Goal: Task Accomplishment & Management: Complete application form

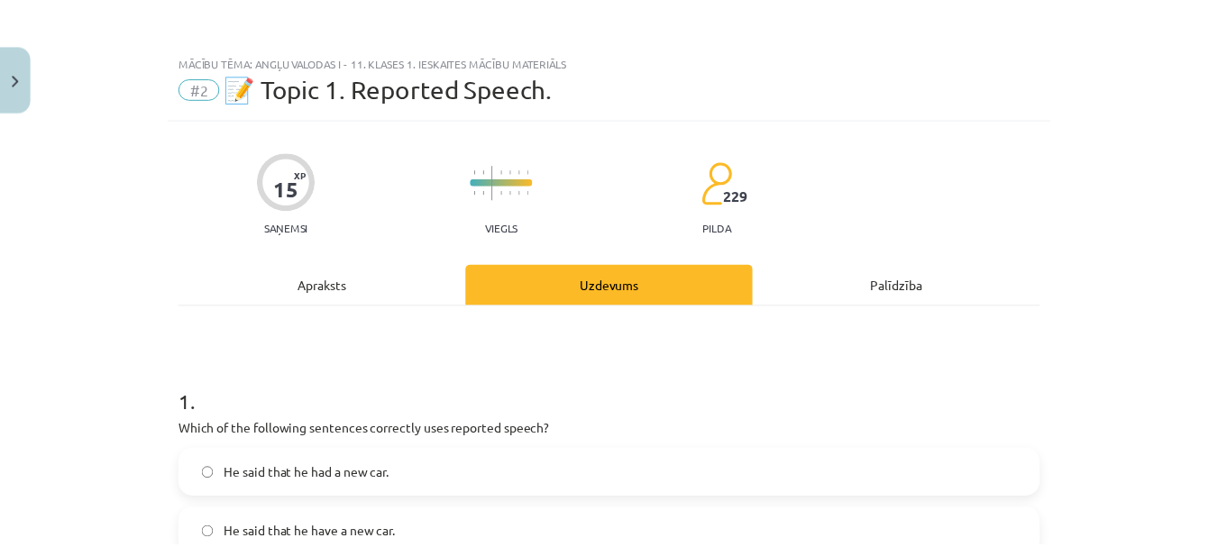
scroll to position [453, 0]
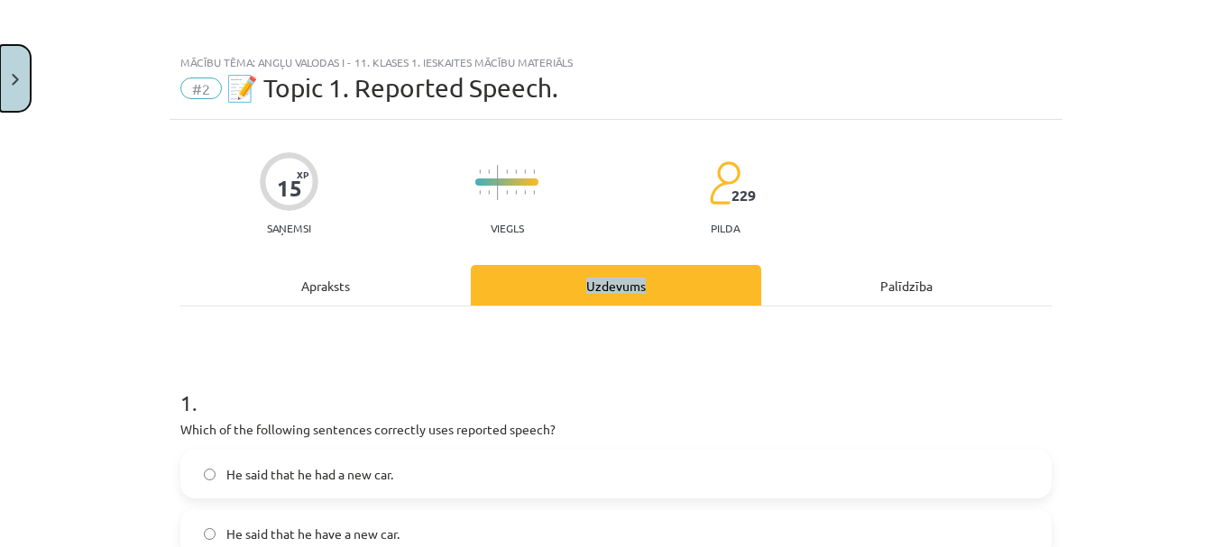
click at [14, 87] on button "Close" at bounding box center [15, 78] width 31 height 67
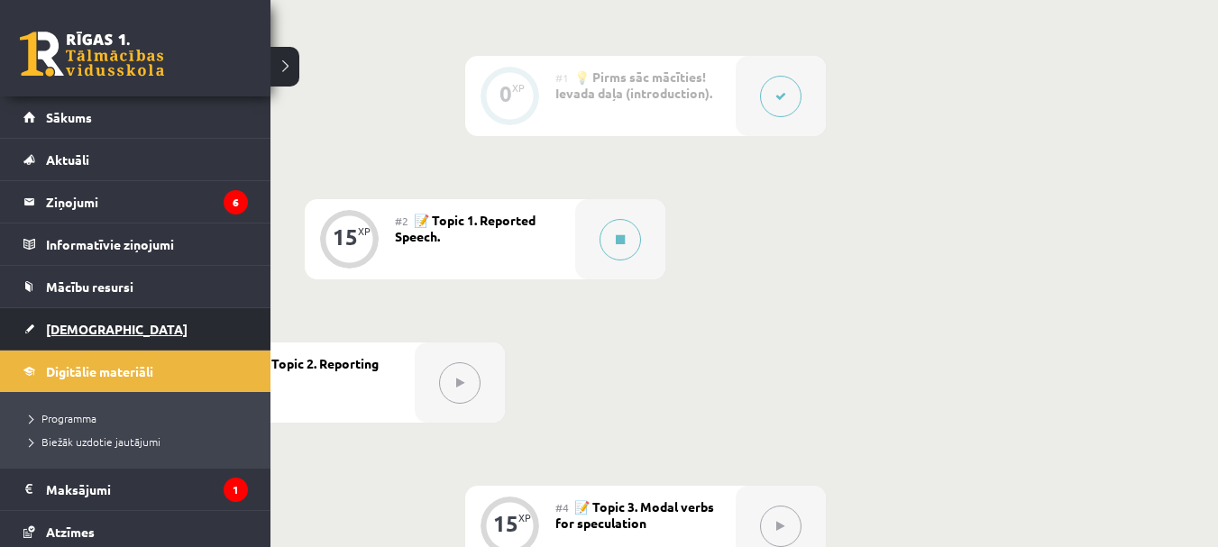
click at [47, 332] on span "[DEMOGRAPHIC_DATA]" at bounding box center [117, 329] width 142 height 16
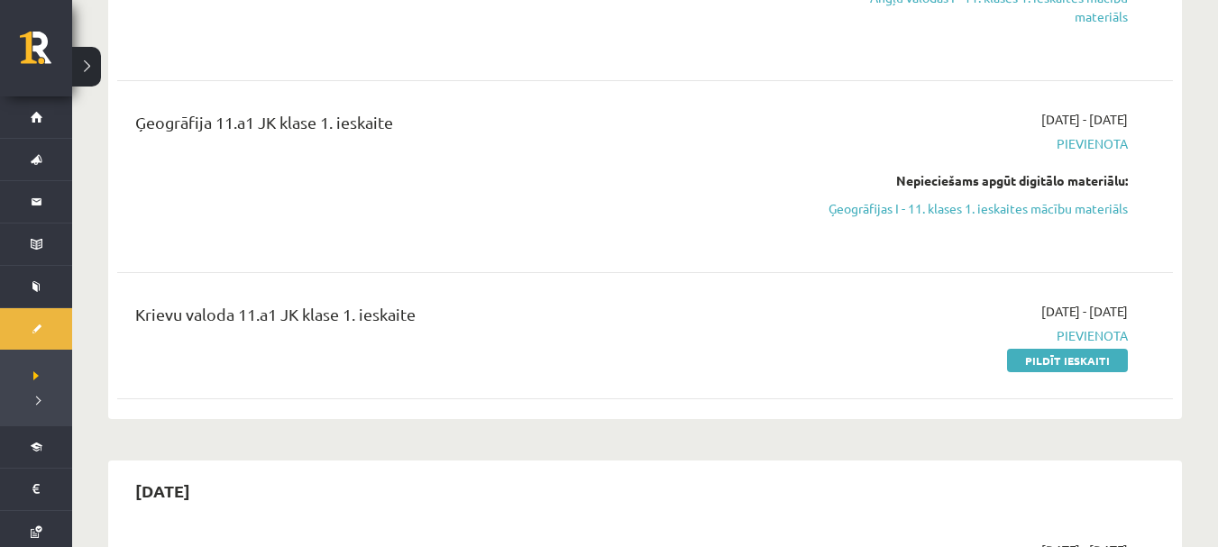
scroll to position [361, 0]
click at [1080, 368] on link "Pildīt ieskaiti" at bounding box center [1067, 358] width 121 height 23
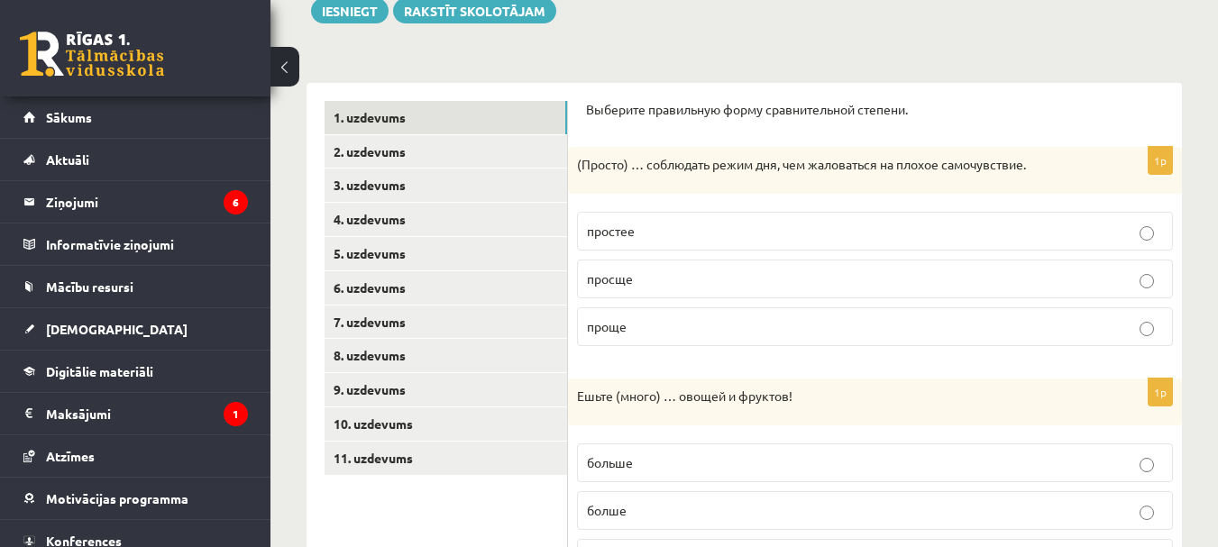
scroll to position [133, 0]
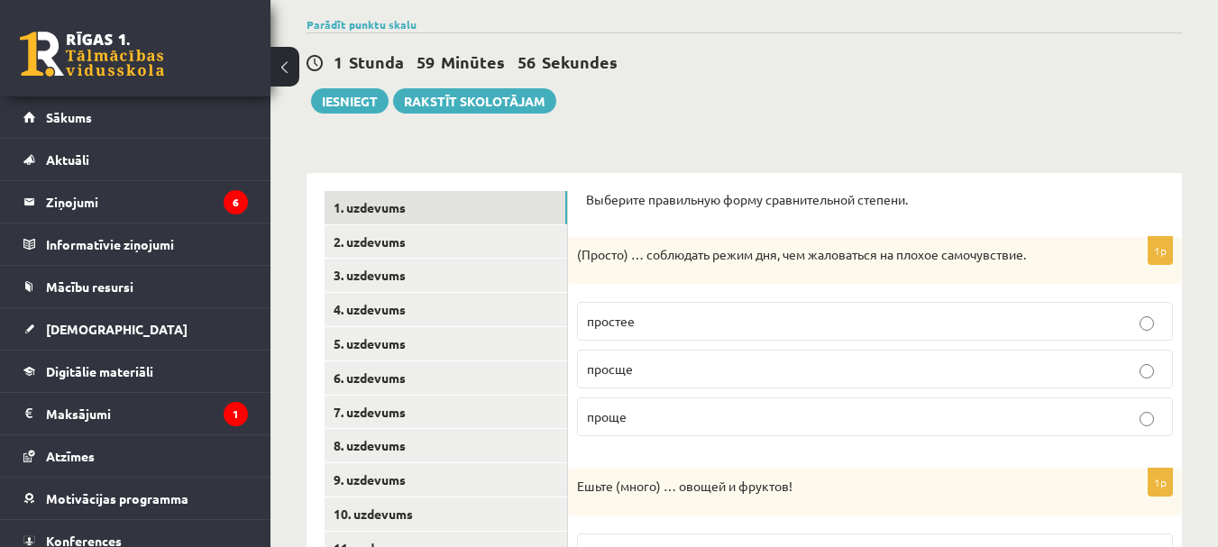
click at [281, 74] on button at bounding box center [284, 67] width 29 height 40
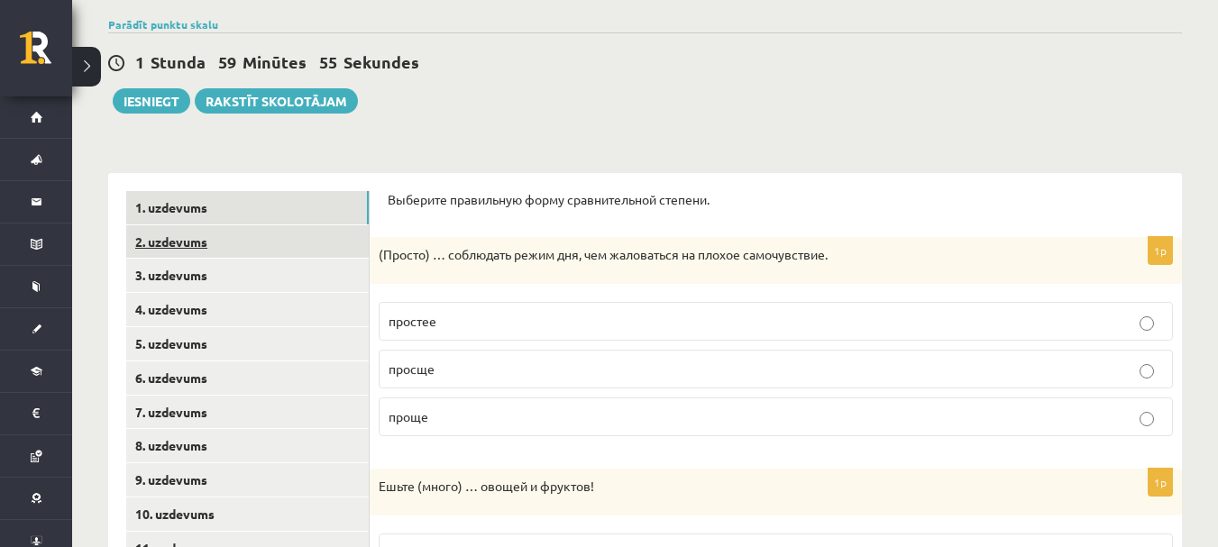
click at [276, 241] on link "2. uzdevums" at bounding box center [247, 241] width 243 height 33
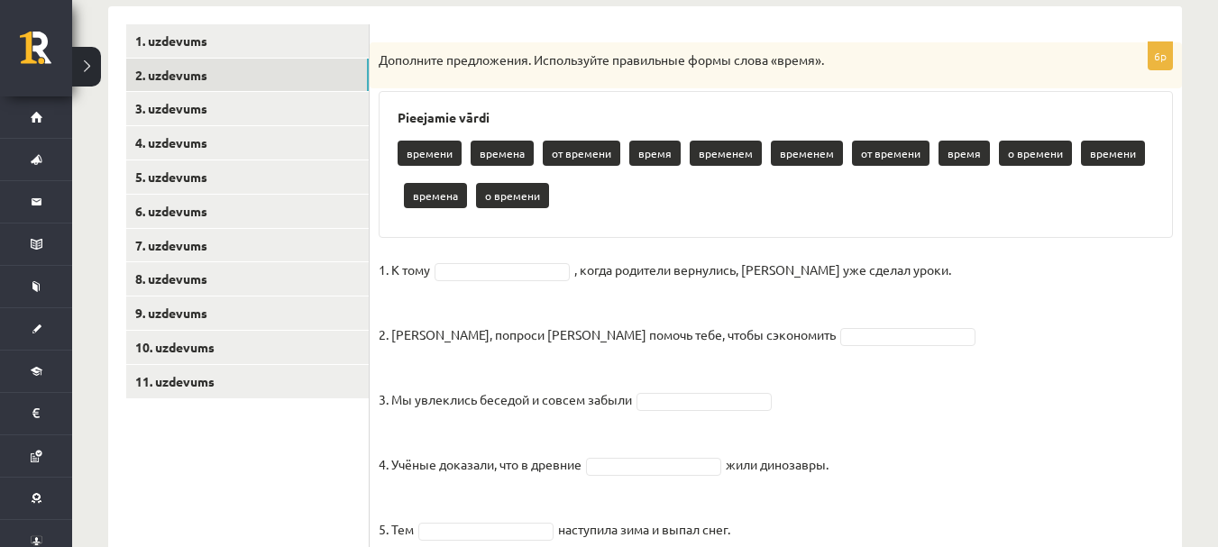
scroll to position [254, 0]
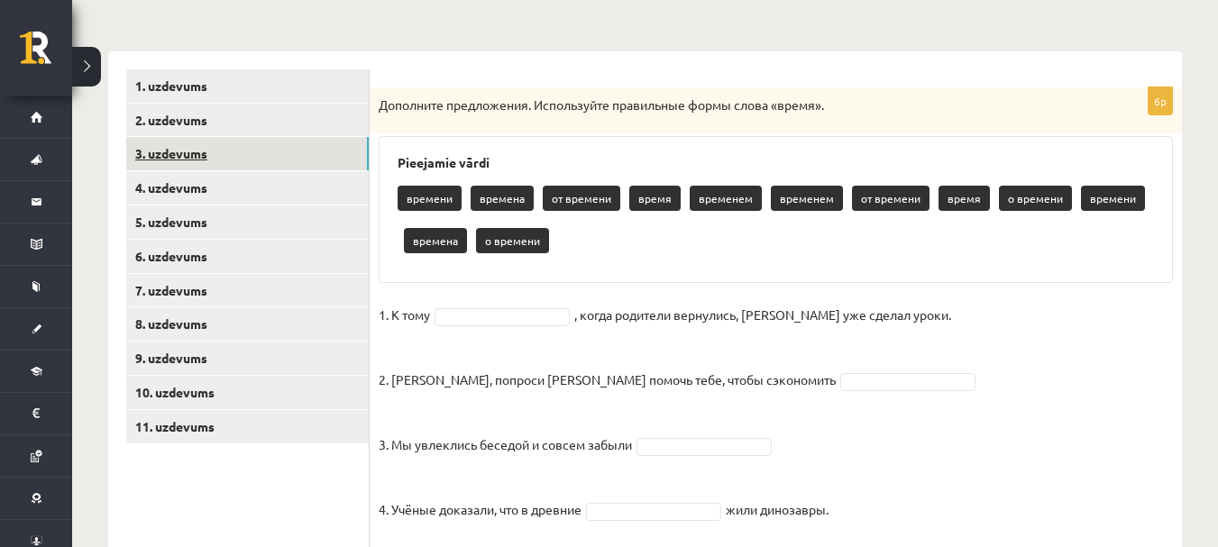
click at [177, 147] on link "3. uzdevums" at bounding box center [247, 153] width 243 height 33
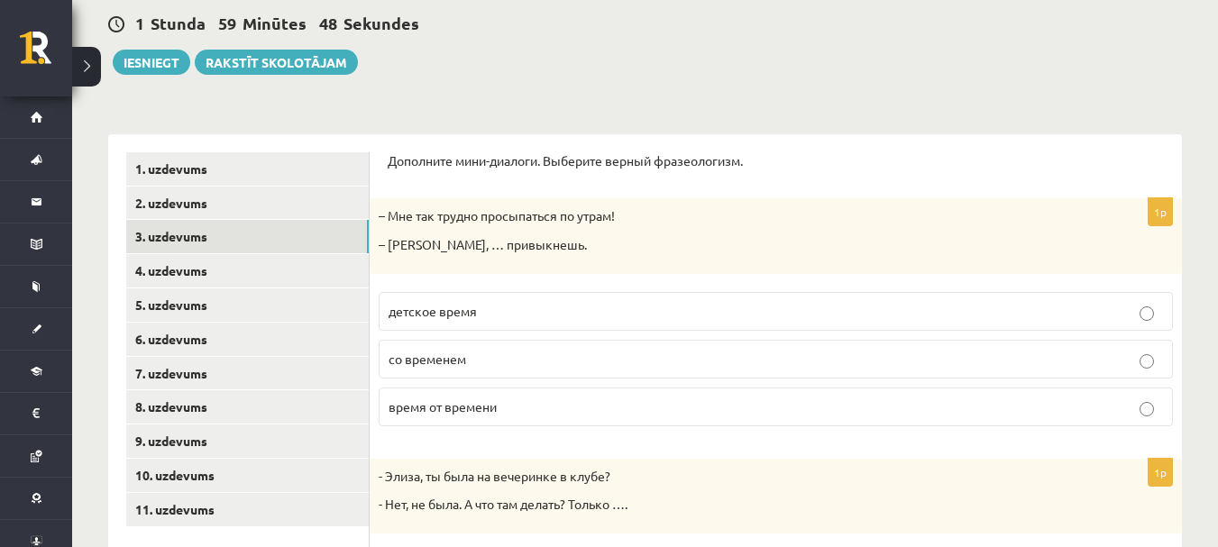
scroll to position [87, 0]
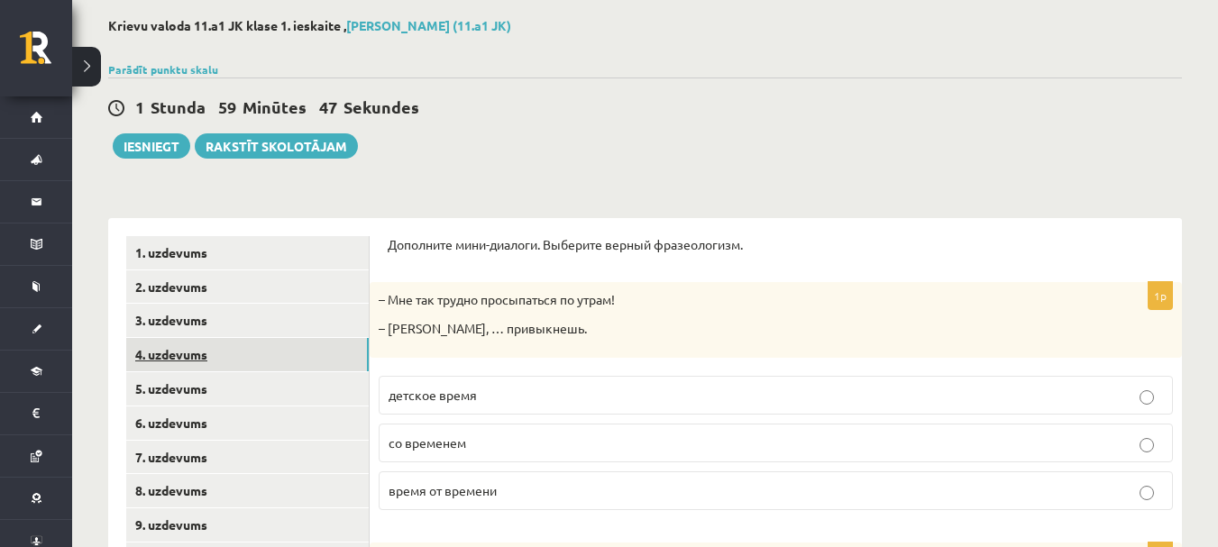
click at [196, 358] on link "4. uzdevums" at bounding box center [247, 354] width 243 height 33
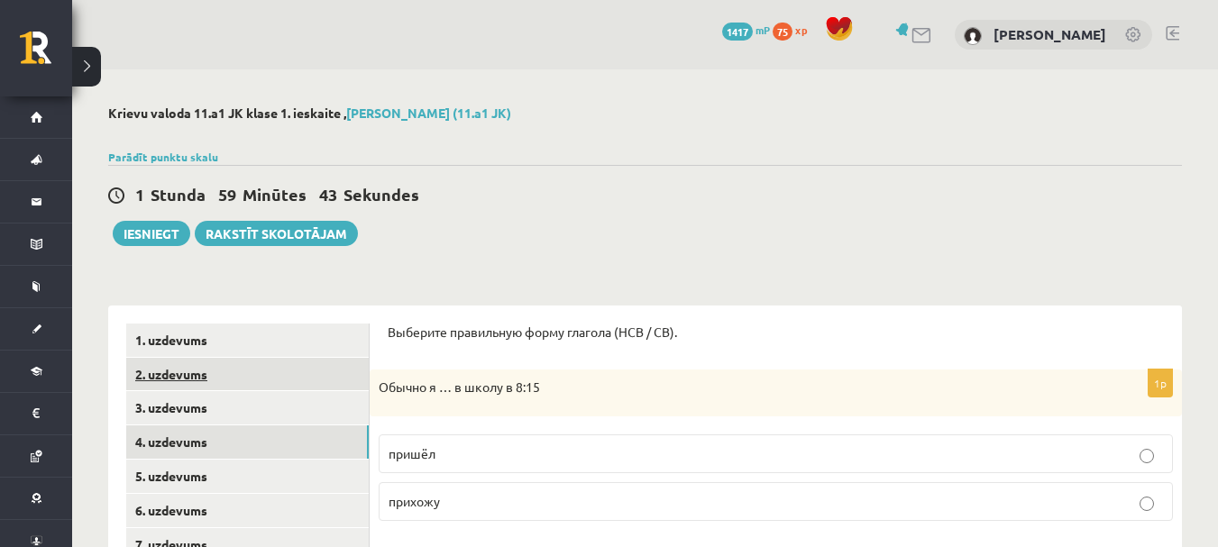
scroll to position [90, 0]
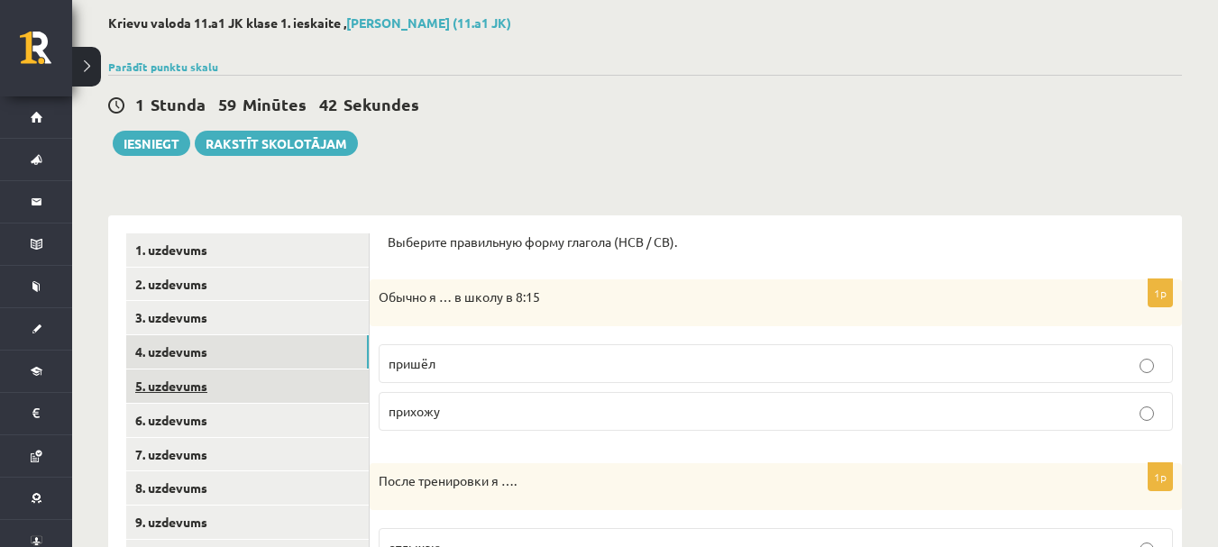
click at [148, 397] on link "5. uzdevums" at bounding box center [247, 386] width 243 height 33
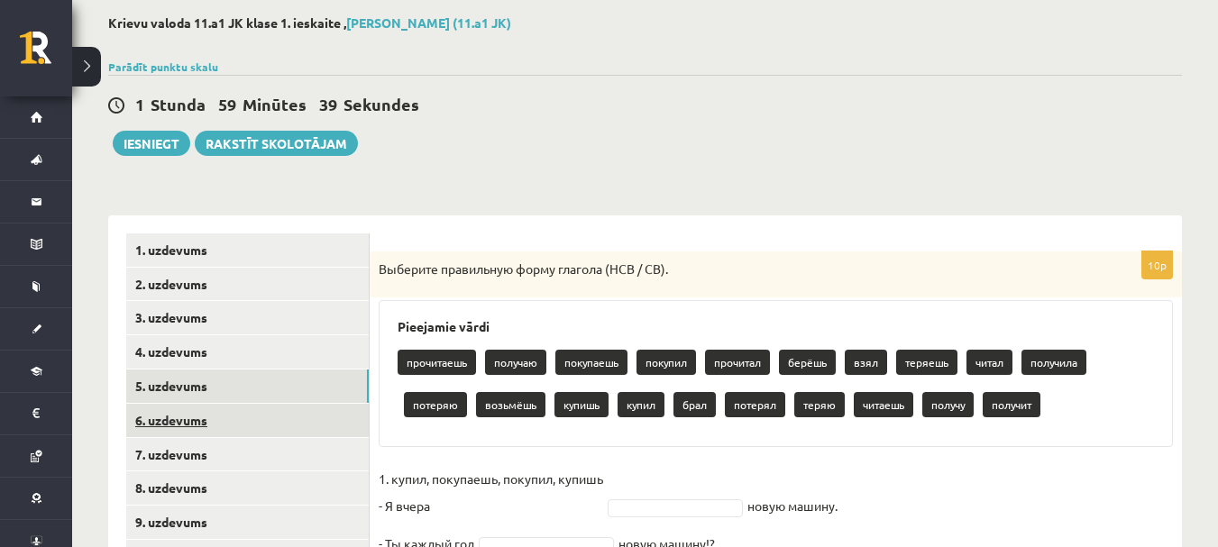
click at [167, 417] on link "6. uzdevums" at bounding box center [247, 420] width 243 height 33
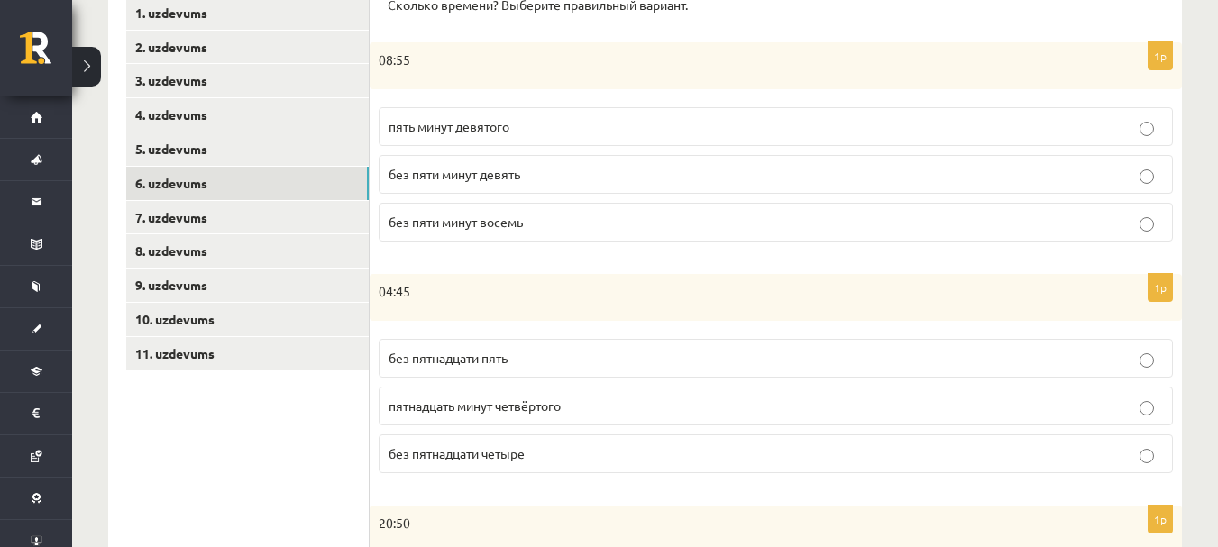
scroll to position [295, 0]
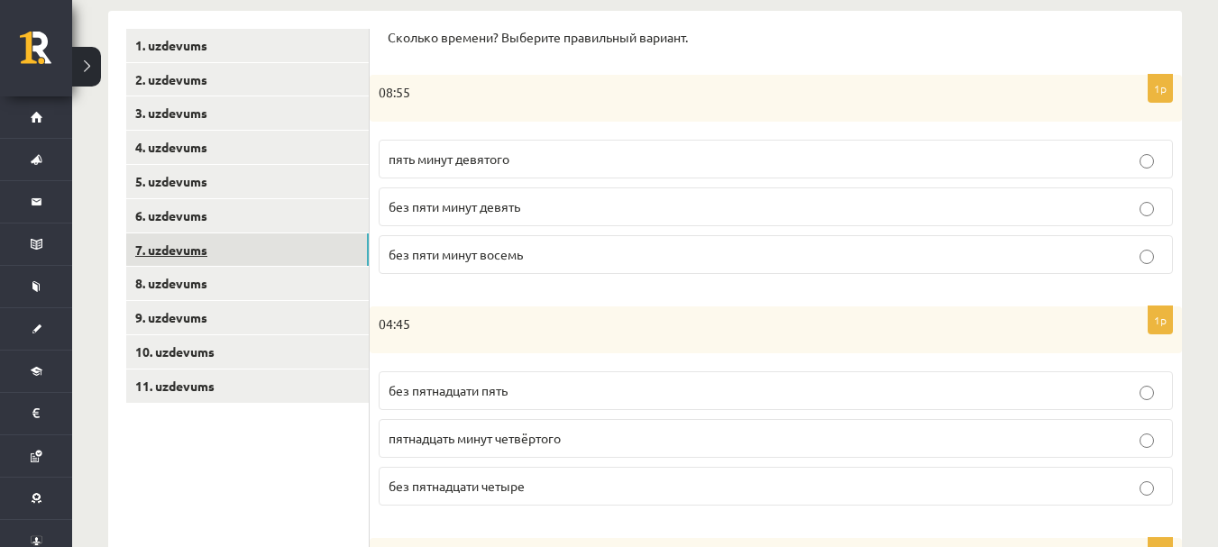
click at [225, 245] on link "7. uzdevums" at bounding box center [247, 250] width 243 height 33
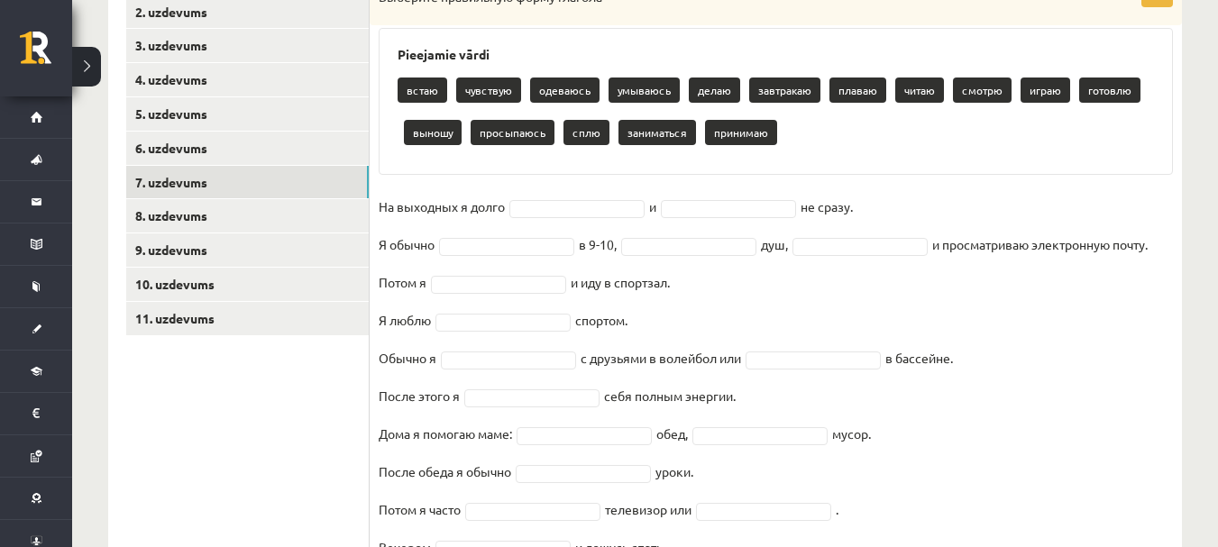
scroll to position [451, 0]
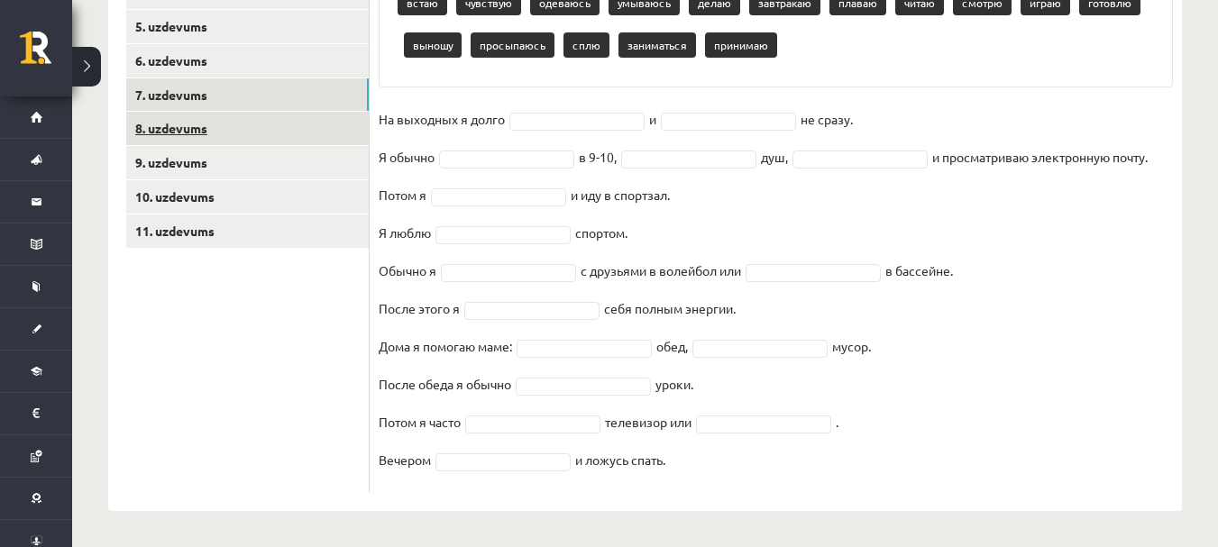
click at [198, 120] on link "8. uzdevums" at bounding box center [247, 128] width 243 height 33
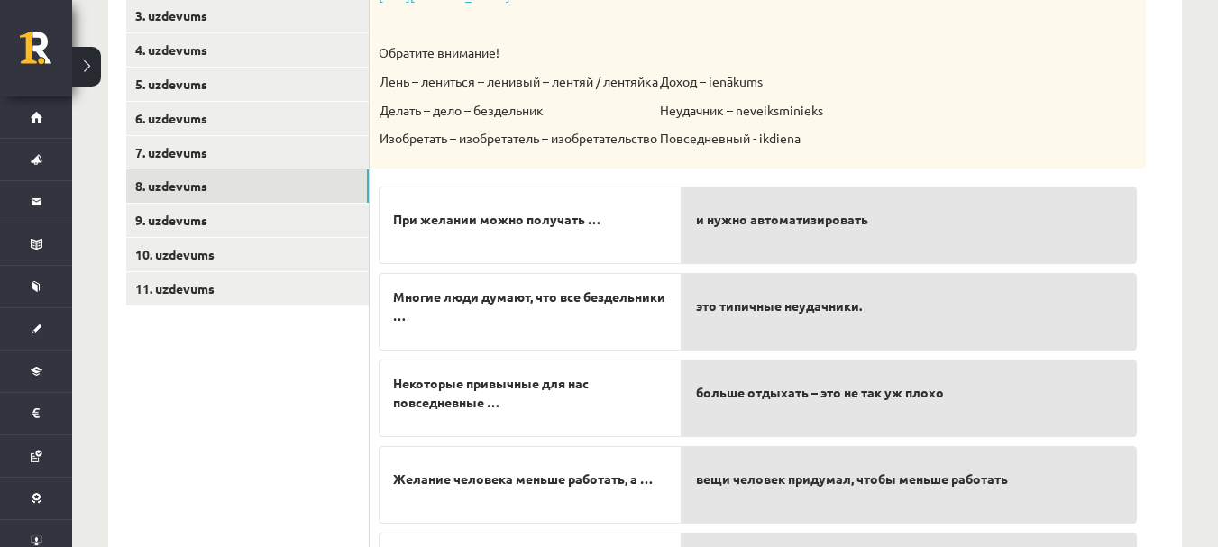
scroll to position [339, 0]
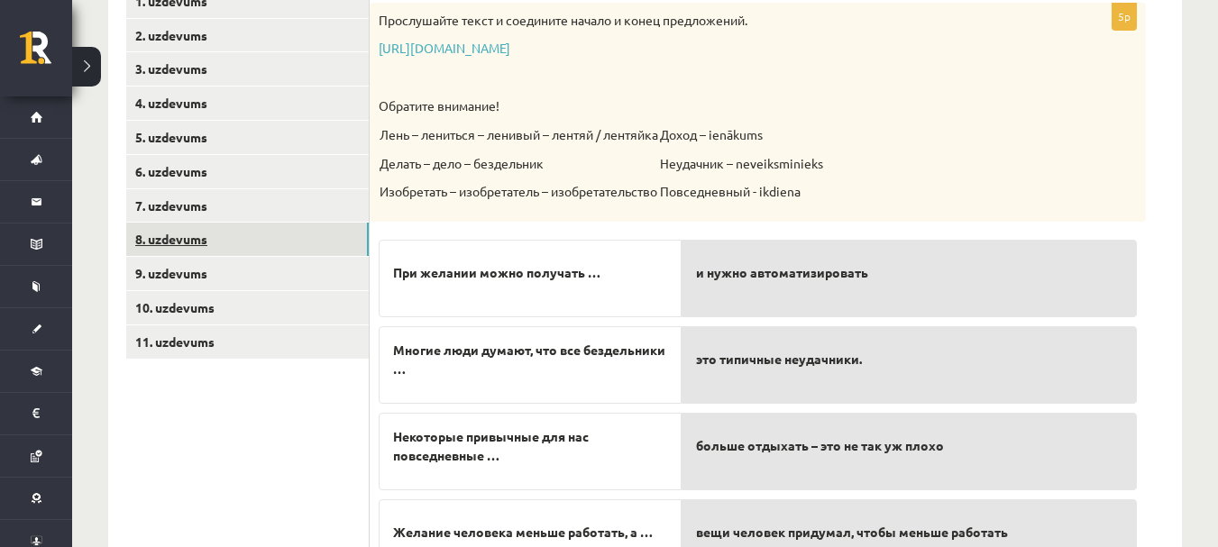
click at [223, 245] on link "8. uzdevums" at bounding box center [247, 239] width 243 height 33
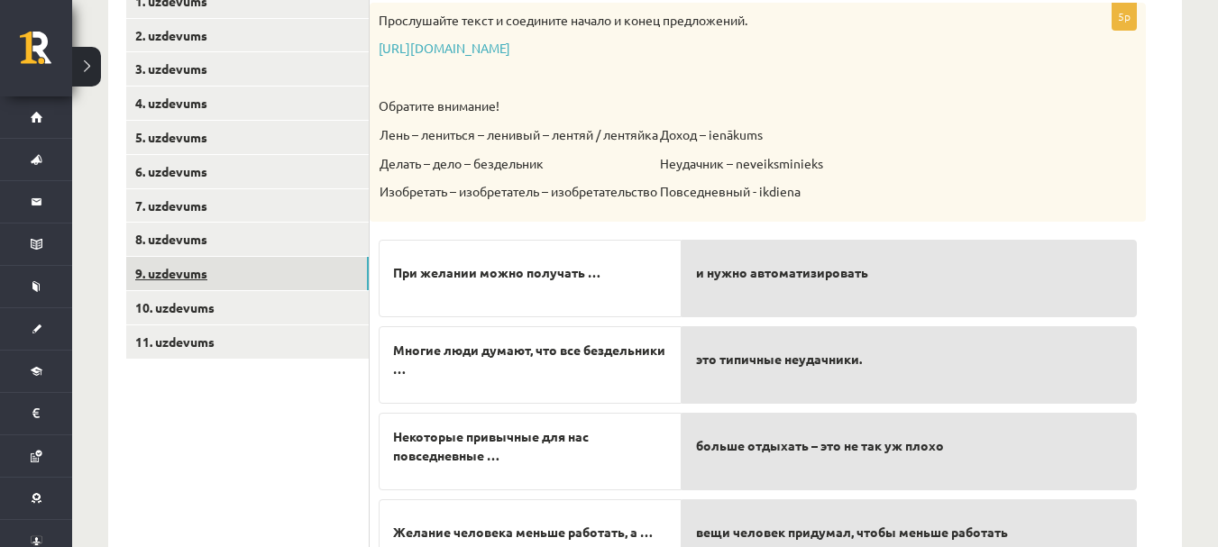
click at [205, 283] on link "9. uzdevums" at bounding box center [247, 273] width 243 height 33
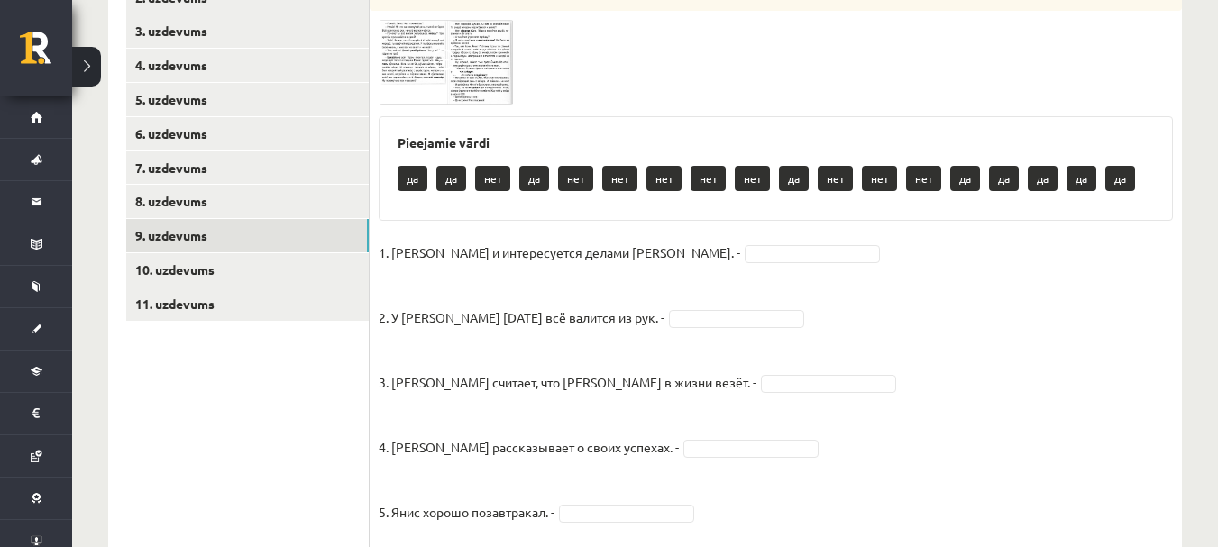
scroll to position [306, 0]
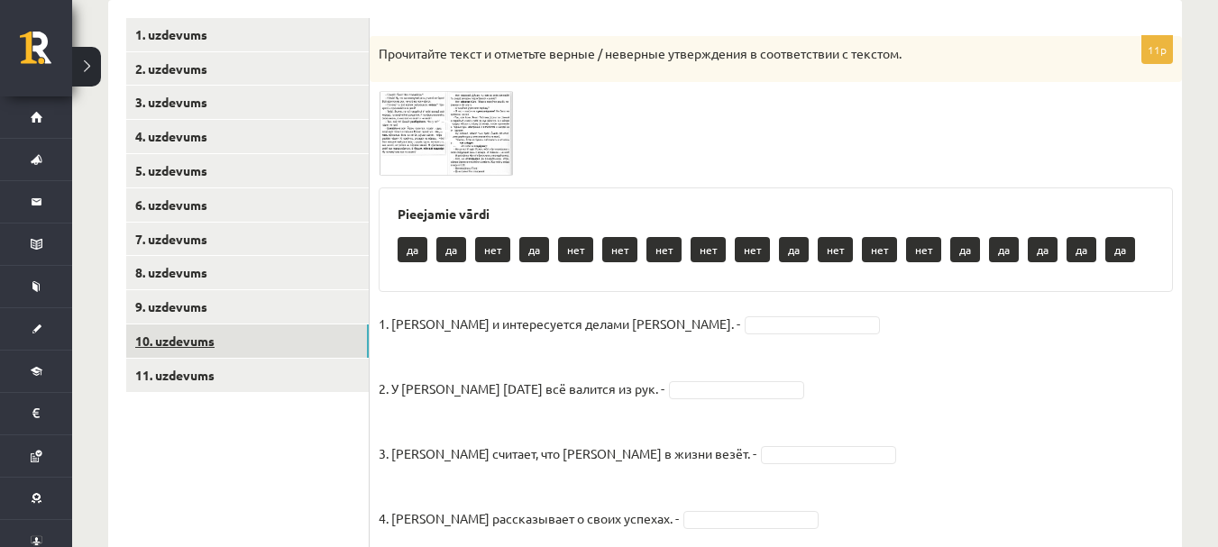
click at [171, 349] on link "10. uzdevums" at bounding box center [247, 341] width 243 height 33
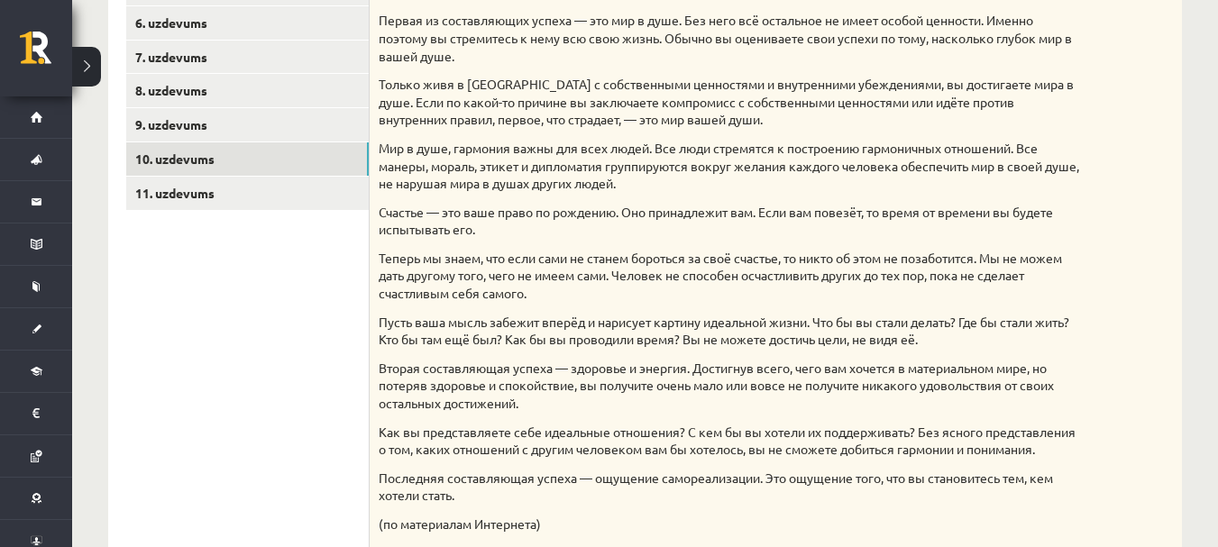
scroll to position [486, 0]
click at [171, 199] on link "11. uzdevums" at bounding box center [247, 195] width 243 height 33
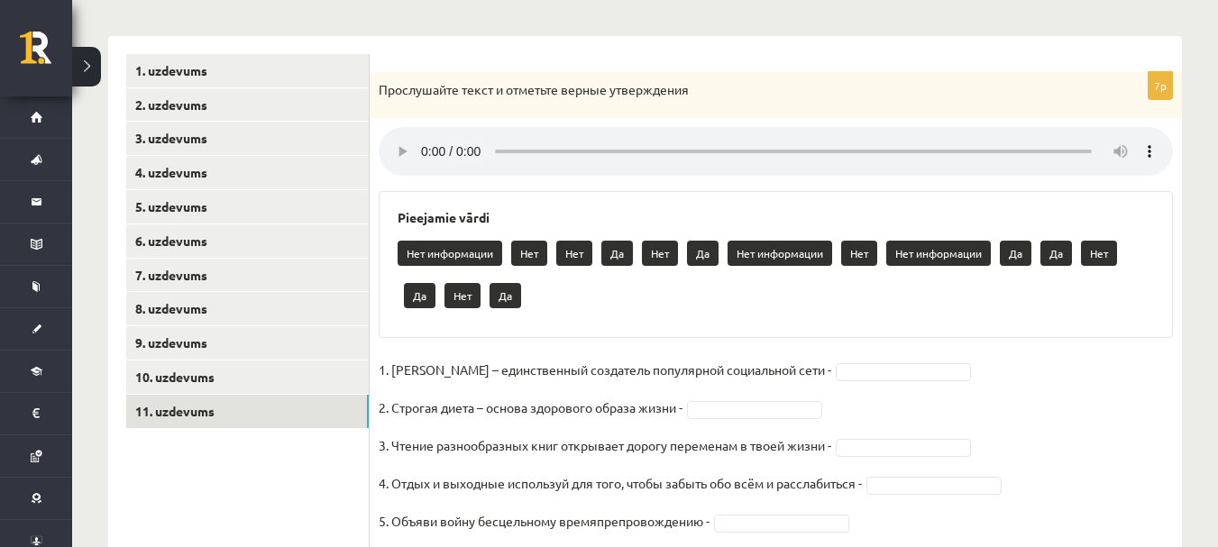
scroll to position [270, 0]
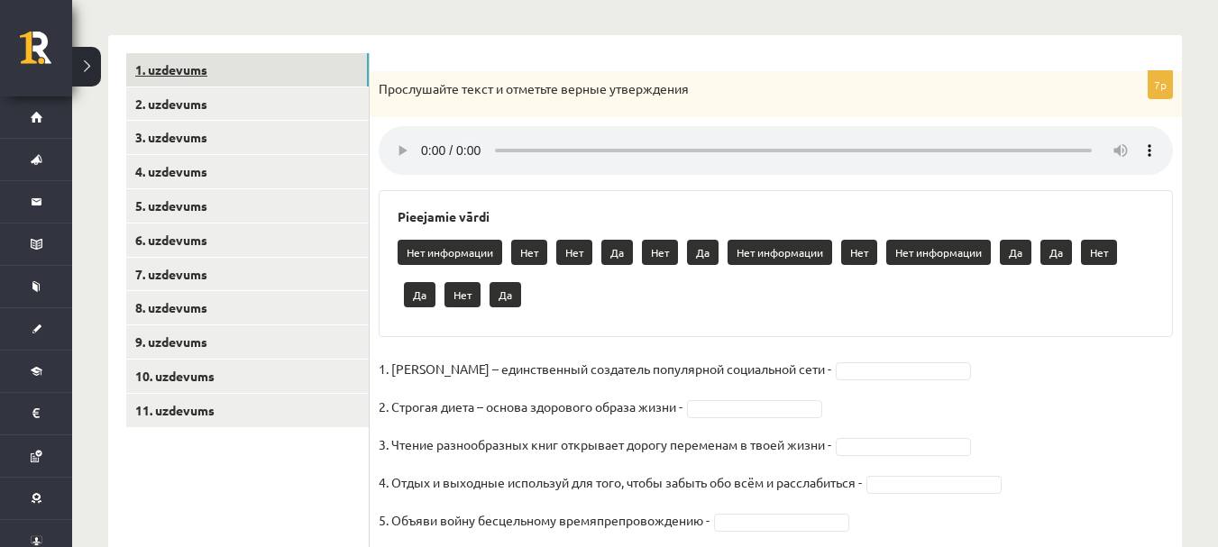
click at [197, 76] on link "1. uzdevums" at bounding box center [247, 69] width 243 height 33
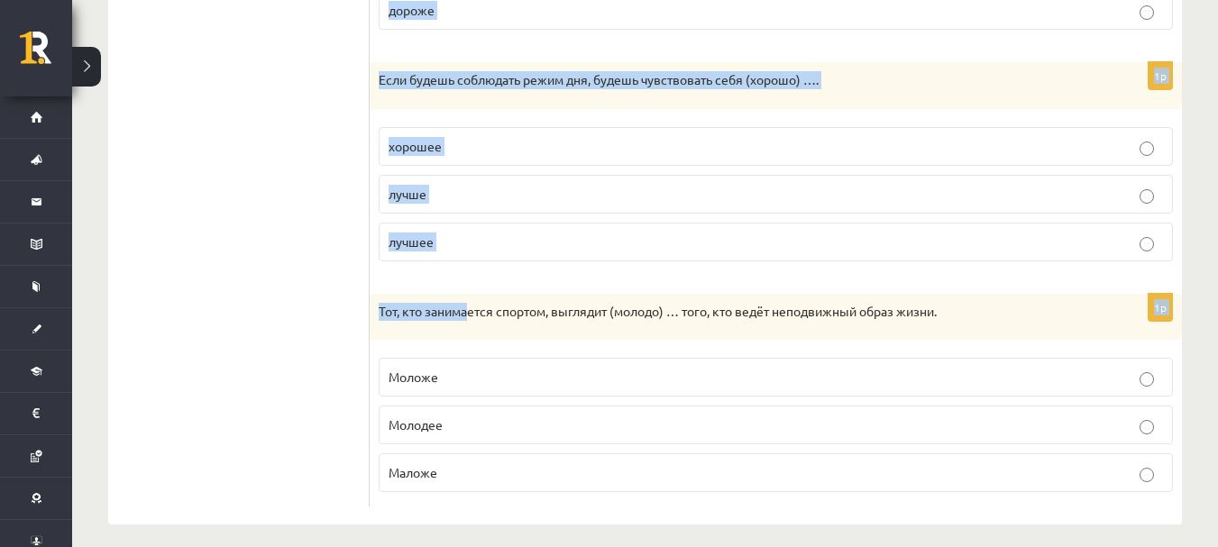
scroll to position [1016, 0]
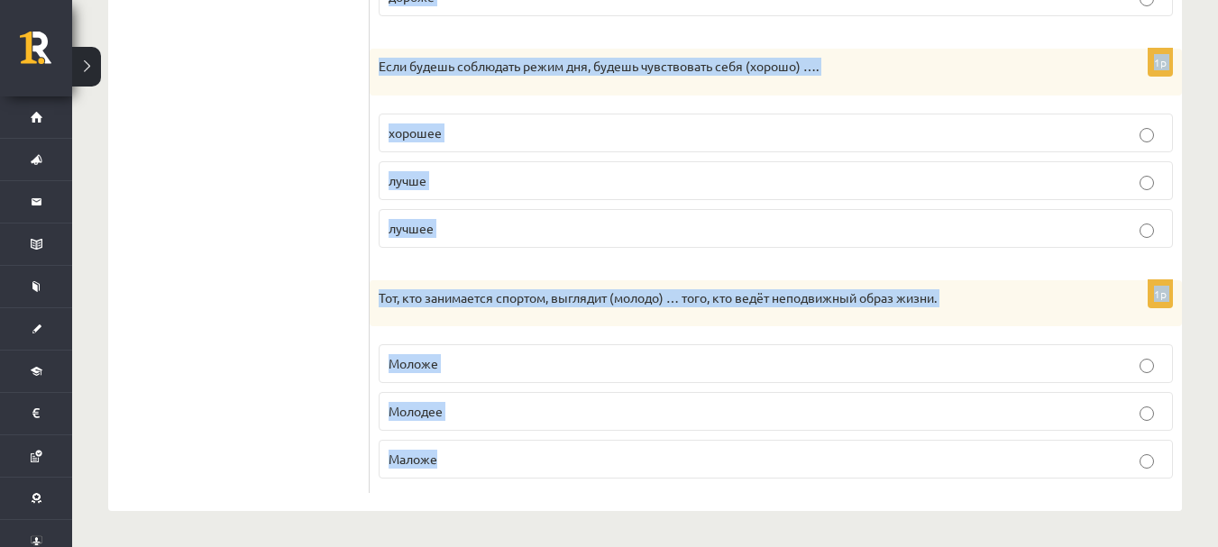
drag, startPoint x: 388, startPoint y: 237, endPoint x: 518, endPoint y: 454, distance: 253.1
copy form "Выберите правильную форму сравнительной степени. 1p (Просто) … соблюдать режим …"
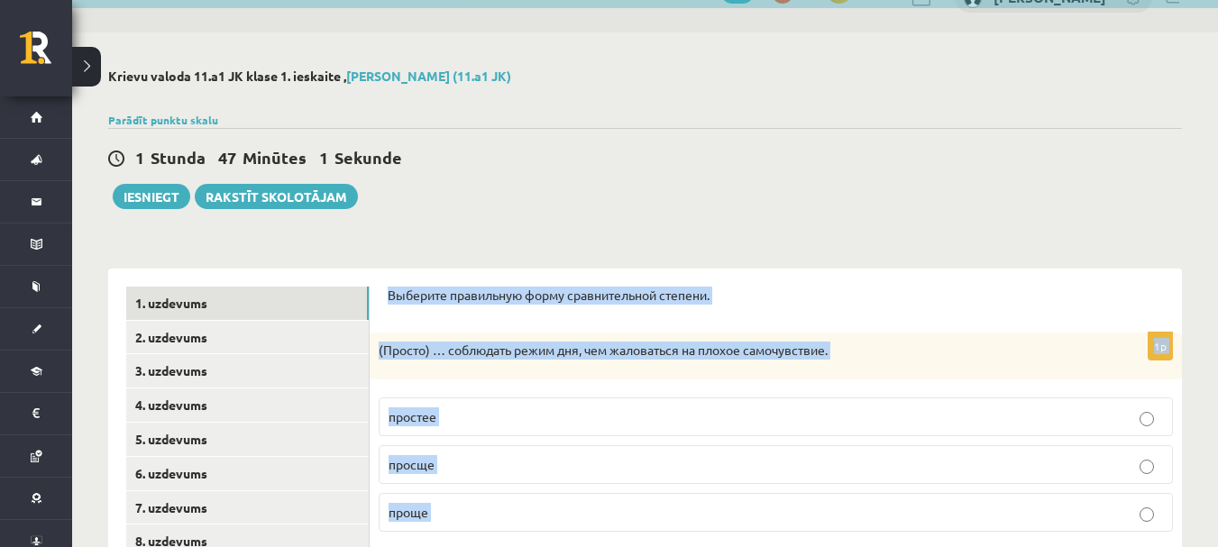
scroll to position [24, 0]
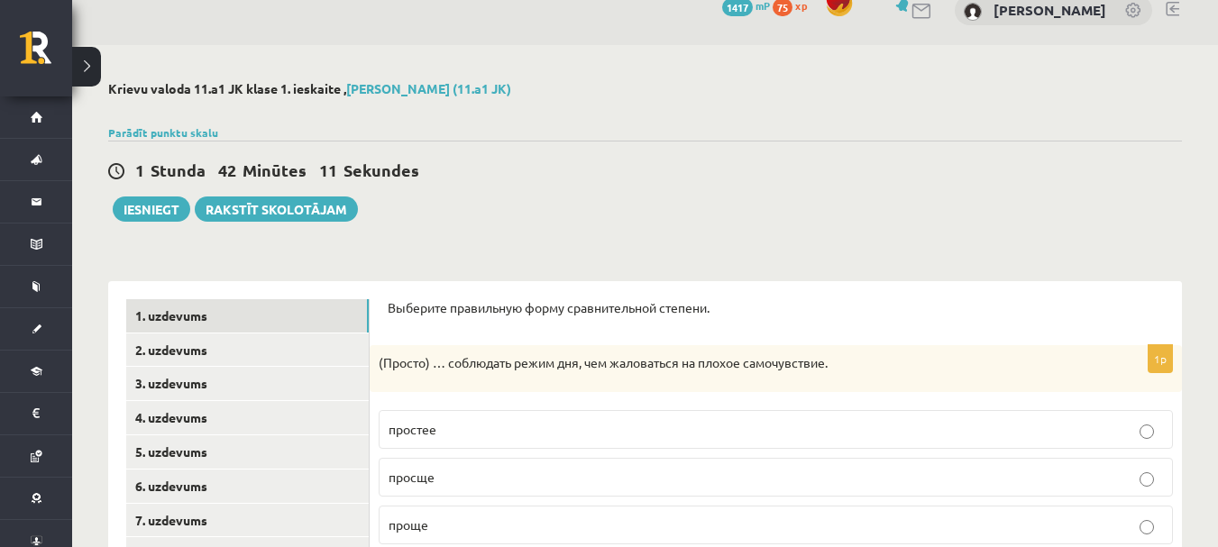
click at [778, 209] on div "1 Stunda 42 Minūtes 11 Sekundes Ieskaite saglabāta! Iesniegt Rakstīt skolotājam" at bounding box center [645, 181] width 1074 height 81
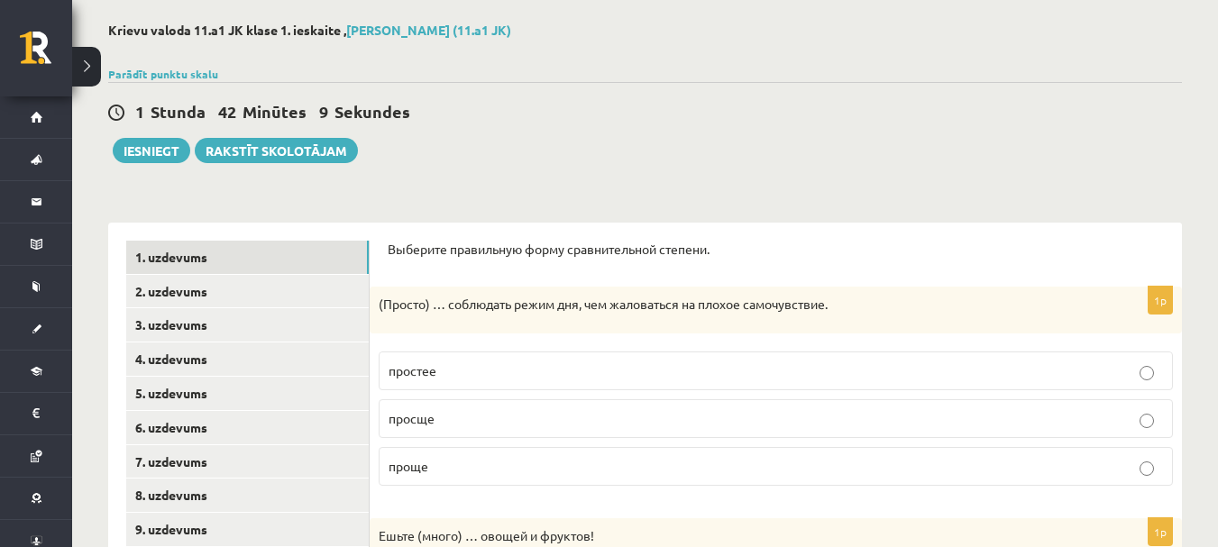
scroll to position [115, 0]
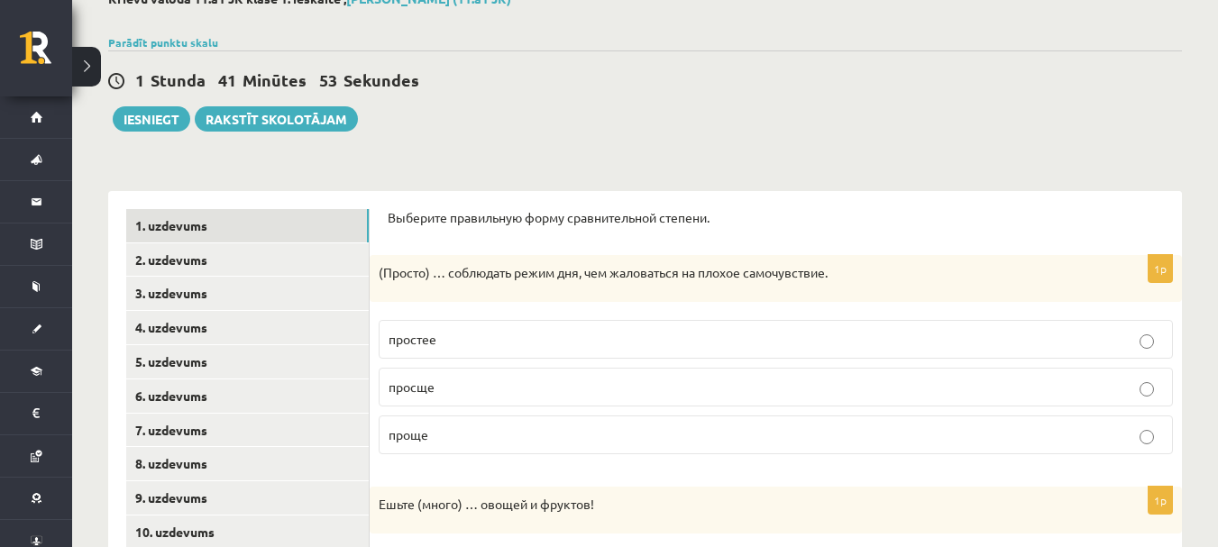
click at [412, 436] on span "проще" at bounding box center [409, 434] width 40 height 16
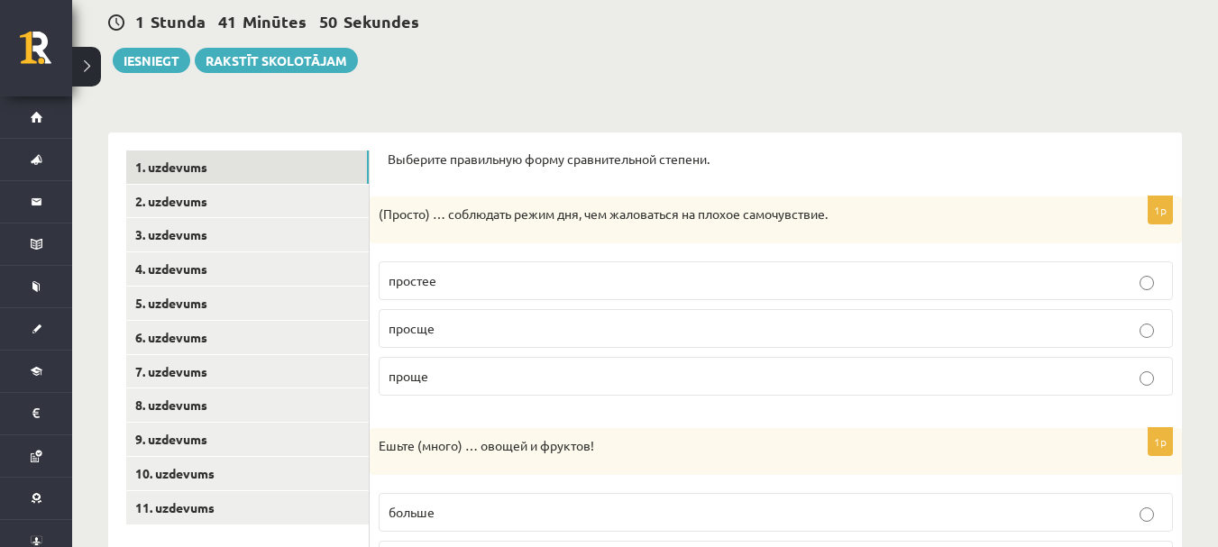
scroll to position [205, 0]
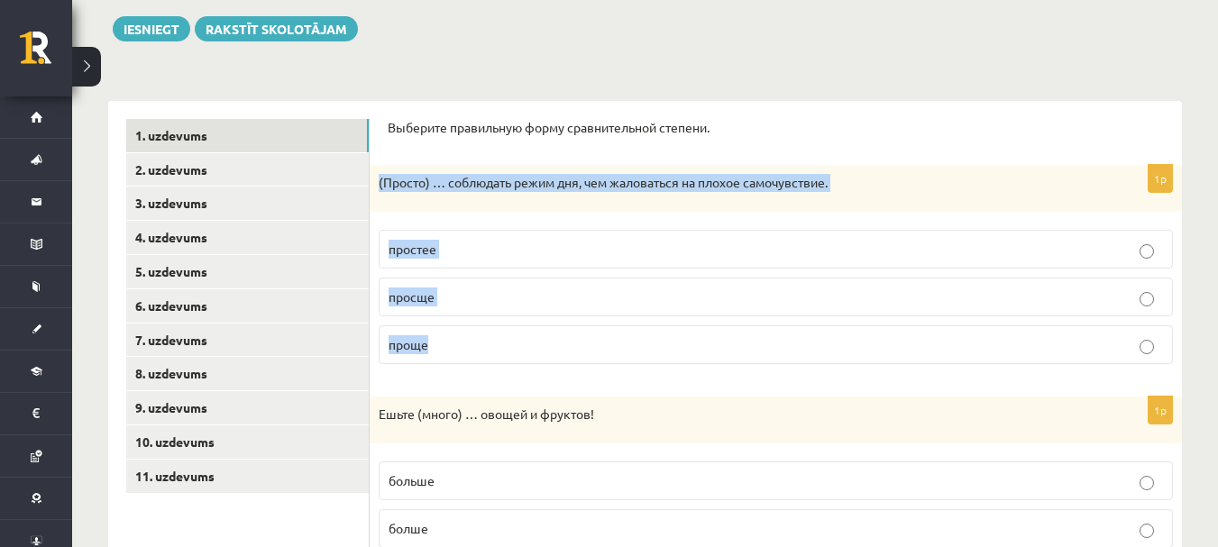
drag, startPoint x: 371, startPoint y: 179, endPoint x: 486, endPoint y: 330, distance: 190.4
click at [486, 330] on div "1p (Просто) … соблюдать режим дня, чем жаловаться на плохое самочувствие. прост…" at bounding box center [776, 272] width 812 height 214
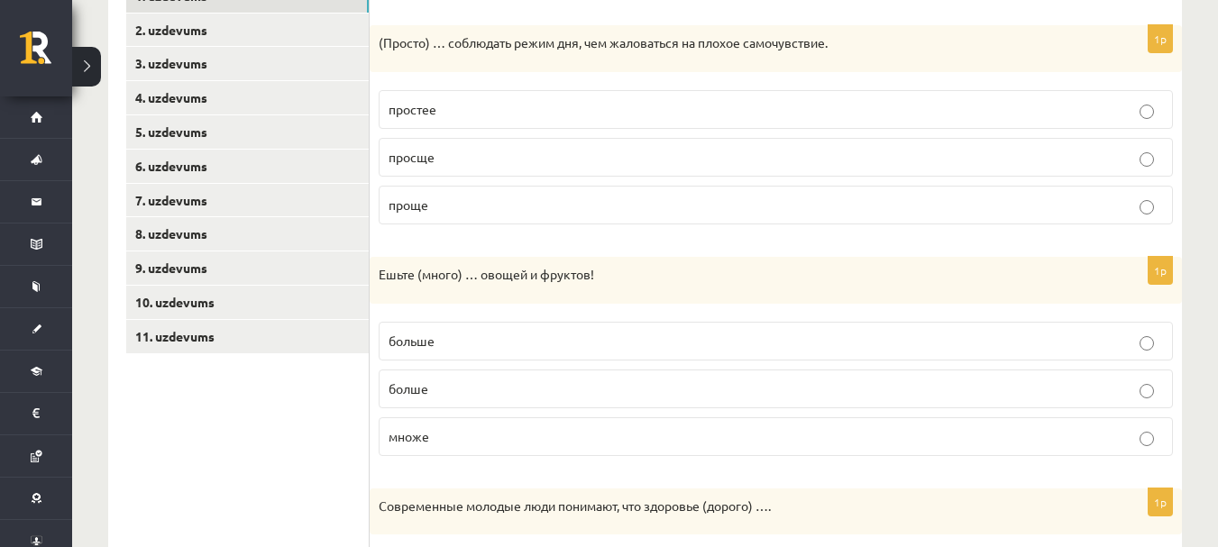
scroll to position [385, 0]
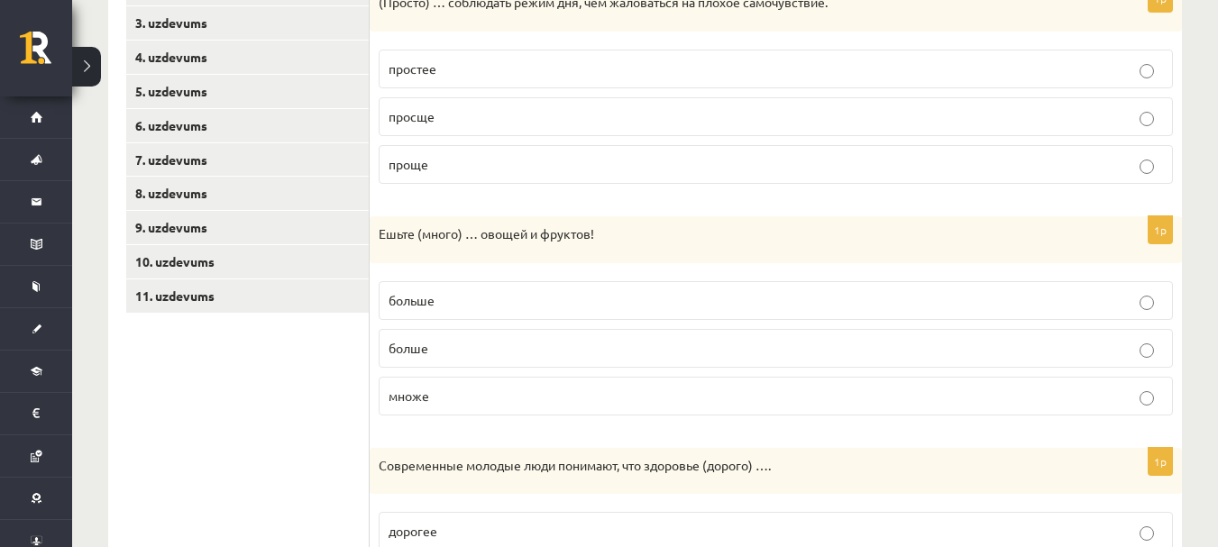
click at [419, 308] on p "больше" at bounding box center [776, 300] width 774 height 19
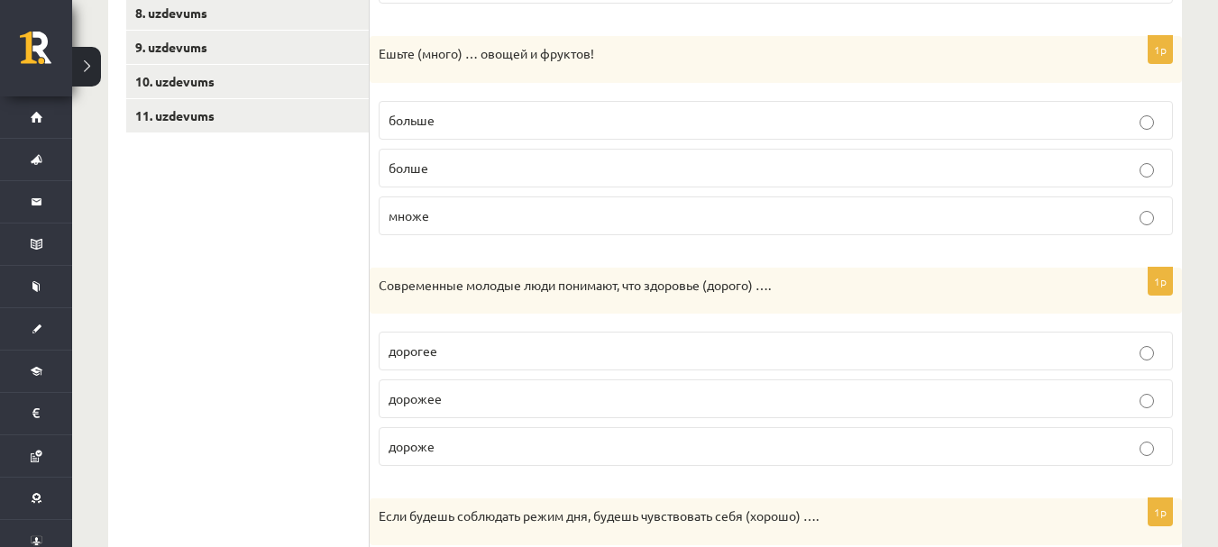
scroll to position [655, 0]
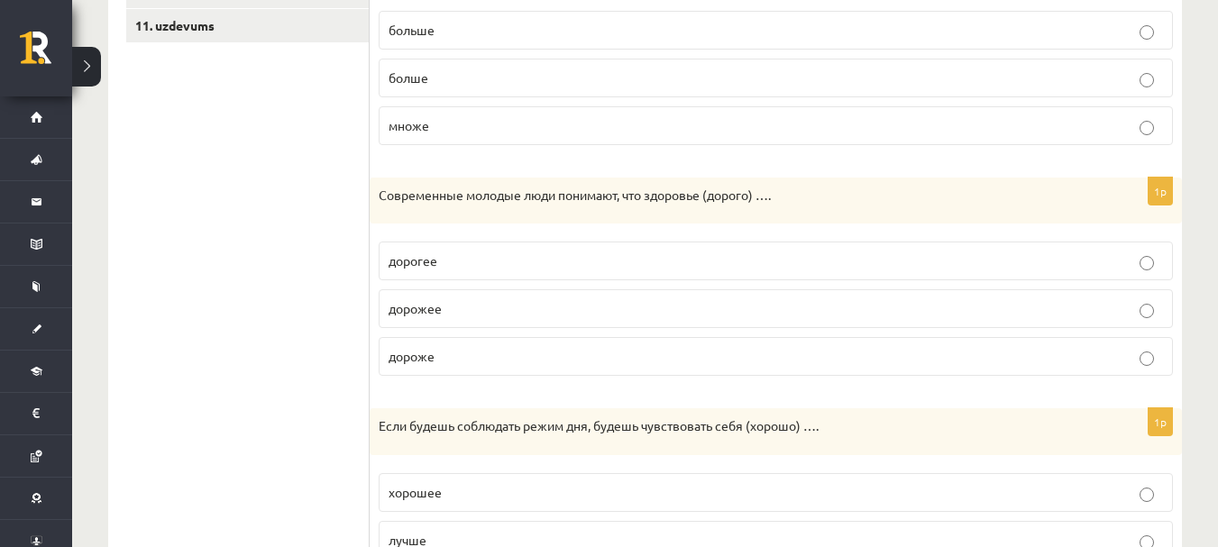
click at [385, 199] on p "Современные молодые люди понимают, что здоровье (дорого) …." at bounding box center [731, 196] width 704 height 18
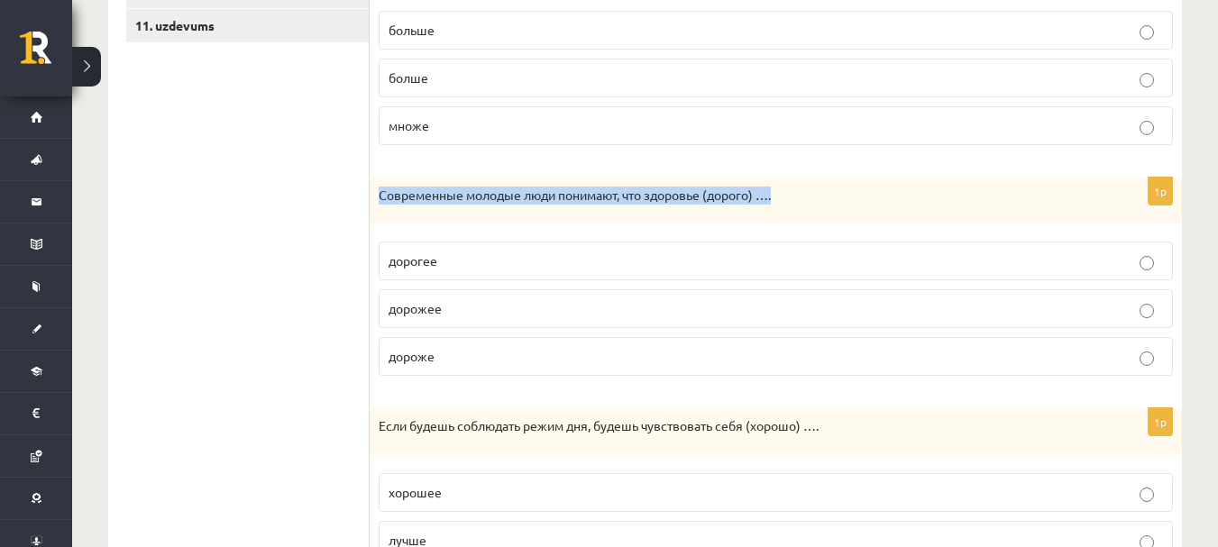
click at [385, 199] on p "Современные молодые люди понимают, что здоровье (дорого) …." at bounding box center [731, 196] width 704 height 18
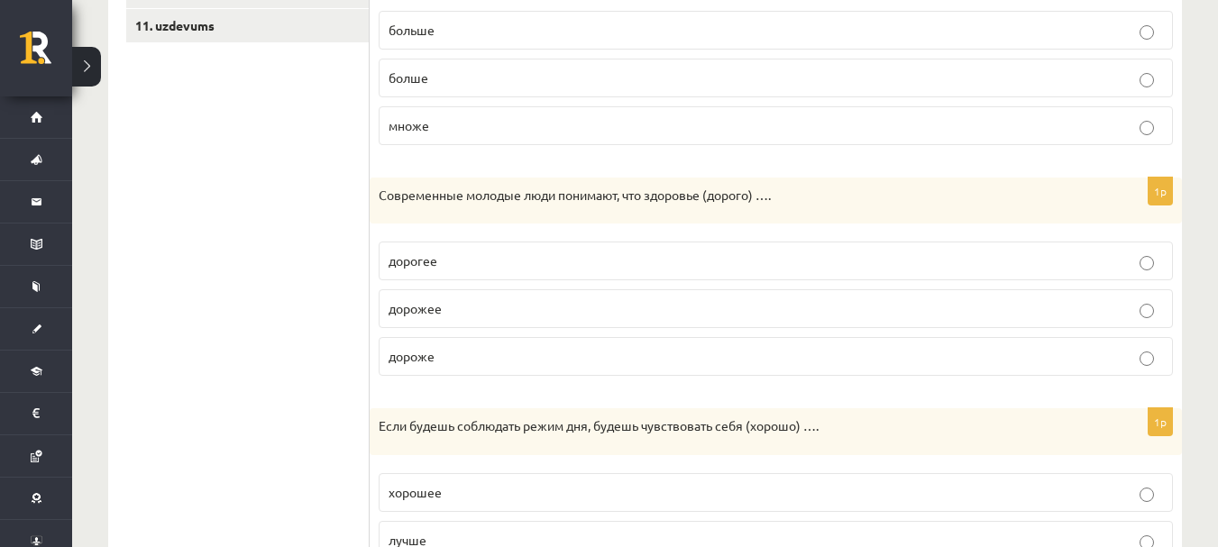
click at [394, 361] on span "дороже" at bounding box center [412, 356] width 46 height 16
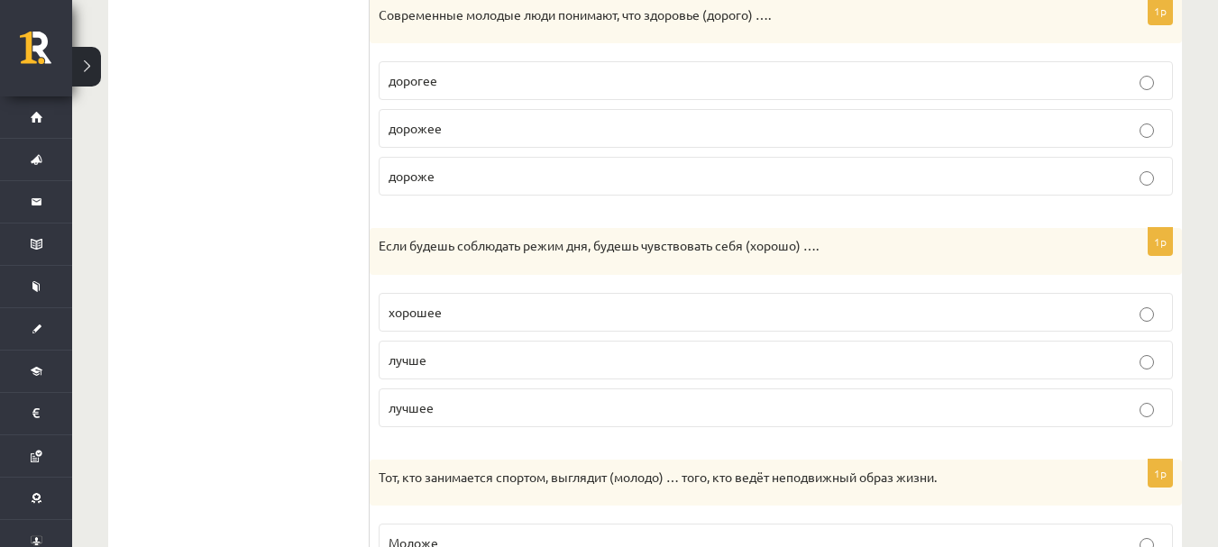
scroll to position [926, 0]
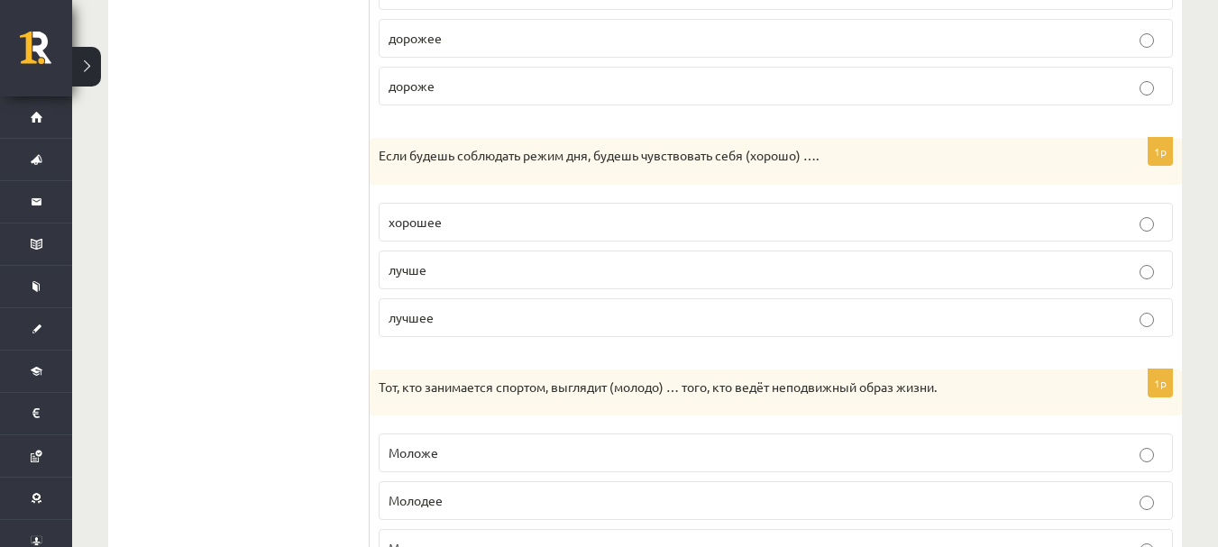
click at [425, 263] on span "лучше" at bounding box center [408, 269] width 38 height 16
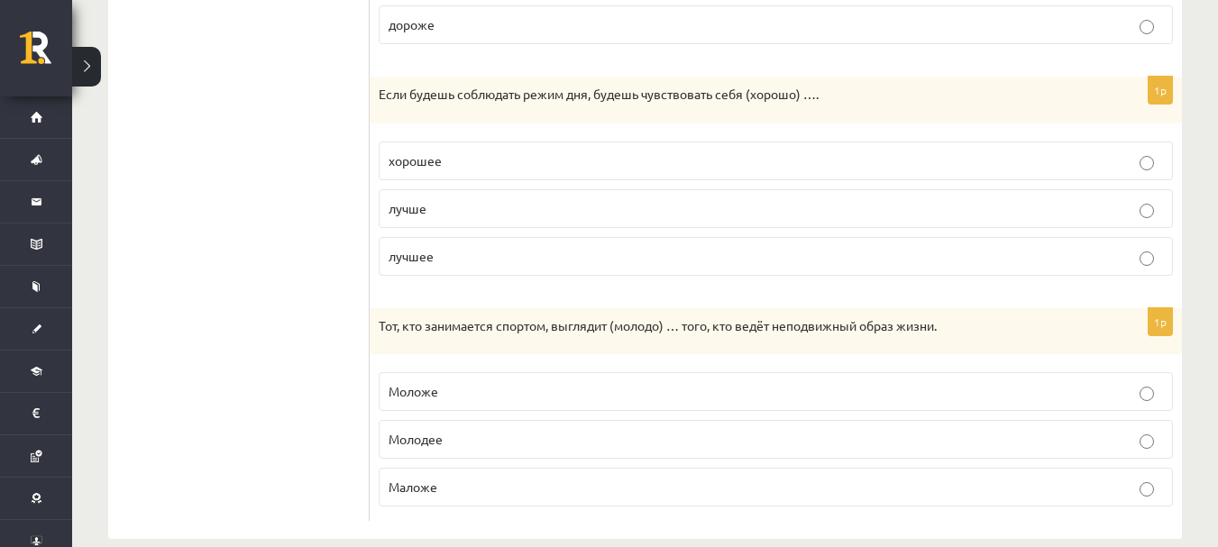
scroll to position [1016, 0]
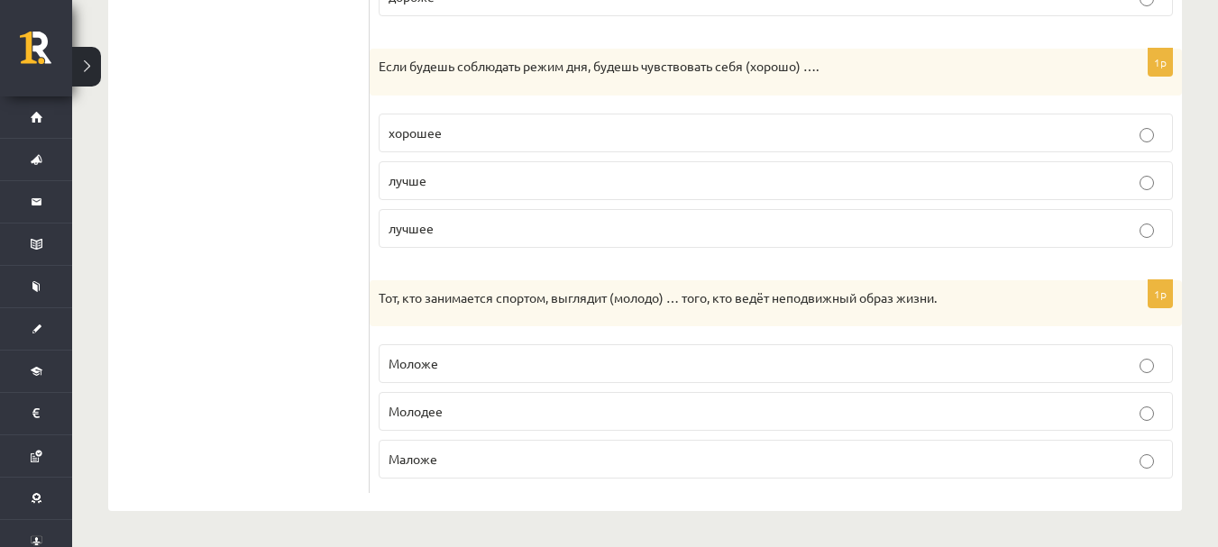
click at [413, 353] on label "Моложе" at bounding box center [776, 363] width 794 height 39
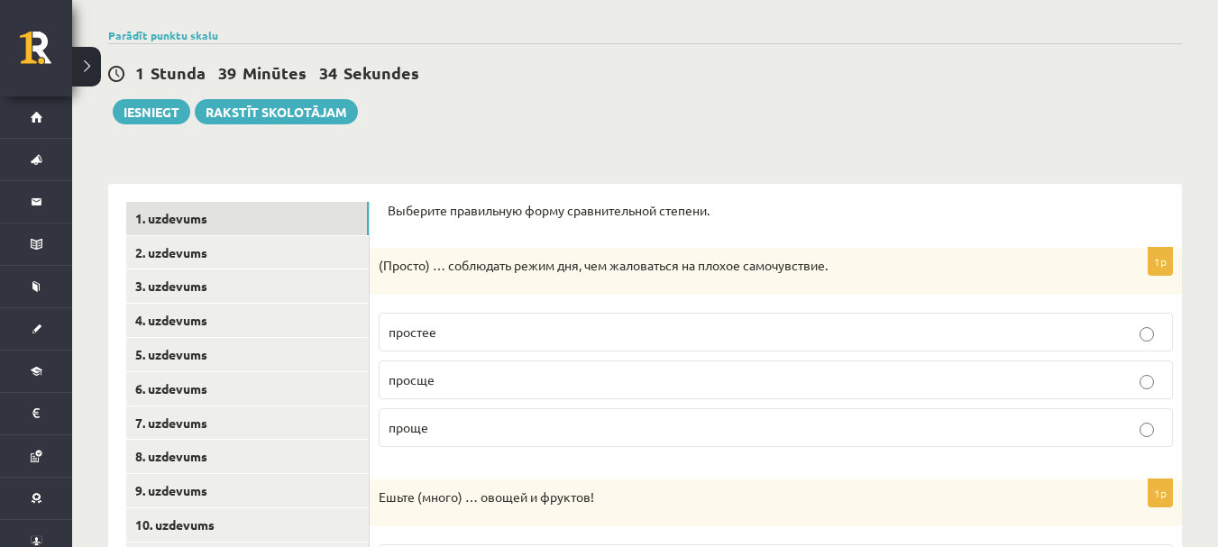
scroll to position [115, 0]
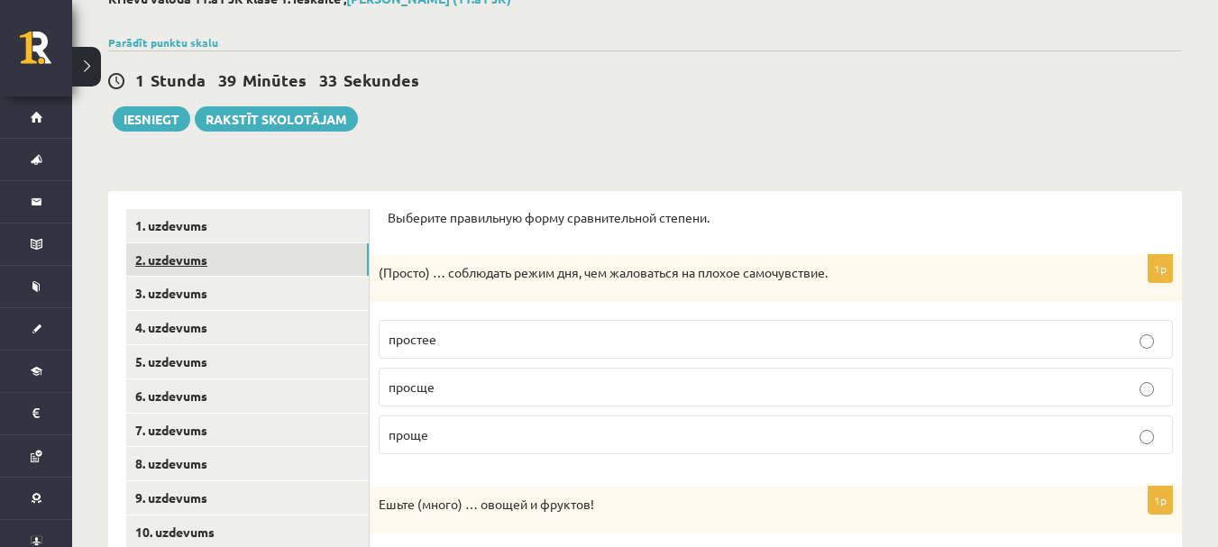
click at [211, 258] on link "2. uzdevums" at bounding box center [247, 259] width 243 height 33
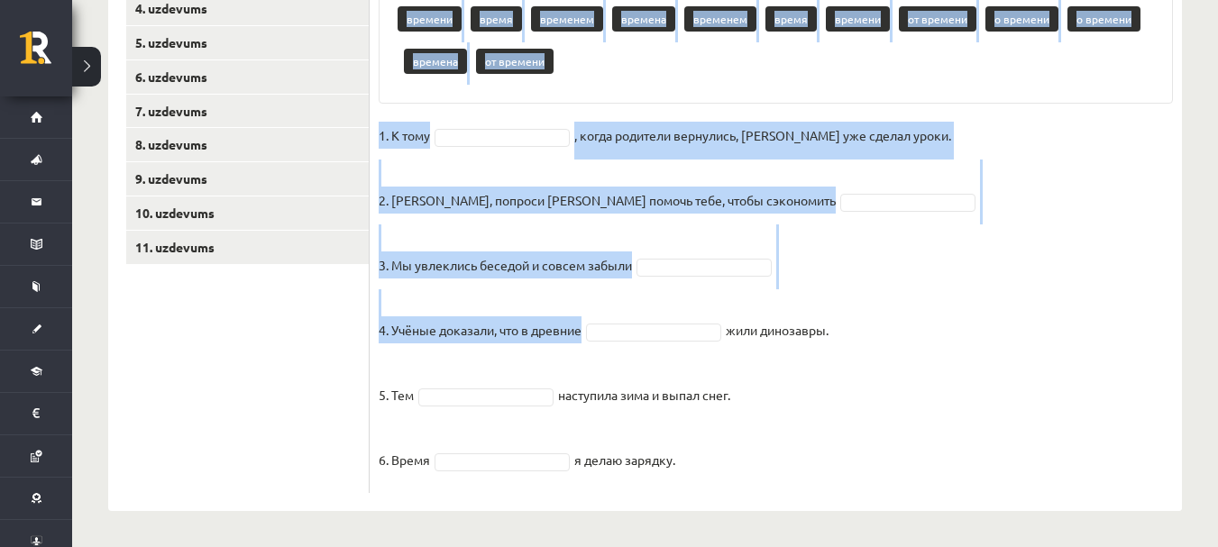
scroll to position [435, 0]
drag, startPoint x: 380, startPoint y: 243, endPoint x: 733, endPoint y: 457, distance: 412.7
click at [733, 457] on div "6p Дополните предложения. Используйте правильные формы слова «время». Pieejamie…" at bounding box center [776, 200] width 812 height 585
copy div "Дополните предложения. Используйте правильные формы слова «время». Pieejamie vā…"
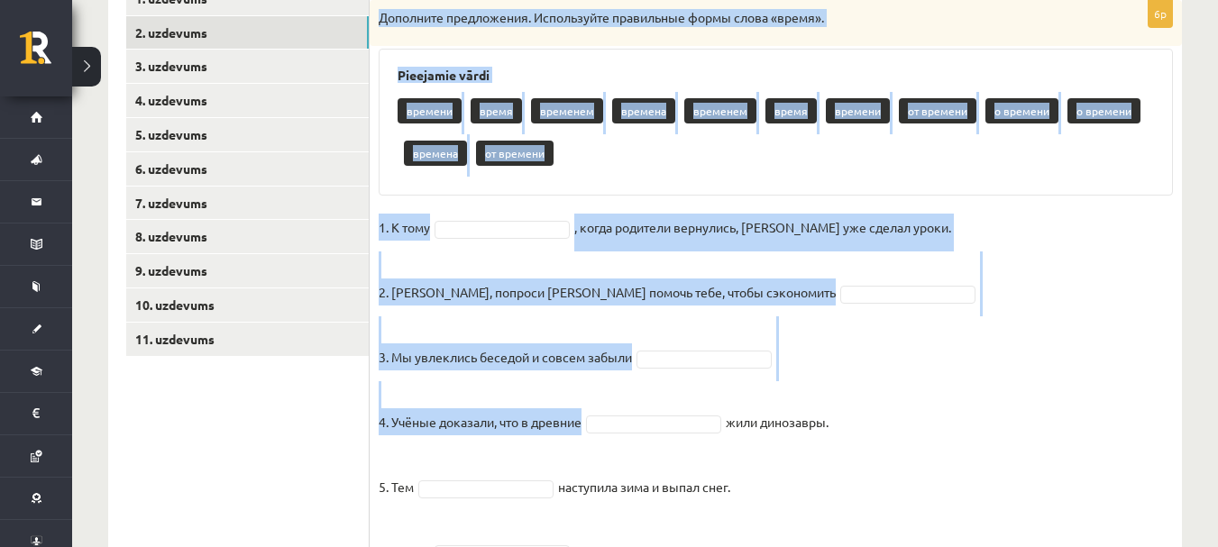
scroll to position [254, 0]
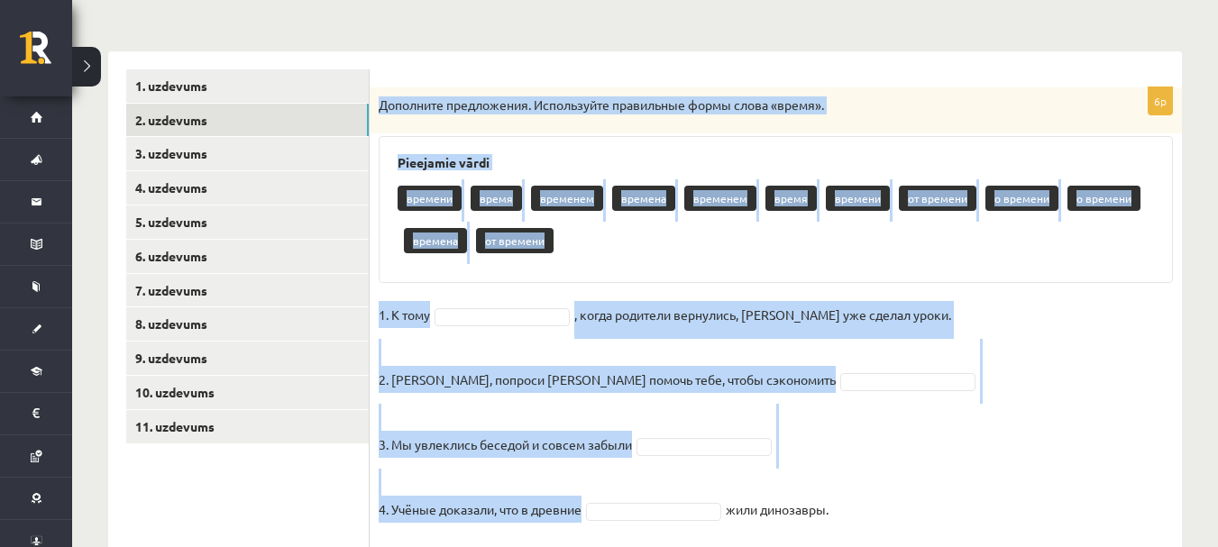
click at [551, 102] on p "Дополните предложения. Используйте правильные формы слова «время»." at bounding box center [731, 105] width 704 height 18
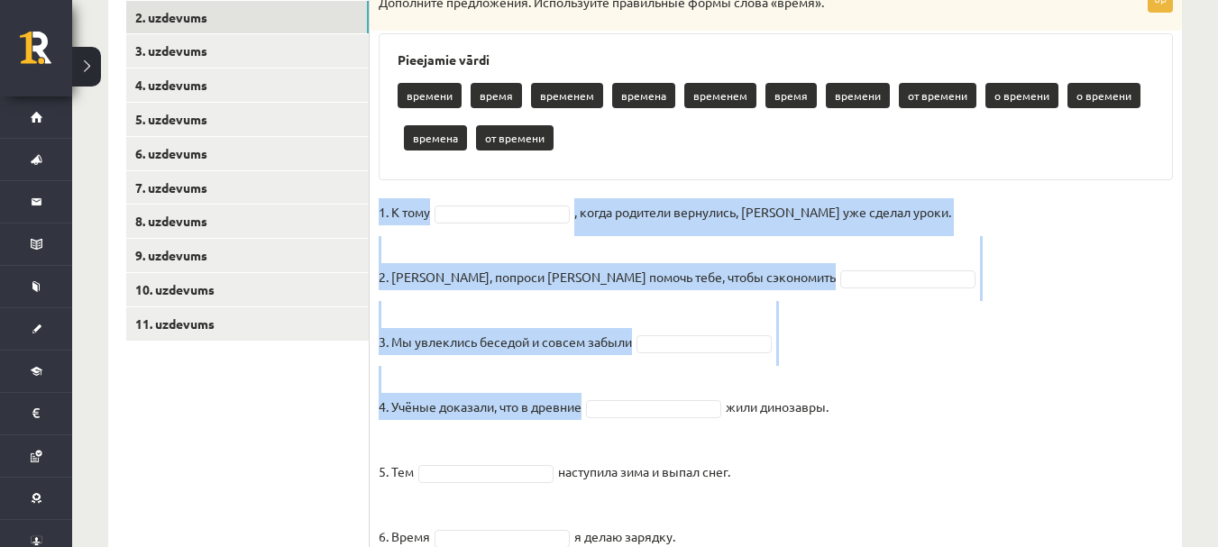
scroll to position [435, 0]
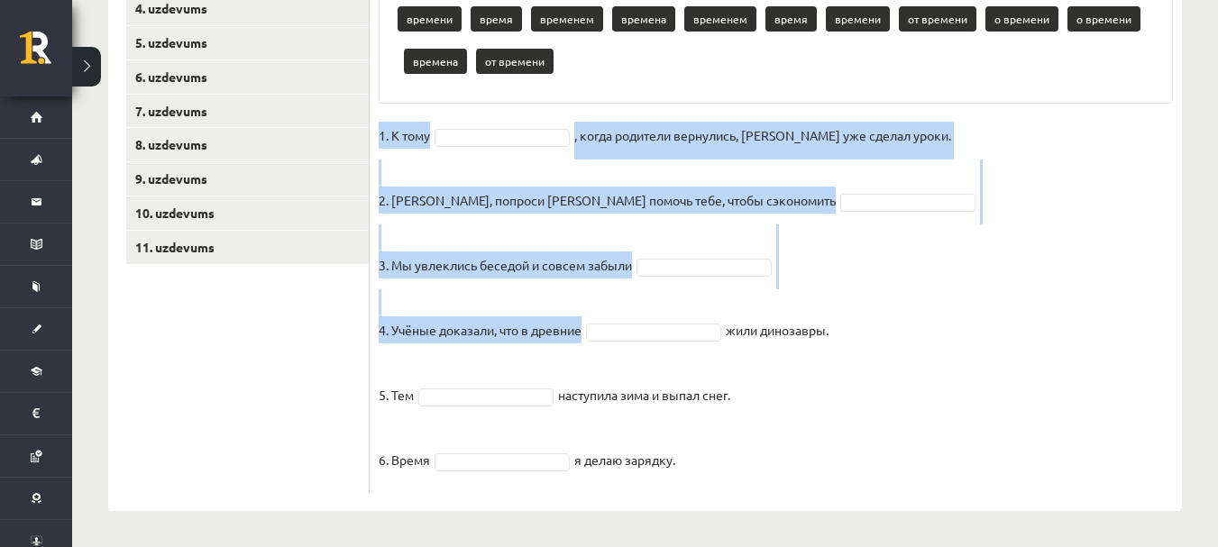
drag, startPoint x: 377, startPoint y: 311, endPoint x: 718, endPoint y: 444, distance: 365.7
click at [718, 444] on div "6p Дополните предложения. Используйте правильные формы слова «время». Pieejamie…" at bounding box center [776, 200] width 812 height 585
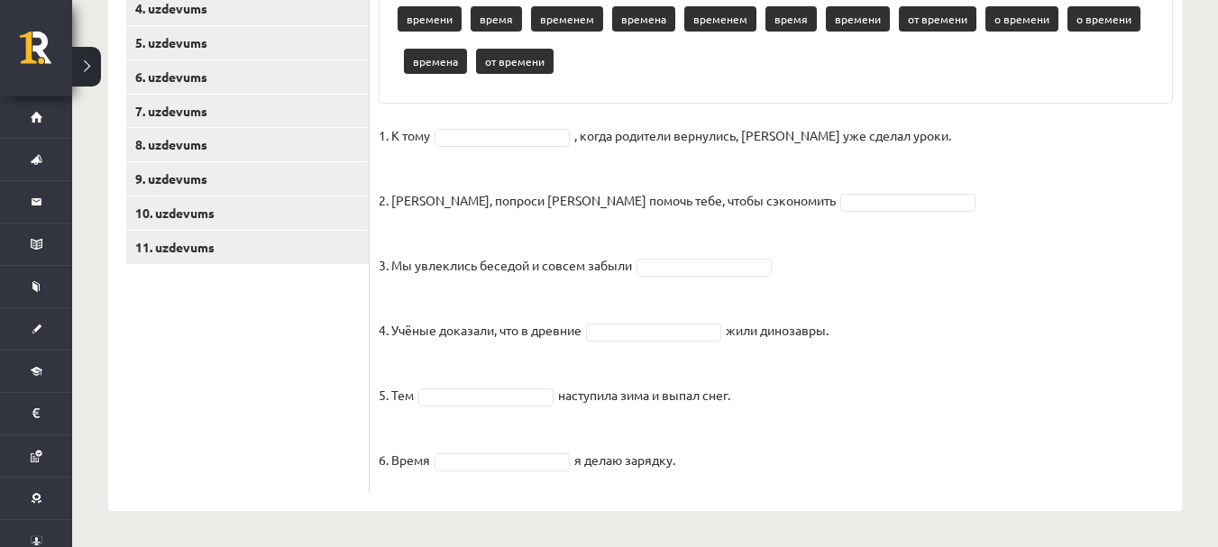
click at [699, 88] on div "Pieejamie vārdi времени время временем времена временем время времени от времен…" at bounding box center [776, 30] width 794 height 147
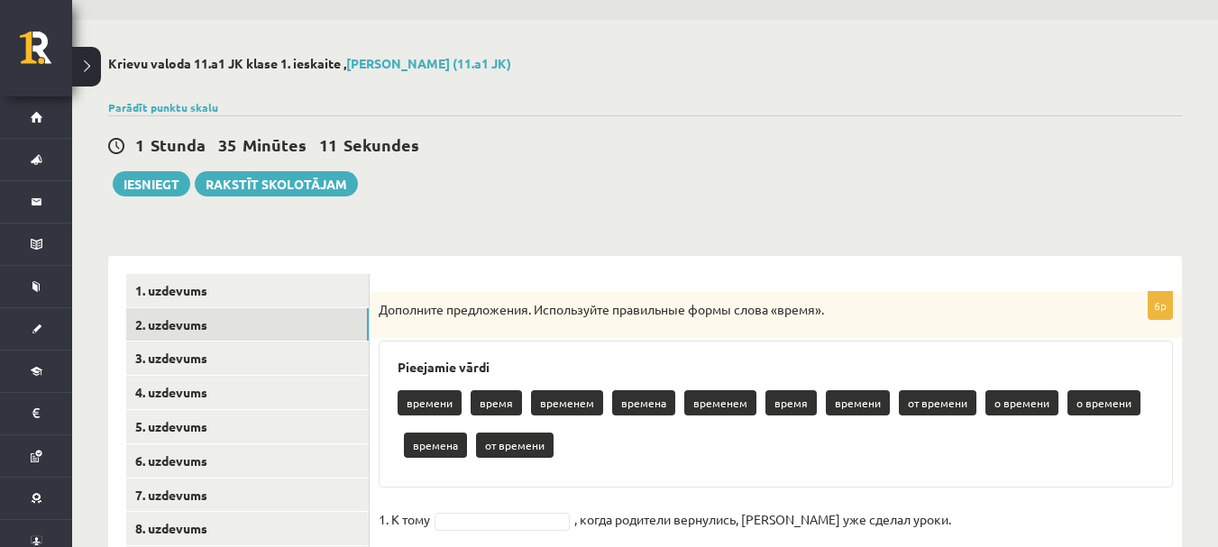
scroll to position [90, 0]
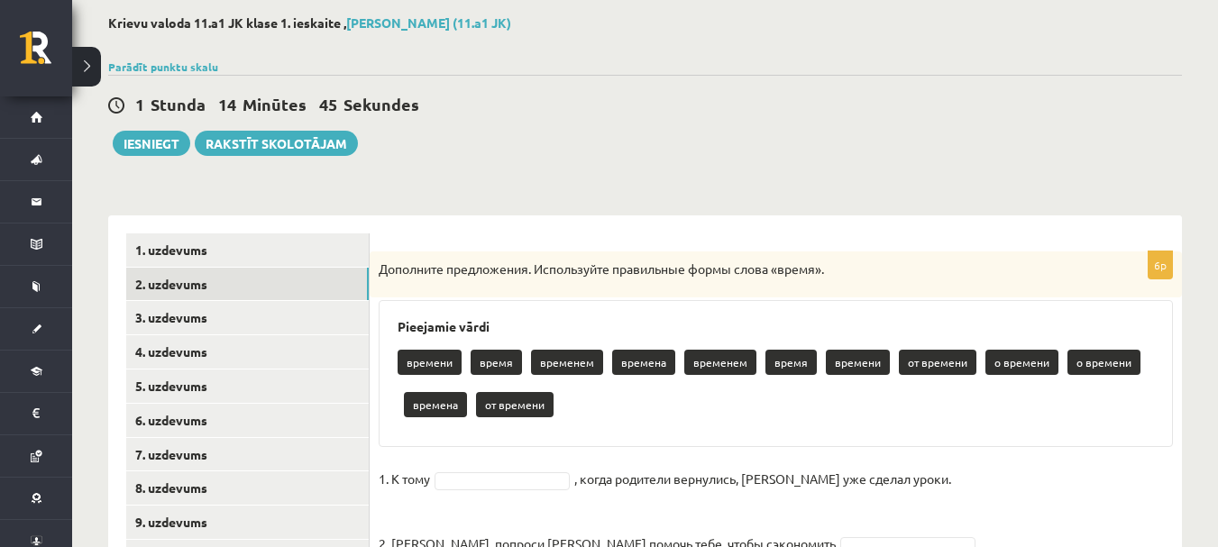
click at [780, 143] on div "1 Stunda 14 Minūtes 45 Sekundes Ieskaite saglabāta! Iesniegt Rakstīt skolotājam" at bounding box center [645, 115] width 1074 height 81
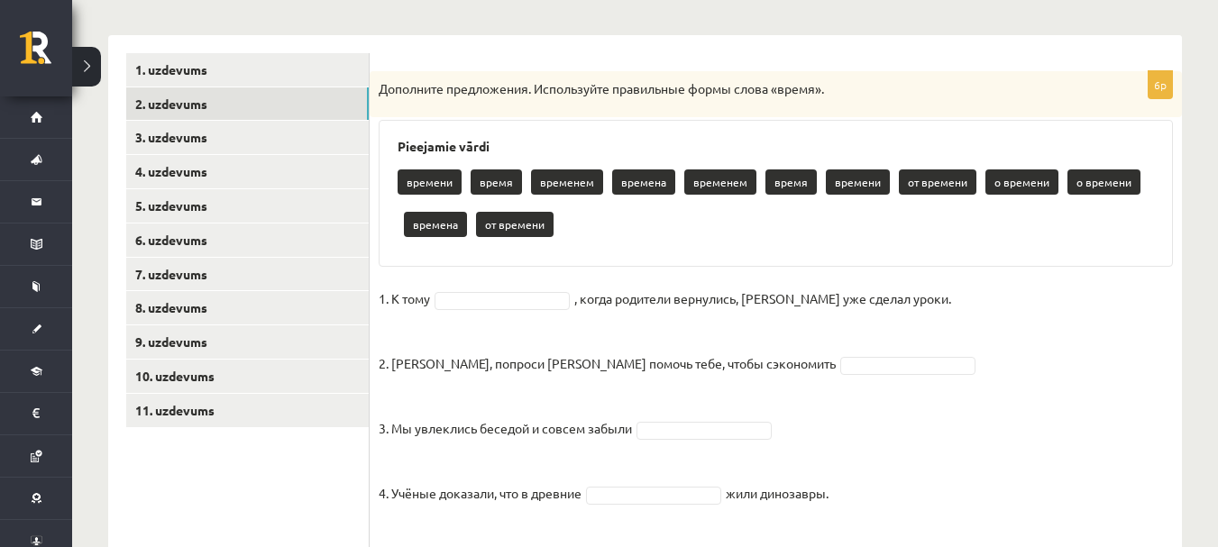
scroll to position [361, 0]
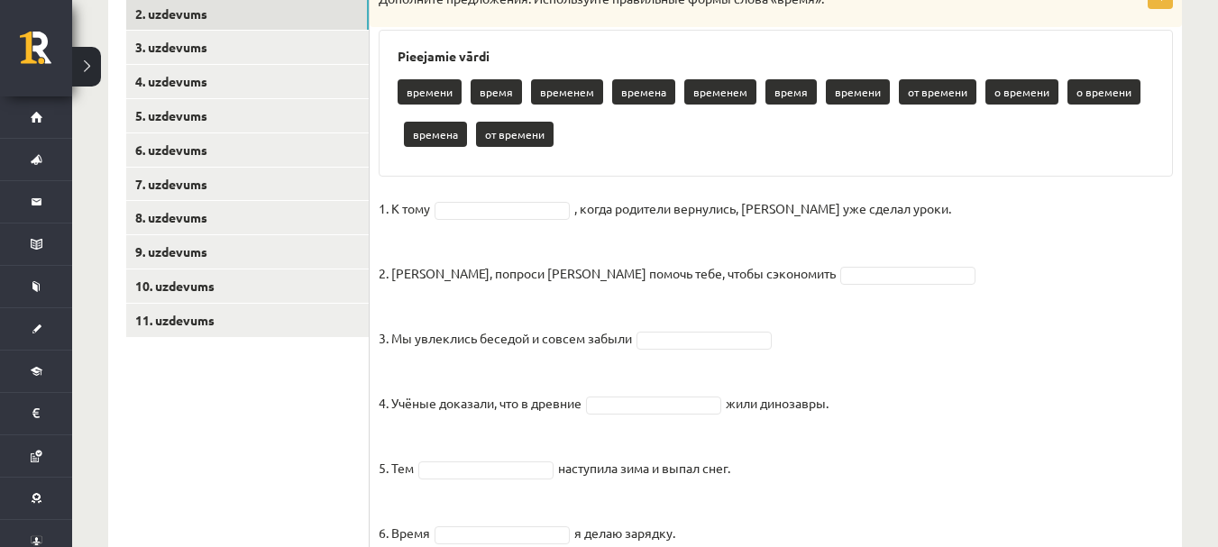
click at [436, 96] on p "времени" at bounding box center [430, 91] width 64 height 25
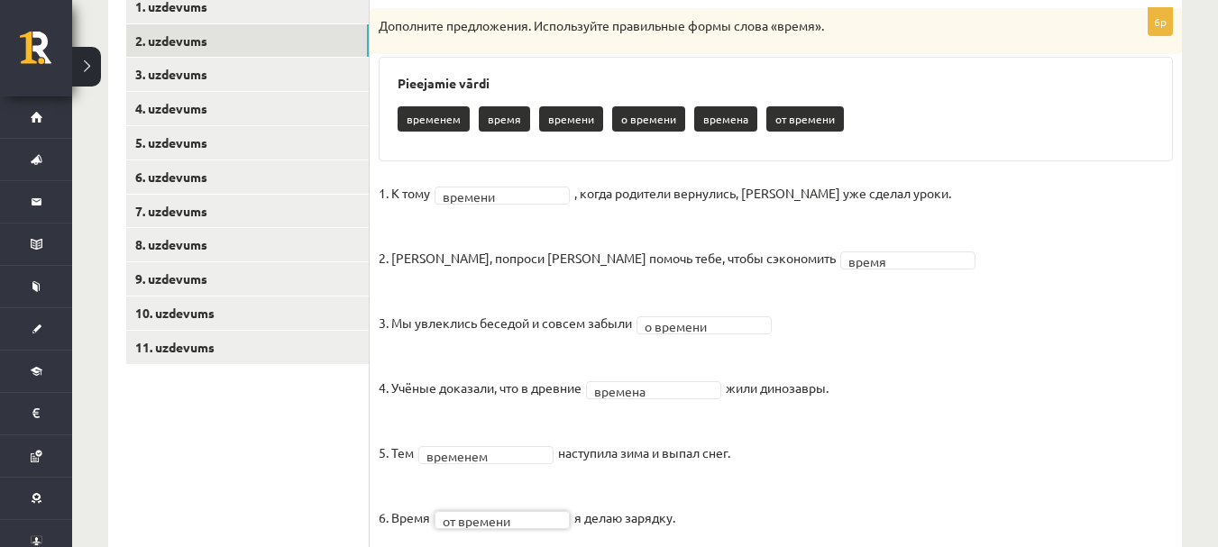
scroll to position [212, 0]
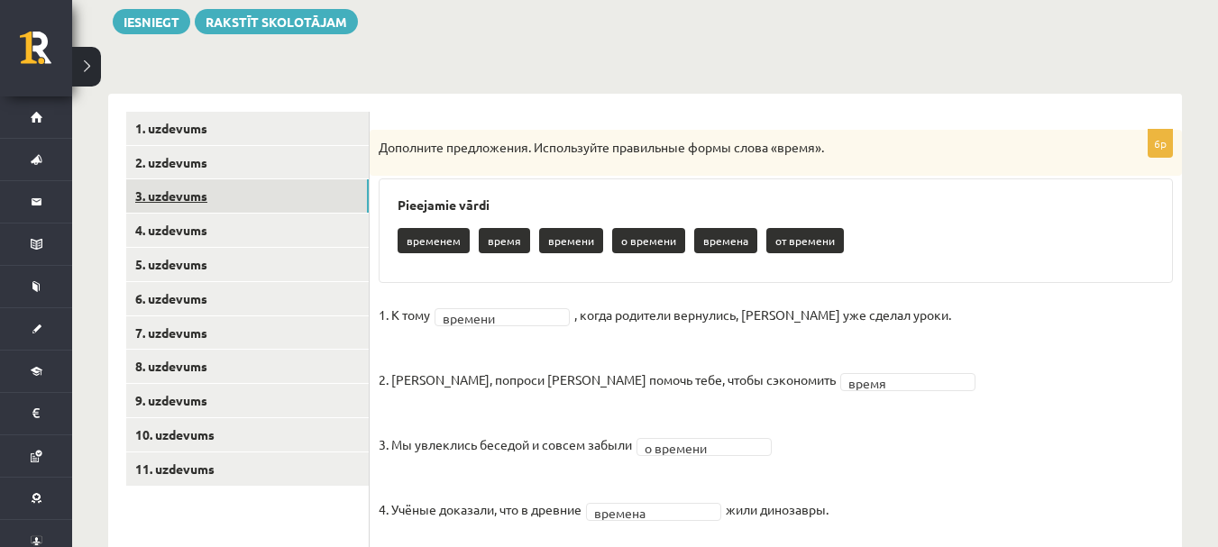
click at [218, 197] on link "3. uzdevums" at bounding box center [247, 195] width 243 height 33
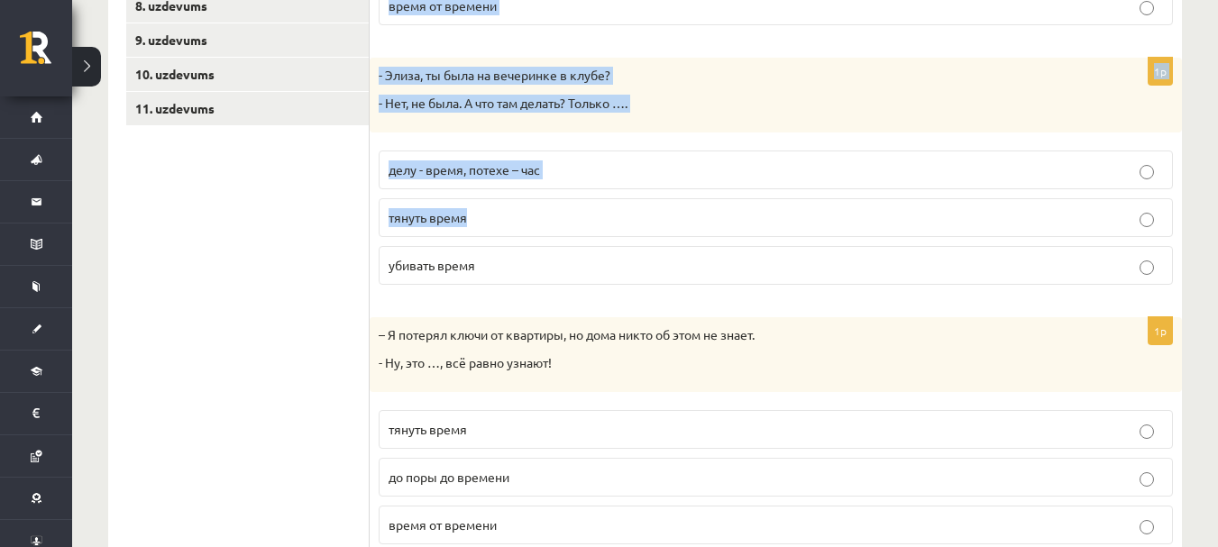
scroll to position [899, 0]
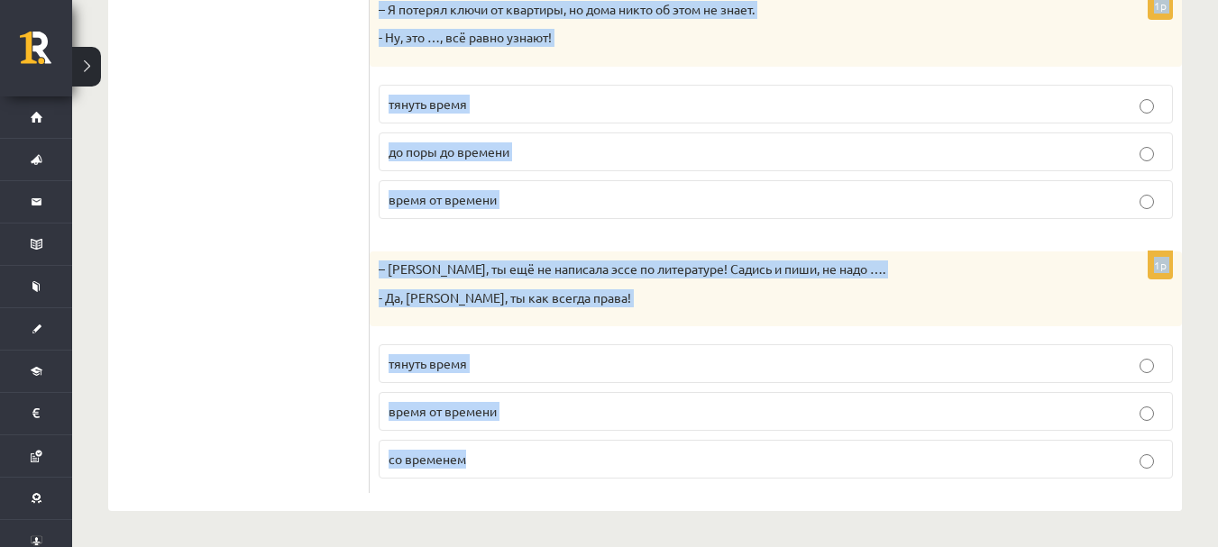
drag, startPoint x: 383, startPoint y: 115, endPoint x: 618, endPoint y: 537, distance: 483.5
copy form "Дополните мини-диалоги. Выберите верный фразеологизм. 1p – Мне так трудно просы…"
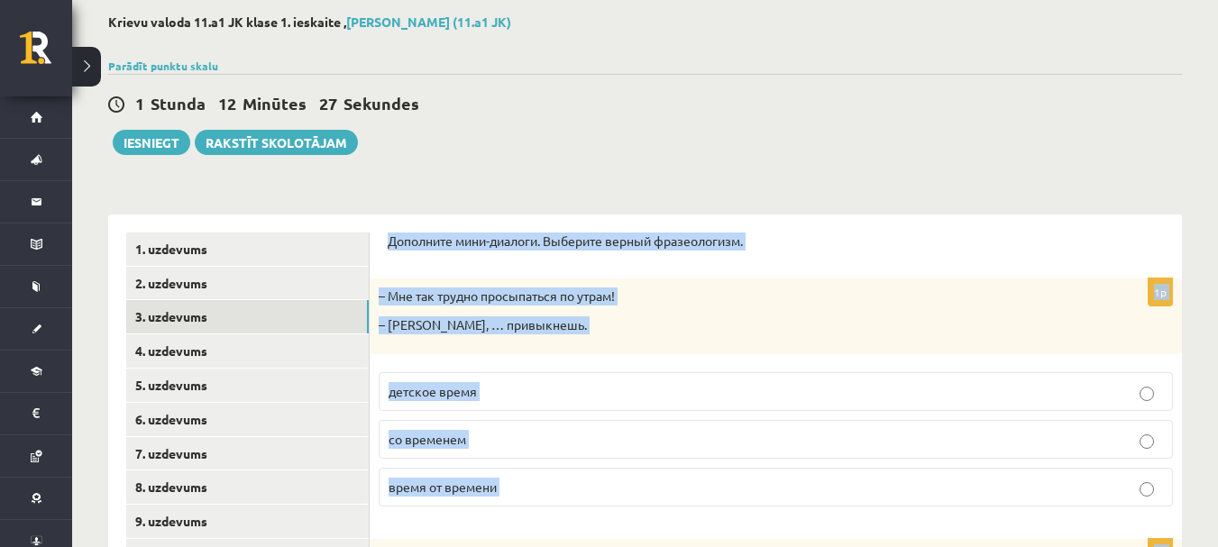
scroll to position [87, 0]
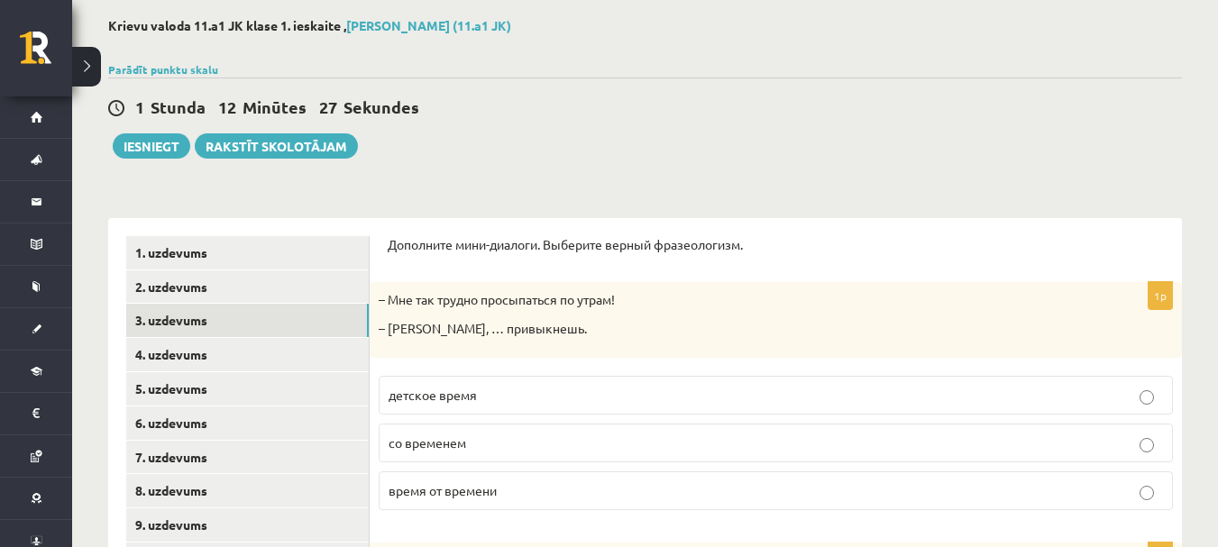
click at [472, 151] on div "1 Stunda 12 Minūtes 27 Sekundes Ieskaite saglabāta! Iesniegt Rakstīt skolotājam" at bounding box center [645, 118] width 1074 height 81
click at [524, 143] on div "1 Stunda 12 Minūtes 8 Sekundes Ieskaite saglabāta! Iesniegt Rakstīt skolotājam" at bounding box center [645, 118] width 1074 height 81
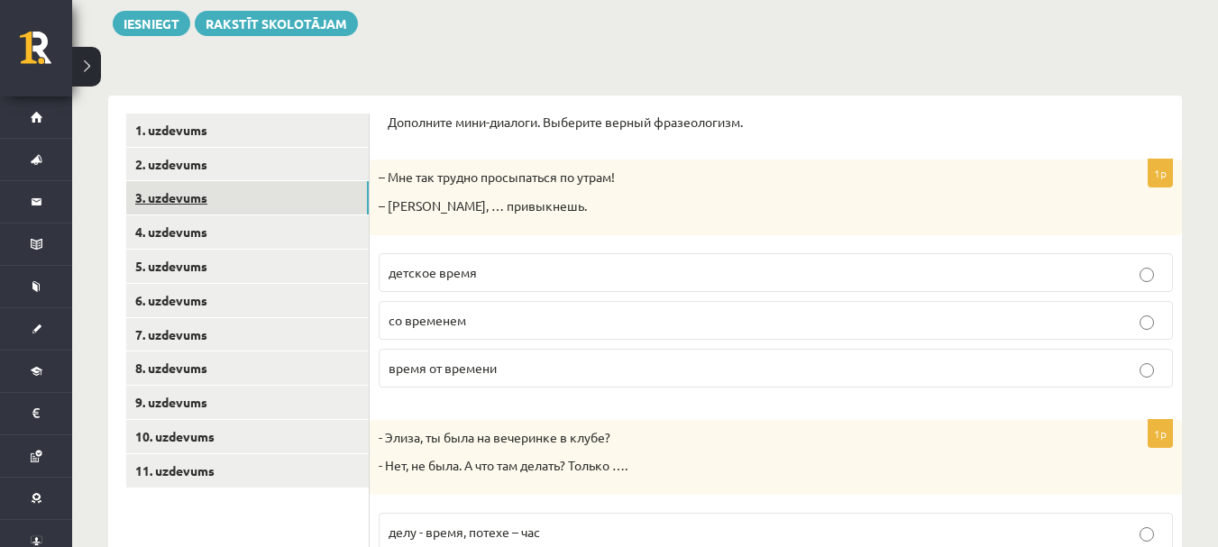
scroll to position [178, 0]
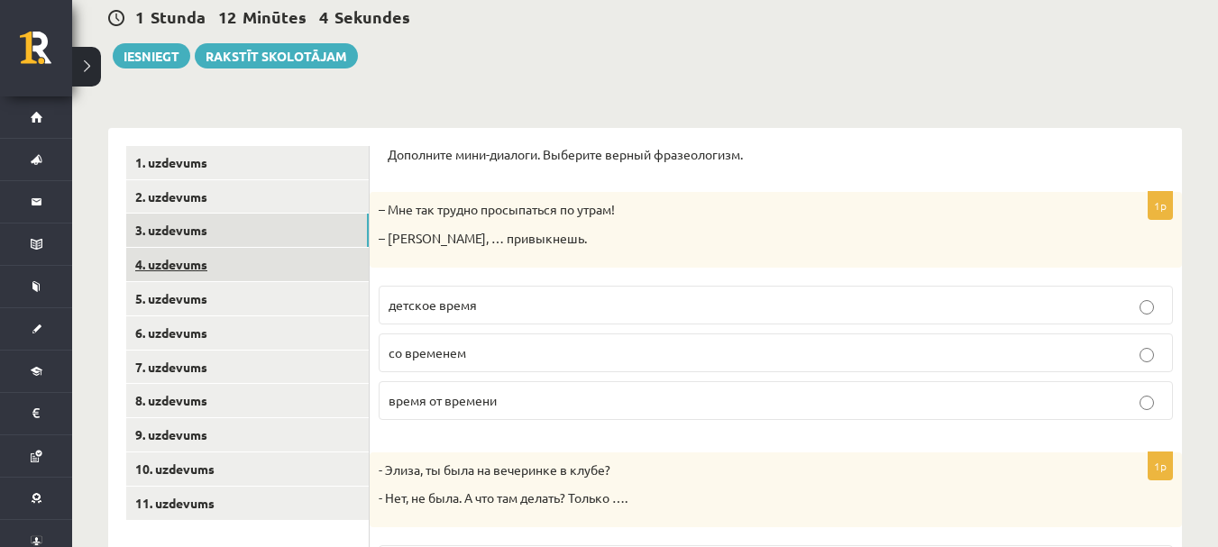
click at [174, 266] on link "4. uzdevums" at bounding box center [247, 264] width 243 height 33
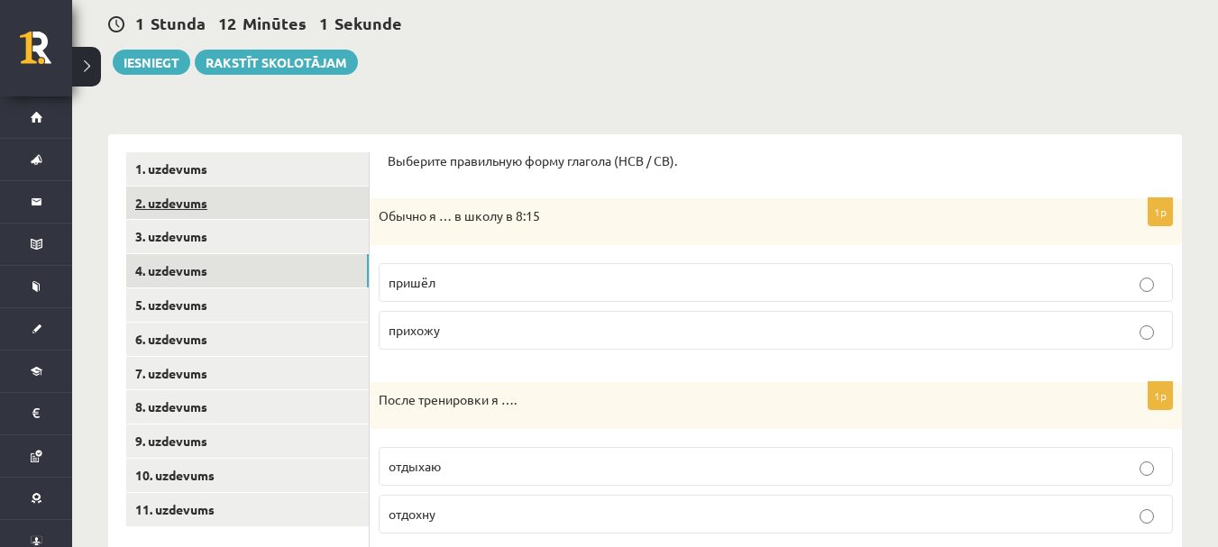
scroll to position [156, 0]
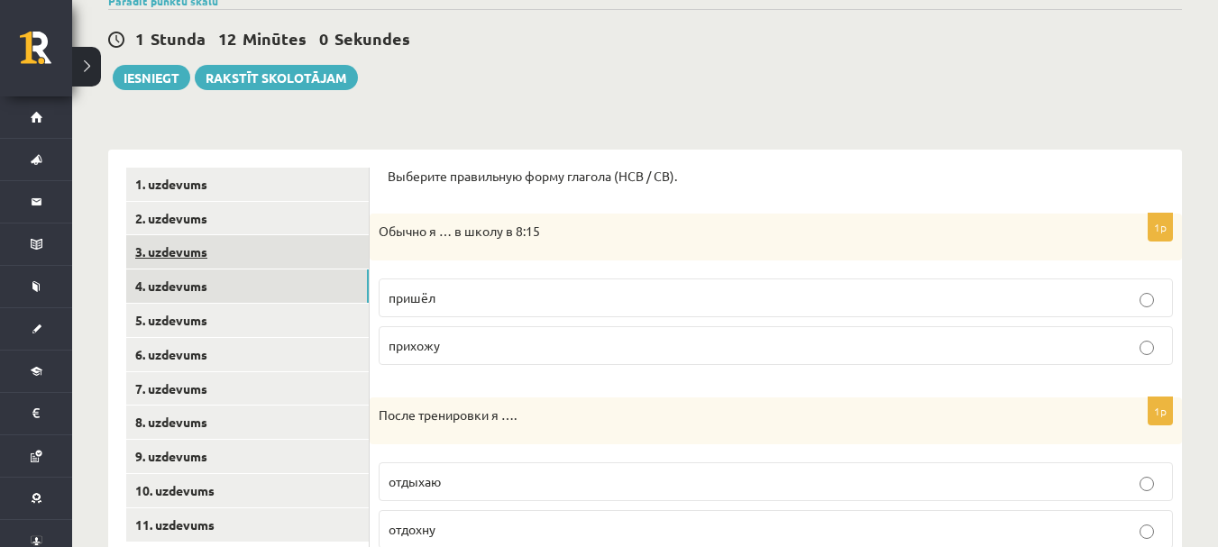
click at [190, 240] on link "3. uzdevums" at bounding box center [247, 251] width 243 height 33
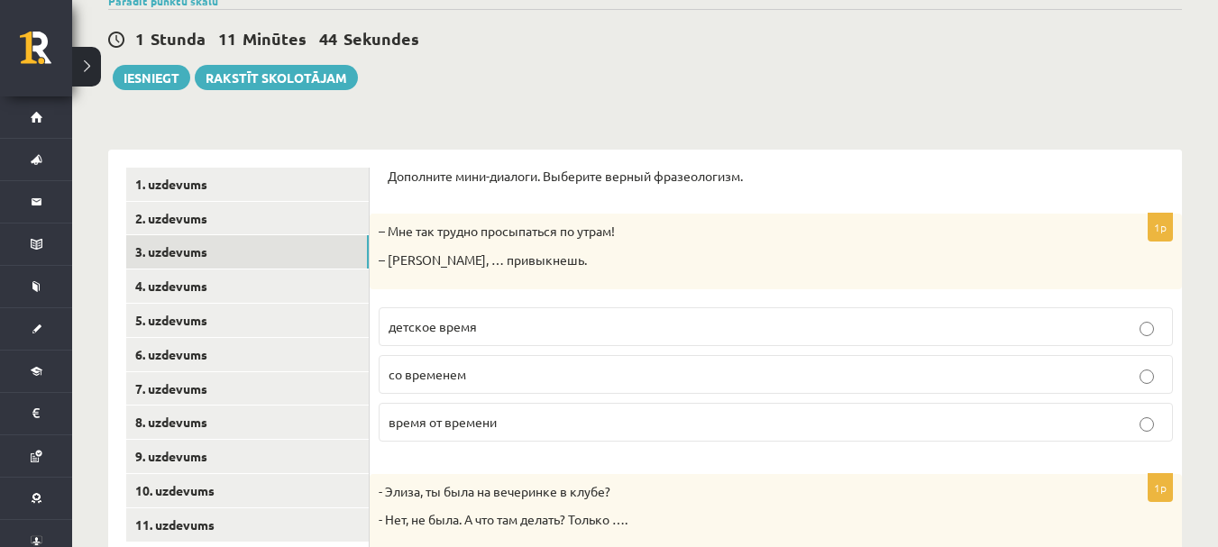
scroll to position [246, 0]
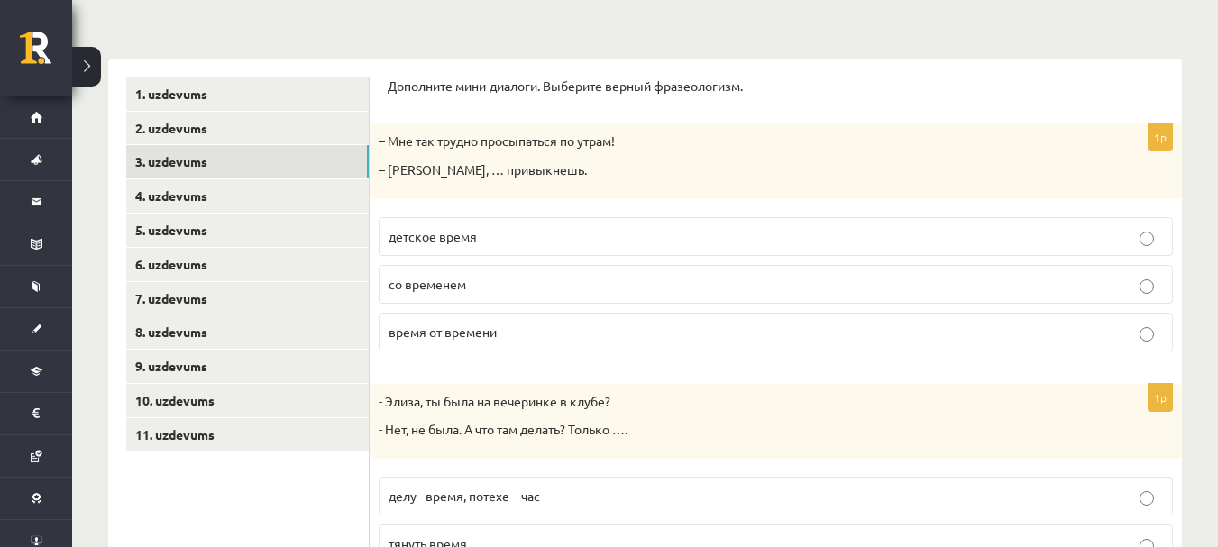
click at [494, 295] on label "со временем" at bounding box center [776, 284] width 794 height 39
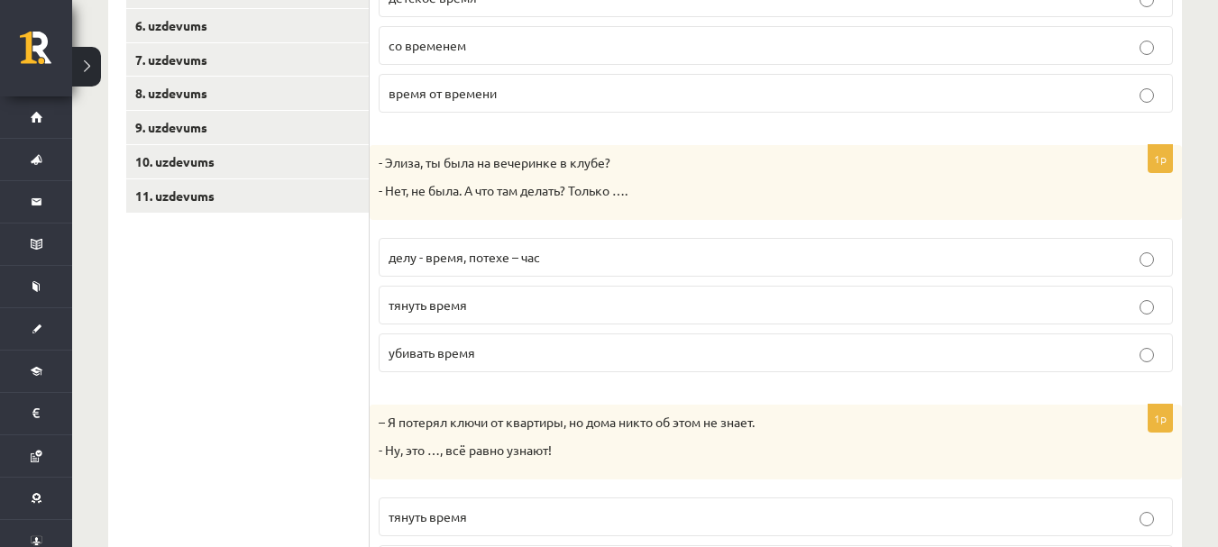
scroll to position [517, 0]
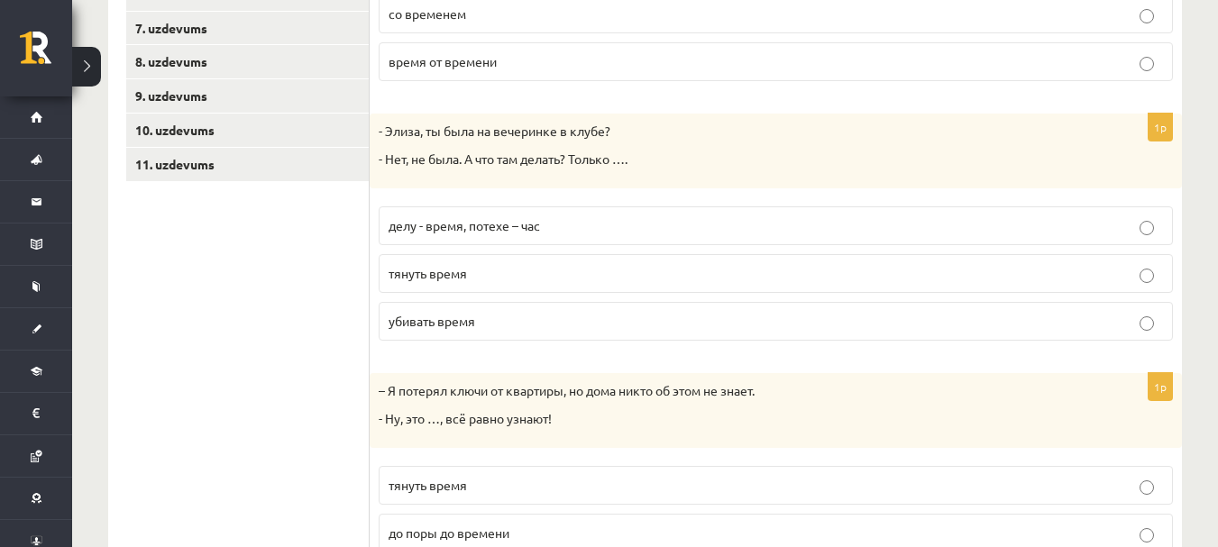
click at [408, 317] on span "убивать время" at bounding box center [432, 321] width 87 height 16
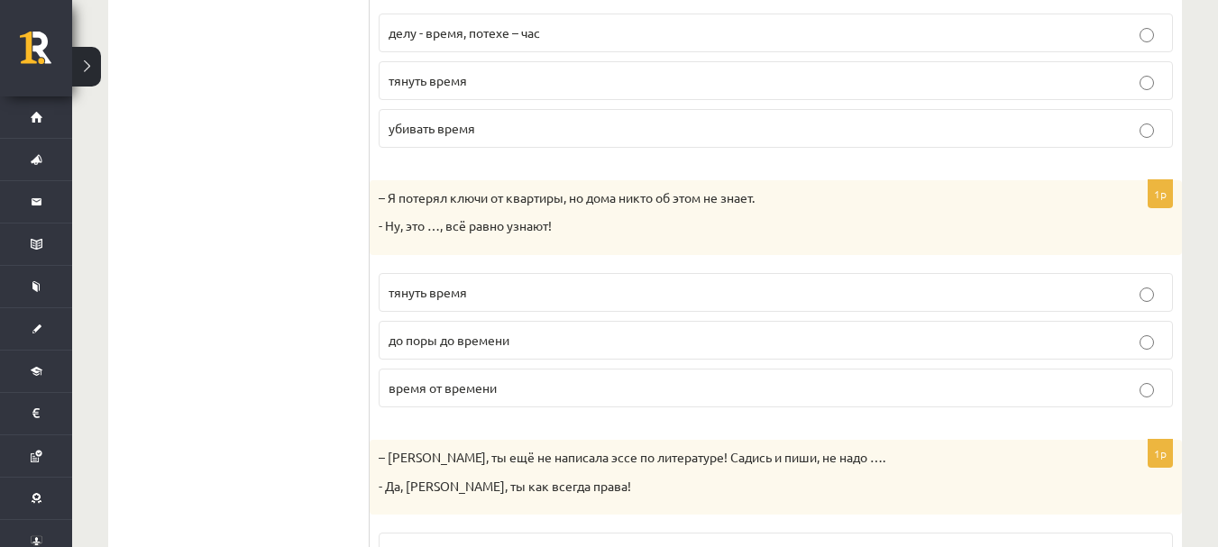
scroll to position [787, 0]
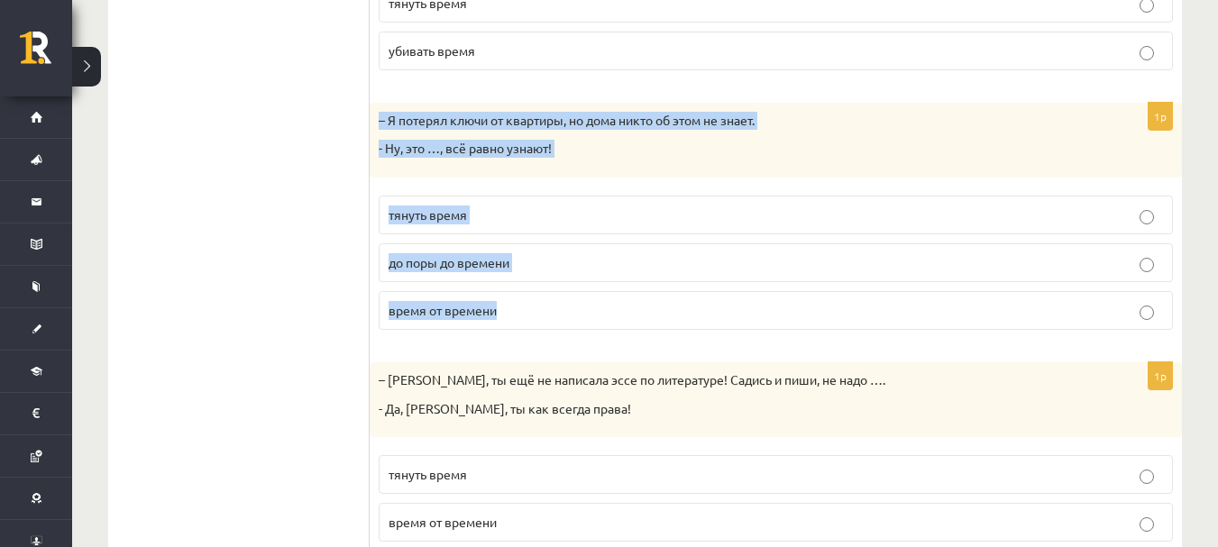
drag, startPoint x: 380, startPoint y: 119, endPoint x: 518, endPoint y: 307, distance: 233.3
click at [518, 307] on div "1p – Я потерял ключи от квартиры, но дома никто об этом не знает. - Ну, это …, …" at bounding box center [776, 224] width 812 height 242
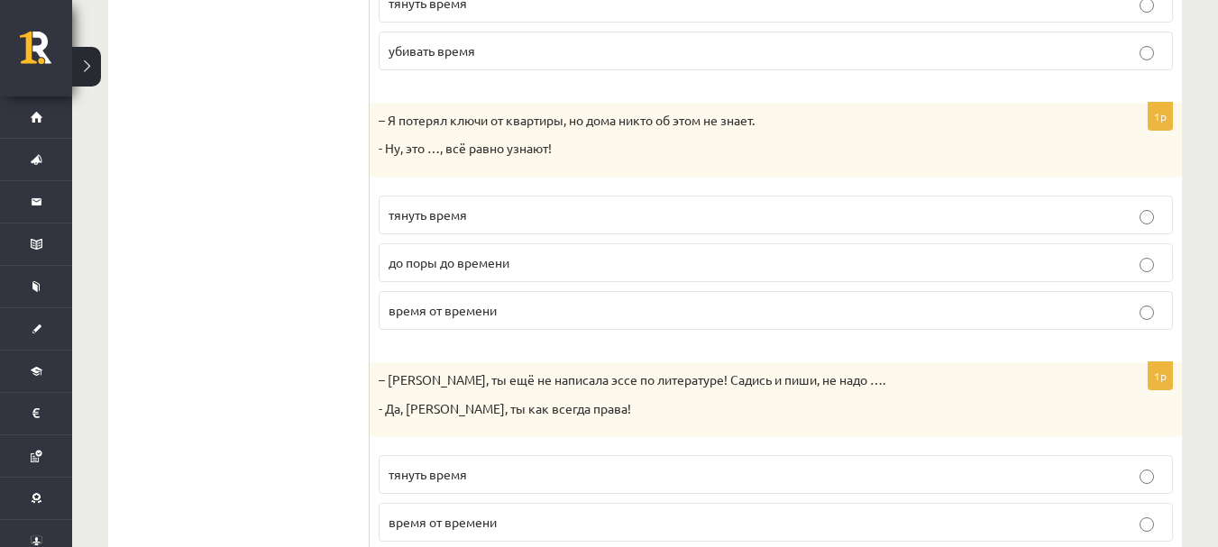
click at [241, 313] on ul "1. uzdevums 2. uzdevums 3. uzdevums 4. uzdevums 5. uzdevums 6. uzdevums 7. uzde…" at bounding box center [247, 71] width 243 height 1068
click at [384, 267] on label "до поры до времени" at bounding box center [776, 262] width 794 height 39
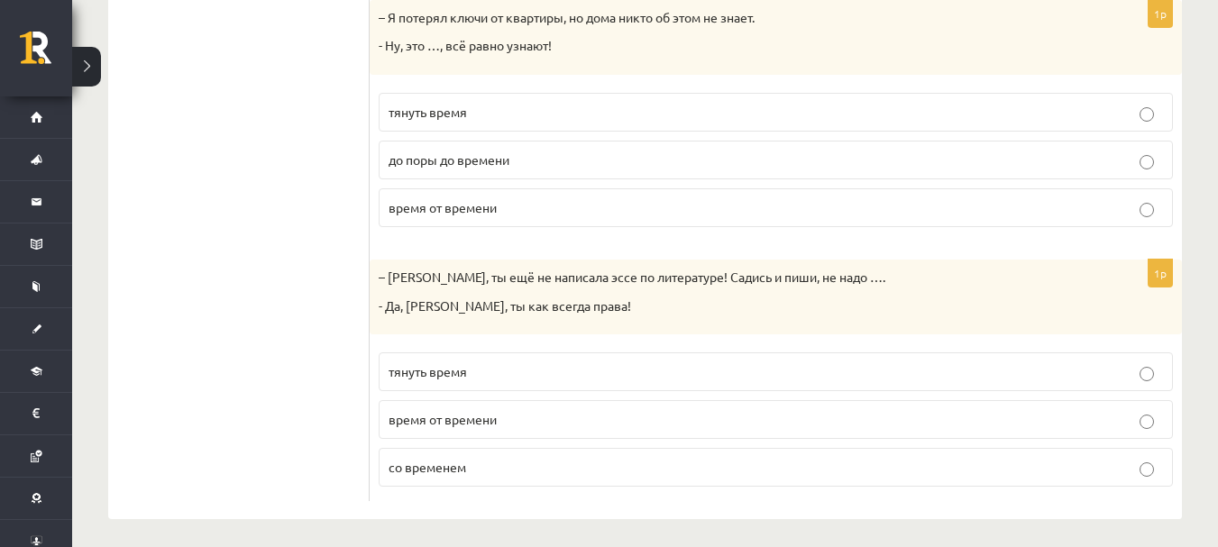
scroll to position [899, 0]
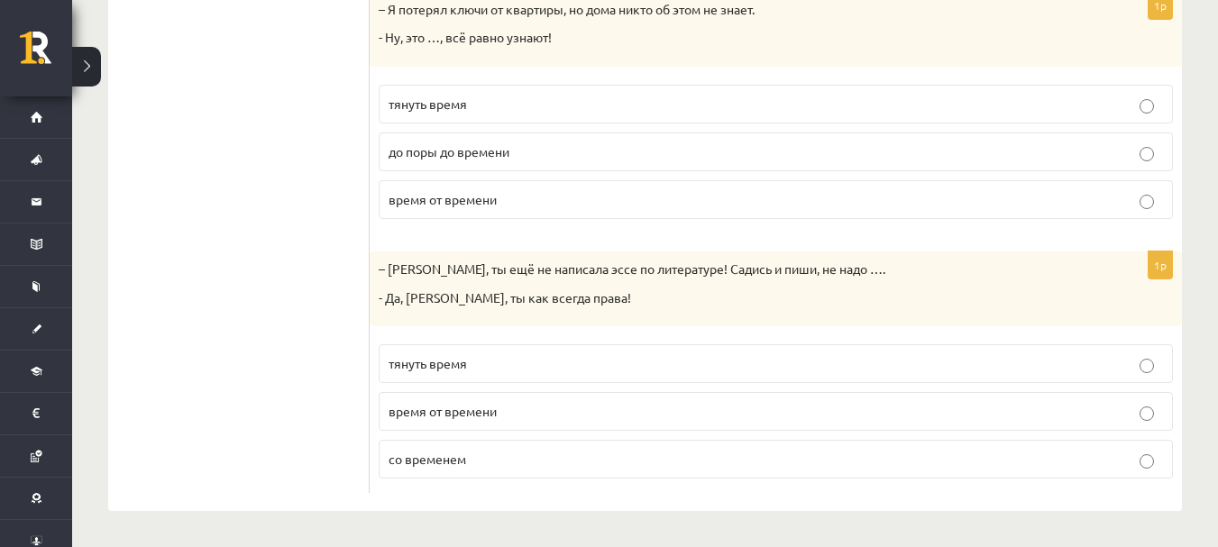
click at [460, 362] on span "тянуть время" at bounding box center [428, 363] width 78 height 16
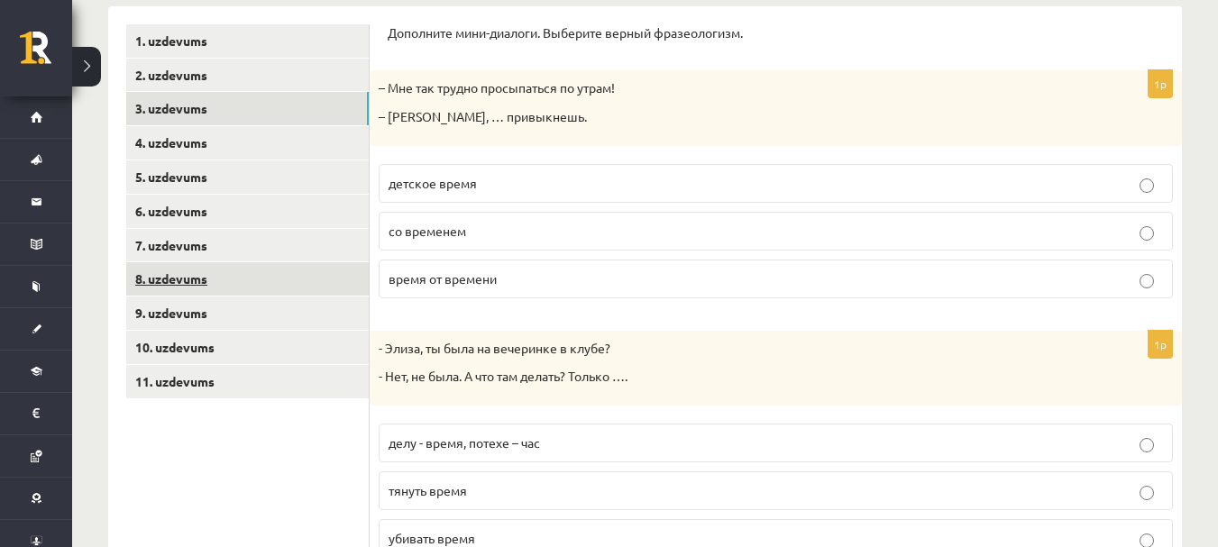
scroll to position [268, 0]
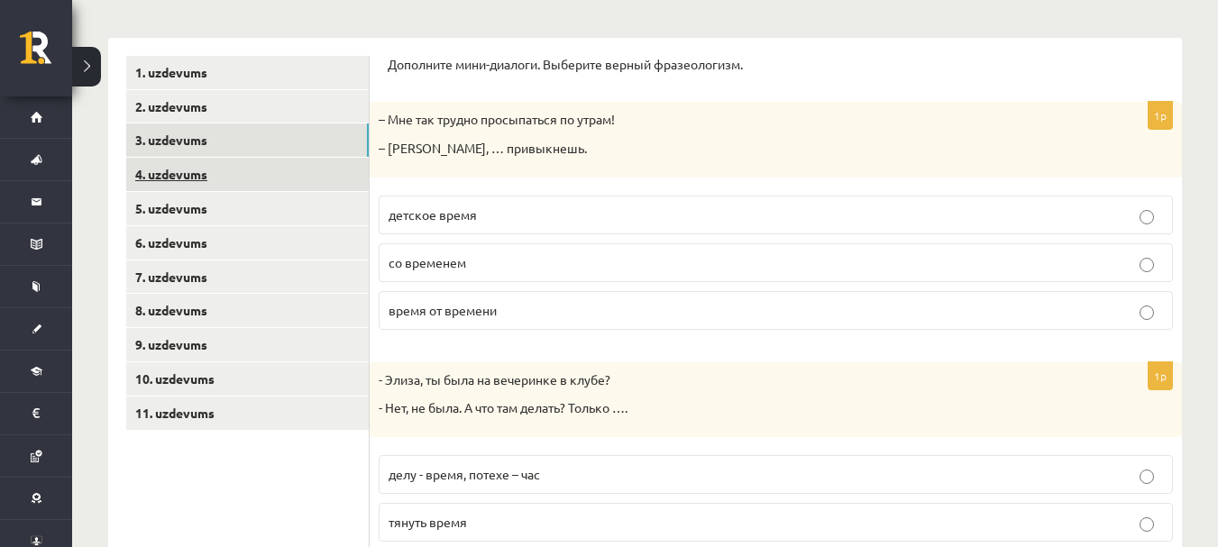
click at [215, 182] on link "4. uzdevums" at bounding box center [247, 174] width 243 height 33
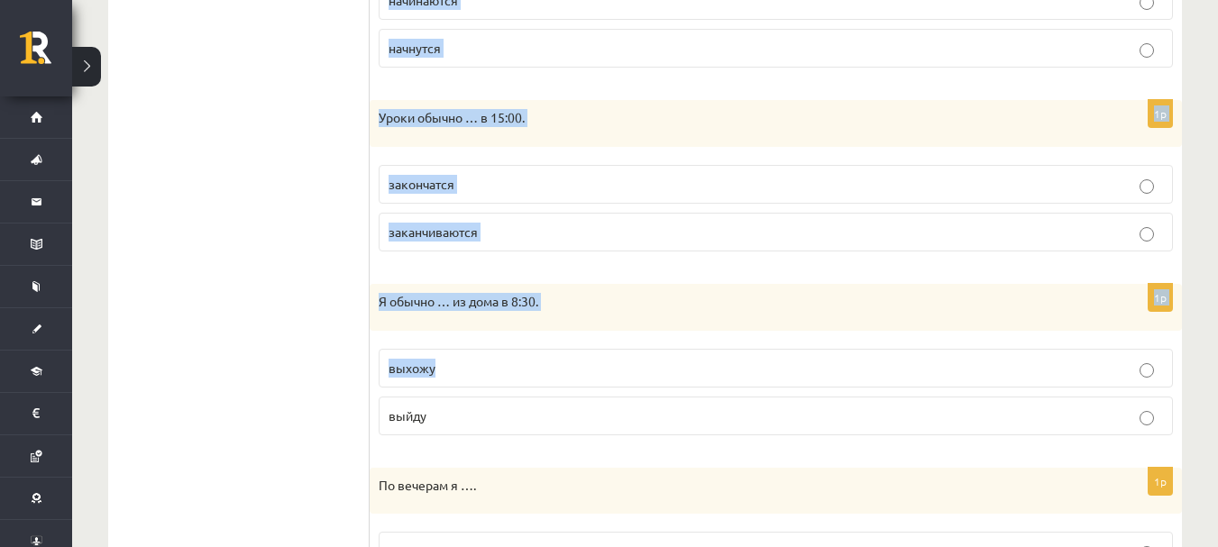
scroll to position [1328, 0]
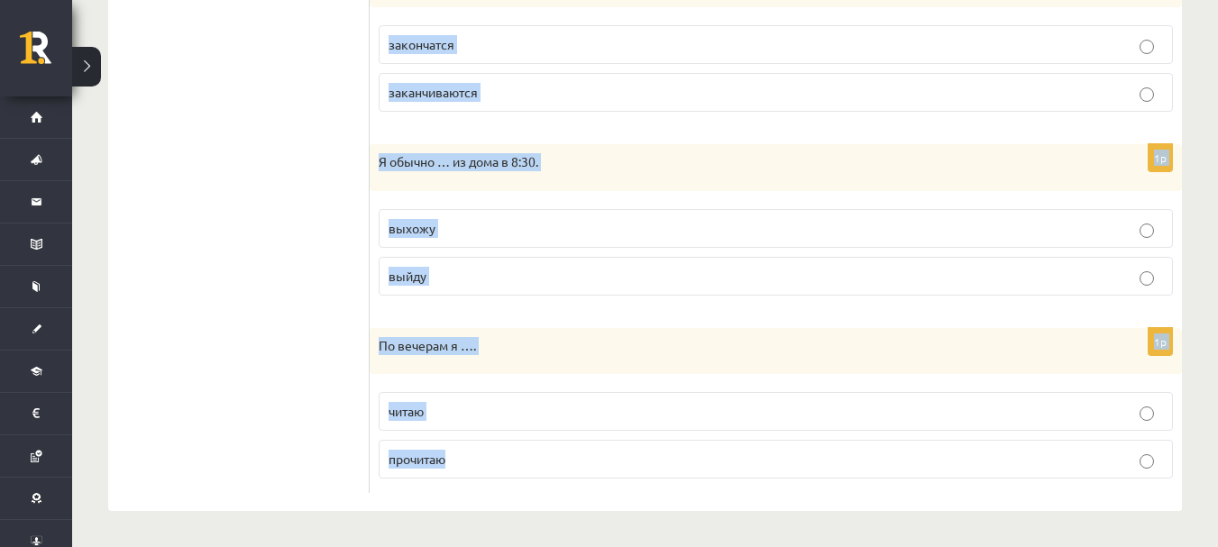
drag, startPoint x: 381, startPoint y: 53, endPoint x: 540, endPoint y: 474, distance: 450.0
copy form "Выберите правильную форму глагола (НСВ / СВ). 1p Обычно я … в школу в 8:15 приш…"
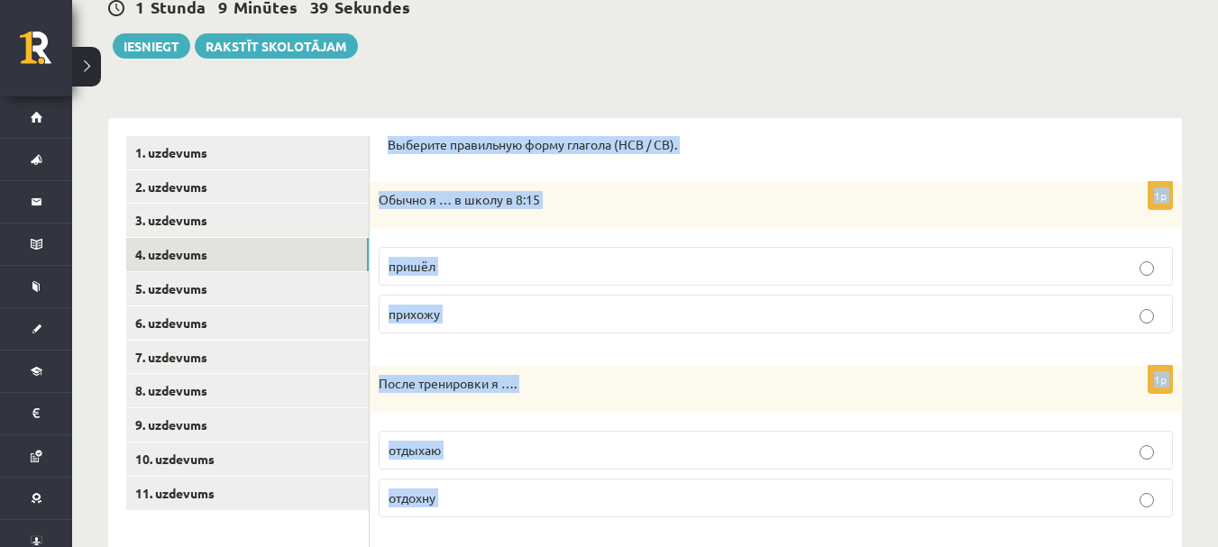
scroll to position [156, 0]
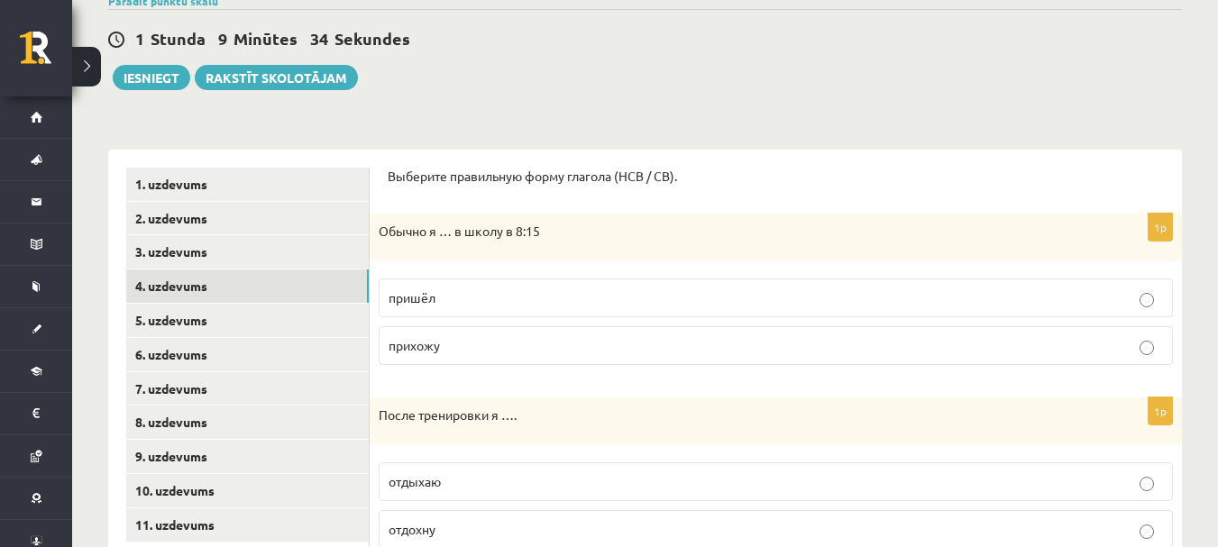
scroll to position [246, 0]
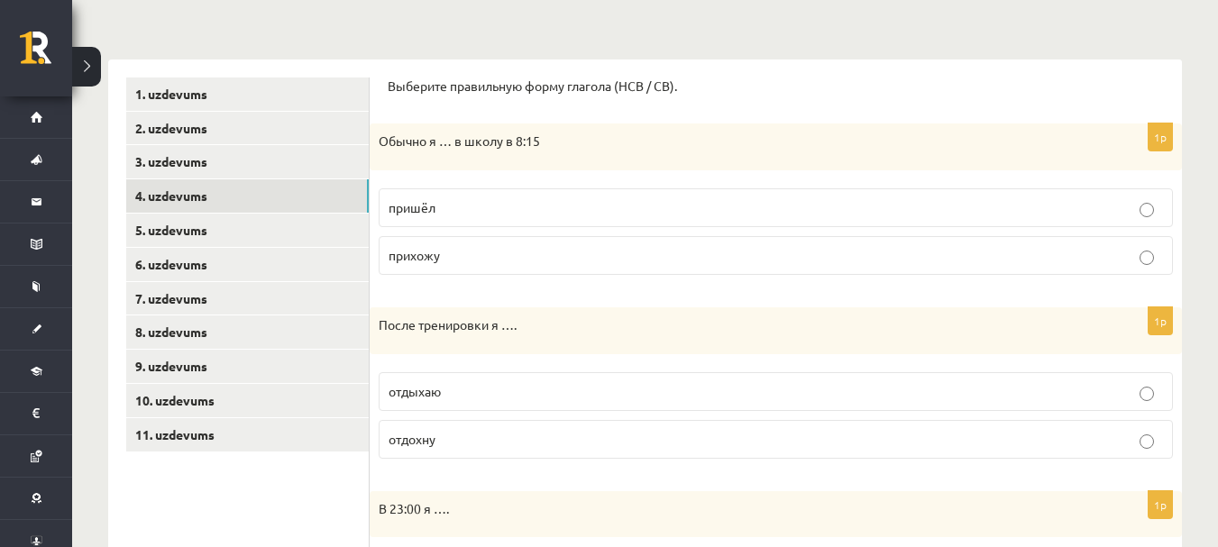
click at [414, 252] on span "прихожу" at bounding box center [414, 255] width 51 height 16
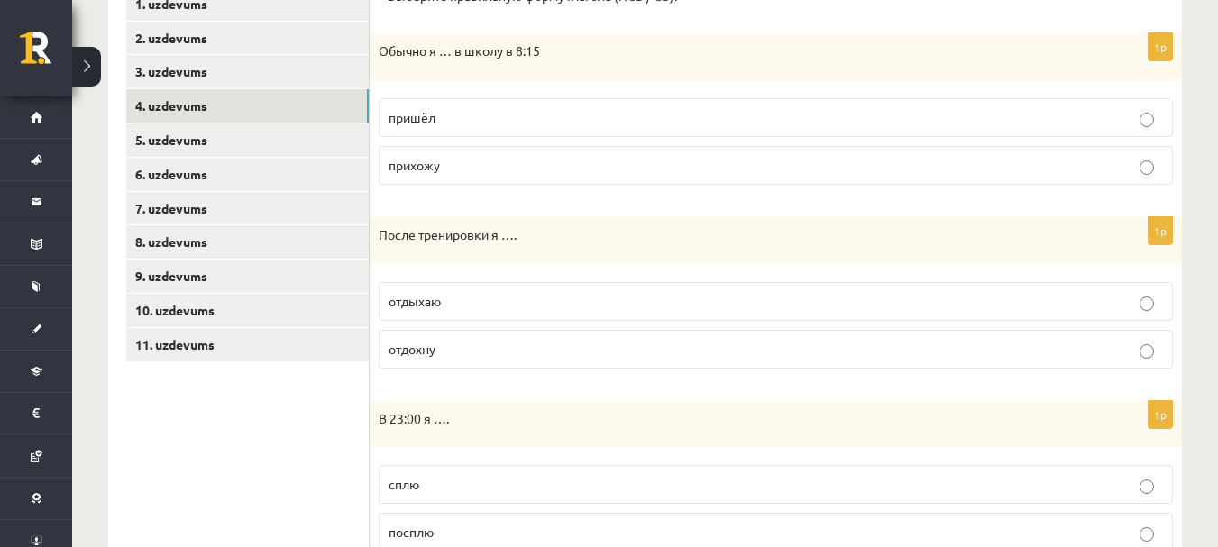
scroll to position [426, 0]
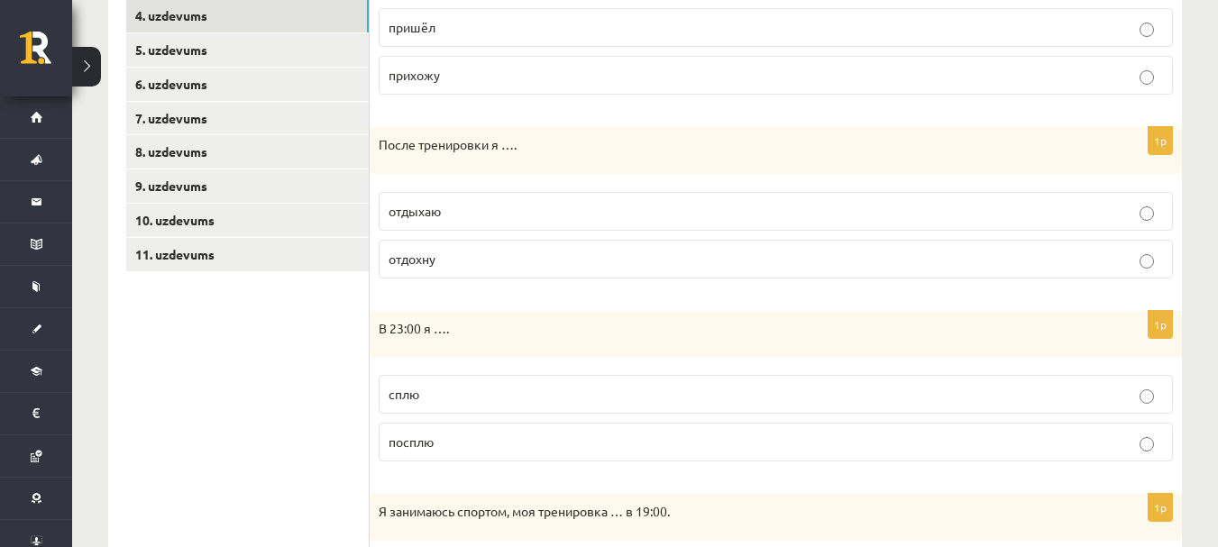
click at [444, 206] on p "отдыхаю" at bounding box center [776, 211] width 774 height 19
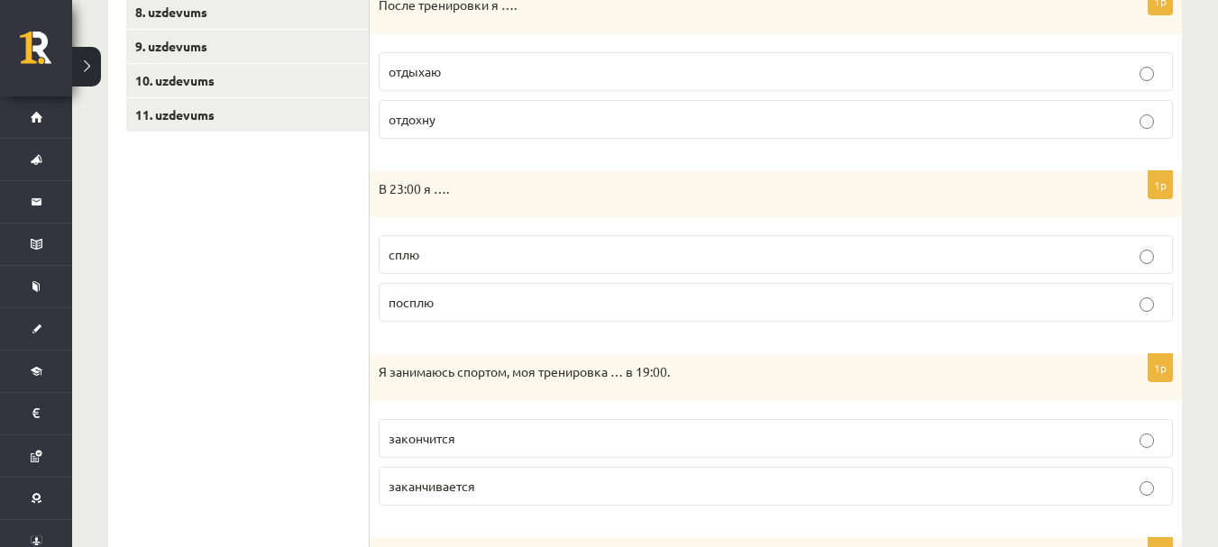
scroll to position [607, 0]
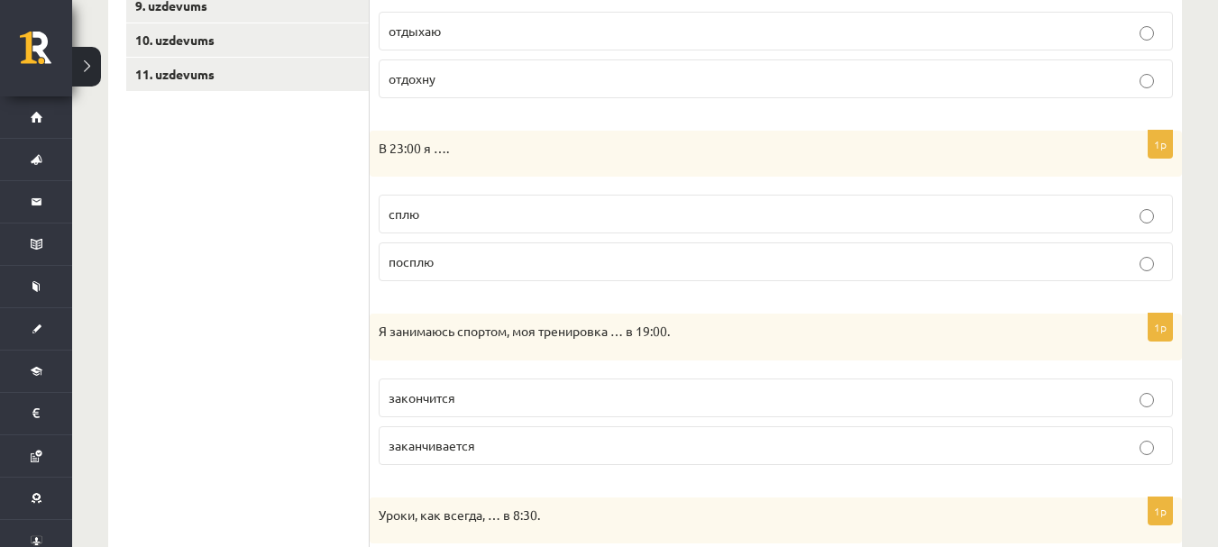
click at [400, 219] on span "сплю" at bounding box center [404, 214] width 31 height 16
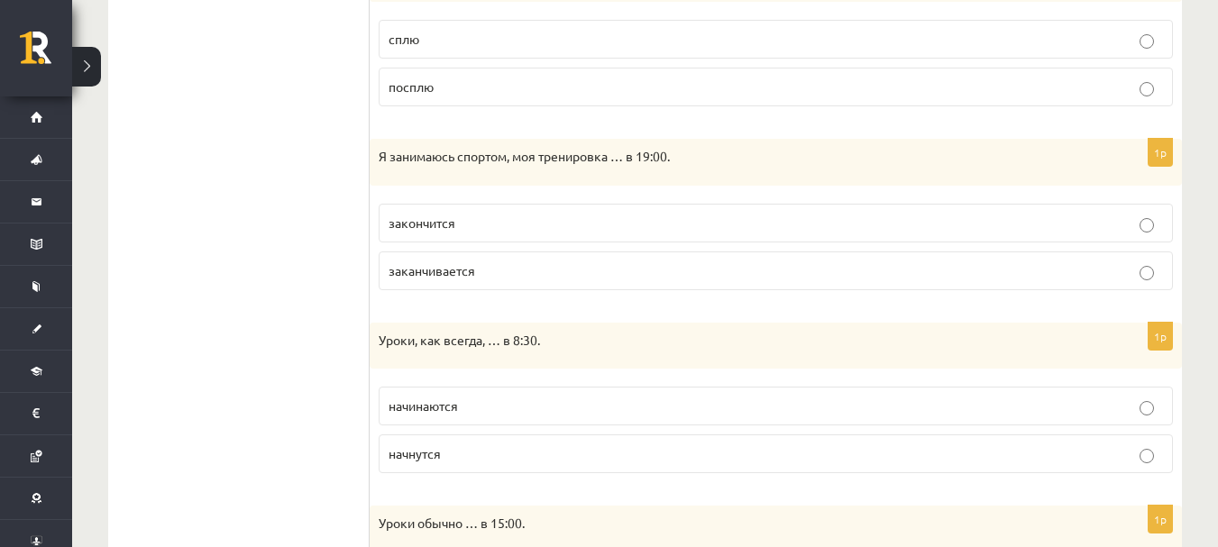
scroll to position [787, 0]
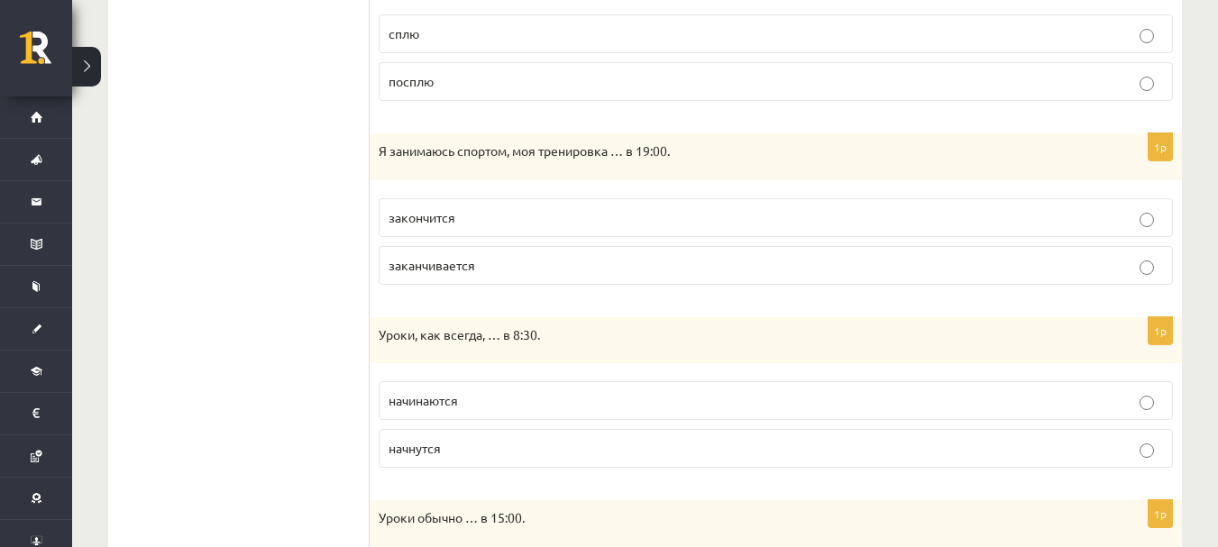
click at [427, 271] on span "заканчивается" at bounding box center [432, 265] width 87 height 16
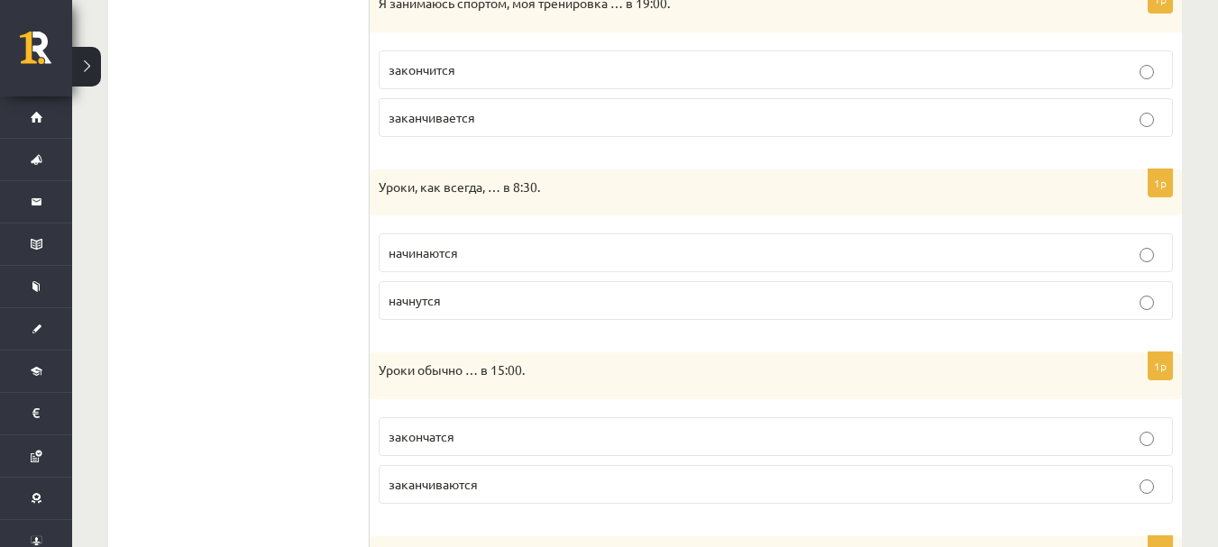
scroll to position [967, 0]
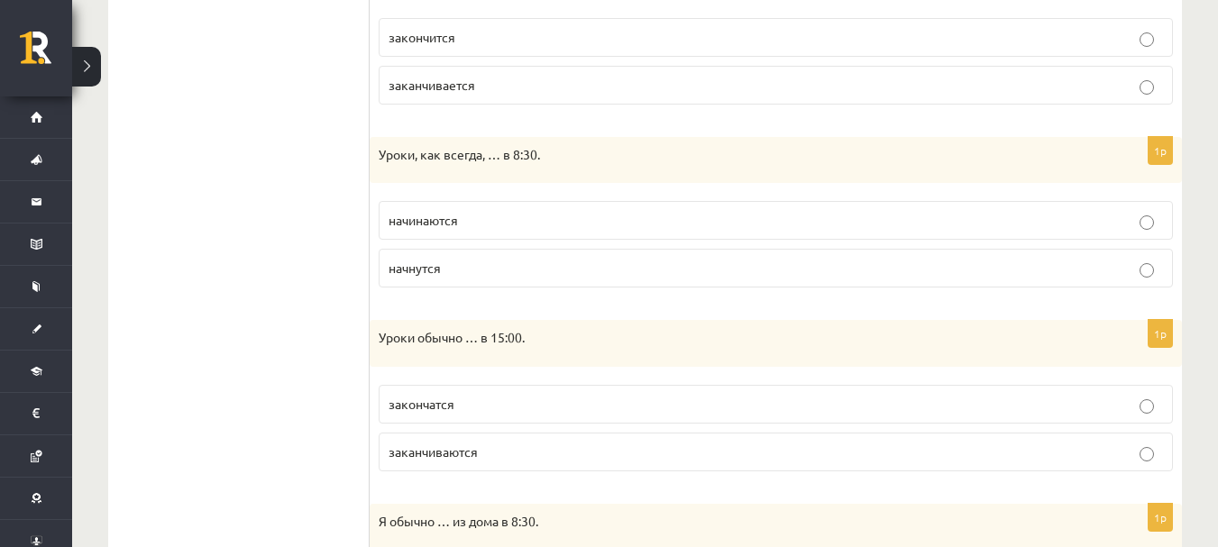
click at [408, 215] on span "начинаются" at bounding box center [423, 220] width 69 height 16
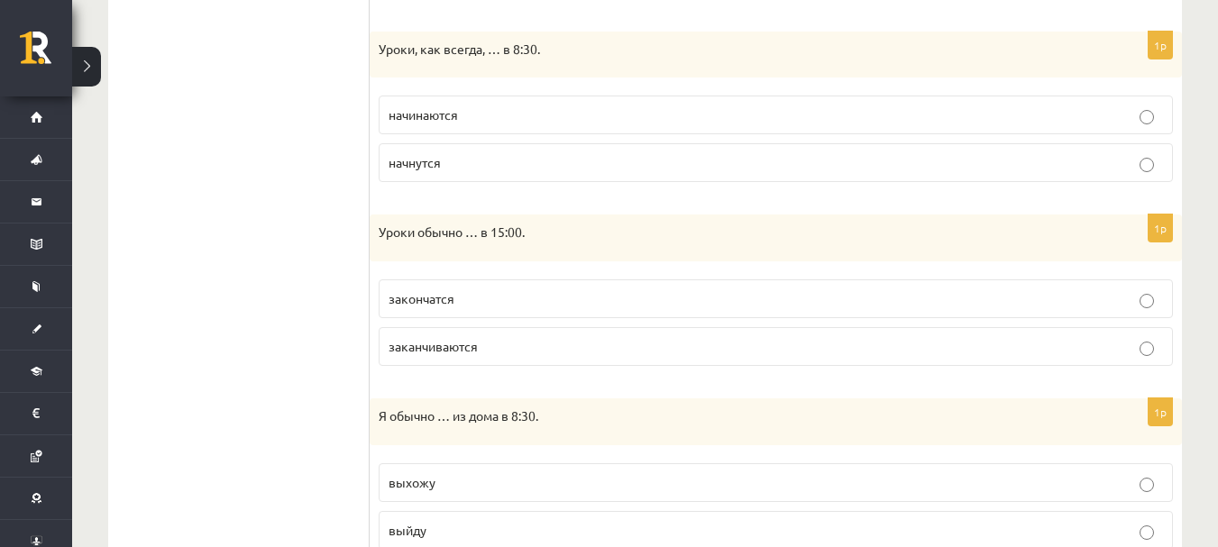
scroll to position [1148, 0]
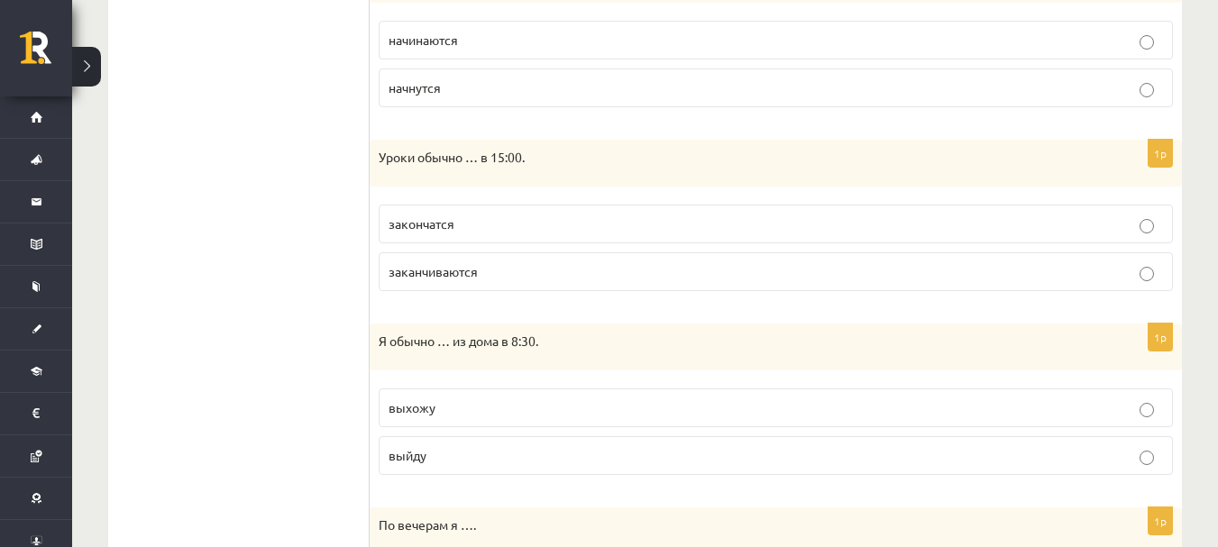
click at [472, 276] on span "заканчиваются" at bounding box center [433, 271] width 89 height 16
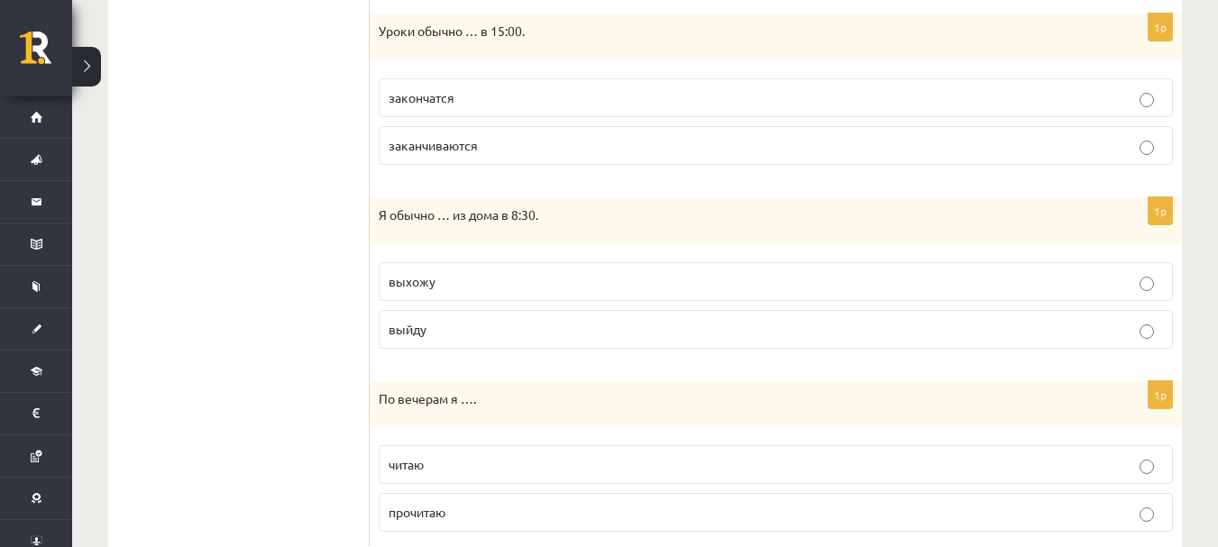
scroll to position [1328, 0]
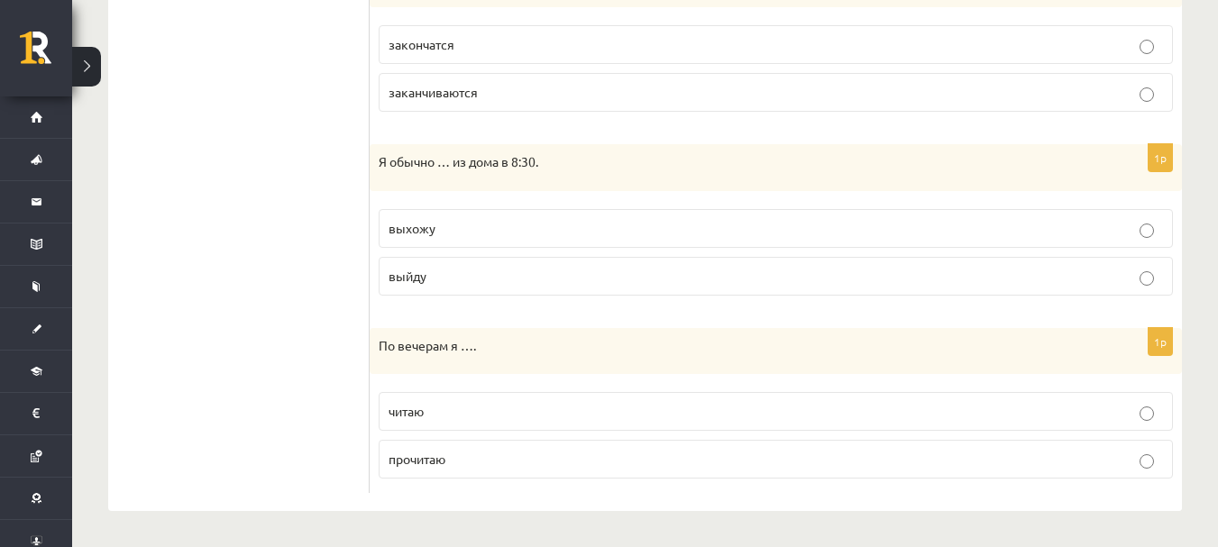
click at [452, 228] on p "выхожу" at bounding box center [776, 228] width 774 height 19
click at [428, 414] on p "читаю" at bounding box center [776, 411] width 774 height 19
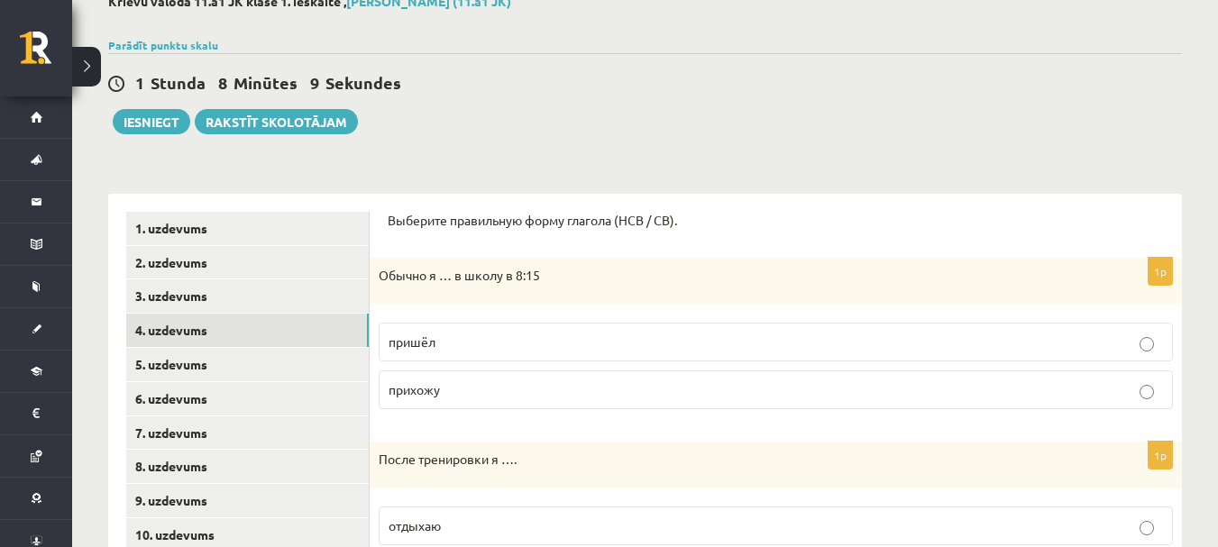
scroll to position [156, 0]
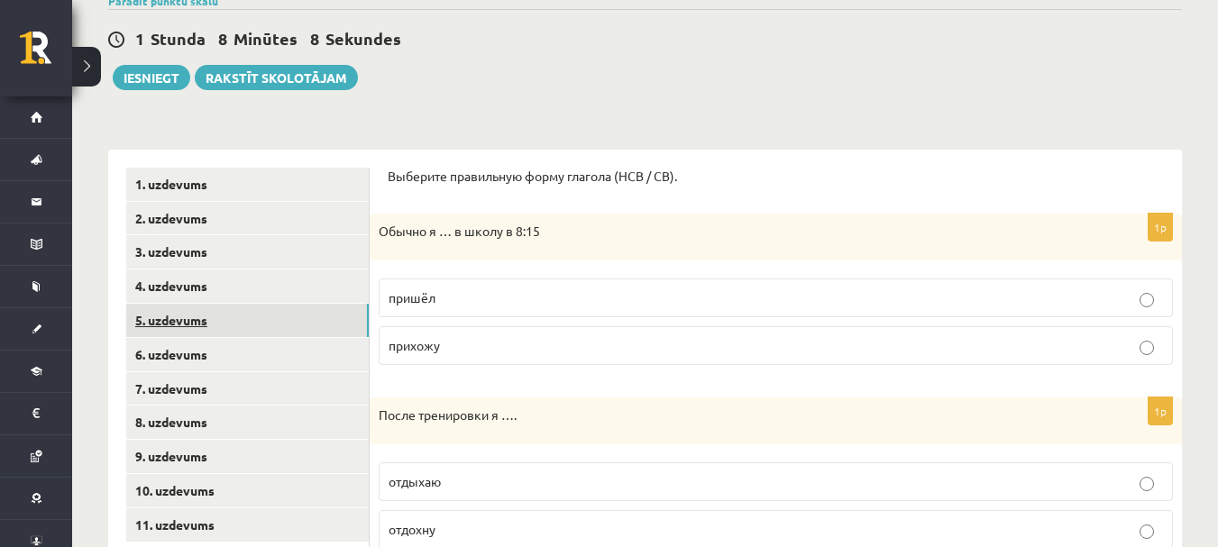
click at [228, 316] on link "5. uzdevums" at bounding box center [247, 320] width 243 height 33
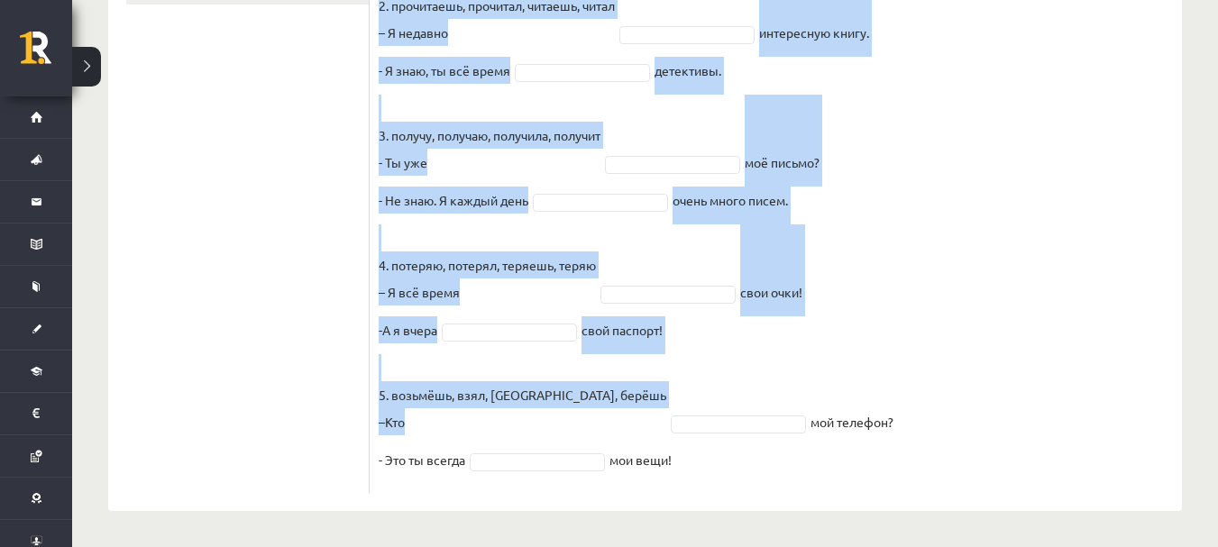
scroll to position [694, 0]
drag, startPoint x: 373, startPoint y: 204, endPoint x: 741, endPoint y: 468, distance: 452.9
click at [741, 468] on div "10p Выберите правильную форму глагола (НСВ / СВ). Pieejamie vārdi читаешь получ…" at bounding box center [776, 70] width 812 height 845
copy div "Выберите правильную форму глагола (НСВ / СВ). Pieejamie vārdi читаешь получаю п…"
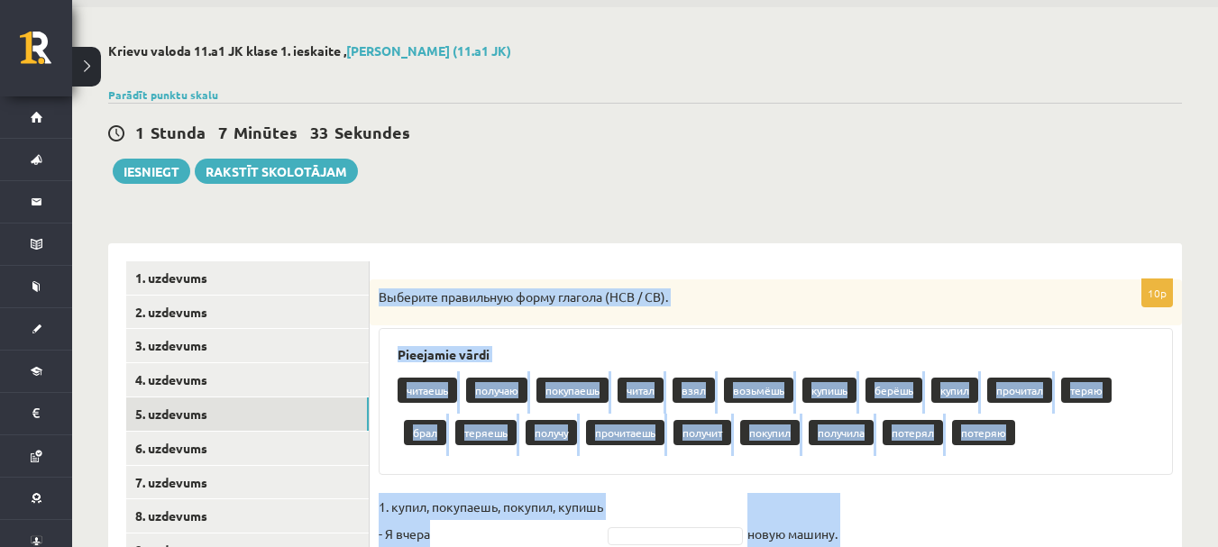
scroll to position [0, 0]
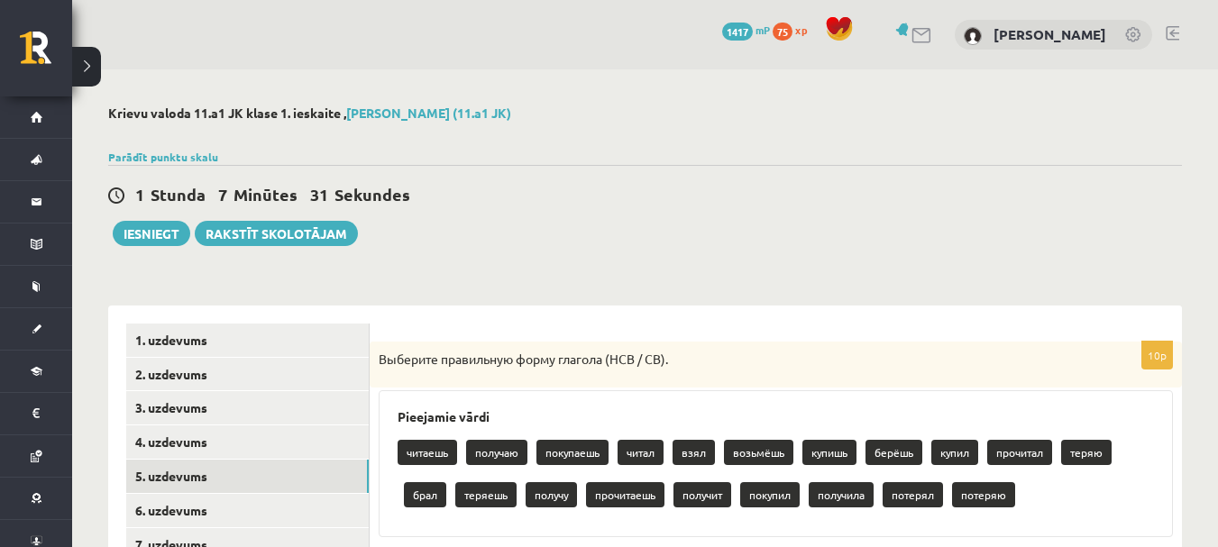
click at [644, 196] on div "1 Stunda 7 Minūtes 31 Sekundes" at bounding box center [645, 195] width 1074 height 23
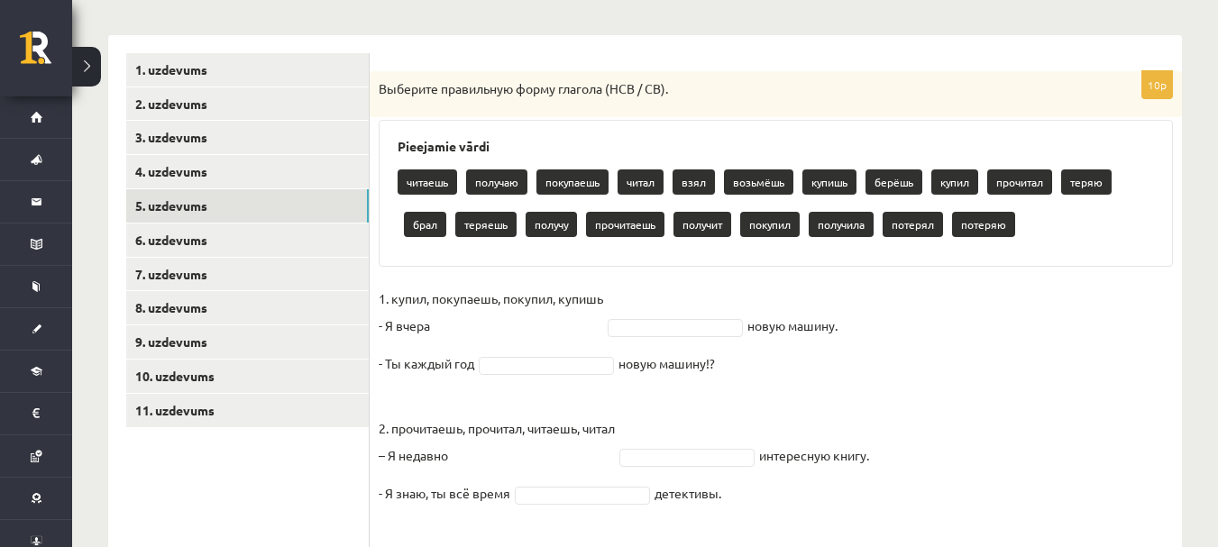
scroll to position [361, 0]
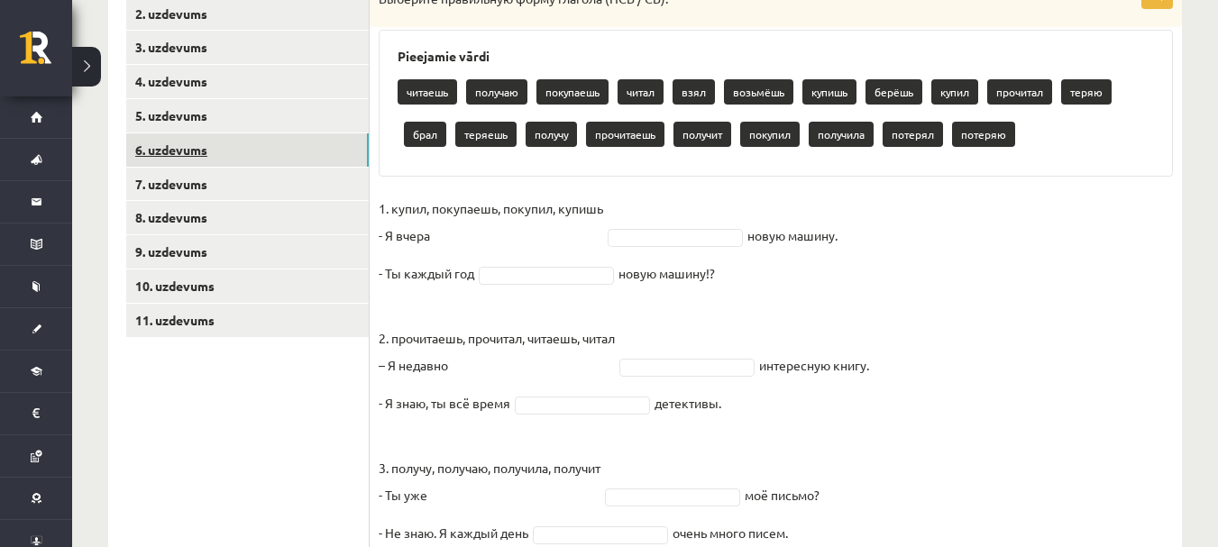
click at [319, 151] on link "6. uzdevums" at bounding box center [247, 149] width 243 height 33
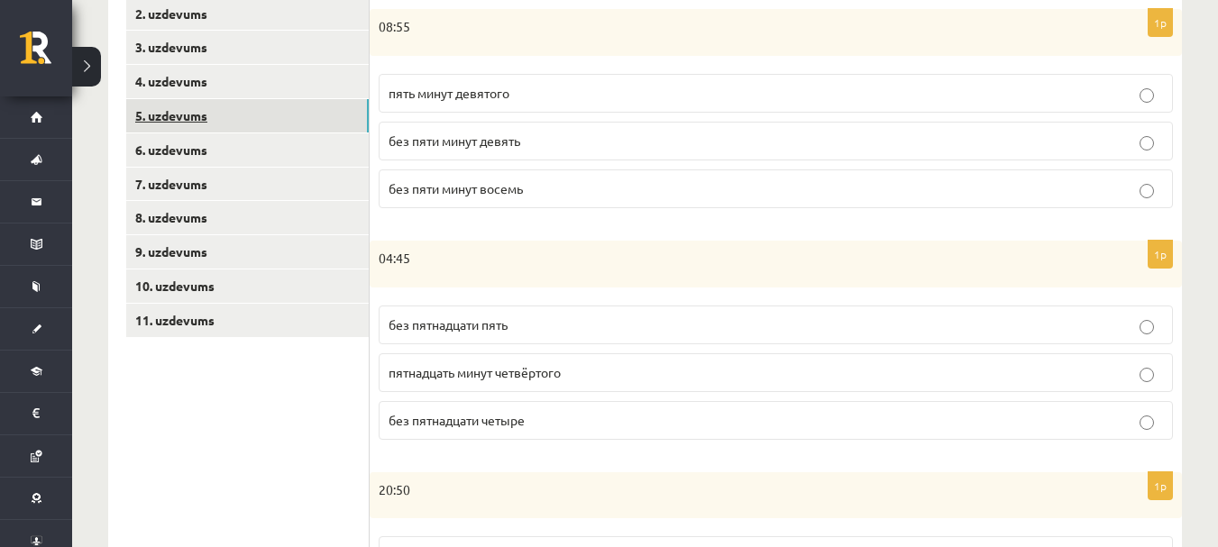
click at [188, 121] on link "5. uzdevums" at bounding box center [247, 115] width 243 height 33
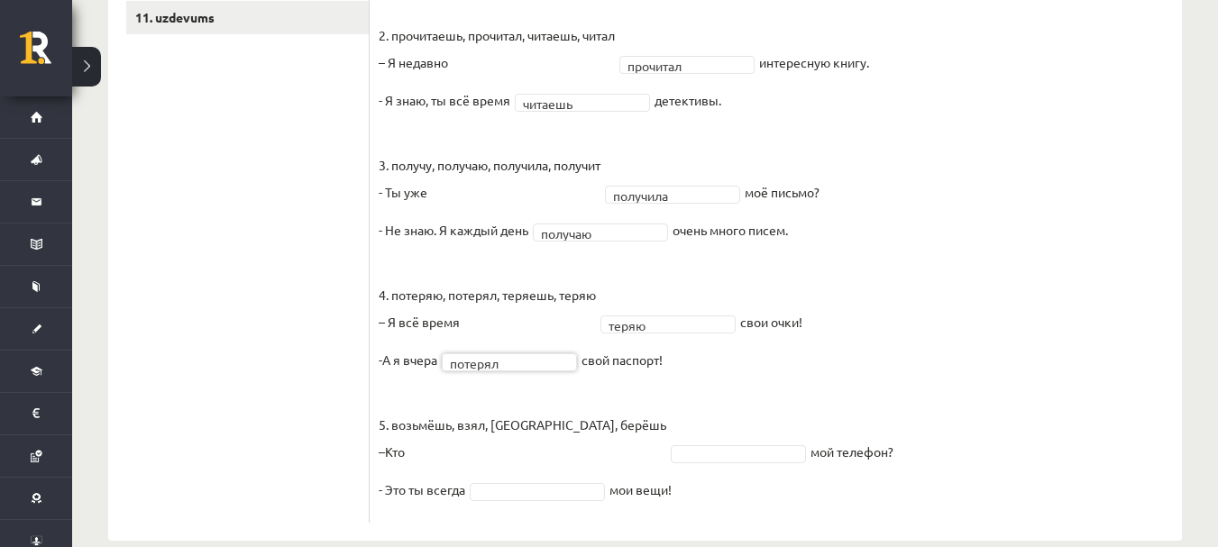
scroll to position [694, 0]
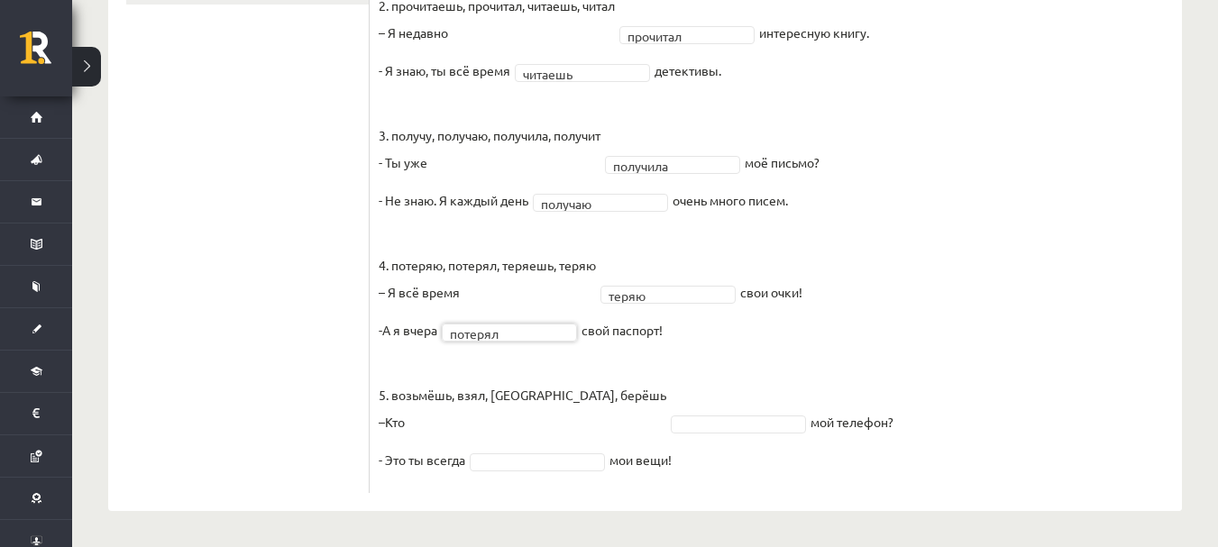
click at [637, 415] on fieldset "1. купил, покупаешь, покупил, купишь - Я вчера купил ***** новую машину. - Ты к…" at bounding box center [776, 173] width 794 height 622
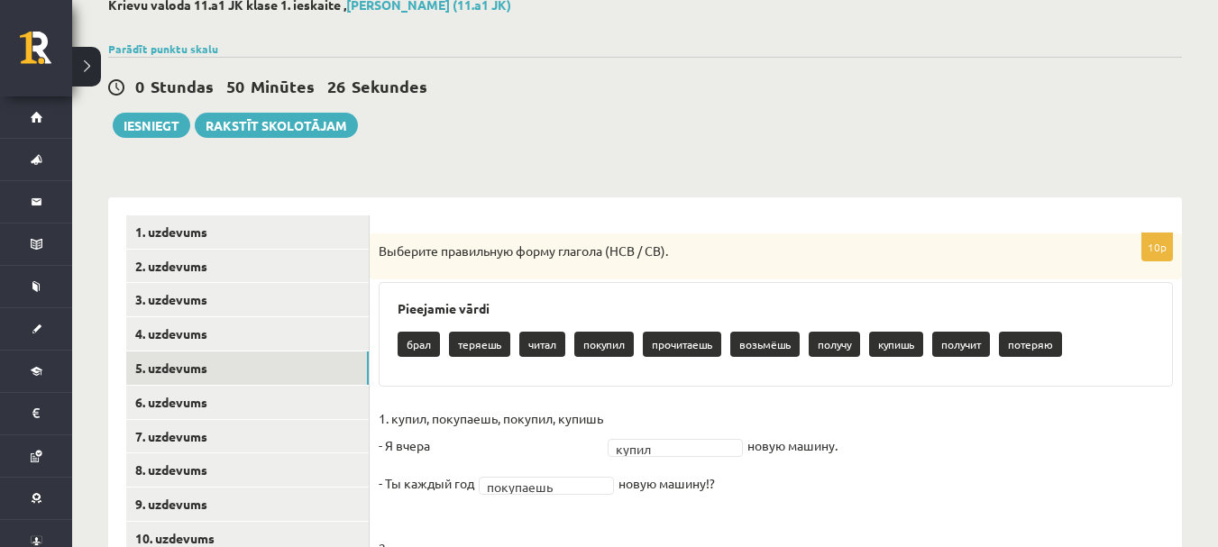
scroll to position [21, 0]
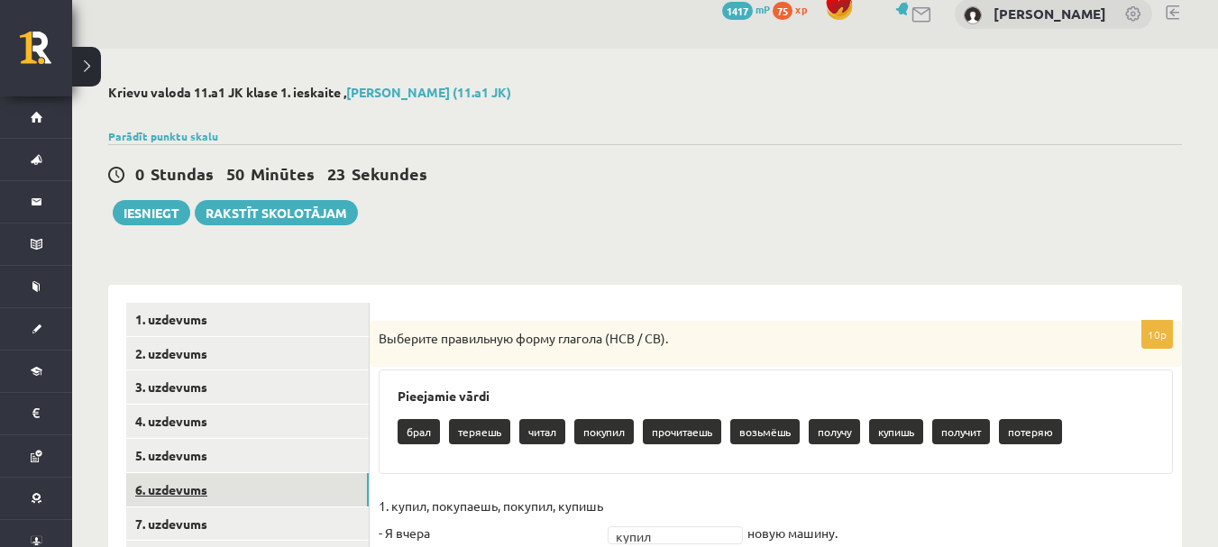
click at [186, 484] on link "6. uzdevums" at bounding box center [247, 489] width 243 height 33
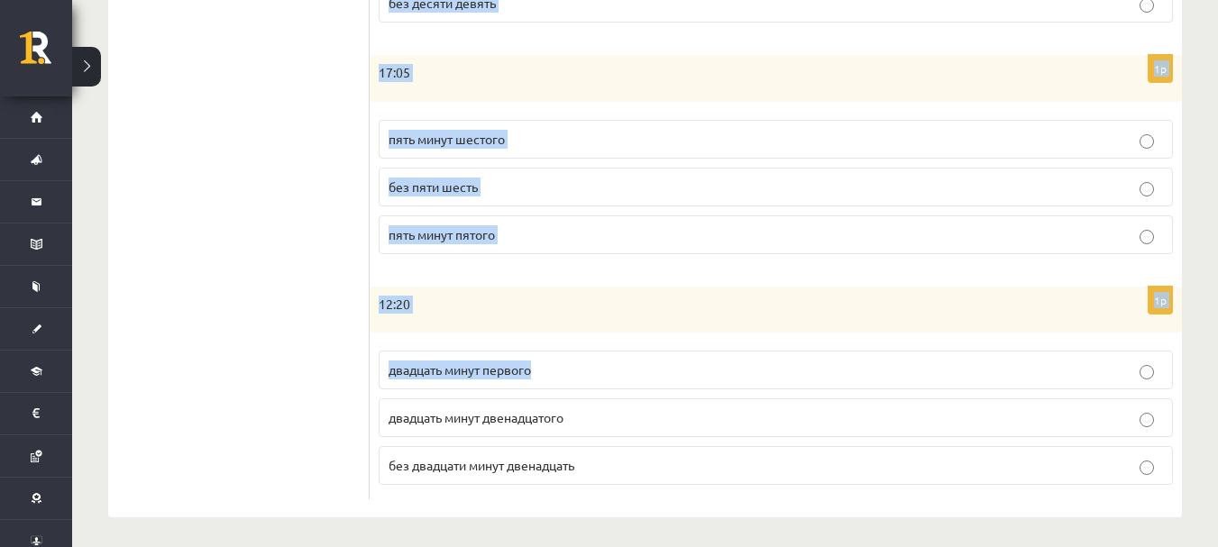
scroll to position [1016, 0]
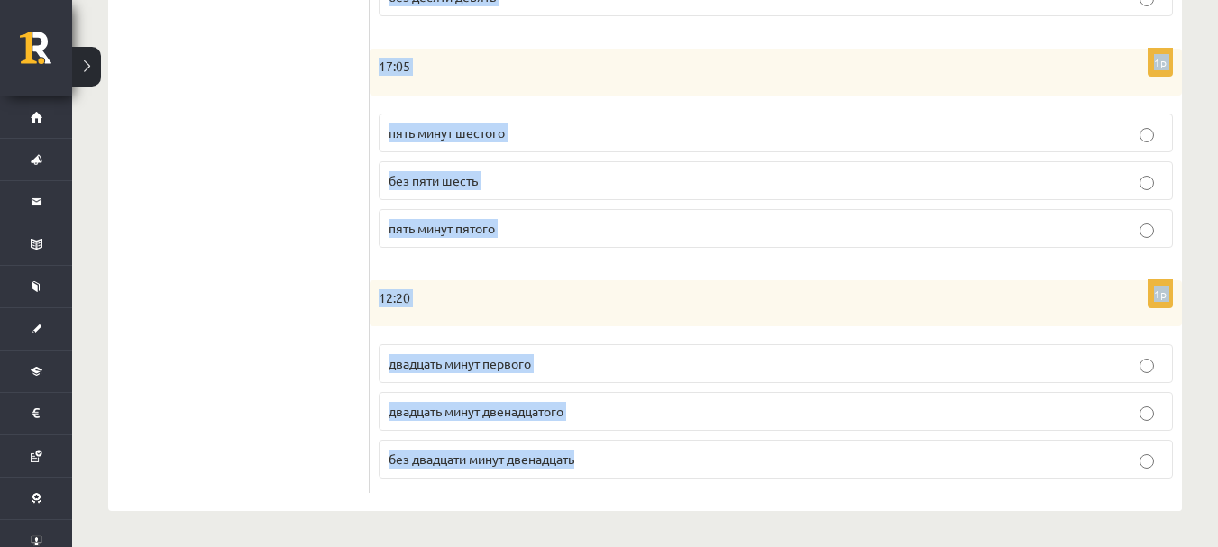
drag, startPoint x: 389, startPoint y: 309, endPoint x: 606, endPoint y: 474, distance: 272.8
copy form "Сколько времени? Выберите правильный вариант. 1p 08:55 пять минут девятого без …"
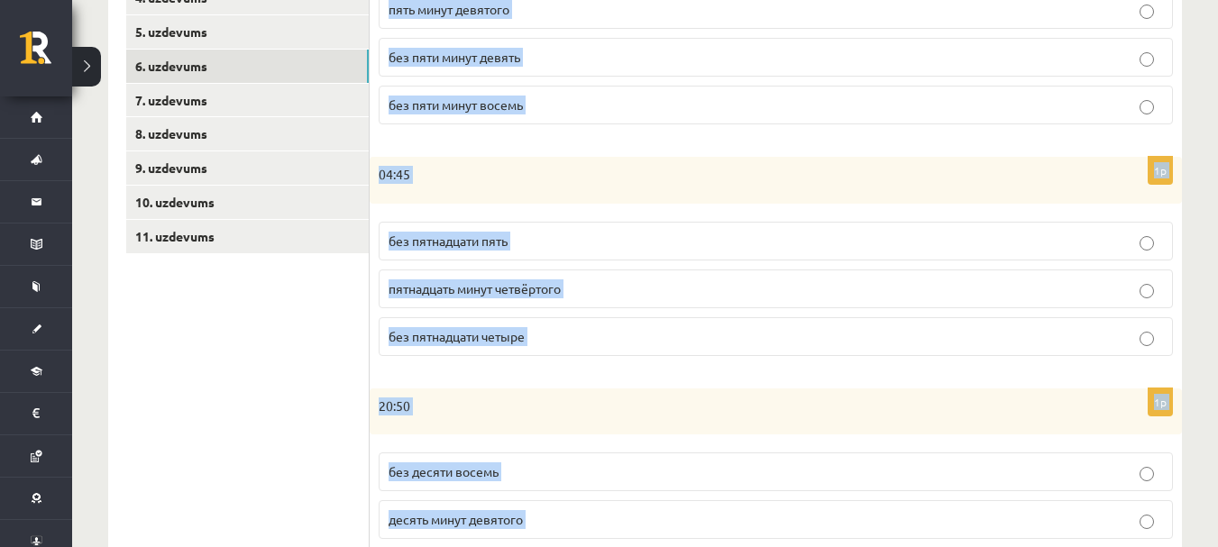
scroll to position [0, 0]
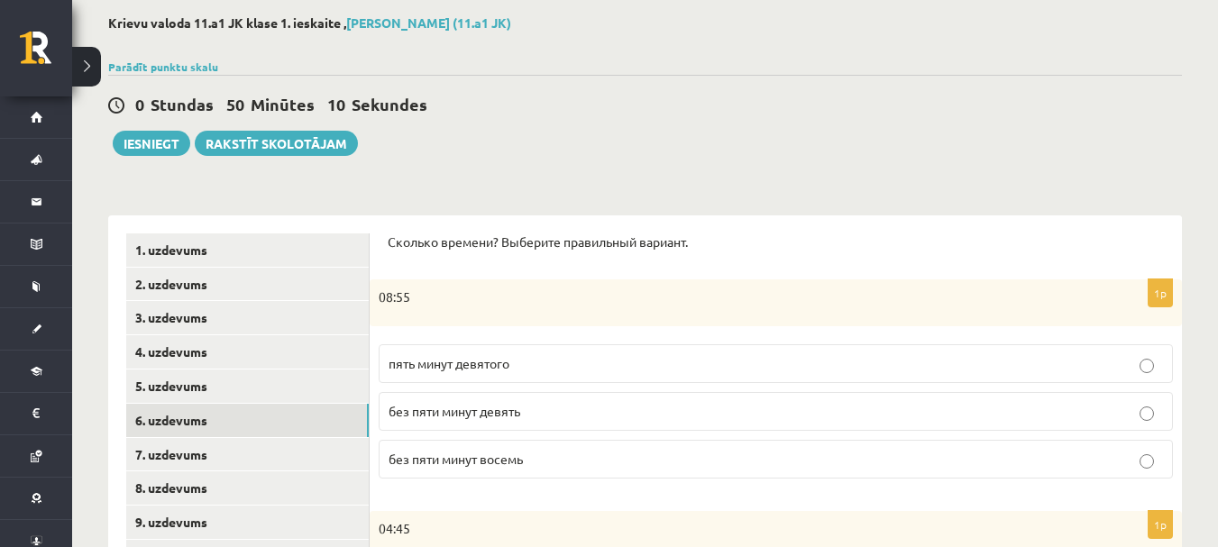
scroll to position [180, 0]
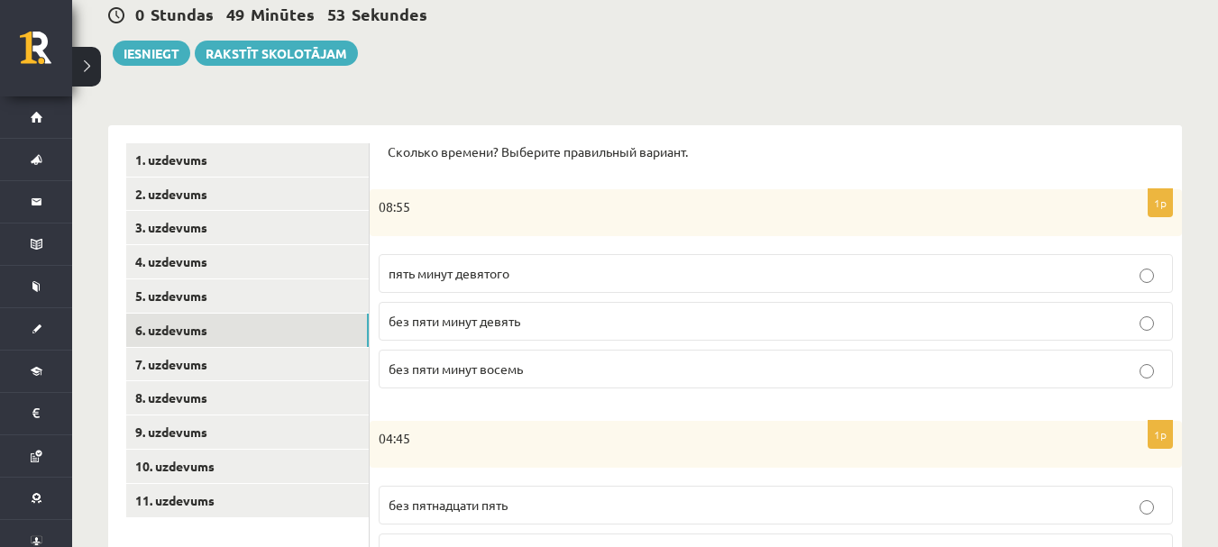
click at [514, 327] on span "без пяти минут девять" at bounding box center [455, 321] width 132 height 16
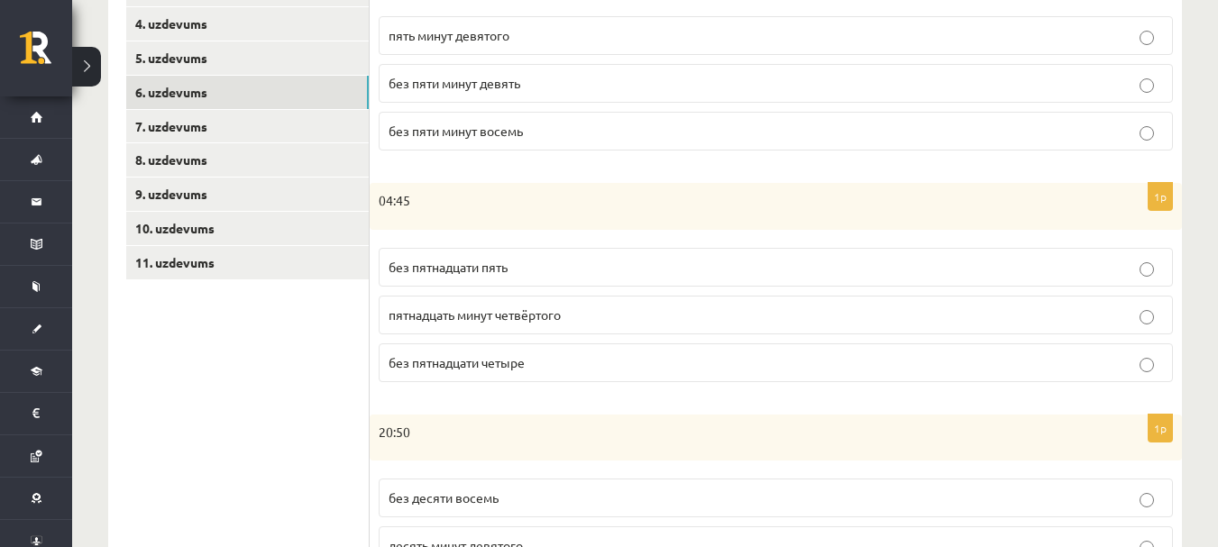
scroll to position [451, 0]
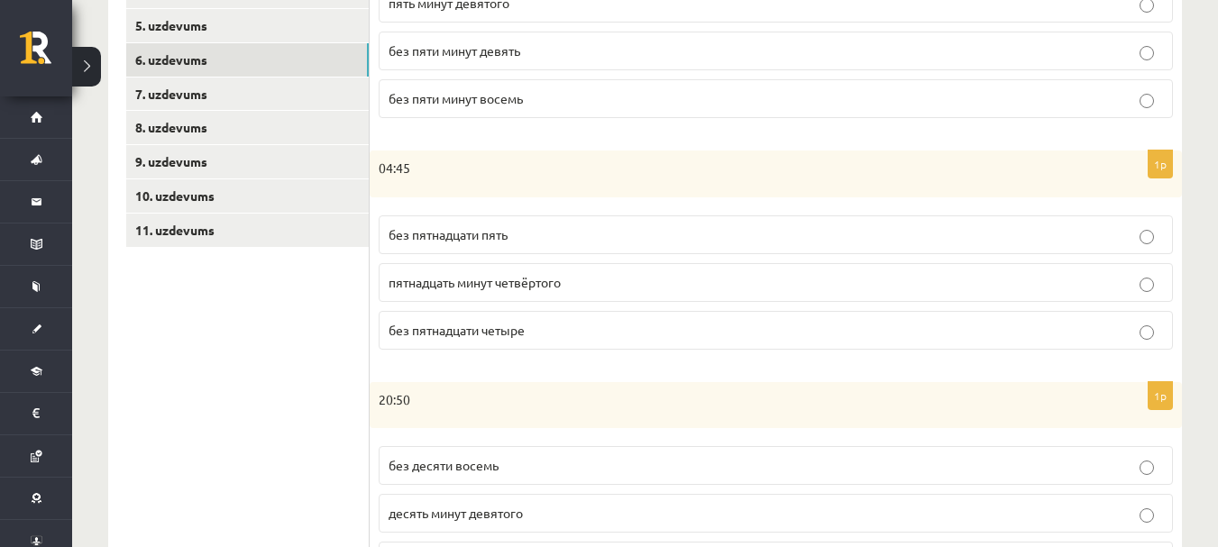
click at [484, 239] on span "без пятнадцати пять" at bounding box center [448, 234] width 119 height 16
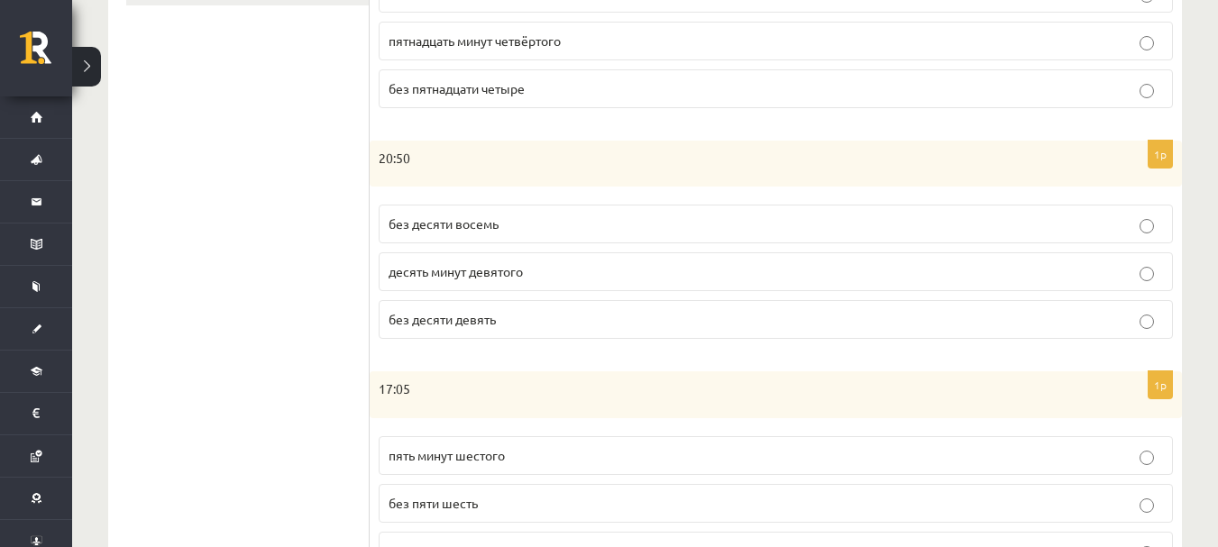
scroll to position [721, 0]
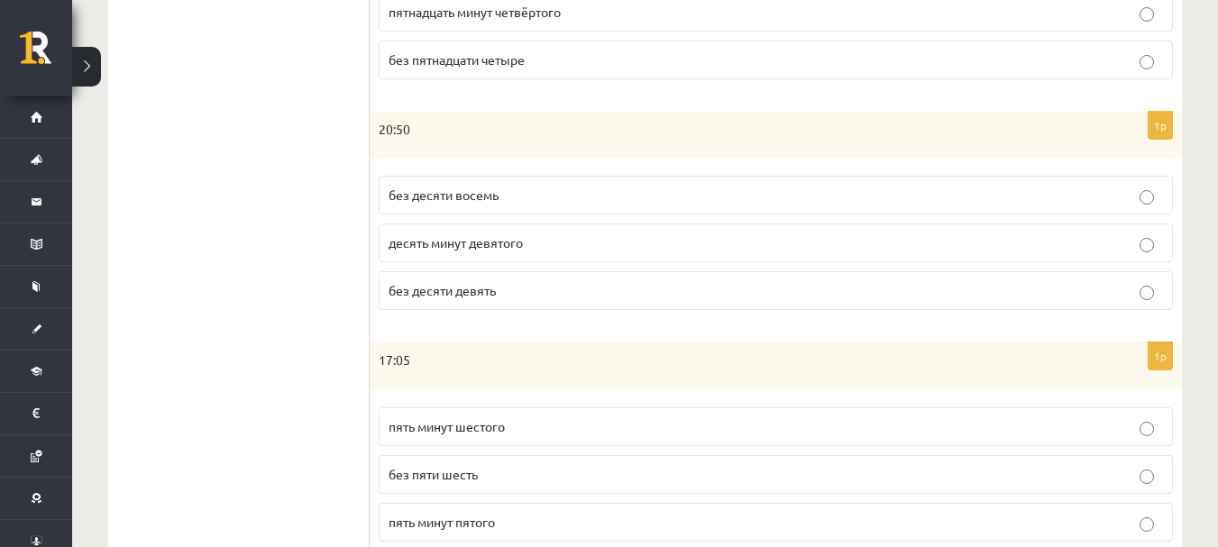
click at [437, 293] on span "без десяти девять" at bounding box center [442, 290] width 107 height 16
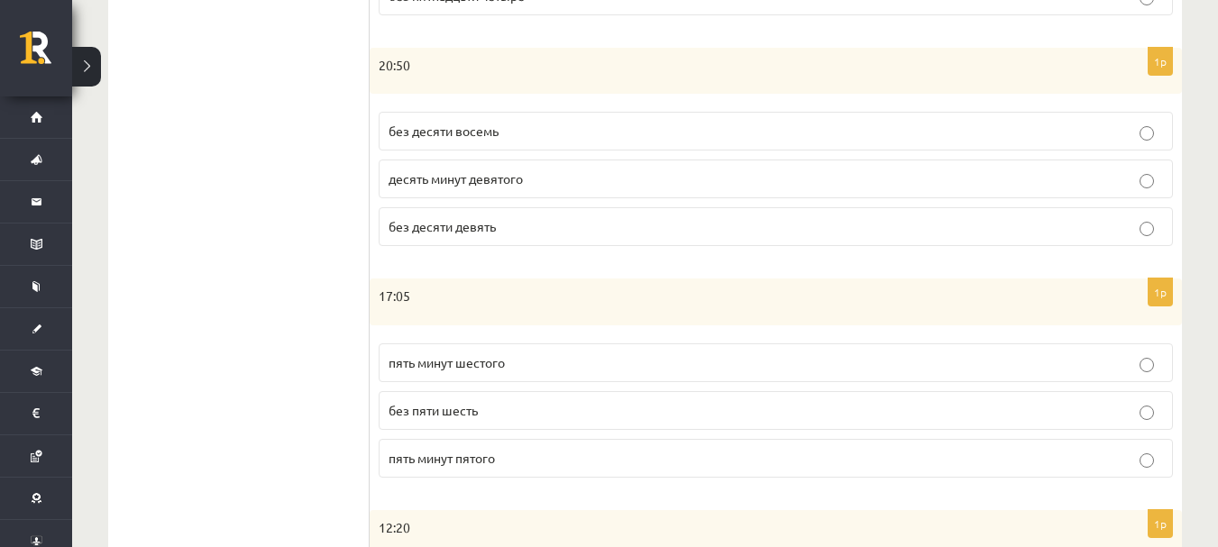
scroll to position [811, 0]
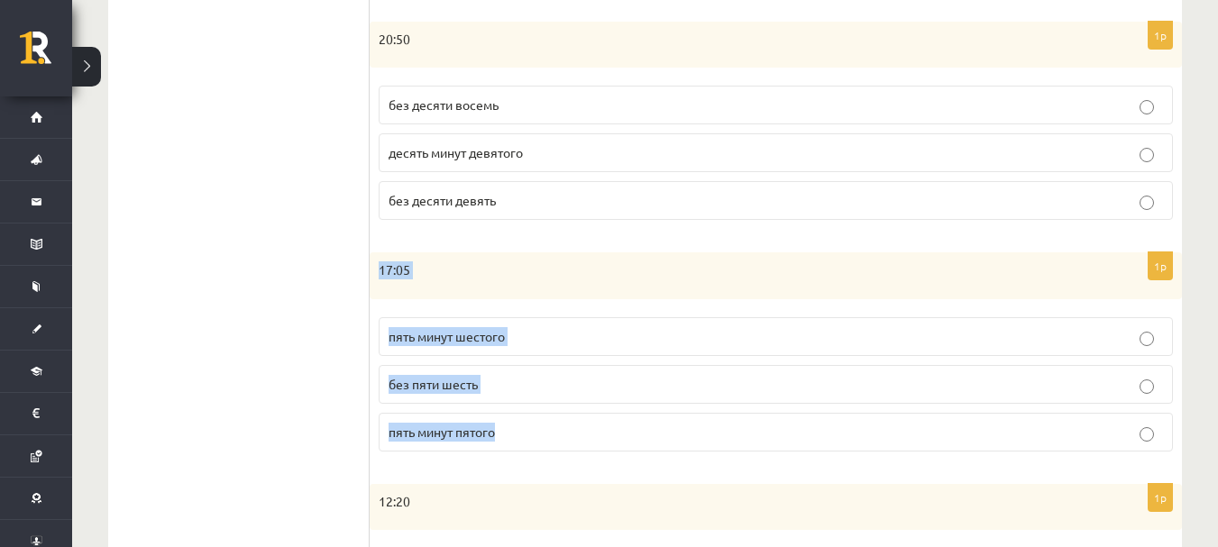
drag, startPoint x: 375, startPoint y: 270, endPoint x: 515, endPoint y: 429, distance: 211.4
click at [515, 429] on div "1p 17:05 пять минут шестого без пяти шесть пять минут пятого" at bounding box center [776, 359] width 812 height 214
copy div "17:05 пять минут шестого без пяти шесть пять минут пятого"
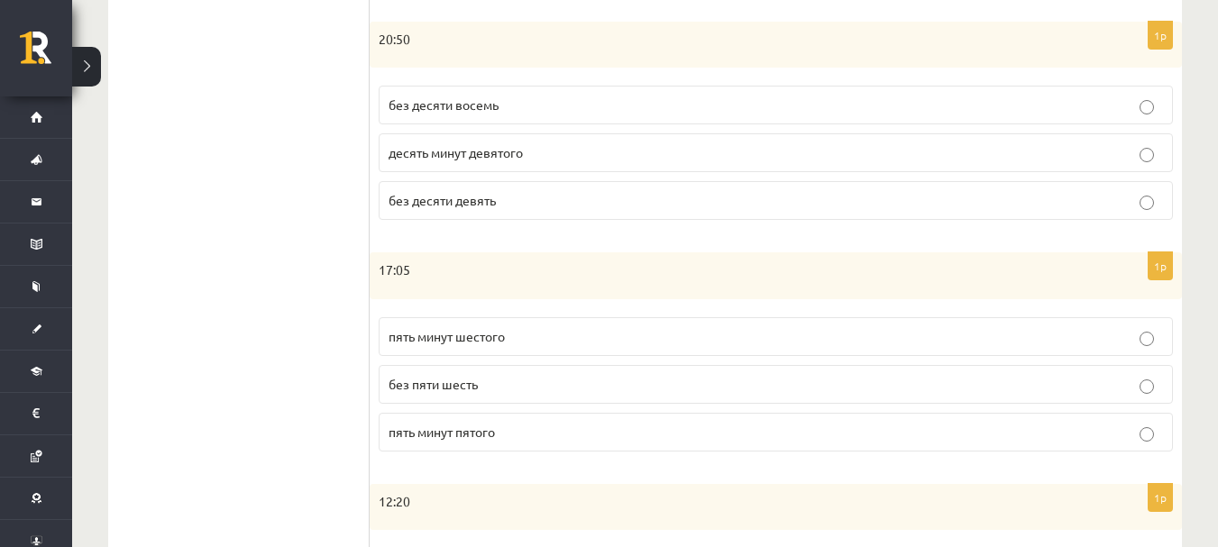
click at [206, 254] on ul "1. uzdevums 2. uzdevums 3. uzdevums 4. uzdevums 5. uzdevums 6. uzdevums 7. uzde…" at bounding box center [247, 105] width 243 height 1186
click at [451, 340] on span "пять минут шестого" at bounding box center [447, 336] width 116 height 16
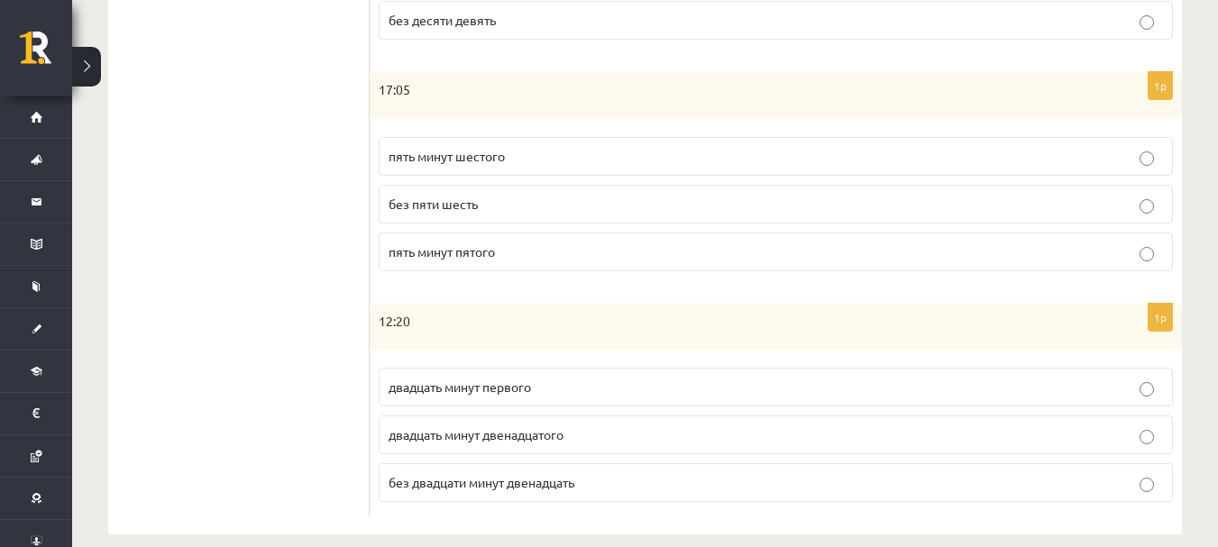
scroll to position [1016, 0]
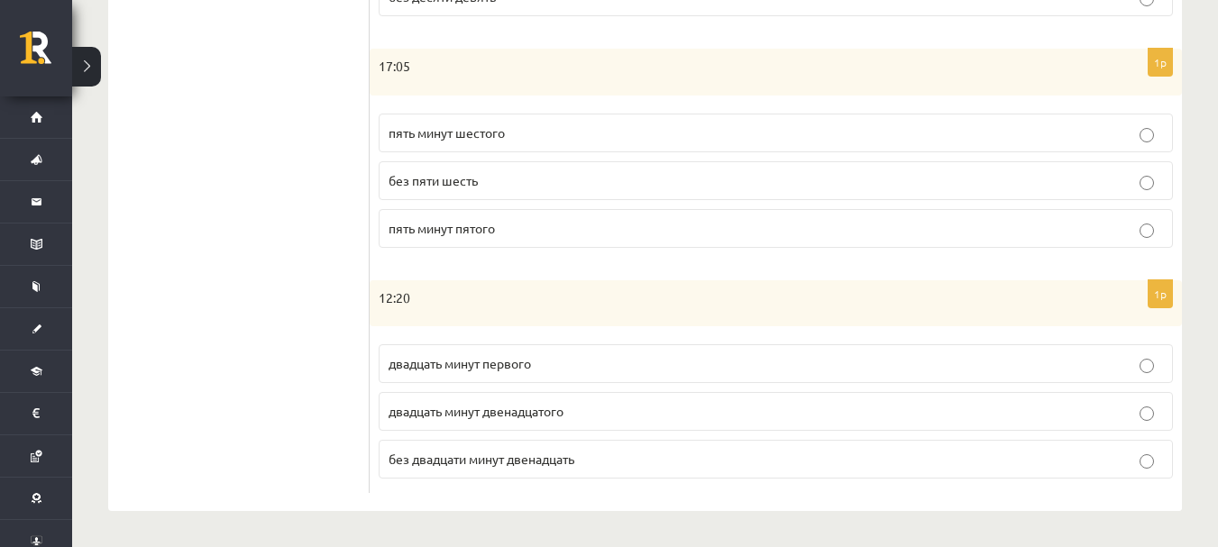
click at [429, 366] on span "двадцать минут первого" at bounding box center [460, 363] width 142 height 16
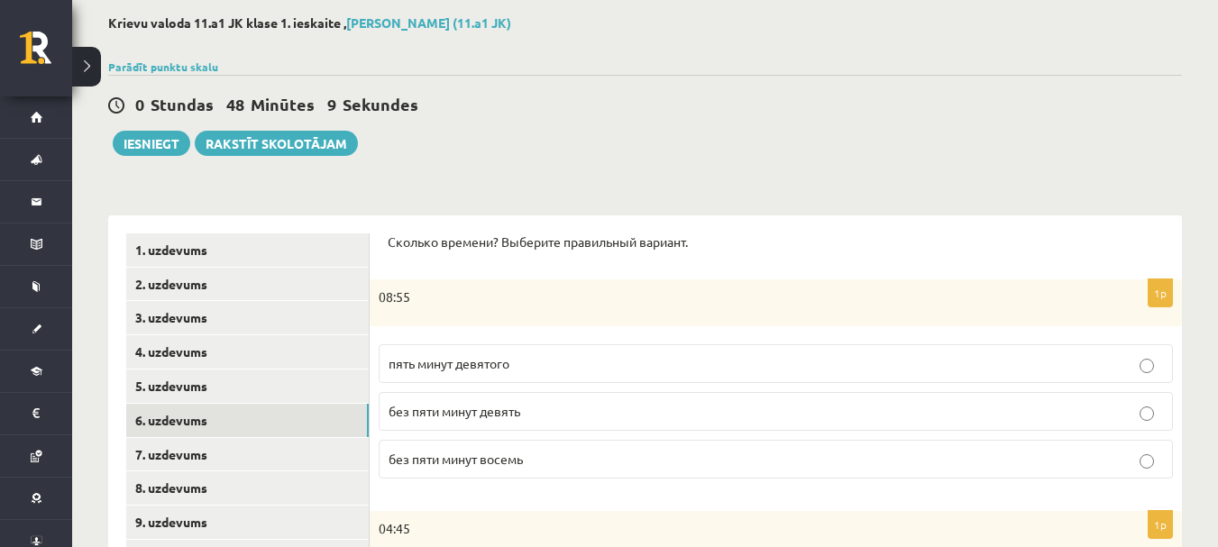
scroll to position [180, 0]
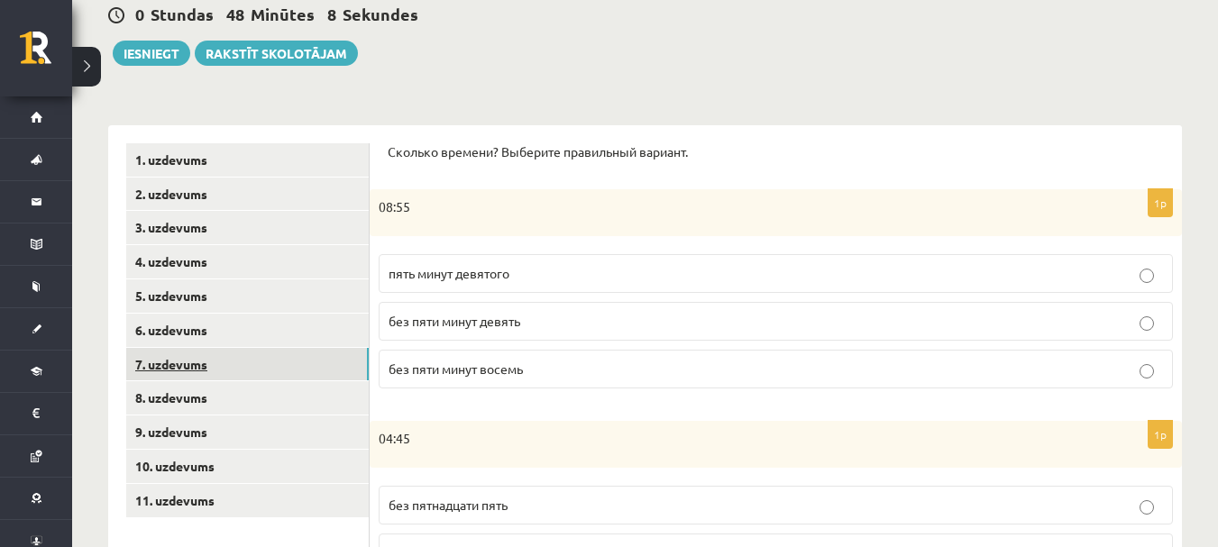
click at [206, 376] on link "7. uzdevums" at bounding box center [247, 364] width 243 height 33
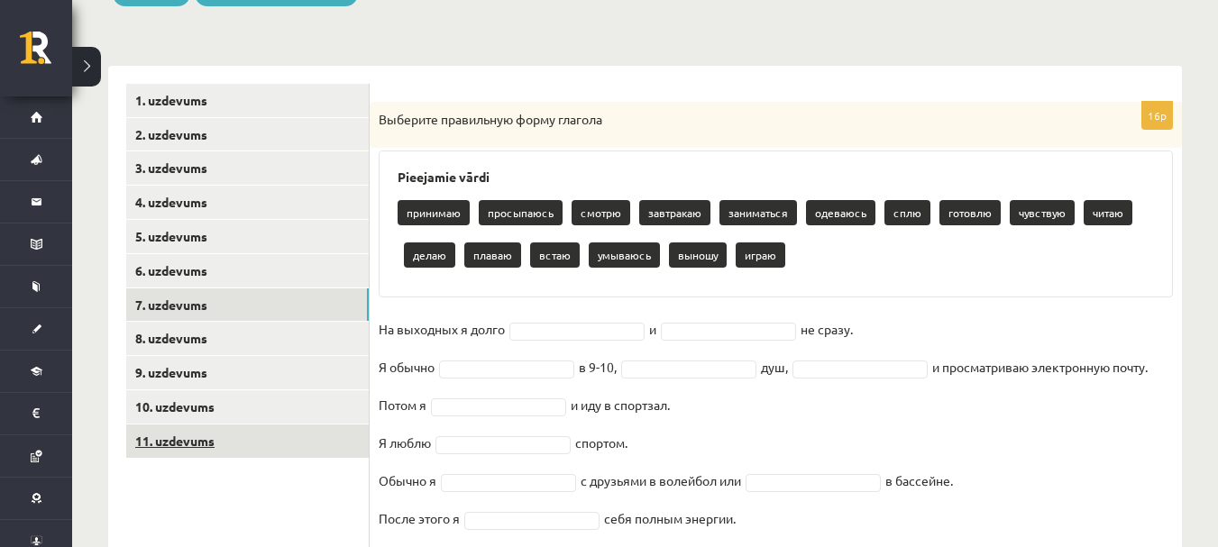
scroll to position [270, 0]
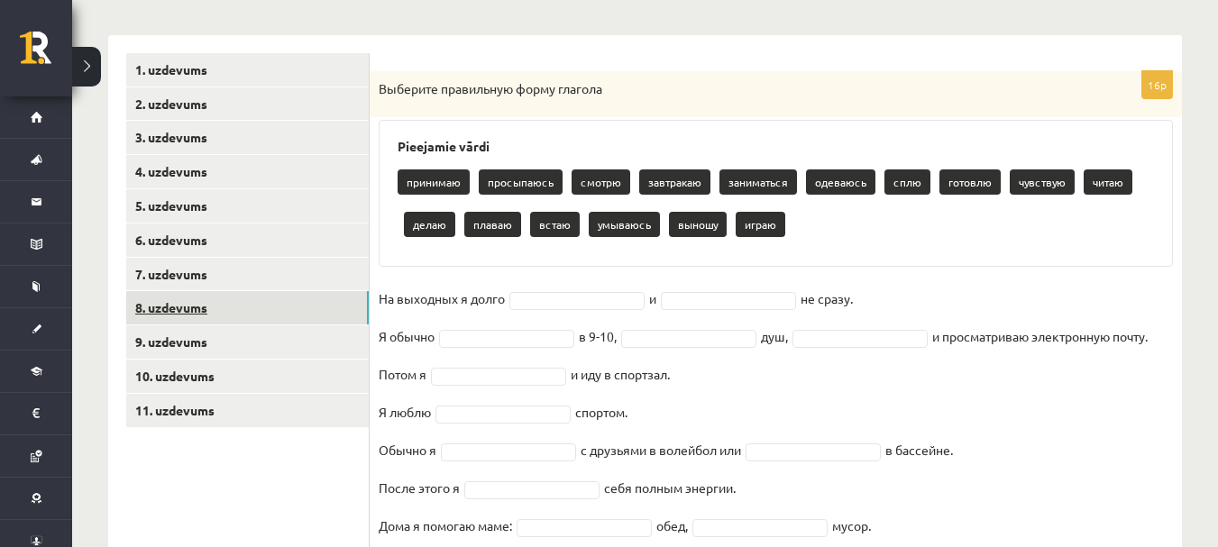
click at [170, 307] on link "8. uzdevums" at bounding box center [247, 307] width 243 height 33
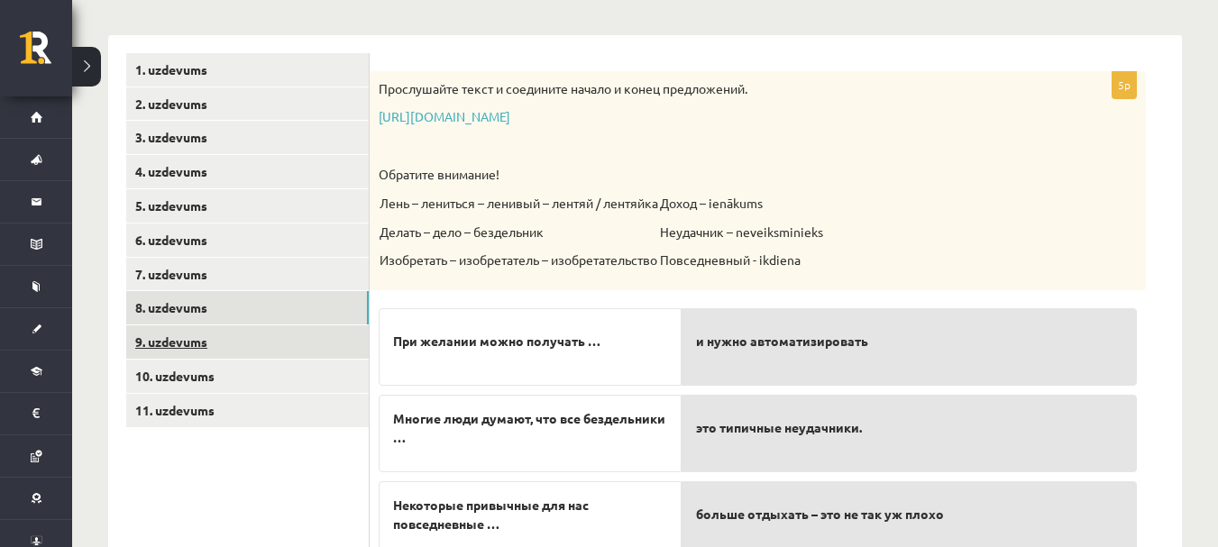
click at [184, 344] on link "9. uzdevums" at bounding box center [247, 341] width 243 height 33
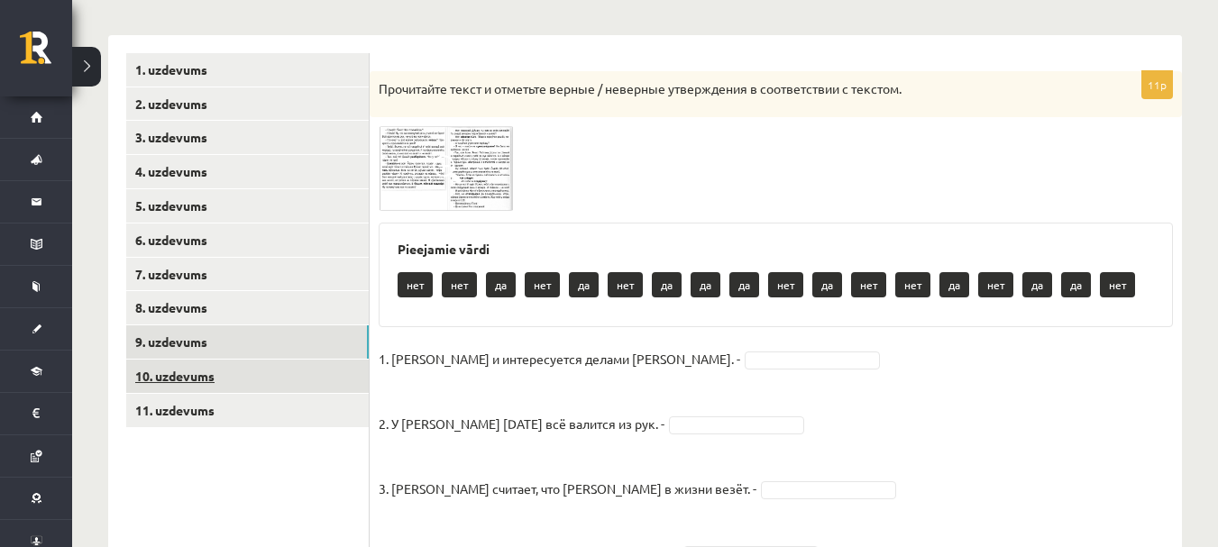
click at [188, 382] on link "10. uzdevums" at bounding box center [247, 376] width 243 height 33
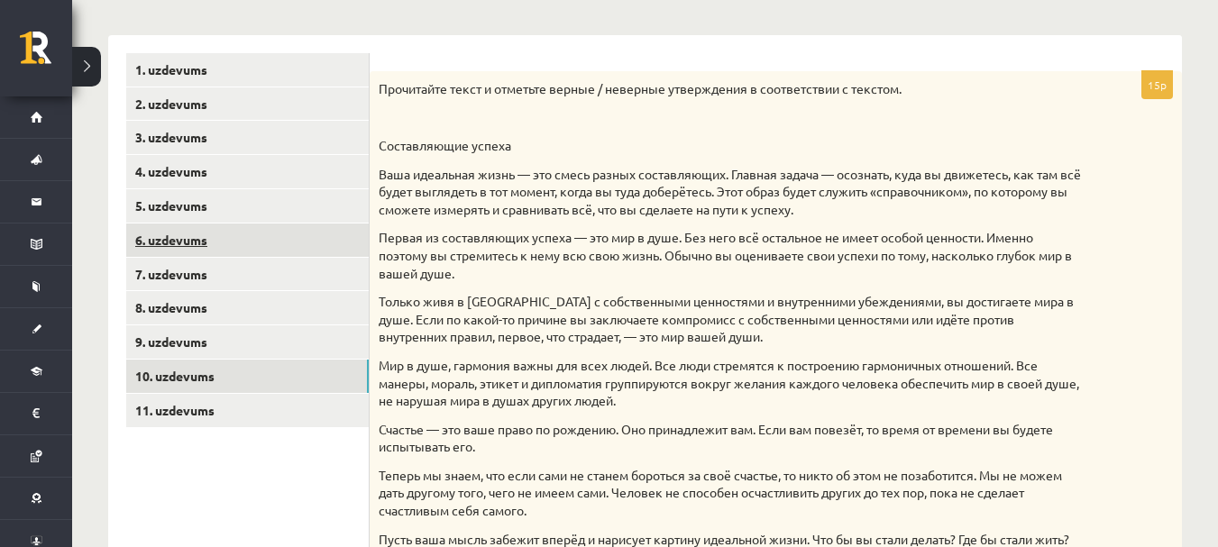
click at [192, 238] on link "6. uzdevums" at bounding box center [247, 240] width 243 height 33
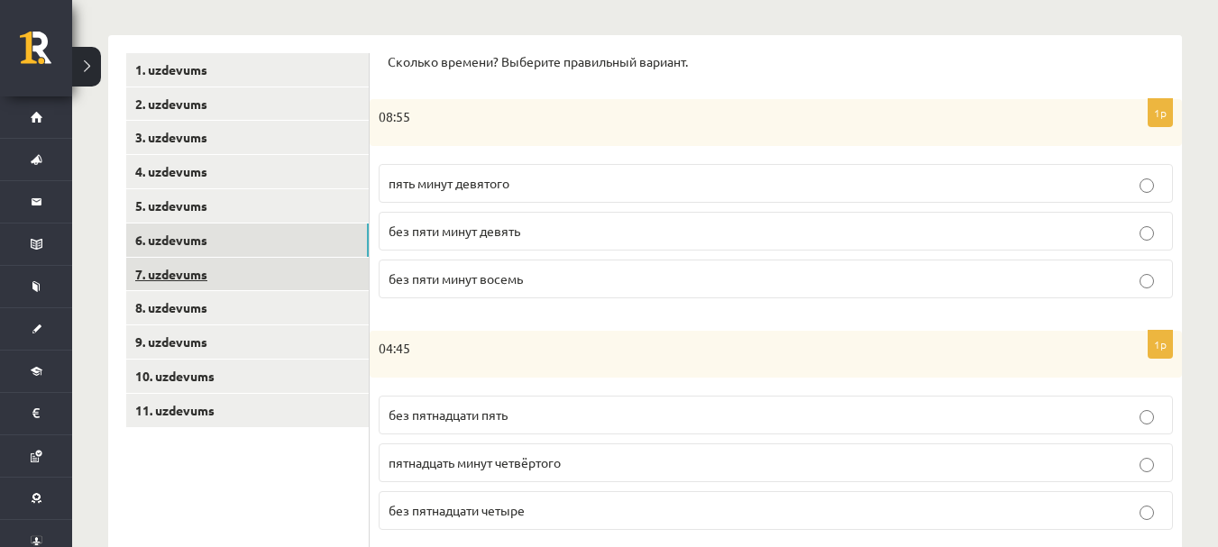
click at [195, 284] on link "7. uzdevums" at bounding box center [247, 274] width 243 height 33
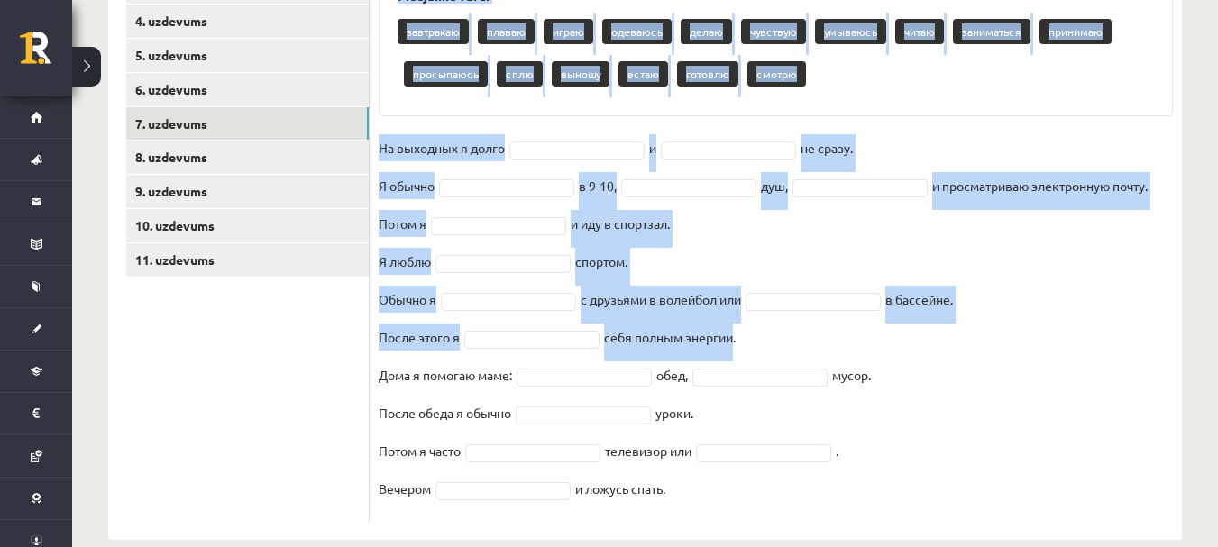
scroll to position [451, 0]
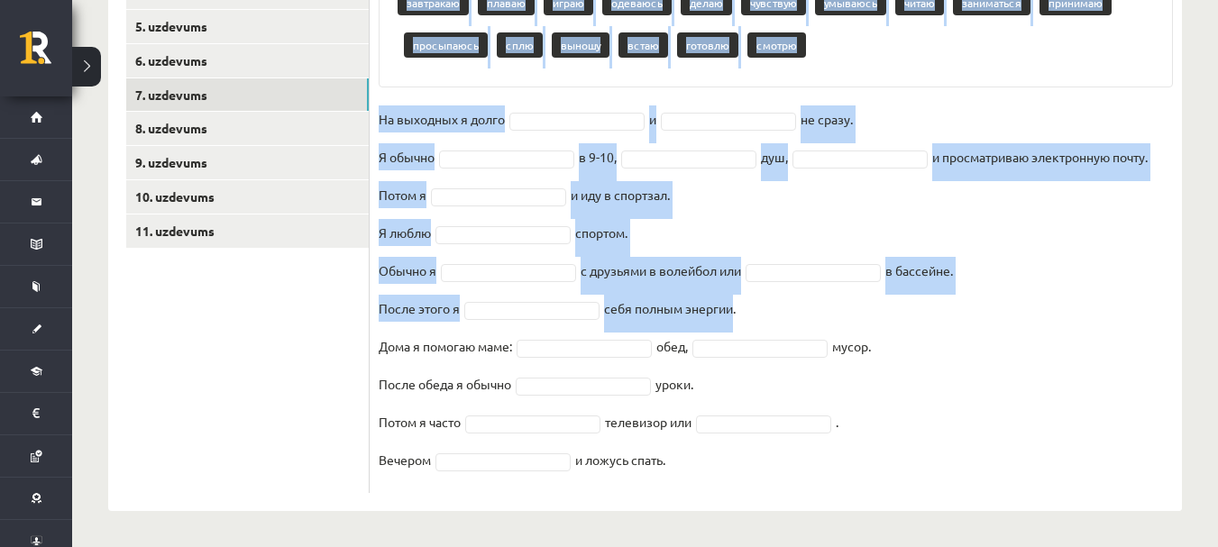
drag, startPoint x: 382, startPoint y: 88, endPoint x: 769, endPoint y: 461, distance: 536.9
click at [769, 461] on div "16p Выберите правильную форму глагола Pieejamie vārdi завтракаю плаваю играю од…" at bounding box center [776, 192] width 812 height 601
copy div "Выберите правильную форму глагола Pieejamie vārdi завтракаю плаваю играю одеваю…"
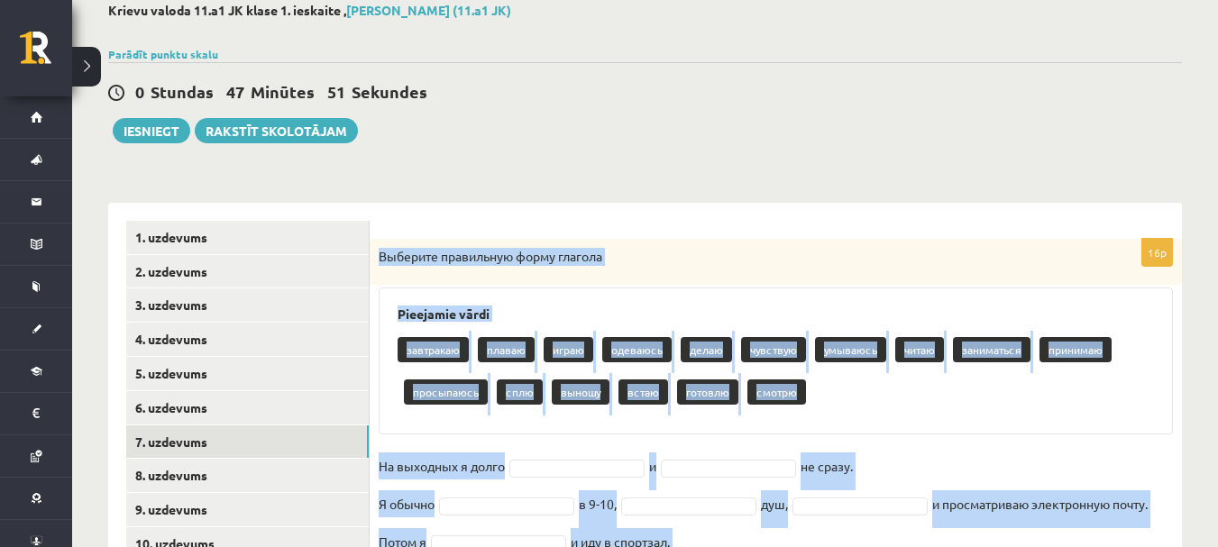
scroll to position [90, 0]
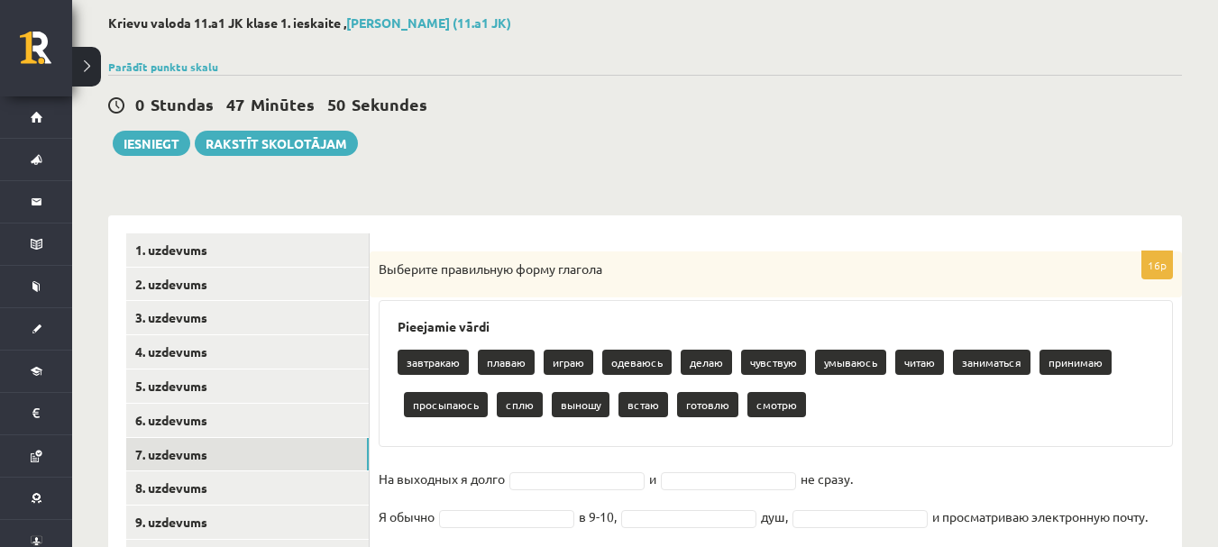
click at [605, 145] on div "0 Stundas 47 Minūtes 50 Sekundes Ieskaite saglabāta! Iesniegt Rakstīt skolotājam" at bounding box center [645, 115] width 1074 height 81
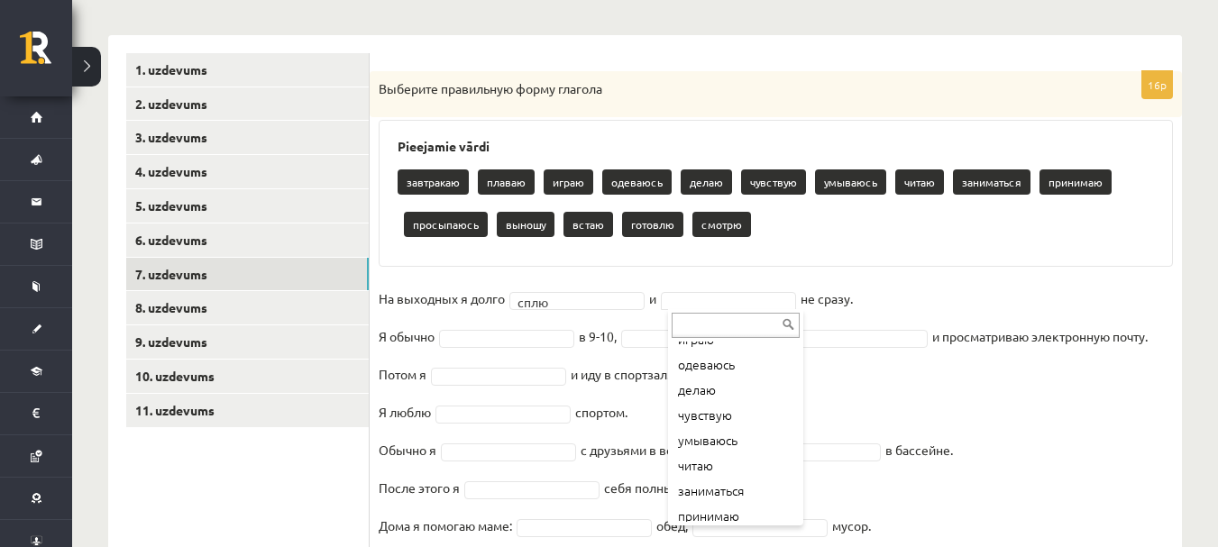
scroll to position [180, 0]
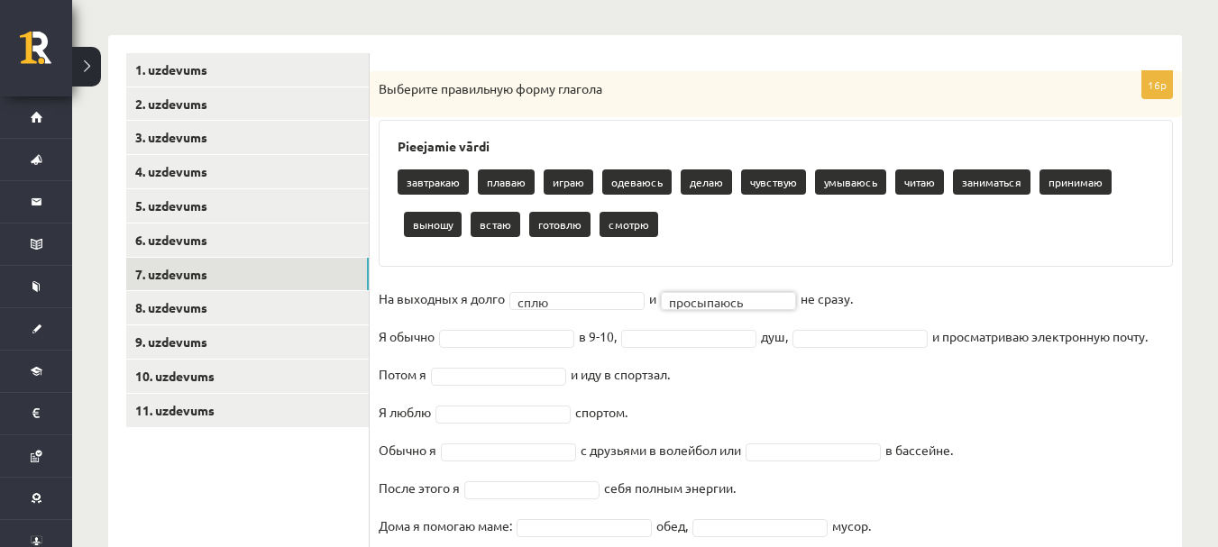
click at [454, 328] on fieldset "**********" at bounding box center [776, 474] width 794 height 379
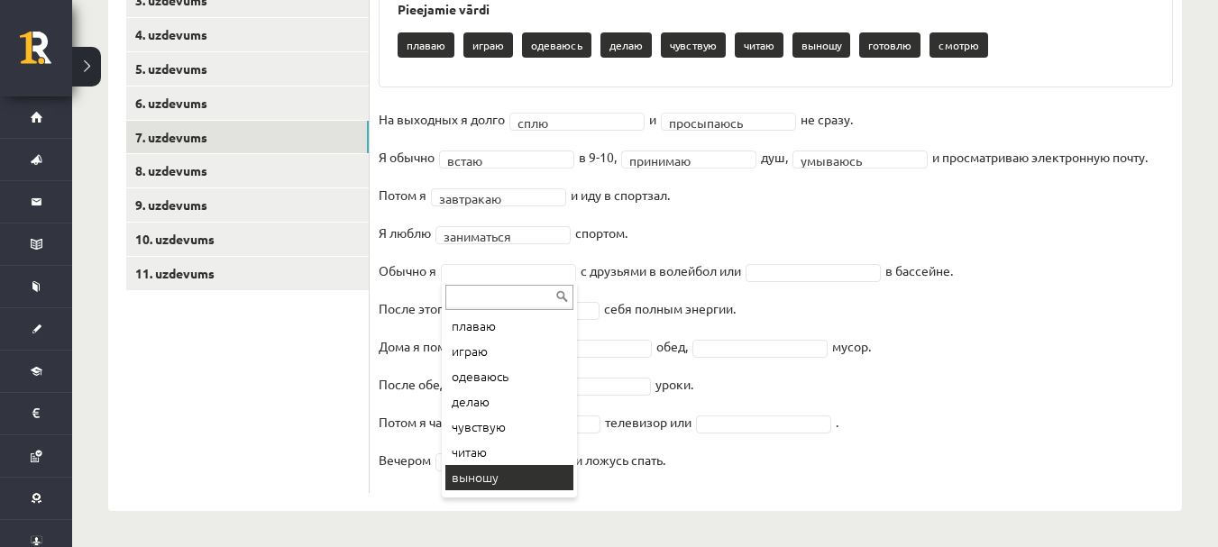
scroll to position [0, 0]
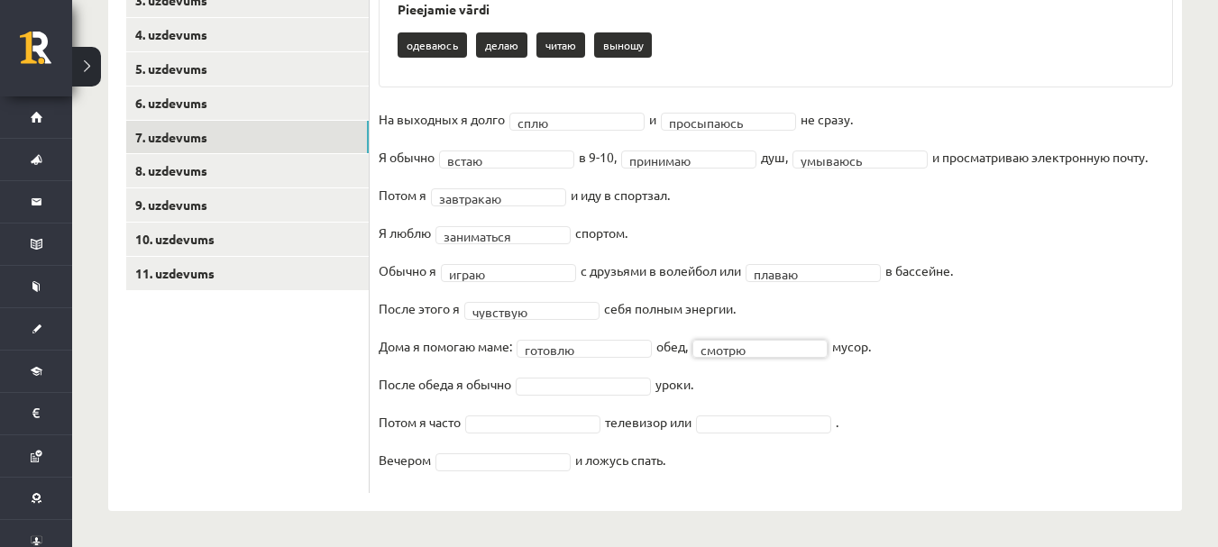
click at [761, 335] on fieldset "**********" at bounding box center [776, 294] width 794 height 379
click at [761, 337] on fieldset "**********" at bounding box center [776, 294] width 794 height 379
click at [505, 413] on fieldset "**********" at bounding box center [776, 294] width 794 height 379
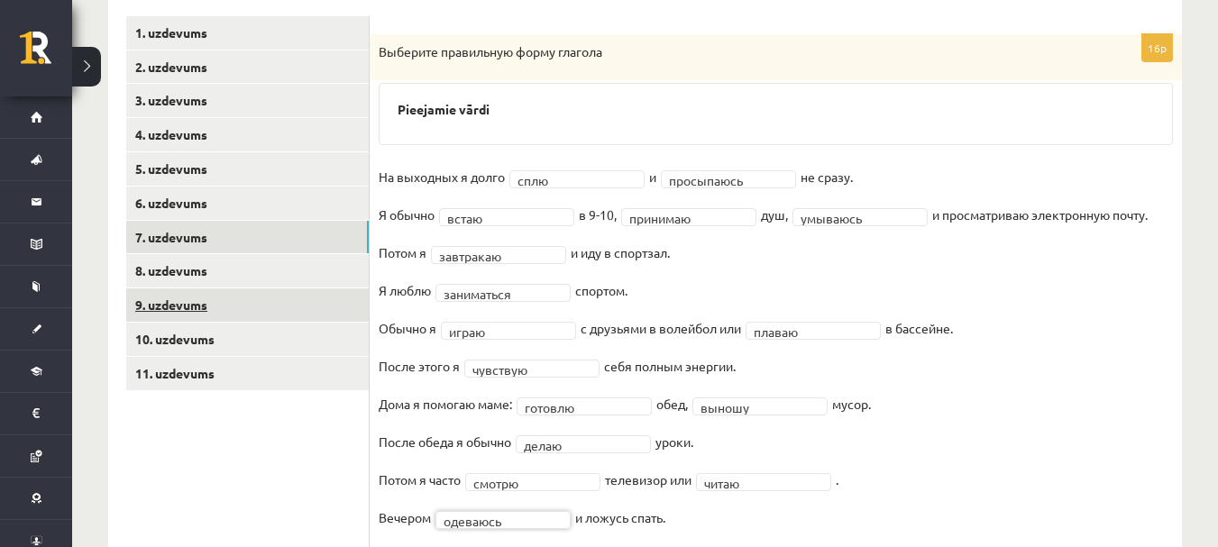
scroll to position [276, 0]
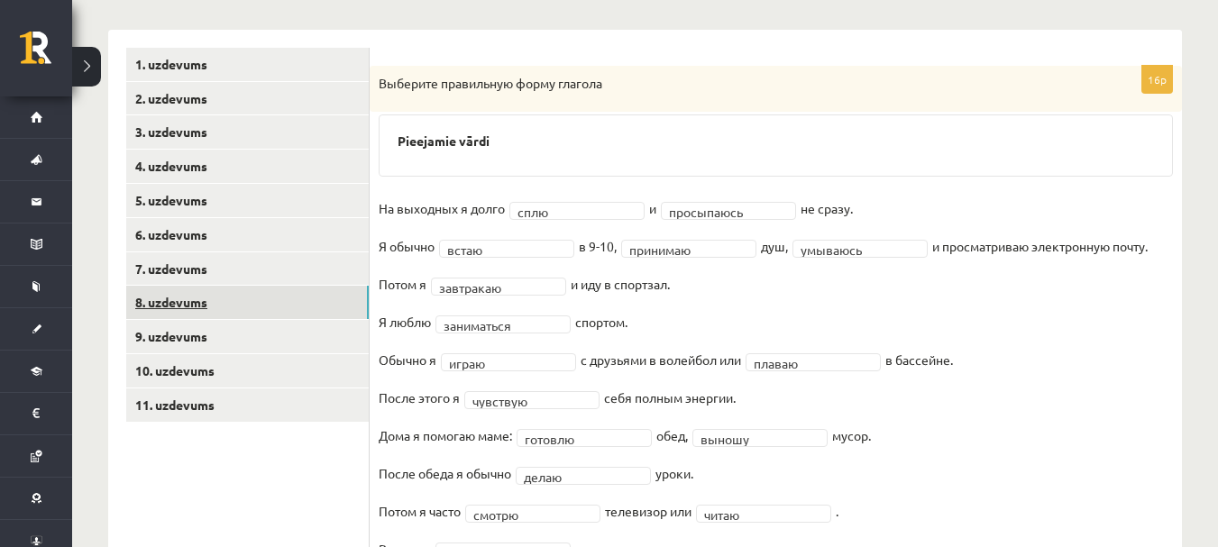
click at [198, 298] on link "8. uzdevums" at bounding box center [247, 302] width 243 height 33
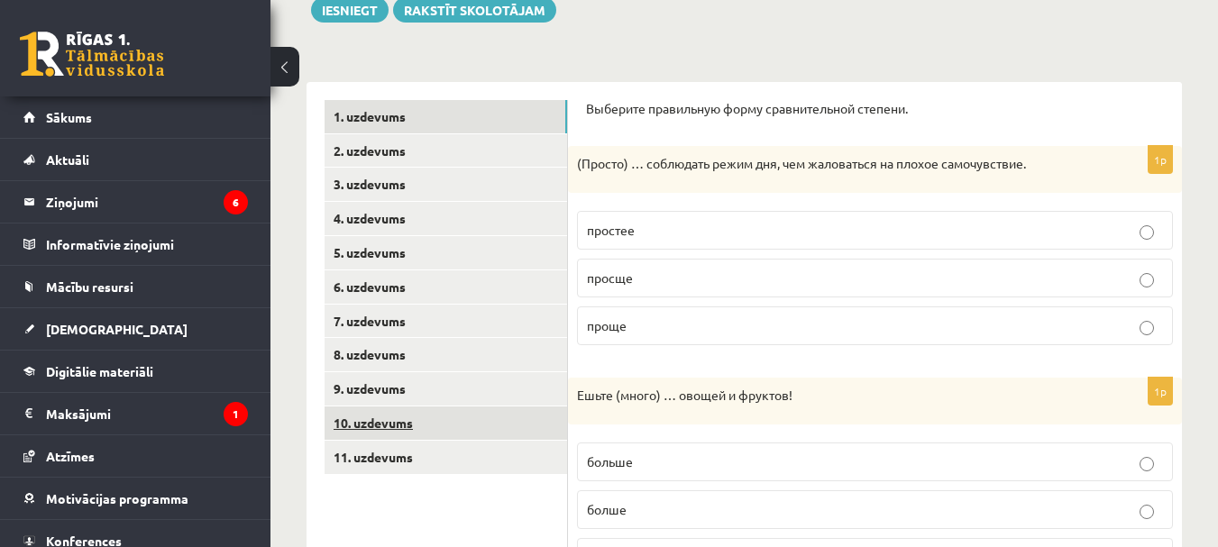
scroll to position [186, 0]
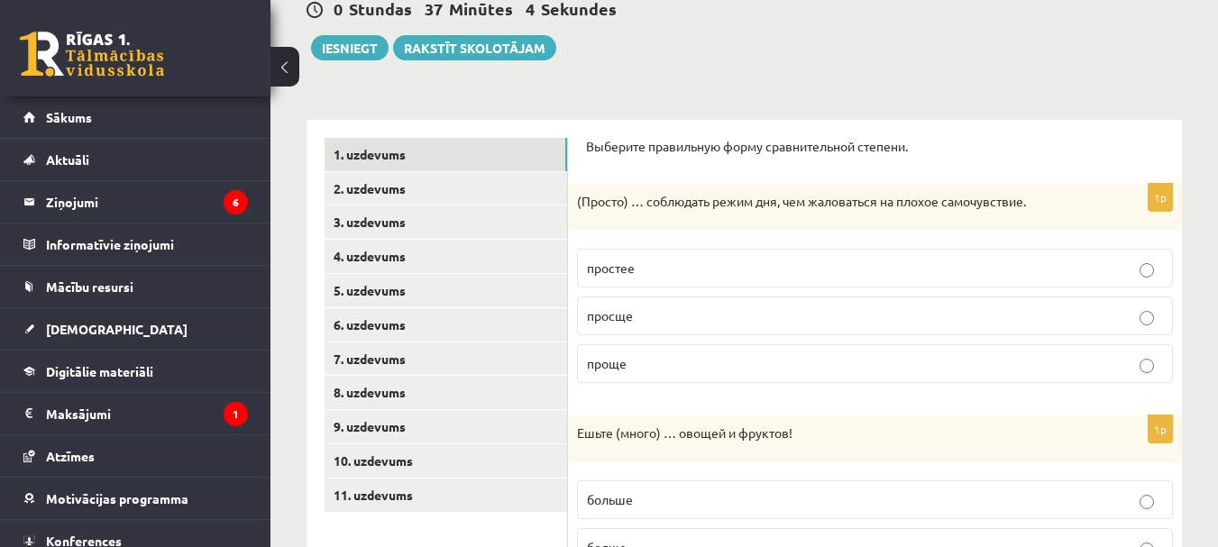
click at [276, 76] on button at bounding box center [284, 67] width 29 height 40
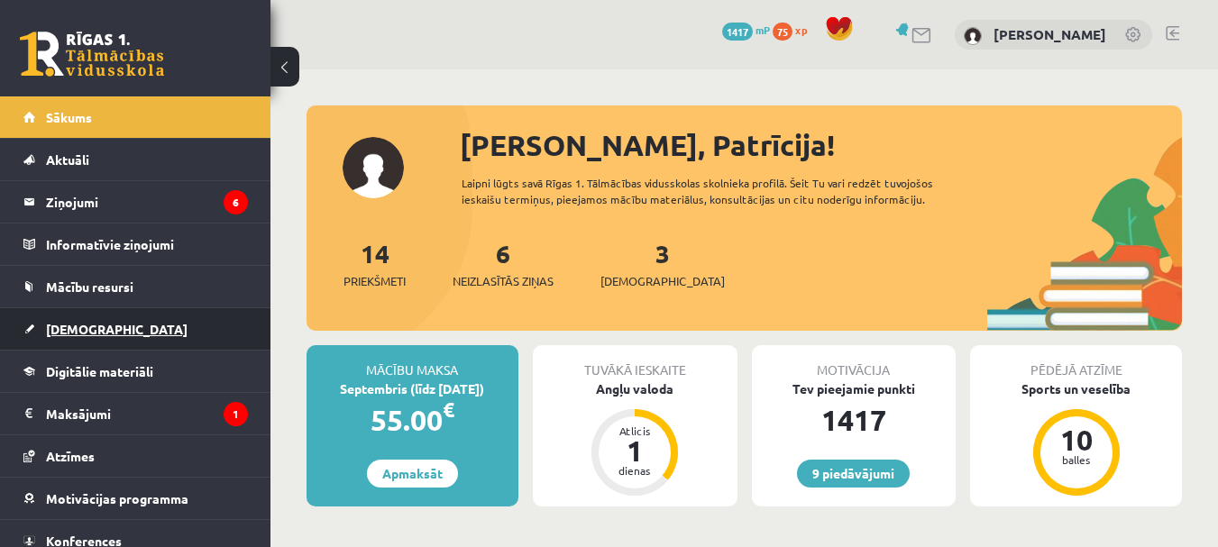
click at [81, 332] on span "[DEMOGRAPHIC_DATA]" at bounding box center [117, 329] width 142 height 16
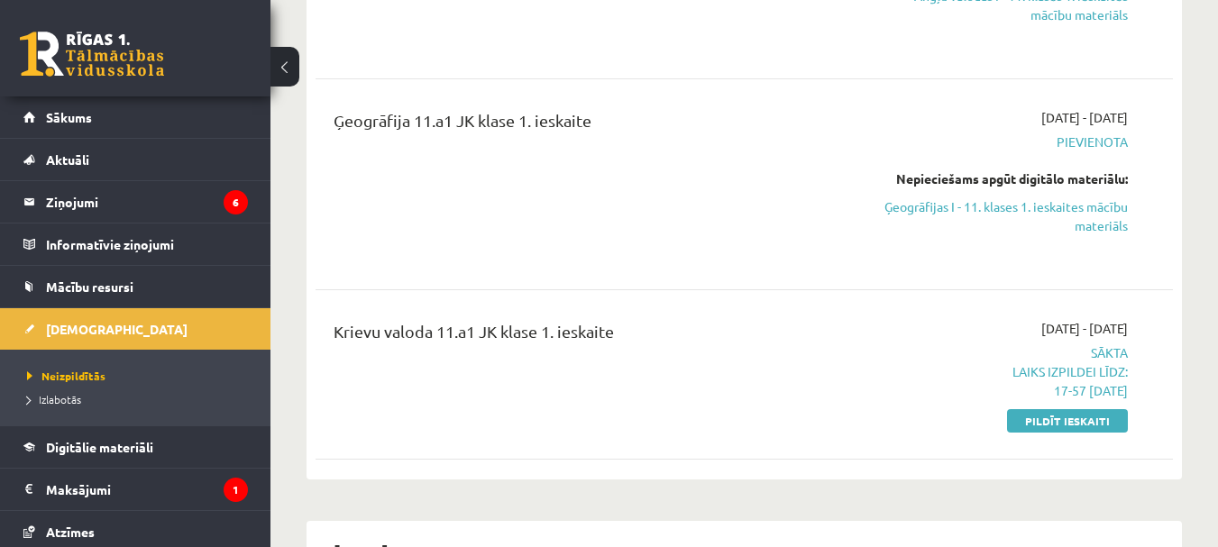
scroll to position [451, 0]
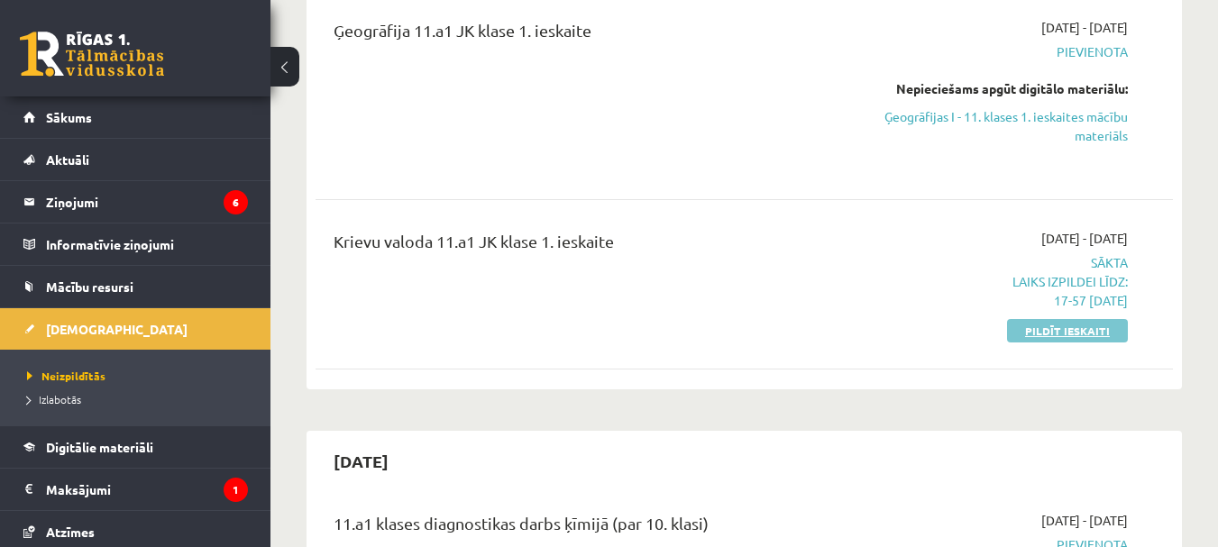
click at [1046, 324] on link "Pildīt ieskaiti" at bounding box center [1067, 330] width 121 height 23
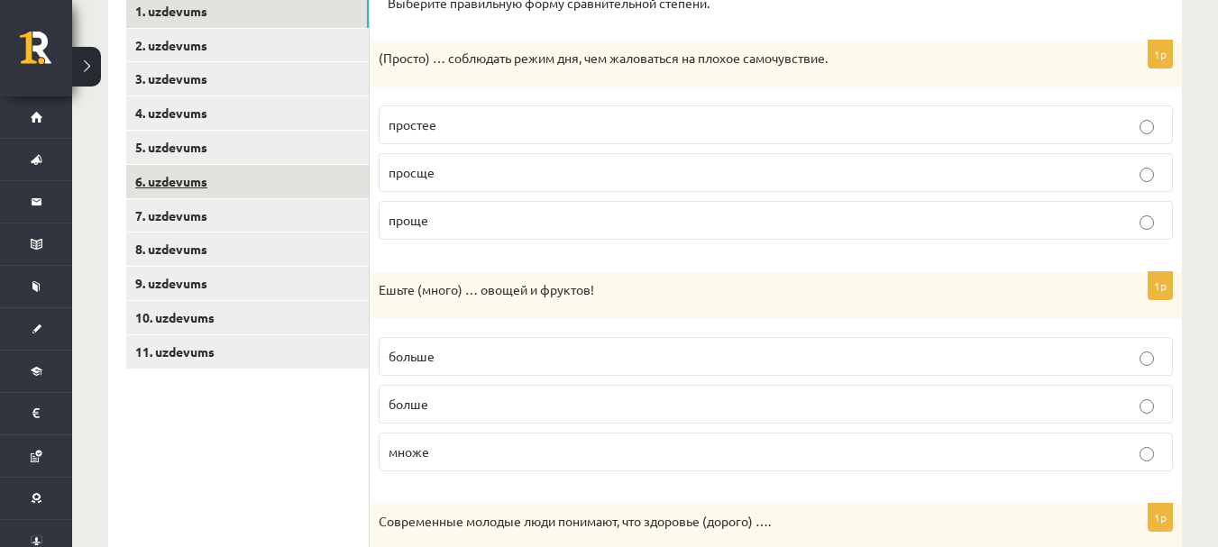
scroll to position [361, 0]
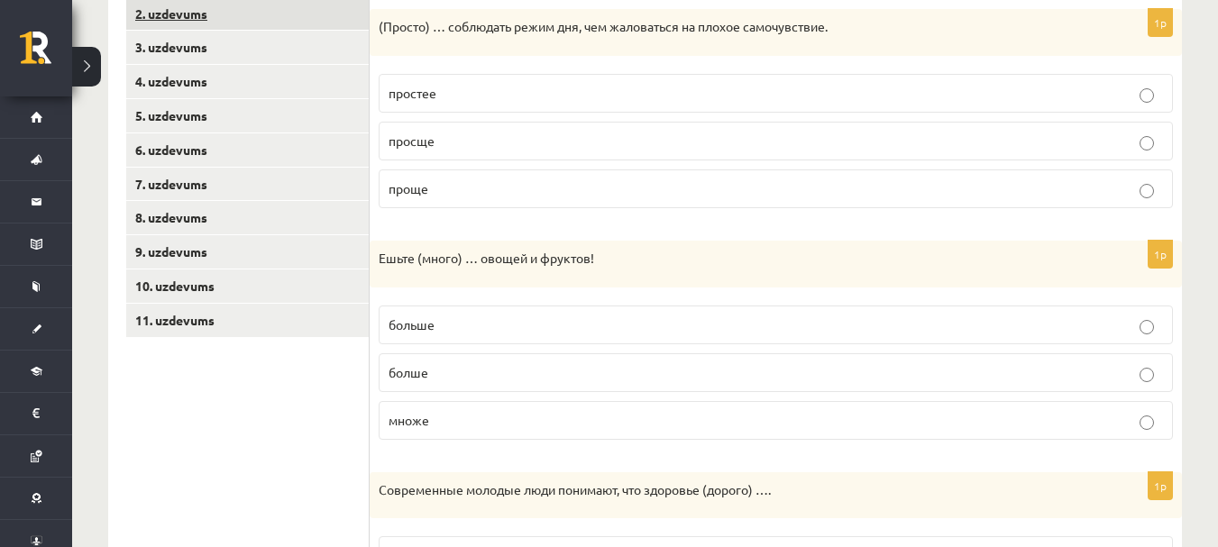
click at [200, 17] on link "2. uzdevums" at bounding box center [247, 13] width 243 height 33
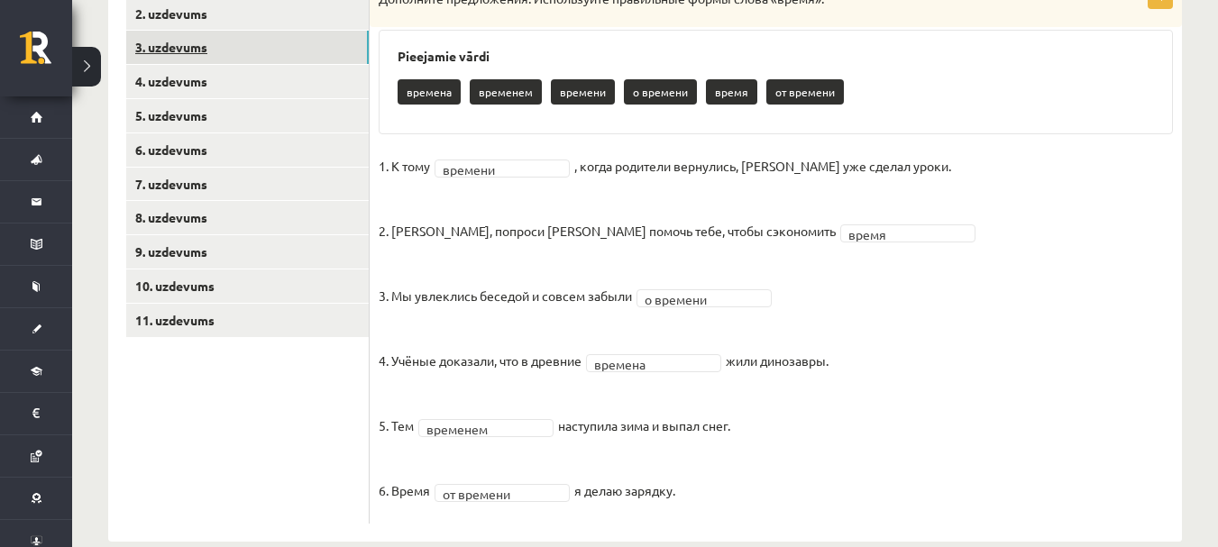
click at [202, 45] on link "3. uzdevums" at bounding box center [247, 47] width 243 height 33
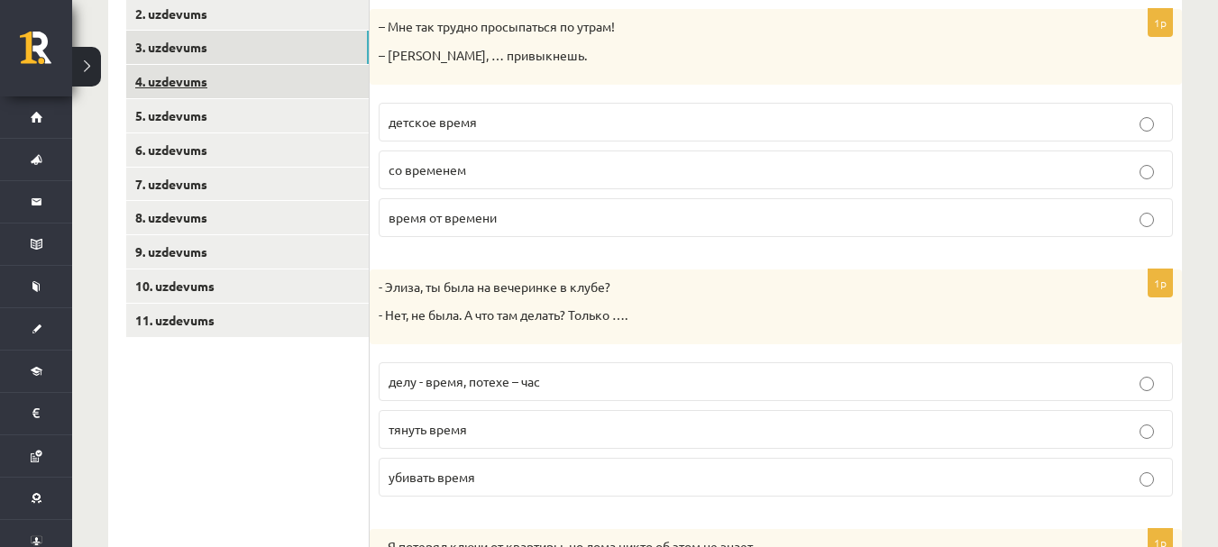
click at [205, 80] on link "4. uzdevums" at bounding box center [247, 81] width 243 height 33
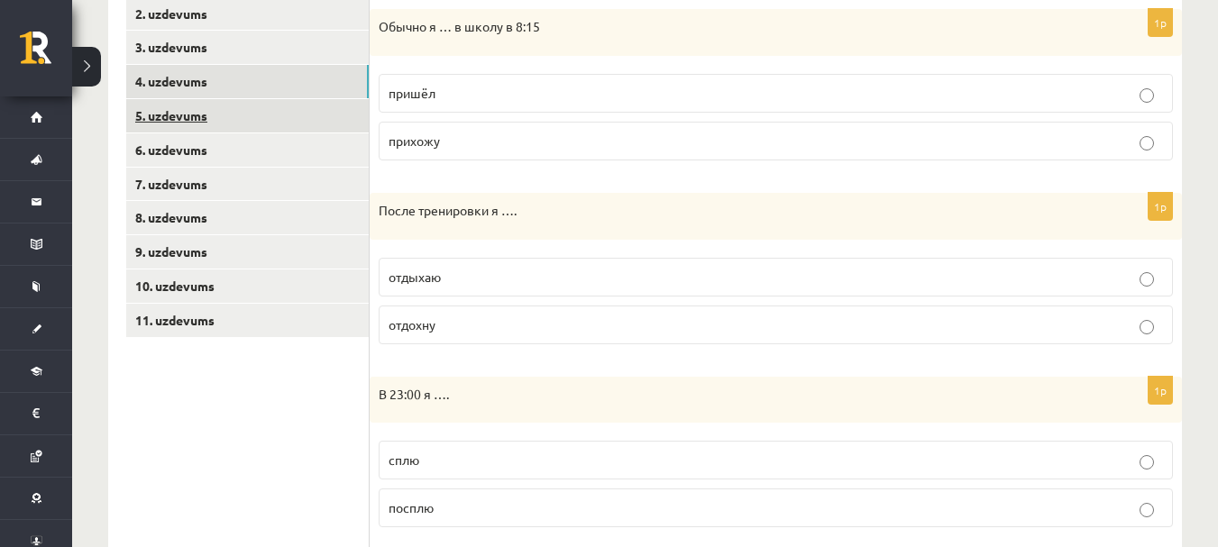
click at [205, 111] on link "5. uzdevums" at bounding box center [247, 115] width 243 height 33
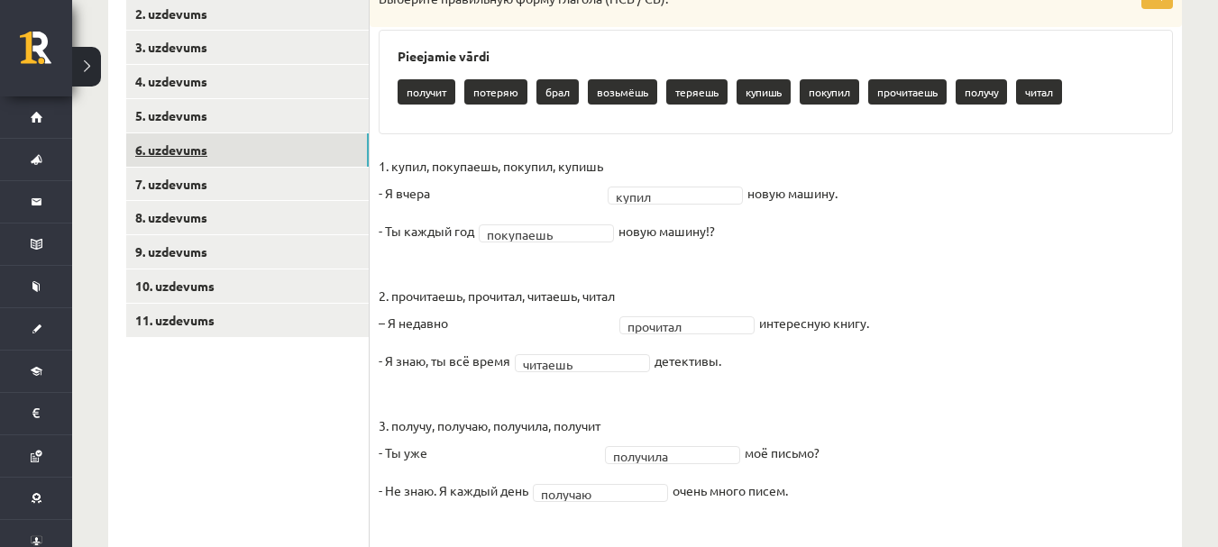
click at [202, 164] on link "6. uzdevums" at bounding box center [247, 149] width 243 height 33
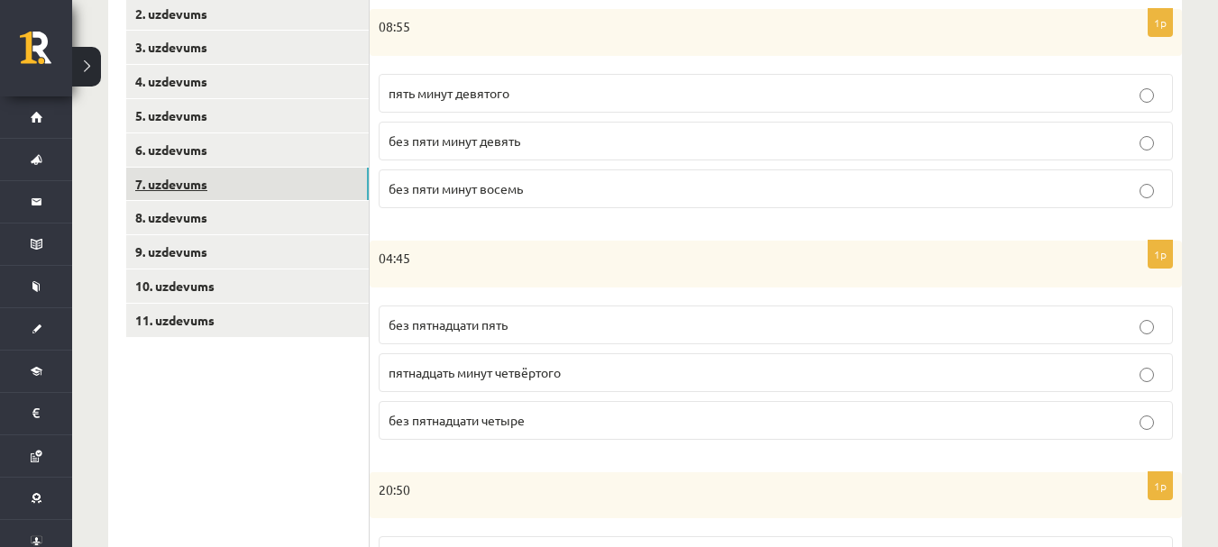
click at [198, 183] on link "7. uzdevums" at bounding box center [247, 184] width 243 height 33
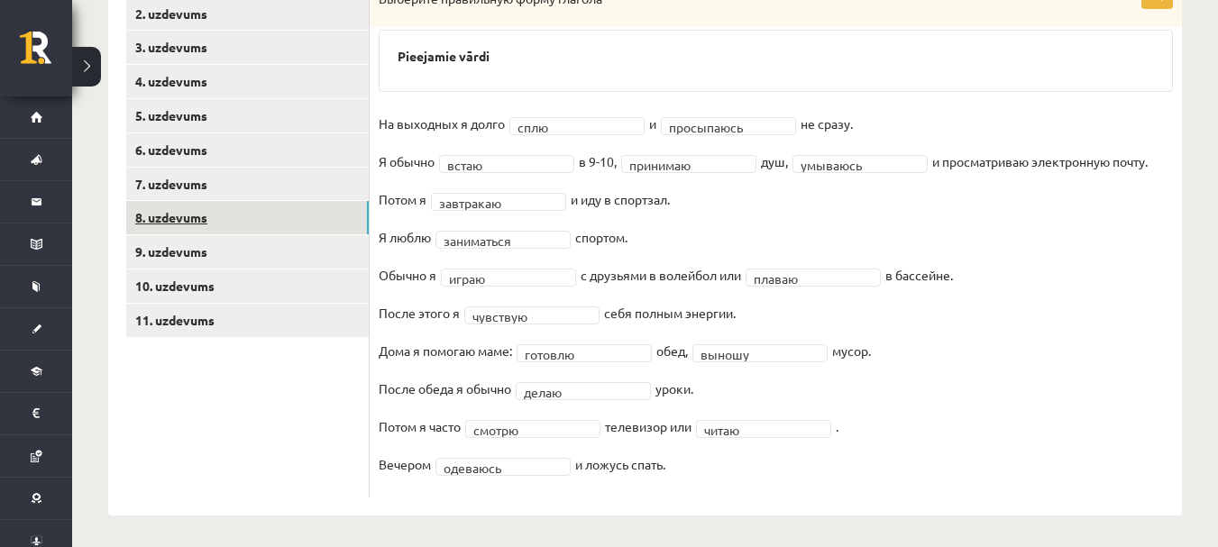
click at [194, 214] on link "8. uzdevums" at bounding box center [247, 217] width 243 height 33
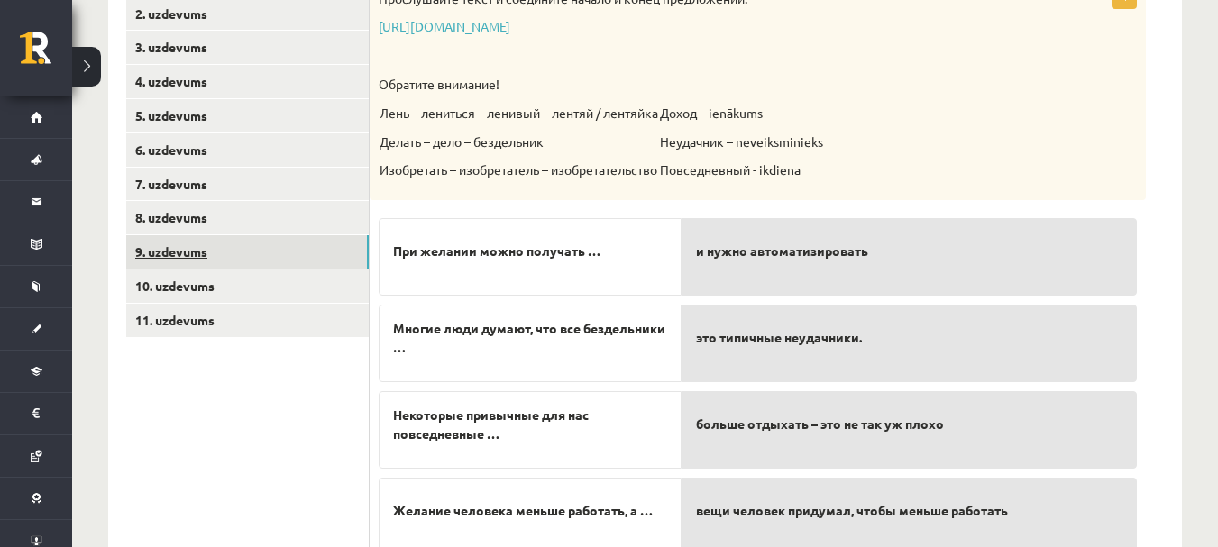
click at [206, 254] on link "9. uzdevums" at bounding box center [247, 251] width 243 height 33
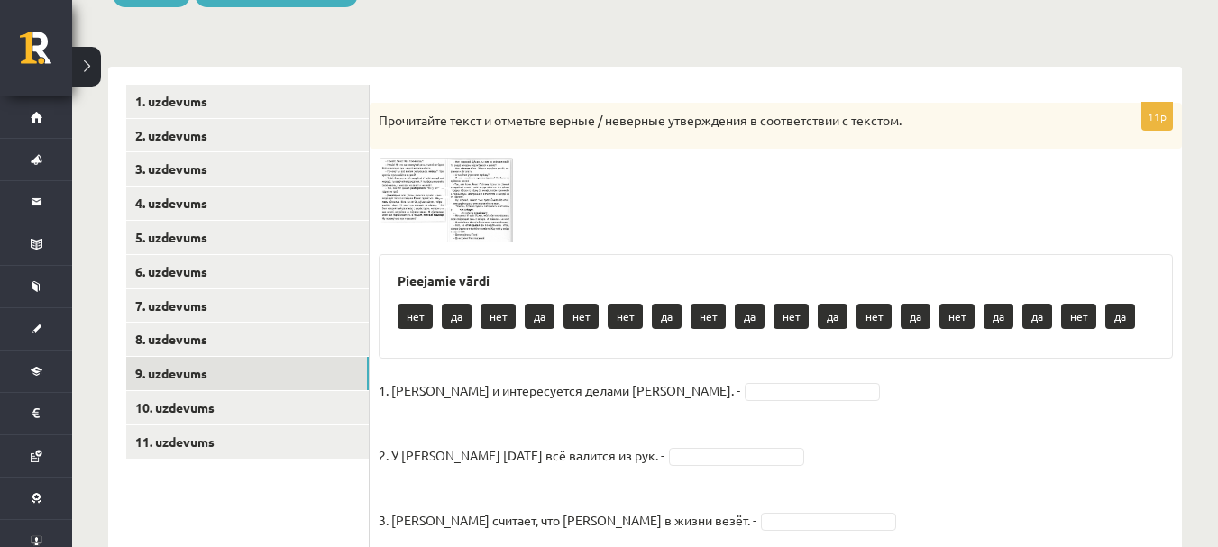
scroll to position [270, 0]
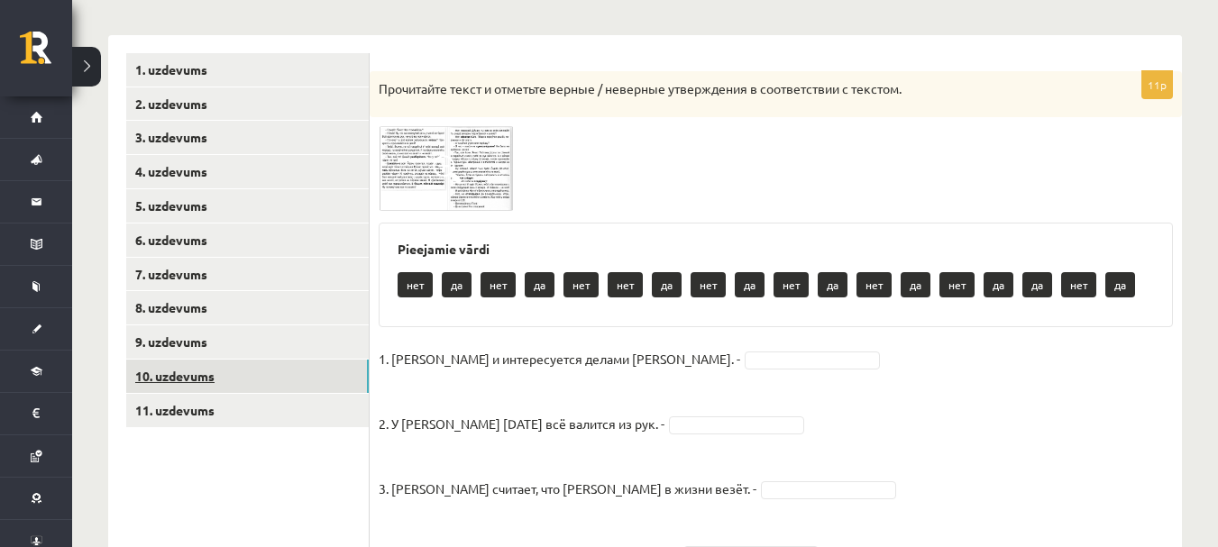
click at [187, 363] on link "10. uzdevums" at bounding box center [247, 376] width 243 height 33
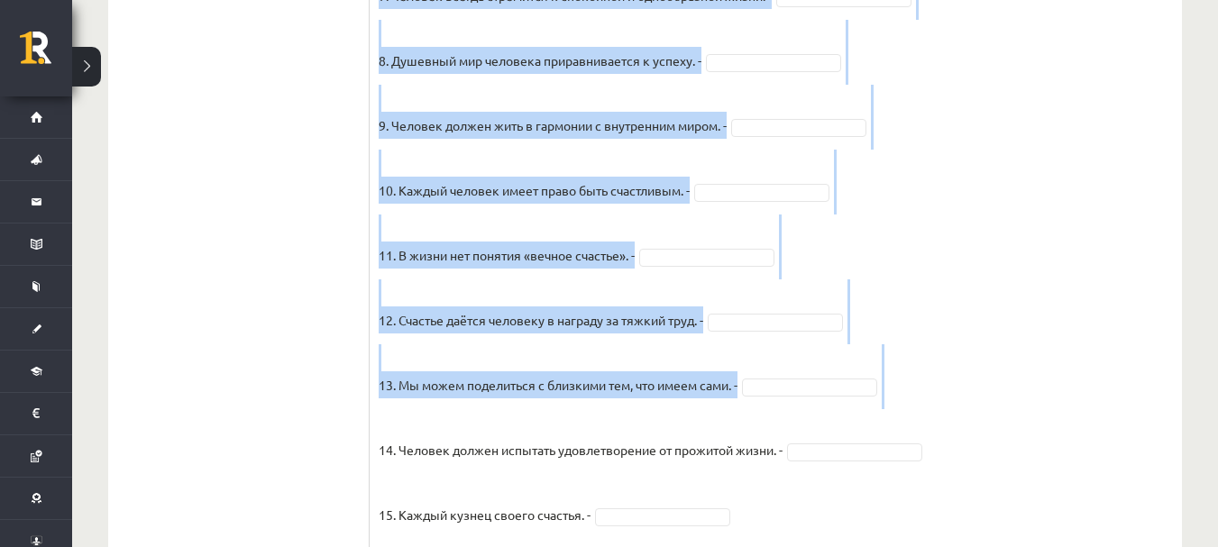
scroll to position [1672, 0]
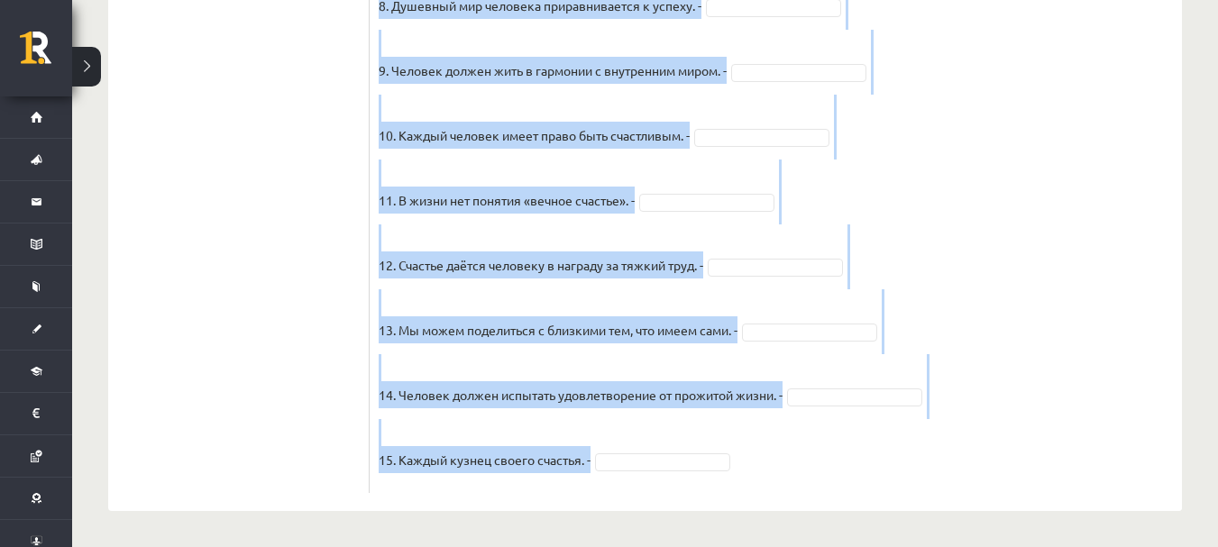
drag, startPoint x: 377, startPoint y: 91, endPoint x: 718, endPoint y: 463, distance: 504.1
copy div "Прочитайте текст и отметьте верные / неверные утверждения в соответствии с текс…"
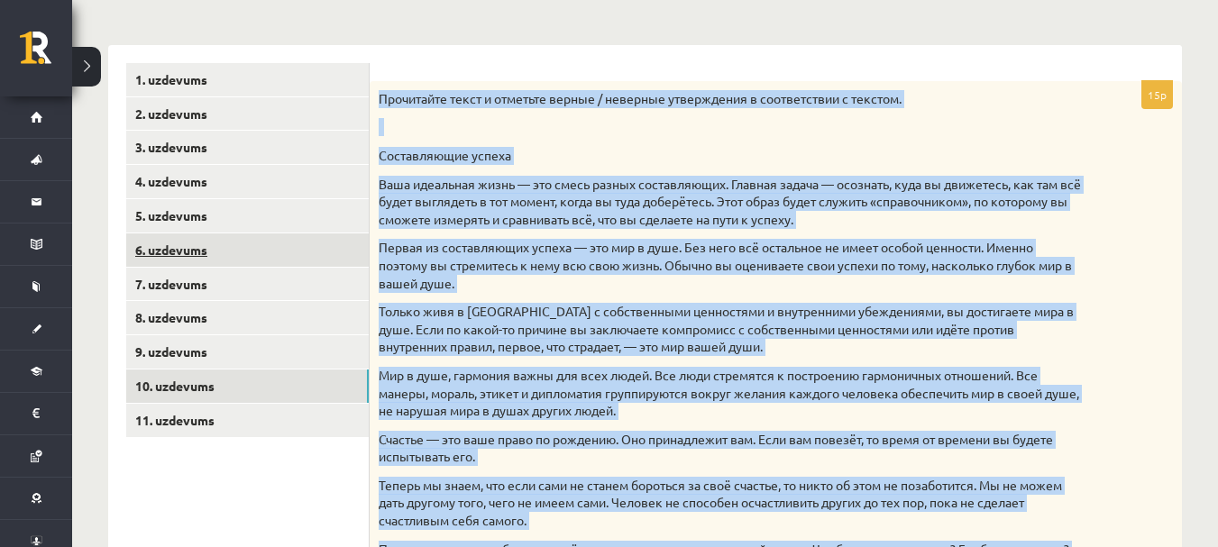
scroll to position [229, 0]
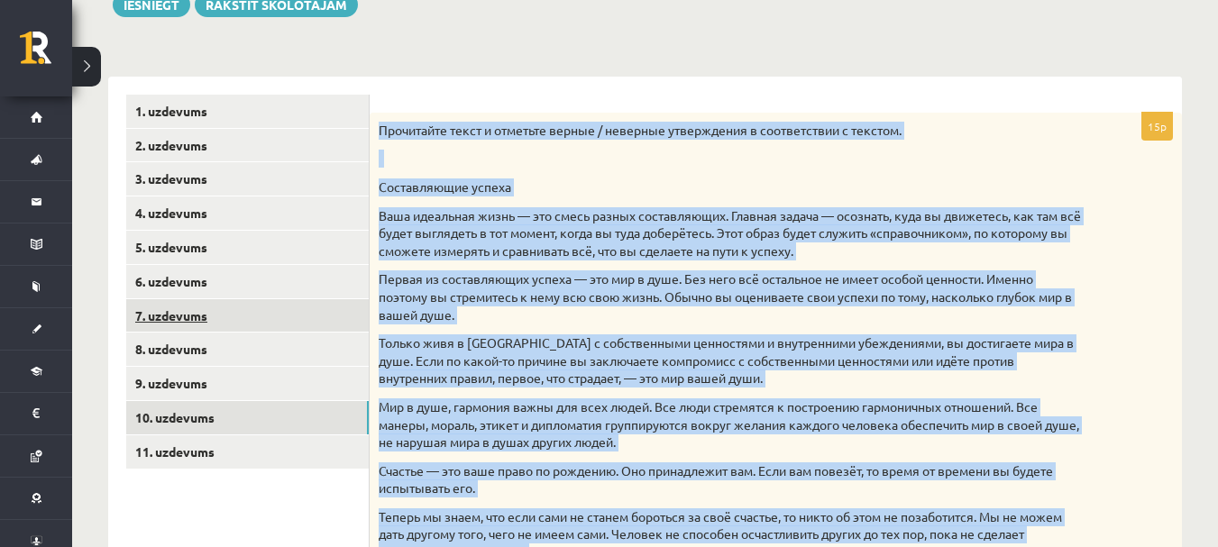
click at [188, 315] on link "7. uzdevums" at bounding box center [247, 315] width 243 height 33
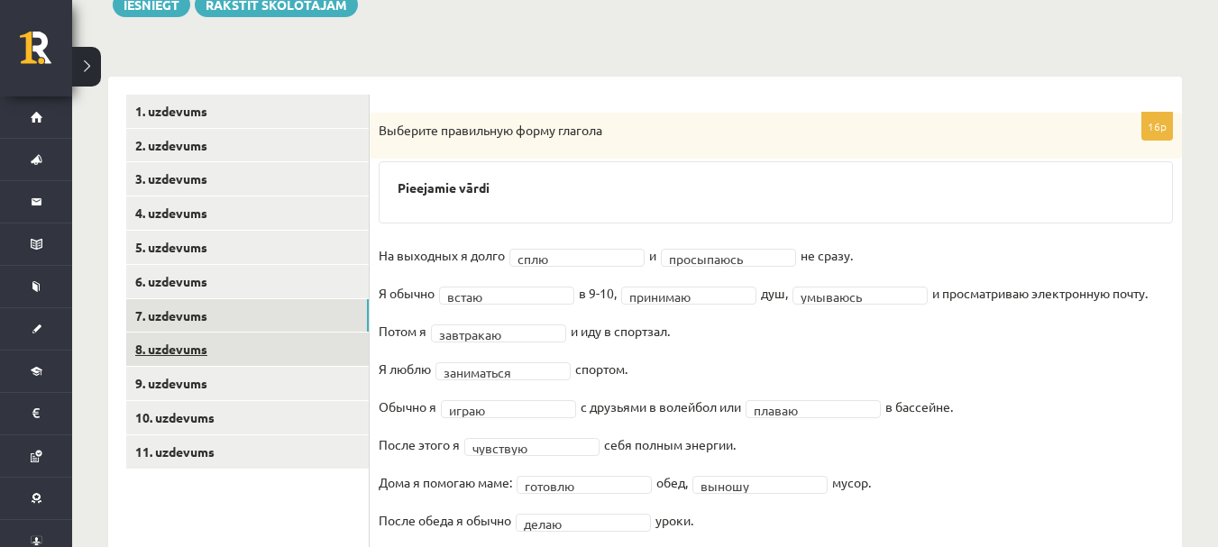
click at [188, 344] on link "8. uzdevums" at bounding box center [247, 349] width 243 height 33
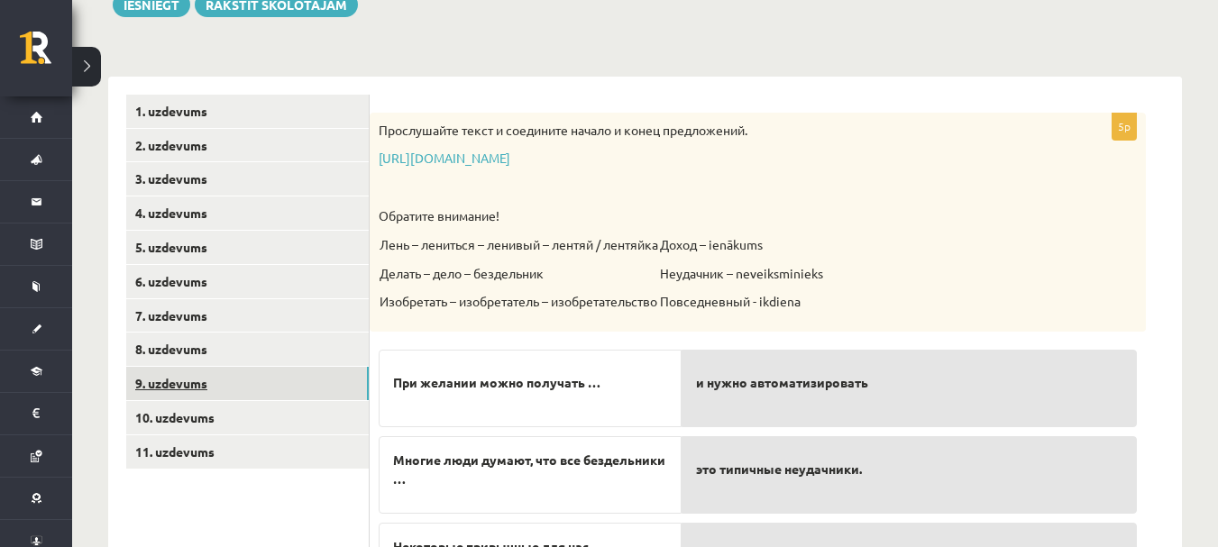
click at [197, 380] on link "9. uzdevums" at bounding box center [247, 383] width 243 height 33
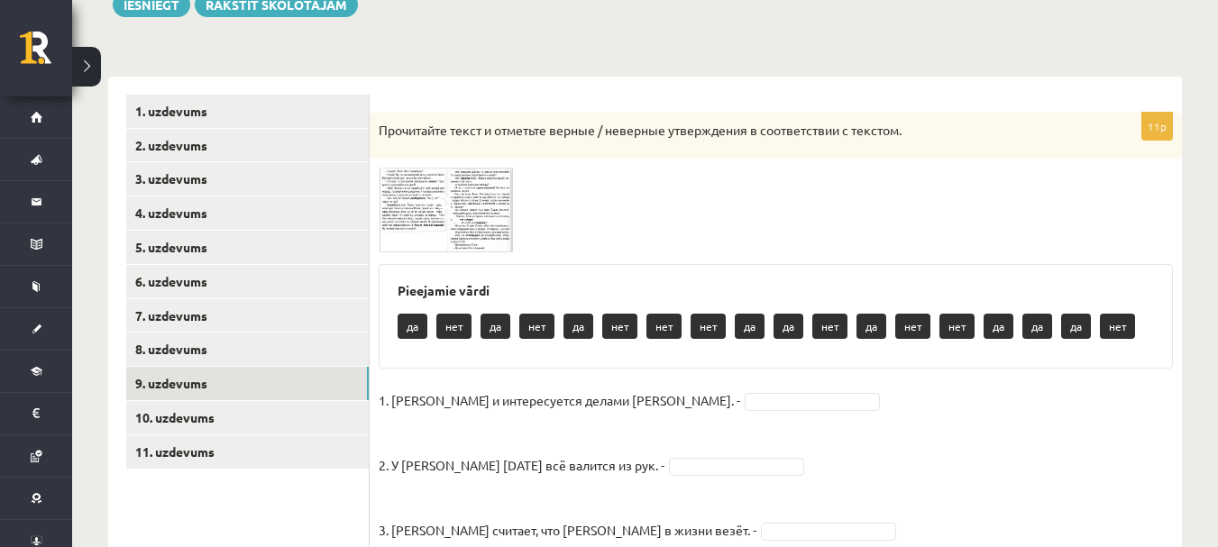
click at [409, 225] on img at bounding box center [446, 210] width 135 height 85
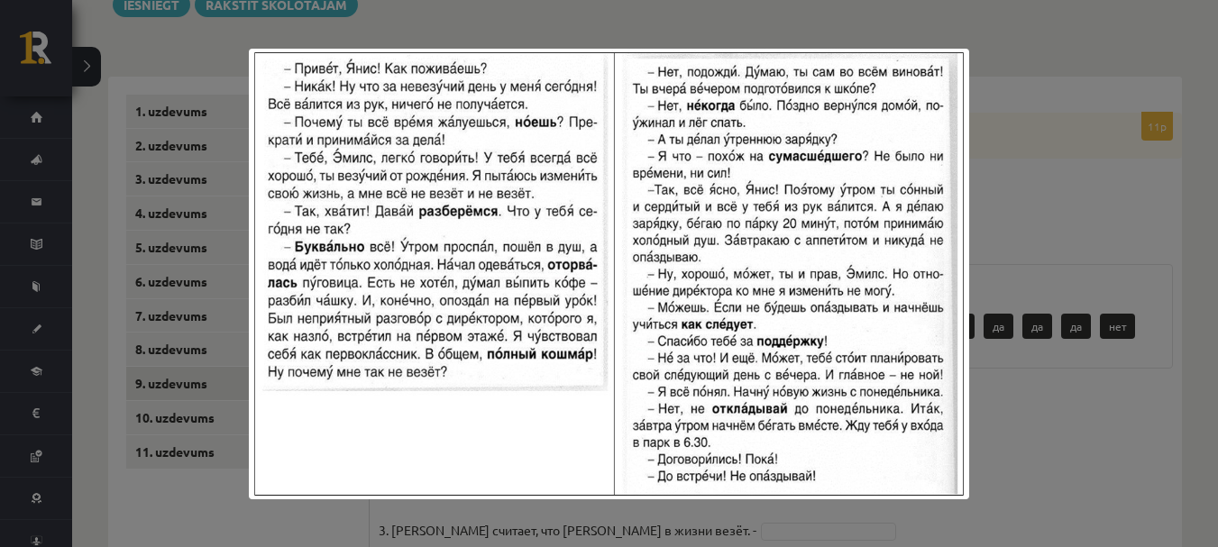
click at [1043, 46] on div at bounding box center [609, 273] width 1218 height 547
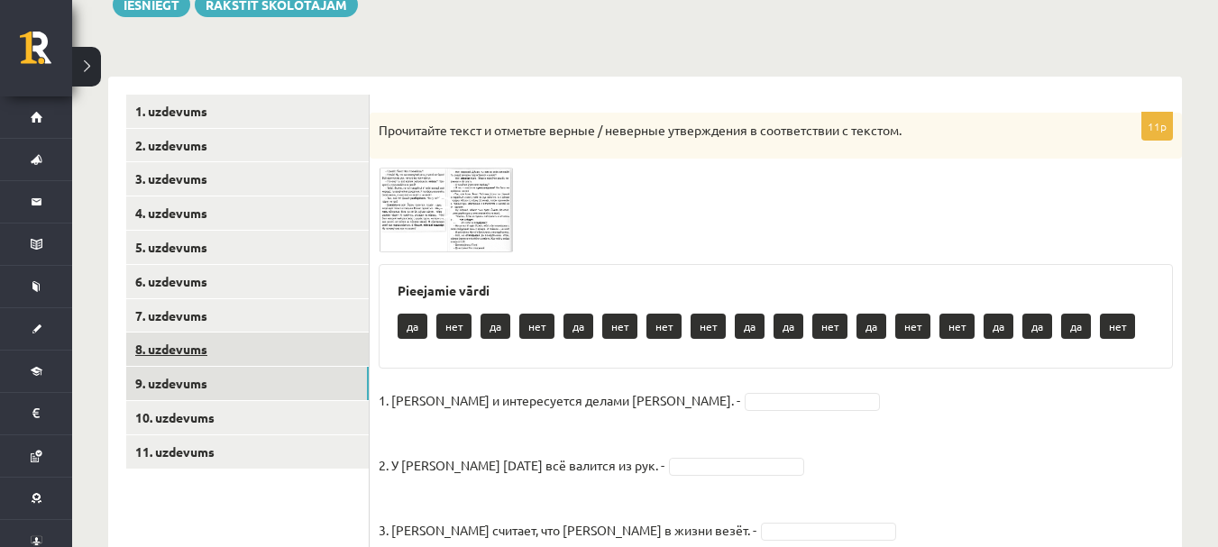
click at [169, 347] on link "8. uzdevums" at bounding box center [247, 349] width 243 height 33
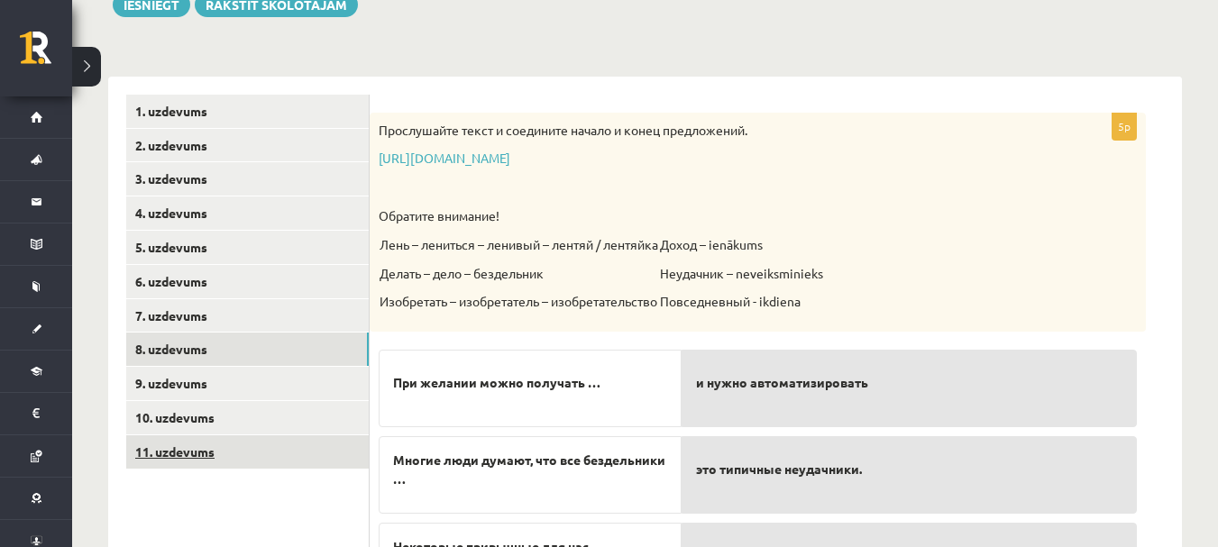
click at [192, 452] on link "11. uzdevums" at bounding box center [247, 451] width 243 height 33
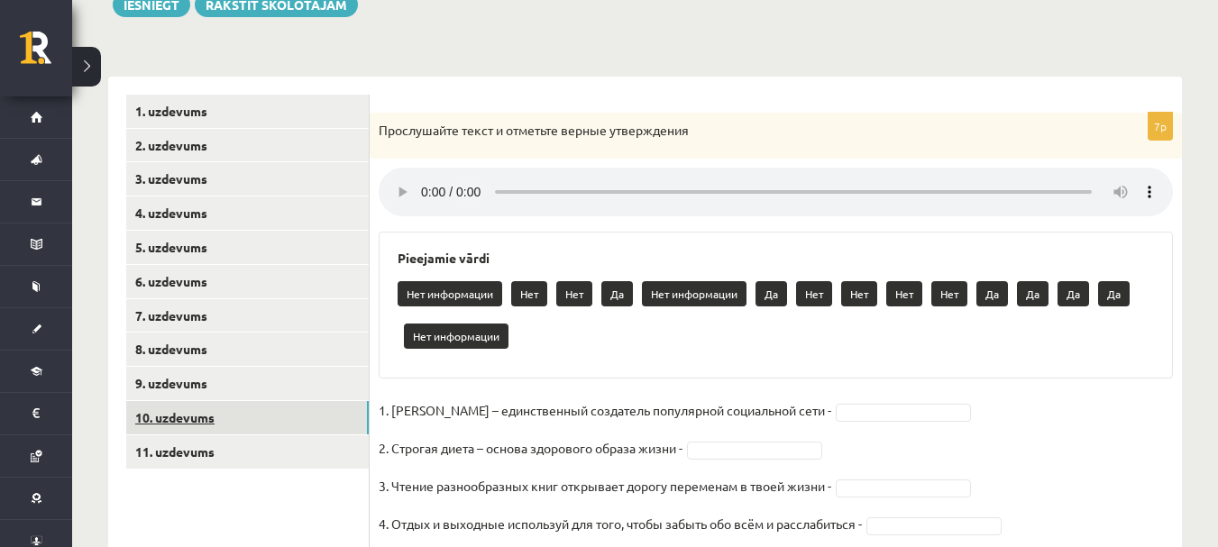
click at [193, 406] on link "10. uzdevums" at bounding box center [247, 417] width 243 height 33
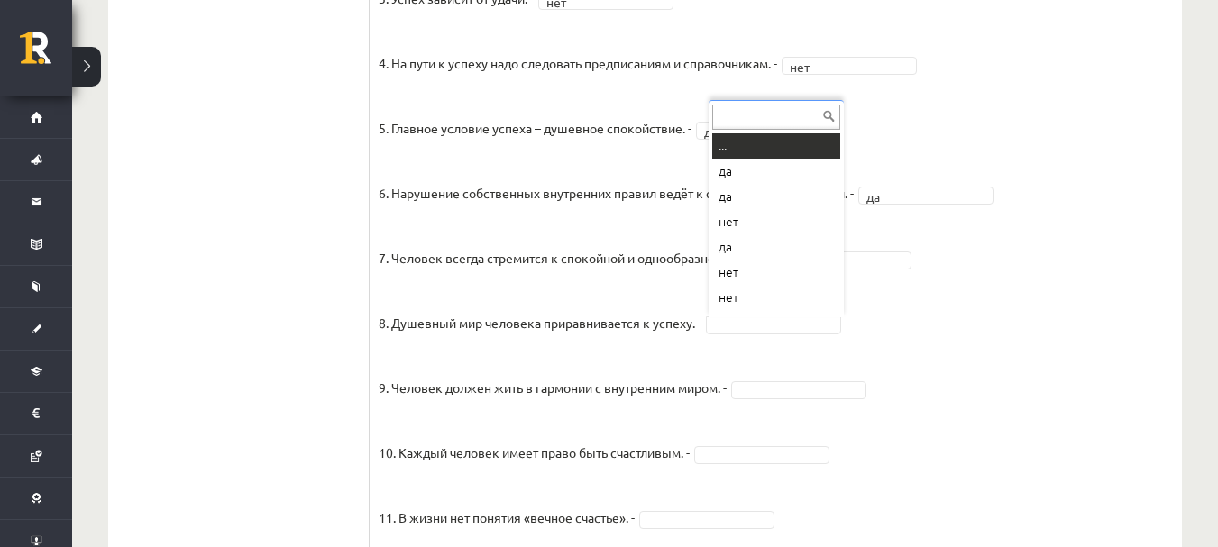
scroll to position [22, 0]
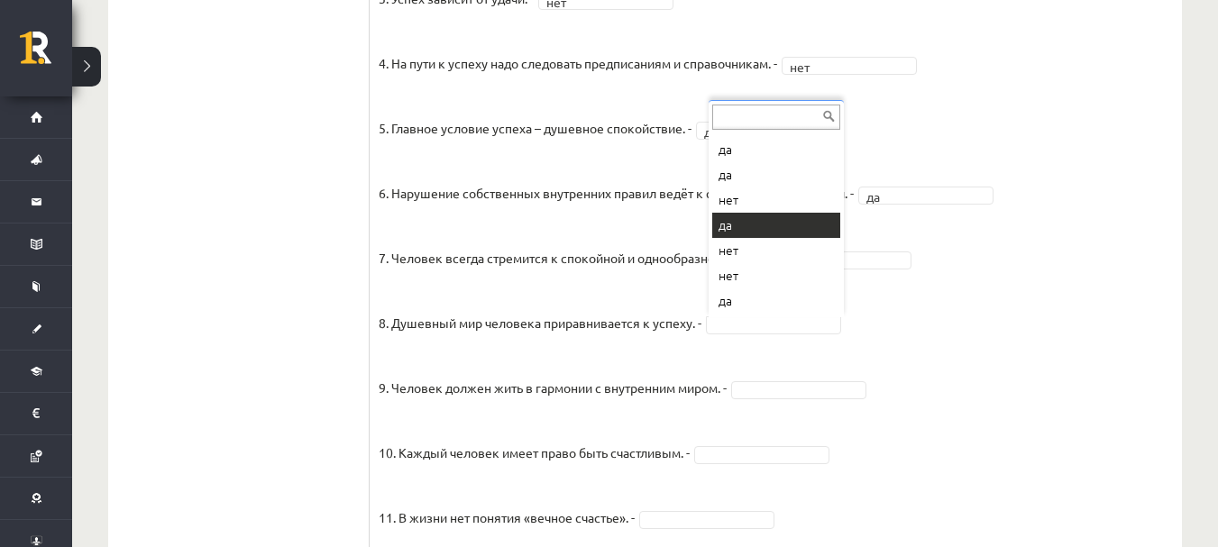
drag, startPoint x: 747, startPoint y: 216, endPoint x: 749, endPoint y: 289, distance: 72.2
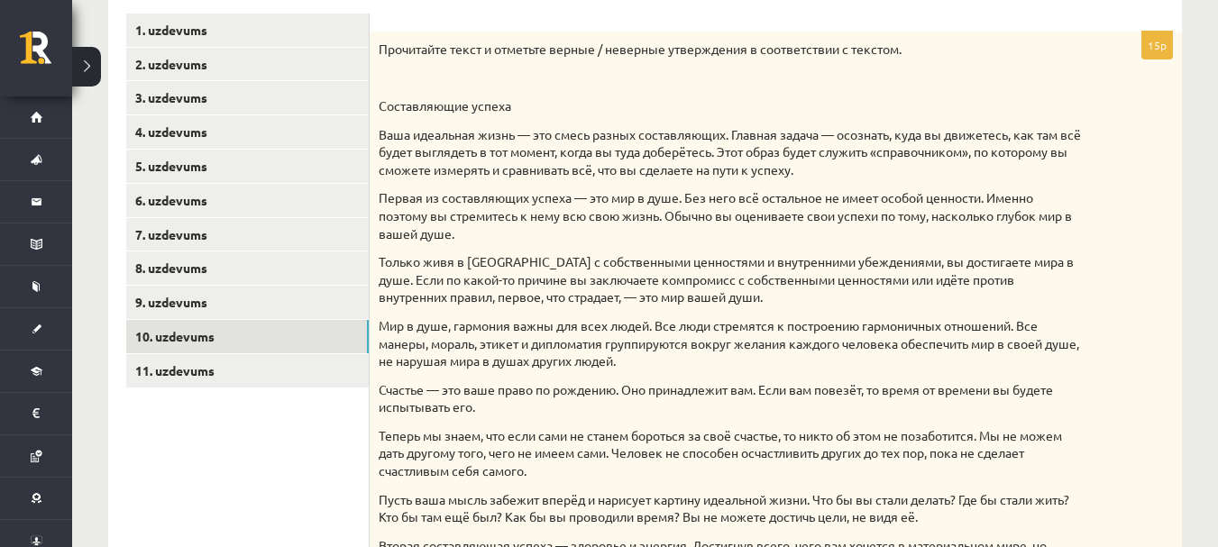
scroll to position [277, 0]
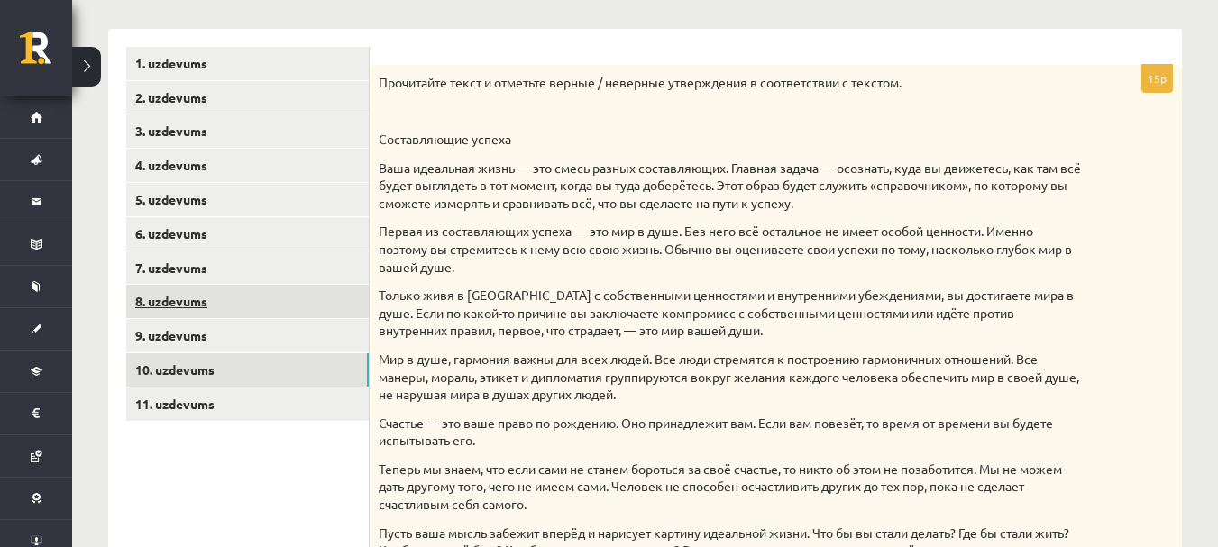
click at [207, 297] on link "8. uzdevums" at bounding box center [247, 301] width 243 height 33
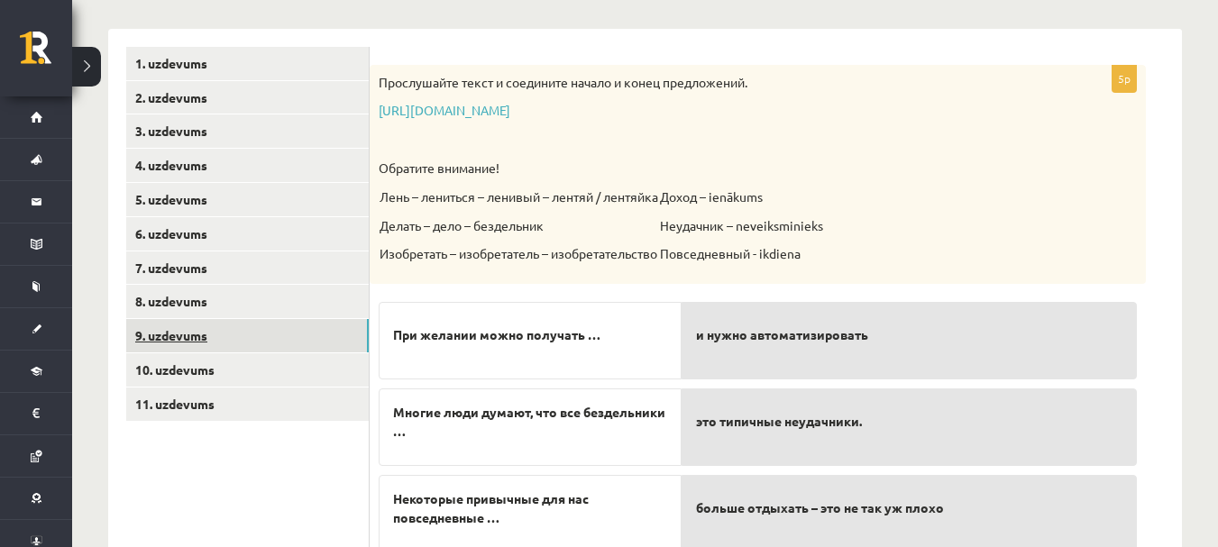
click at [223, 339] on link "9. uzdevums" at bounding box center [247, 335] width 243 height 33
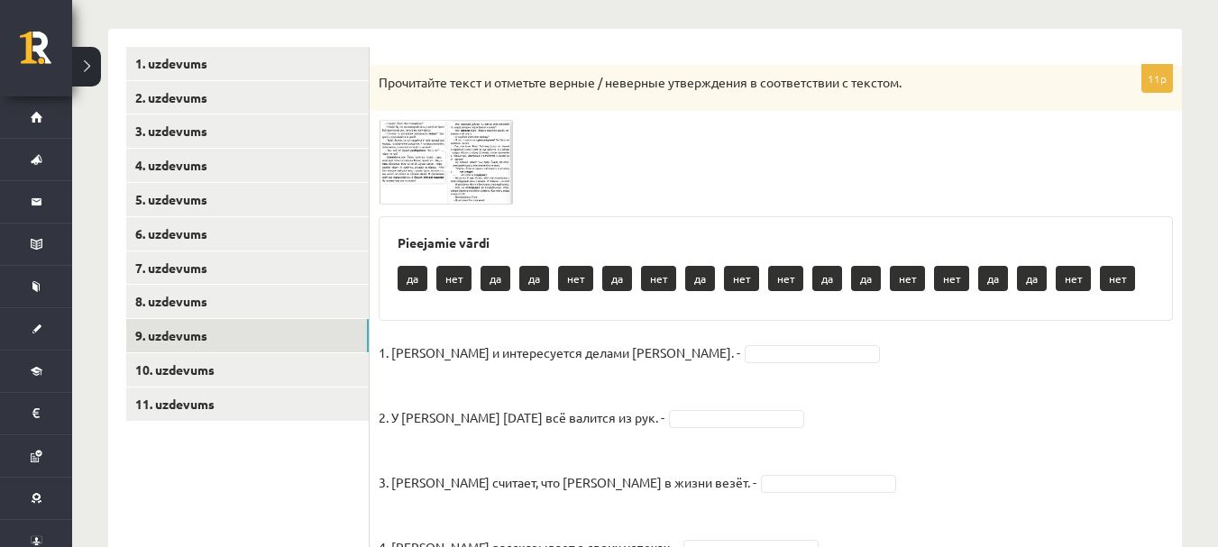
click at [441, 165] on span at bounding box center [447, 163] width 29 height 29
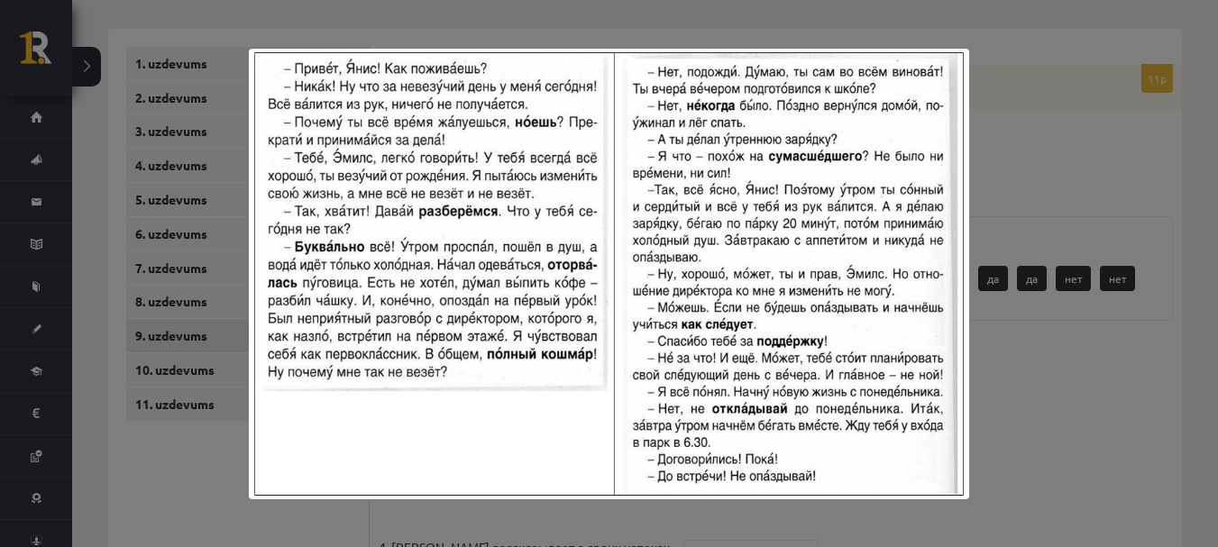
click at [1068, 89] on div at bounding box center [609, 273] width 1218 height 547
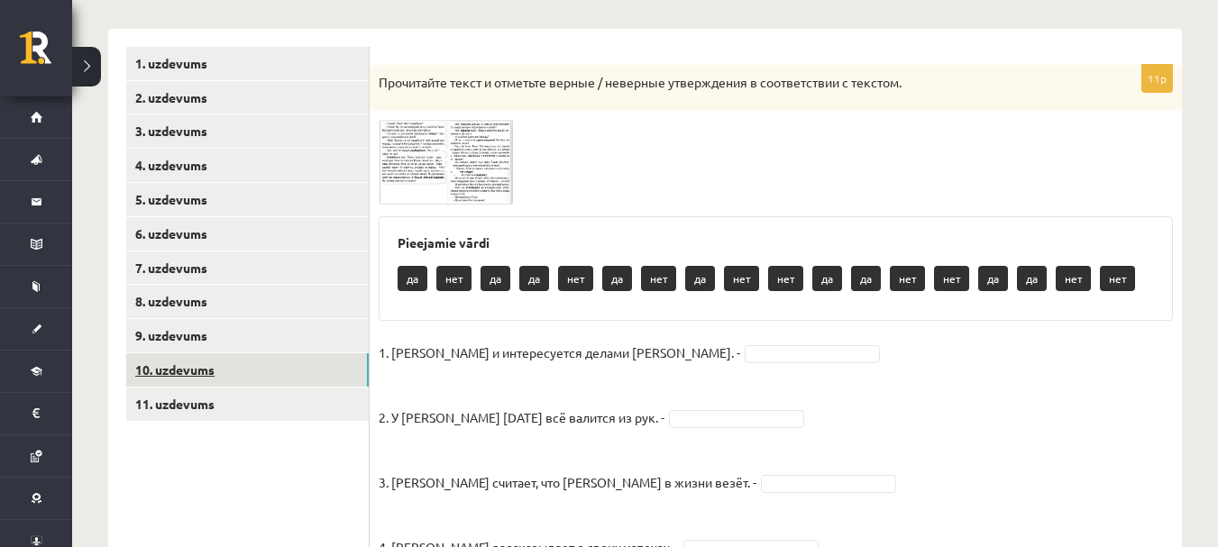
click at [174, 357] on link "10. uzdevums" at bounding box center [247, 369] width 243 height 33
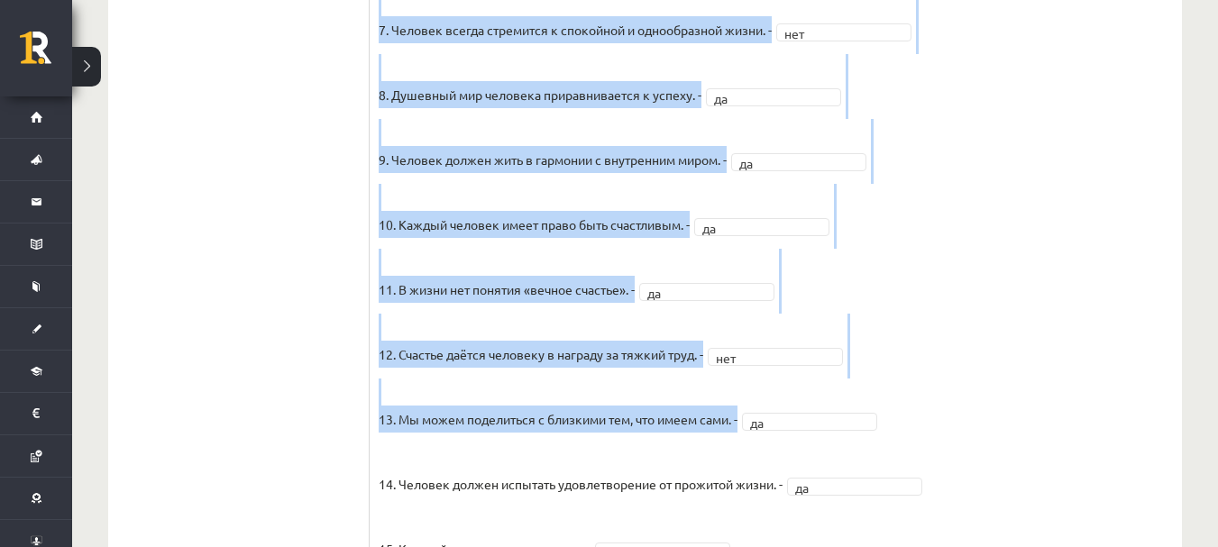
scroll to position [1629, 0]
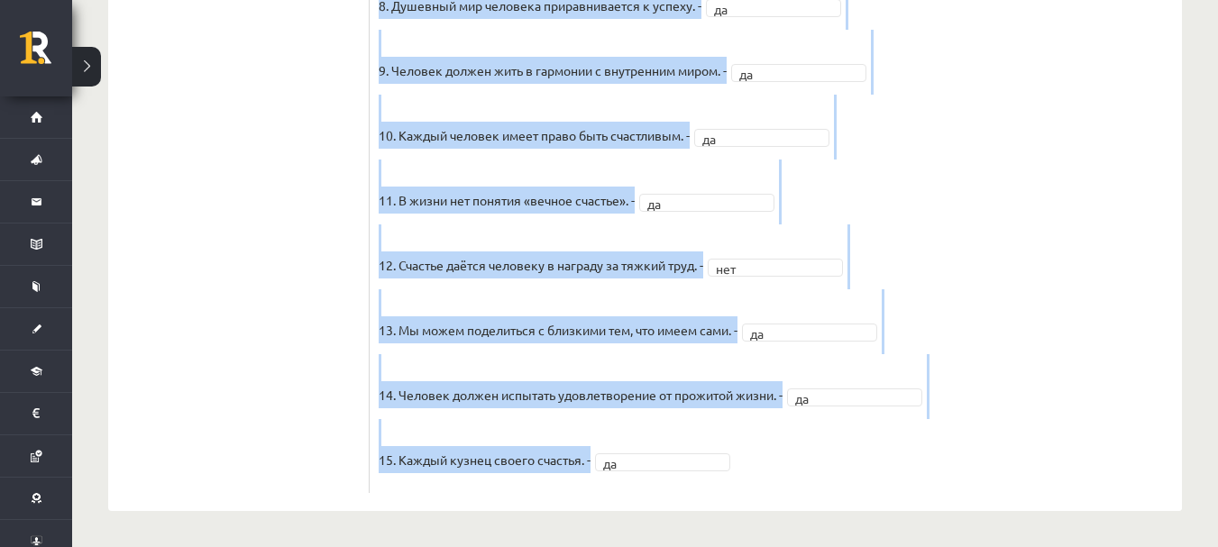
drag, startPoint x: 379, startPoint y: 260, endPoint x: 732, endPoint y: 463, distance: 408.0
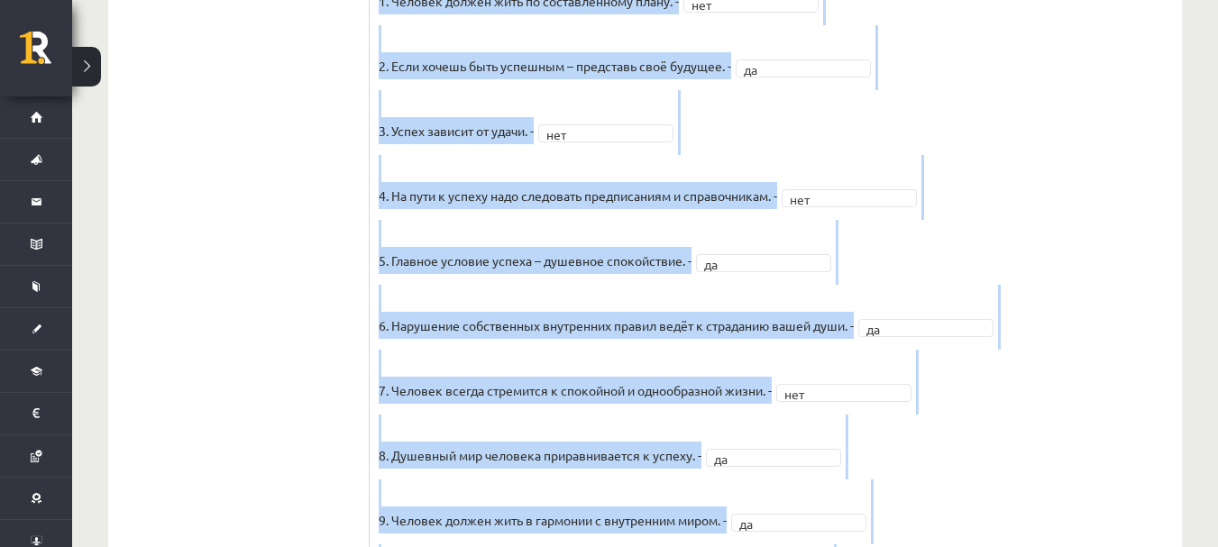
scroll to position [818, 0]
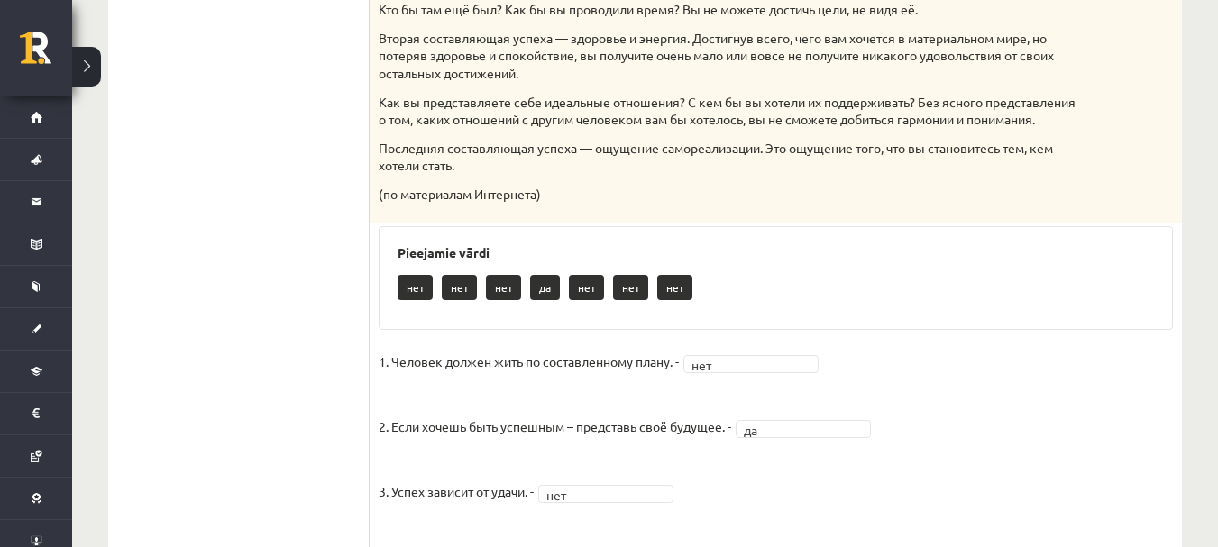
click at [252, 389] on ul "1. uzdevums 2. uzdevums 3. uzdevums 4. uzdevums 5. uzdevums 6. uzdevums 7. uzde…" at bounding box center [247, 405] width 243 height 1799
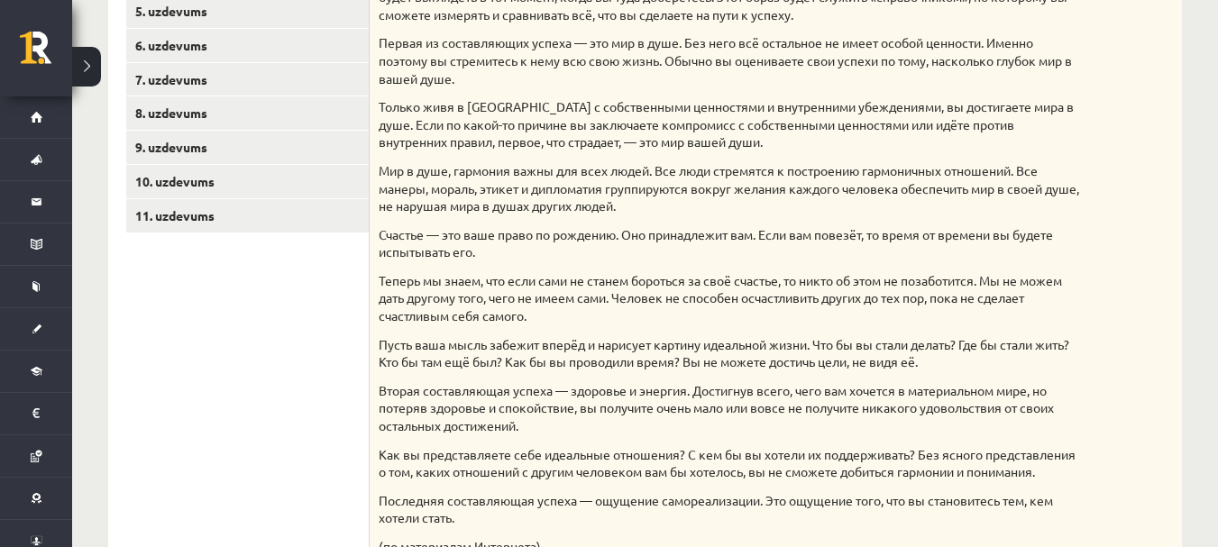
scroll to position [457, 0]
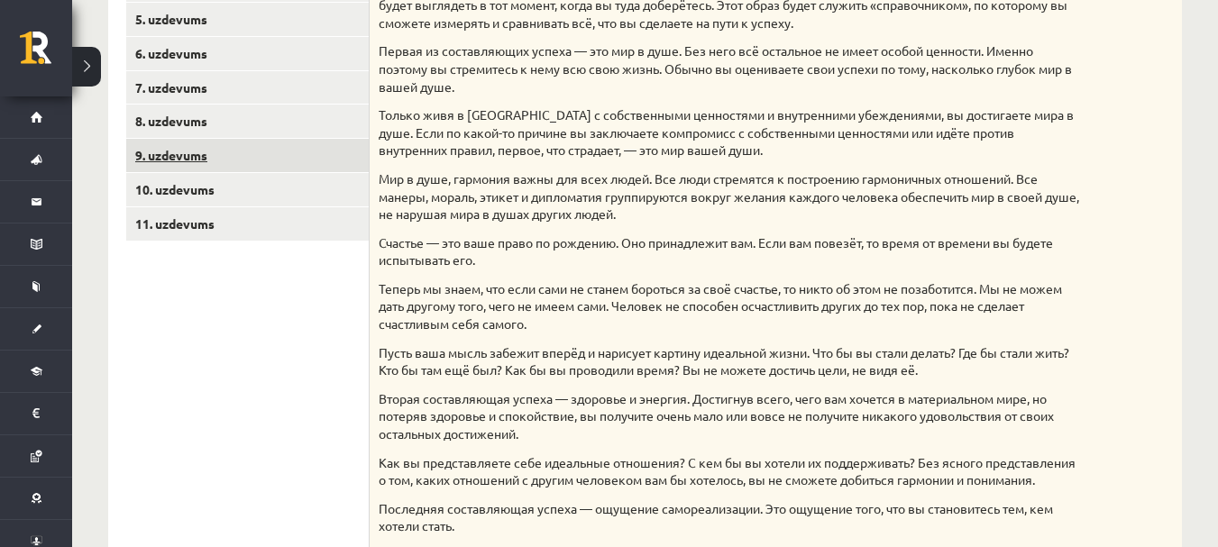
click at [197, 151] on link "9. uzdevums" at bounding box center [247, 155] width 243 height 33
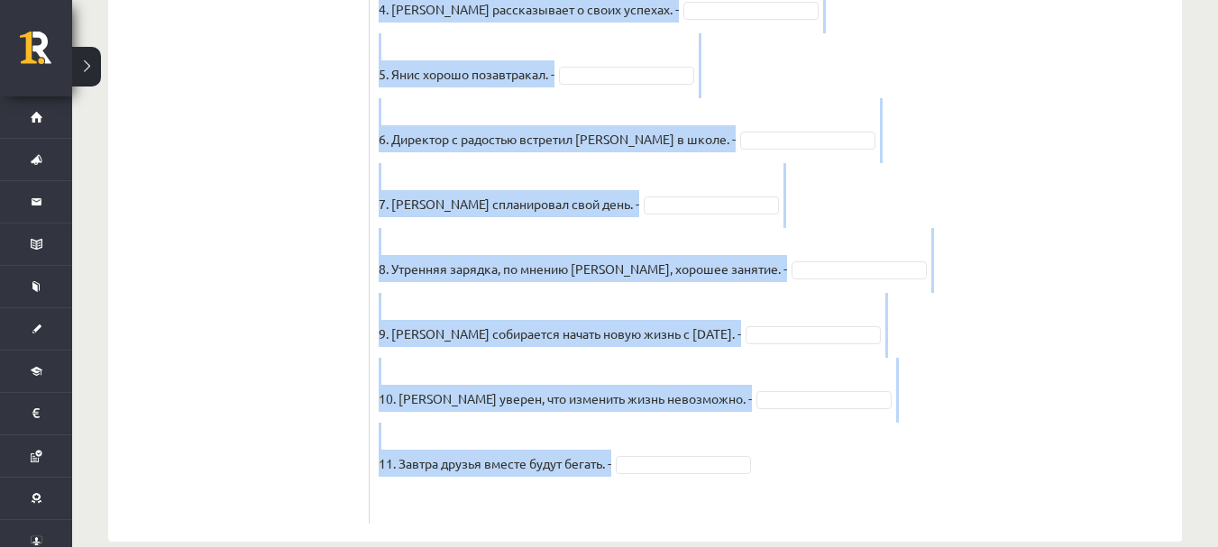
scroll to position [818, 0]
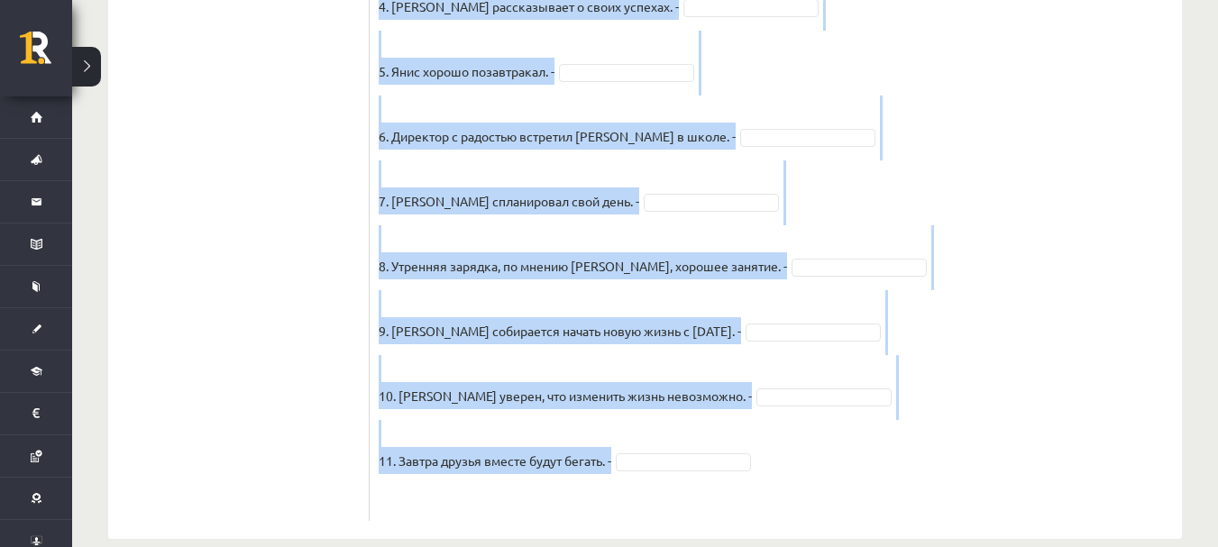
drag, startPoint x: 375, startPoint y: 67, endPoint x: 756, endPoint y: 448, distance: 539.4
click at [756, 448] on div "11p Прочитайте текст и отметьте верные / неверные утверждения в соответствии с …" at bounding box center [776, 22] width 812 height 997
copy div "Прочитайте текст и отметьте верные / неверные утверждения в соответствии с текс…"
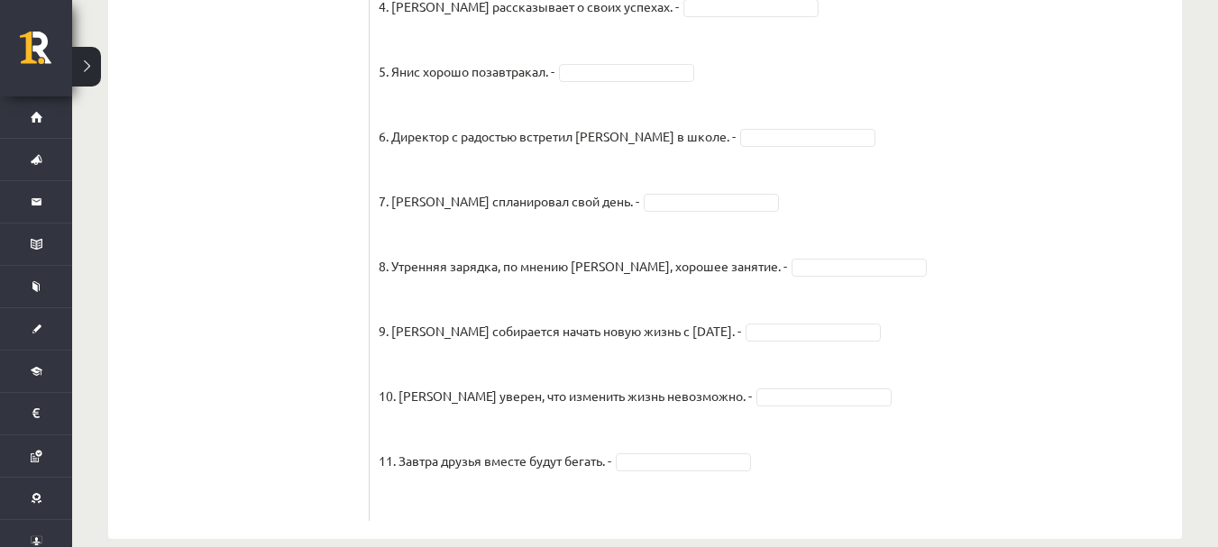
click at [249, 225] on ul "1. uzdevums 2. uzdevums 3. uzdevums 4. uzdevums 5. uzdevums 6. uzdevums 7. uzde…" at bounding box center [247, 13] width 243 height 1015
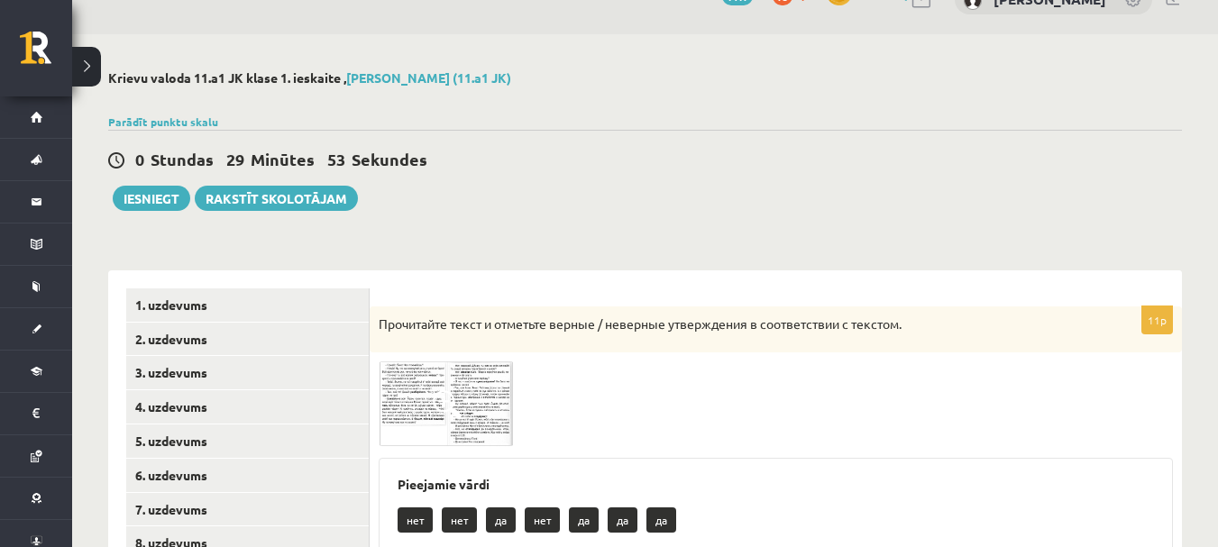
scroll to position [215, 0]
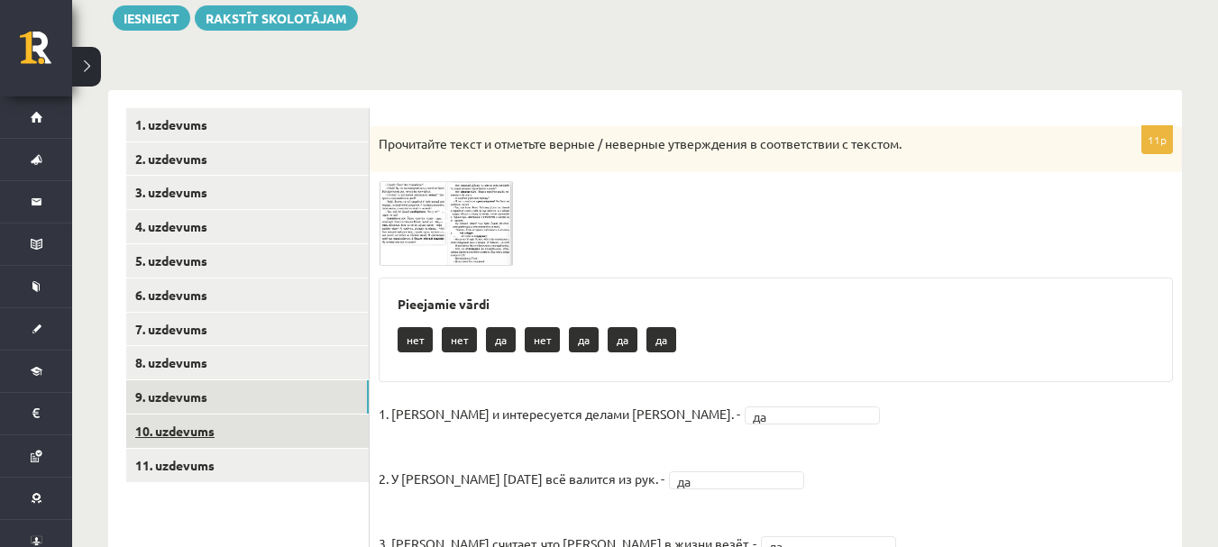
click at [179, 438] on link "10. uzdevums" at bounding box center [247, 431] width 243 height 33
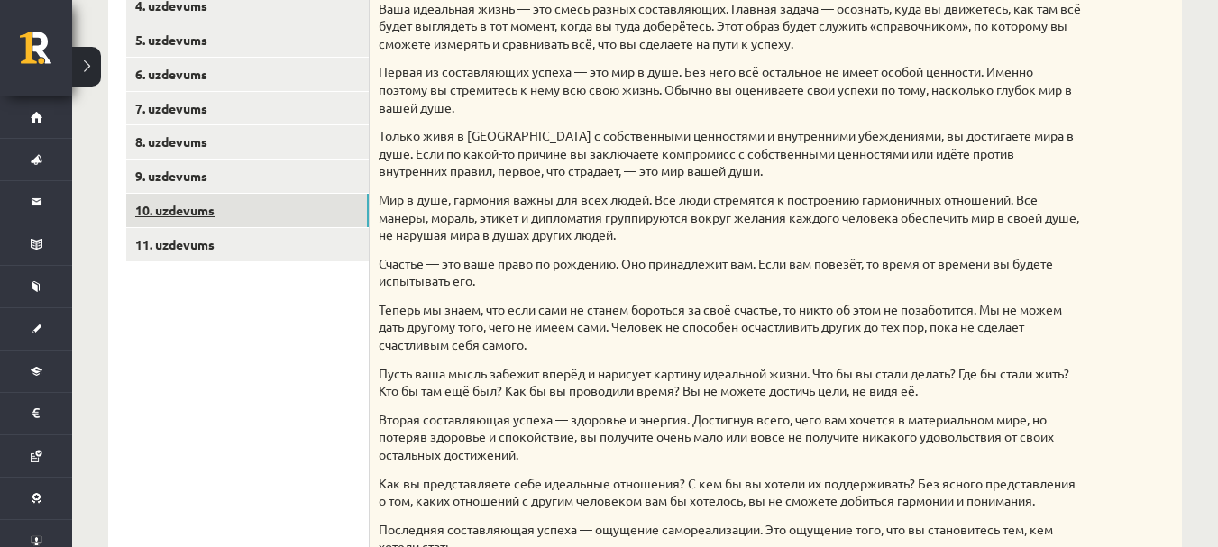
scroll to position [306, 0]
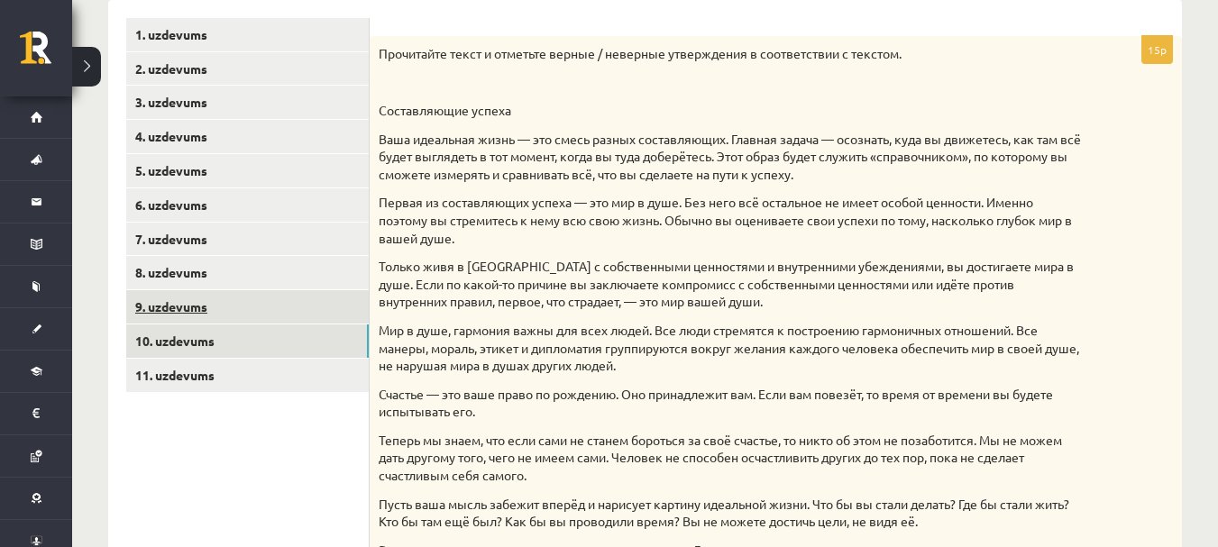
click at [164, 317] on link "9. uzdevums" at bounding box center [247, 306] width 243 height 33
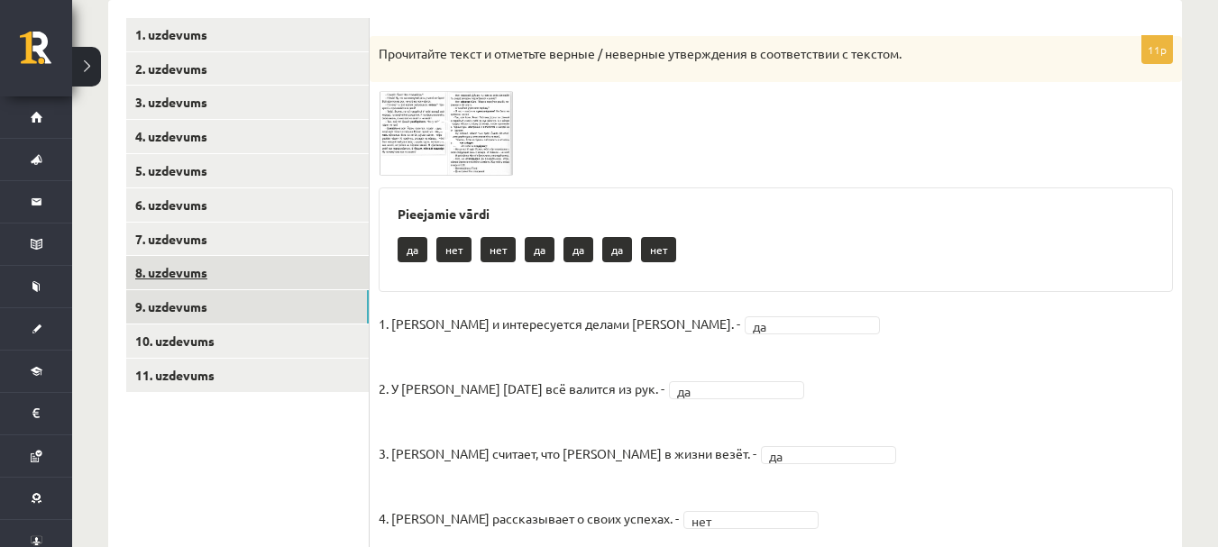
click at [170, 270] on link "8. uzdevums" at bounding box center [247, 272] width 243 height 33
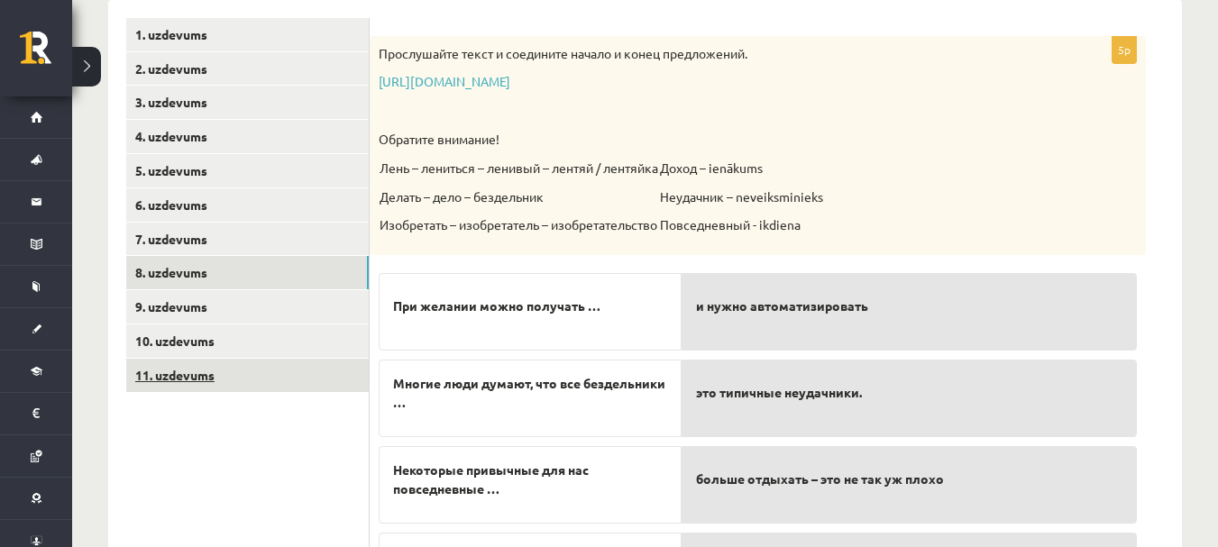
click at [177, 372] on link "11. uzdevums" at bounding box center [247, 375] width 243 height 33
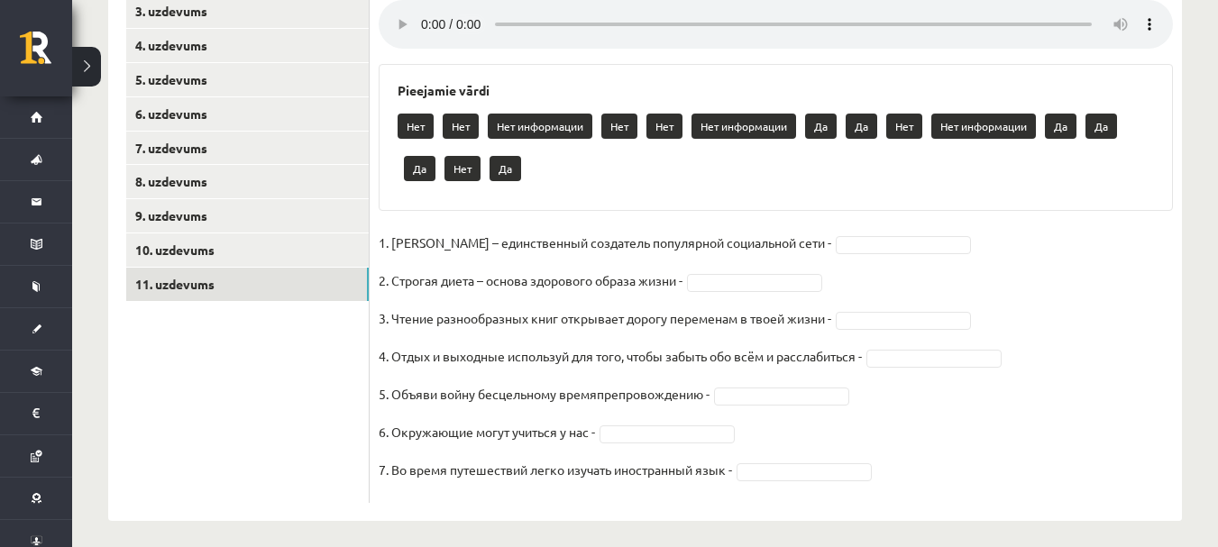
scroll to position [408, 0]
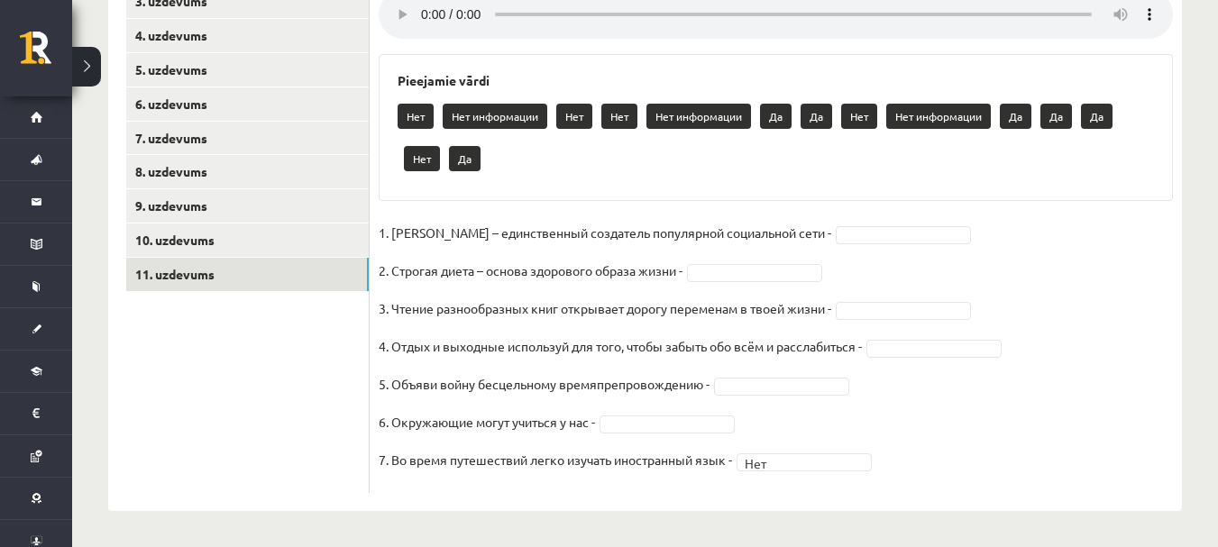
drag, startPoint x: 714, startPoint y: 411, endPoint x: 705, endPoint y: 416, distance: 10.1
click at [713, 411] on fieldset "1. Павел Дуров – единственный создатель популярной социальной сети - 2. Строгая…" at bounding box center [776, 351] width 794 height 265
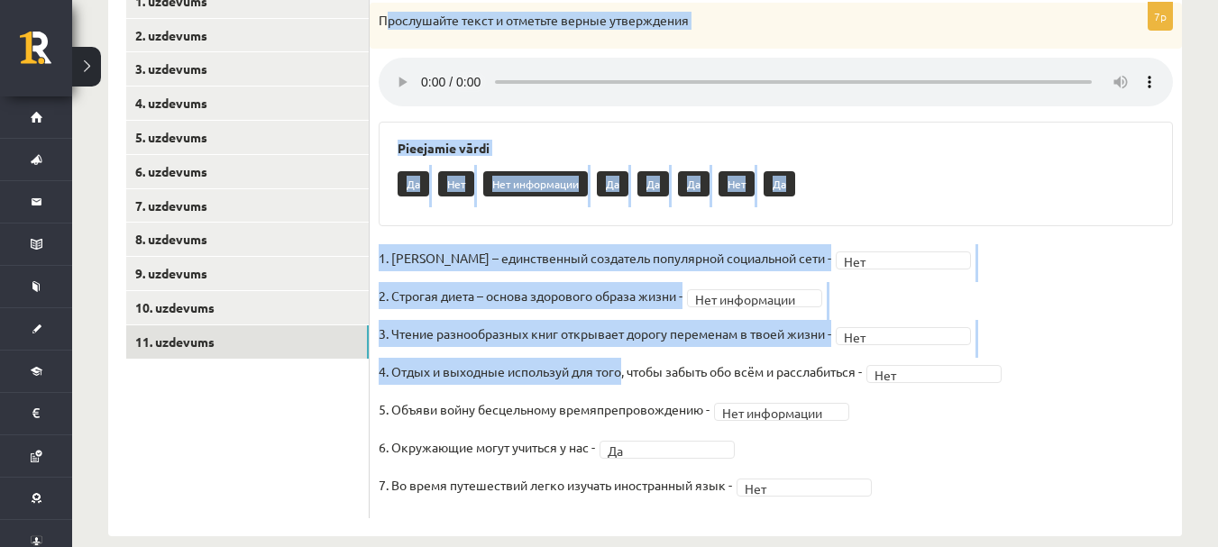
scroll to position [366, 0]
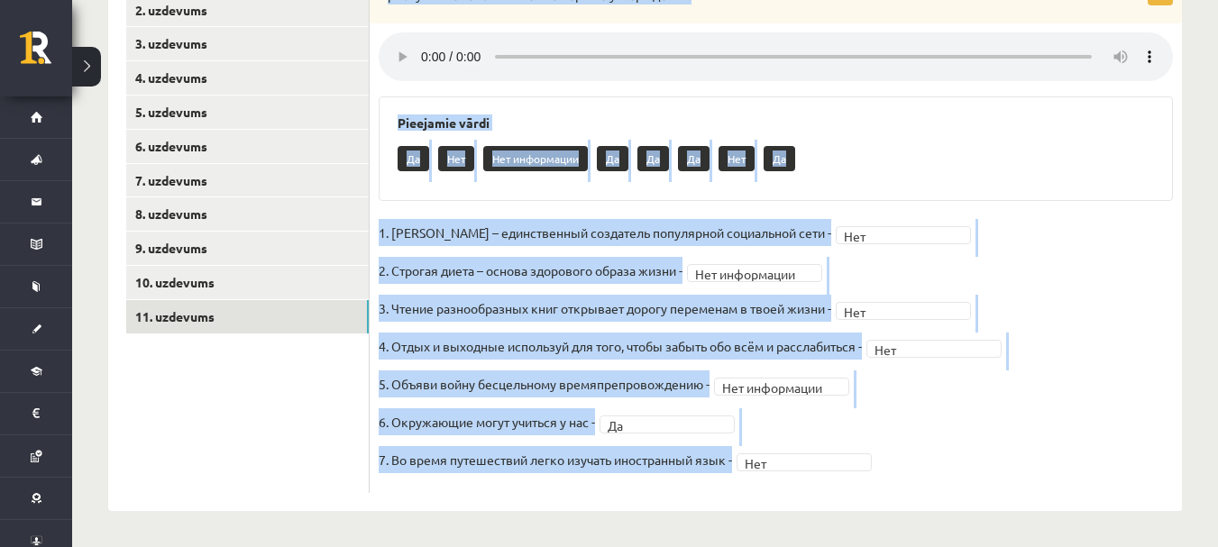
drag, startPoint x: 383, startPoint y: 80, endPoint x: 768, endPoint y: 480, distance: 554.7
click at [768, 480] on div "**********" at bounding box center [776, 235] width 812 height 516
click at [850, 136] on div "Pieejamie vārdi Да Нет Нет информации Да Да Да Нет Да" at bounding box center [776, 148] width 794 height 105
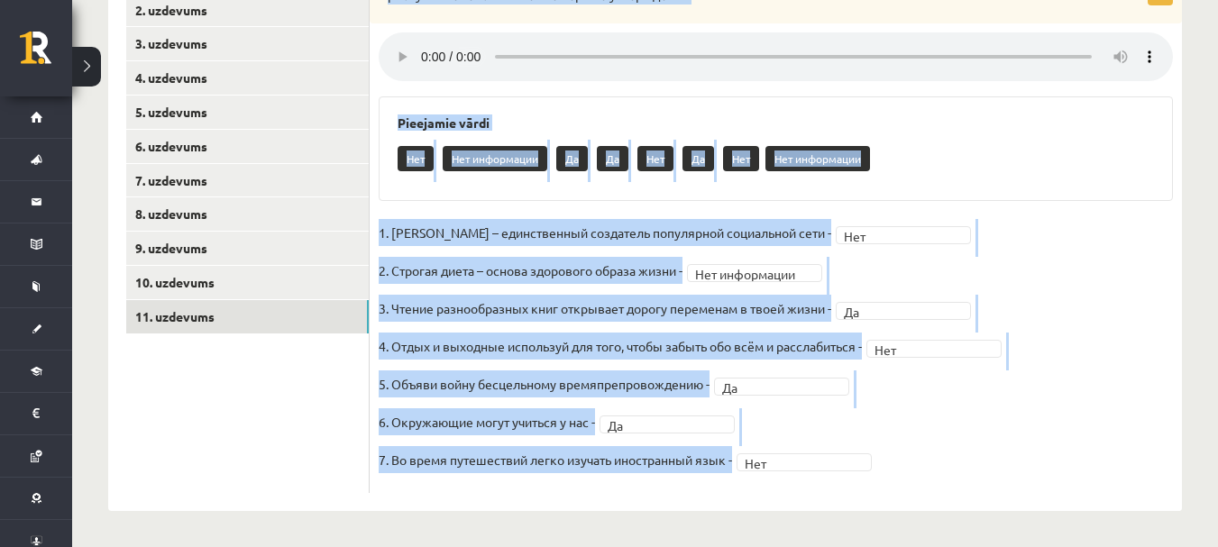
drag, startPoint x: 384, startPoint y: 68, endPoint x: 907, endPoint y: 457, distance: 652.0
click at [927, 481] on div "**********" at bounding box center [776, 235] width 812 height 516
copy div "рослушайте текст и отметьте верные утверждения Pieejamie vārdi Нет Нет информац…"
click at [1122, 219] on fieldset "**********" at bounding box center [776, 351] width 794 height 265
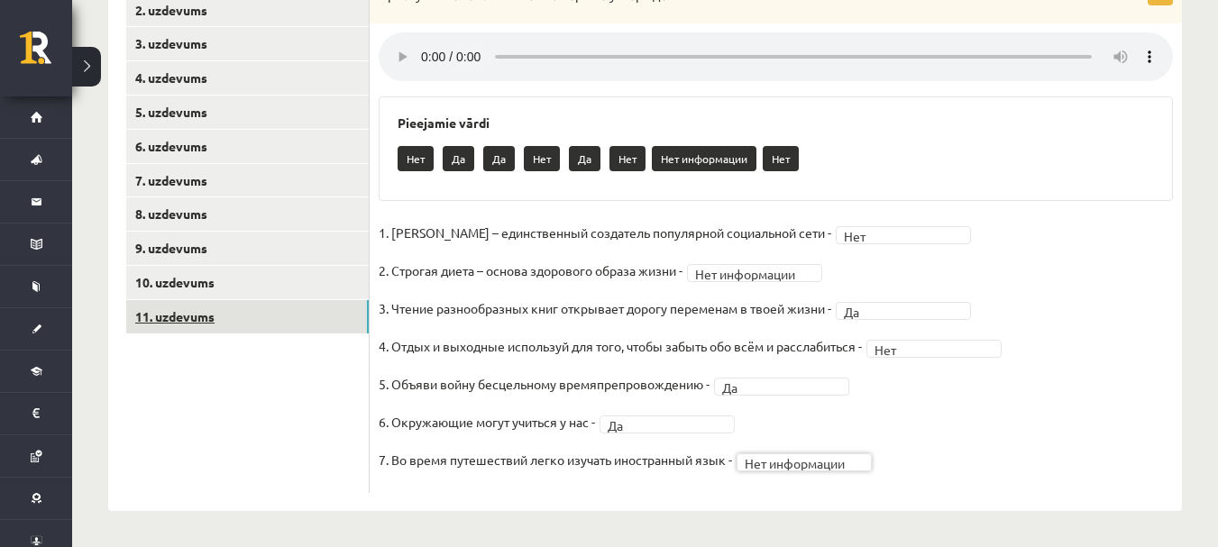
click at [219, 313] on link "11. uzdevums" at bounding box center [247, 316] width 243 height 33
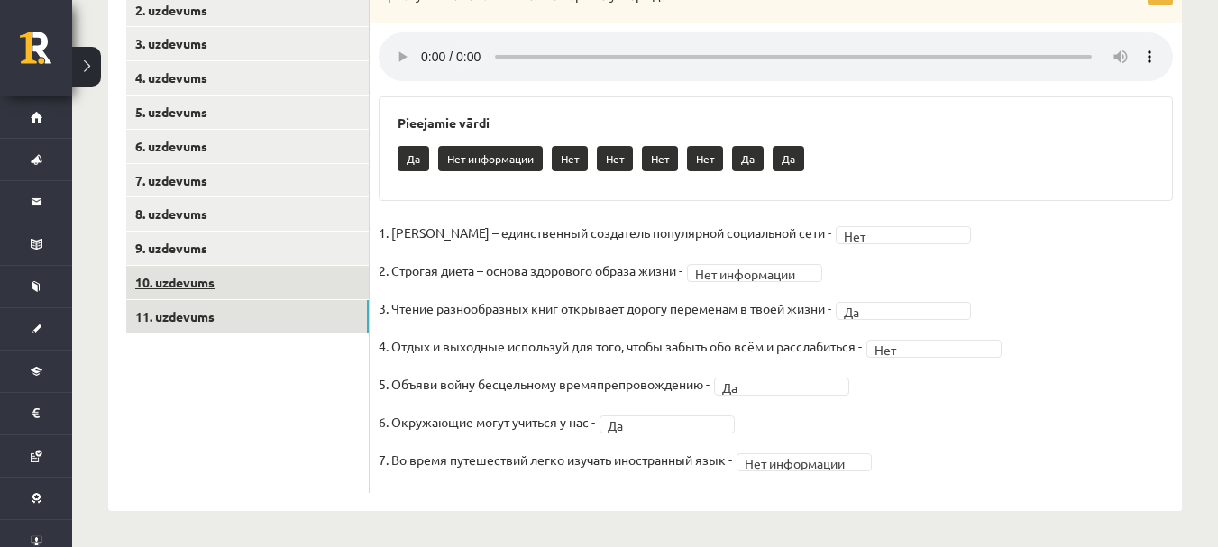
click at [193, 279] on link "10. uzdevums" at bounding box center [247, 282] width 243 height 33
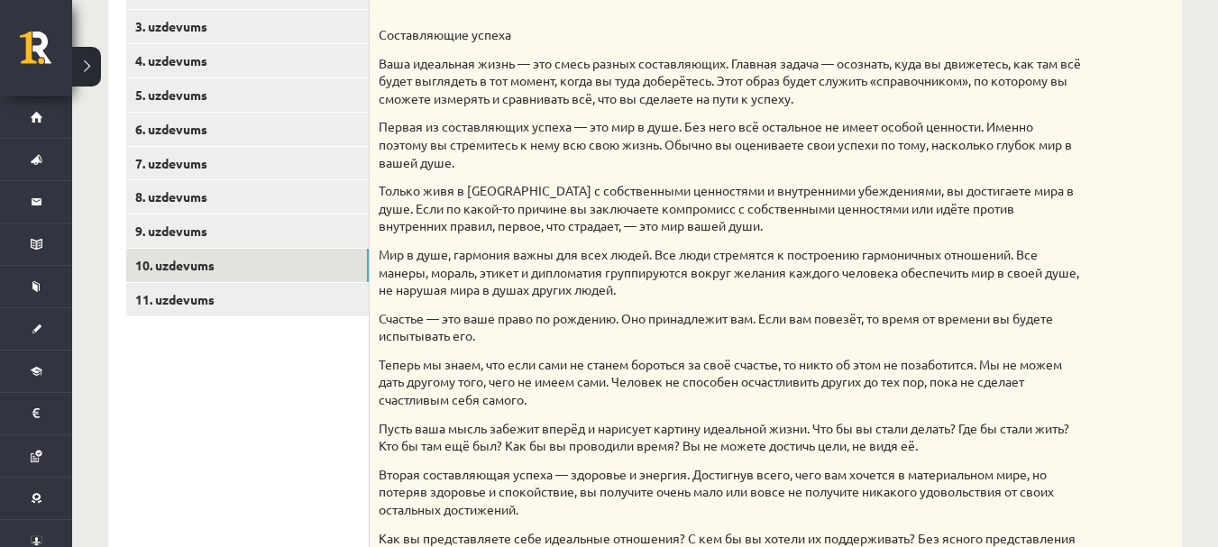
scroll to position [367, 0]
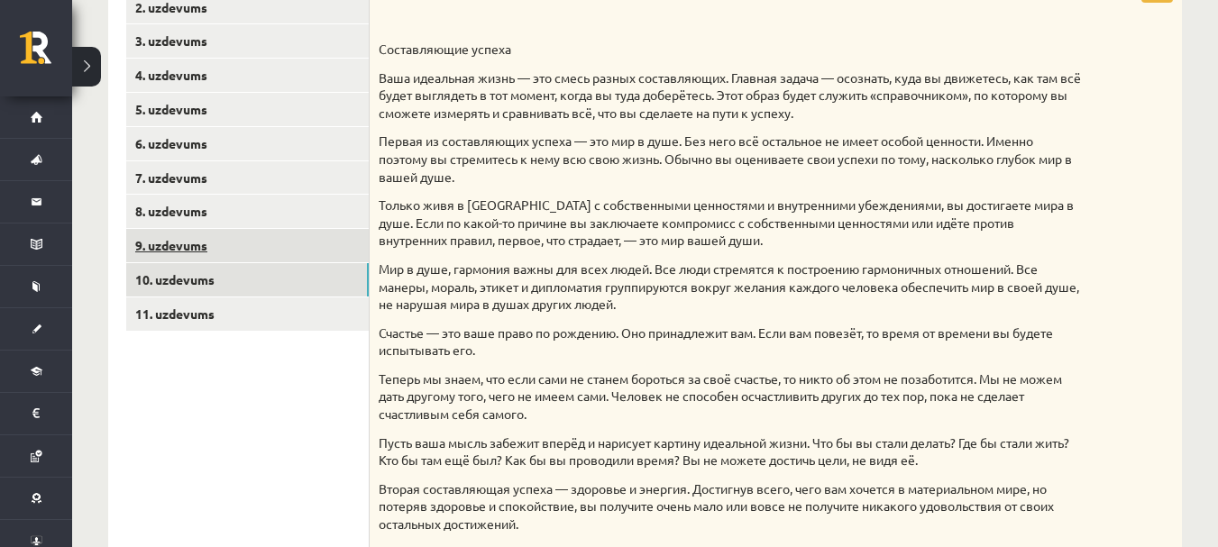
click at [216, 252] on link "9. uzdevums" at bounding box center [247, 245] width 243 height 33
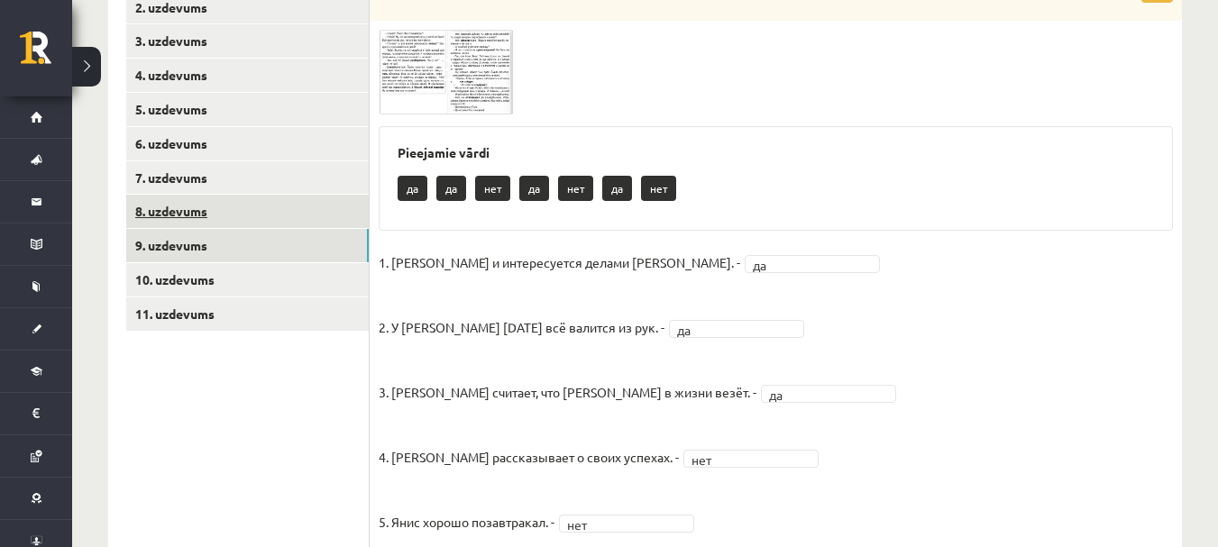
click at [192, 201] on link "8. uzdevums" at bounding box center [247, 211] width 243 height 33
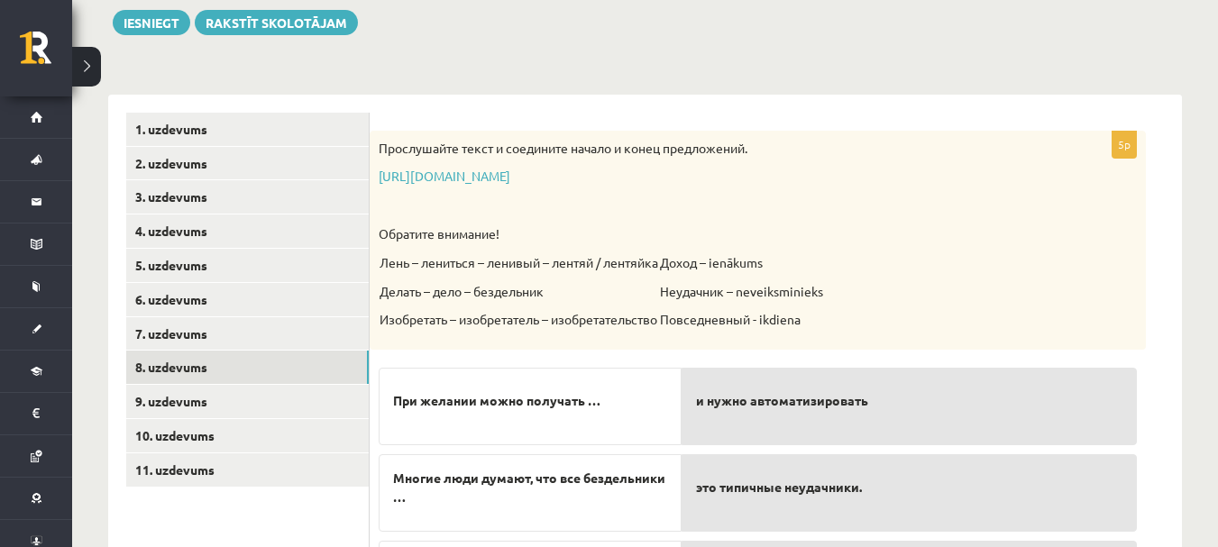
scroll to position [187, 0]
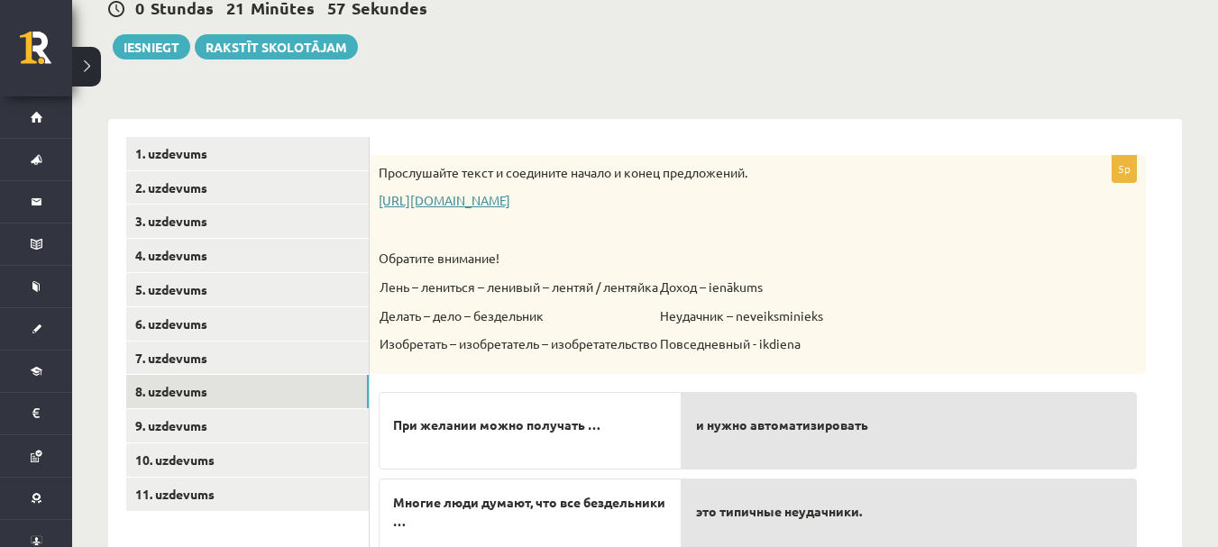
click at [459, 197] on link "https://www.zvaigzne.lv/upload/audio/100Urokov/2/49%202.mp3" at bounding box center [445, 200] width 132 height 16
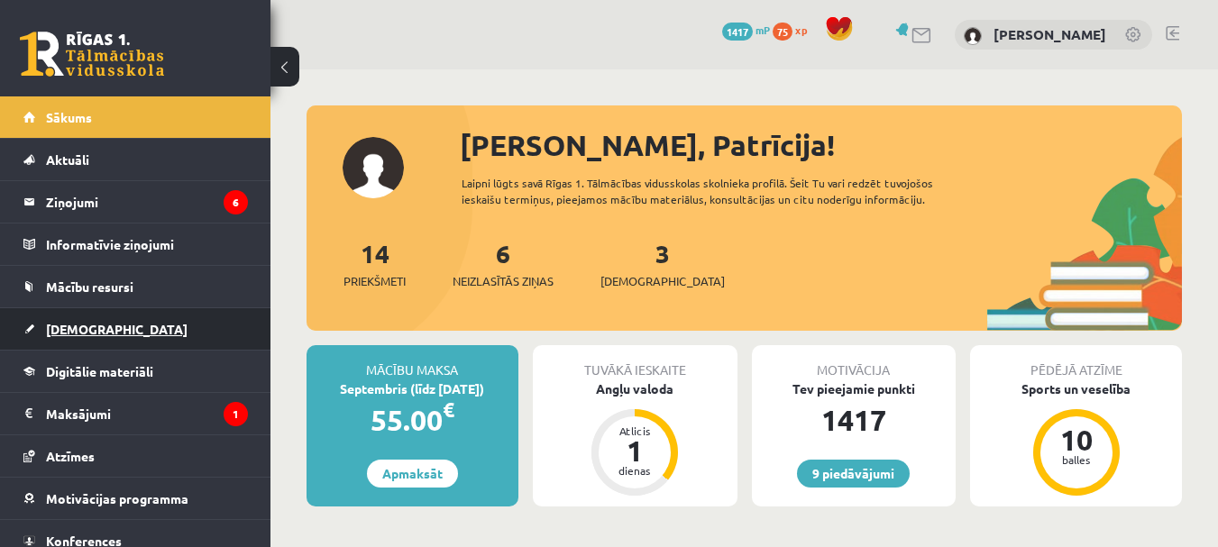
click at [96, 333] on span "[DEMOGRAPHIC_DATA]" at bounding box center [117, 329] width 142 height 16
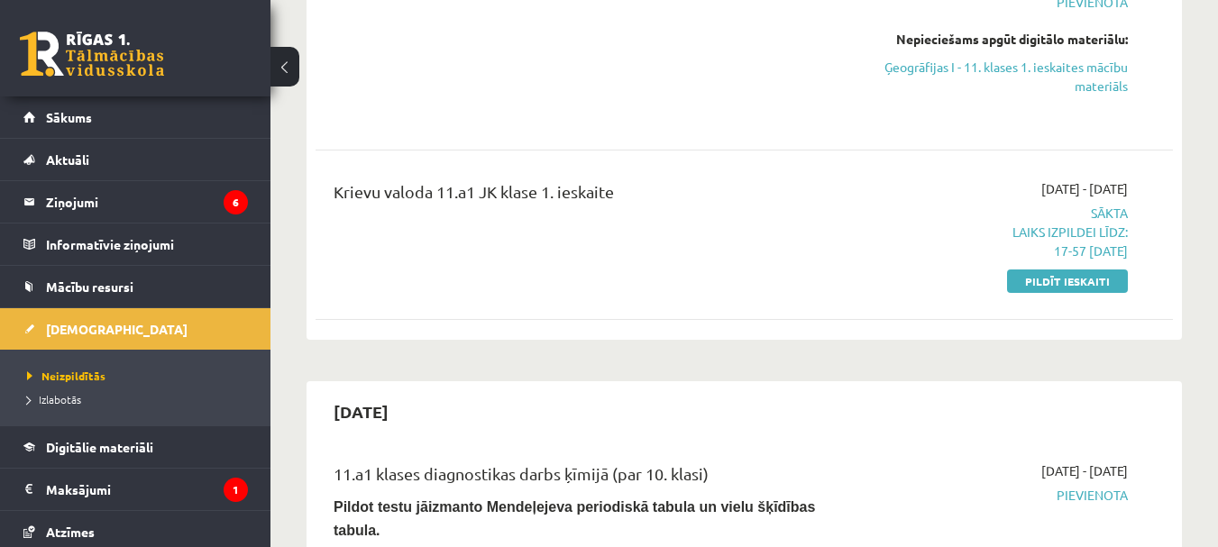
scroll to position [541, 0]
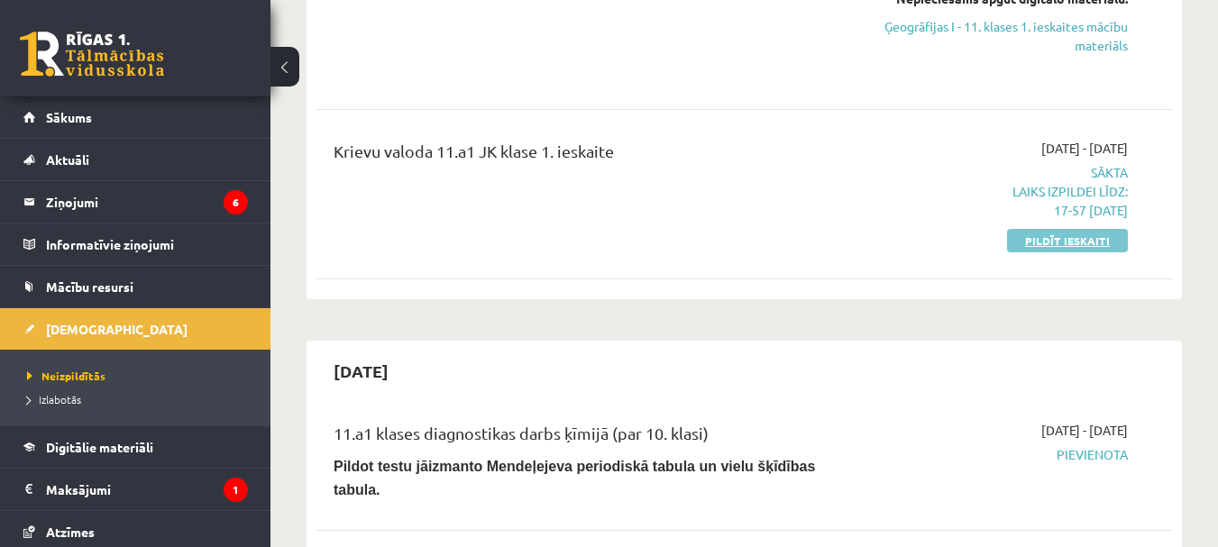
click at [1045, 246] on link "Pildīt ieskaiti" at bounding box center [1067, 240] width 121 height 23
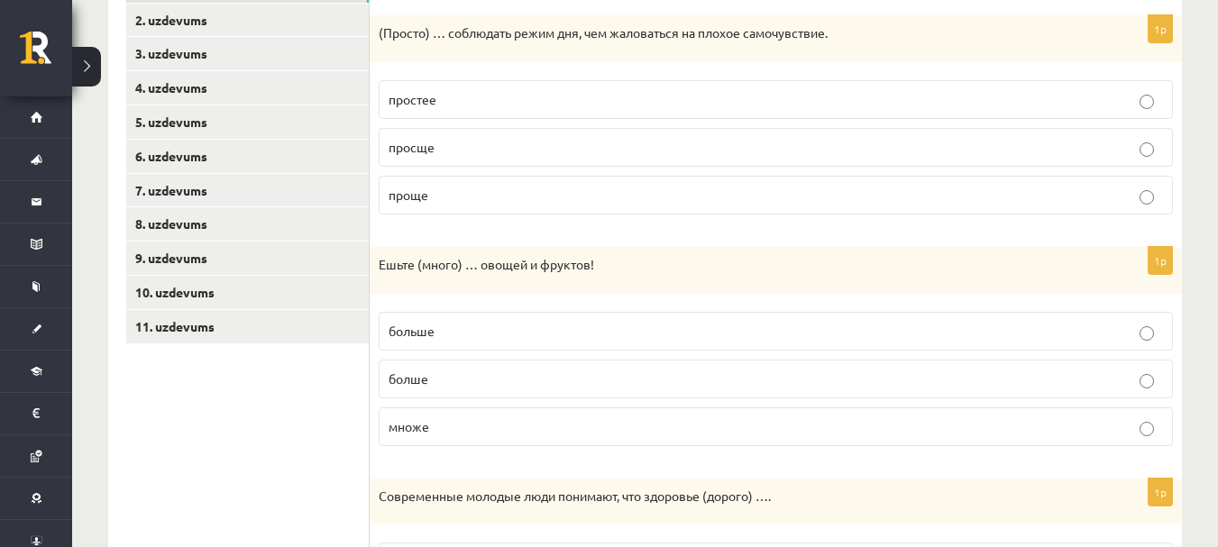
scroll to position [361, 0]
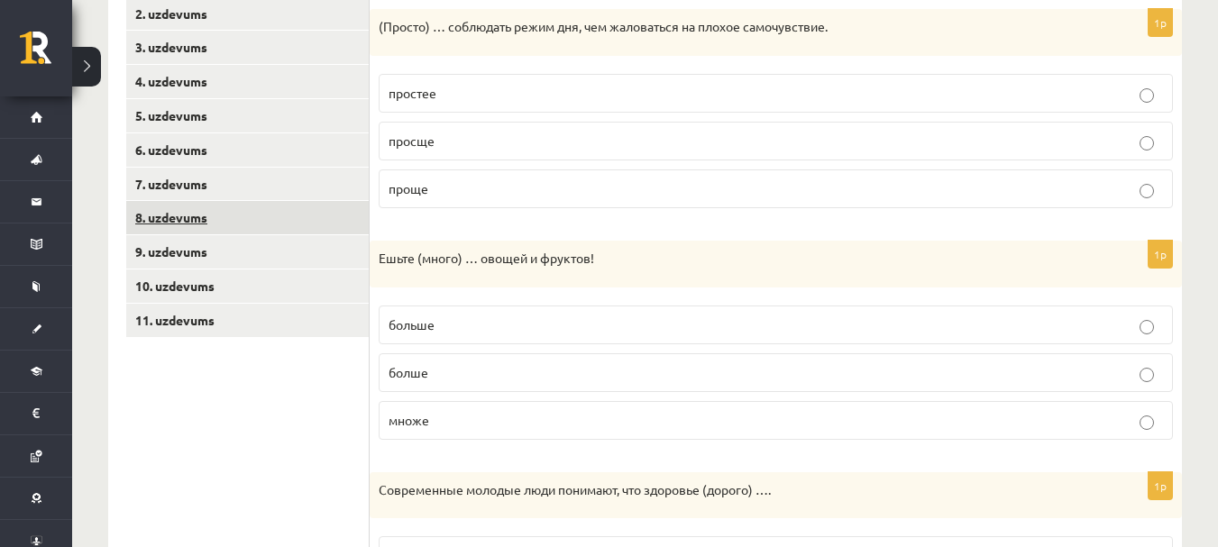
click at [200, 215] on link "8. uzdevums" at bounding box center [247, 217] width 243 height 33
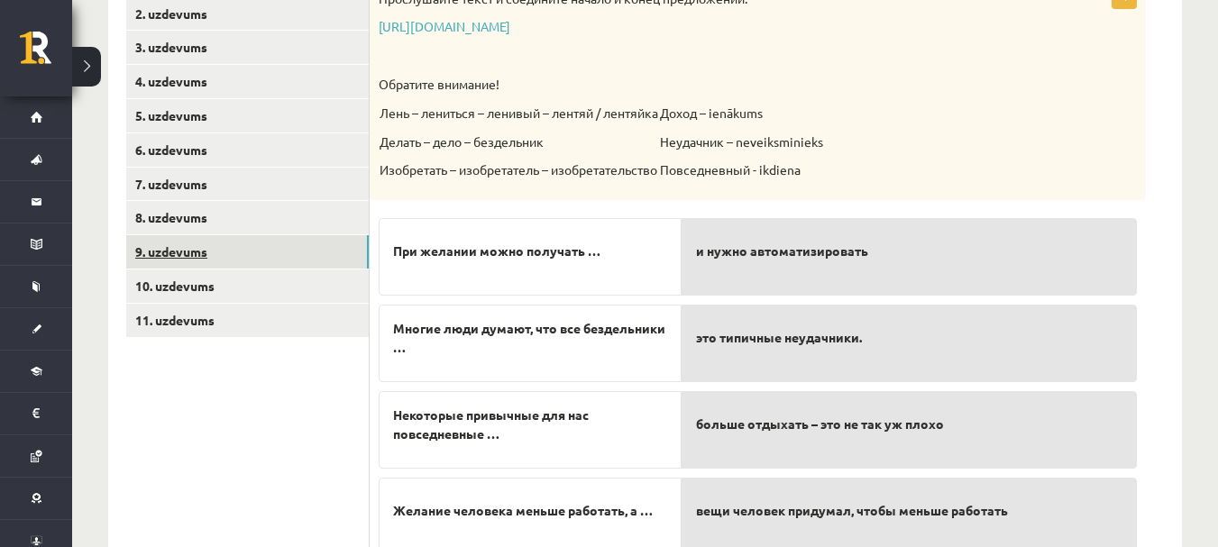
click at [193, 260] on link "9. uzdevums" at bounding box center [247, 251] width 243 height 33
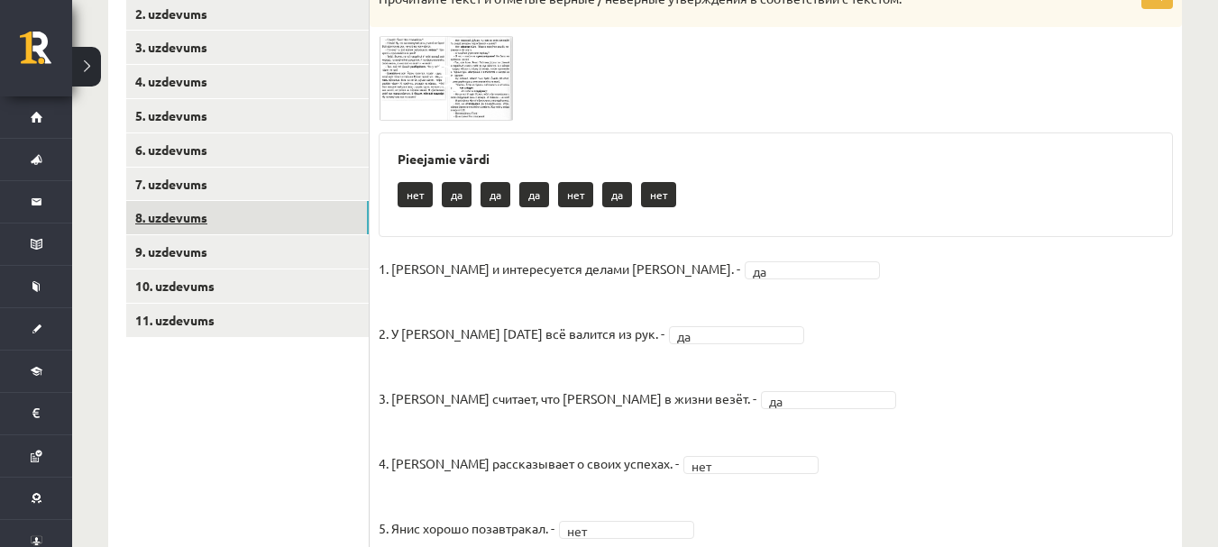
click at [188, 225] on link "8. uzdevums" at bounding box center [247, 217] width 243 height 33
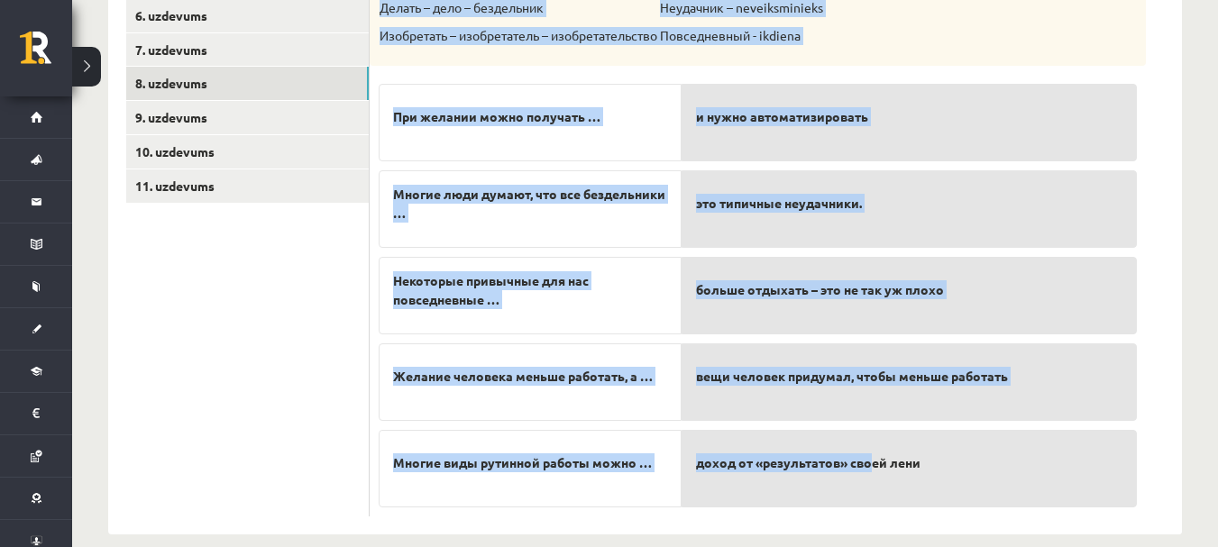
scroll to position [519, 0]
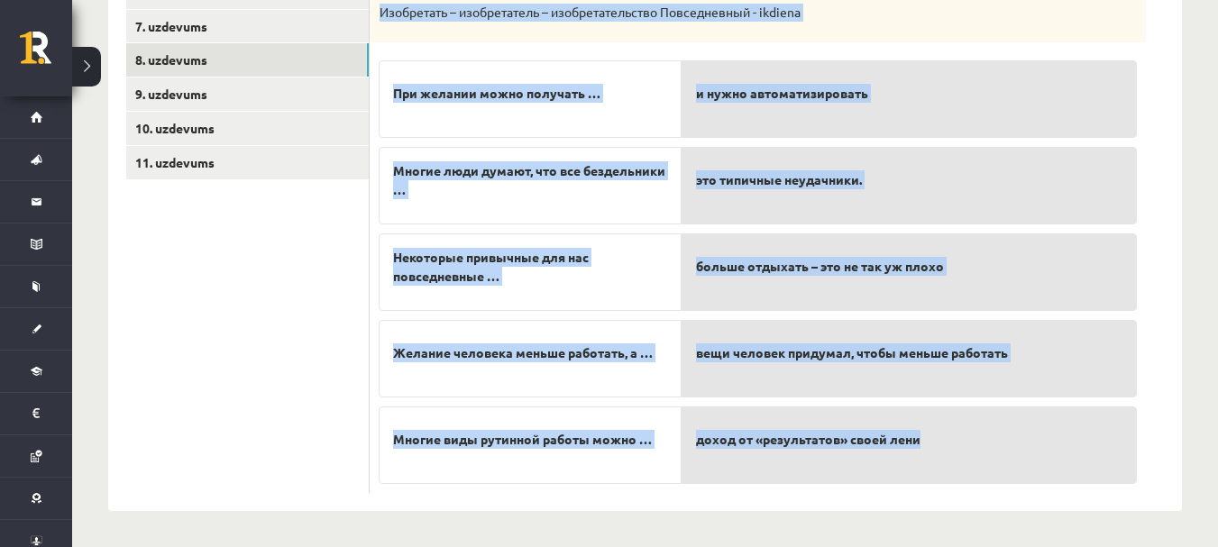
drag, startPoint x: 382, startPoint y: 77, endPoint x: 951, endPoint y: 456, distance: 683.9
click at [951, 456] on div "5p Прослушайте текст и соедините начало и конец предложений. [URL][DOMAIN_NAME]…" at bounding box center [758, 158] width 776 height 670
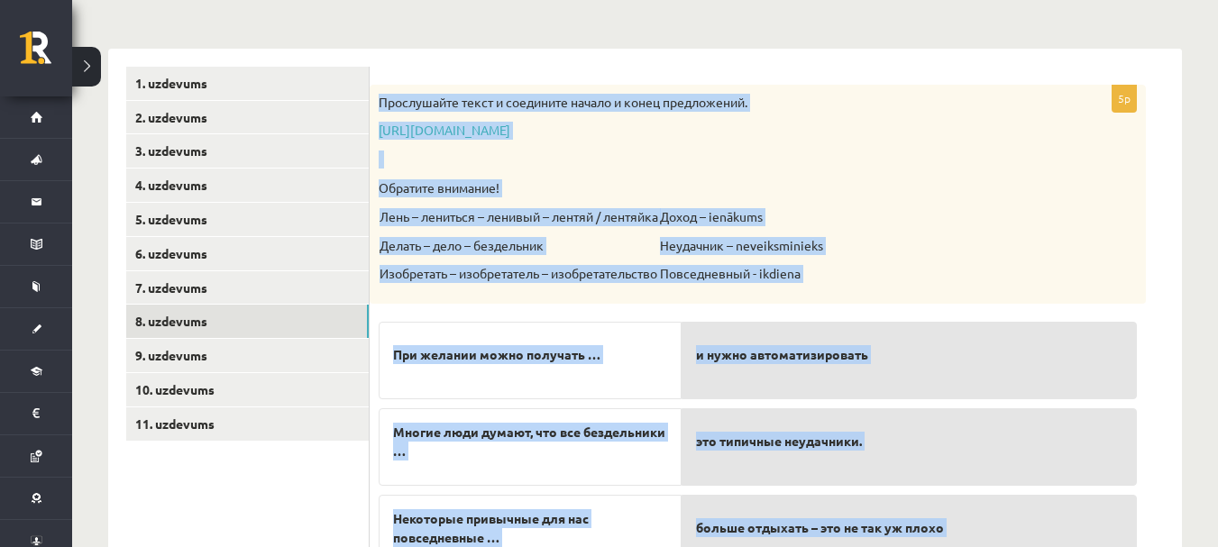
scroll to position [249, 0]
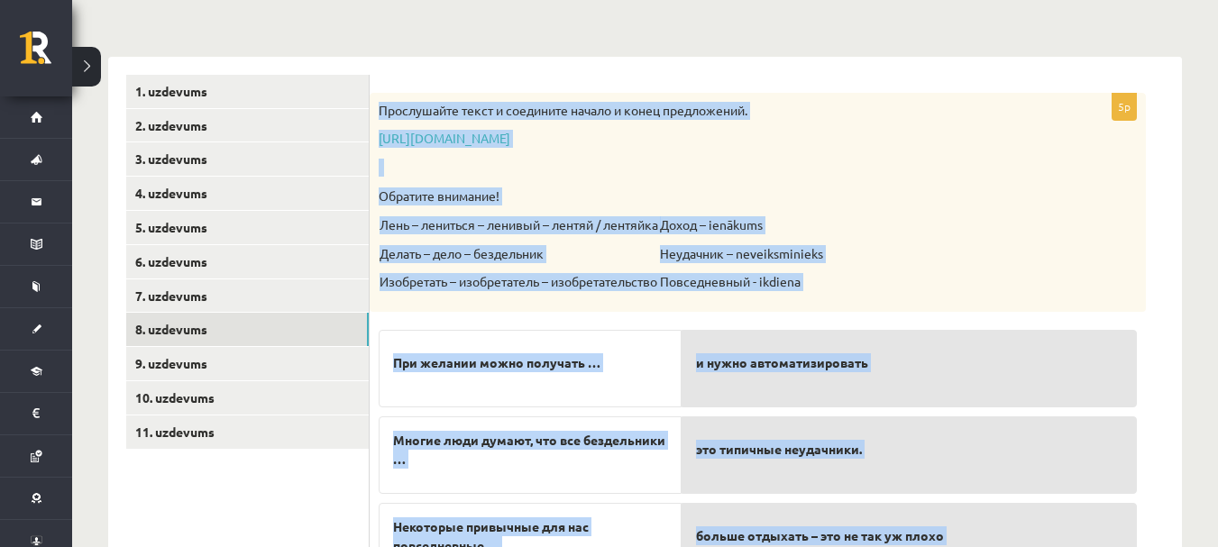
copy div "Loremipsumd sitam c adipiscin elitse d eiusm temporincid. utlab://etd.magnaali.…"
click at [510, 143] on link "[URL][DOMAIN_NAME]" at bounding box center [445, 138] width 132 height 16
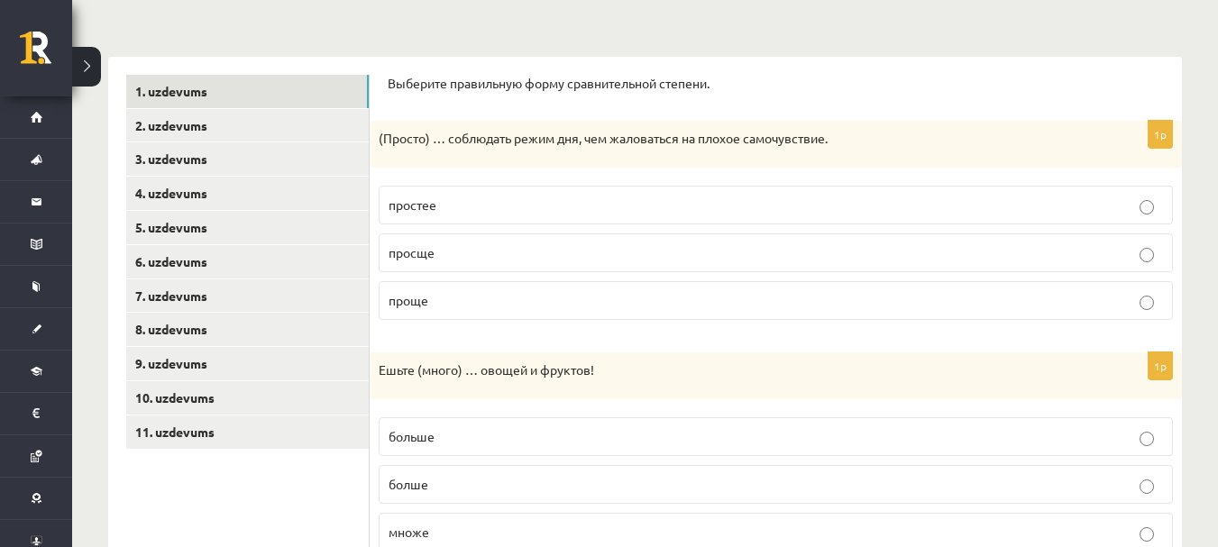
scroll to position [249, 0]
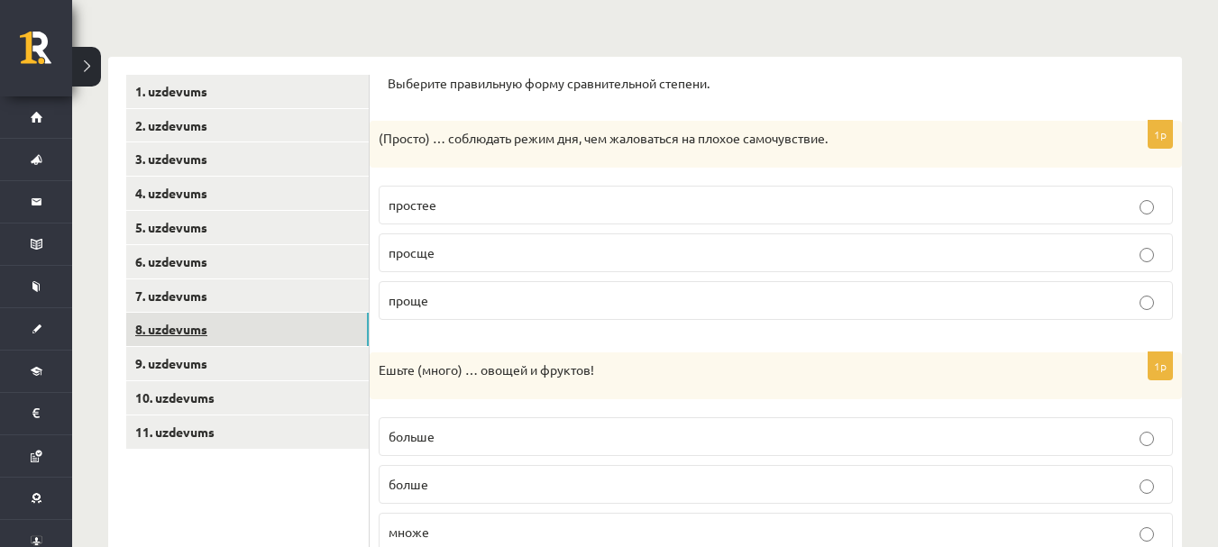
click at [181, 338] on link "8. uzdevums" at bounding box center [247, 329] width 243 height 33
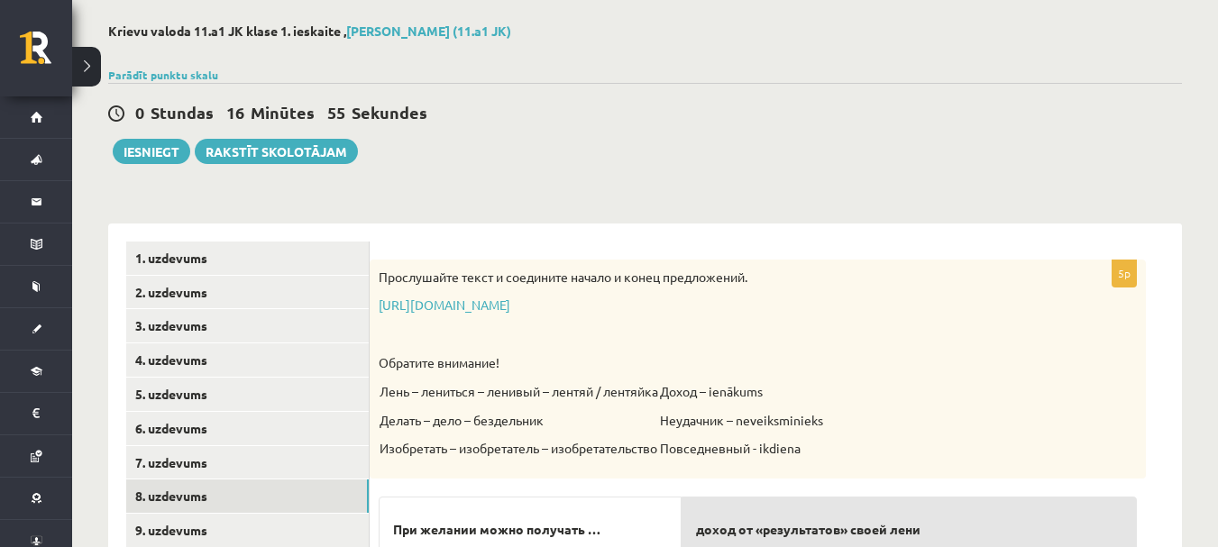
scroll to position [0, 0]
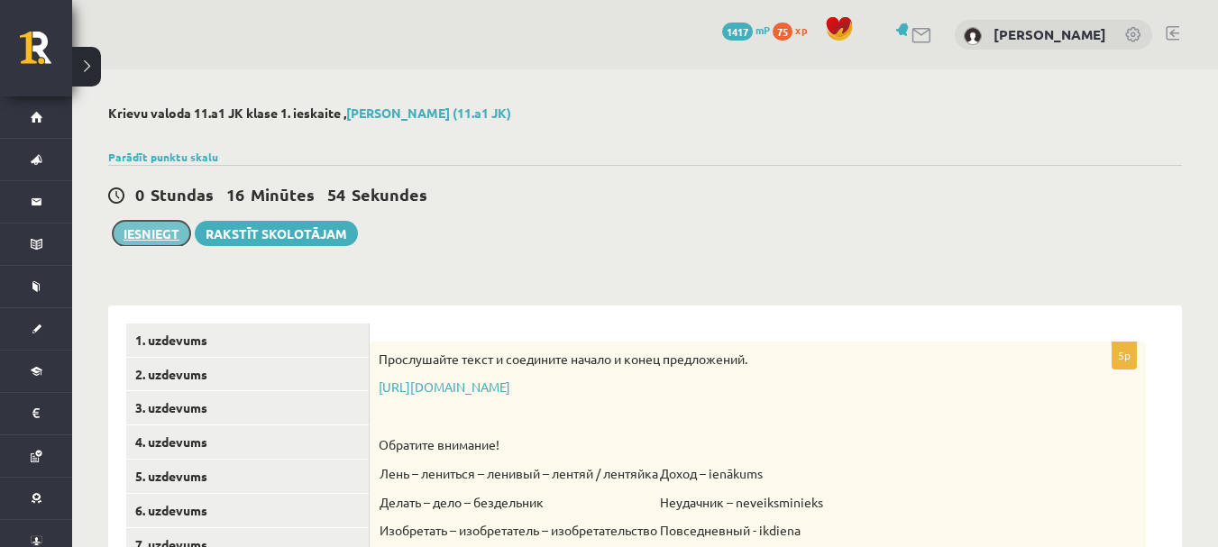
click at [149, 236] on button "Iesniegt" at bounding box center [152, 233] width 78 height 25
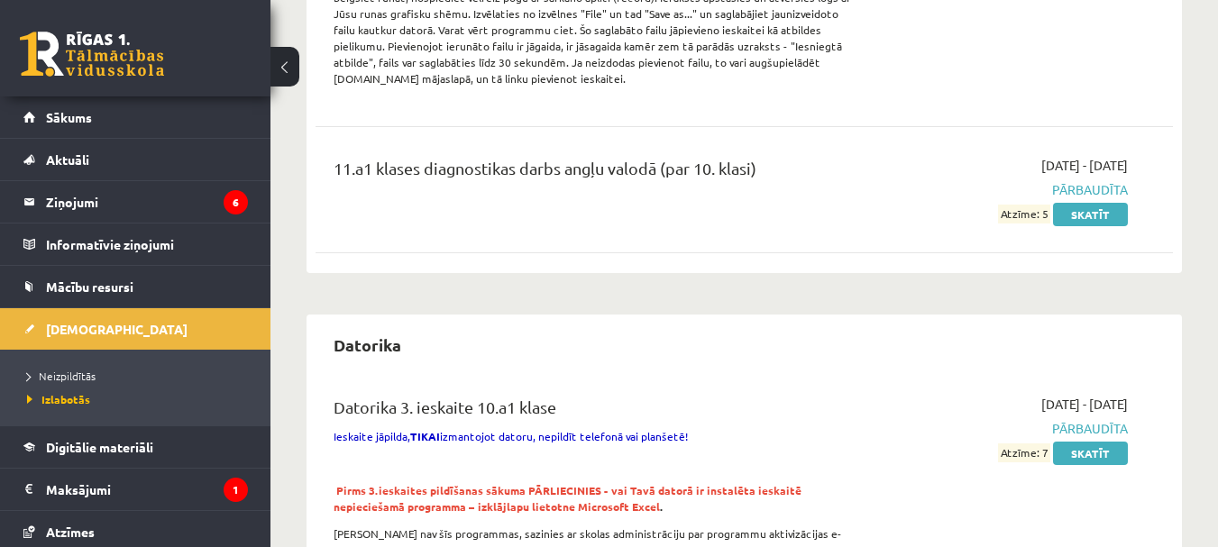
scroll to position [631, 0]
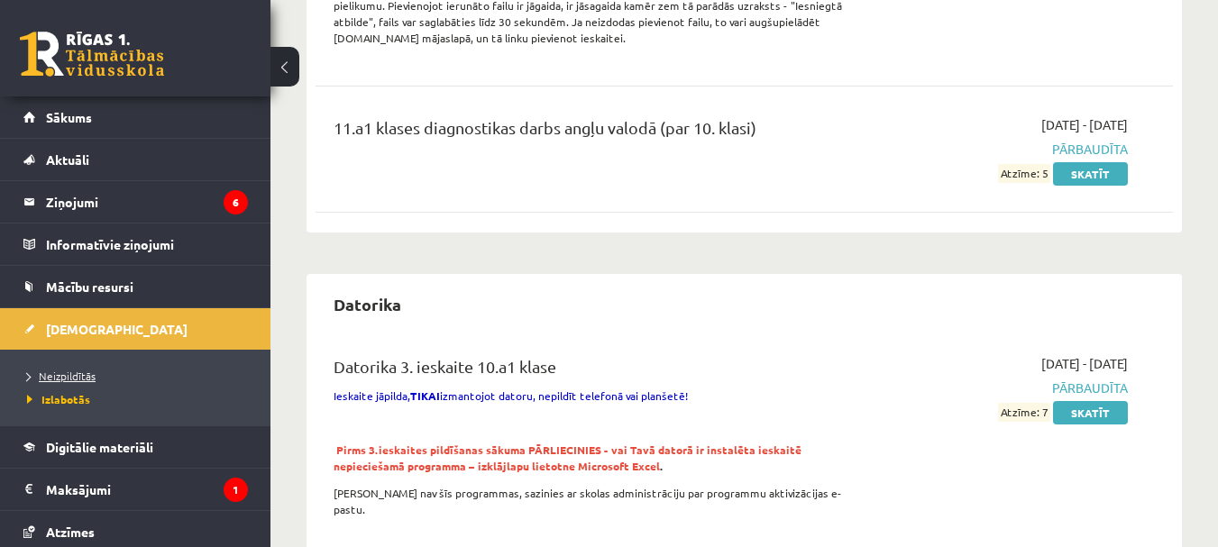
click at [88, 376] on span "Neizpildītās" at bounding box center [61, 376] width 69 height 14
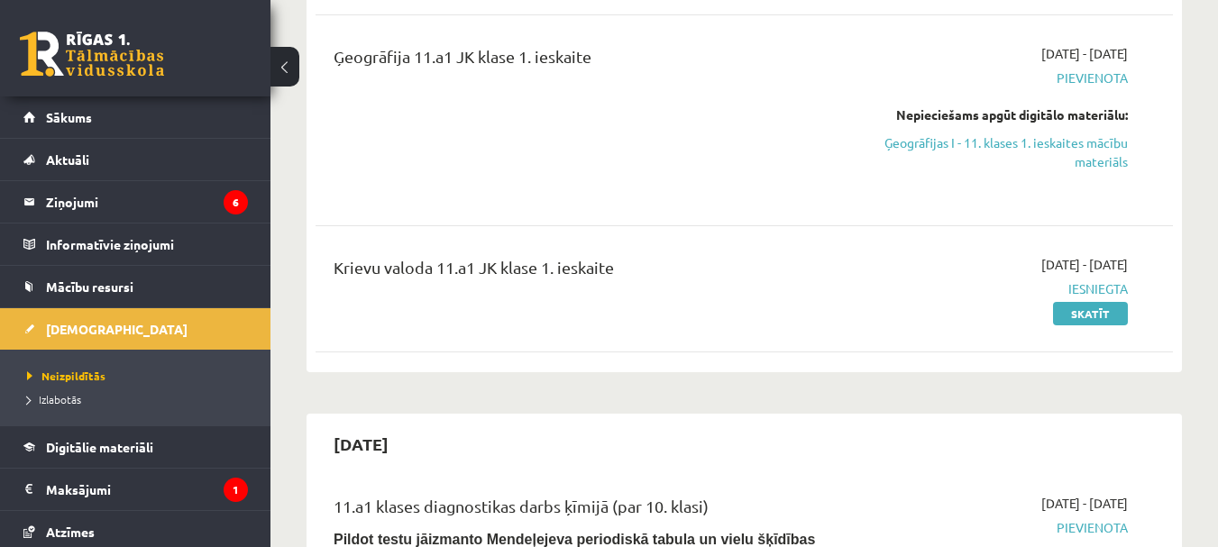
scroll to position [451, 0]
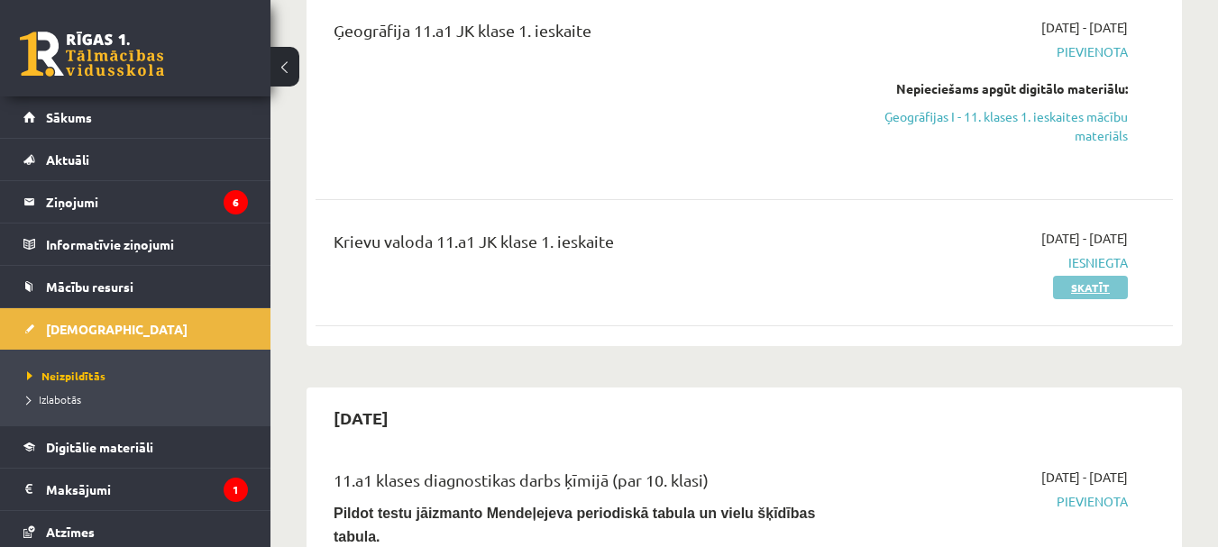
click at [1095, 285] on link "Skatīt" at bounding box center [1090, 287] width 75 height 23
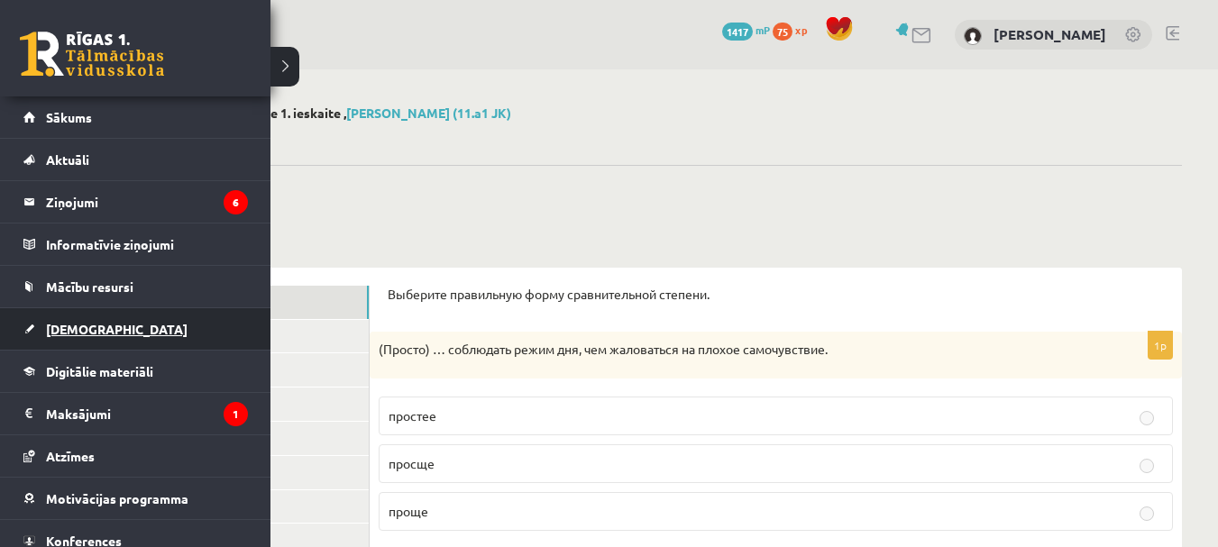
click at [72, 332] on span "[DEMOGRAPHIC_DATA]" at bounding box center [117, 329] width 142 height 16
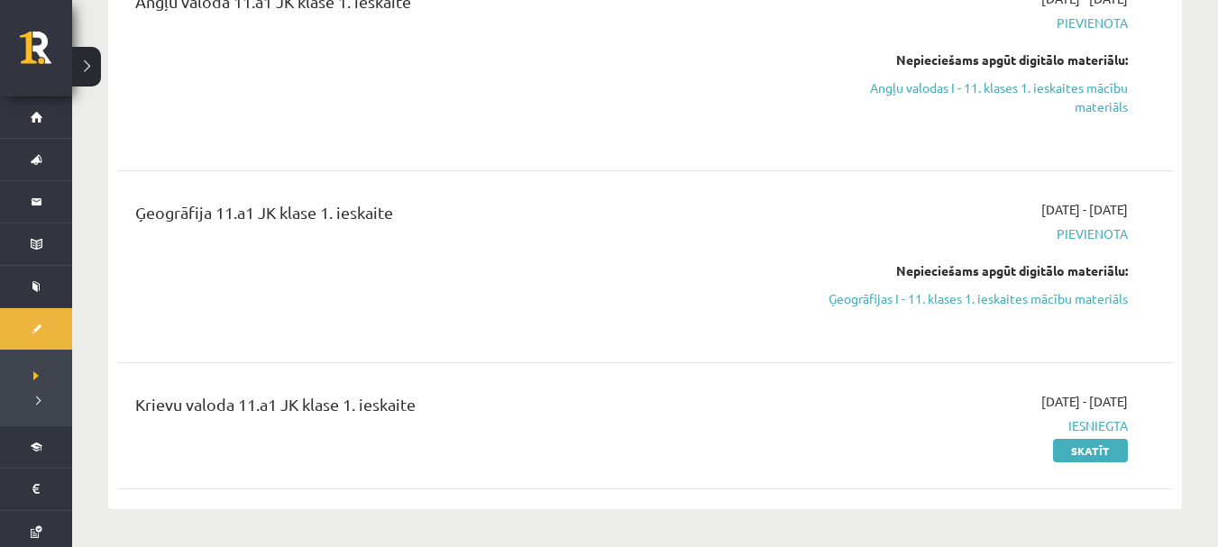
scroll to position [270, 0]
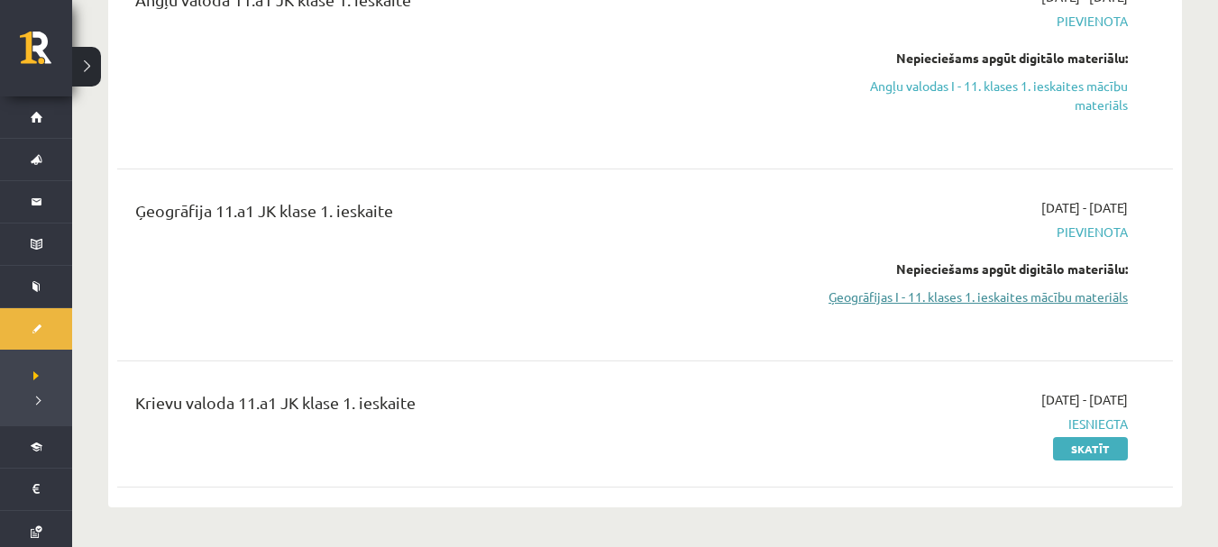
click at [944, 306] on link "Ģeogrāfijas I - 11. klases 1. ieskaites mācību materiāls" at bounding box center [971, 297] width 313 height 19
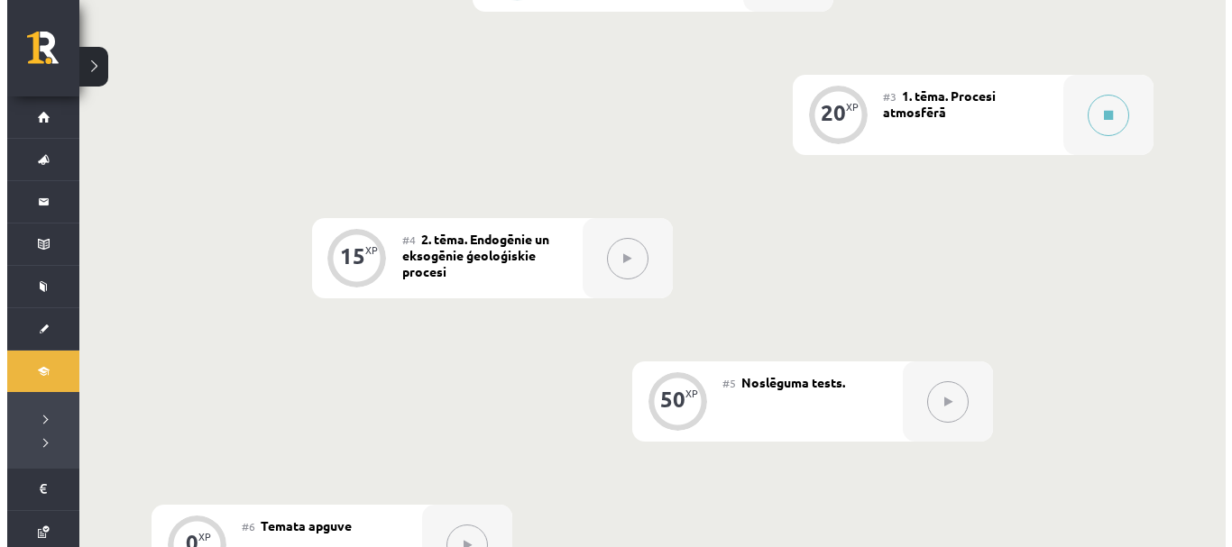
scroll to position [631, 0]
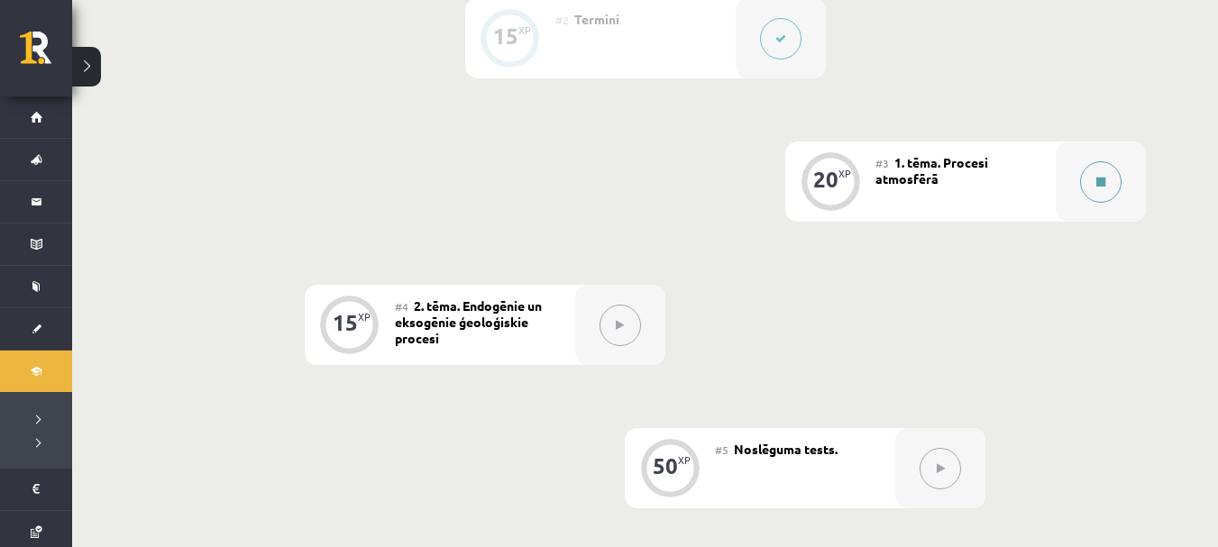
click at [1102, 181] on icon at bounding box center [1100, 182] width 9 height 11
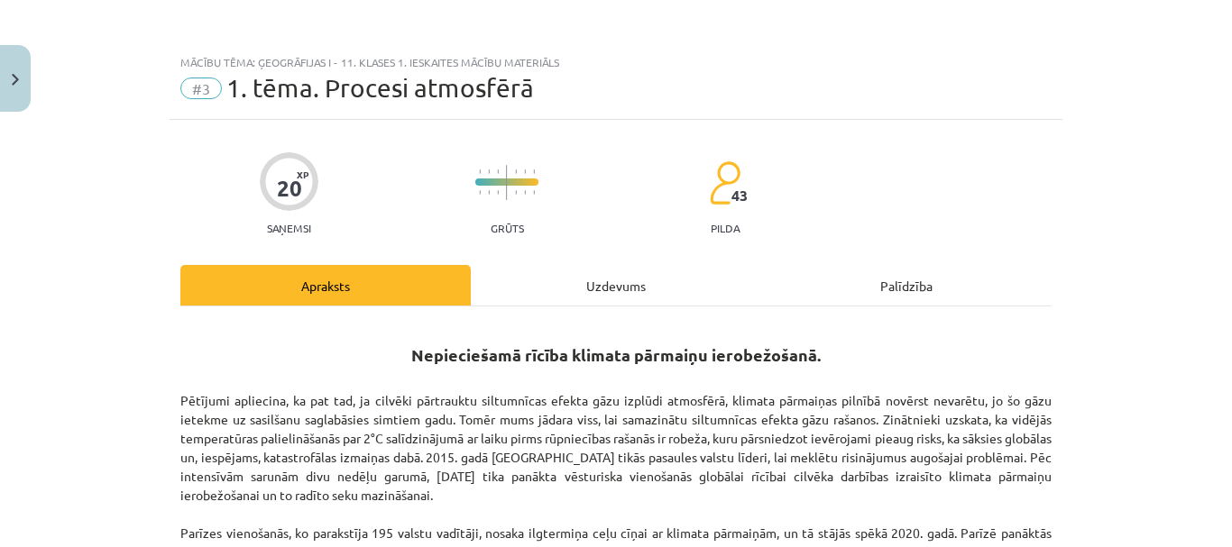
click at [592, 290] on div "Uzdevums" at bounding box center [616, 285] width 290 height 41
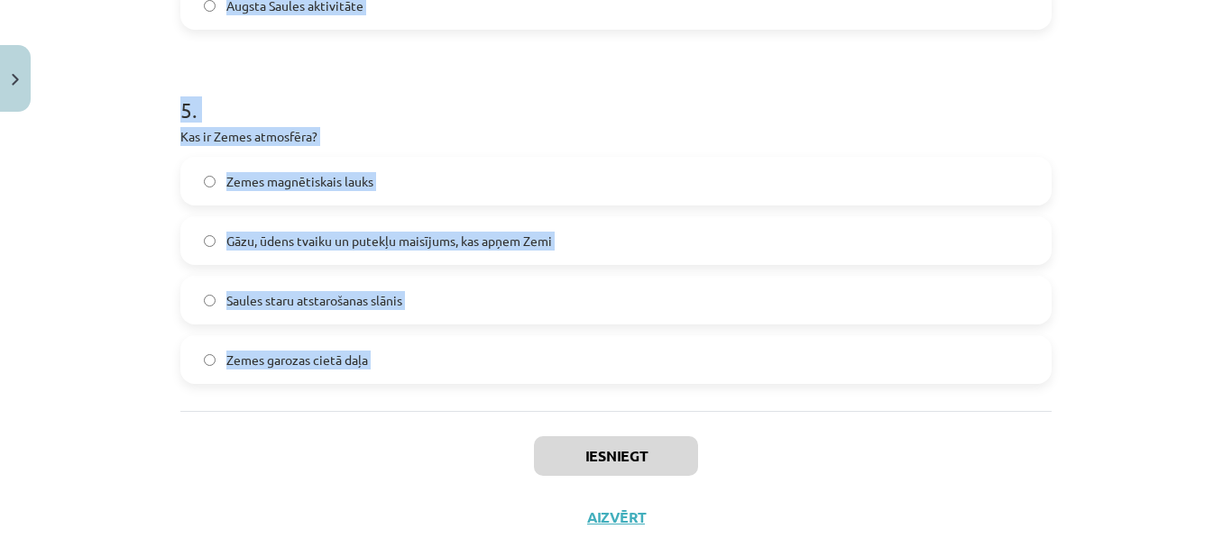
scroll to position [1756, 0]
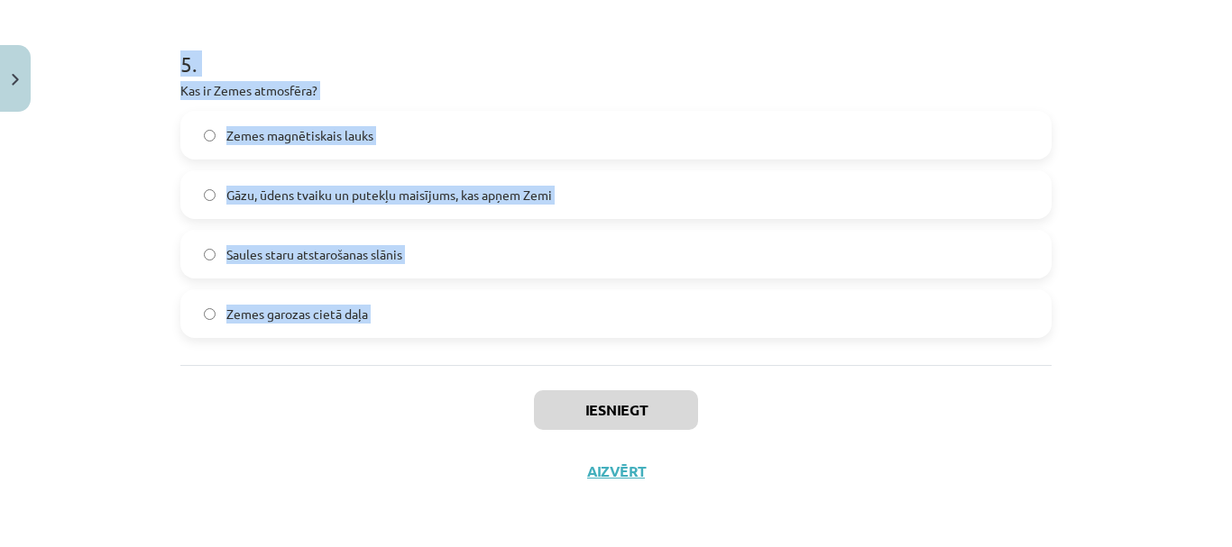
drag, startPoint x: 170, startPoint y: 358, endPoint x: 358, endPoint y: 400, distance: 193.1
click at [454, 392] on div "Iesniegt Aizvērt" at bounding box center [615, 428] width 871 height 126
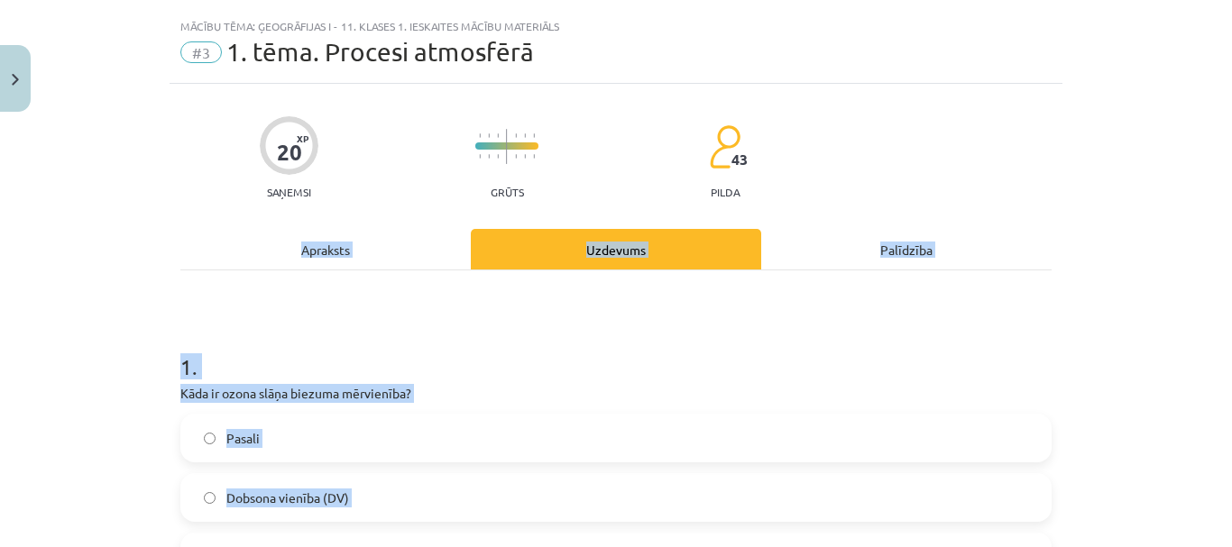
scroll to position [0, 0]
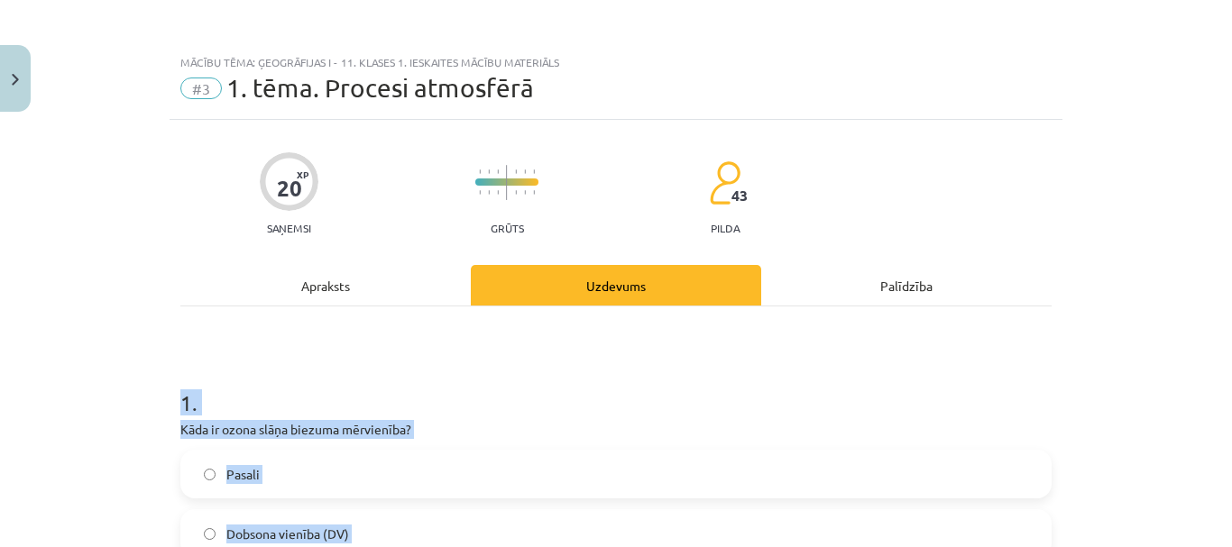
drag, startPoint x: 387, startPoint y: 326, endPoint x: 177, endPoint y: 401, distance: 223.0
copy form "1 . Kāda ir ozona slāņa biezuma mērvienība? Pasali Dobsona vienība (DV) Milimet…"
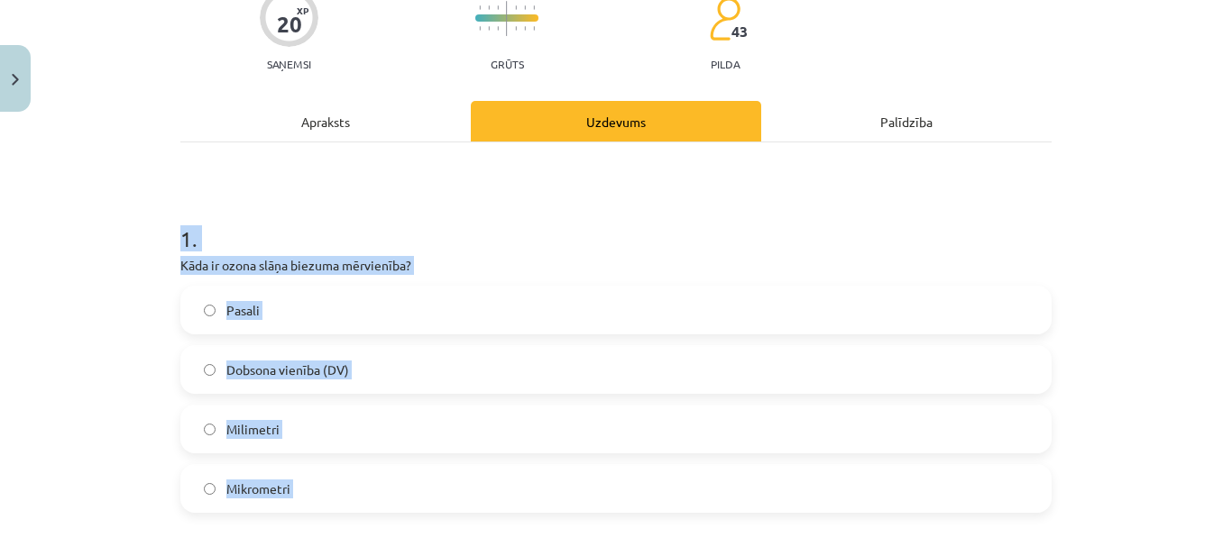
scroll to position [180, 0]
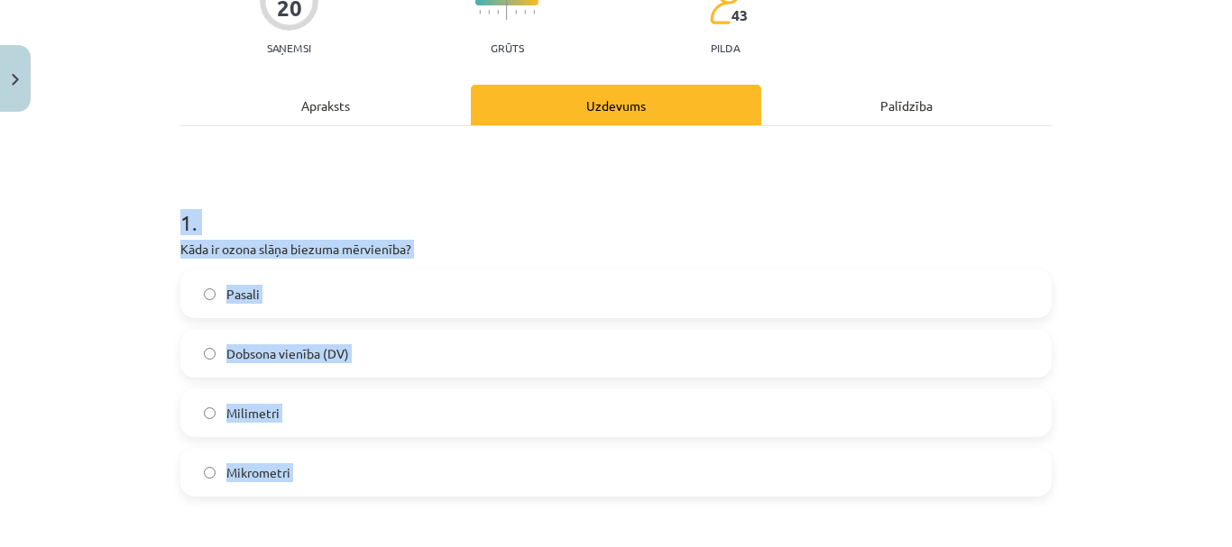
click at [385, 189] on h1 "1 ." at bounding box center [615, 207] width 871 height 56
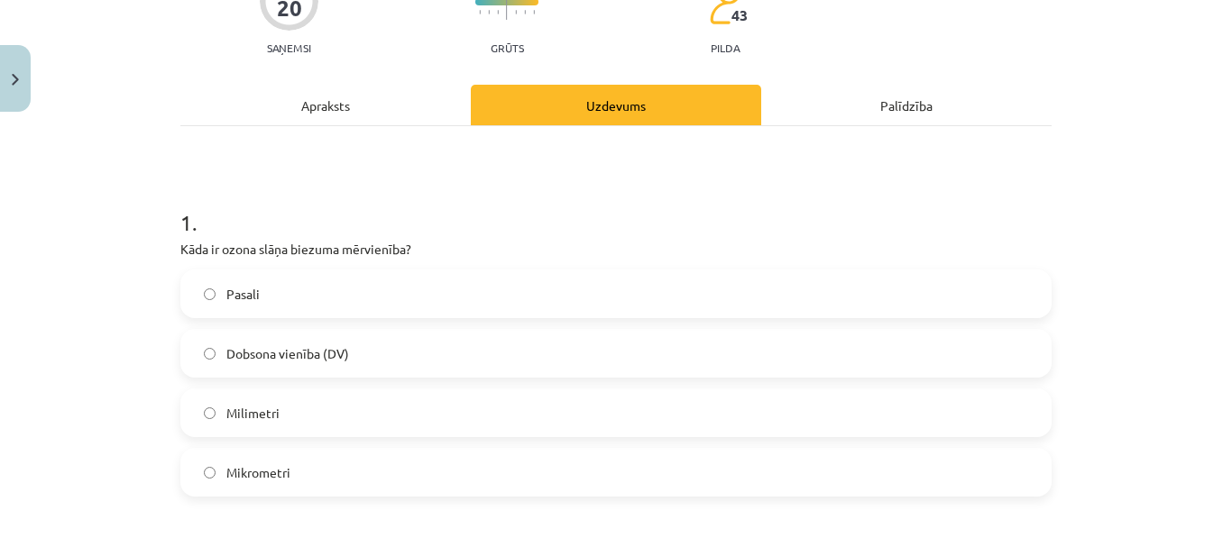
click at [385, 348] on label "Dobsona vienība (DV)" at bounding box center [615, 353] width 867 height 45
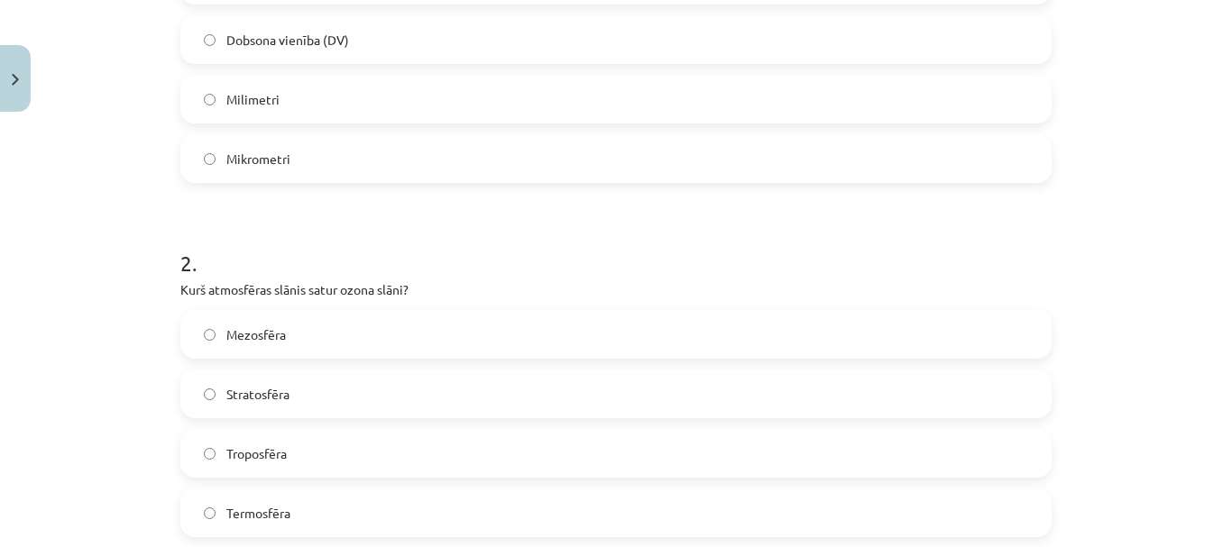
scroll to position [541, 0]
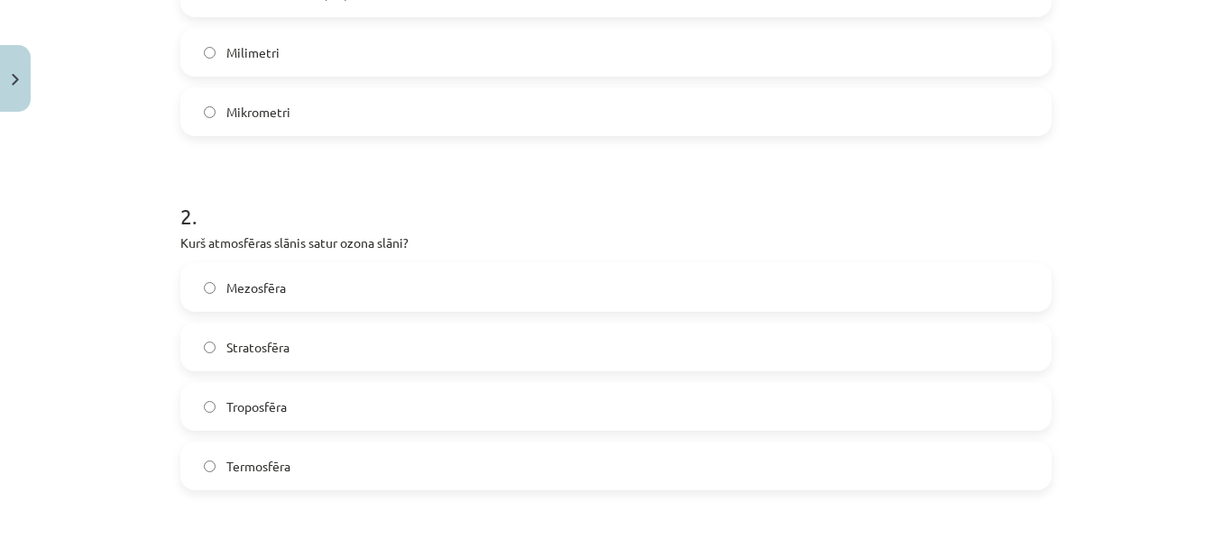
click at [340, 342] on label "Stratosfēra" at bounding box center [615, 347] width 867 height 45
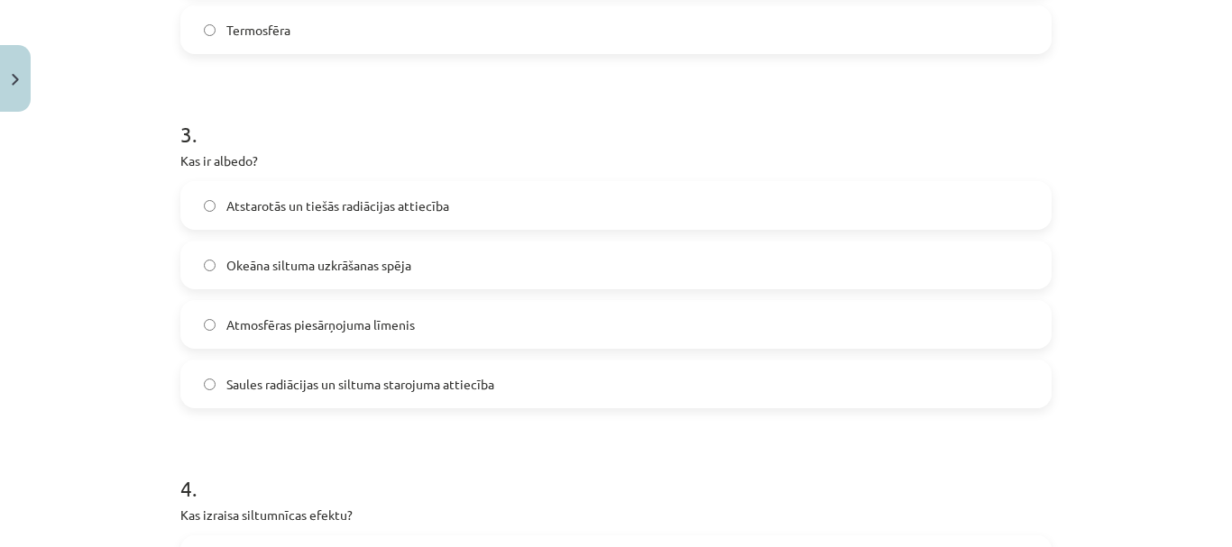
scroll to position [992, 0]
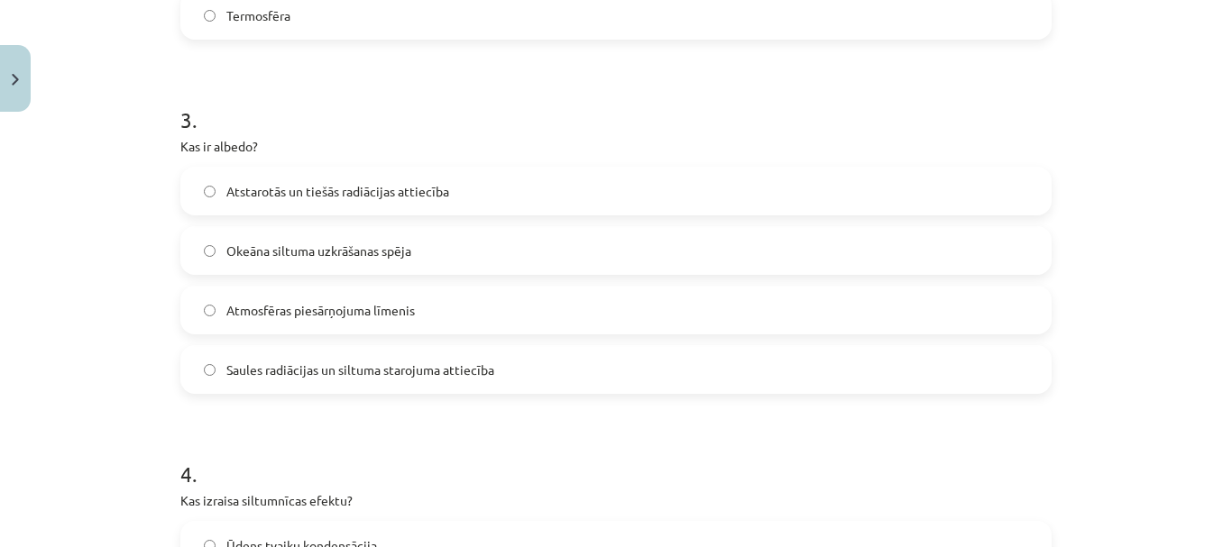
click at [304, 306] on span "Atmosfēras piesārņojuma līmenis" at bounding box center [320, 310] width 188 height 19
click at [376, 182] on span "Atstarotās un tiešās radiācijas attiecība" at bounding box center [337, 191] width 223 height 19
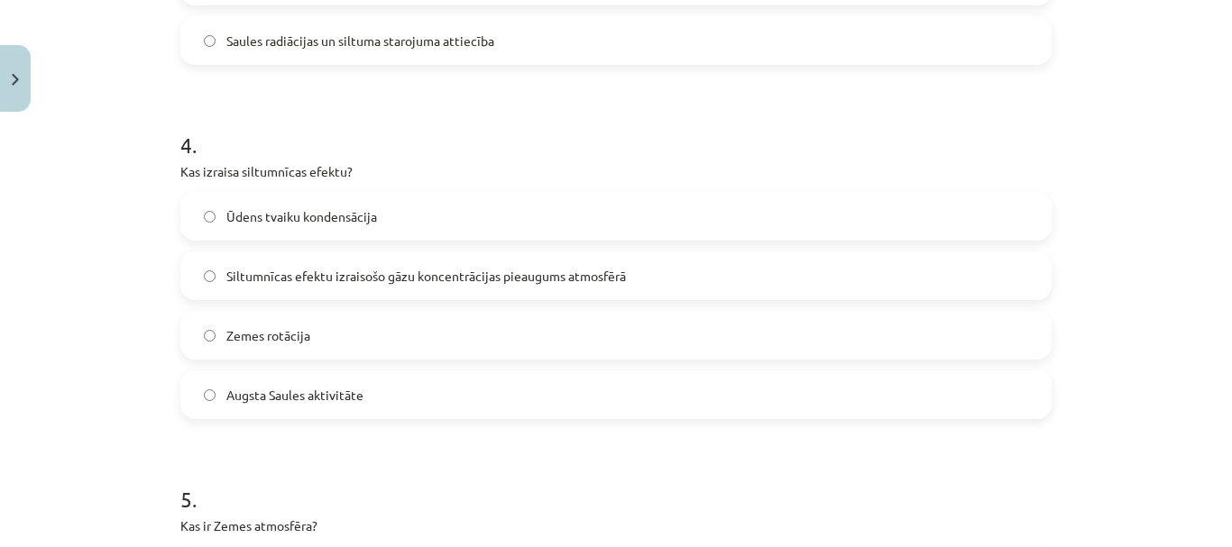
scroll to position [1352, 0]
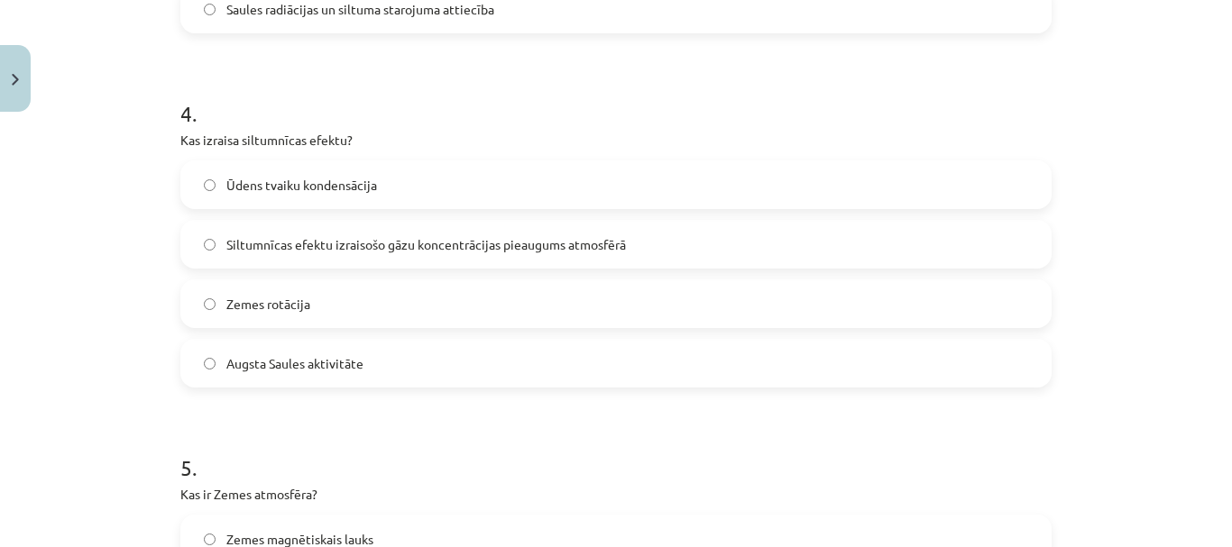
click at [386, 248] on span "Siltumnīcas efektu izraisošo gāzu koncentrācijas pieaugums atmosfērā" at bounding box center [425, 244] width 399 height 19
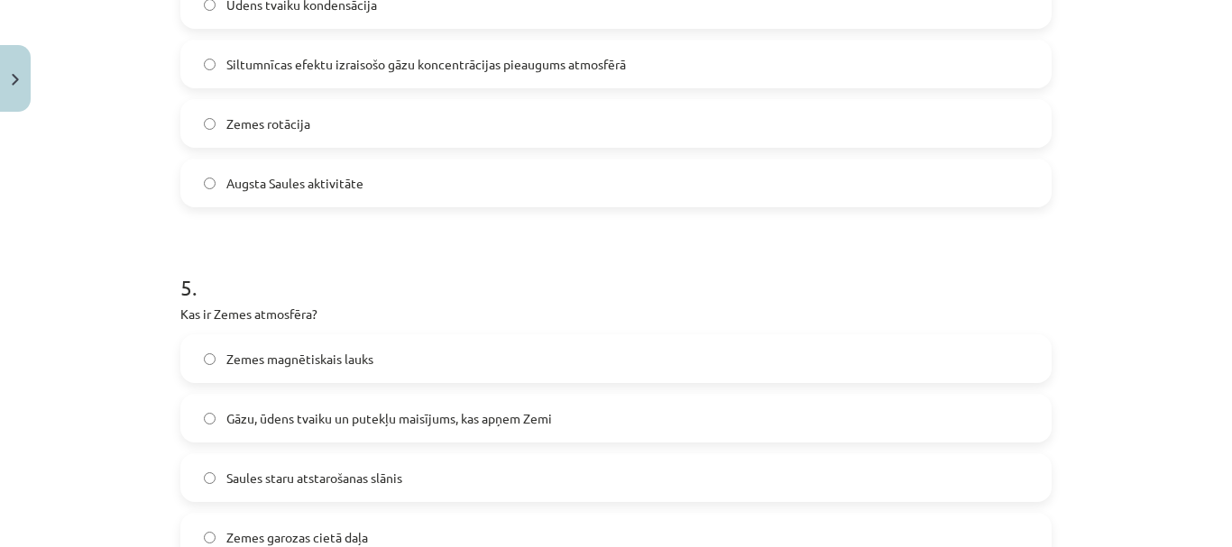
scroll to position [1623, 0]
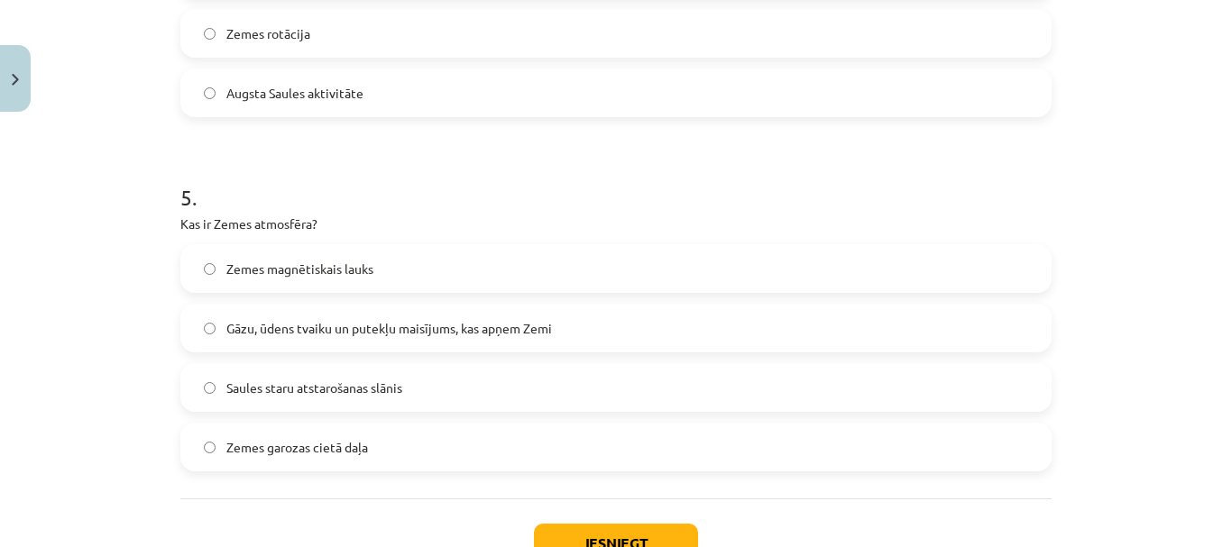
click at [293, 335] on span "Gāzu, ūdens tvaiku un putekļu maisījums, kas apņem Zemi" at bounding box center [388, 328] width 325 height 19
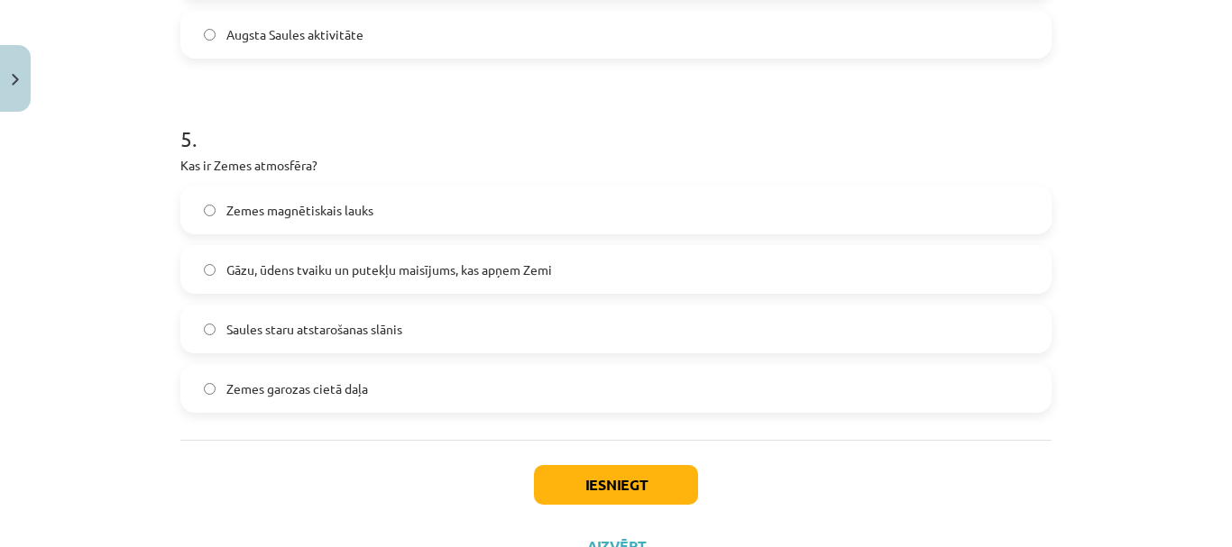
scroll to position [1713, 0]
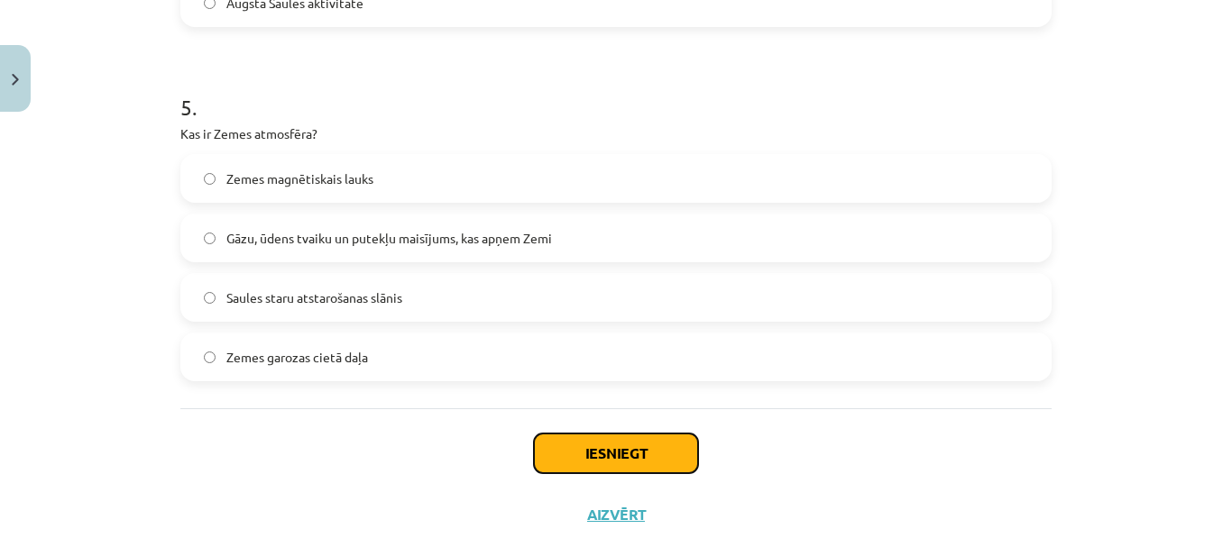
click at [616, 455] on button "Iesniegt" at bounding box center [616, 454] width 164 height 40
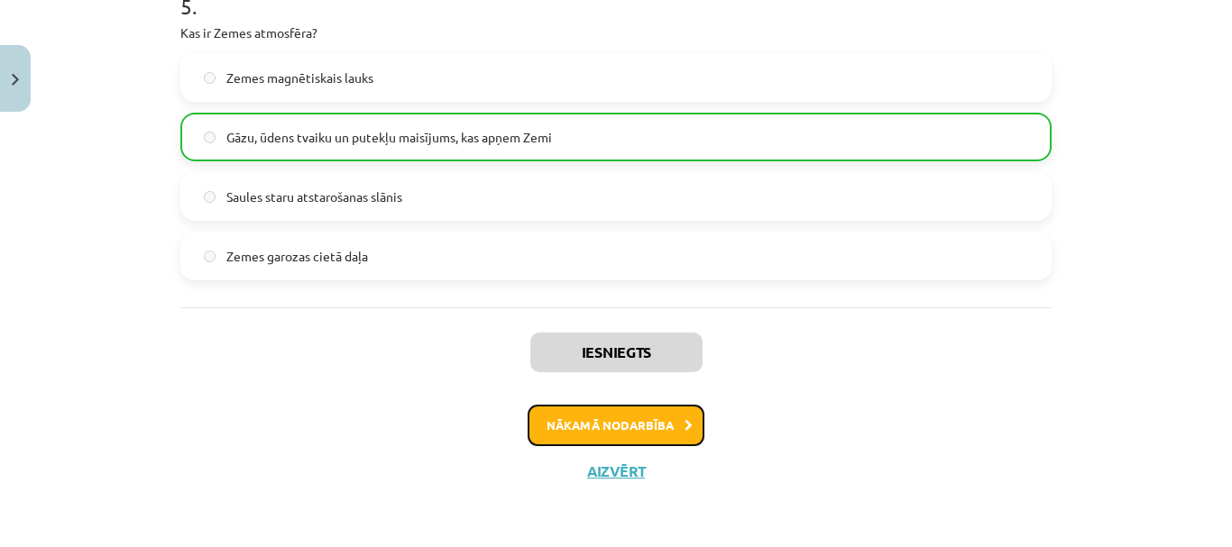
click at [616, 431] on button "Nākamā nodarbība" at bounding box center [615, 425] width 177 height 41
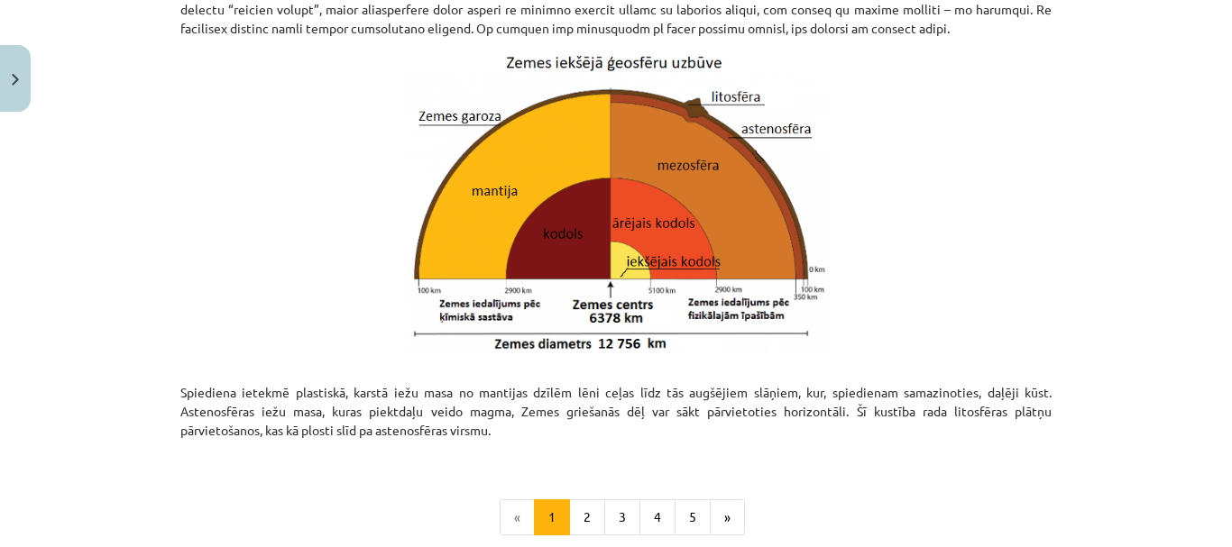
scroll to position [2017, 0]
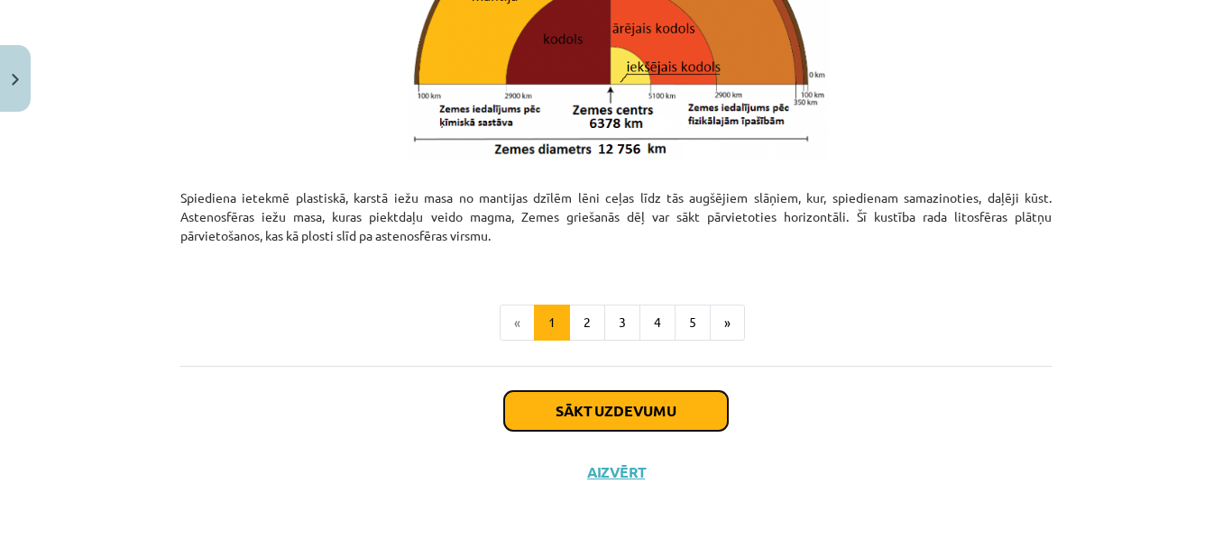
click at [561, 406] on button "Sākt uzdevumu" at bounding box center [616, 411] width 224 height 40
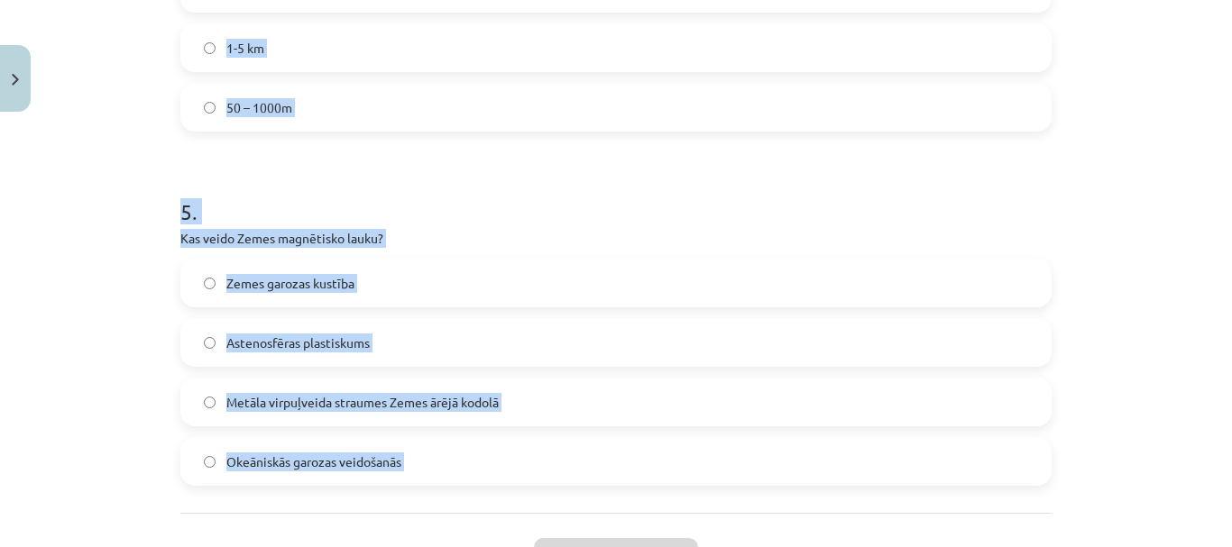
scroll to position [1756, 0]
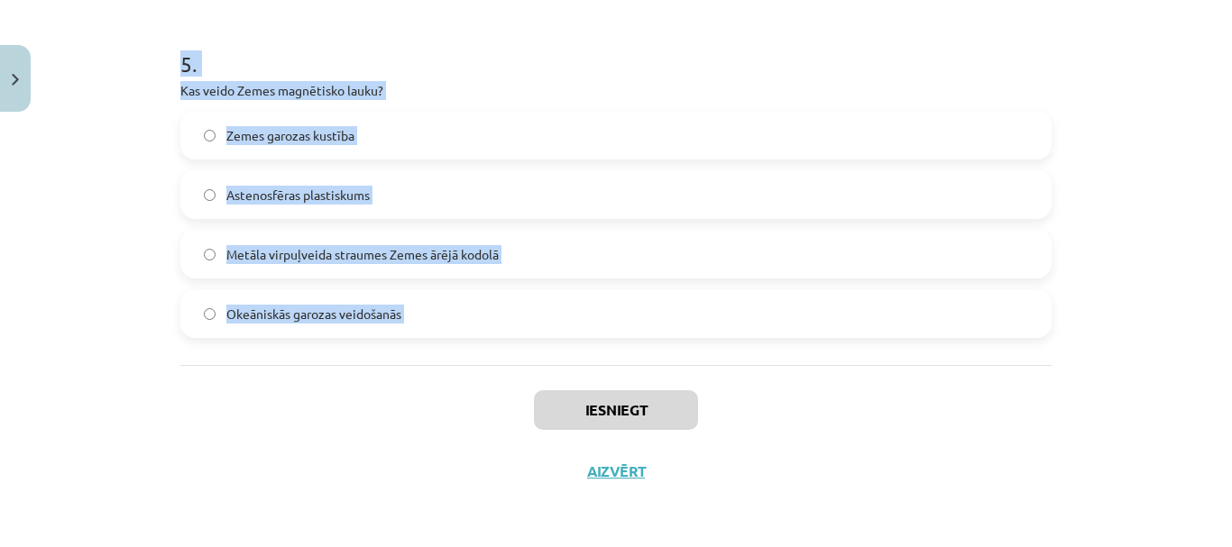
drag, startPoint x: 164, startPoint y: 354, endPoint x: 430, endPoint y: 404, distance: 270.6
copy form "1 . Kā sauc vulkānu, kas veidojas no viskozās, silīciju bagātās magmas, un ir t…"
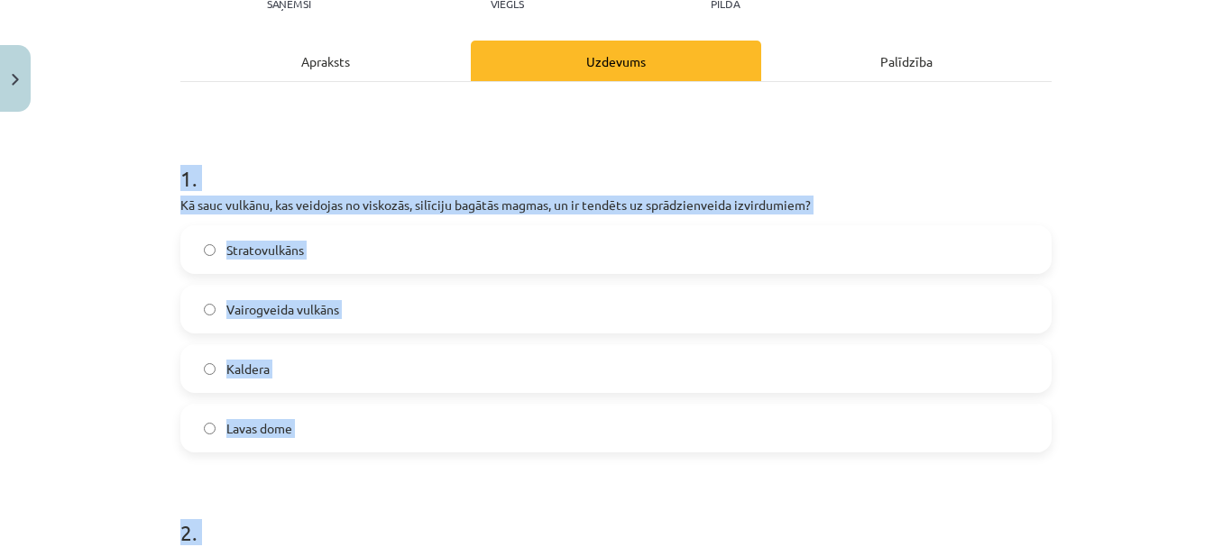
scroll to position [224, 0]
click at [353, 167] on h1 "1 ." at bounding box center [615, 163] width 871 height 56
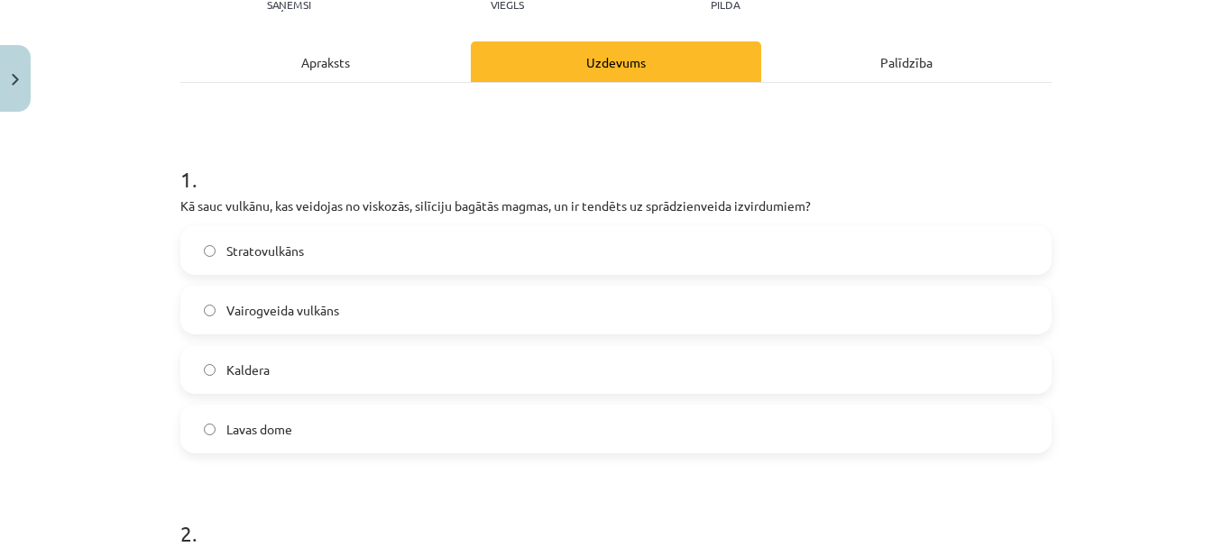
click at [330, 246] on label "Stratovulkāns" at bounding box center [615, 250] width 867 height 45
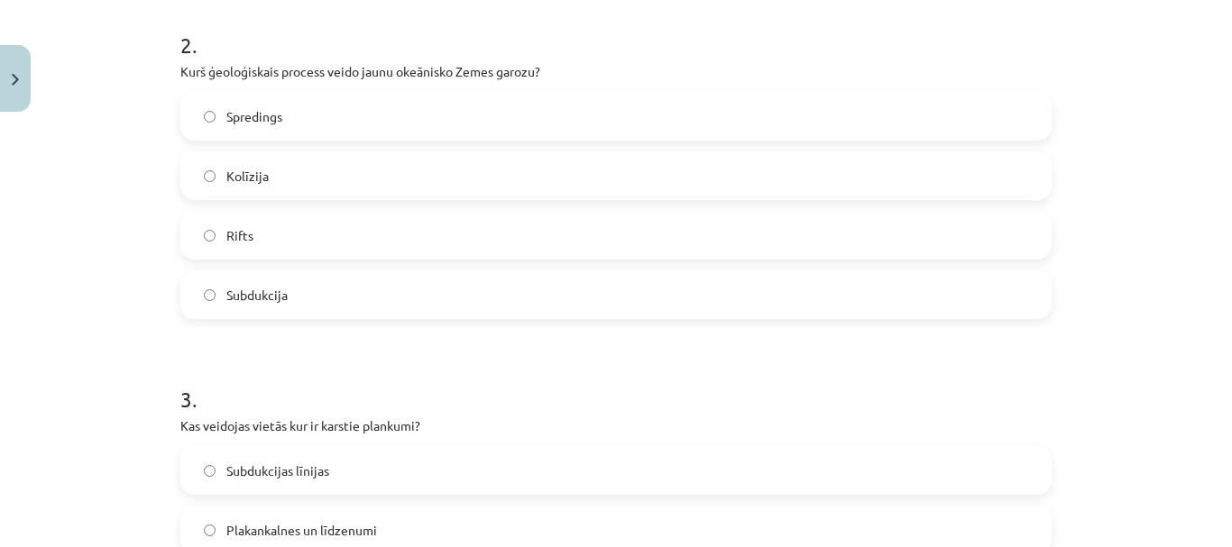
scroll to position [765, 0]
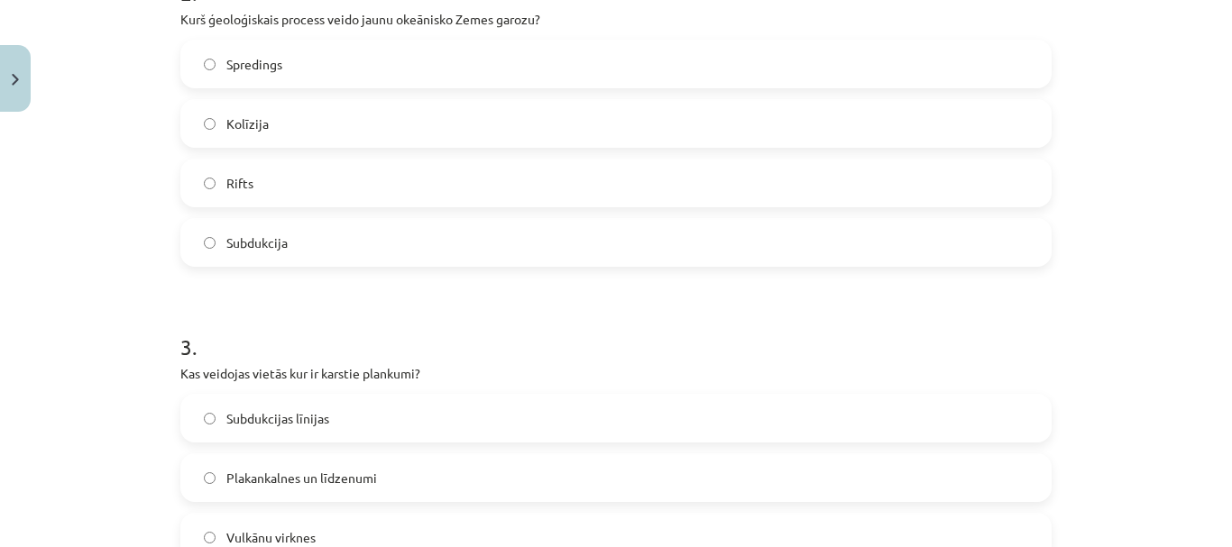
click at [299, 54] on label "Spredings" at bounding box center [615, 63] width 867 height 45
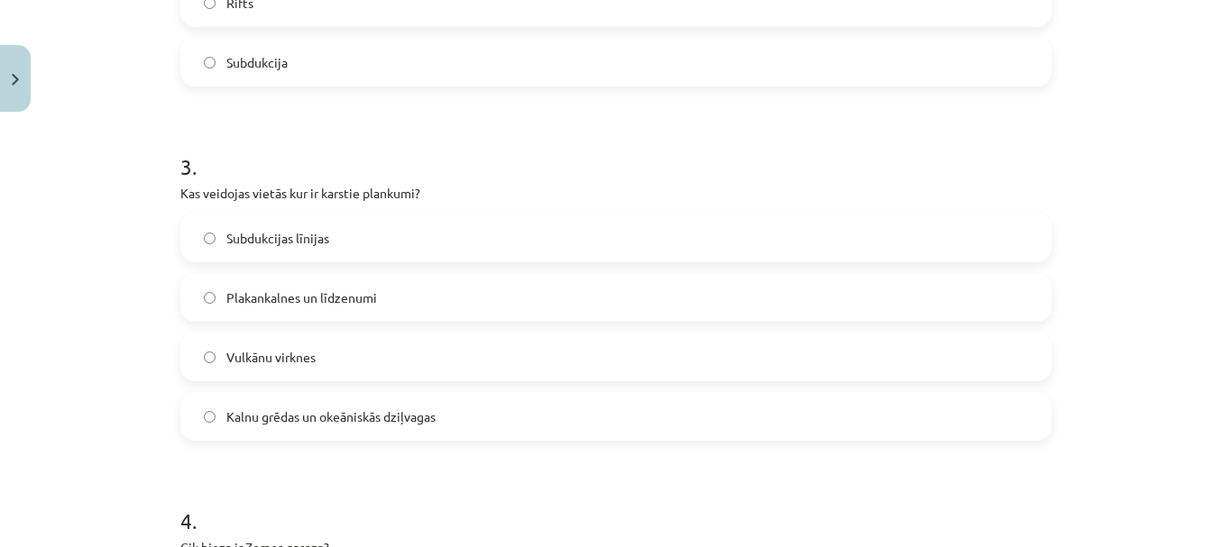
scroll to position [1035, 0]
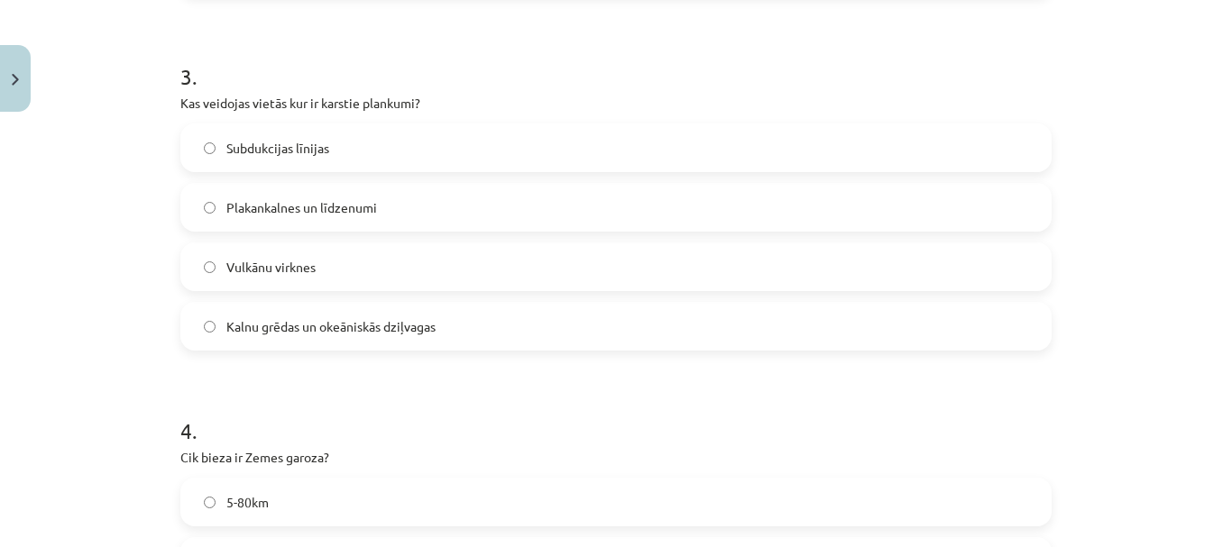
click at [356, 260] on label "Vulkānu virknes" at bounding box center [615, 266] width 867 height 45
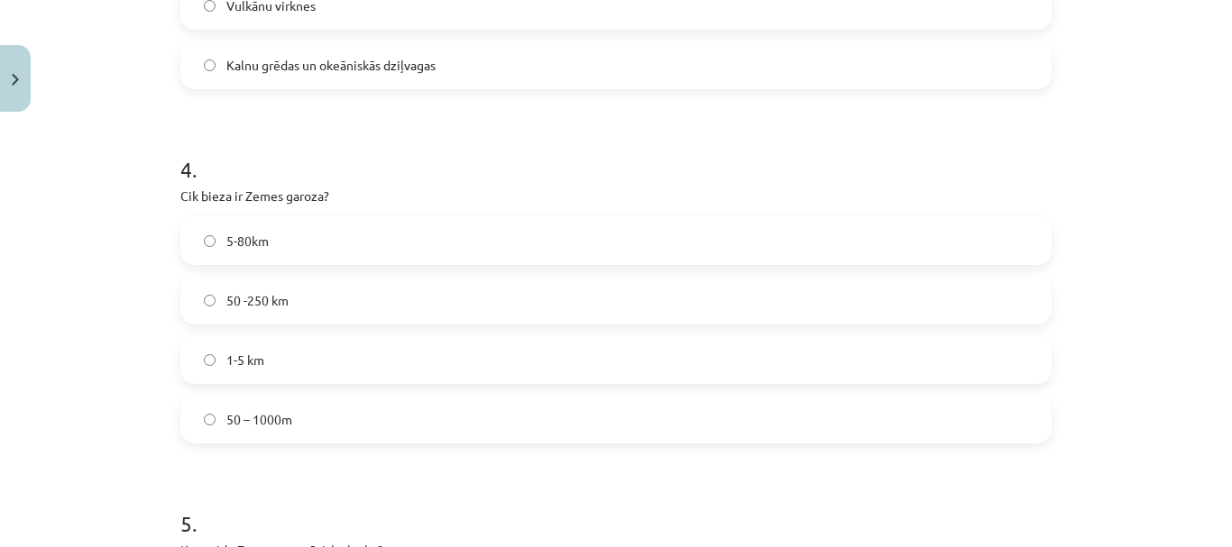
scroll to position [1306, 0]
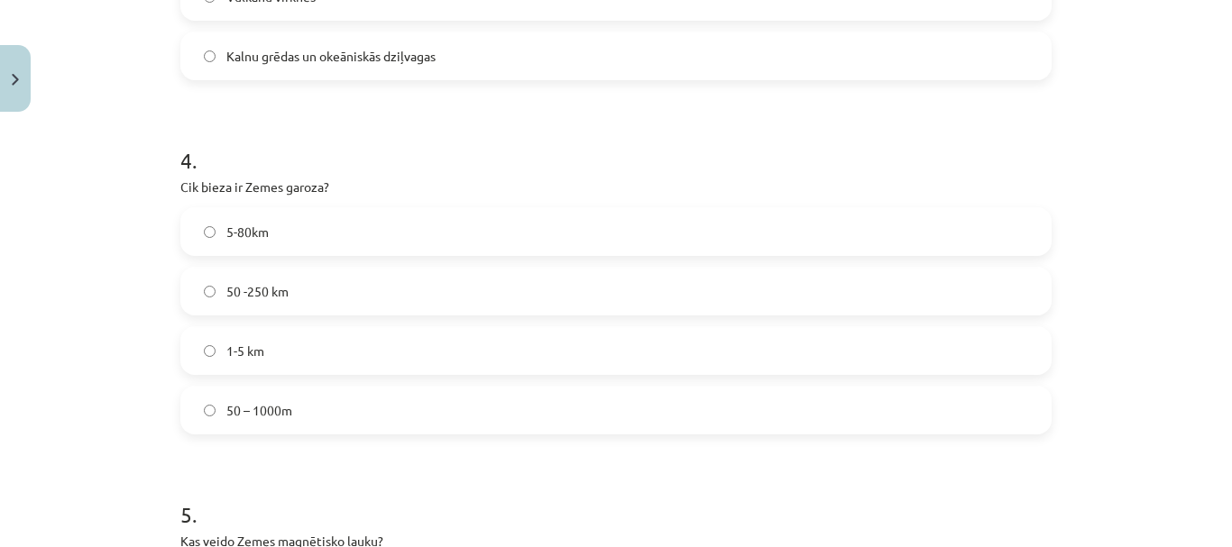
click at [283, 240] on label "5-80km" at bounding box center [615, 231] width 867 height 45
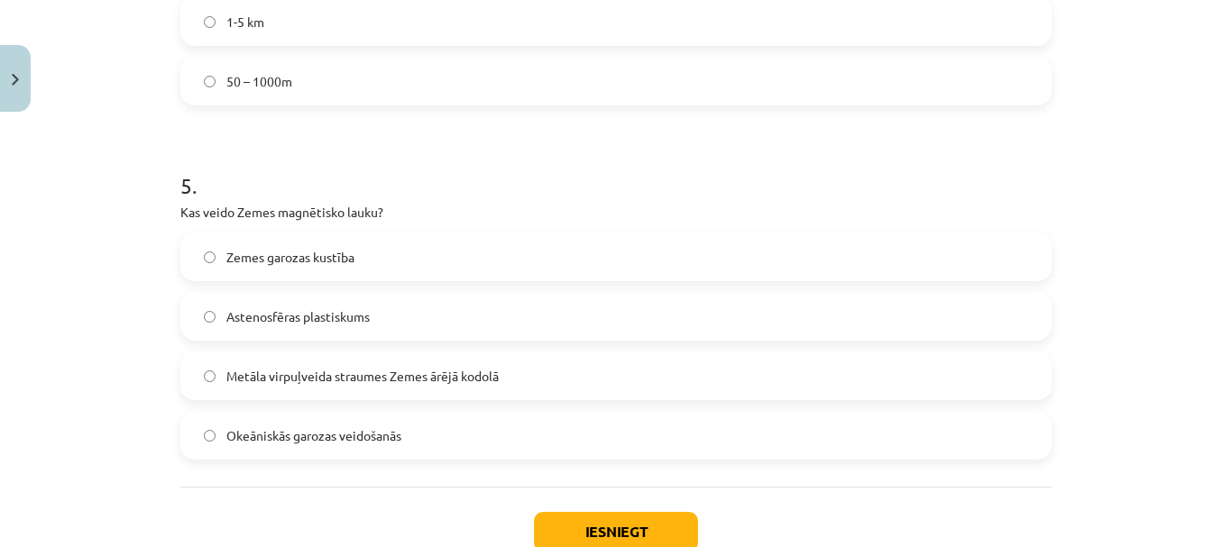
scroll to position [1666, 0]
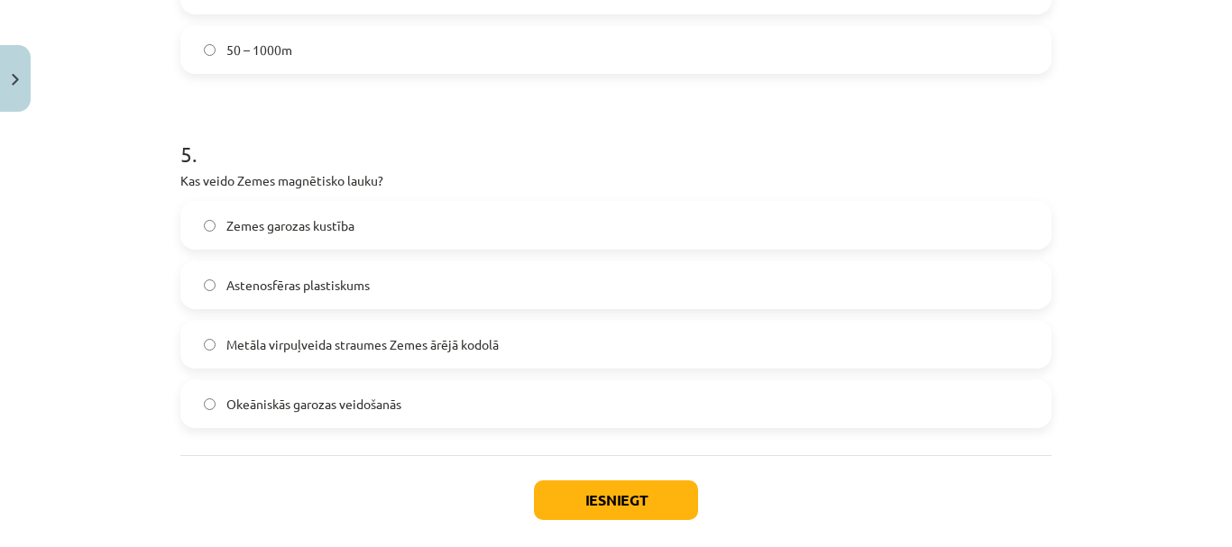
click at [343, 339] on span "Metāla virpuļveida straumes Zemes ārējā kodolā" at bounding box center [362, 344] width 272 height 19
click at [583, 503] on button "Iesniegt" at bounding box center [616, 501] width 164 height 40
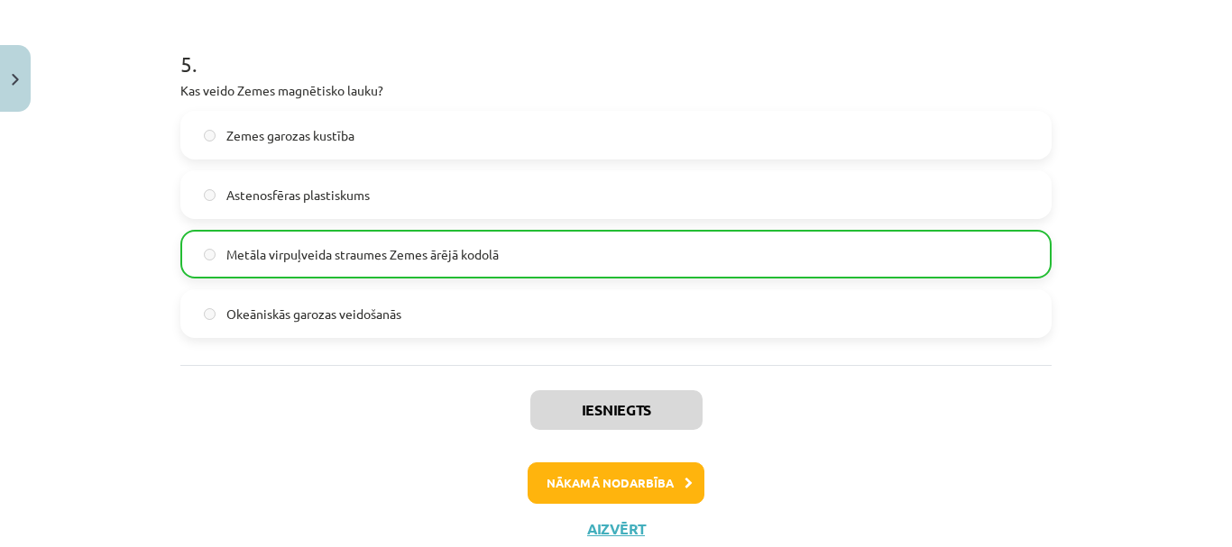
scroll to position [1814, 0]
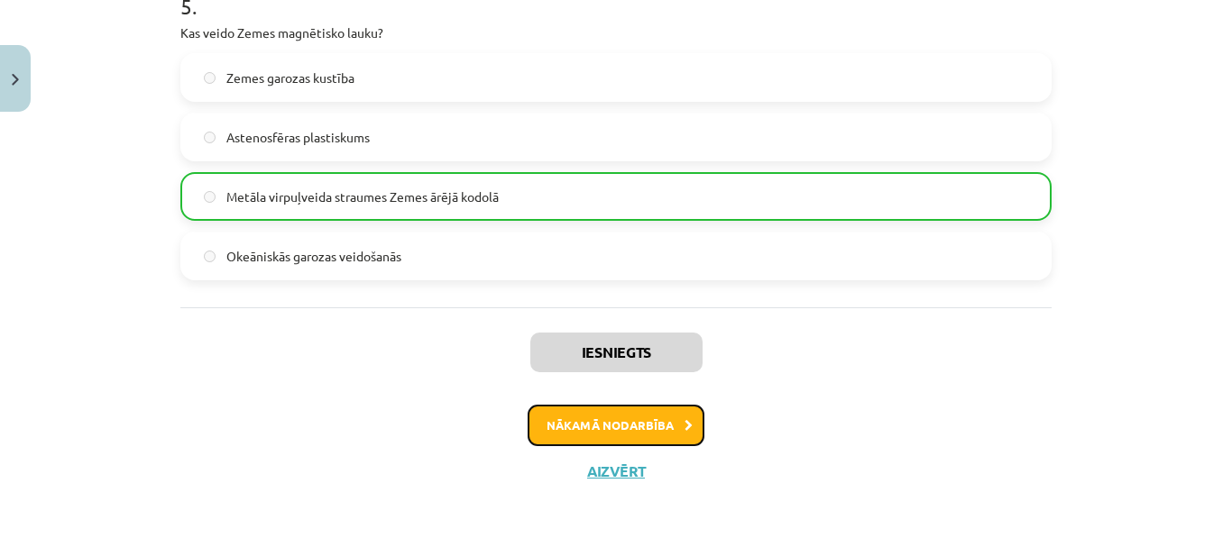
click at [629, 418] on button "Nākamā nodarbība" at bounding box center [615, 425] width 177 height 41
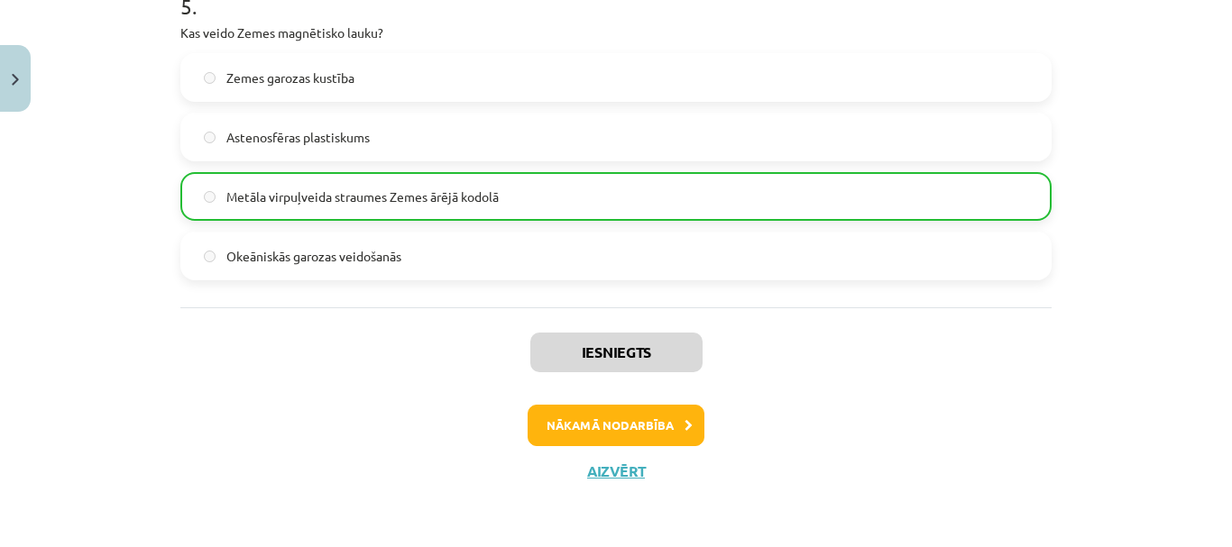
scroll to position [41, 0]
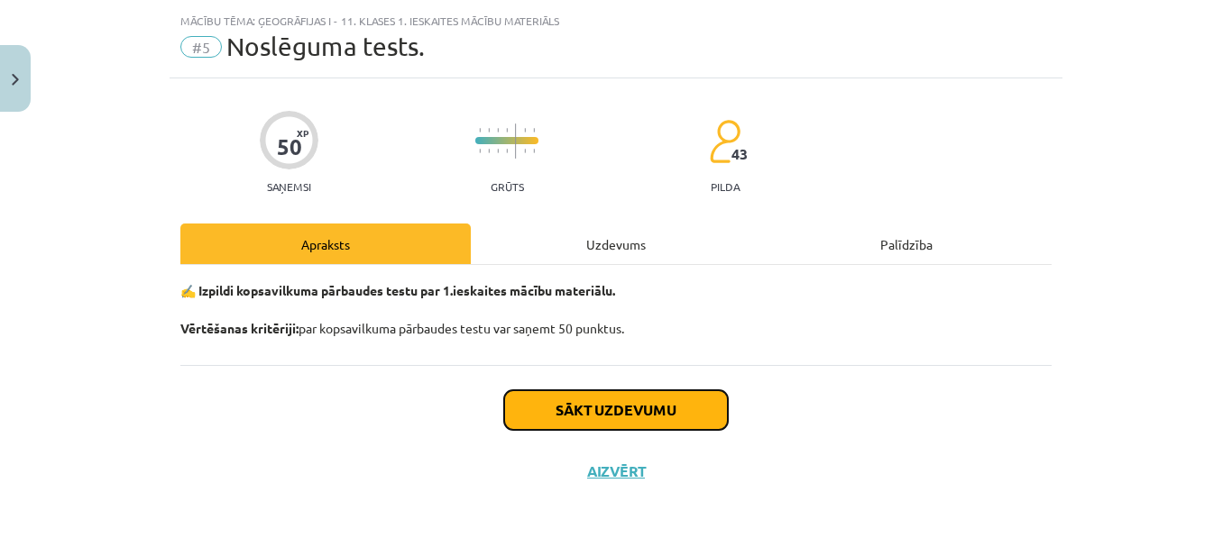
click at [567, 405] on button "Sākt uzdevumu" at bounding box center [616, 410] width 224 height 40
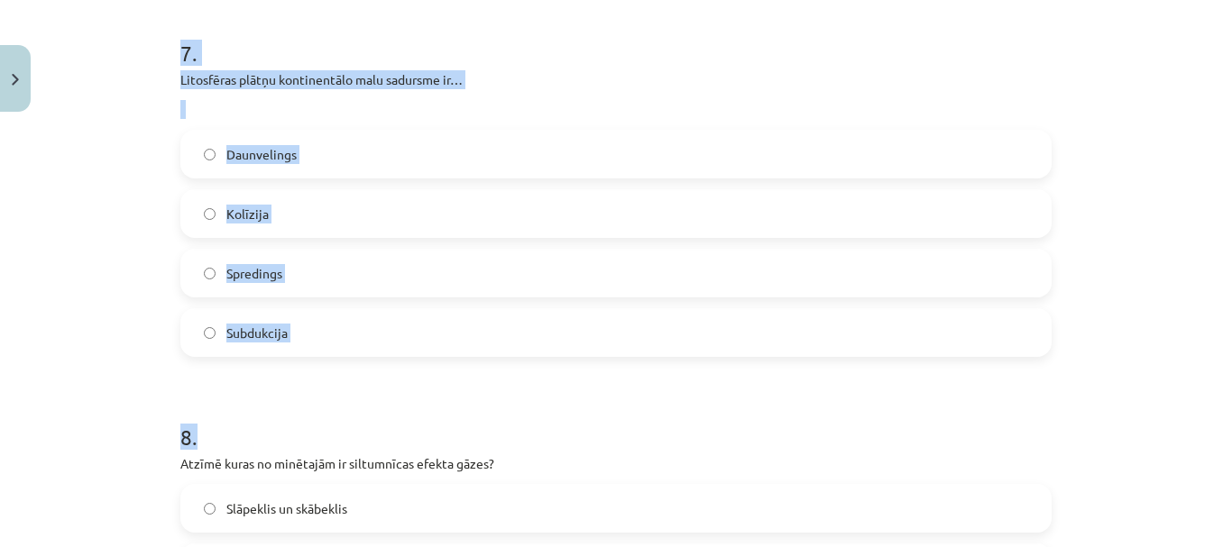
drag, startPoint x: 160, startPoint y: 347, endPoint x: 287, endPoint y: 394, distance: 134.7
click at [287, 394] on div "Mācību tēma: Ģeogrāfijas i - 11. klases 1. ieskaites mācību materiāls #5 Noslēg…" at bounding box center [616, 273] width 1232 height 547
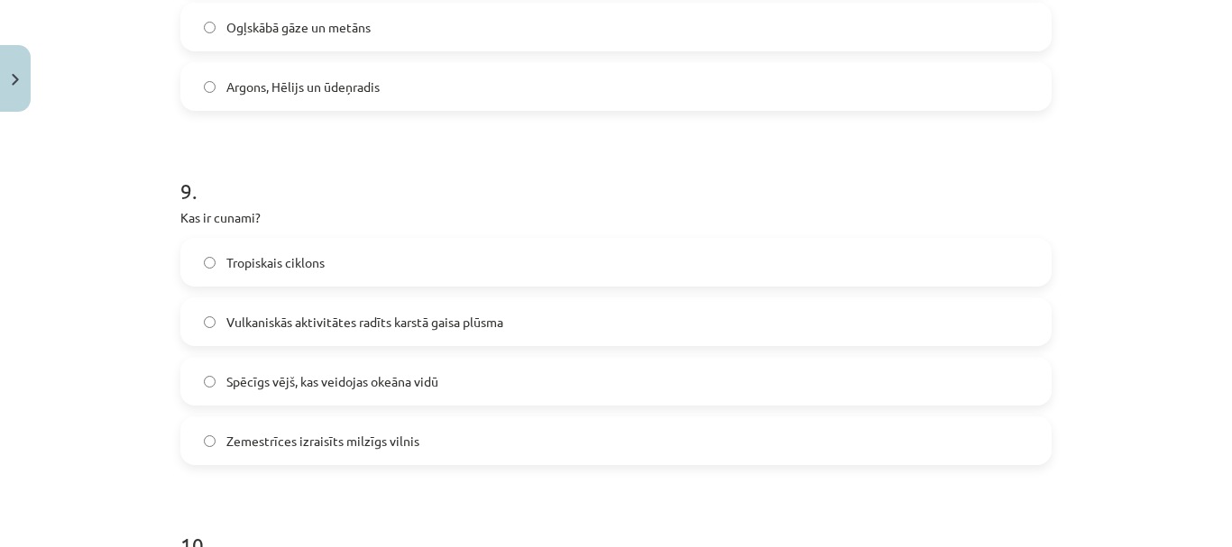
scroll to position [3498, 0]
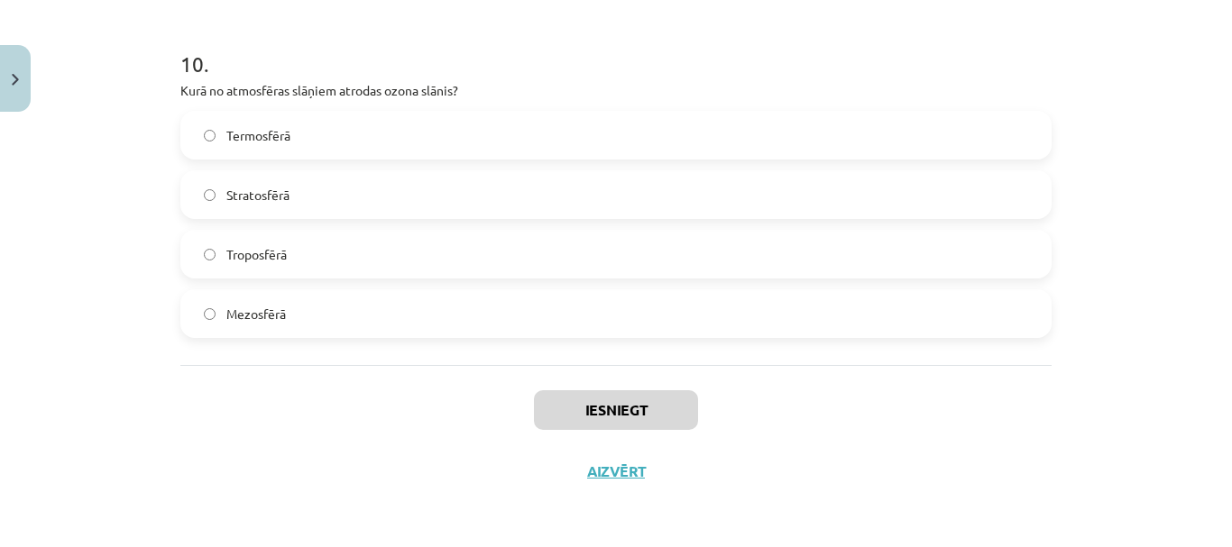
drag, startPoint x: 287, startPoint y: 394, endPoint x: 279, endPoint y: 314, distance: 80.6
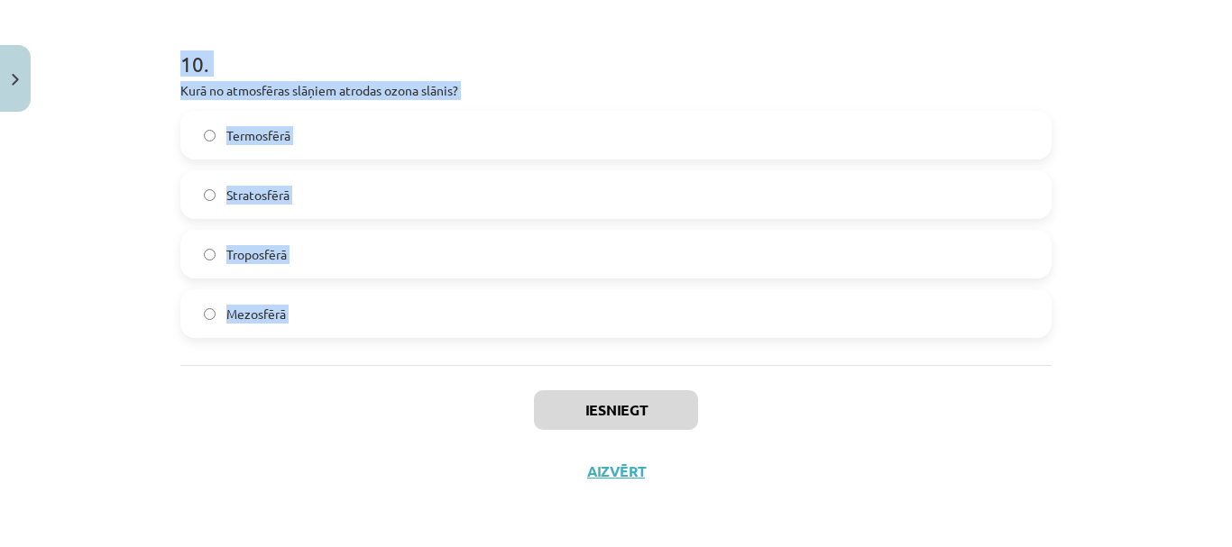
drag, startPoint x: 172, startPoint y: 223, endPoint x: 304, endPoint y: 380, distance: 205.5
copy form "1 . Kurā atmosfēras slānī notiek laikapstākļu veidošanās? Stratosfērā Termosfēr…"
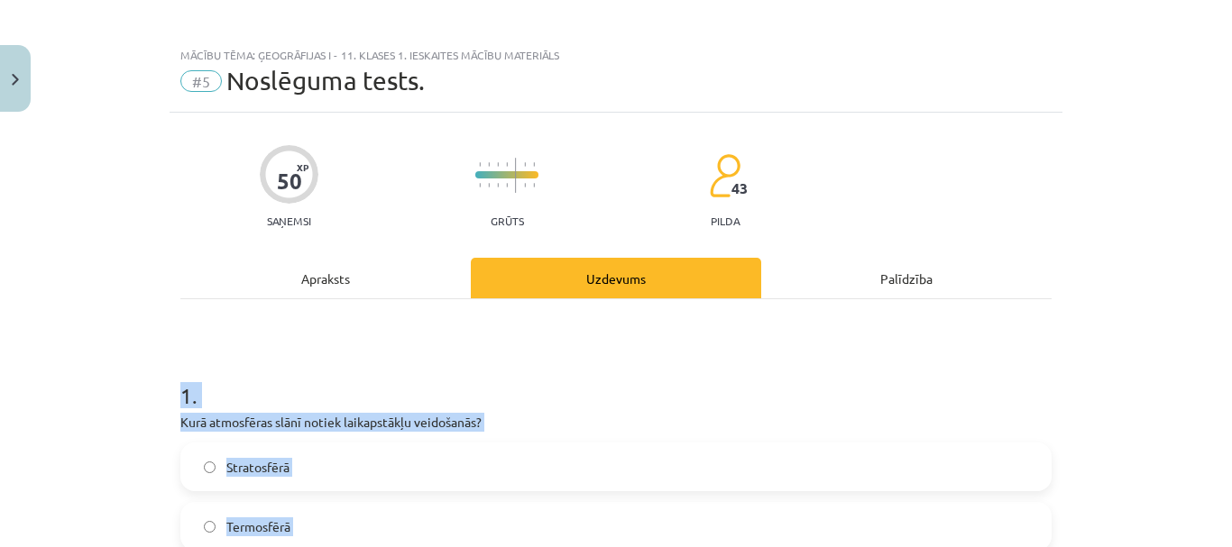
scroll to position [0, 0]
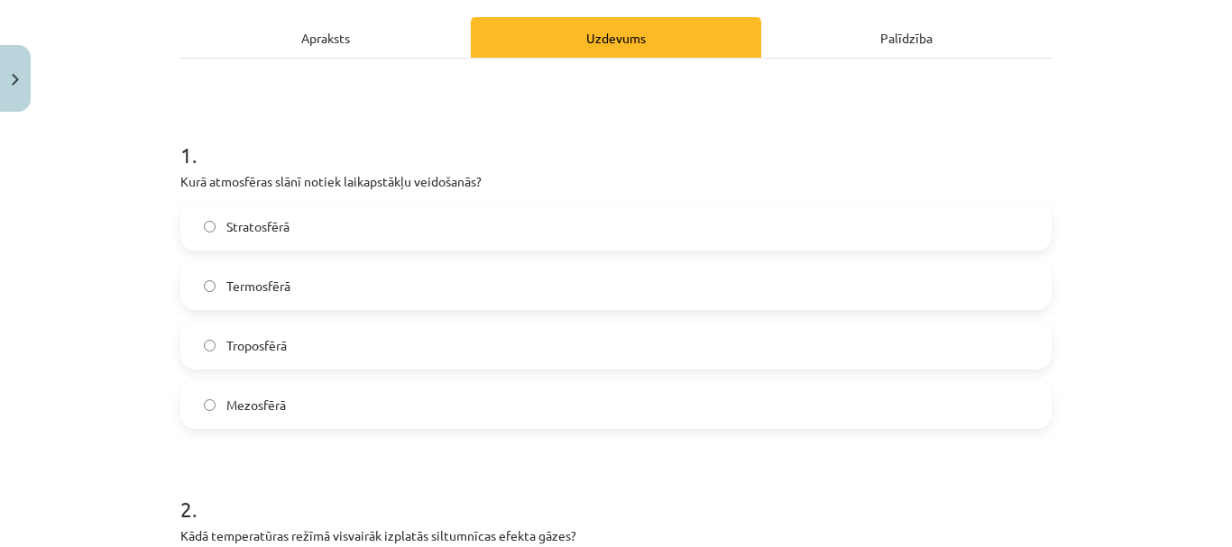
scroll to position [270, 0]
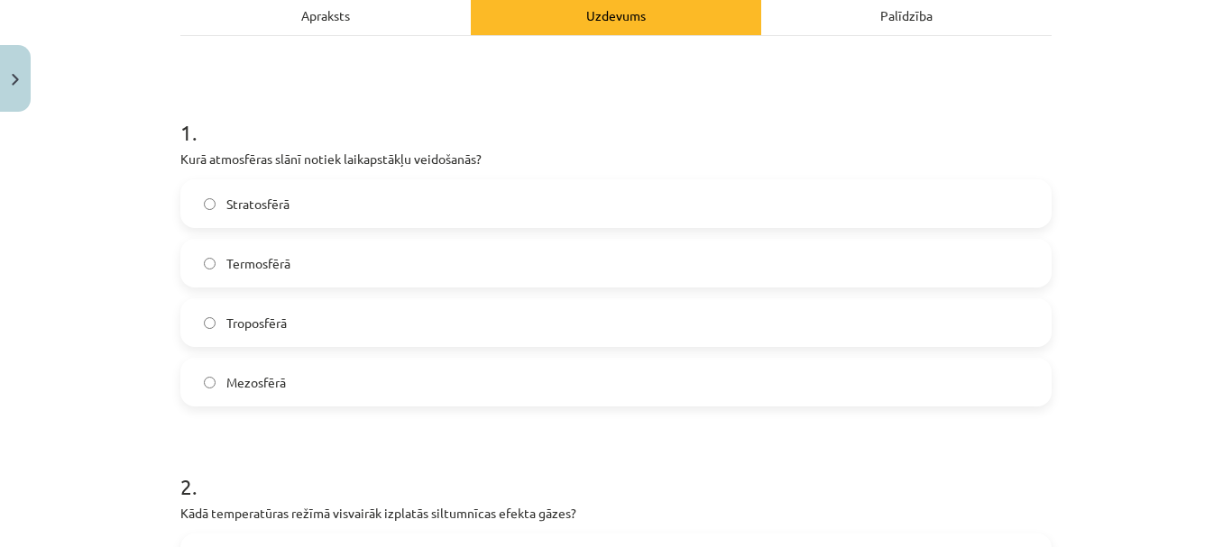
click at [318, 322] on label "Troposfērā" at bounding box center [615, 322] width 867 height 45
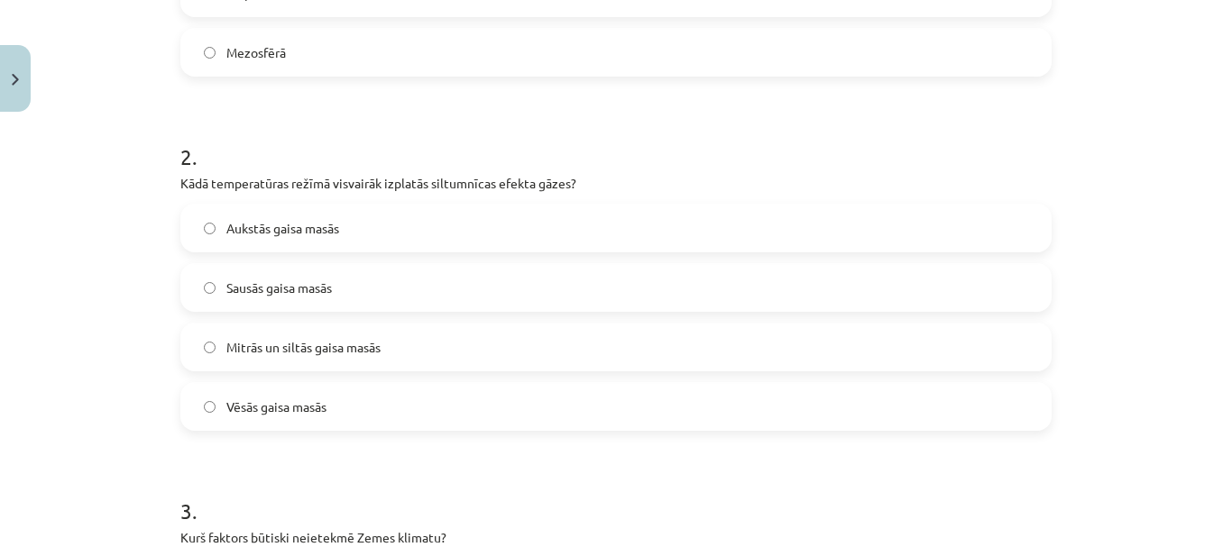
scroll to position [631, 0]
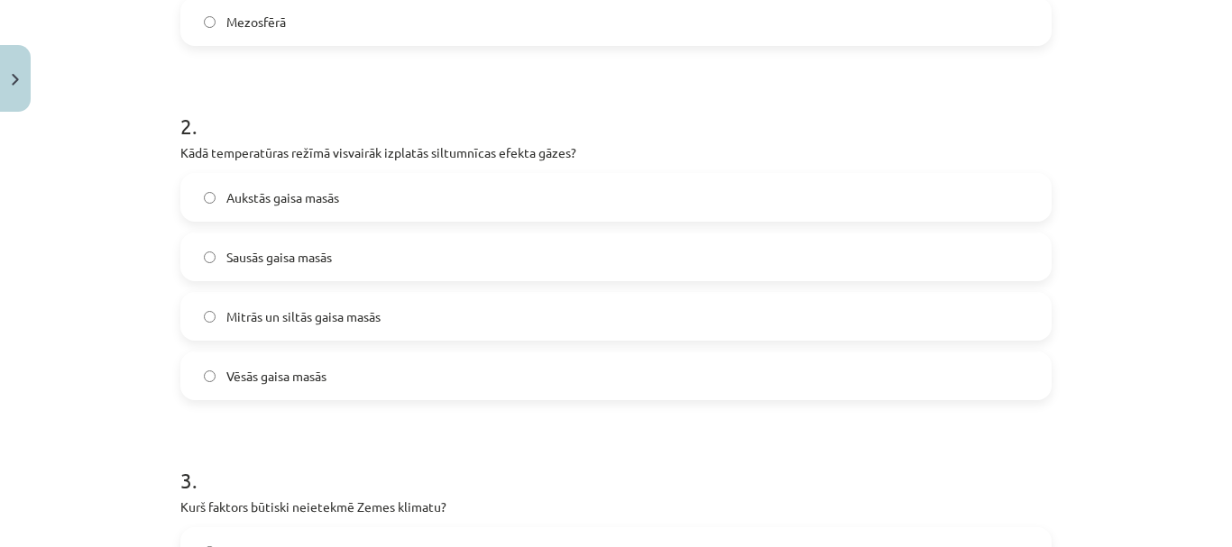
click at [262, 322] on span "Mitrās un siltās gaisa masās" at bounding box center [303, 316] width 154 height 19
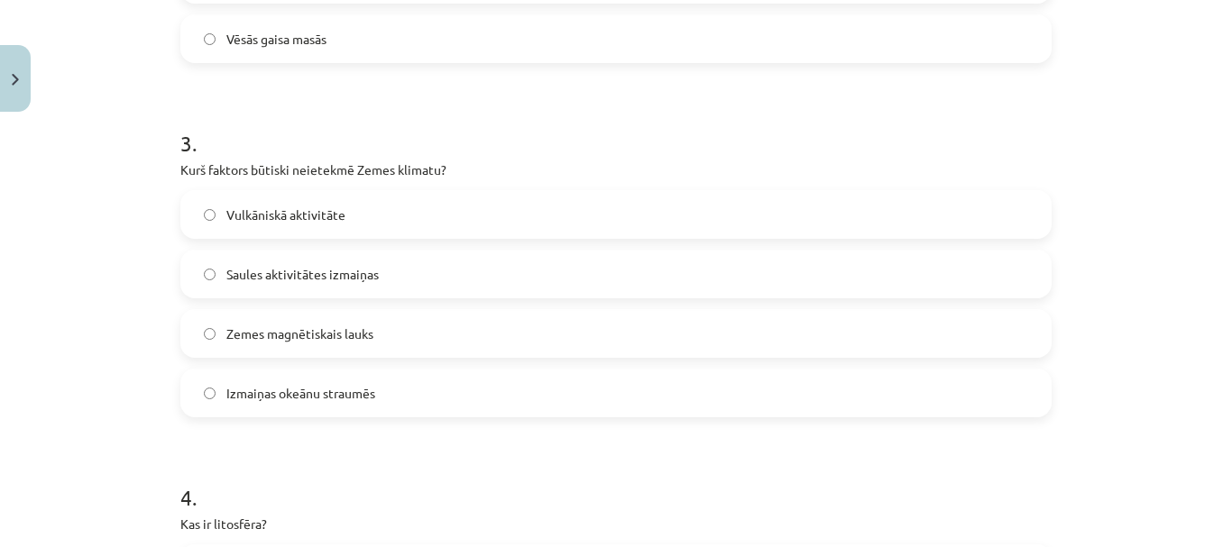
scroll to position [1082, 0]
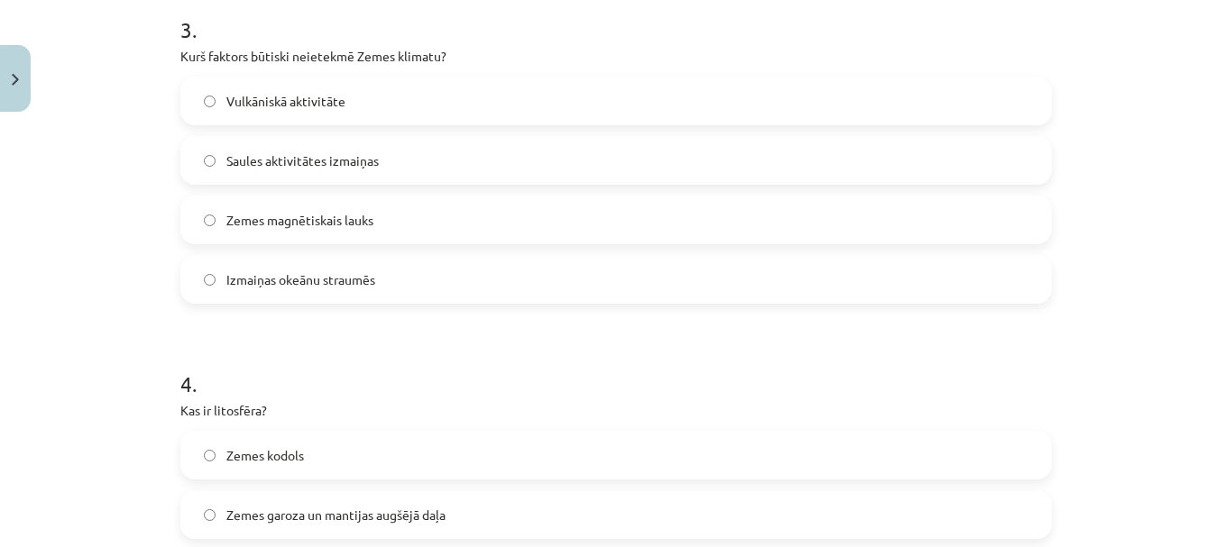
click at [300, 228] on span "Zemes magnētiskais lauks" at bounding box center [299, 220] width 147 height 19
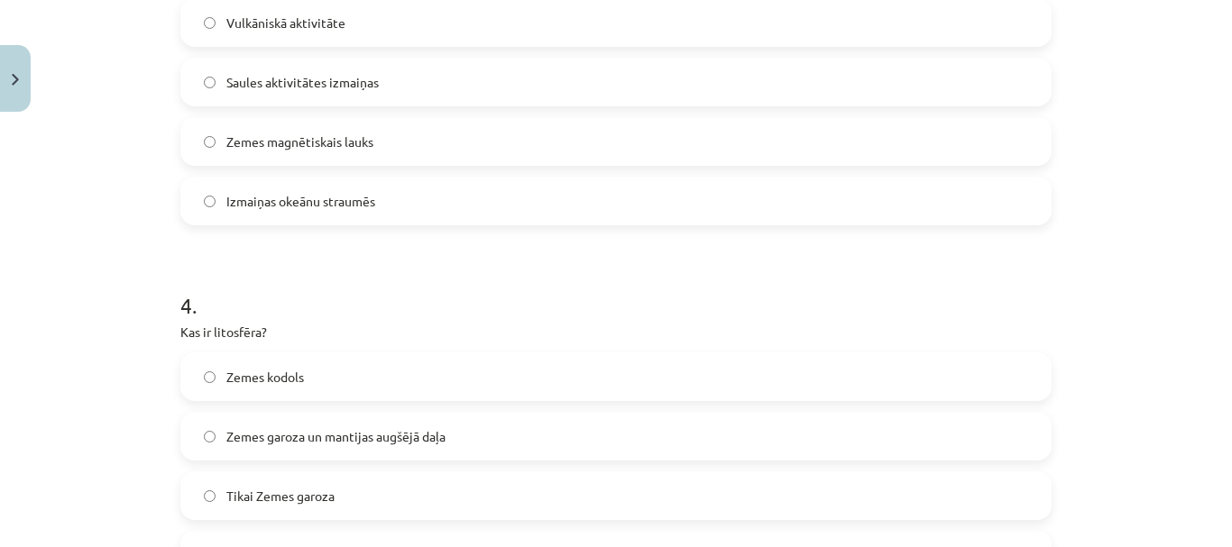
scroll to position [1352, 0]
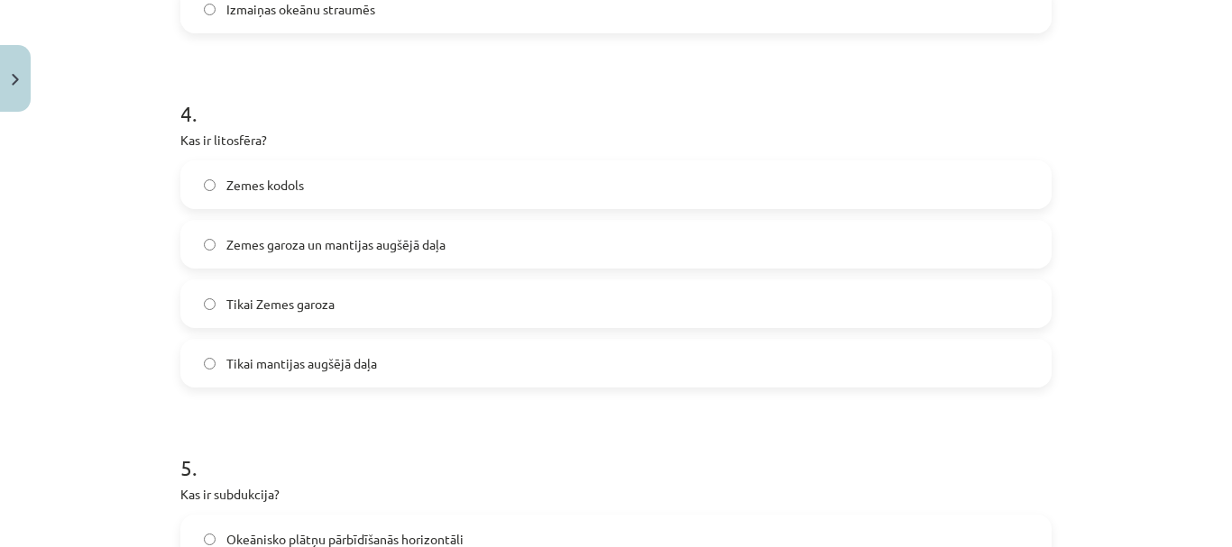
click at [323, 247] on span "Zemes garoza un mantijas augšējā daļa" at bounding box center [335, 244] width 219 height 19
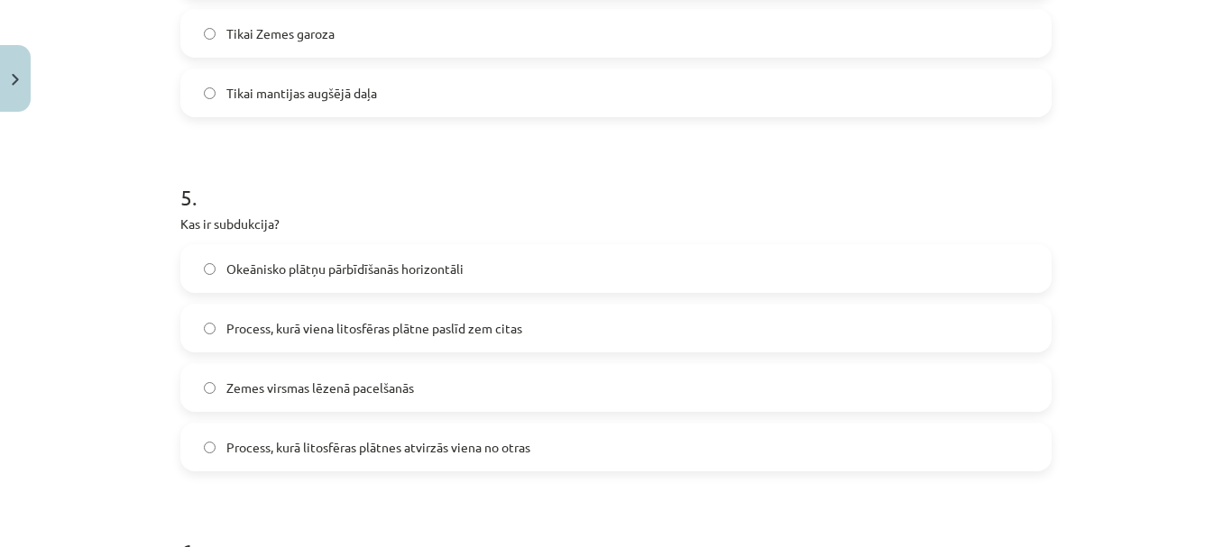
scroll to position [1713, 0]
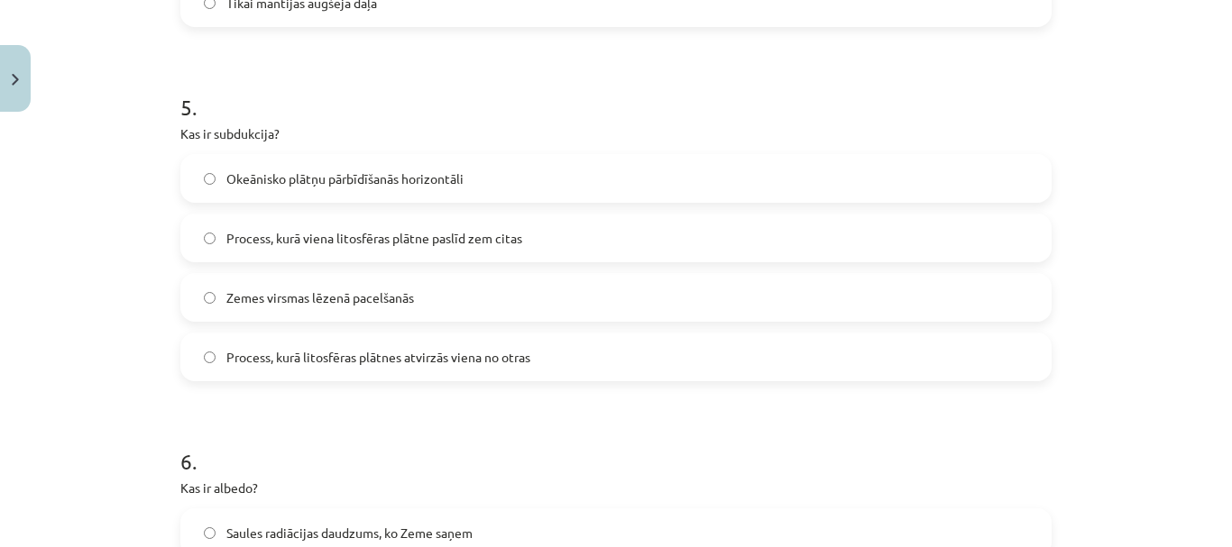
click at [347, 234] on span "Process, kurā viena litosfēras plātne paslīd zem citas" at bounding box center [374, 238] width 296 height 19
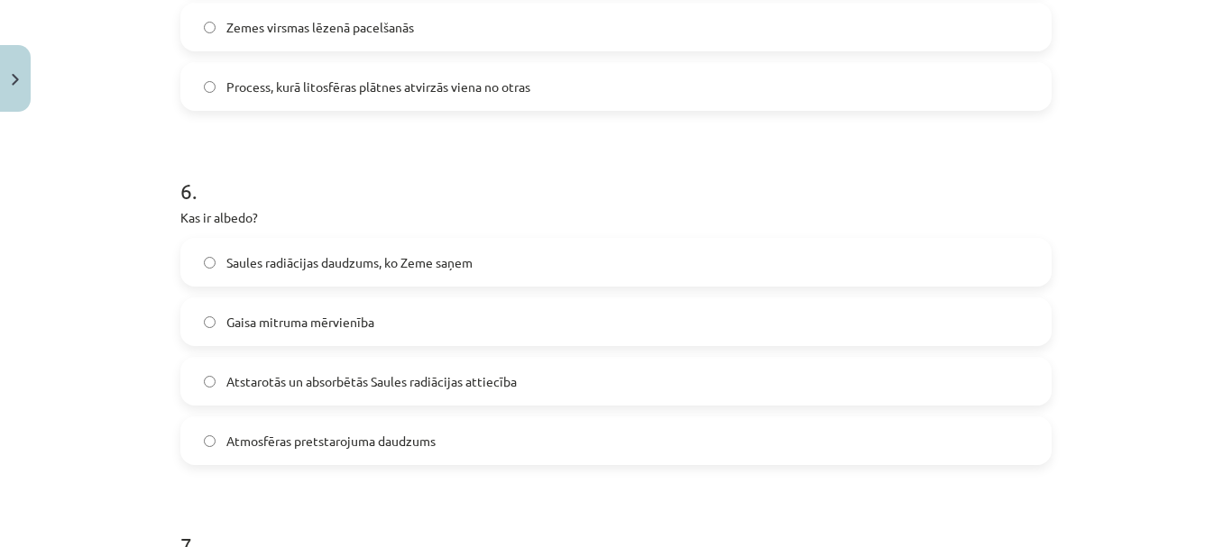
scroll to position [2074, 0]
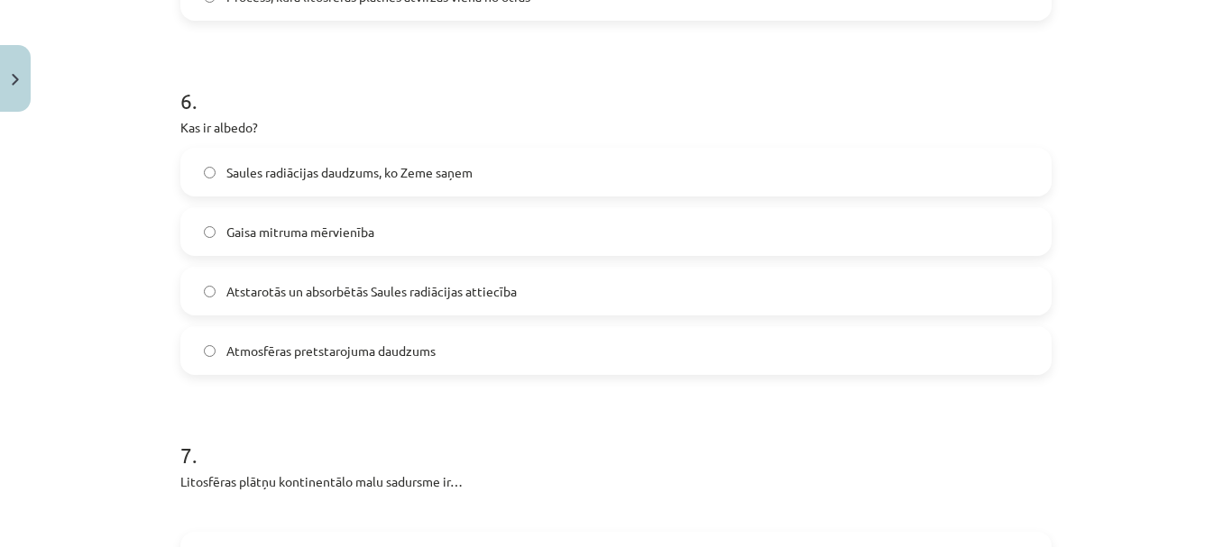
click at [350, 296] on span "Atstarotās un absorbētās Saules radiācijas attiecība" at bounding box center [371, 291] width 290 height 19
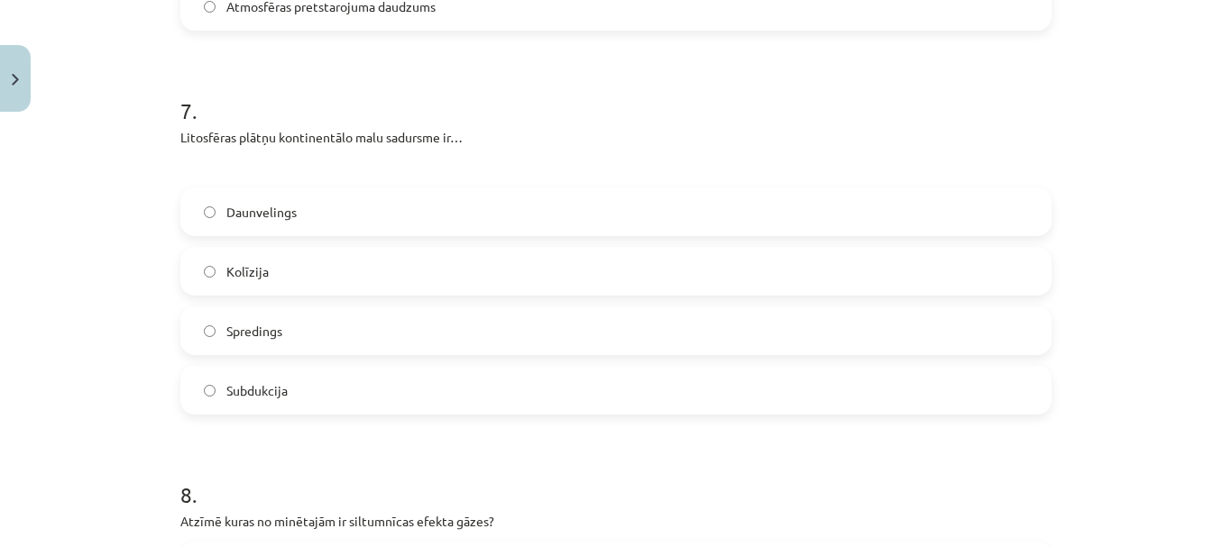
scroll to position [2434, 0]
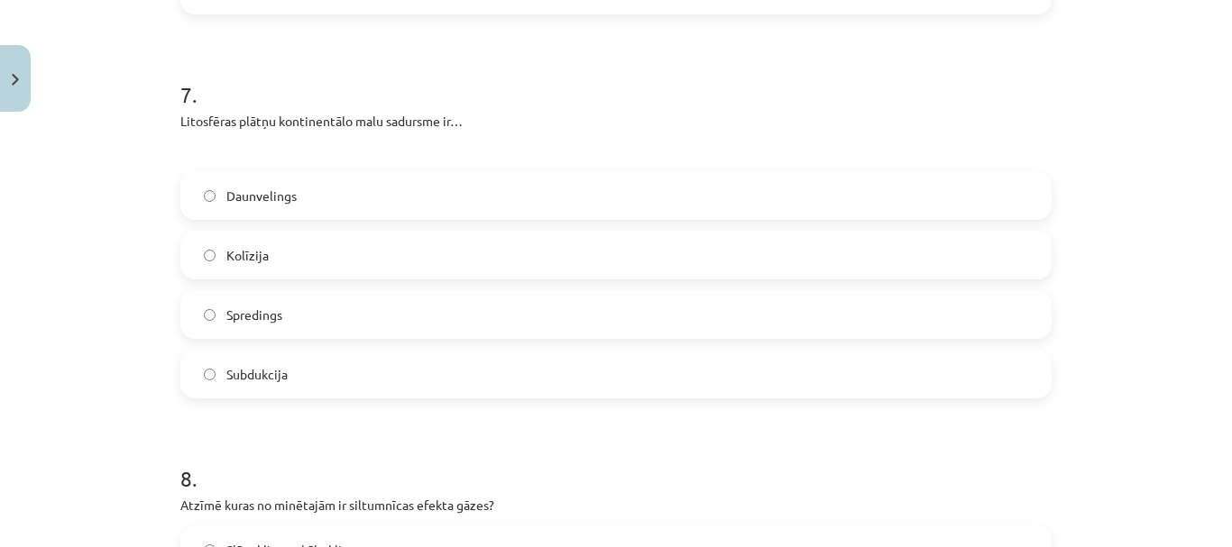
click at [262, 261] on label "Kolīzija" at bounding box center [615, 255] width 867 height 45
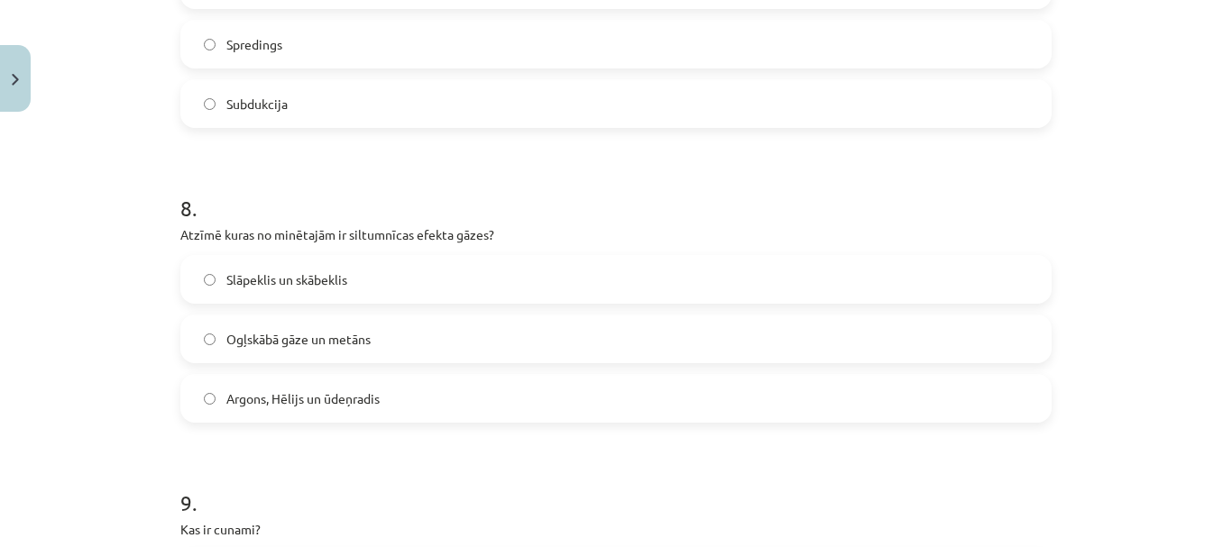
scroll to position [2795, 0]
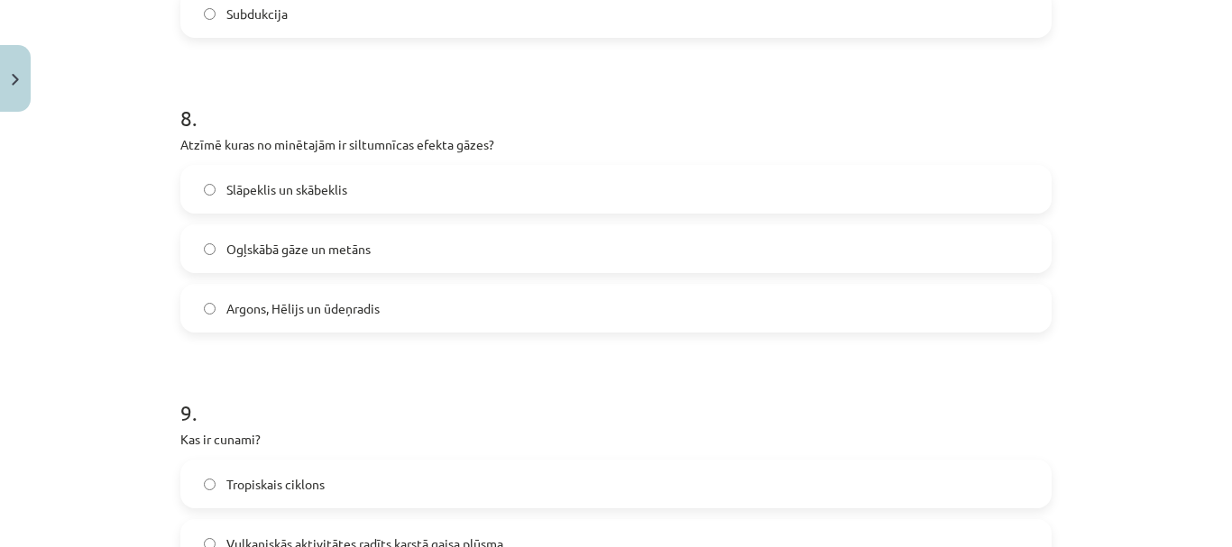
click at [335, 258] on span "Ogļskābā gāze un metāns" at bounding box center [298, 249] width 144 height 19
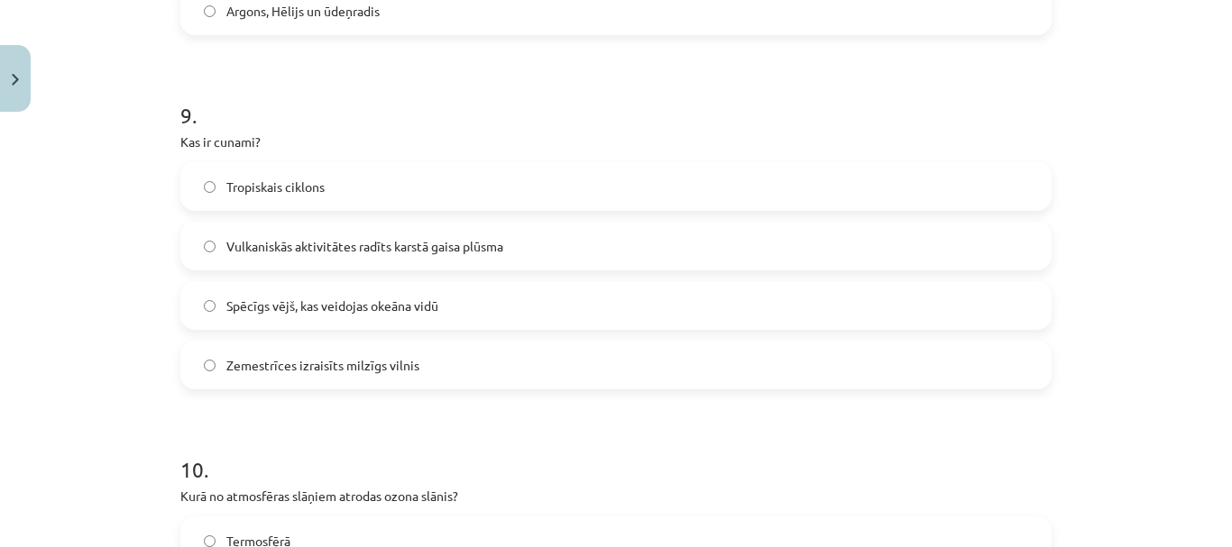
scroll to position [3156, 0]
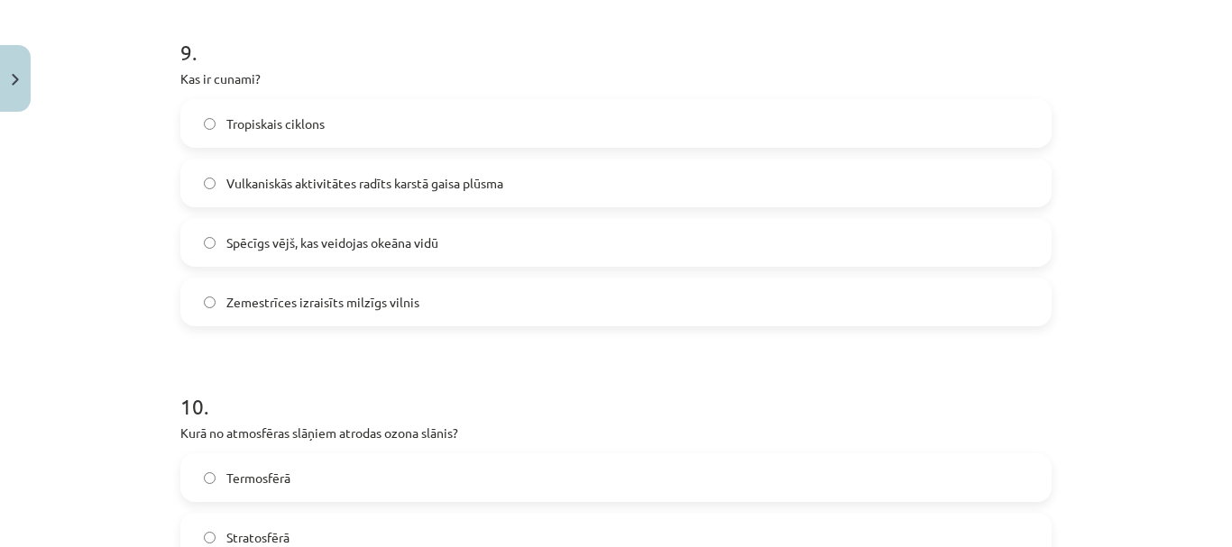
click at [344, 302] on span "Zemestrīces izraisīts milzīgs vilnis" at bounding box center [322, 302] width 193 height 19
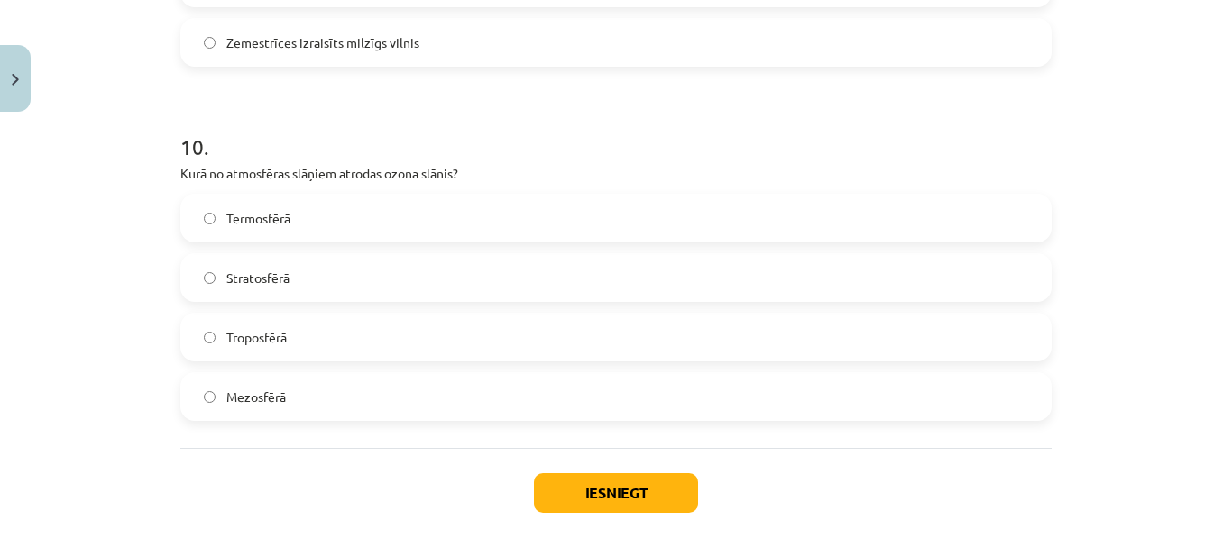
scroll to position [3426, 0]
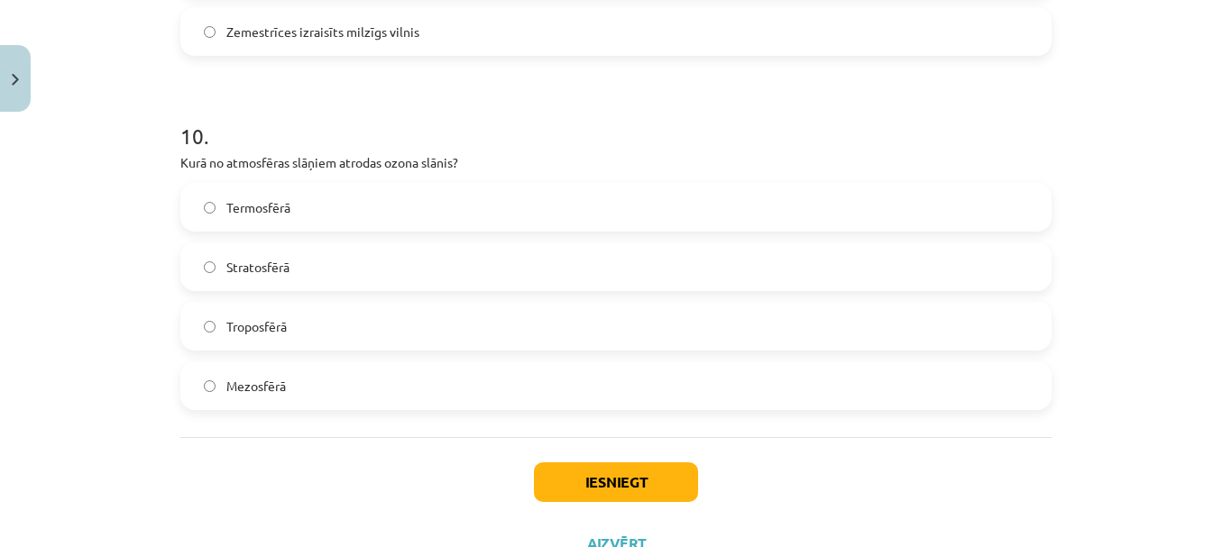
click at [334, 275] on label "Stratosfērā" at bounding box center [615, 266] width 867 height 45
click at [569, 483] on button "Iesniegt" at bounding box center [616, 483] width 164 height 40
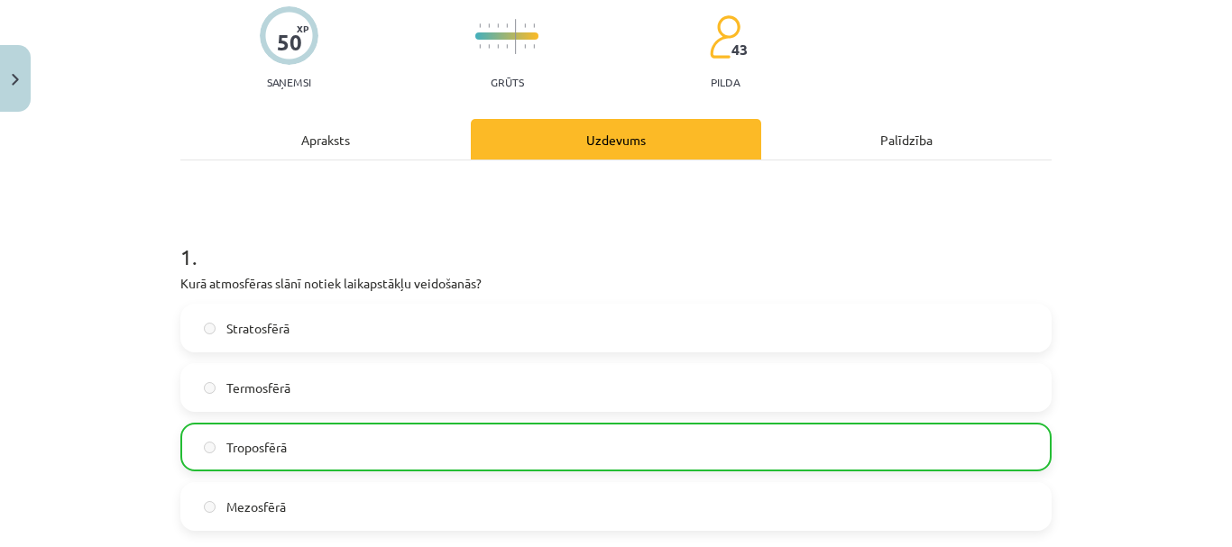
scroll to position [0, 0]
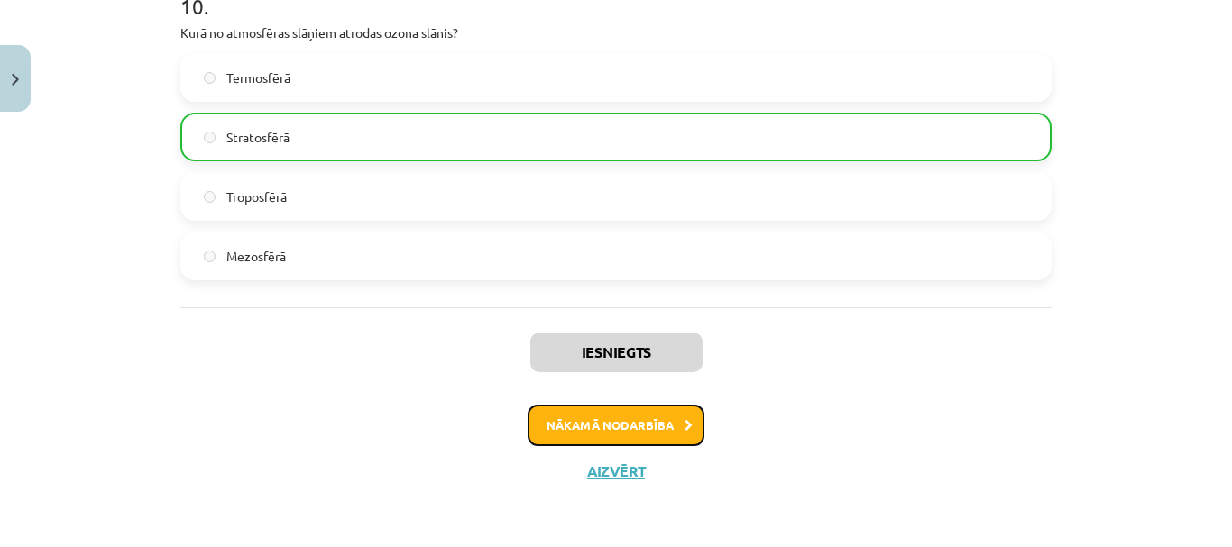
click at [670, 426] on button "Nākamā nodarbība" at bounding box center [615, 425] width 177 height 41
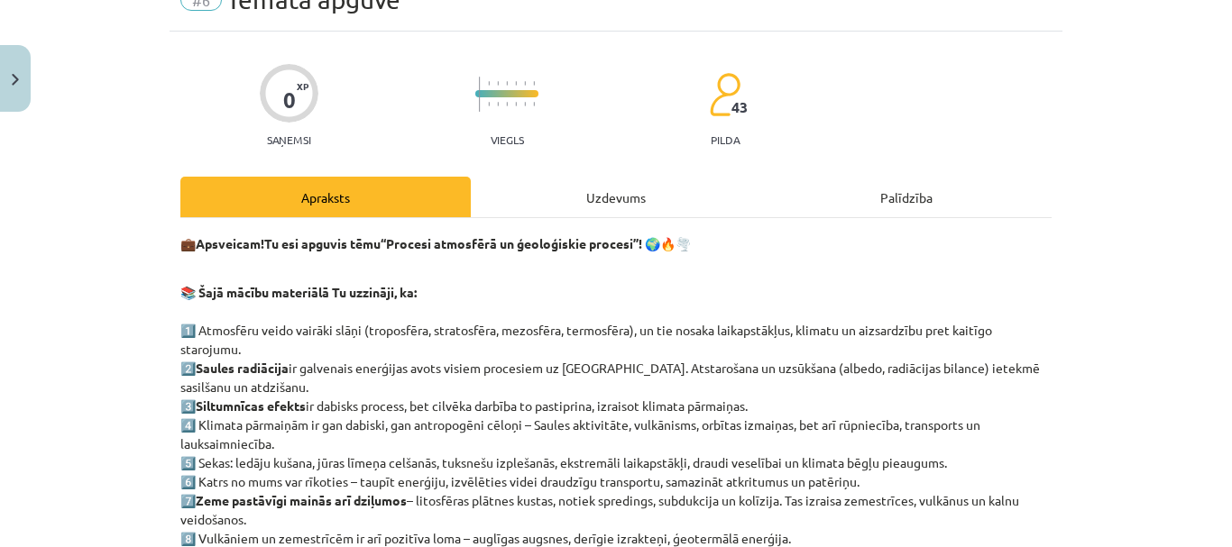
scroll to position [45, 0]
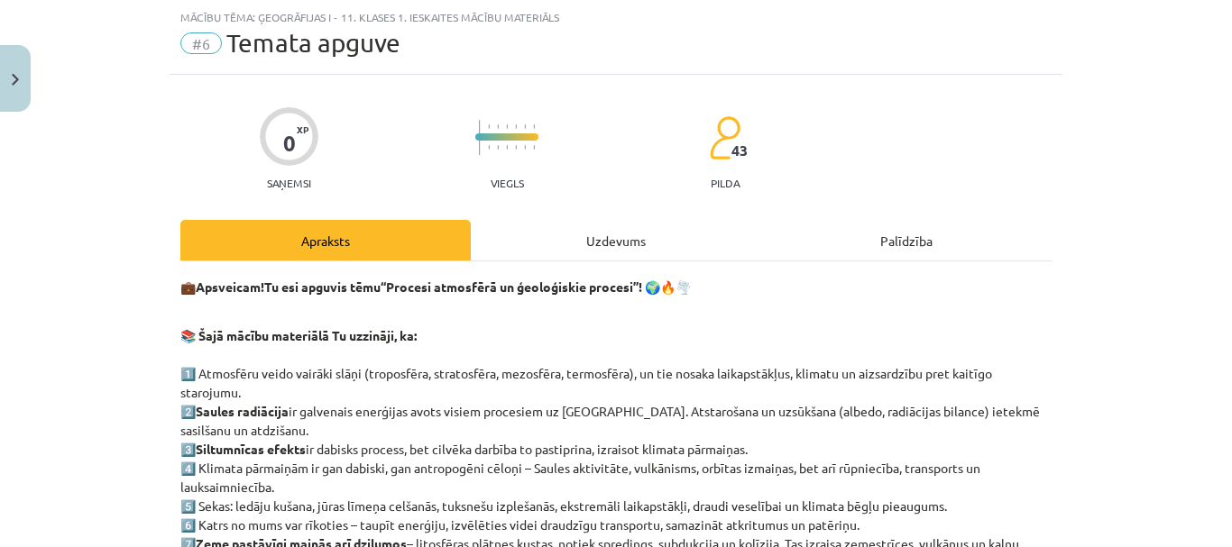
click at [599, 243] on div "Uzdevums" at bounding box center [616, 240] width 290 height 41
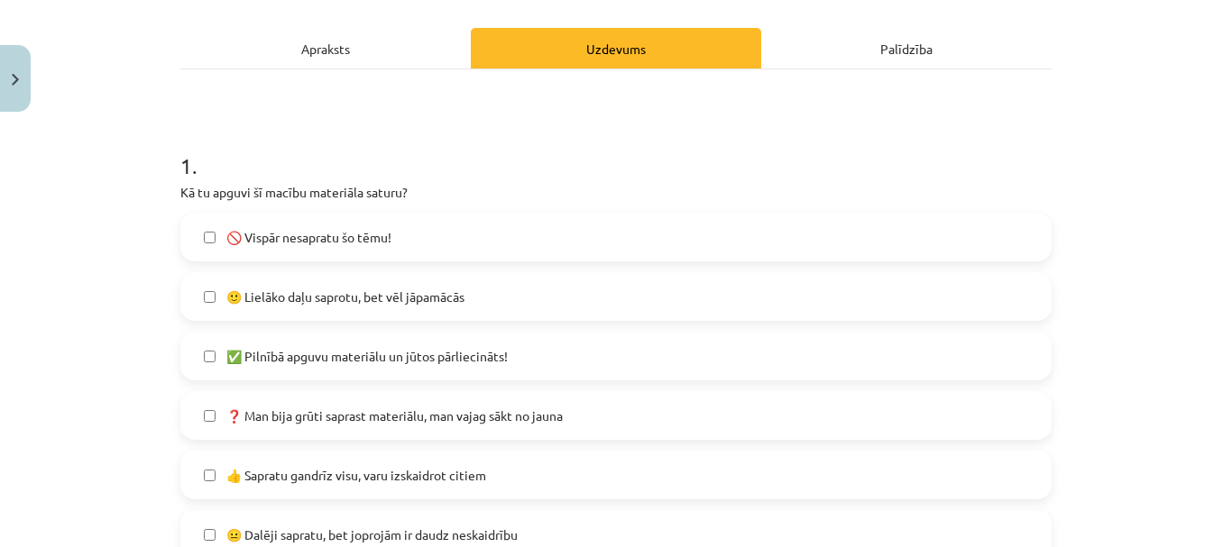
scroll to position [225, 0]
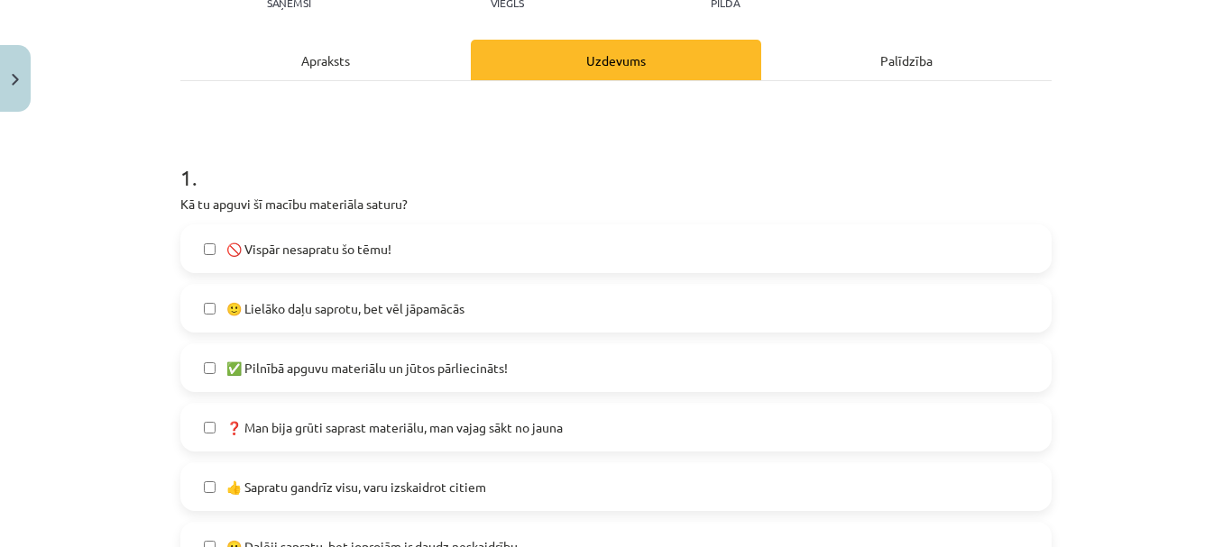
click at [503, 367] on label "✅ Pilnībā apguvu materiālu un jūtos pārliecināts!" at bounding box center [615, 367] width 867 height 45
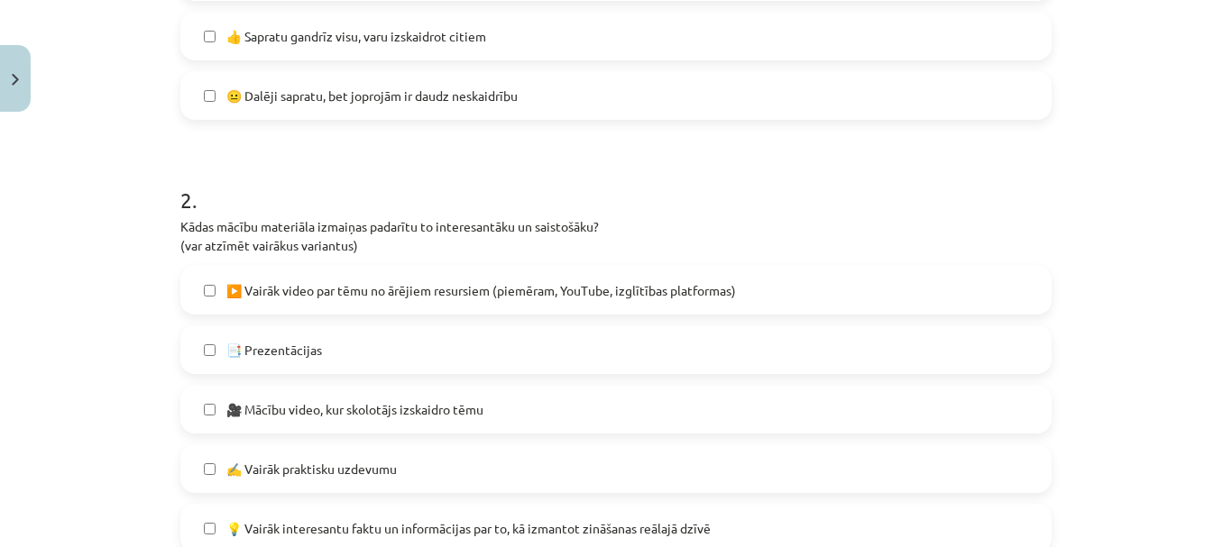
scroll to position [766, 0]
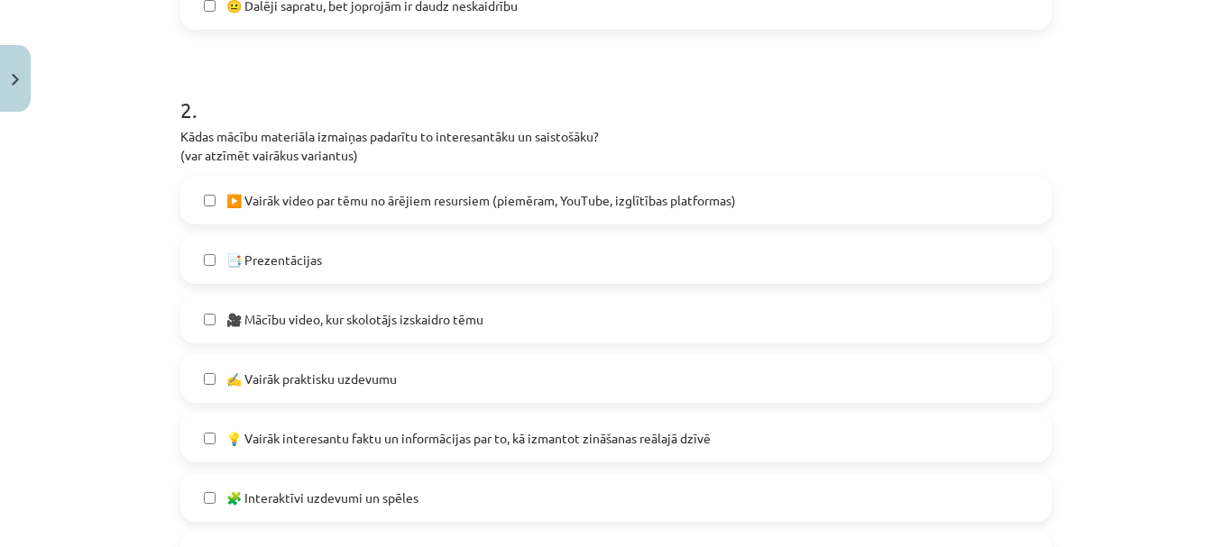
click at [241, 257] on span "📑 Prezentācijas" at bounding box center [274, 260] width 96 height 19
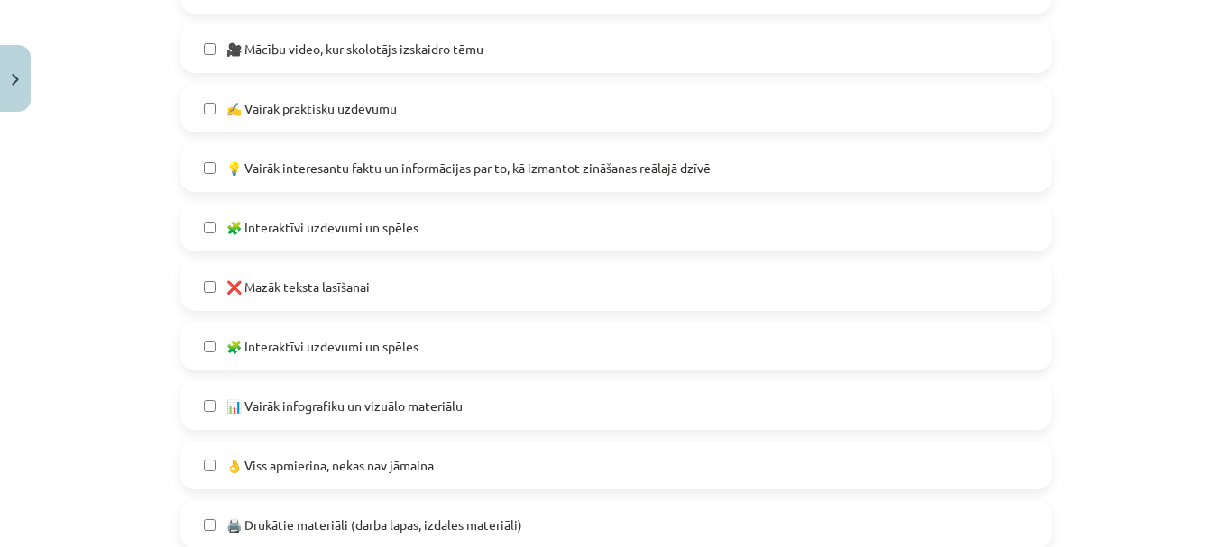
scroll to position [1127, 0]
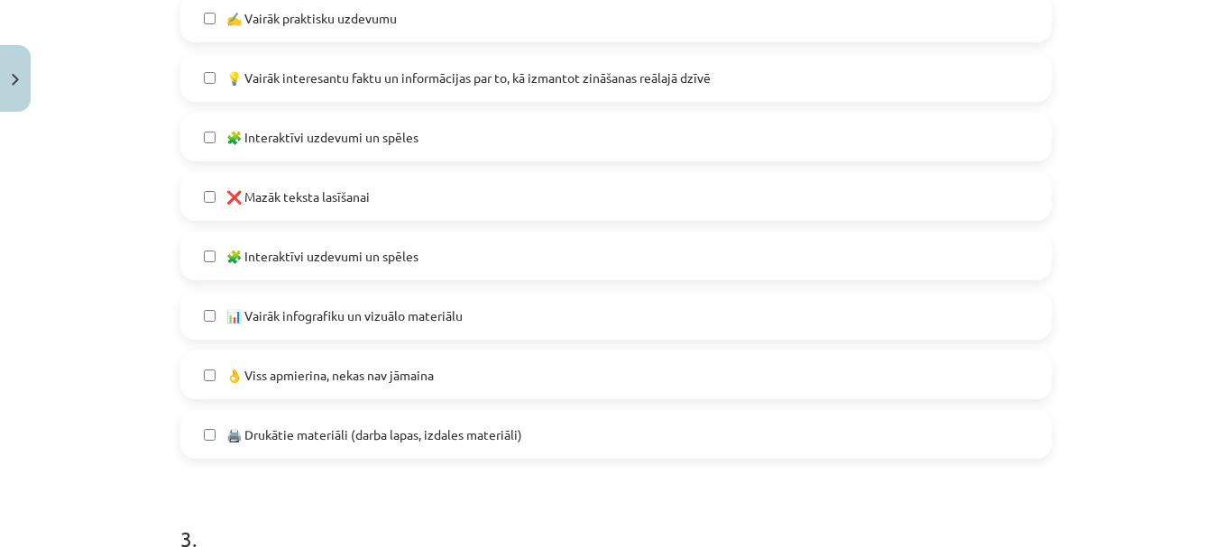
click at [247, 370] on span "👌 Viss apmierina, nekas nav jāmaina" at bounding box center [329, 375] width 207 height 19
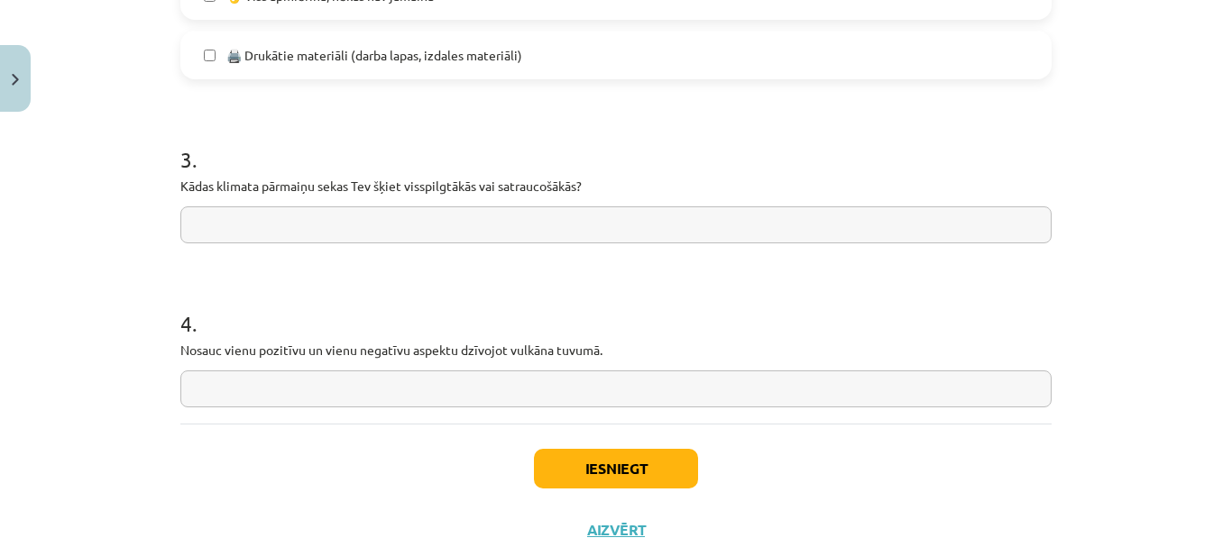
scroll to position [1475, 0]
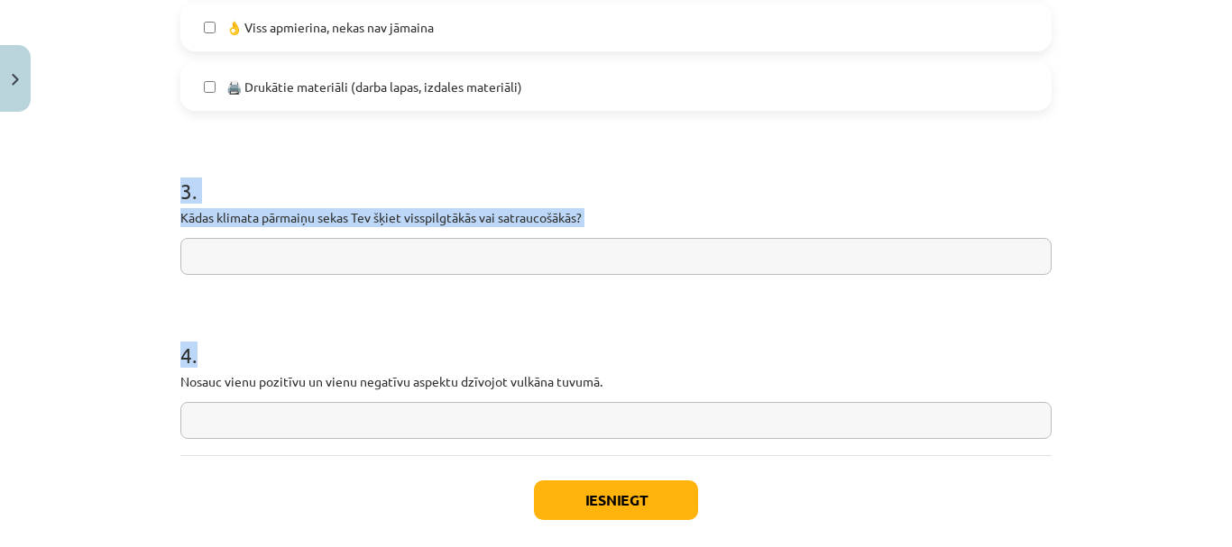
drag, startPoint x: 170, startPoint y: 179, endPoint x: 576, endPoint y: 417, distance: 471.2
copy form "3 . Kādas klimata pārmaiņu sekas Tev šķiet visspilgtākās vai satraucošākās? 4 ."
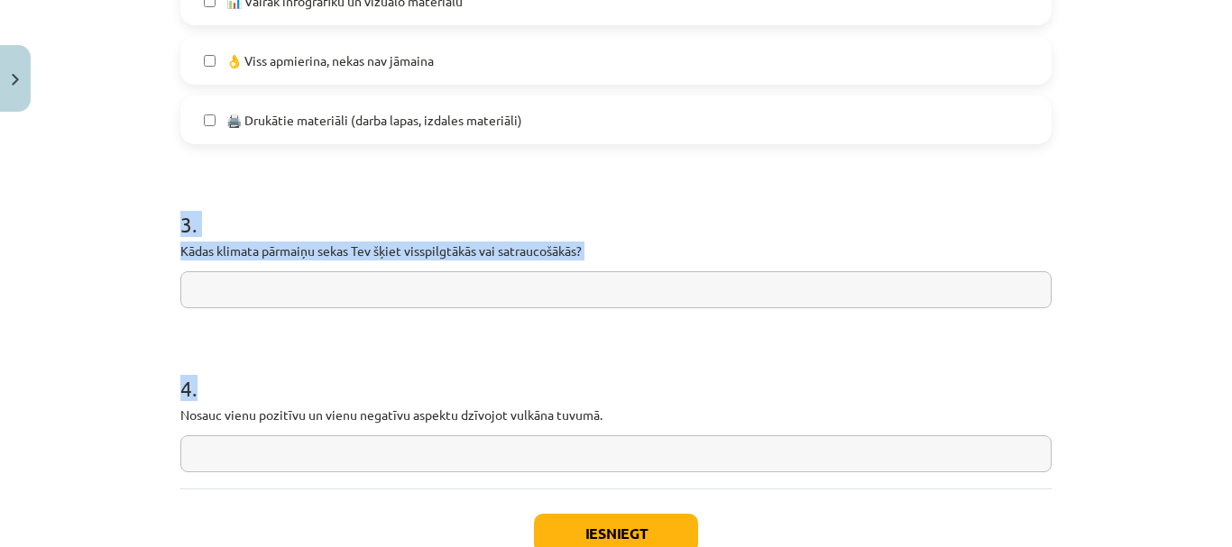
scroll to position [1443, 0]
click at [460, 218] on h1 "3 ." at bounding box center [615, 207] width 871 height 56
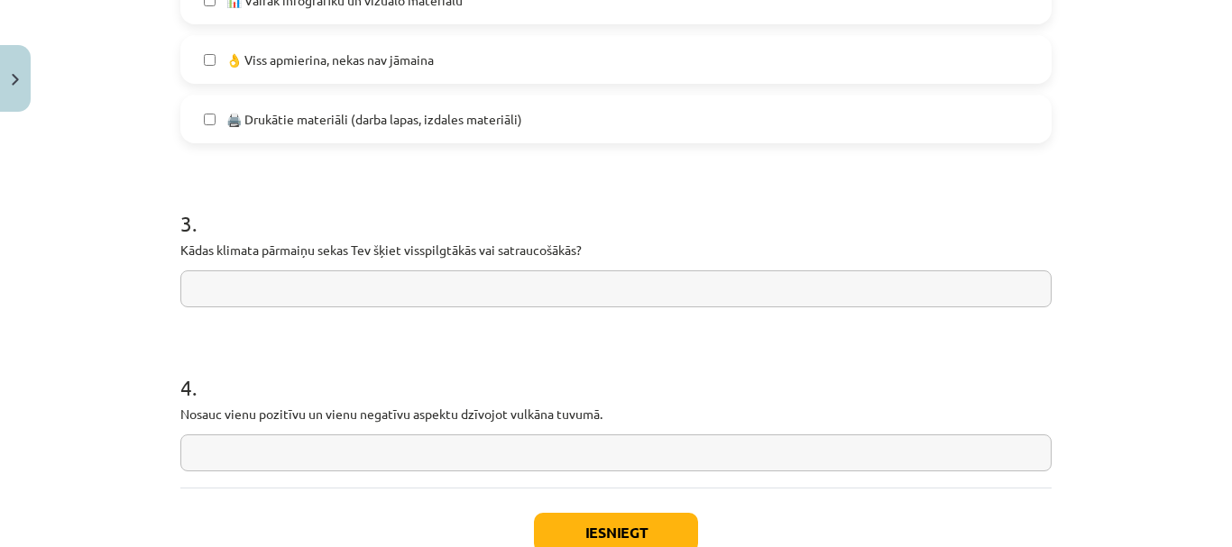
paste input "**********"
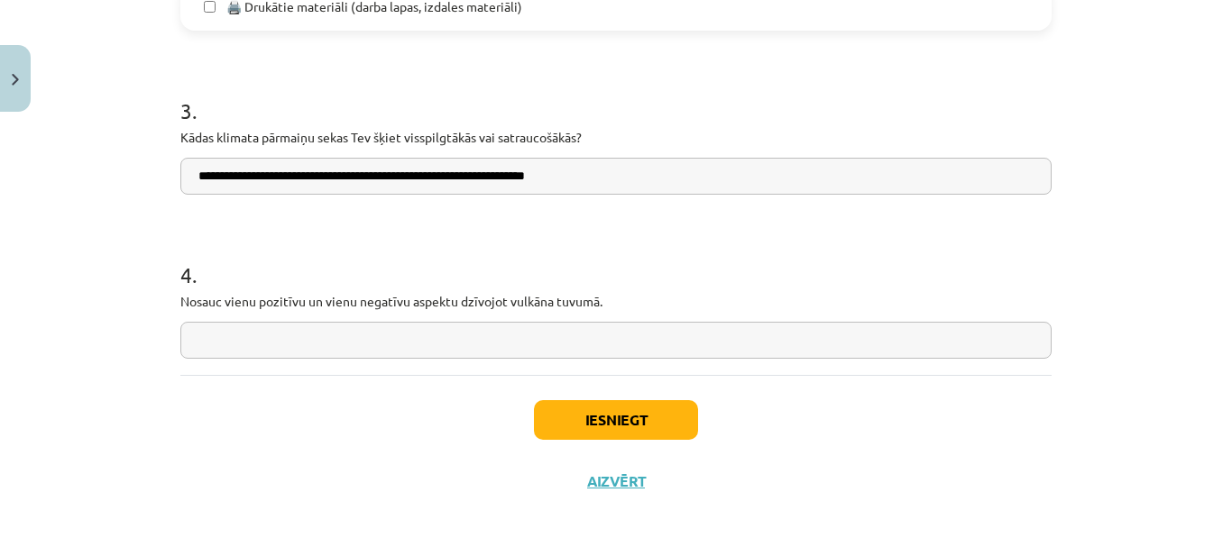
scroll to position [1565, 0]
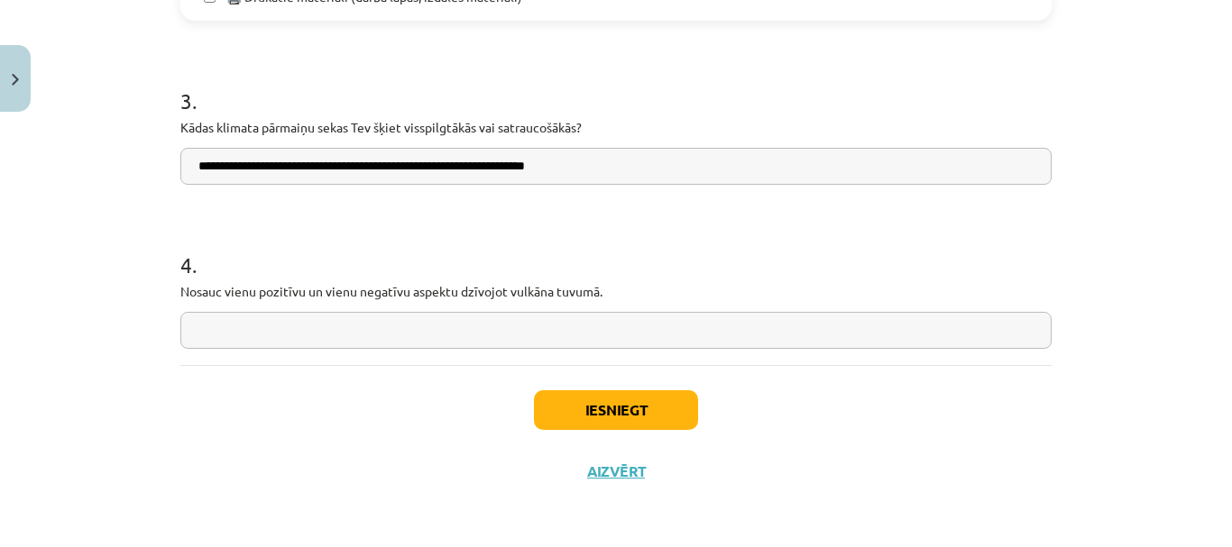
type input "**********"
paste input "**********"
click at [405, 334] on input "**********" at bounding box center [615, 330] width 871 height 37
click at [251, 335] on input "**********" at bounding box center [615, 330] width 871 height 37
click at [498, 333] on input "**********" at bounding box center [615, 330] width 871 height 37
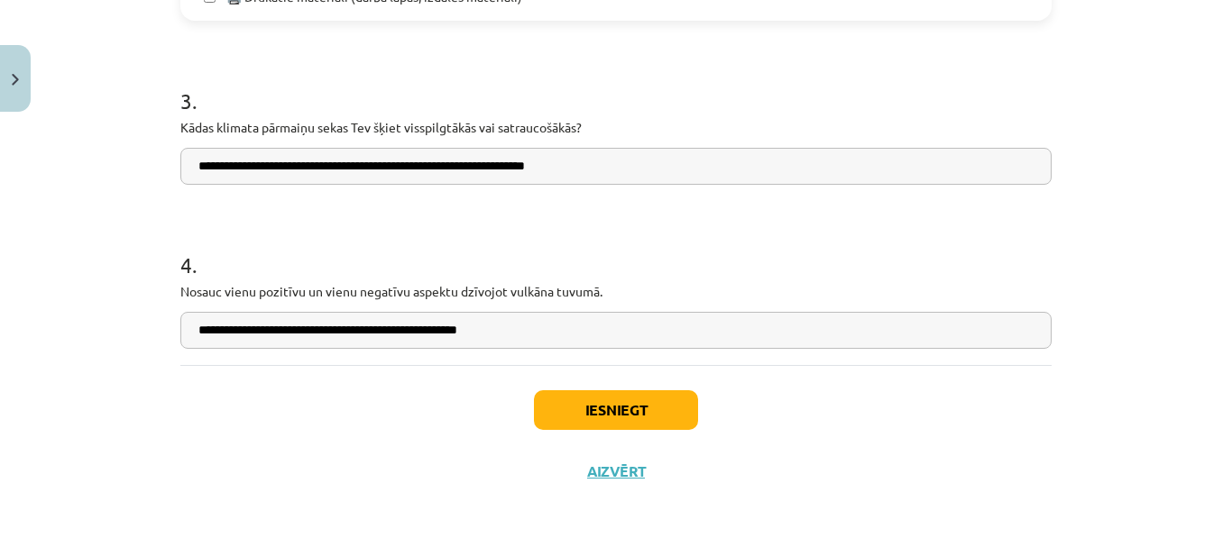
type input "**********"
click at [554, 404] on button "Iesniegt" at bounding box center [616, 410] width 164 height 40
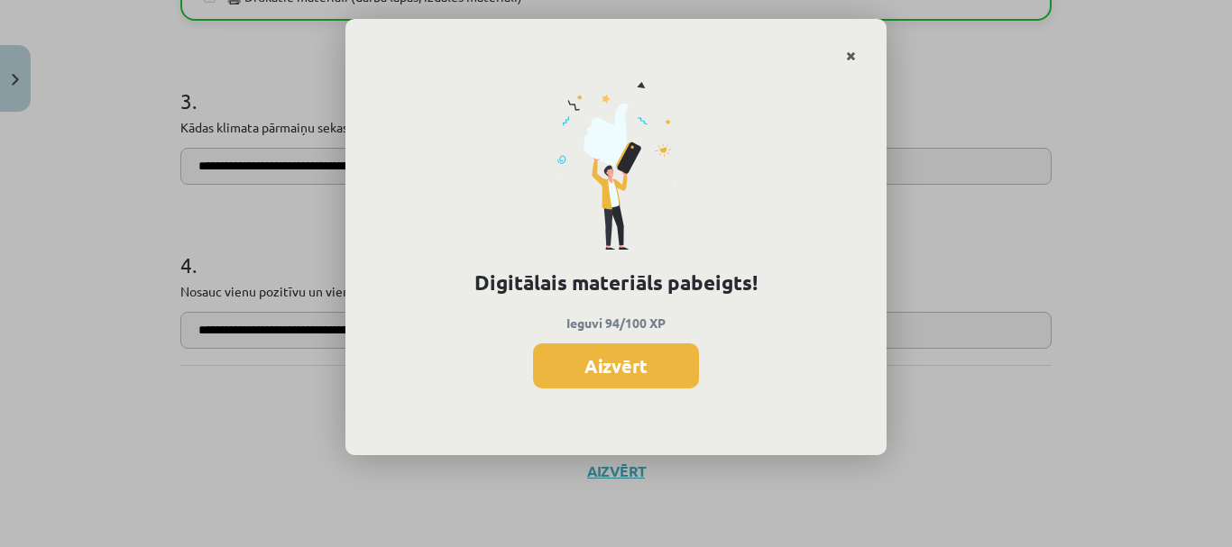
click at [848, 55] on icon "Close" at bounding box center [851, 56] width 10 height 13
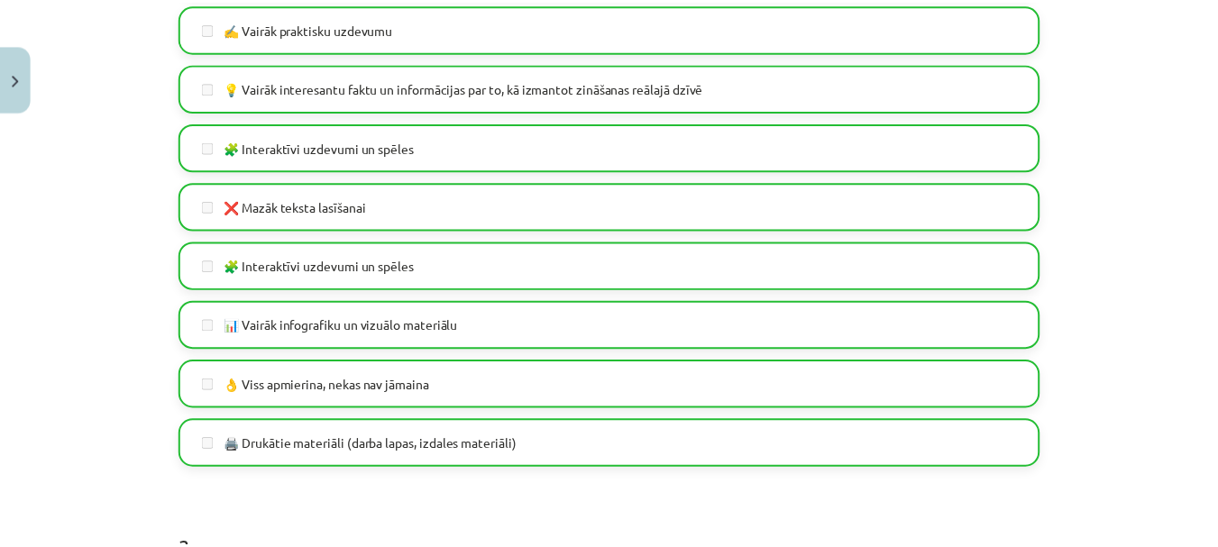
scroll to position [1114, 0]
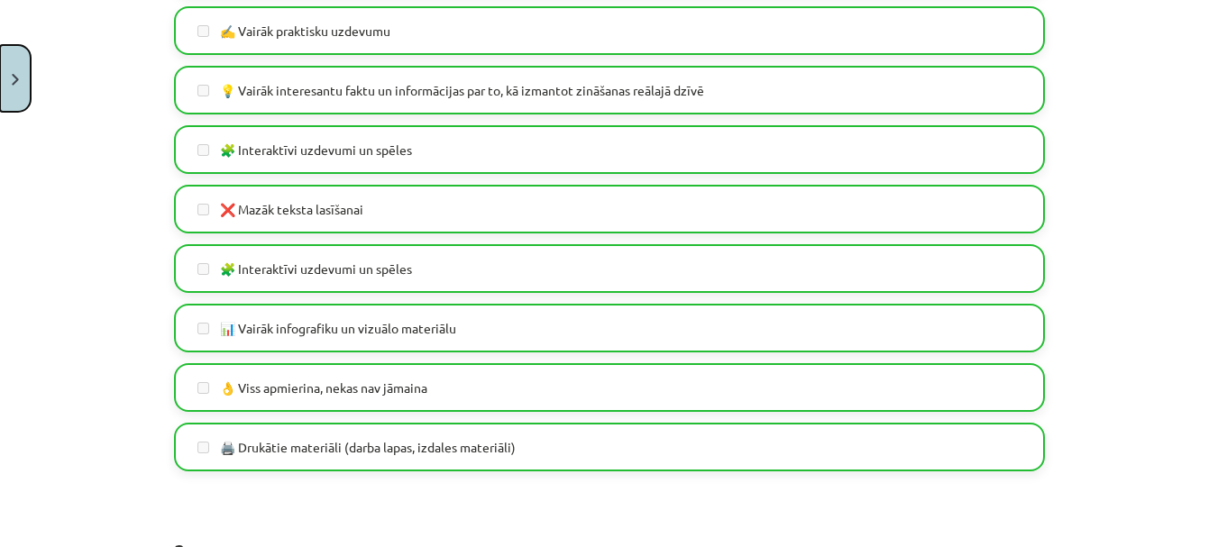
click at [11, 72] on button "Close" at bounding box center [15, 78] width 31 height 67
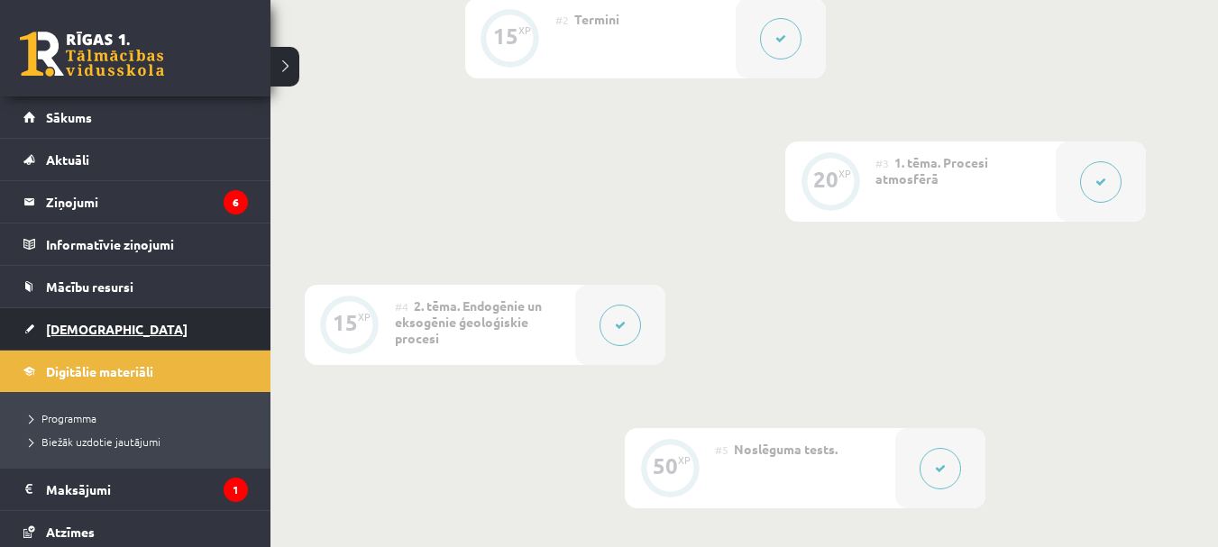
click at [59, 330] on span "[DEMOGRAPHIC_DATA]" at bounding box center [117, 329] width 142 height 16
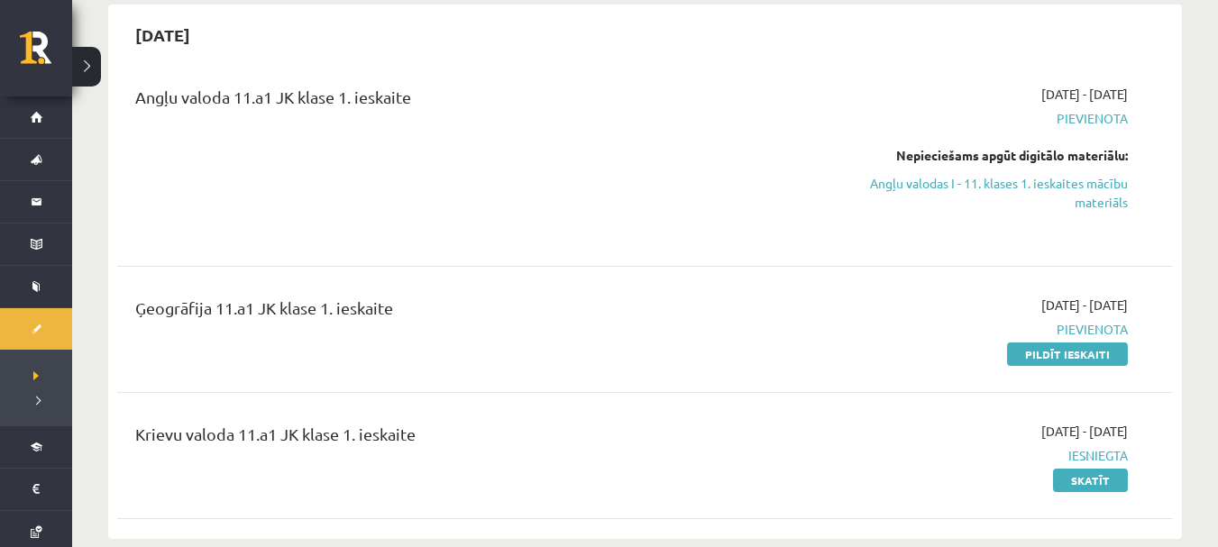
scroll to position [180, 0]
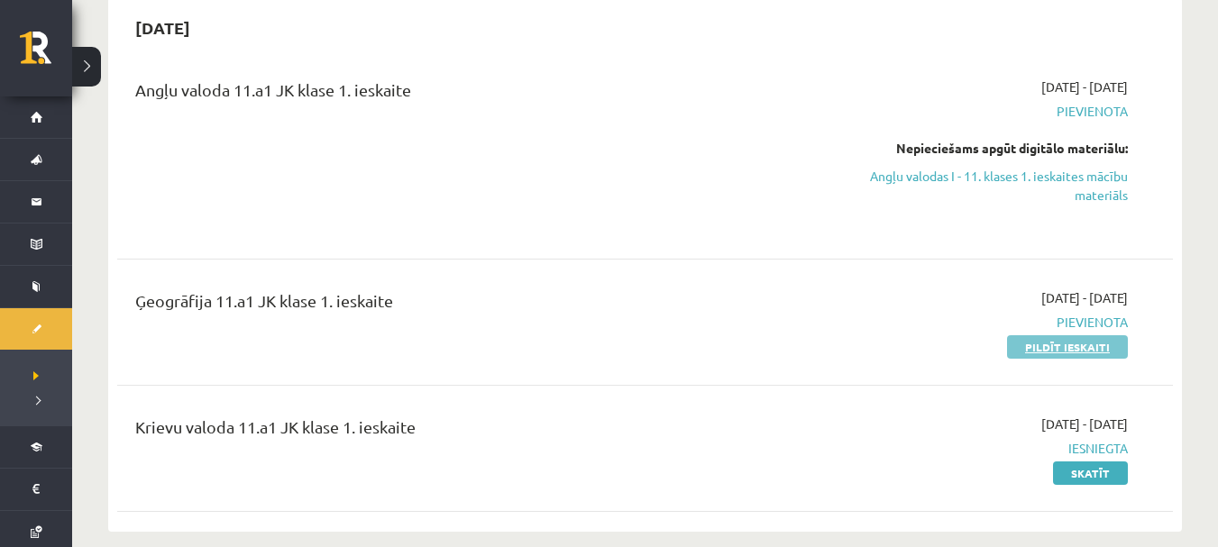
click at [1056, 344] on link "Pildīt ieskaiti" at bounding box center [1067, 346] width 121 height 23
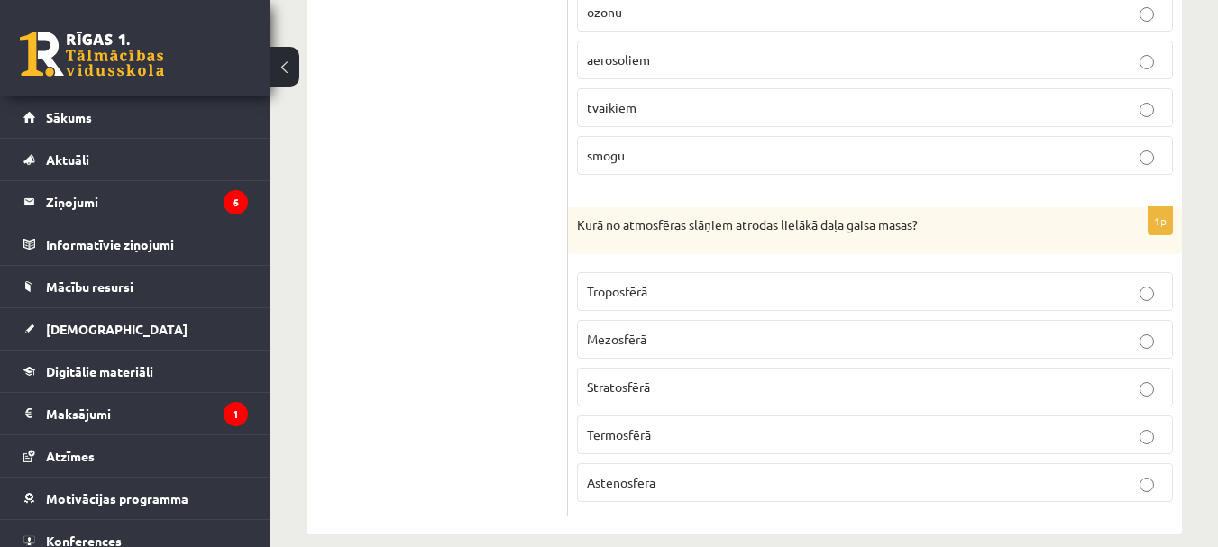
scroll to position [1467, 0]
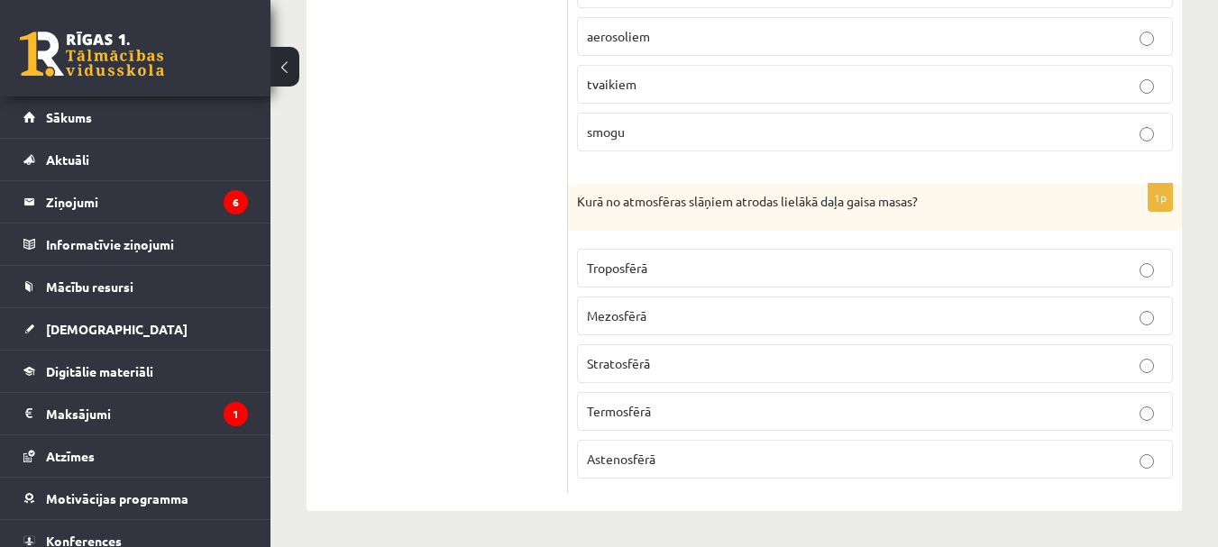
click at [288, 69] on button at bounding box center [284, 67] width 29 height 40
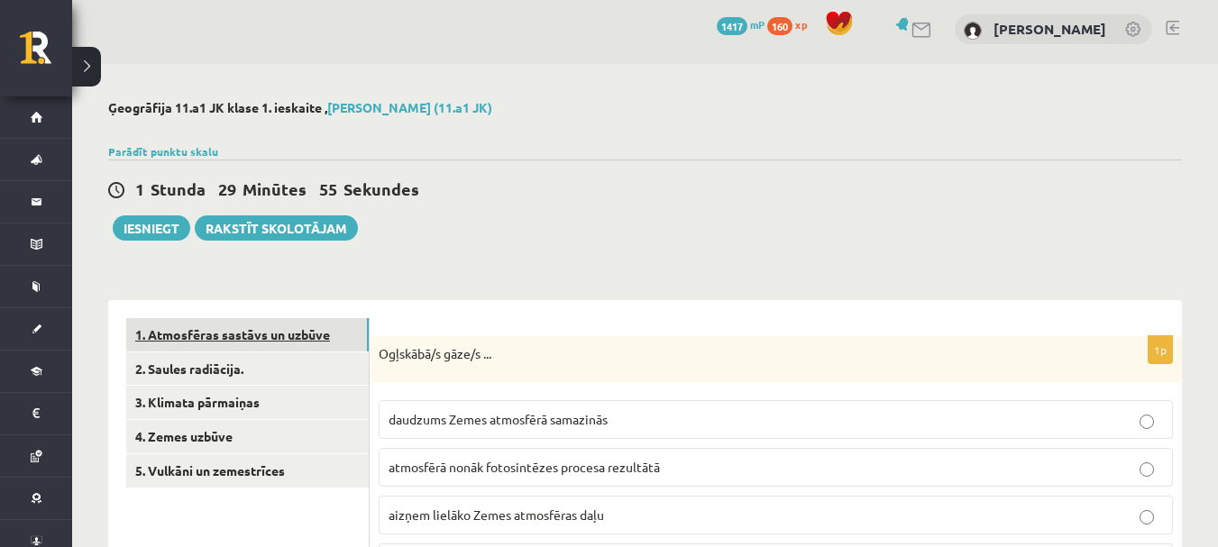
scroll to position [0, 0]
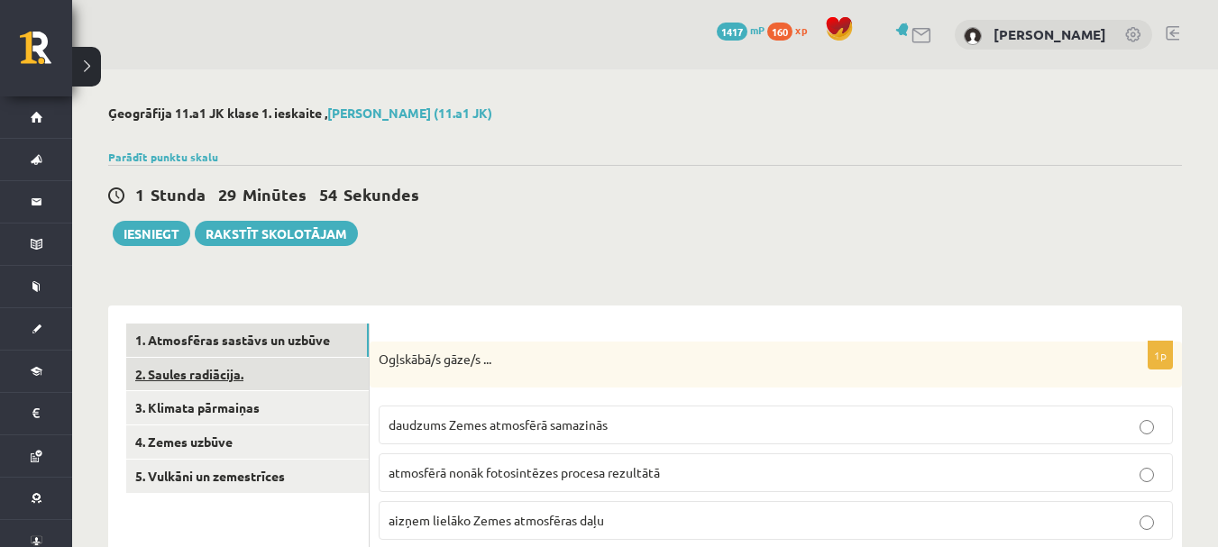
click at [258, 366] on link "2. Saules radiācija." at bounding box center [247, 374] width 243 height 33
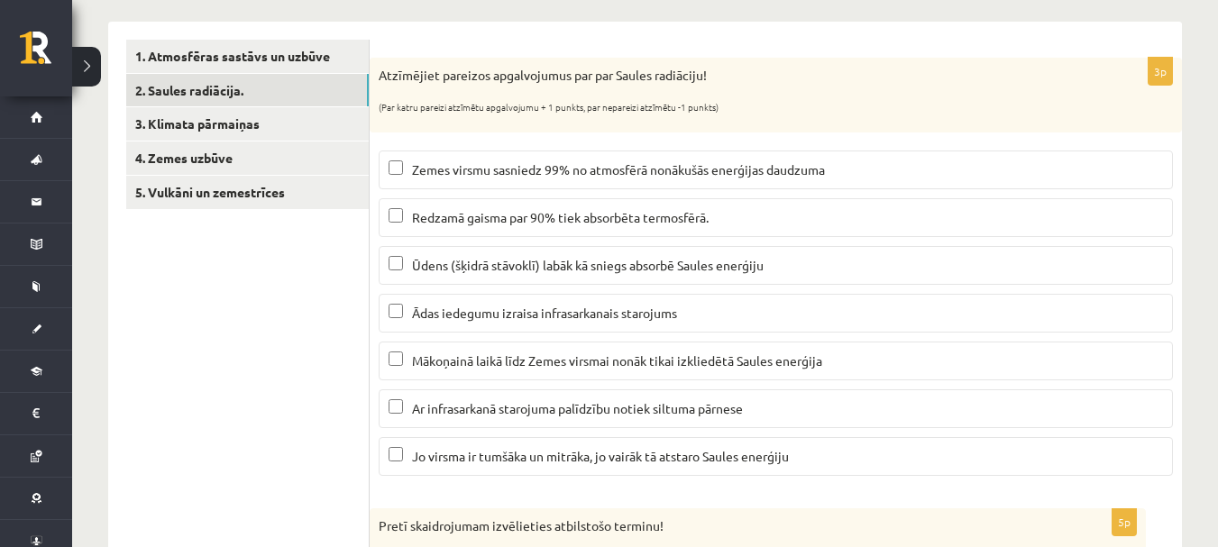
scroll to position [171, 0]
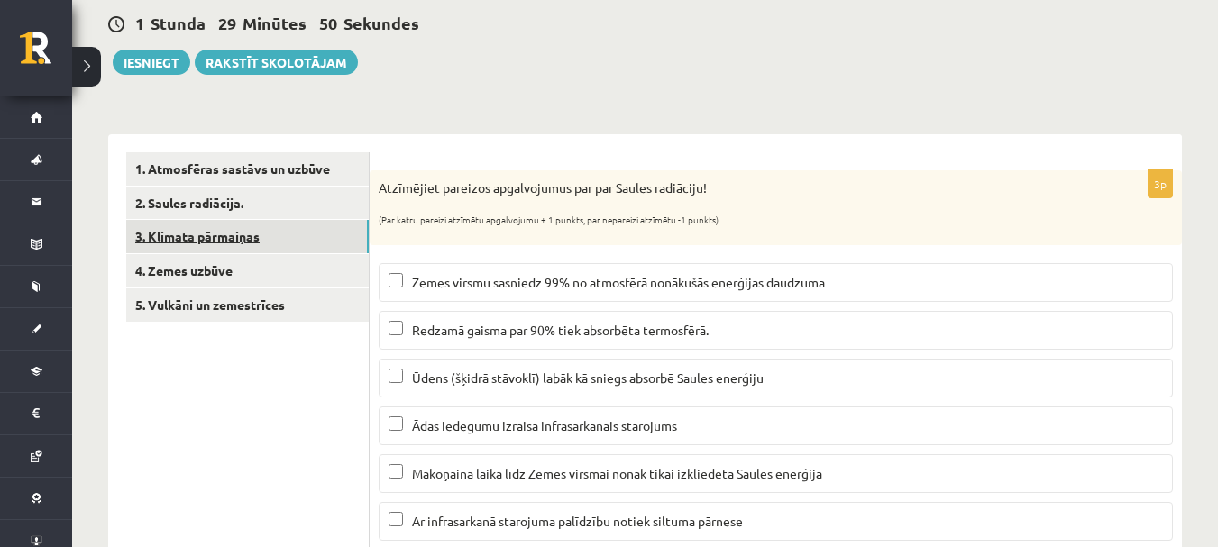
click at [142, 240] on link "3. Klimata pārmaiņas" at bounding box center [247, 236] width 243 height 33
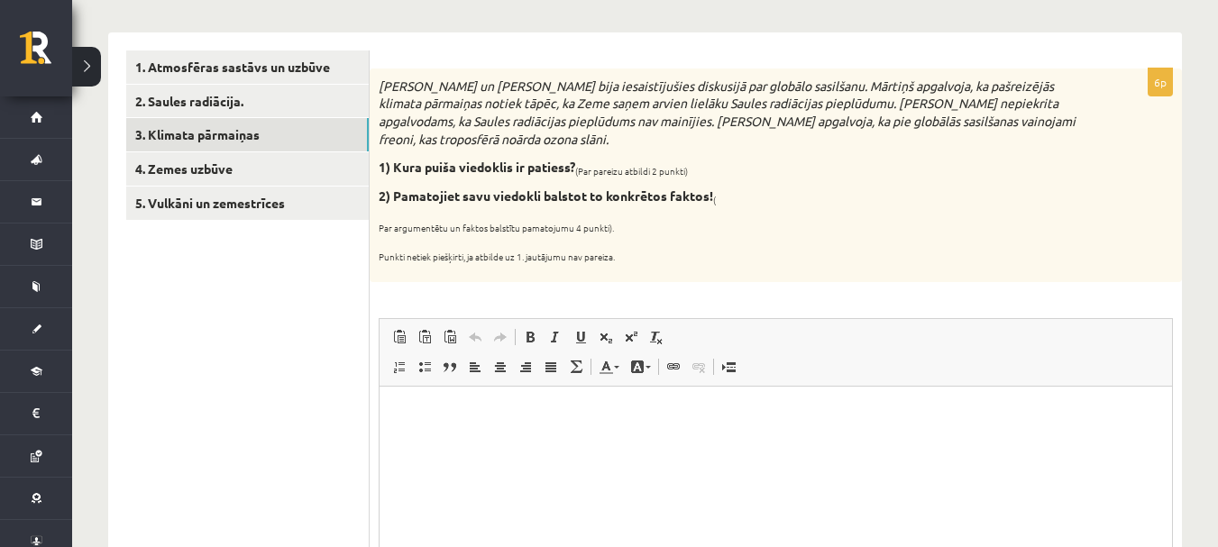
scroll to position [261, 0]
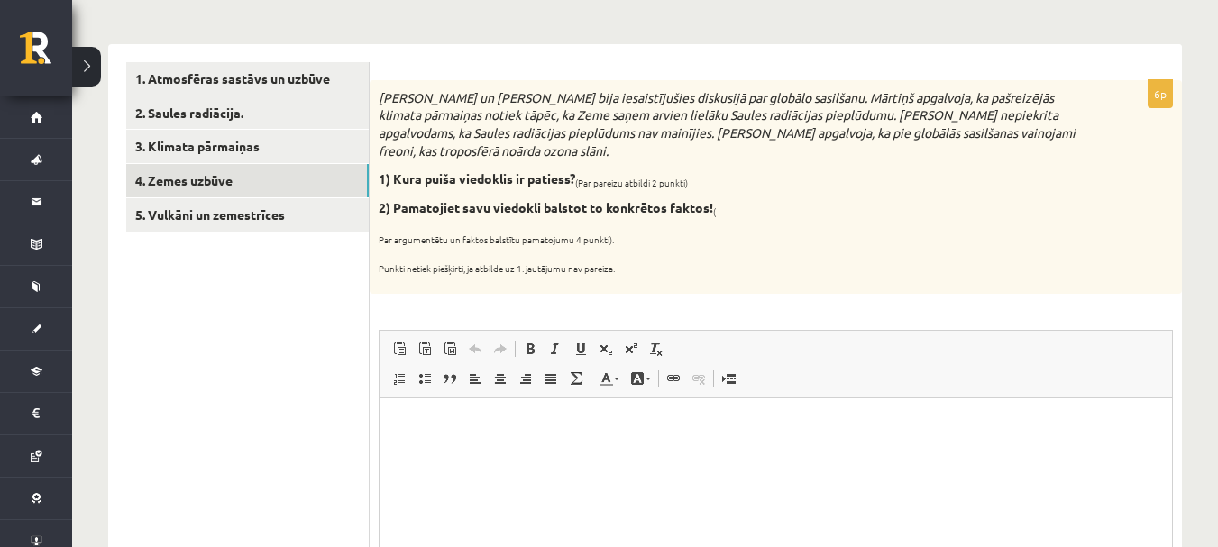
click at [248, 175] on link "4. Zemes uzbūve" at bounding box center [247, 180] width 243 height 33
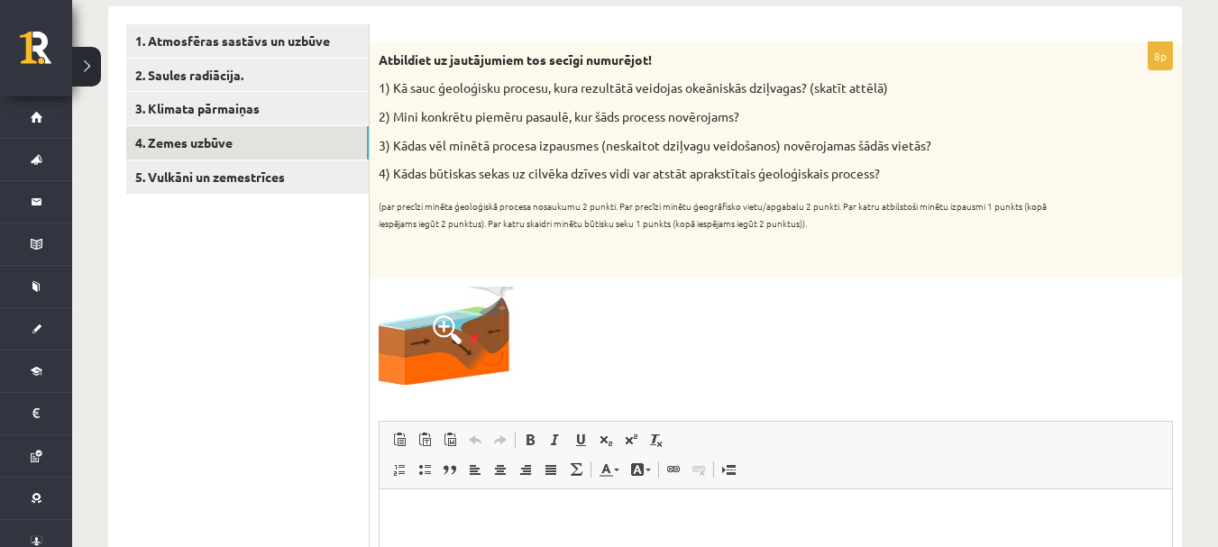
scroll to position [291, 0]
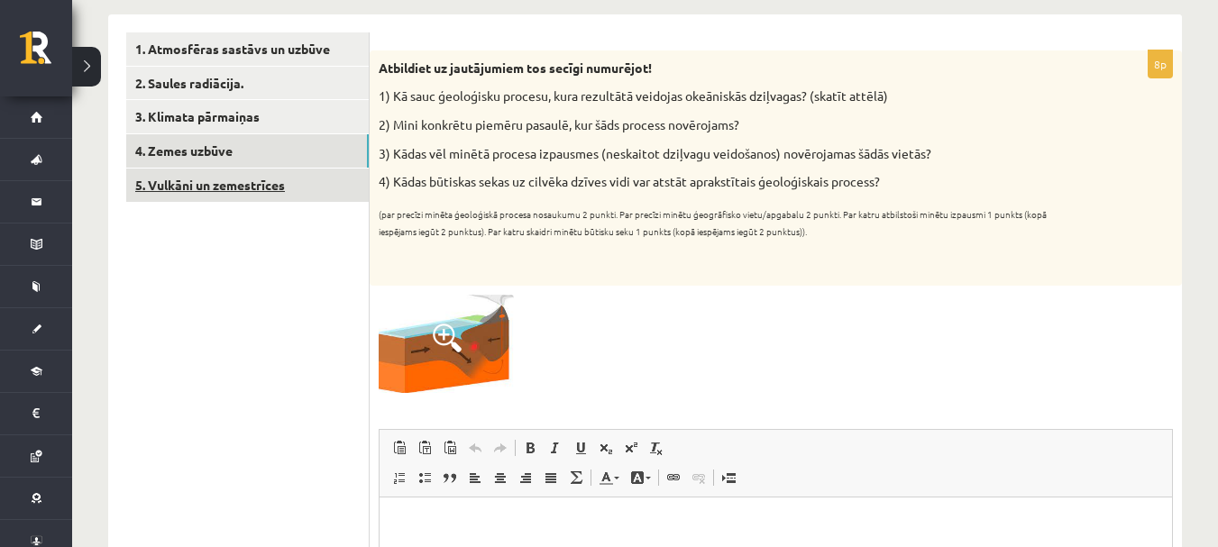
click at [243, 179] on link "5. Vulkāni un zemestrīces" at bounding box center [247, 185] width 243 height 33
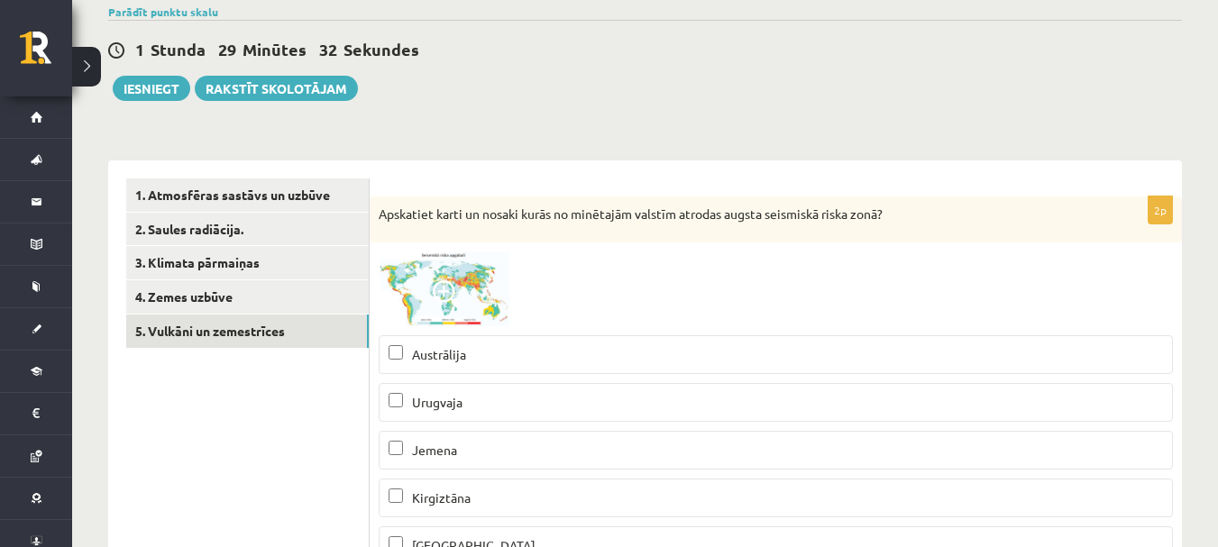
scroll to position [0, 0]
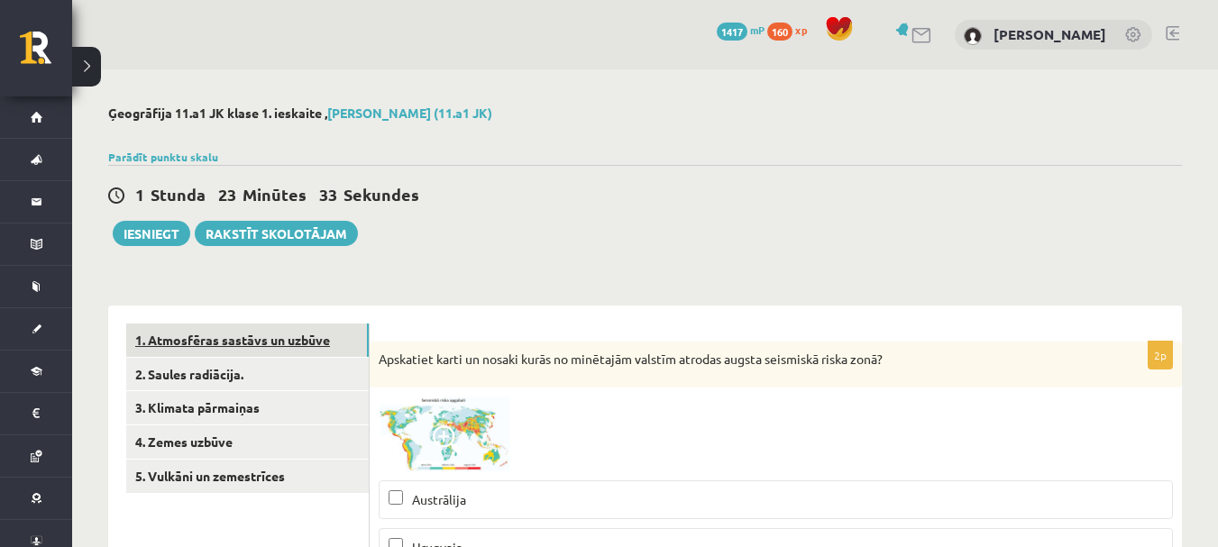
click at [233, 344] on link "1. Atmosfēras sastāvs un uzbūve" at bounding box center [247, 340] width 243 height 33
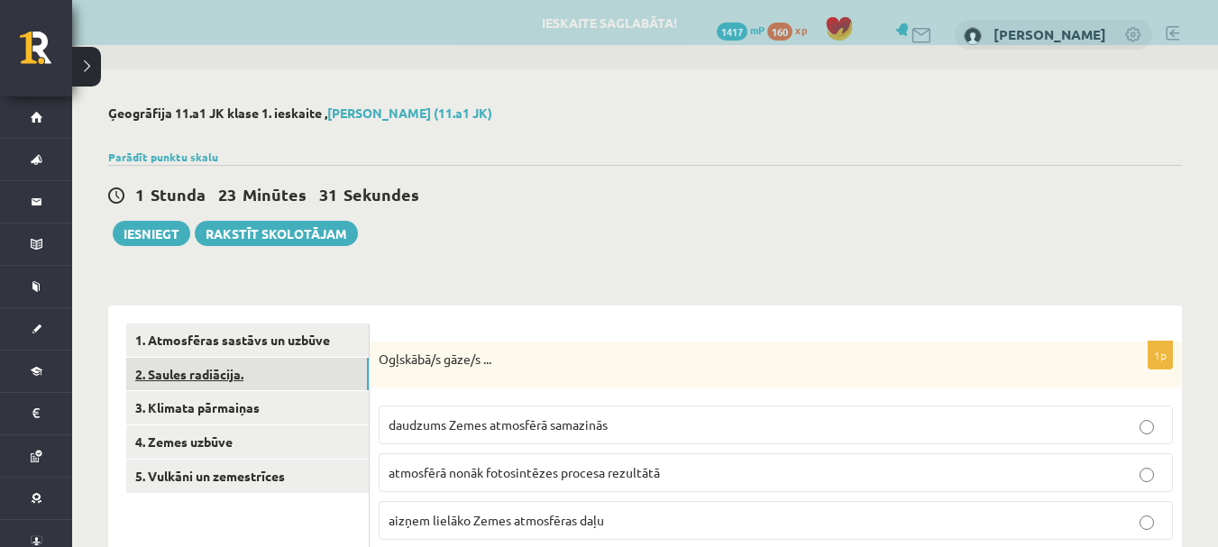
click at [237, 368] on link "2. Saules radiācija." at bounding box center [247, 374] width 243 height 33
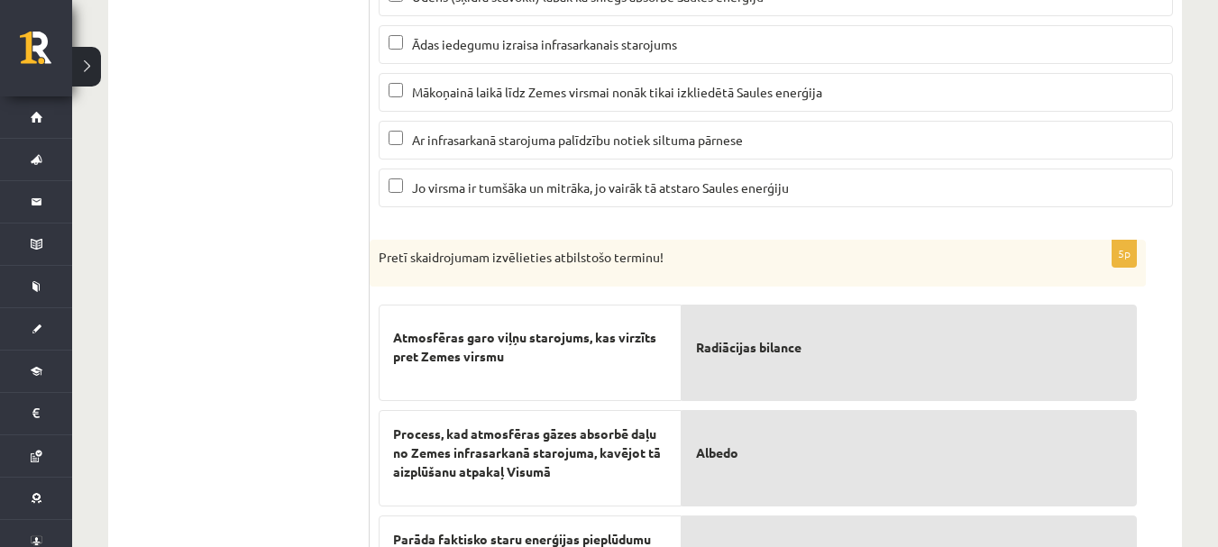
scroll to position [172, 0]
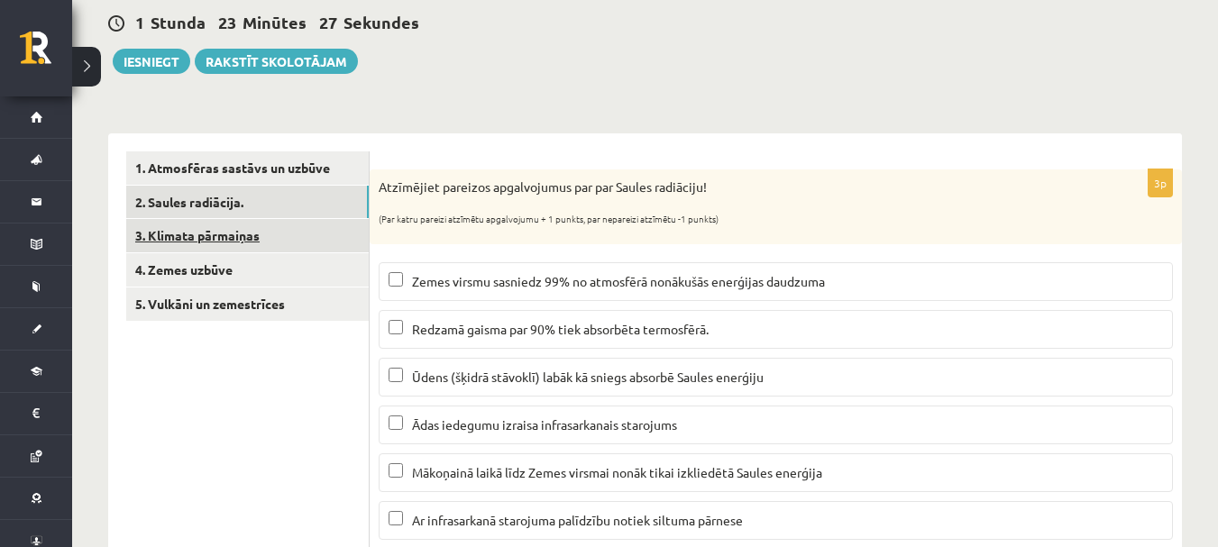
click at [195, 226] on link "3. Klimata pārmaiņas" at bounding box center [247, 235] width 243 height 33
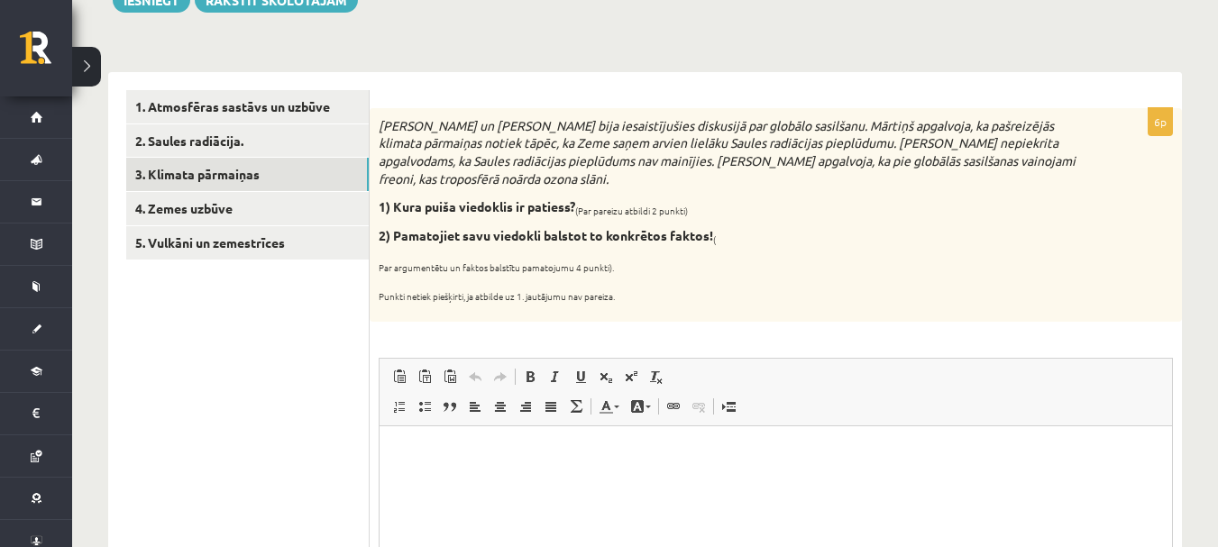
scroll to position [262, 0]
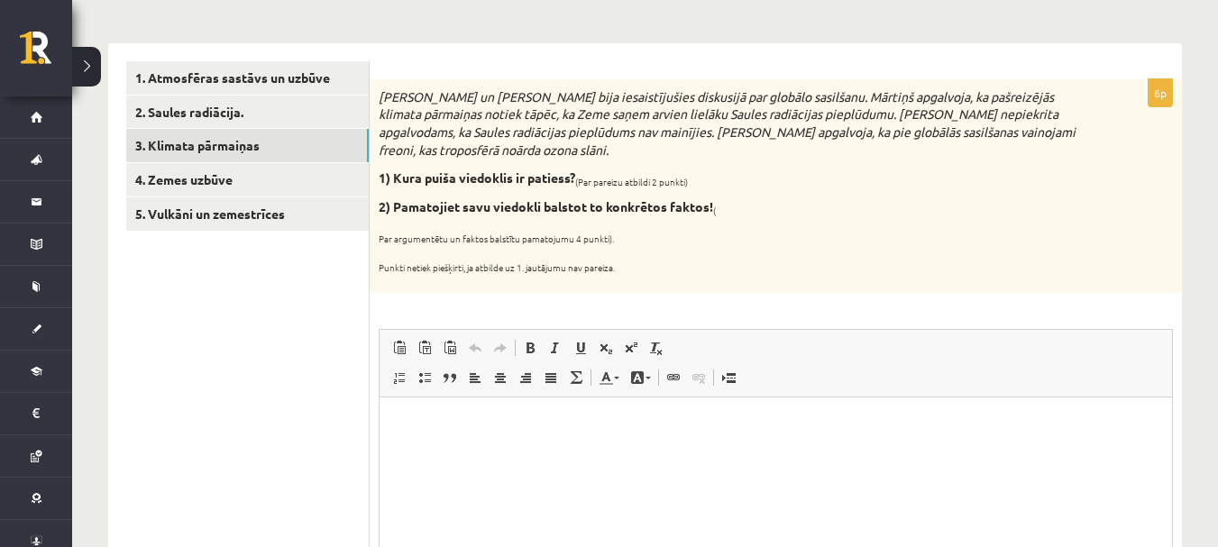
drag, startPoint x: 383, startPoint y: 87, endPoint x: 629, endPoint y: 268, distance: 305.1
click at [629, 268] on div "[PERSON_NAME] un [PERSON_NAME] bija iesaistījušies diskusijā par globālo sasilš…" at bounding box center [776, 186] width 812 height 214
click at [430, 177] on b "1) Kura puiša viedoklis ir patiess?" at bounding box center [477, 178] width 197 height 16
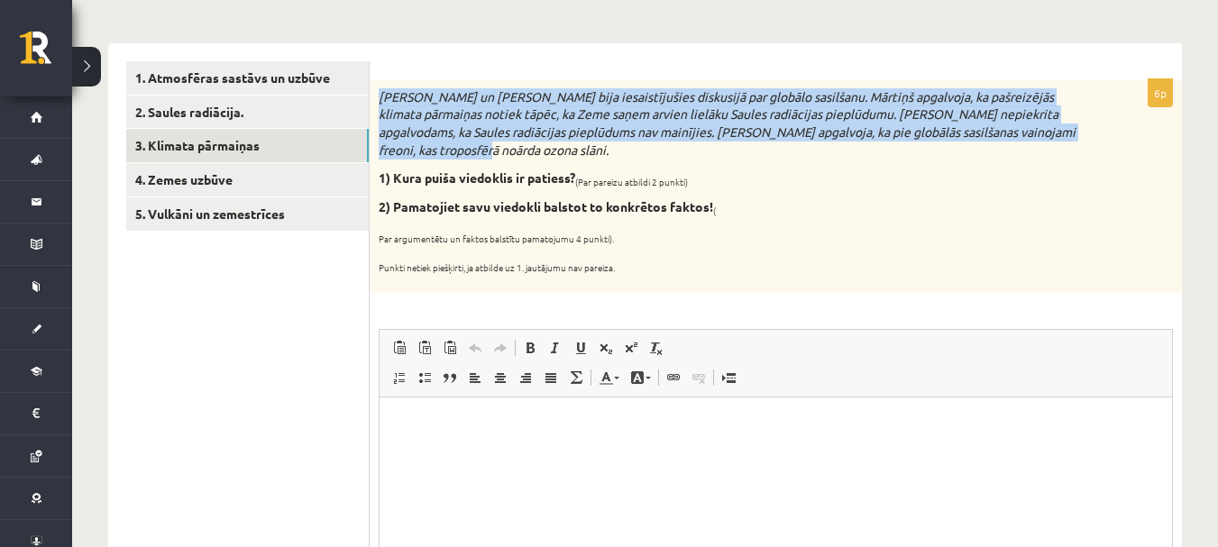
drag, startPoint x: 378, startPoint y: 92, endPoint x: 458, endPoint y: 160, distance: 104.9
click at [458, 160] on div "[PERSON_NAME] un [PERSON_NAME] bija iesaistījušies diskusijā par globālo sasilš…" at bounding box center [776, 186] width 812 height 214
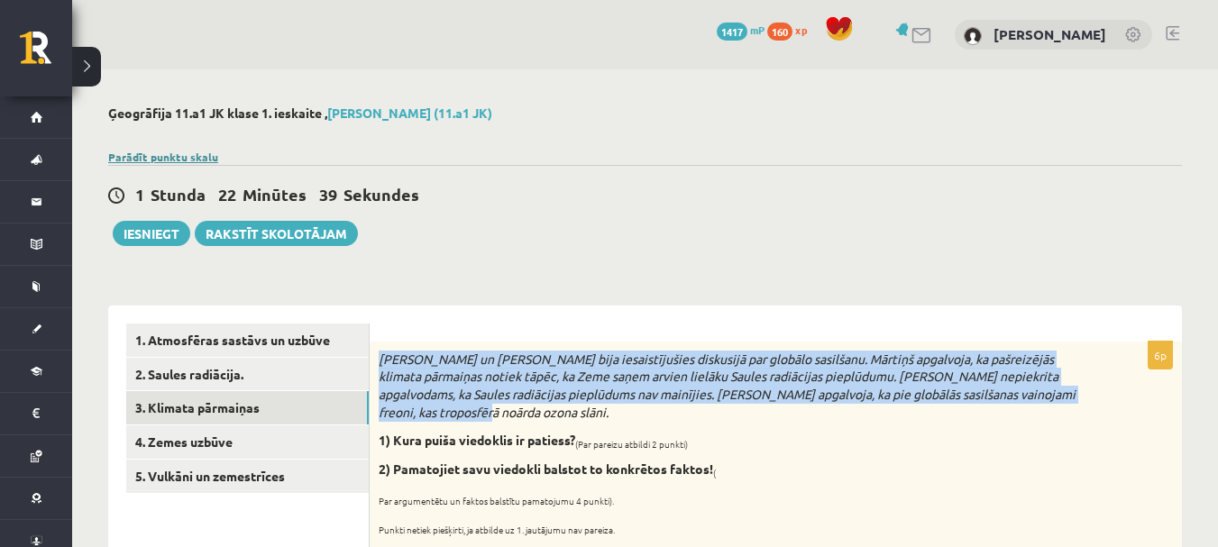
click at [208, 161] on link "Parādīt punktu skalu" at bounding box center [163, 157] width 110 height 14
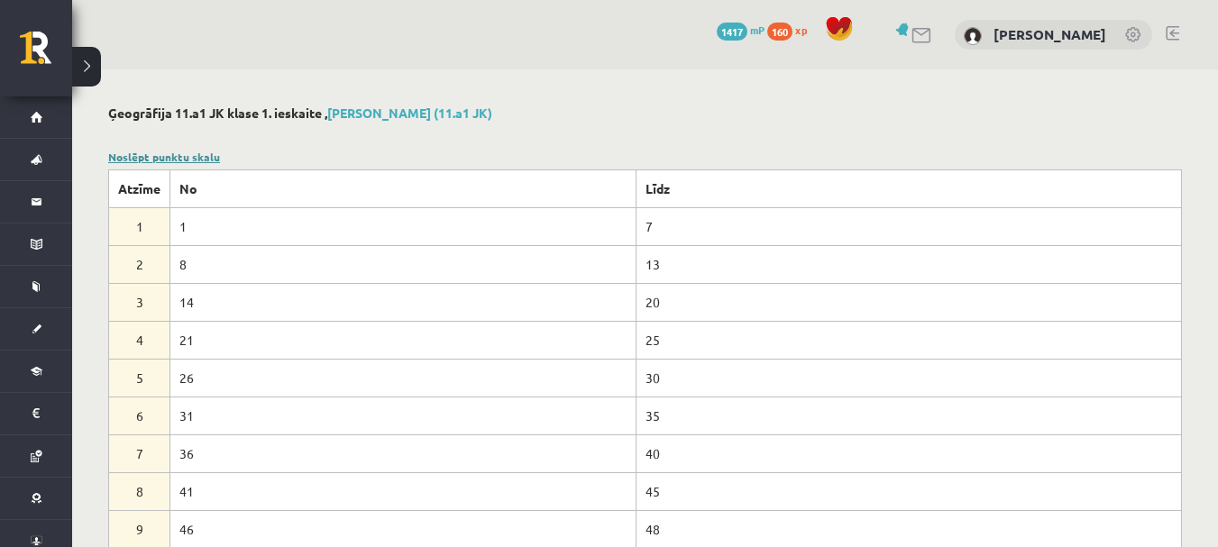
click at [205, 156] on link "Noslēpt punktu skalu" at bounding box center [164, 157] width 112 height 14
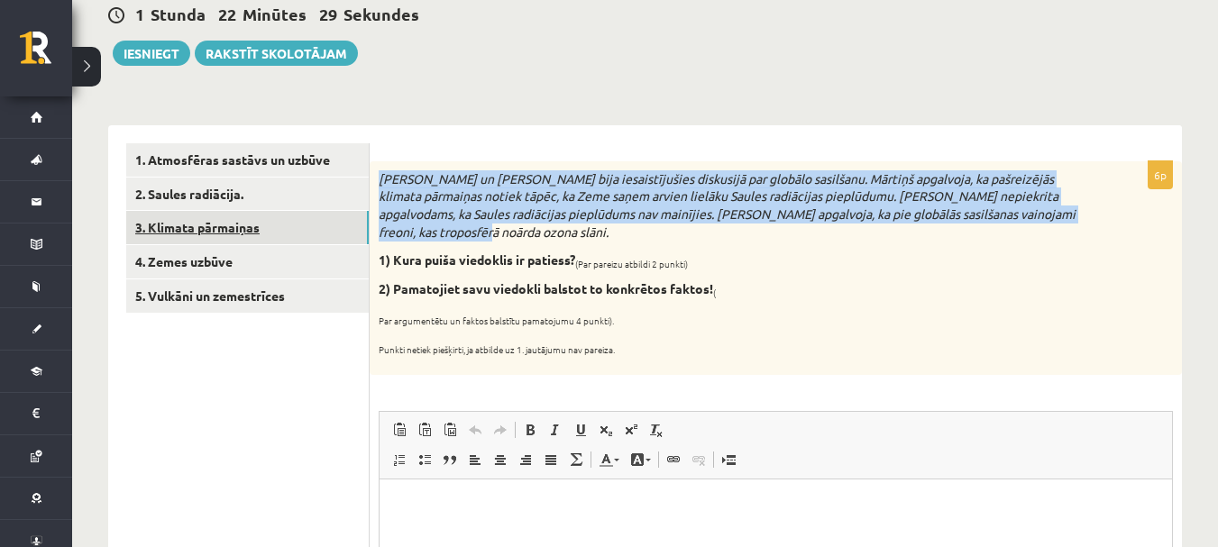
scroll to position [270, 0]
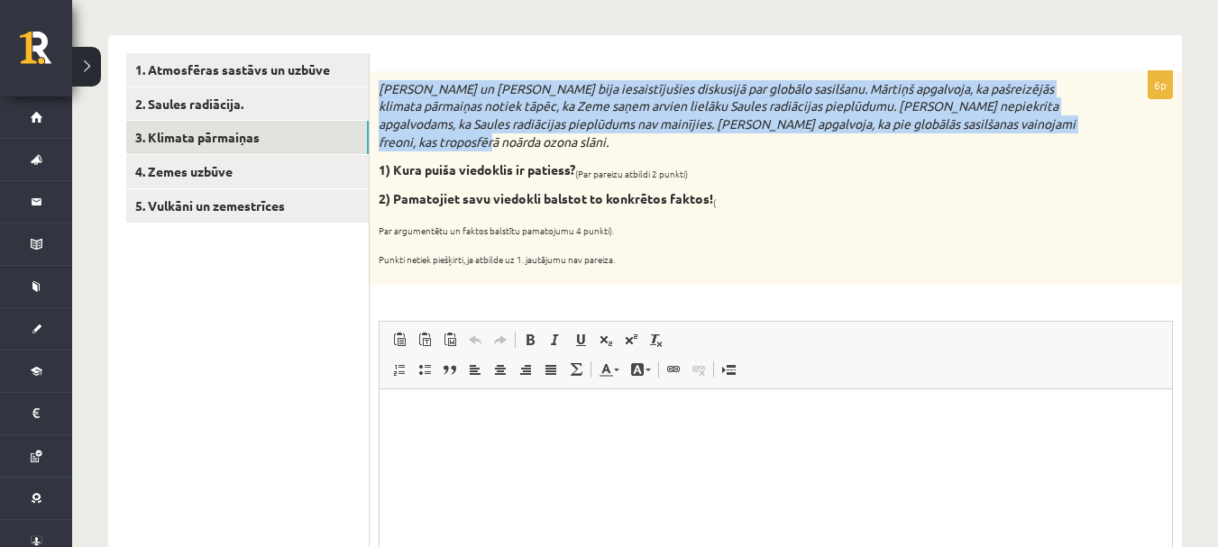
click at [524, 74] on div "Mārtiņš un Jānis bija iesaistījušies diskusijā par globālo sasilšanu. Mārtiņš a…" at bounding box center [776, 178] width 812 height 214
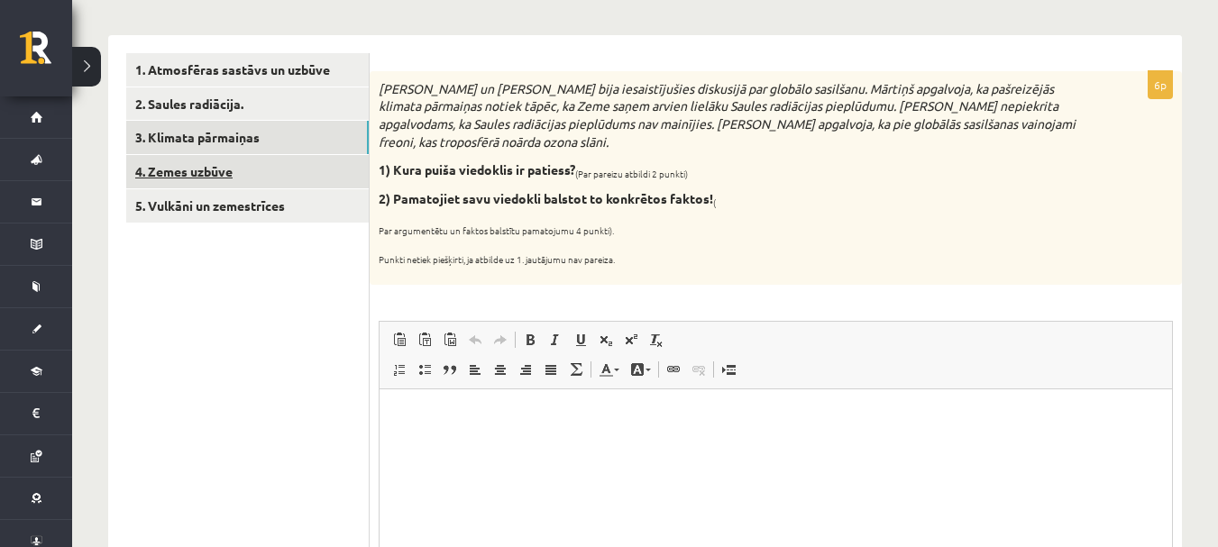
click at [202, 176] on link "4. Zemes uzbūve" at bounding box center [247, 171] width 243 height 33
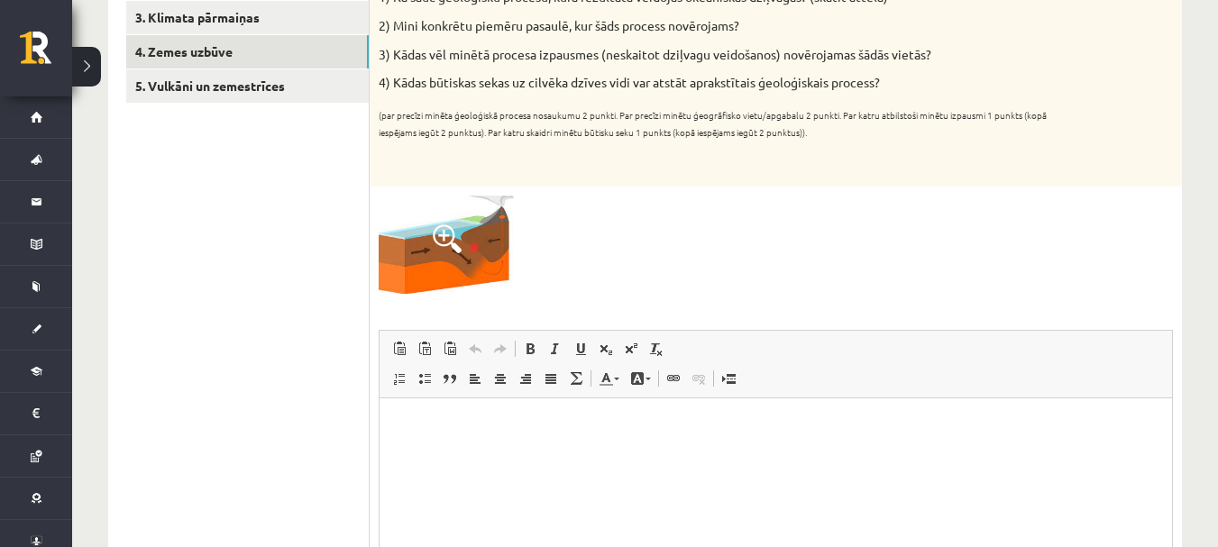
scroll to position [291, 0]
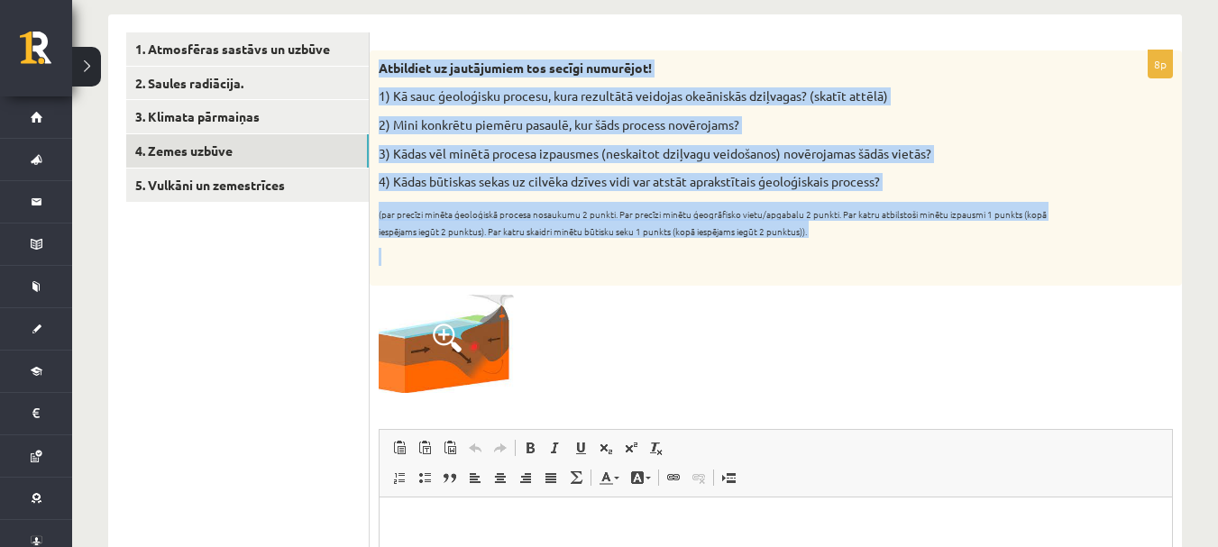
drag, startPoint x: 376, startPoint y: 60, endPoint x: 834, endPoint y: 252, distance: 496.7
click at [834, 252] on div "Atbildiet uz jautājumiem tos secīgi numurējot! 1) Kā sauc ģeoloģisku procesu, k…" at bounding box center [776, 167] width 812 height 235
click at [461, 105] on p "1) Kā sauc ģeoloģisku procesu, kura rezultātā veidojas okeāniskās dziļvagas? (s…" at bounding box center [731, 96] width 704 height 18
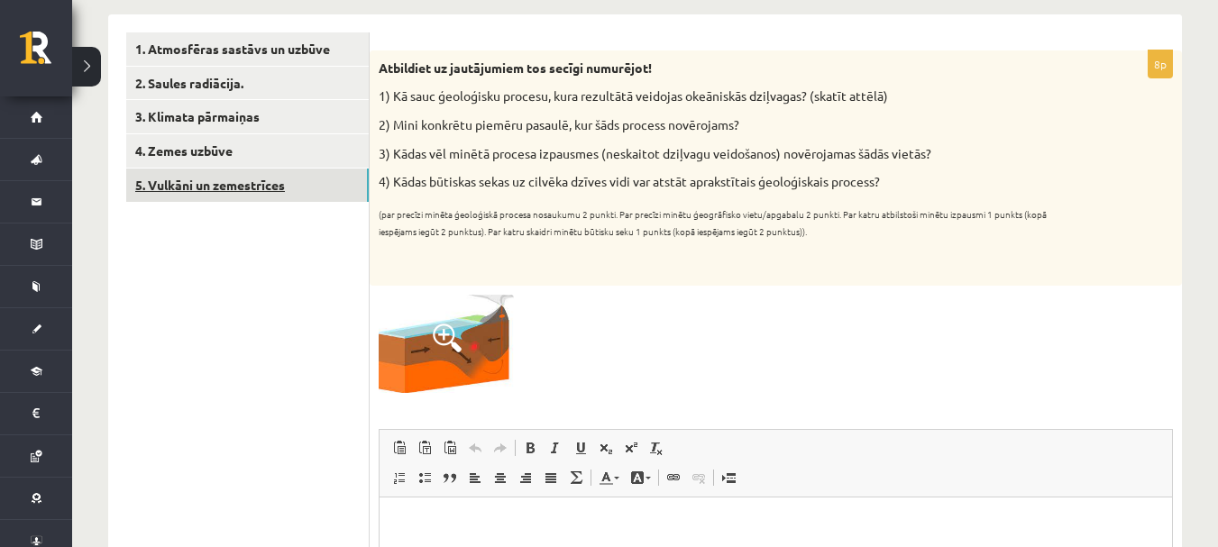
click at [233, 189] on link "5. Vulkāni un zemestrīces" at bounding box center [247, 185] width 243 height 33
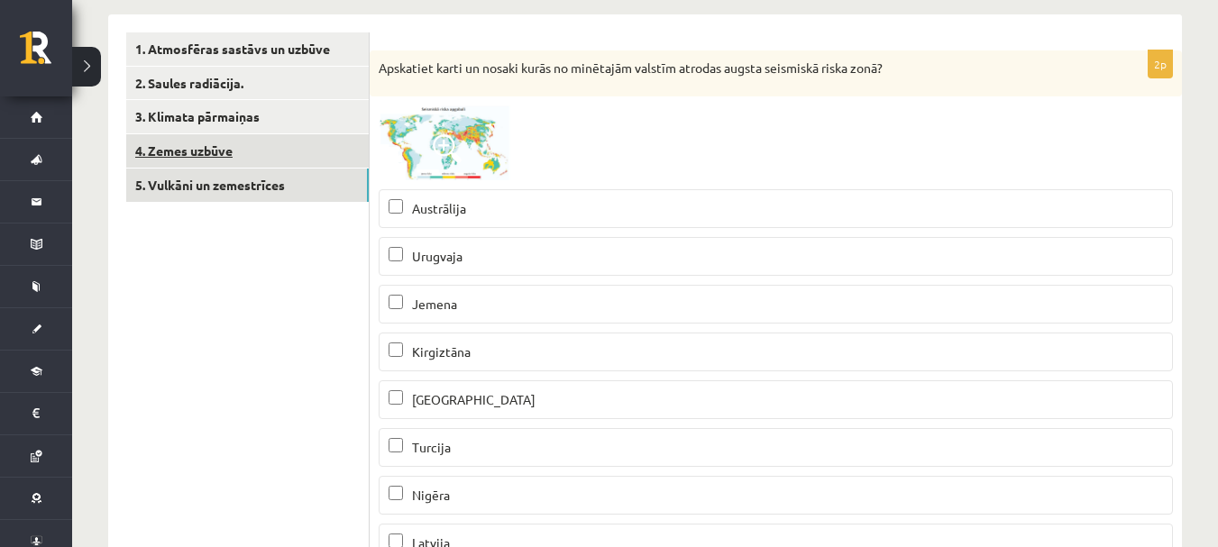
scroll to position [0, 0]
click at [216, 160] on link "4. Zemes uzbūve" at bounding box center [247, 150] width 243 height 33
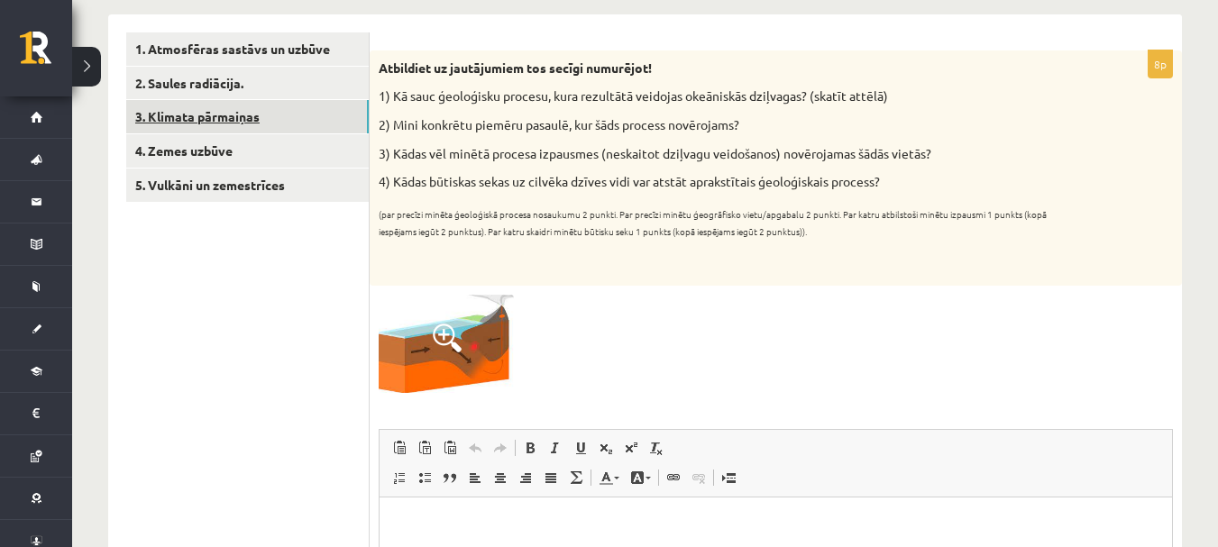
click at [211, 126] on link "3. Klimata pārmaiņas" at bounding box center [247, 116] width 243 height 33
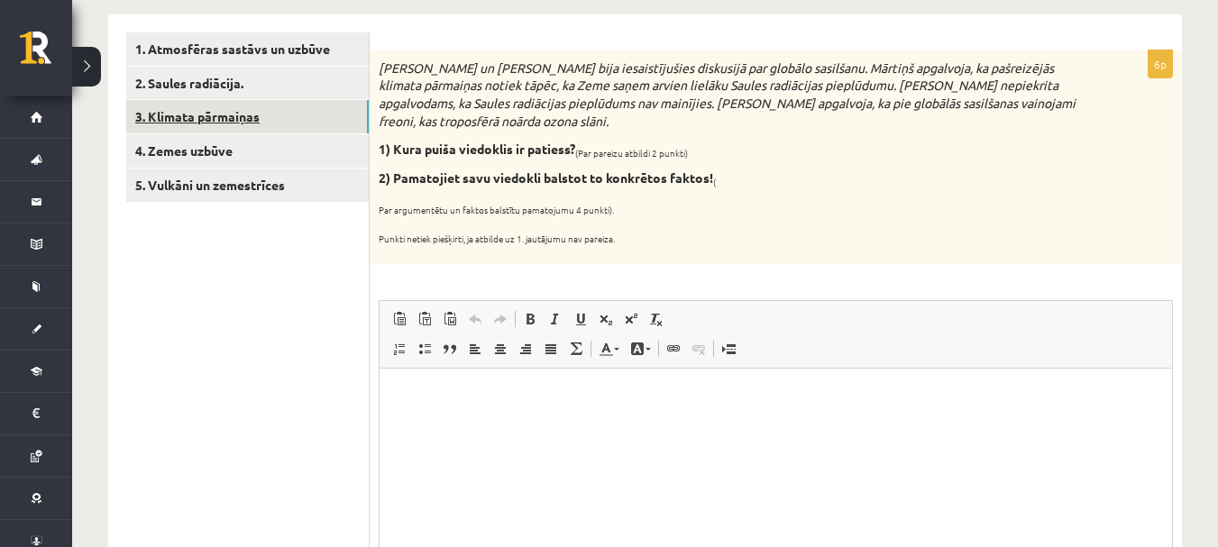
click at [218, 124] on link "3. Klimata pārmaiņas" at bounding box center [247, 116] width 243 height 33
click at [265, 28] on div "1. Atmosfēras sastāvs un uzbūve 2. Saules radiācija. 3. Klimata pārmaiņas 4. Ze…" at bounding box center [238, 555] width 261 height 1082
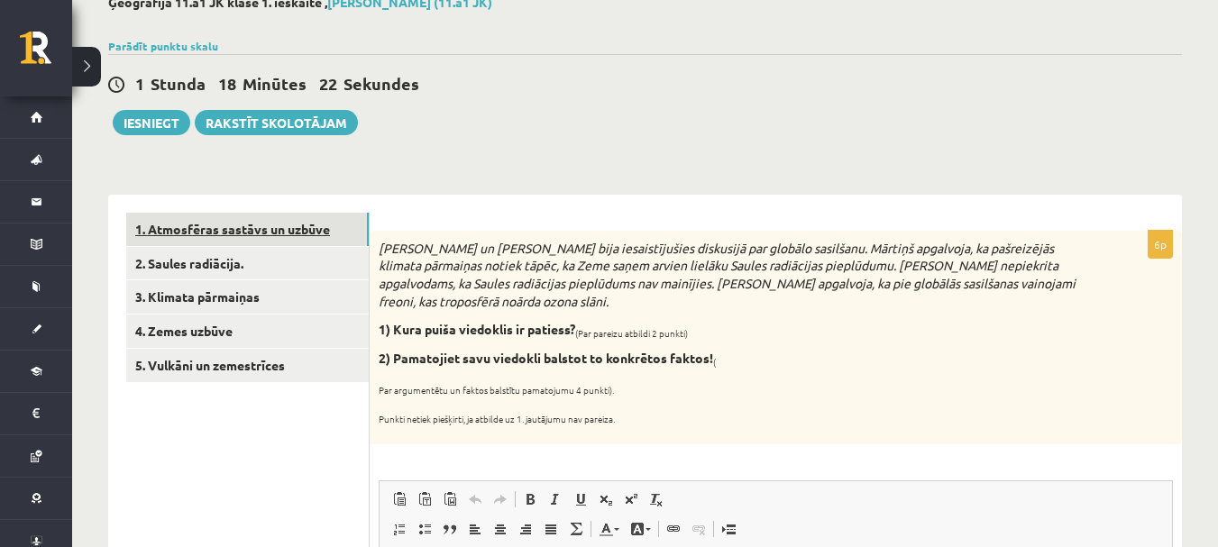
click at [267, 234] on link "1. Atmosfēras sastāvs un uzbūve" at bounding box center [247, 229] width 243 height 33
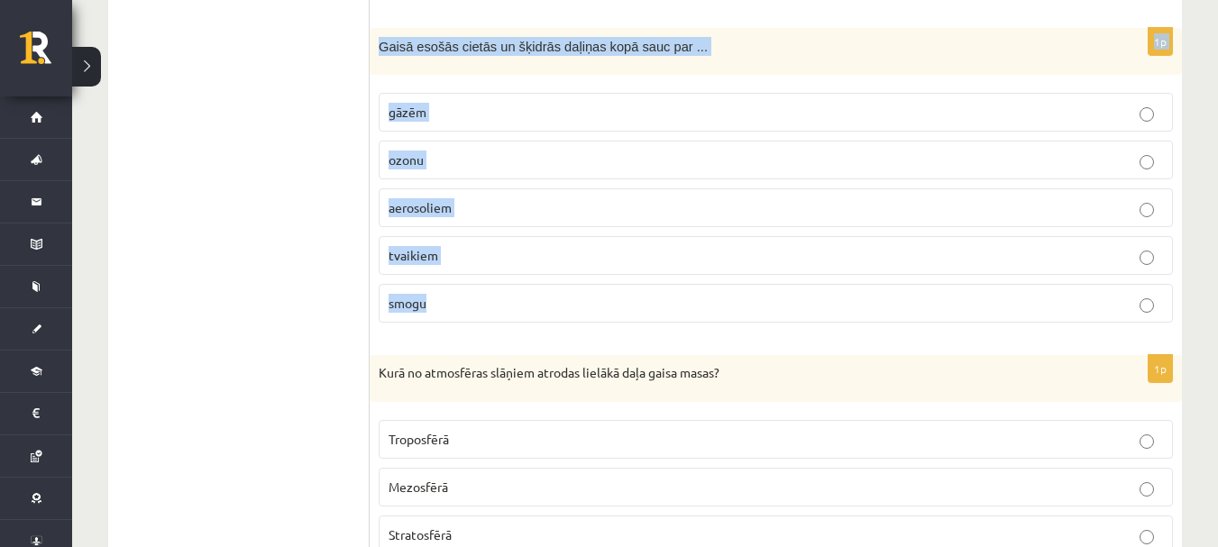
scroll to position [1468, 0]
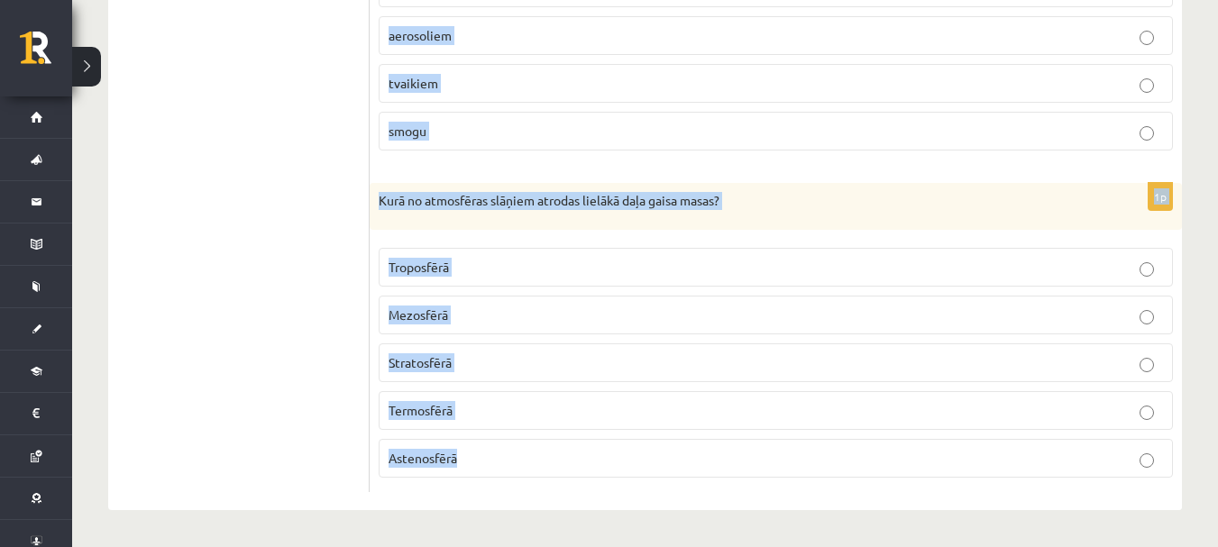
drag, startPoint x: 383, startPoint y: 61, endPoint x: 643, endPoint y: 470, distance: 484.0
copy form "Ogļskābā/s gāze/s ... daudzums Zemes atmosfērā samazinās atmosfērā nonāk fotosi…"
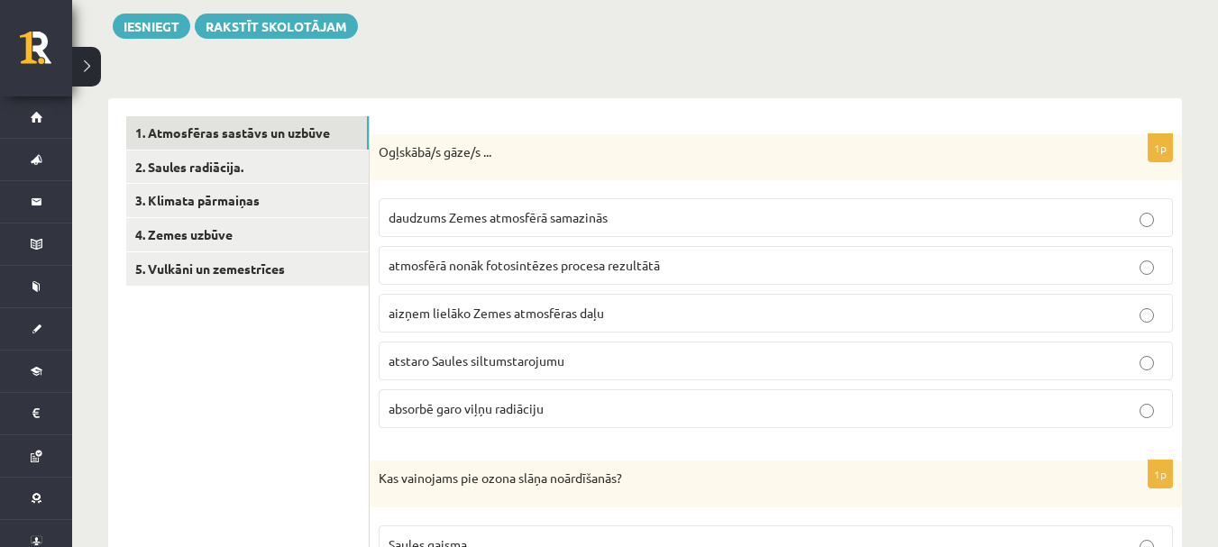
scroll to position [206, 0]
click at [404, 408] on span "absorbē garo viļņu radiāciju" at bounding box center [466, 410] width 155 height 16
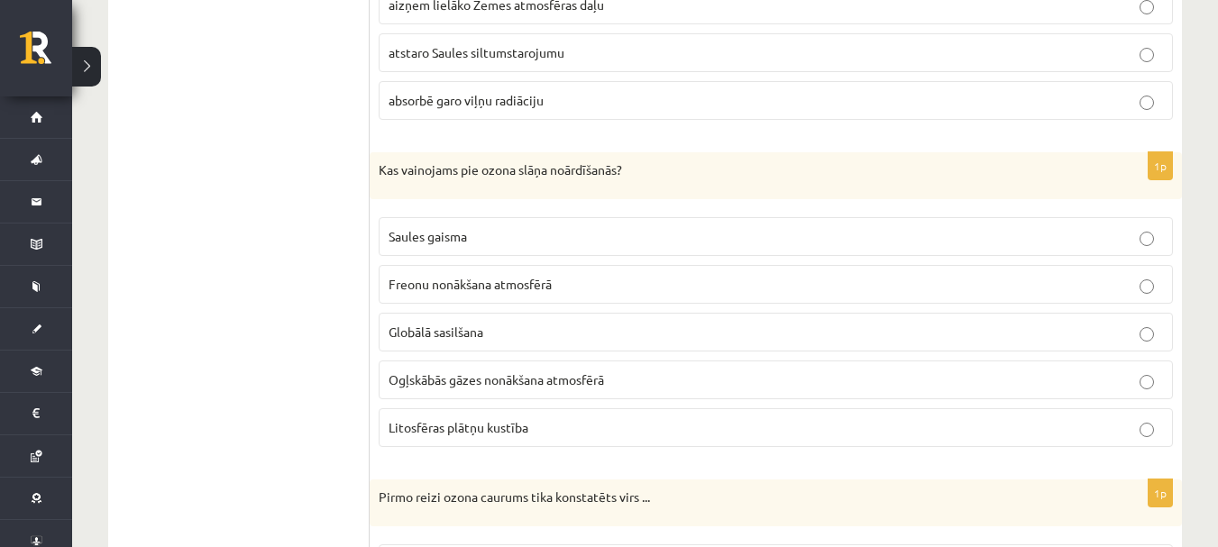
scroll to position [566, 0]
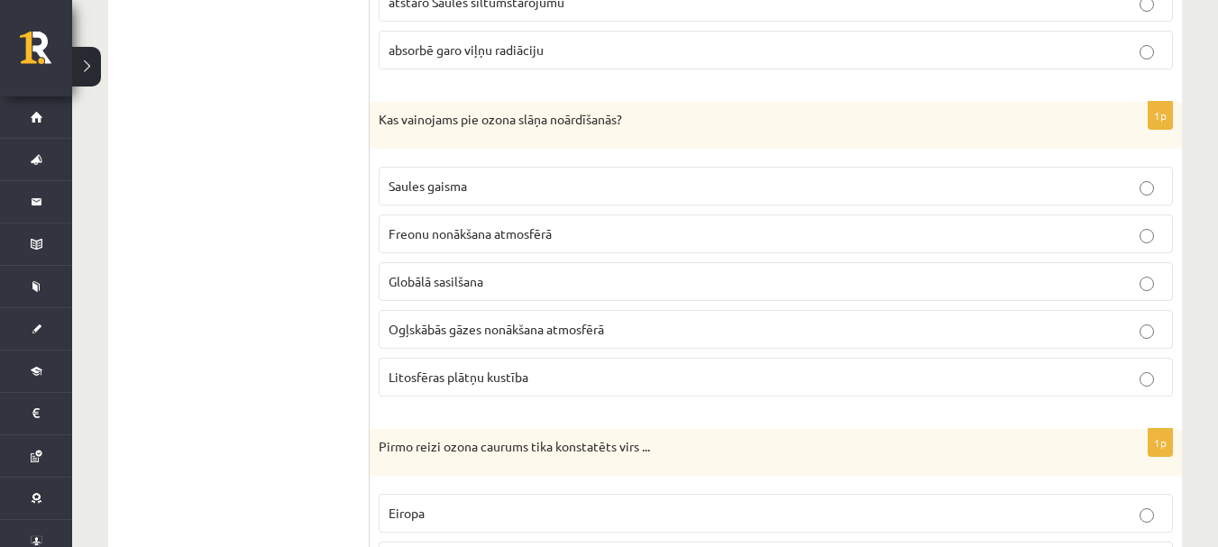
click at [442, 246] on label "Freonu nonākšana atmosfērā" at bounding box center [776, 234] width 794 height 39
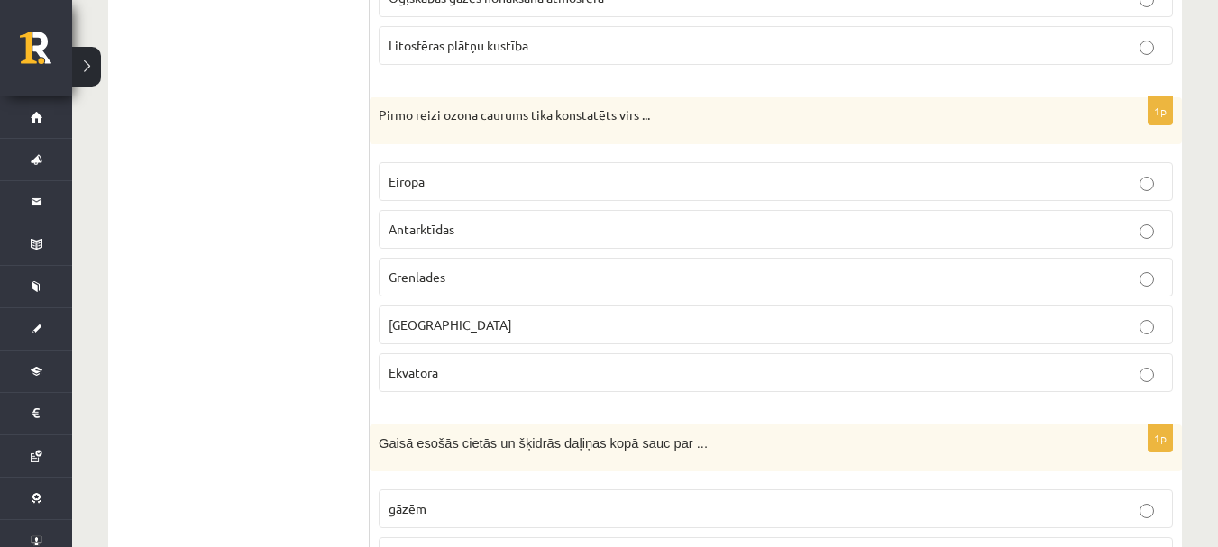
scroll to position [927, 0]
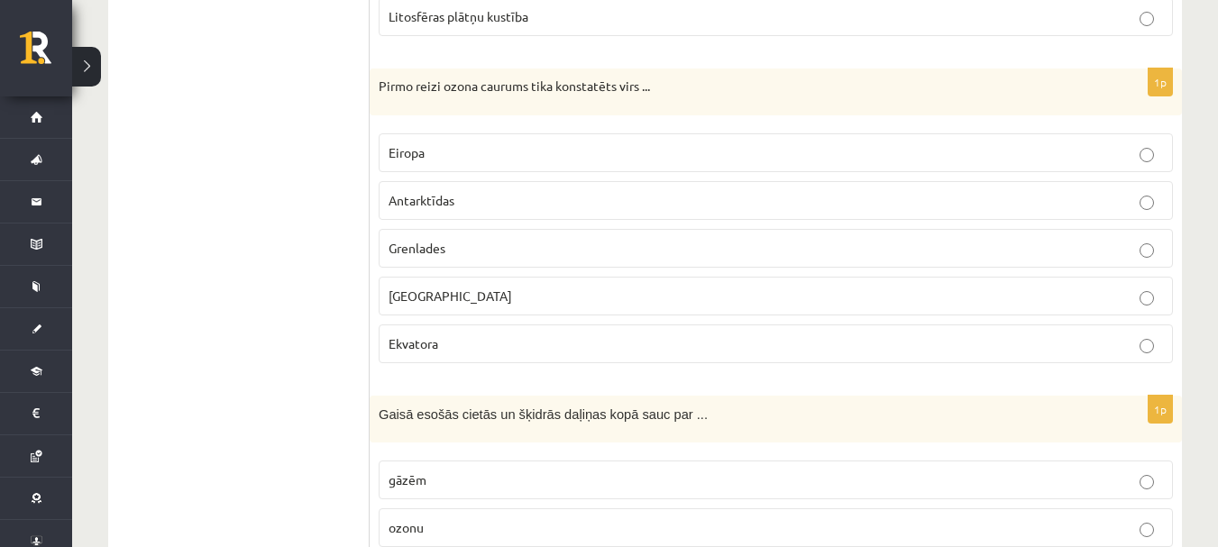
click at [473, 195] on p "Antarktīdas" at bounding box center [776, 200] width 774 height 19
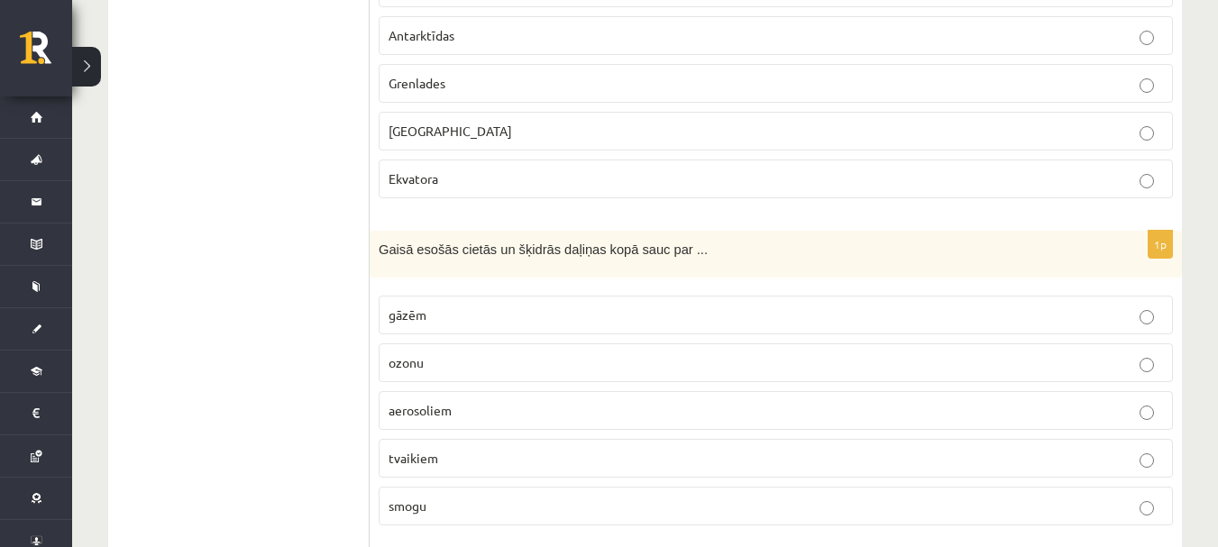
scroll to position [1197, 0]
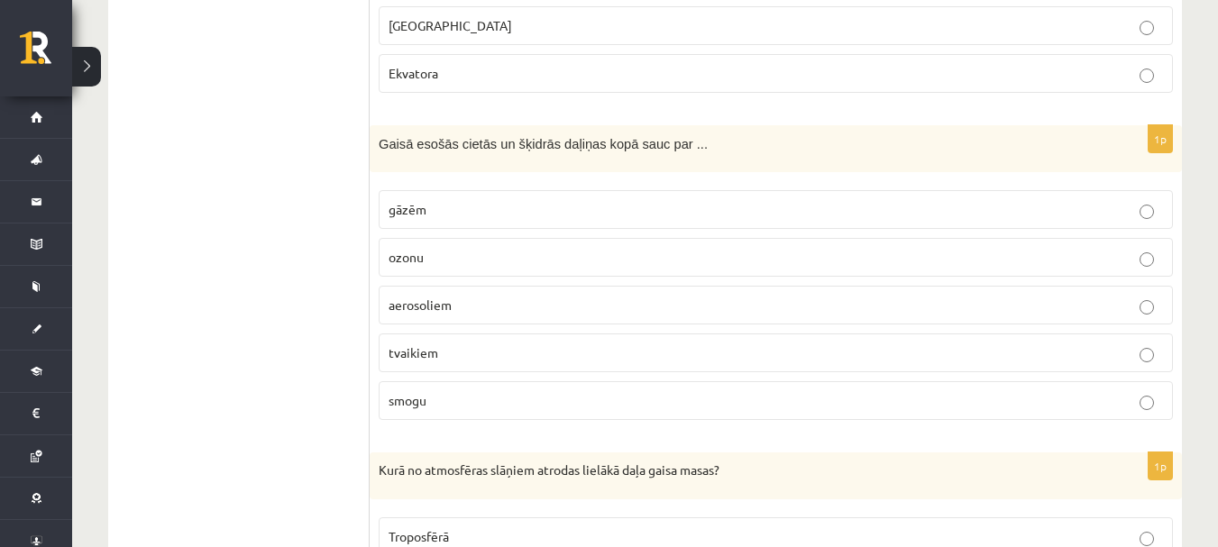
click at [400, 288] on label "aerosoliem" at bounding box center [776, 305] width 794 height 39
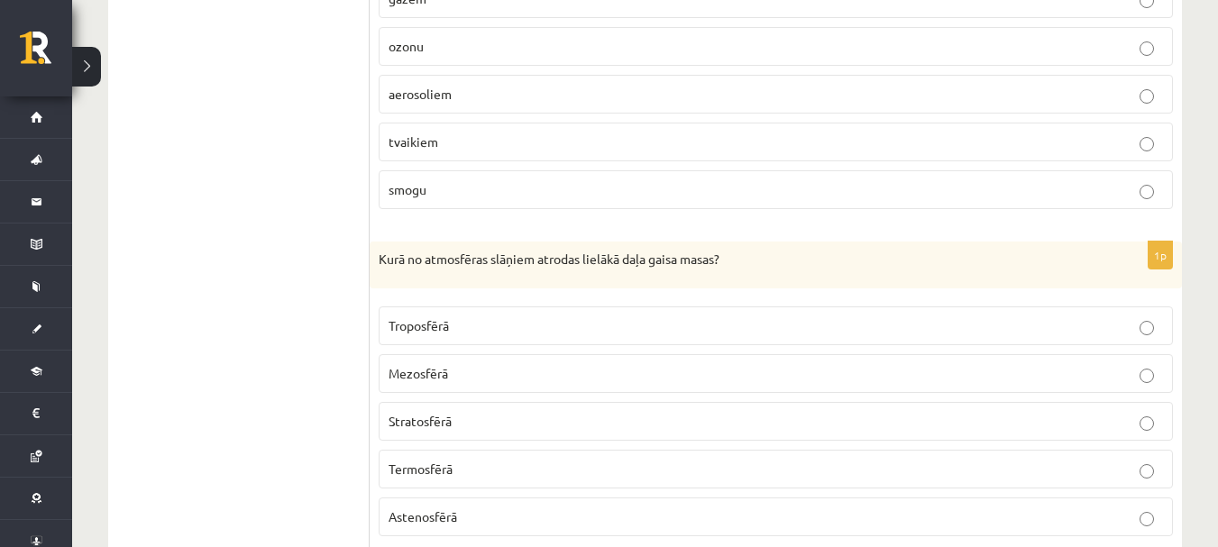
scroll to position [1468, 0]
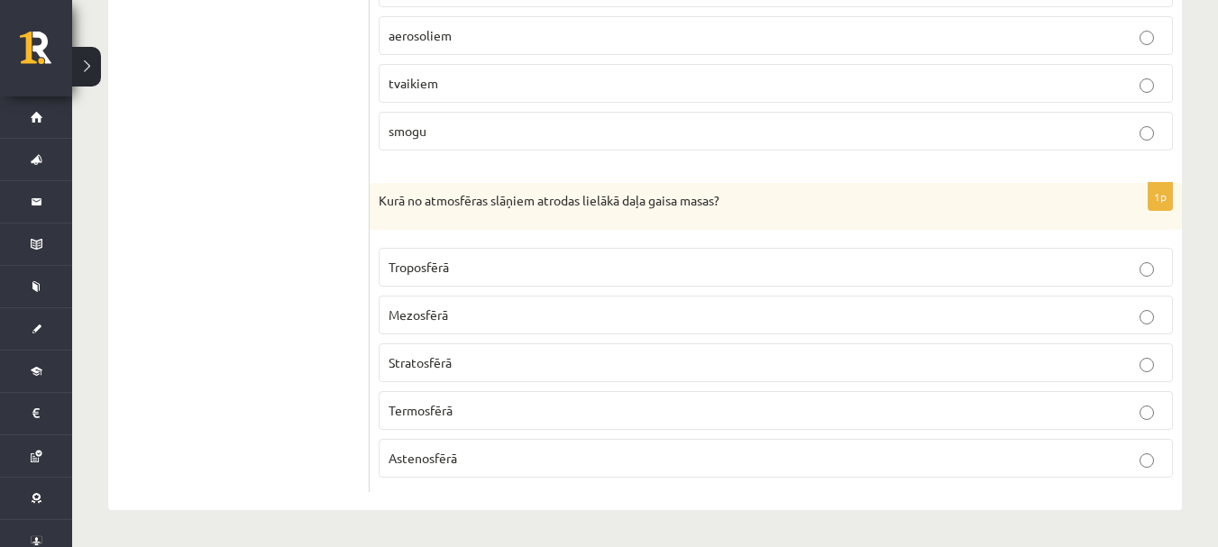
click at [468, 266] on p "Troposfērā" at bounding box center [776, 267] width 774 height 19
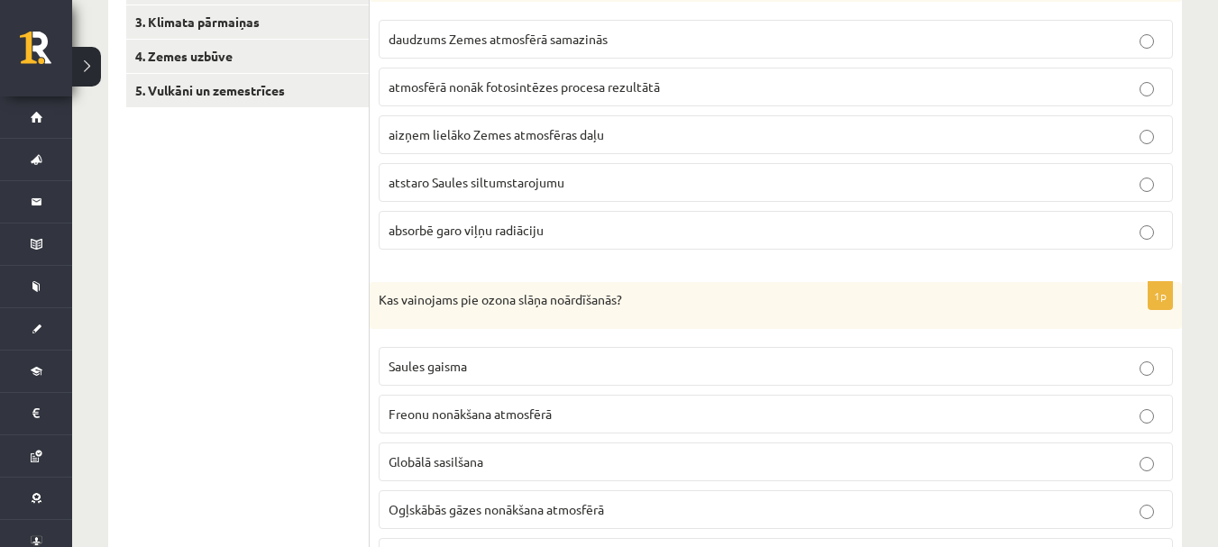
scroll to position [296, 0]
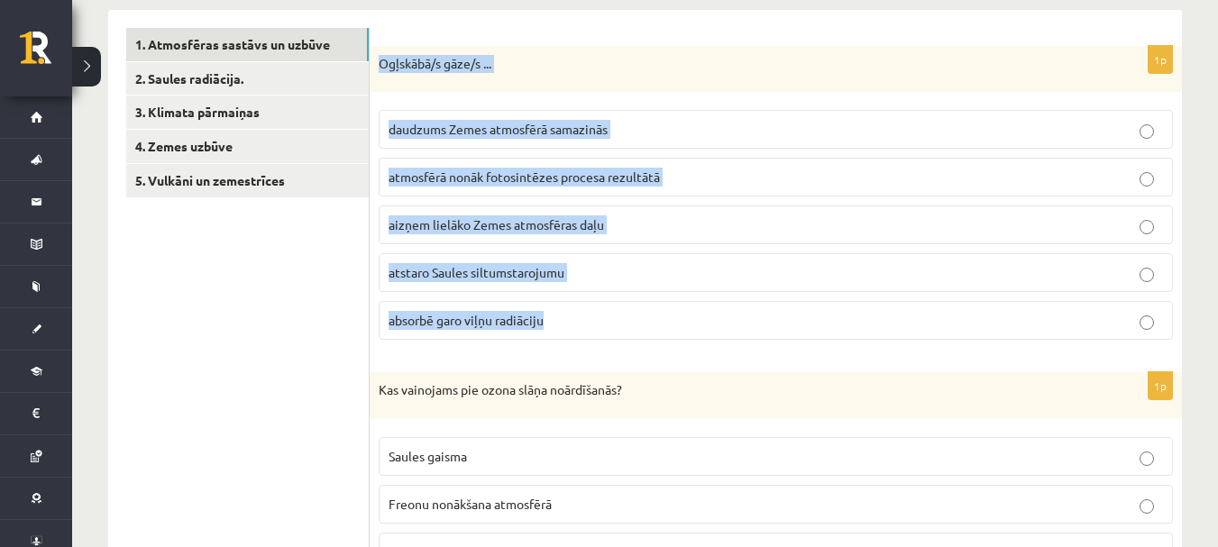
drag, startPoint x: 377, startPoint y: 53, endPoint x: 563, endPoint y: 321, distance: 325.9
click at [563, 321] on div "1p Ogļskābā/s gāze/s ... daudzums Zemes atmosfērā samazinās atmosfērā nonāk fot…" at bounding box center [776, 200] width 812 height 309
copy div "Ogļskābā/s gāze/s ... daudzums Zemes atmosfērā samazinās atmosfērā nonāk fotosi…"
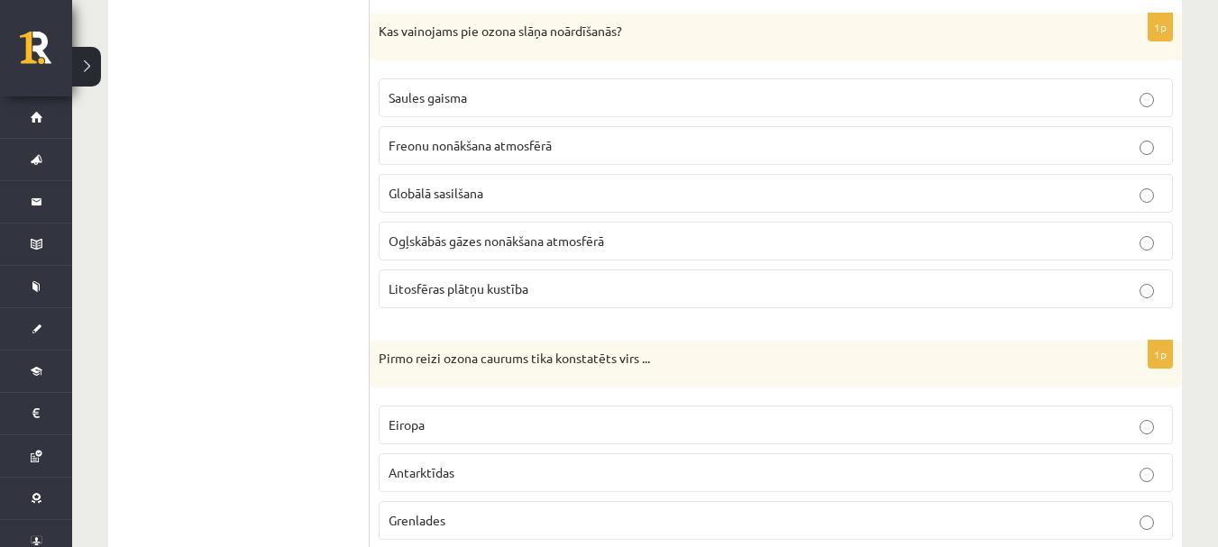
scroll to position [656, 0]
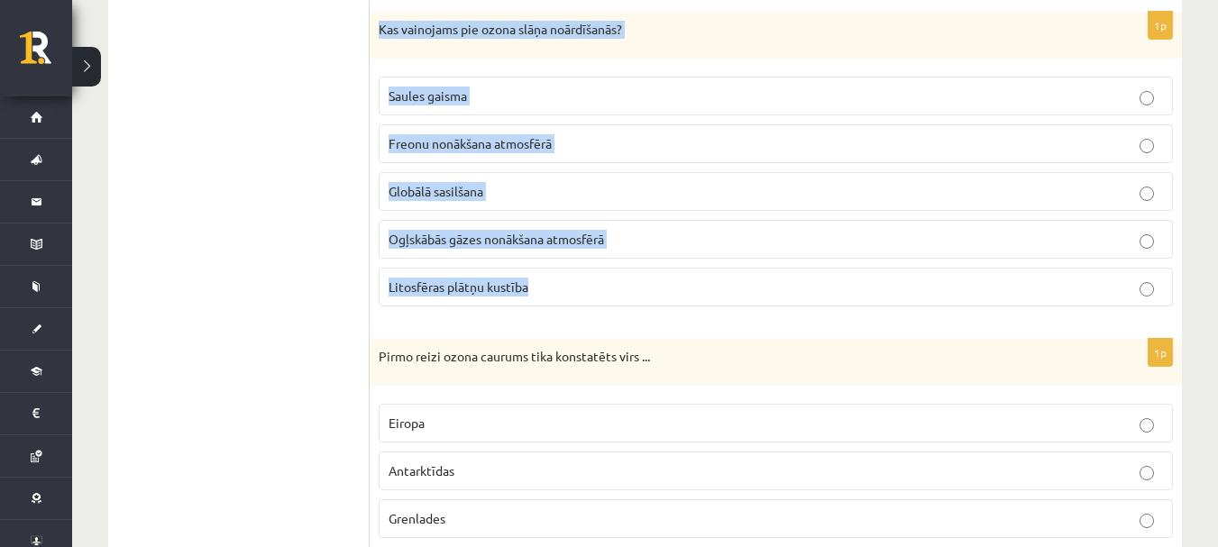
drag, startPoint x: 378, startPoint y: 16, endPoint x: 576, endPoint y: 281, distance: 331.1
click at [576, 281] on div "1p Kas vainojams pie ozona slāņa noārdīšanās? Saules gaisma Freonu nonākšana at…" at bounding box center [776, 166] width 812 height 309
copy div "Kas vainojams pie ozona slāņa noārdīšanās? Saules gaisma Freonu nonākšana atmos…"
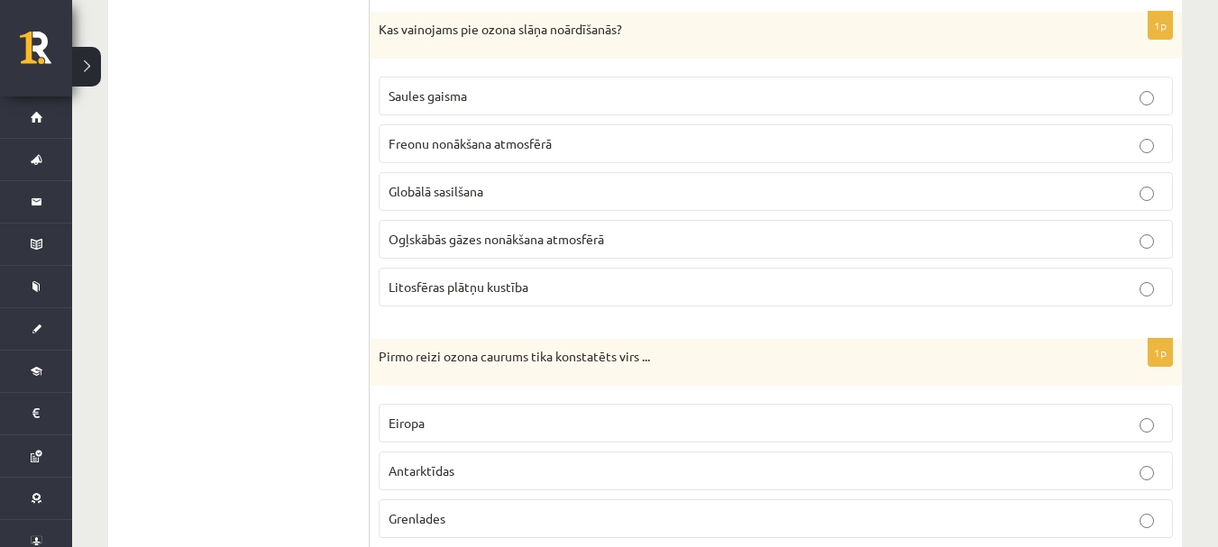
click at [261, 337] on ul "1. Atmosfēras sastāvs un uzbūve 2. Saules radiācija. 3. Klimata pārmaiņas 4. Ze…" at bounding box center [247, 485] width 243 height 1636
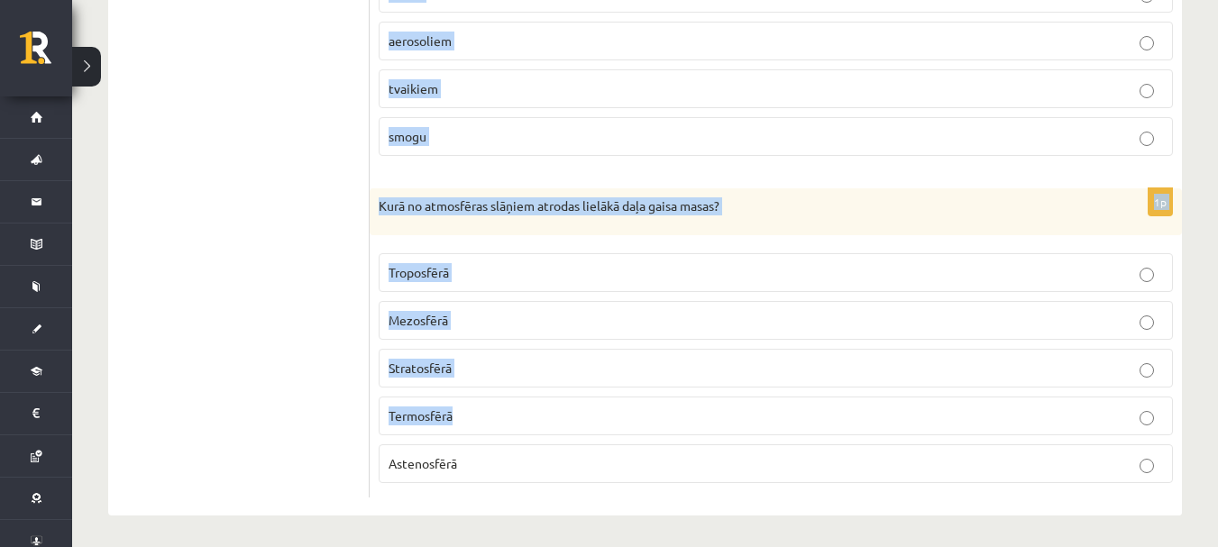
scroll to position [1468, 0]
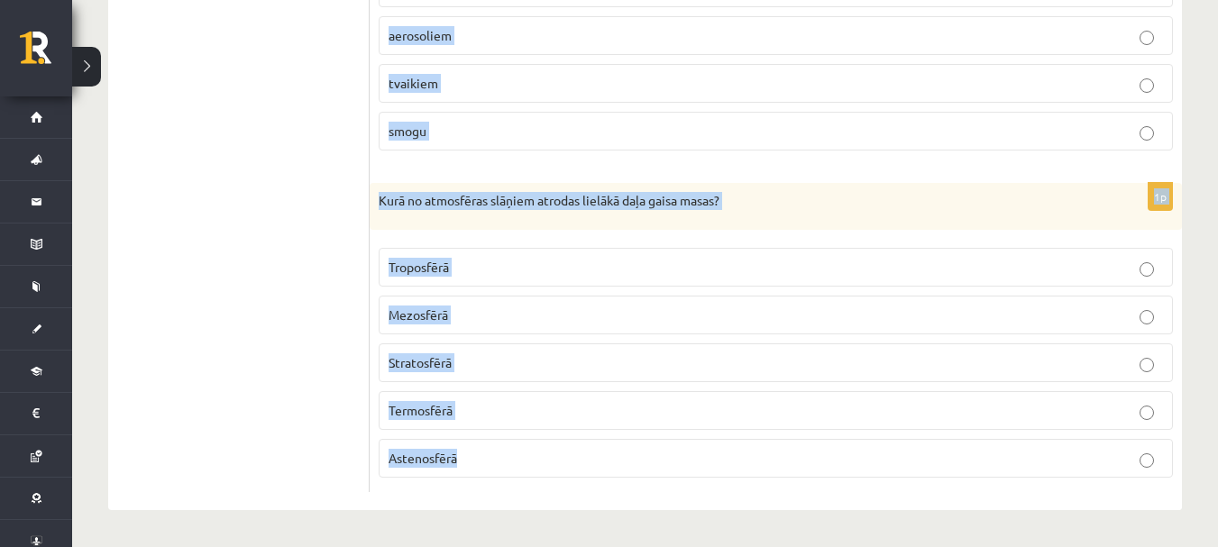
drag, startPoint x: 379, startPoint y: 264, endPoint x: 565, endPoint y: 450, distance: 263.3
copy form "Pirmo reizi ozona caurums tika konstatēts virs ... Eiropa Antarktīdas Grenlades…"
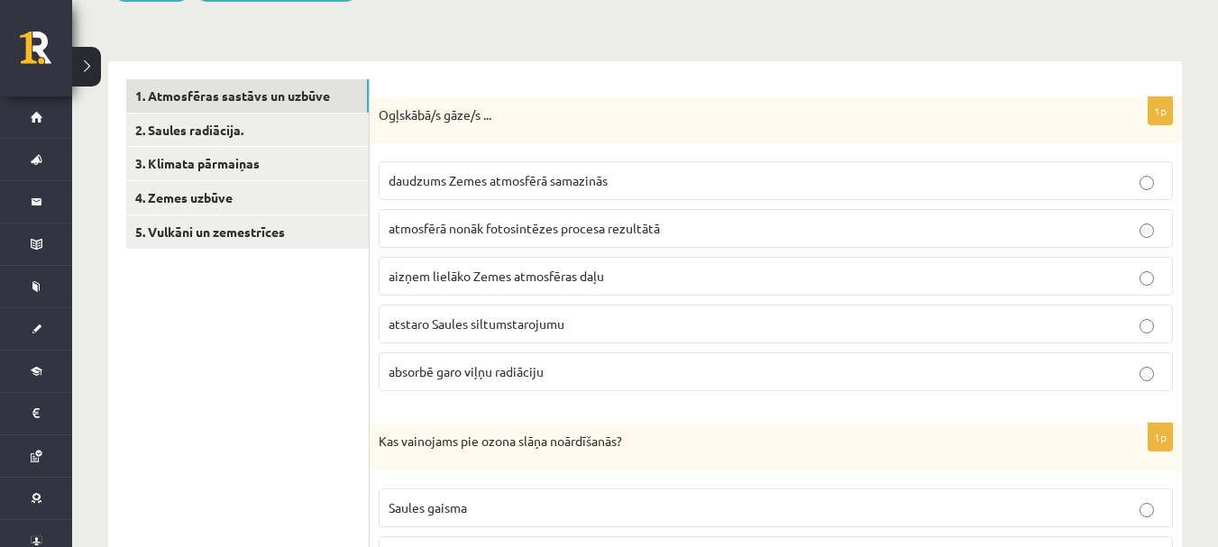
scroll to position [25, 0]
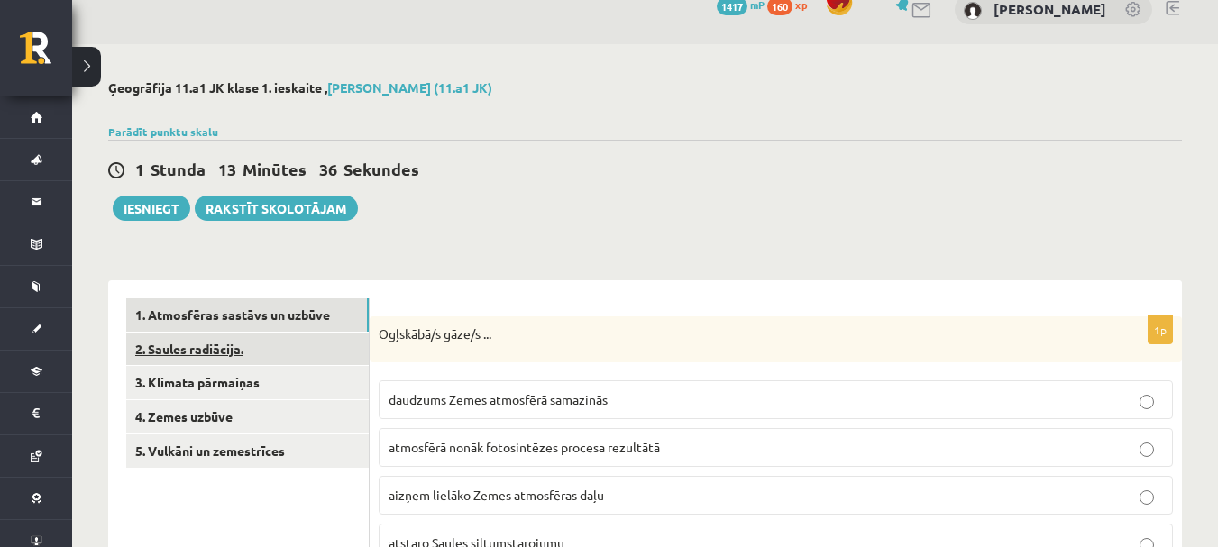
click at [247, 350] on link "2. Saules radiācija." at bounding box center [247, 349] width 243 height 33
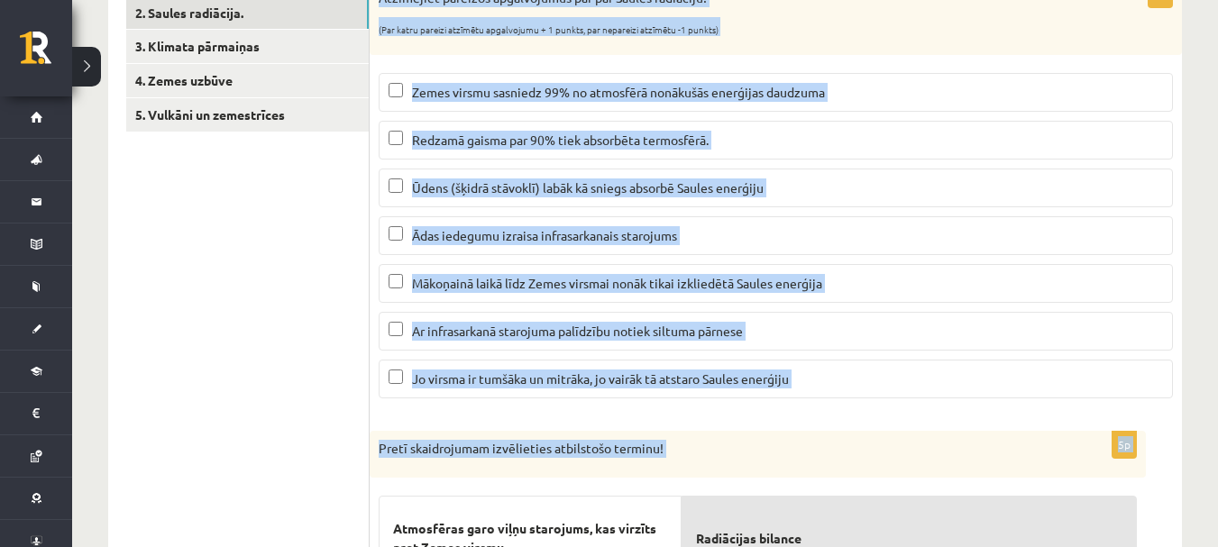
scroll to position [386, 0]
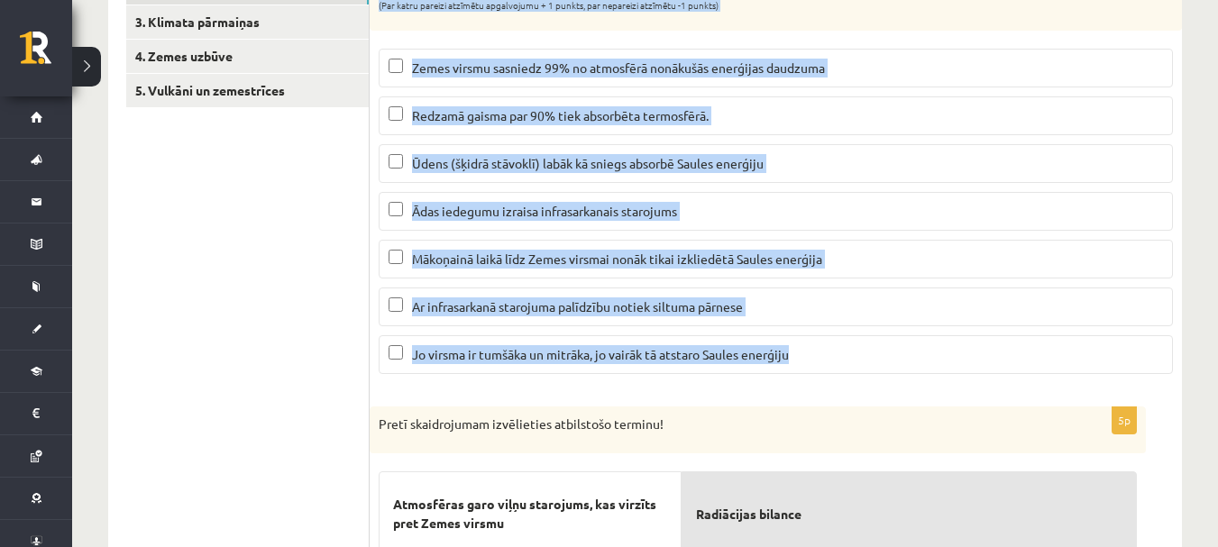
drag, startPoint x: 376, startPoint y: 152, endPoint x: 802, endPoint y: 339, distance: 464.7
click at [808, 352] on div "3p Atzīmējiet pareizos apgalvojumus par par Saules radiāciju! (Par katru pareiz…" at bounding box center [776, 172] width 812 height 433
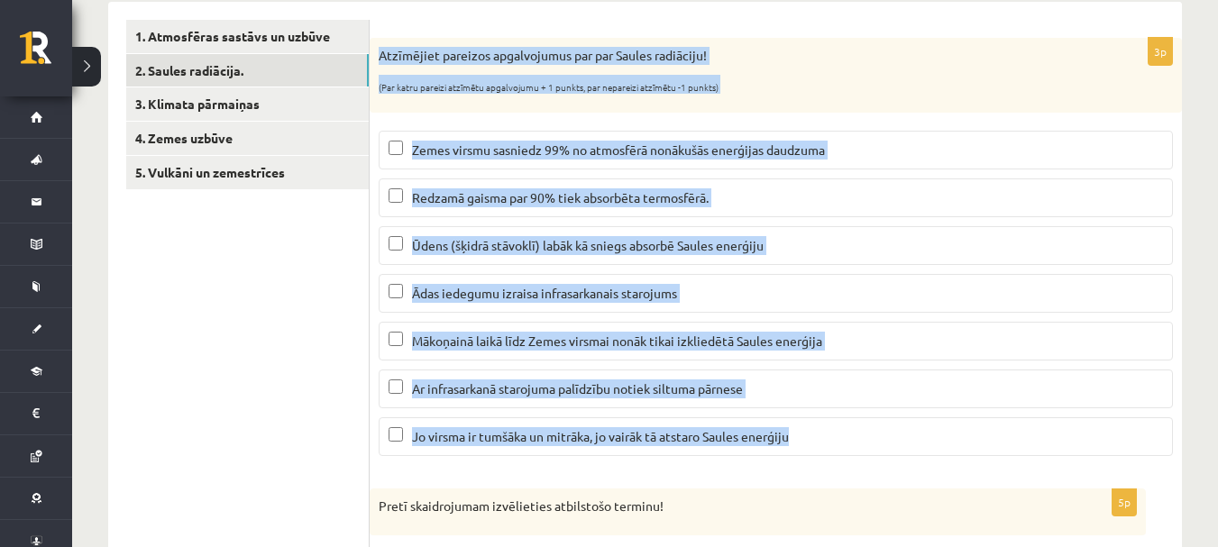
scroll to position [206, 0]
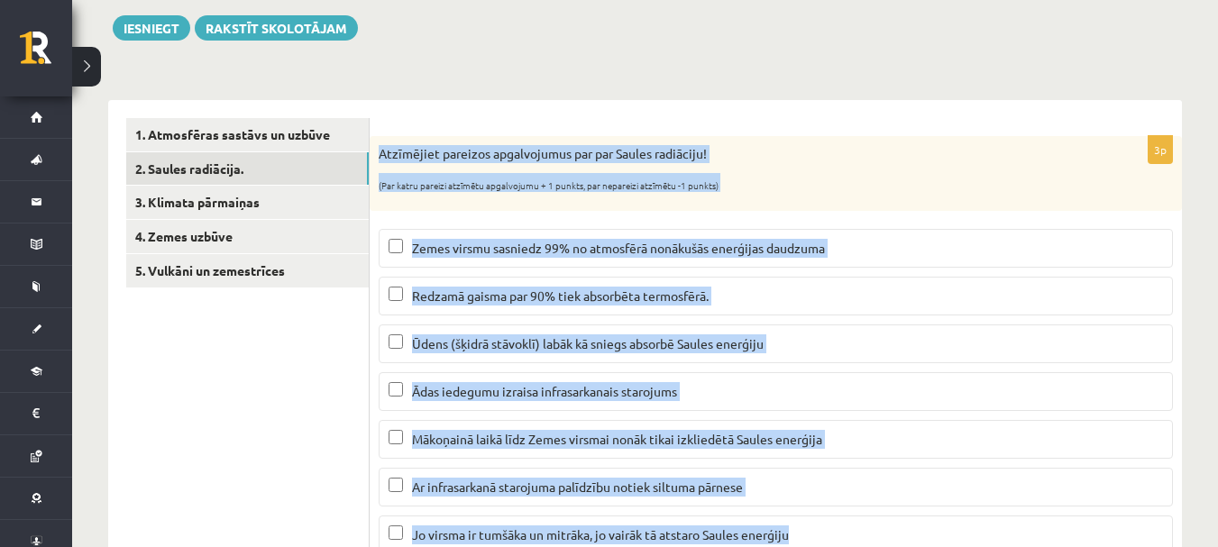
copy div "Atzīmējiet pareizos apgalvojumus par par Saules radiāciju! (Par katru pareizi a…"
click at [547, 189] on sub "(Par katru pareizi atzīmētu apgalvojumu + 1 punkts, par nepareizi atzīmētu -1 p…" at bounding box center [549, 186] width 340 height 14
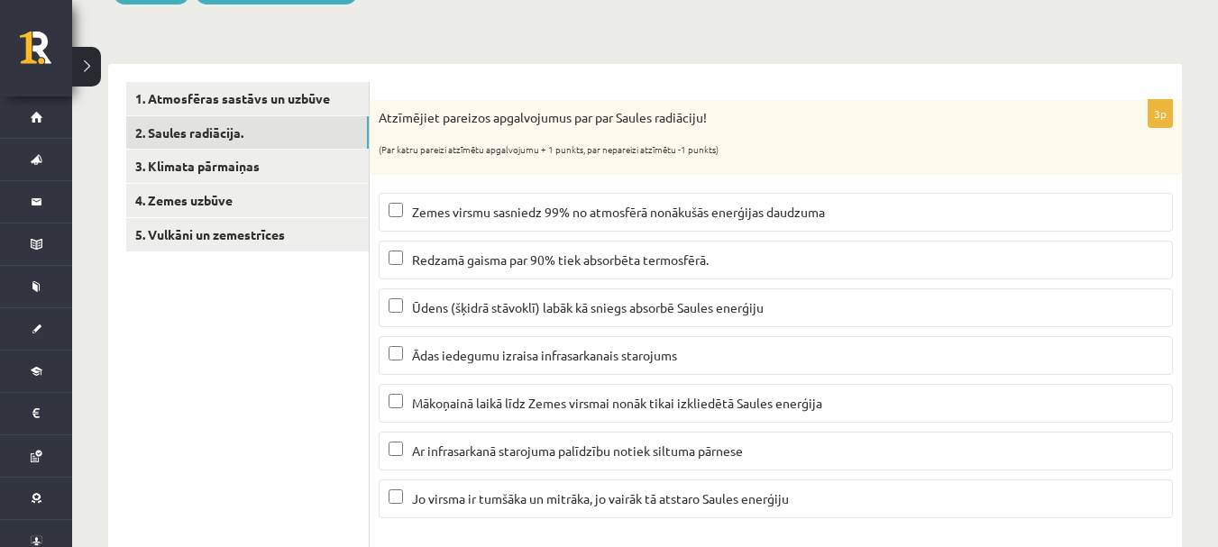
scroll to position [270, 0]
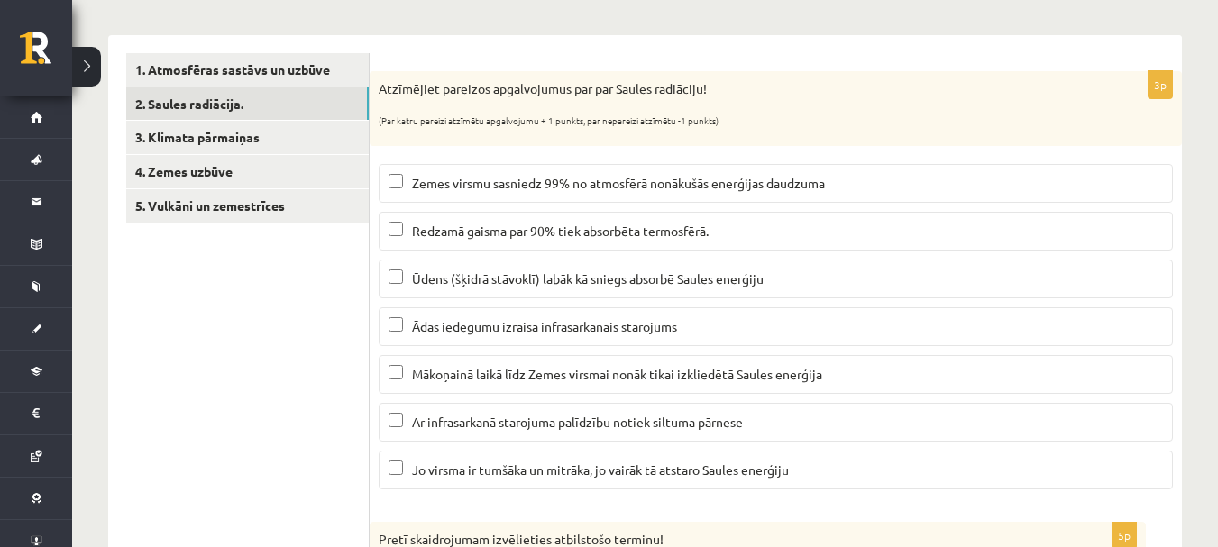
click at [460, 187] on span "Zemes virsmu sasniedz 99% no atmosfērā nonākušās enerģijas daudzuma" at bounding box center [618, 183] width 413 height 16
click at [406, 273] on p "Ūdens (šķidrā stāvoklī) labāk kā sniegs absorbē Saules enerģiju" at bounding box center [776, 279] width 774 height 19
click at [468, 364] on label "Mākoņainā laikā līdz Zemes virsmai nonāk tikai izkliedētā Saules enerģija" at bounding box center [776, 374] width 794 height 39
click at [471, 414] on p "Ar infrasarkanā starojuma palīdzību notiek siltuma pārnese" at bounding box center [776, 422] width 774 height 19
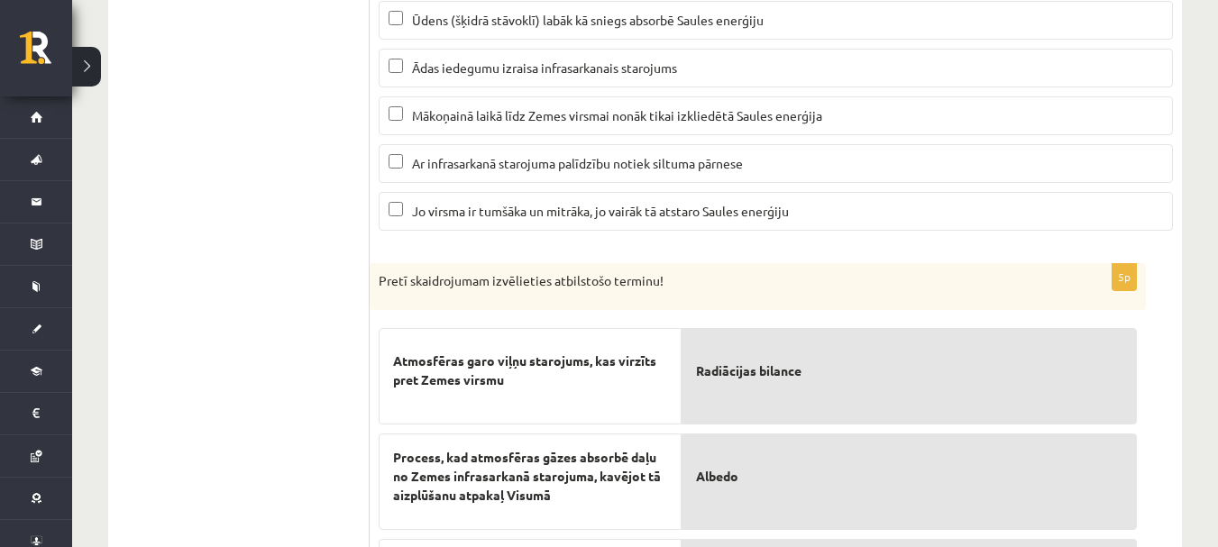
scroll to position [631, 0]
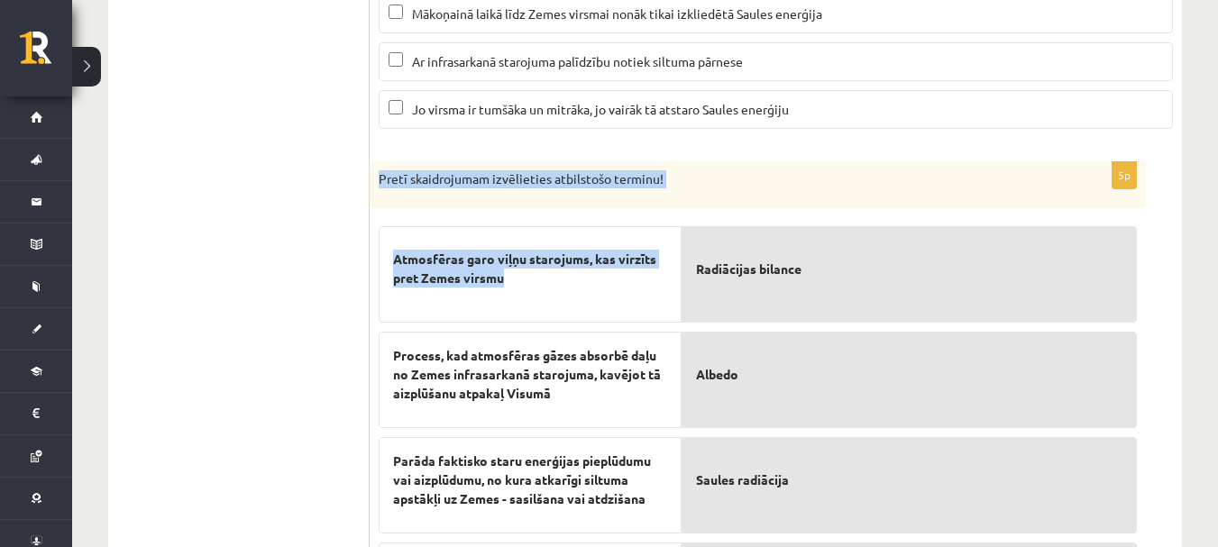
drag, startPoint x: 378, startPoint y: 170, endPoint x: 537, endPoint y: 277, distance: 192.3
click at [537, 277] on div "5p Pretī skaidrojumam izvēlieties atbilstošo terminu! Atmosfēras garo viļņu sta…" at bounding box center [758, 457] width 776 height 592
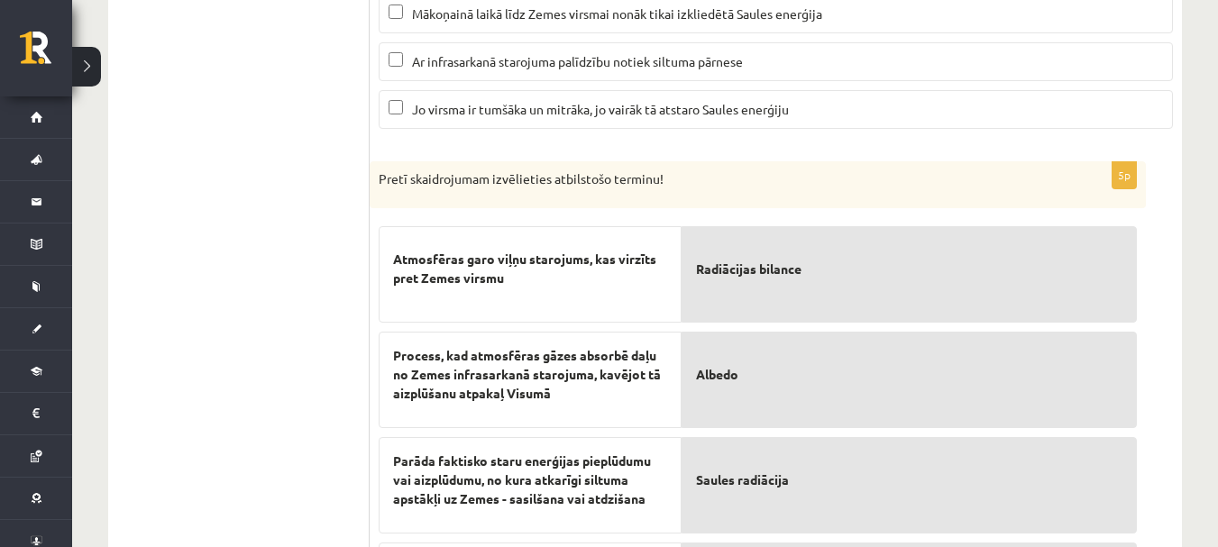
click at [259, 319] on ul "1. Atmosfēras sastāvs un uzbūve 2. Saules radiācija. 3. Klimata pārmaiņas 4. Ze…" at bounding box center [247, 223] width 243 height 1061
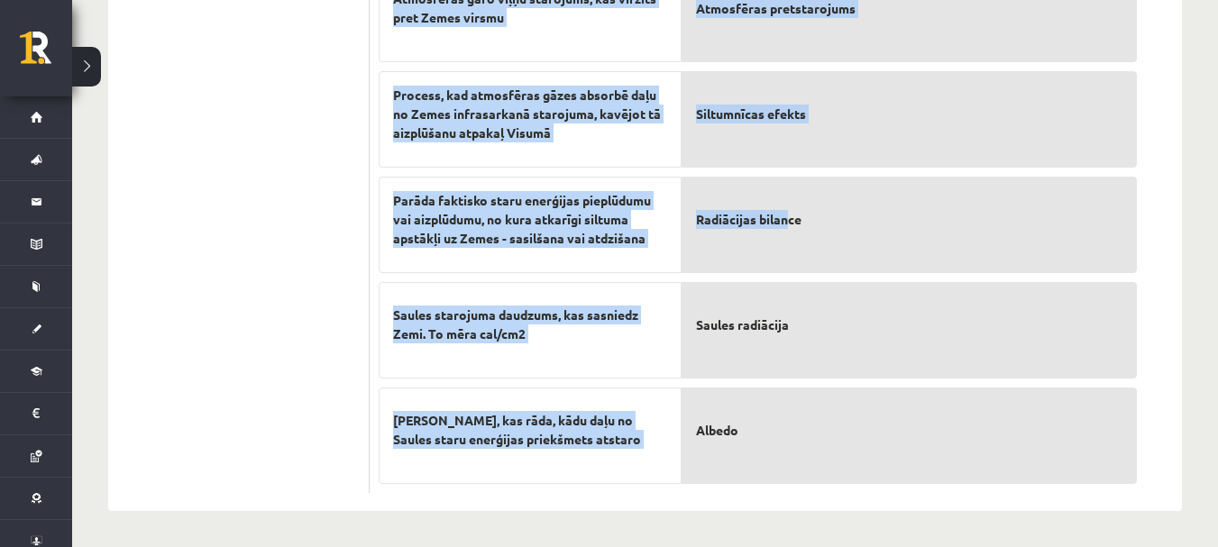
scroll to position [893, 0]
drag, startPoint x: 372, startPoint y: 95, endPoint x: 869, endPoint y: 444, distance: 607.1
click at [869, 444] on div "5p Pretī skaidrojumam izvēlieties atbilstošo terminu! Atmosfēras garo viļņu sta…" at bounding box center [758, 196] width 776 height 592
copy div "Pretī skaidrojumam izvēlieties atbilstošo terminu! Atmosfēras garo viļņu staroj…"
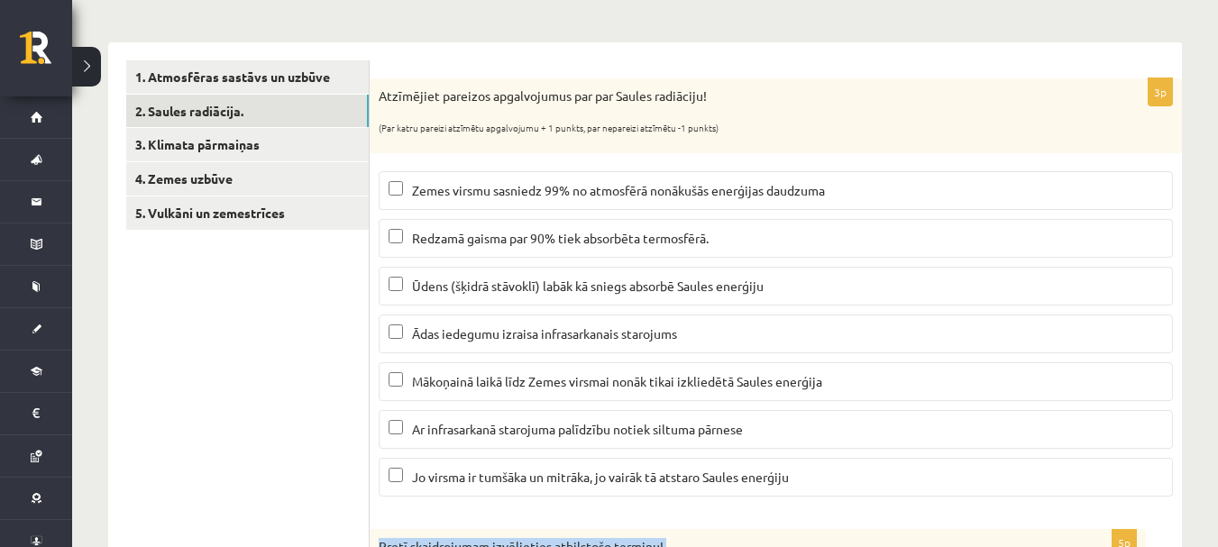
scroll to position [262, 0]
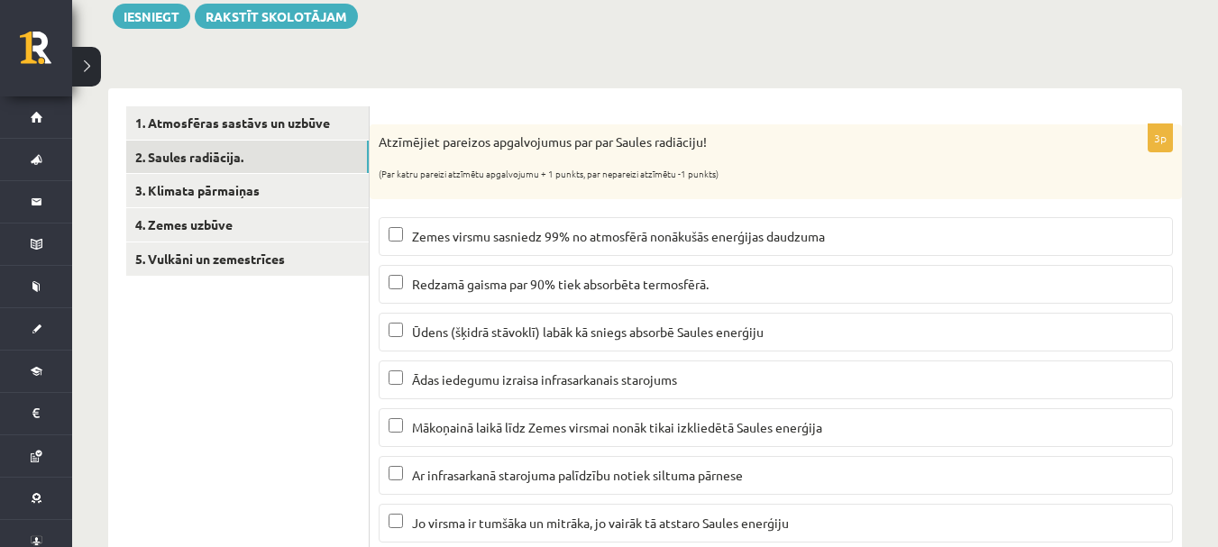
scroll to position [172, 0]
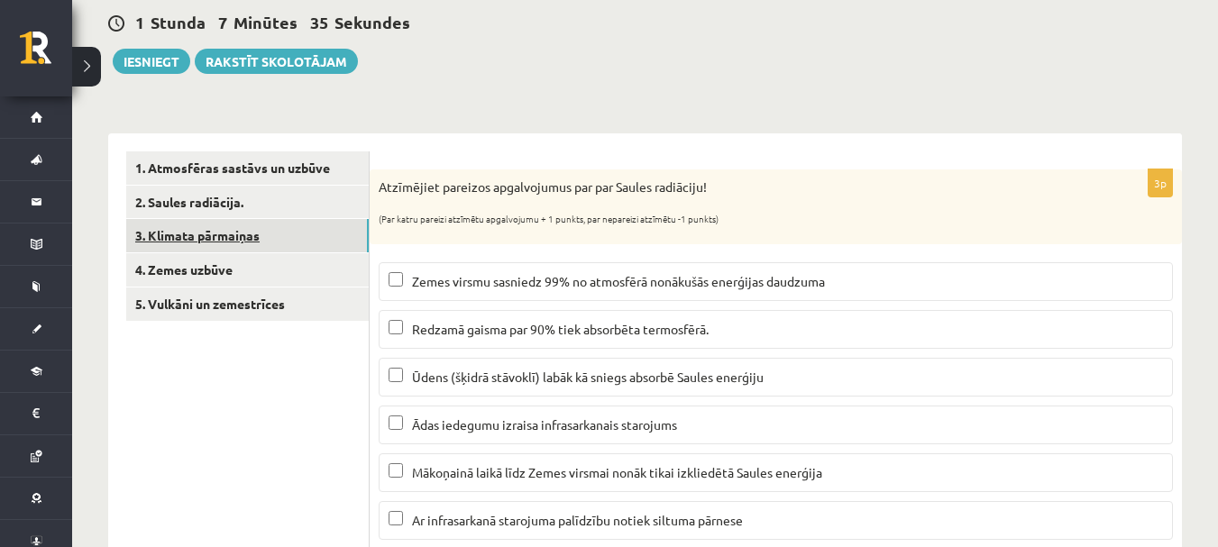
click at [222, 231] on link "3. Klimata pārmaiņas" at bounding box center [247, 235] width 243 height 33
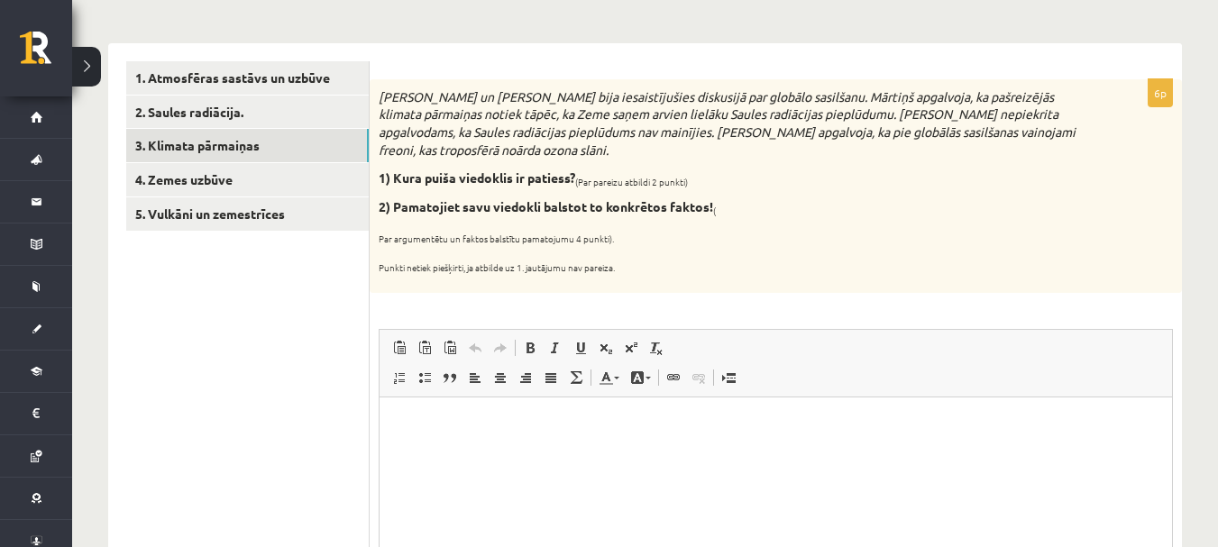
scroll to position [0, 0]
click at [207, 179] on link "4. Zemes uzbūve" at bounding box center [247, 179] width 243 height 33
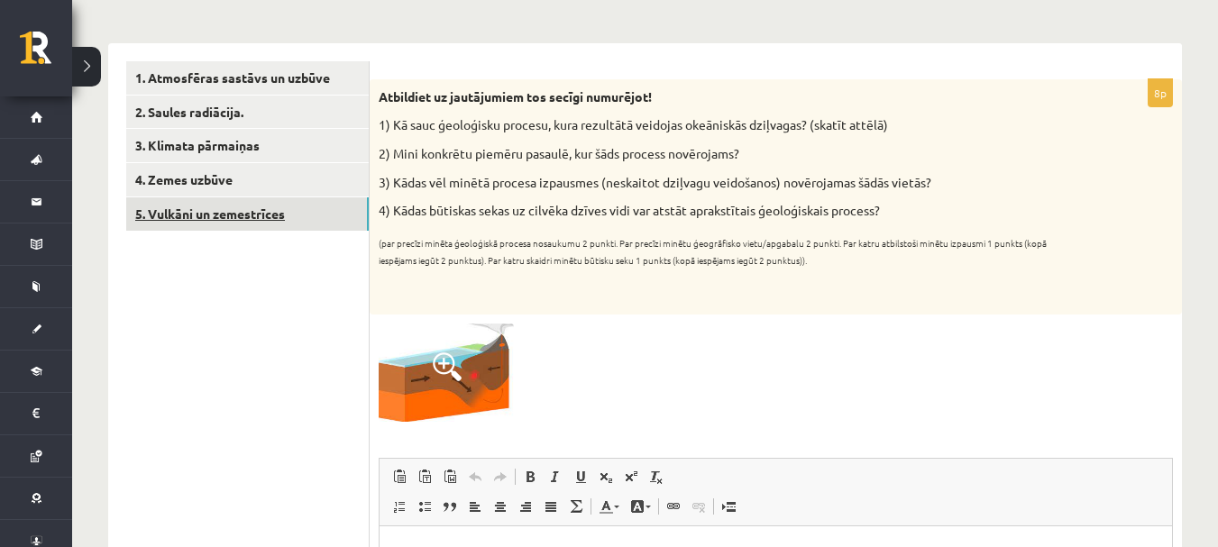
click at [193, 209] on link "5. Vulkāni un zemestrīces" at bounding box center [247, 213] width 243 height 33
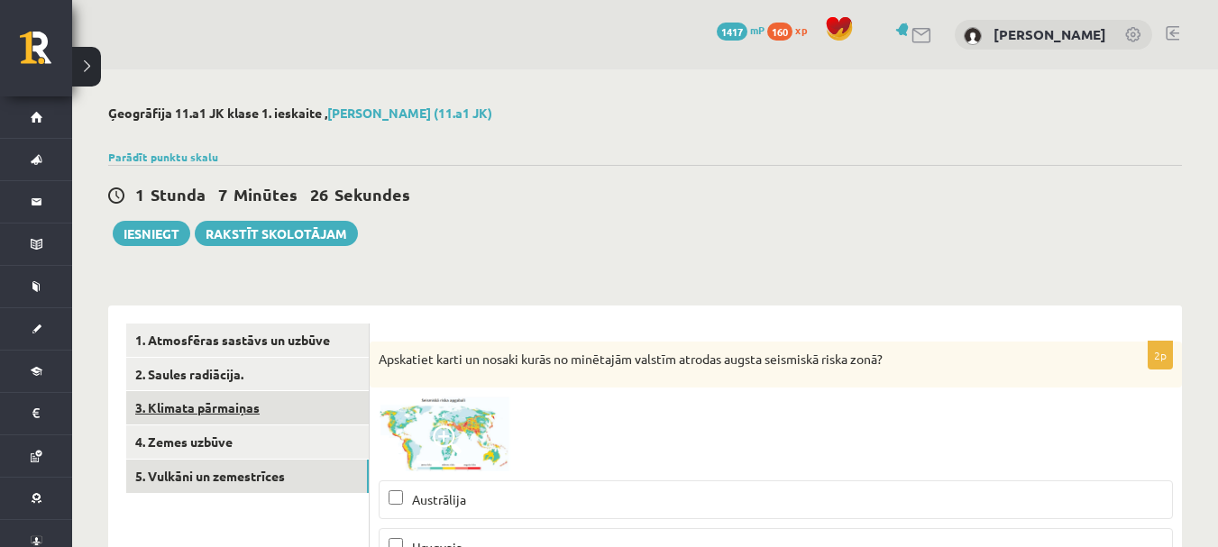
click at [182, 414] on link "3. Klimata pārmaiņas" at bounding box center [247, 407] width 243 height 33
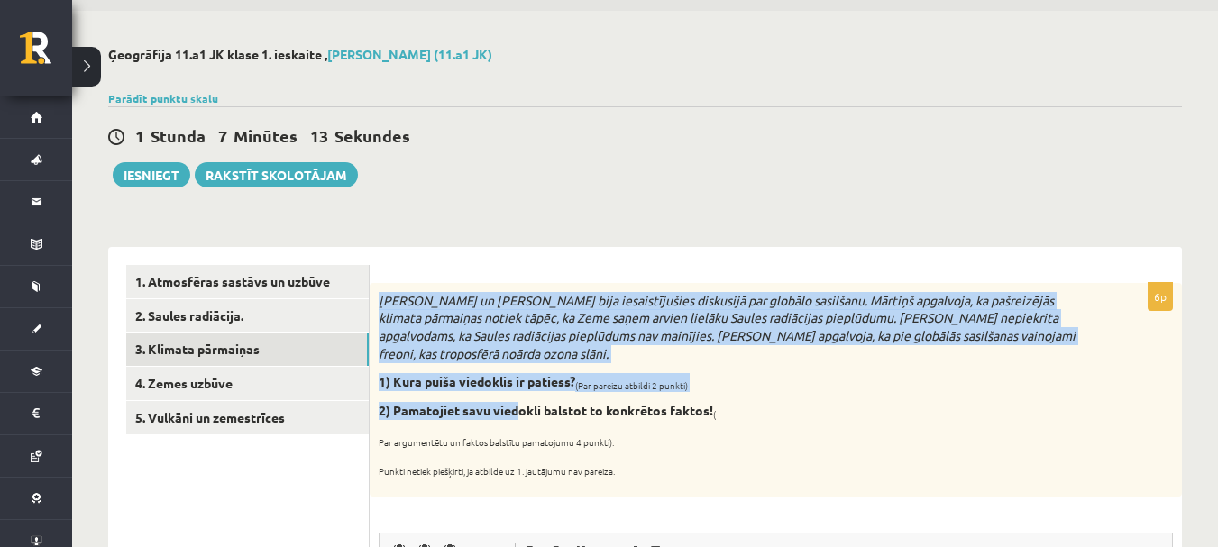
scroll to position [90, 0]
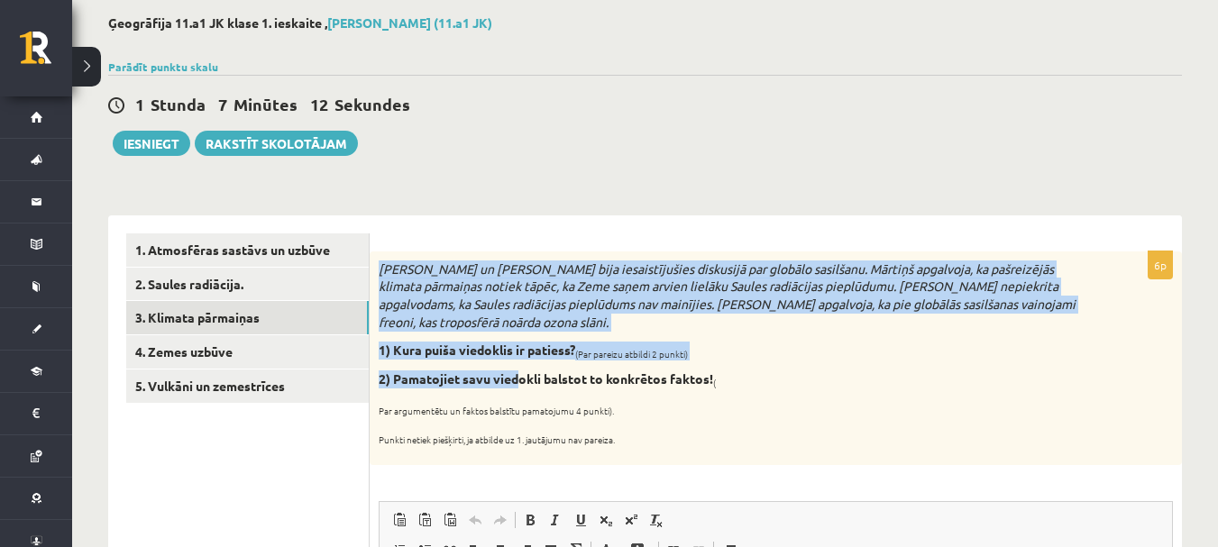
drag, startPoint x: 380, startPoint y: 352, endPoint x: 635, endPoint y: 427, distance: 266.2
click at [635, 445] on div "Mārtiņš un Jānis bija iesaistījušies diskusijā par globālo sasilšanu. Mārtiņš a…" at bounding box center [776, 359] width 812 height 214
copy div "Mārtiņš un Jānis bija iesaistījušies diskusijā par globālo sasilšanu. Mārtiņš a…"
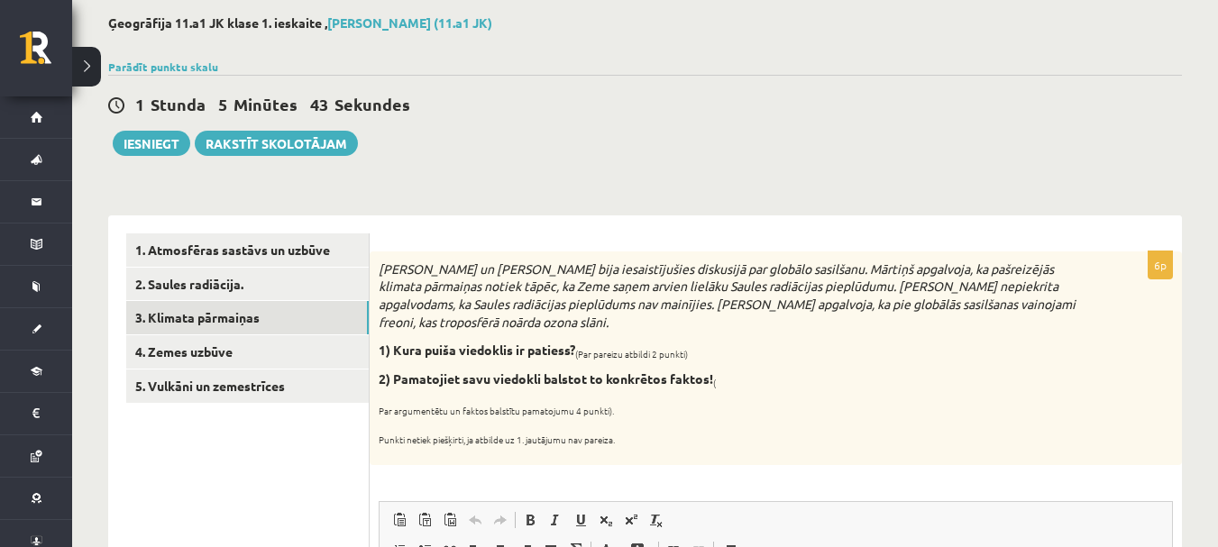
click at [536, 138] on div "1 Stunda 5 Minūtes 43 Sekundes Ieskaite saglabāta! Iesniegt Rakstīt skolotājam" at bounding box center [645, 115] width 1074 height 81
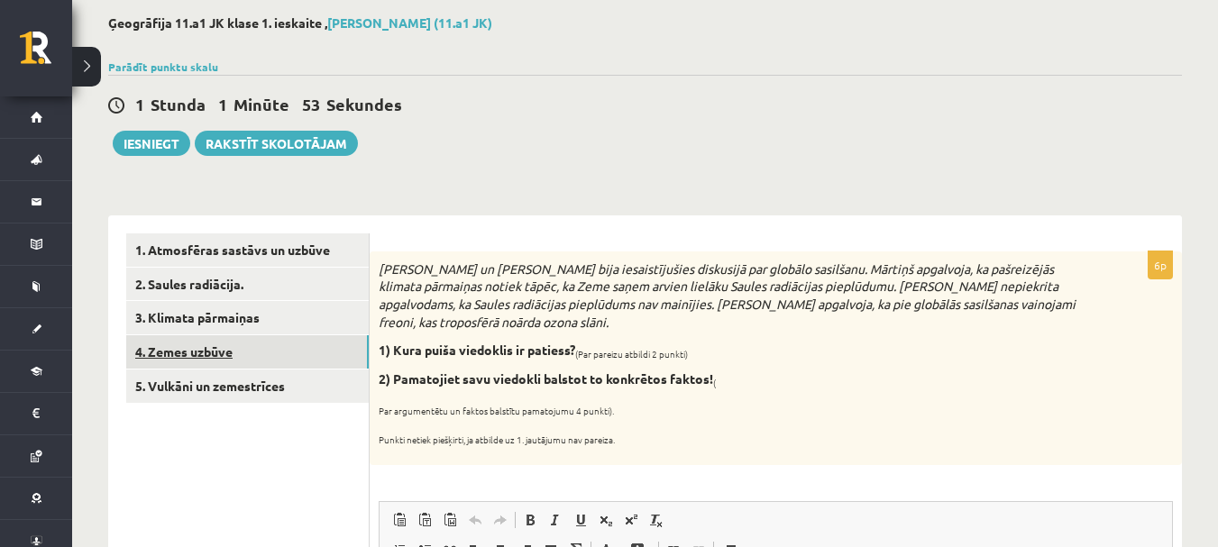
click at [205, 358] on link "4. Zemes uzbūve" at bounding box center [247, 351] width 243 height 33
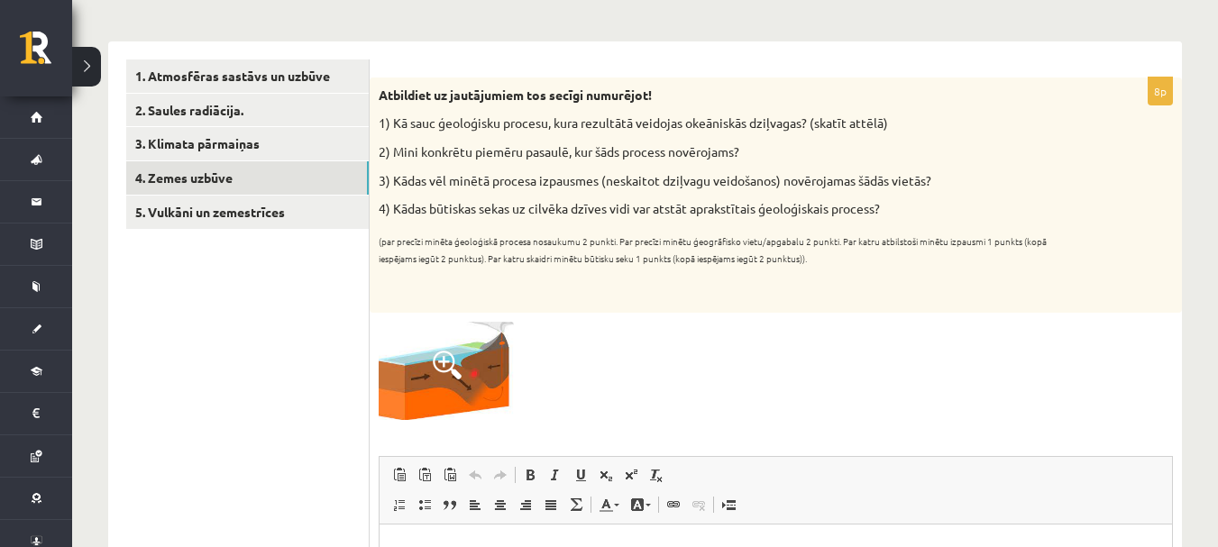
scroll to position [270, 0]
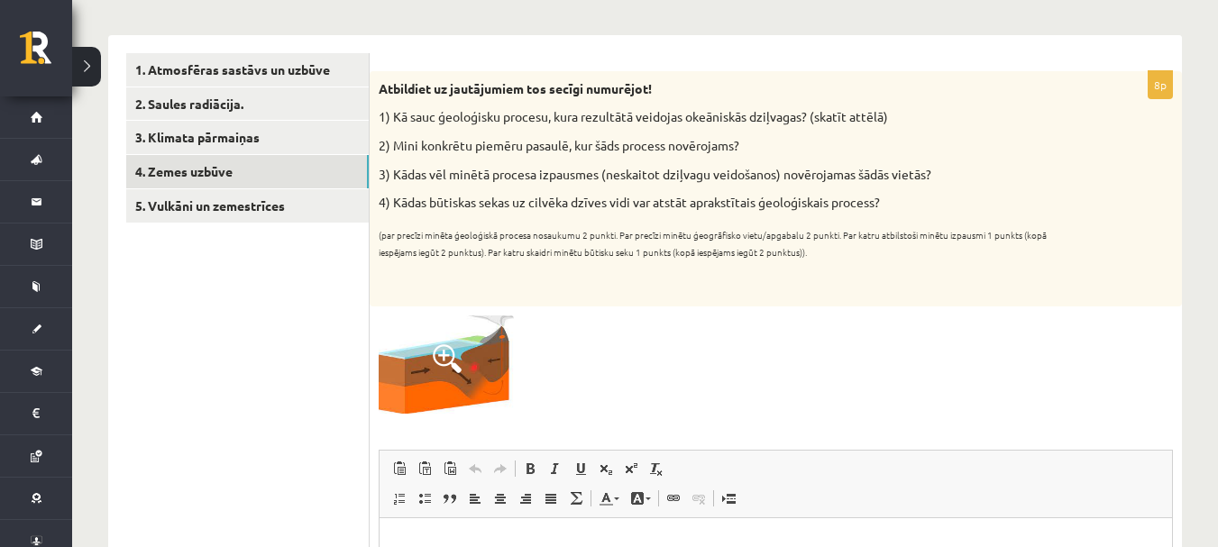
drag, startPoint x: 374, startPoint y: 79, endPoint x: 899, endPoint y: 210, distance: 540.8
click at [899, 210] on div "Atbildiet uz jautājumiem tos secīgi numurējot! 1) Kā sauc ģeoloģisku procesu, k…" at bounding box center [776, 188] width 812 height 235
click at [779, 117] on p "1) Kā sauc ģeoloģisku procesu, kura rezultātā veidojas okeāniskās dziļvagas? (s…" at bounding box center [731, 117] width 704 height 18
click at [225, 136] on link "3. Klimata pārmaiņas" at bounding box center [247, 137] width 243 height 33
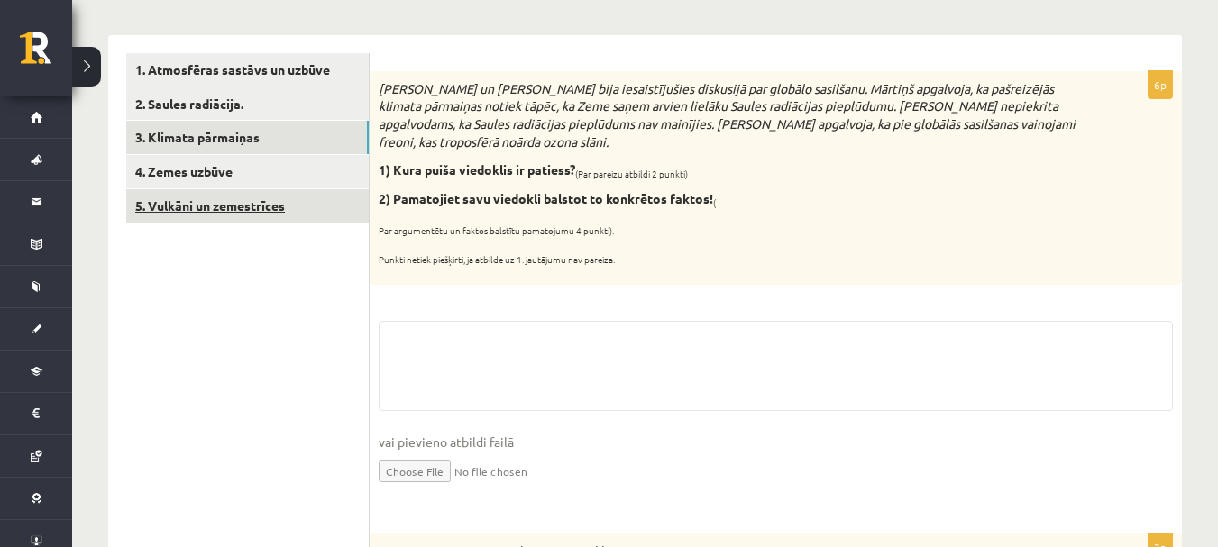
click at [230, 209] on link "5. Vulkāni un zemestrīces" at bounding box center [247, 205] width 243 height 33
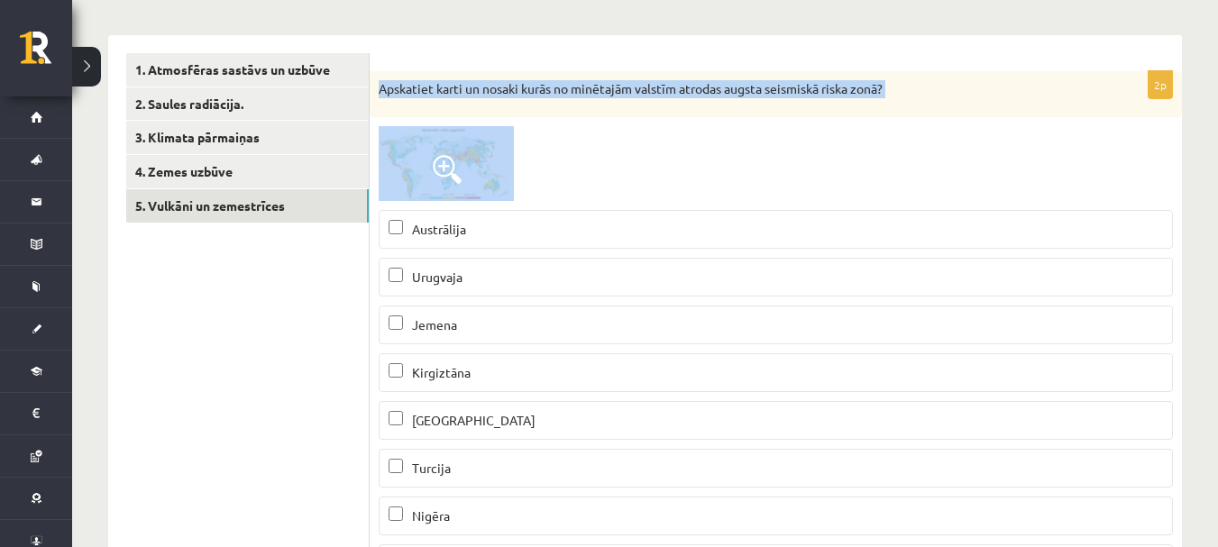
scroll to position [0, 0]
drag, startPoint x: 378, startPoint y: 80, endPoint x: 514, endPoint y: 200, distance: 181.4
click at [508, 201] on div "2p Apskatiet karti un nosaki kurās no minētajām valstīm atrodas augsta seismisk…" at bounding box center [776, 382] width 812 height 623
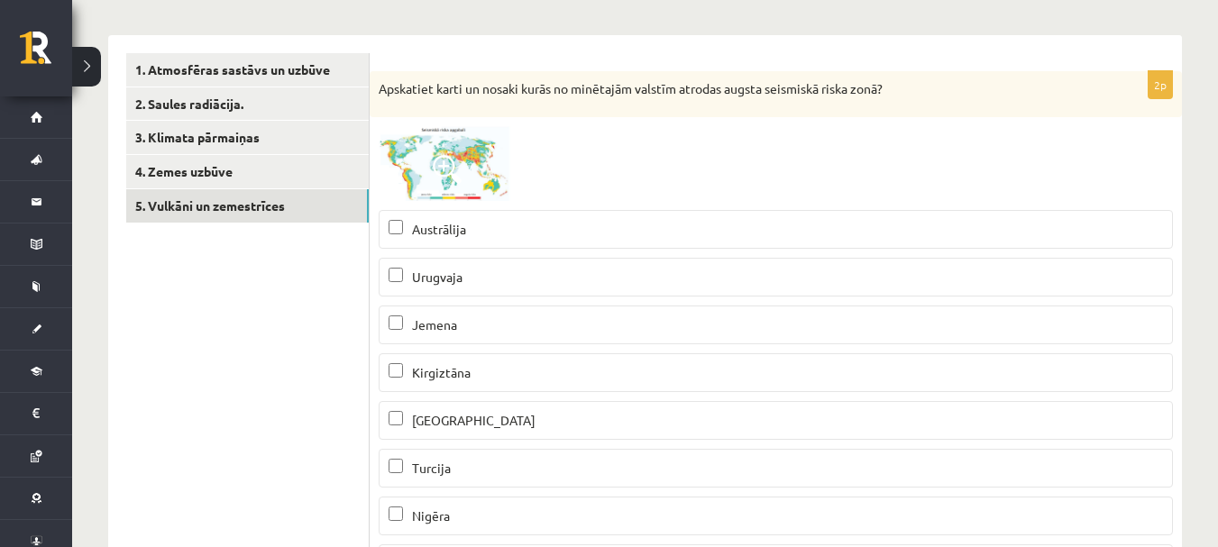
click at [599, 149] on div at bounding box center [776, 163] width 794 height 75
click at [465, 154] on img at bounding box center [446, 163] width 135 height 75
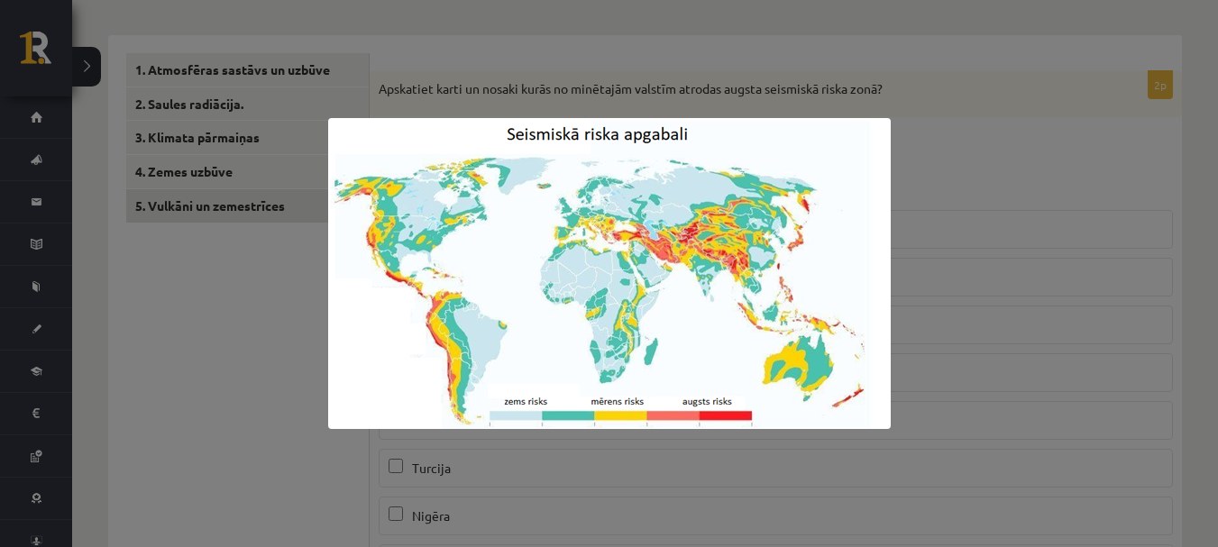
click at [997, 237] on div at bounding box center [609, 273] width 1218 height 547
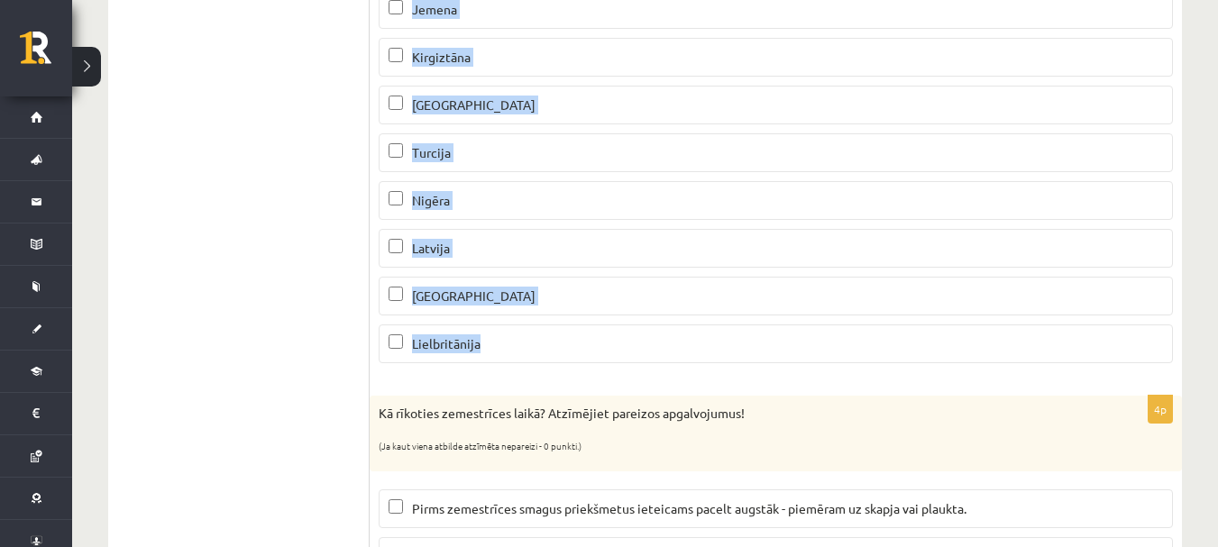
scroll to position [721, 0]
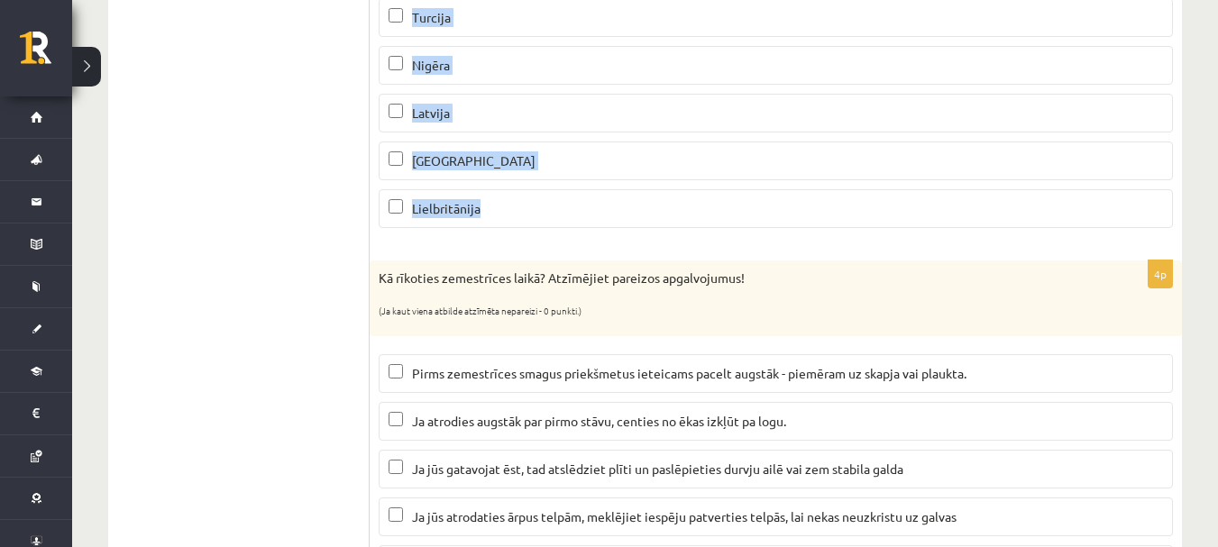
drag, startPoint x: 373, startPoint y: 89, endPoint x: 509, endPoint y: 205, distance: 177.8
copy div "Apskatiet karti un nosaki kurās no minētajām valstīm atrodas augsta seismiskā r…"
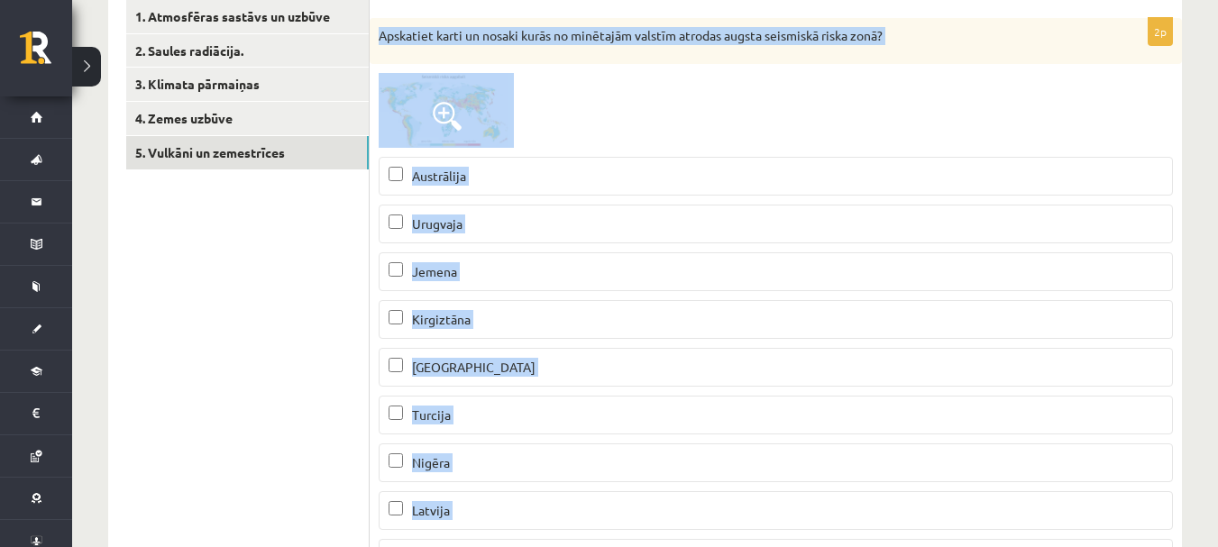
scroll to position [270, 0]
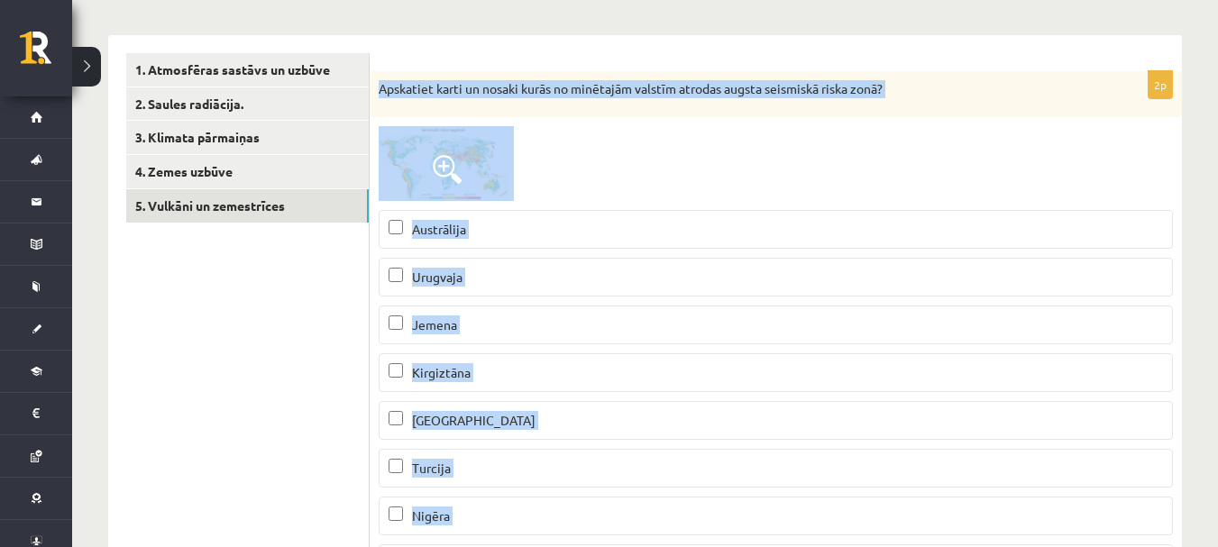
click at [427, 135] on img at bounding box center [446, 163] width 135 height 75
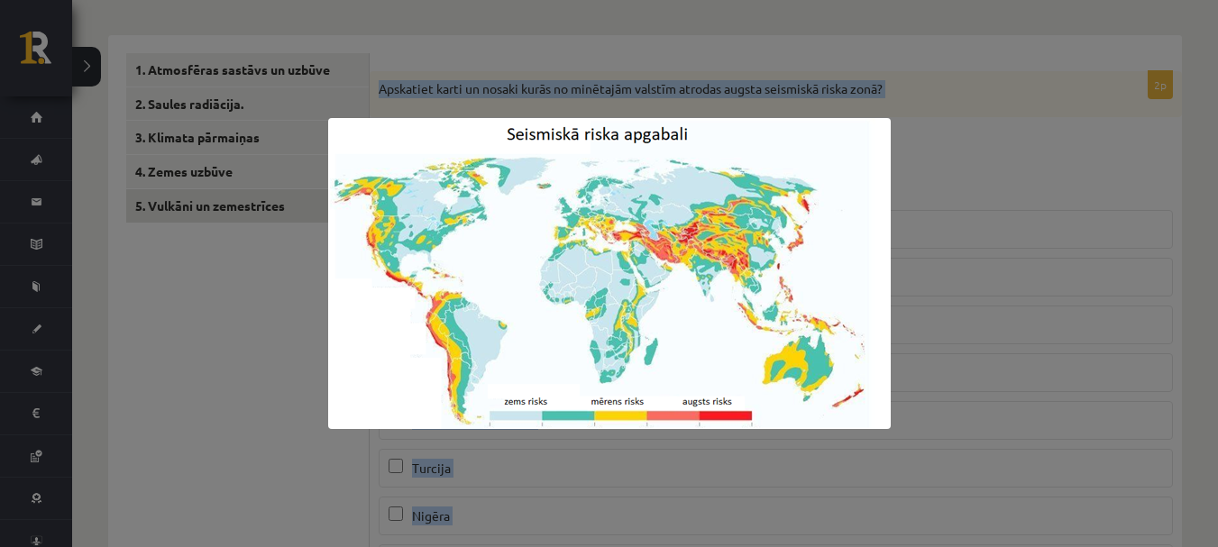
click at [658, 277] on img at bounding box center [609, 273] width 563 height 311
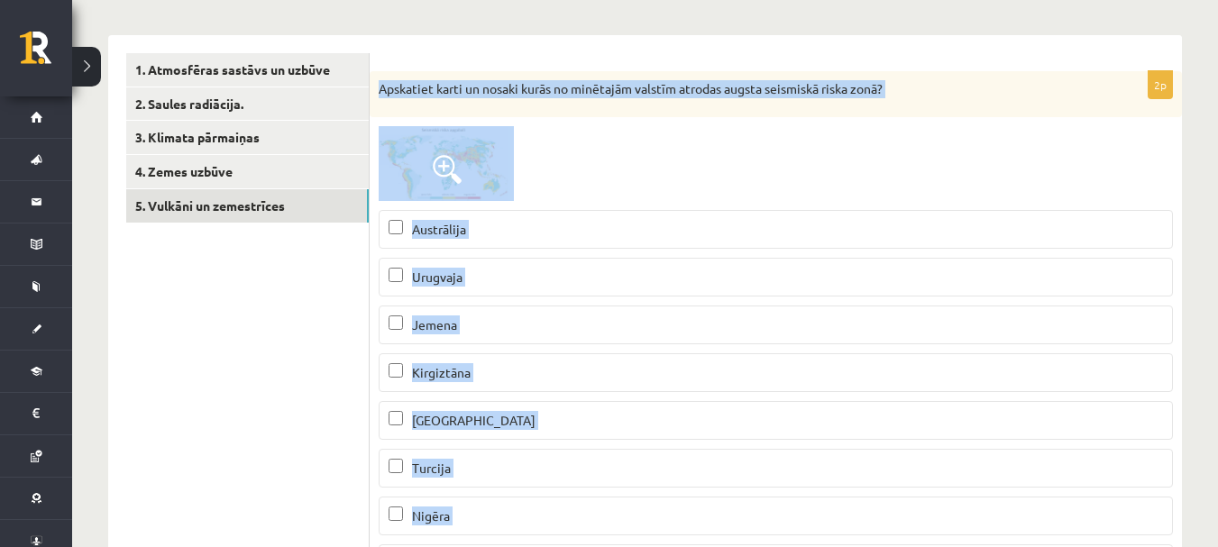
click at [449, 162] on span at bounding box center [447, 169] width 29 height 29
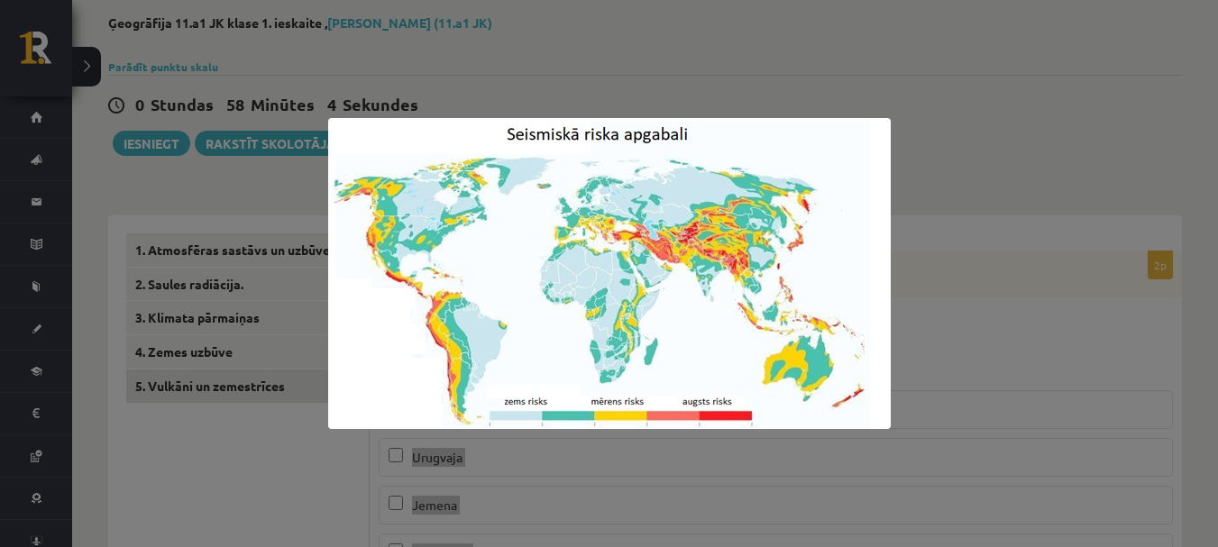
scroll to position [180, 0]
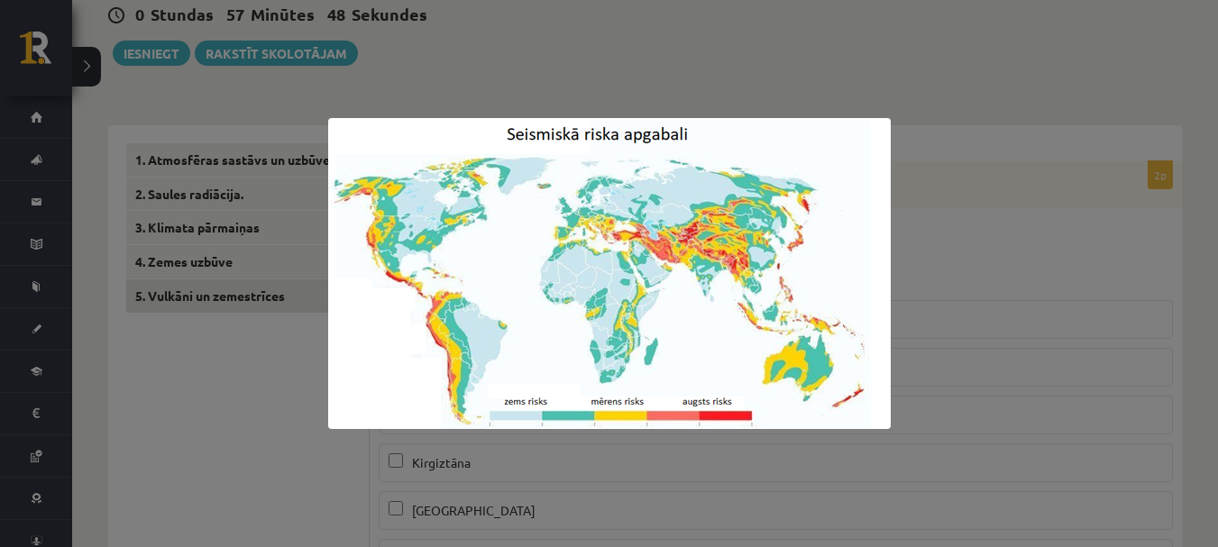
click at [930, 60] on div at bounding box center [609, 273] width 1218 height 547
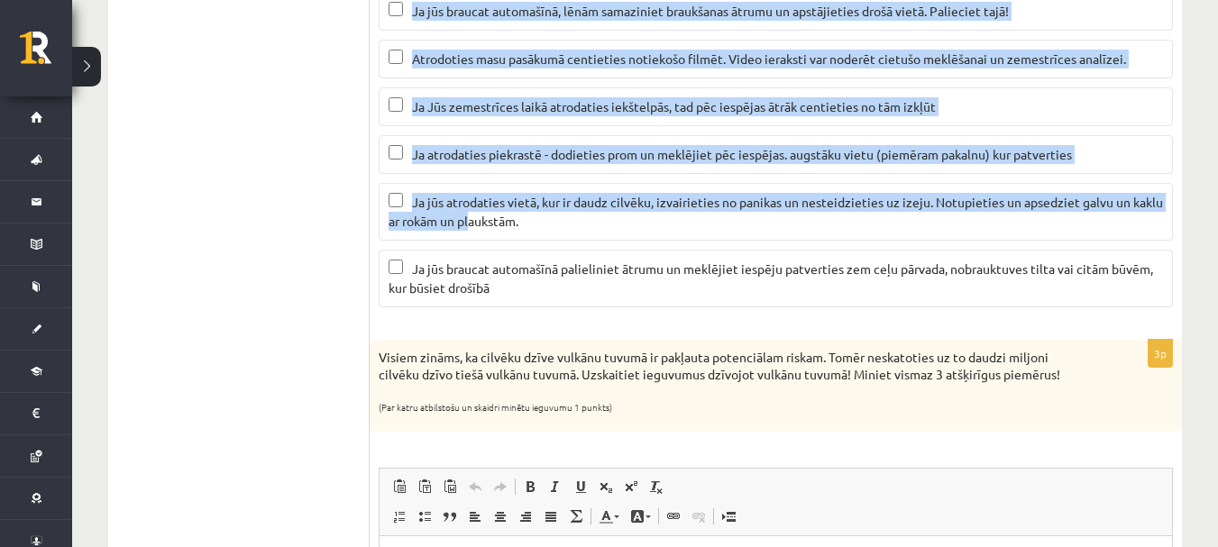
scroll to position [1352, 0]
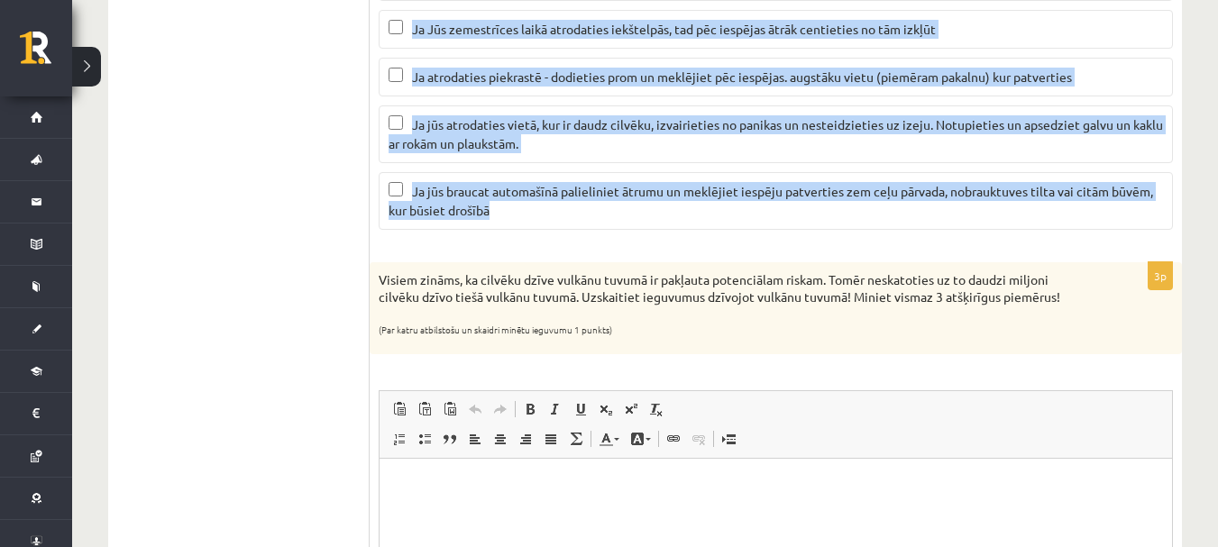
drag, startPoint x: 372, startPoint y: 96, endPoint x: 566, endPoint y: 213, distance: 226.5
copy div "Kā rīkoties zemestrīces laikā? Atzīmējiet pareizos apgalvojumus! (Ja kaut viena…"
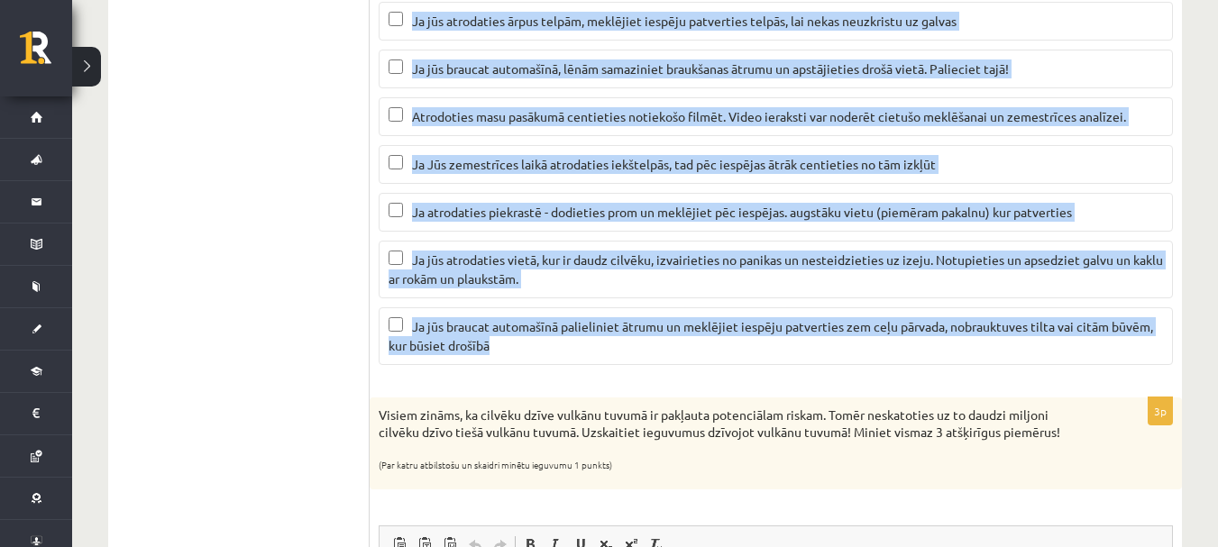
scroll to position [992, 0]
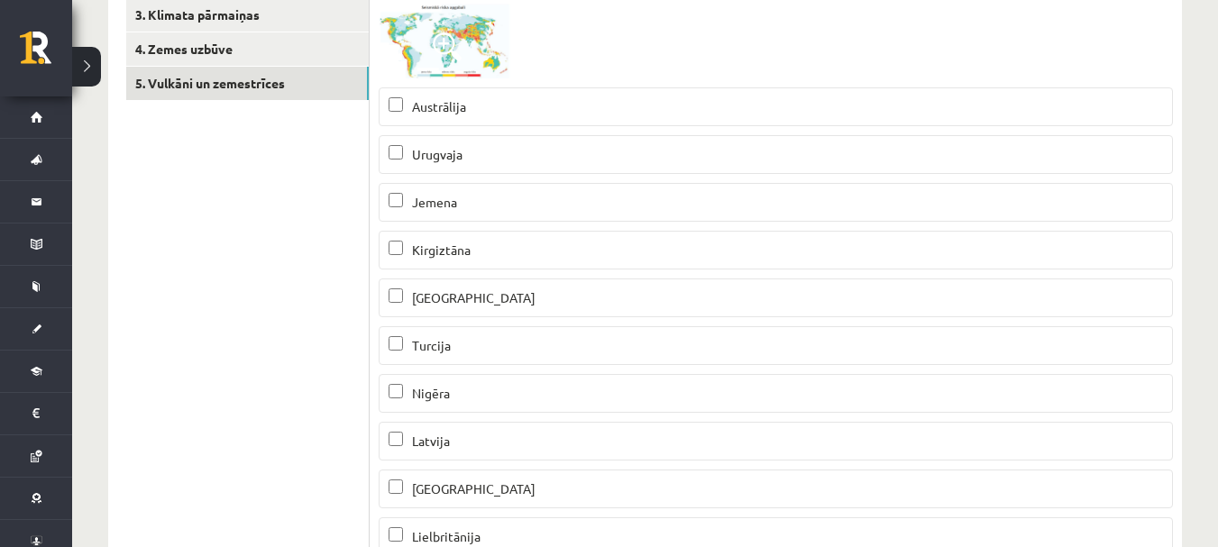
scroll to position [361, 0]
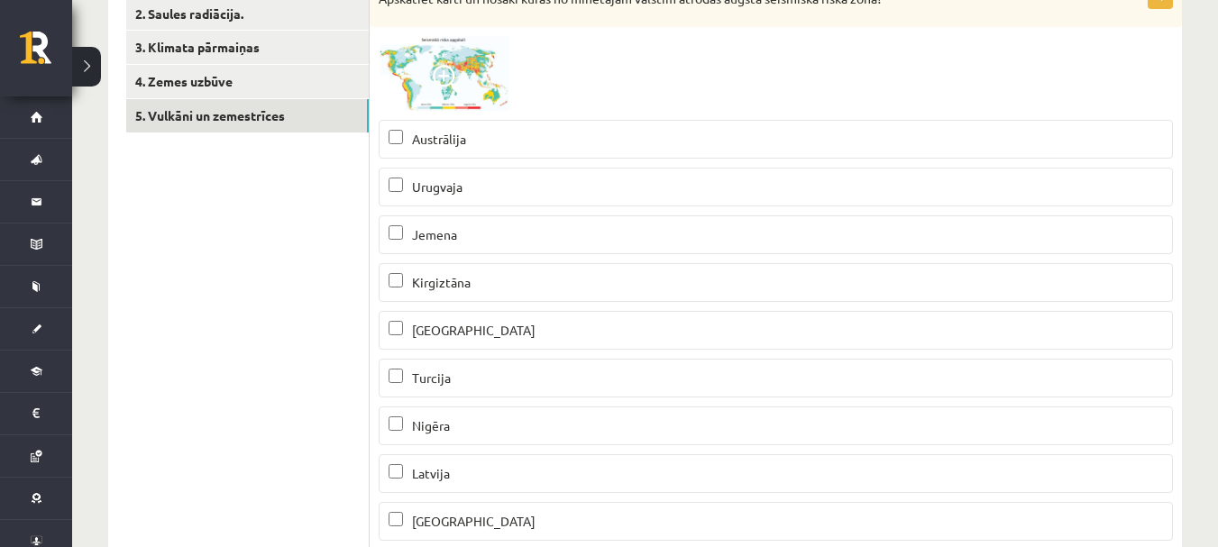
click at [408, 243] on p "Jemena" at bounding box center [776, 234] width 774 height 19
click at [433, 273] on label "Kirgiztāna" at bounding box center [776, 282] width 794 height 39
click at [456, 378] on p "Turcija" at bounding box center [776, 378] width 774 height 19
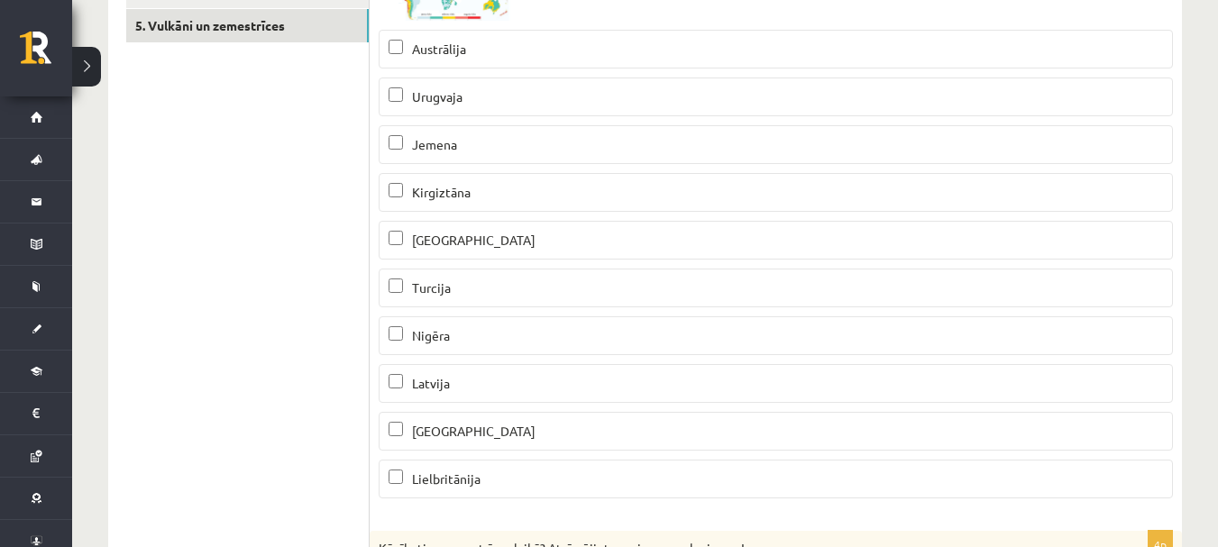
scroll to position [541, 0]
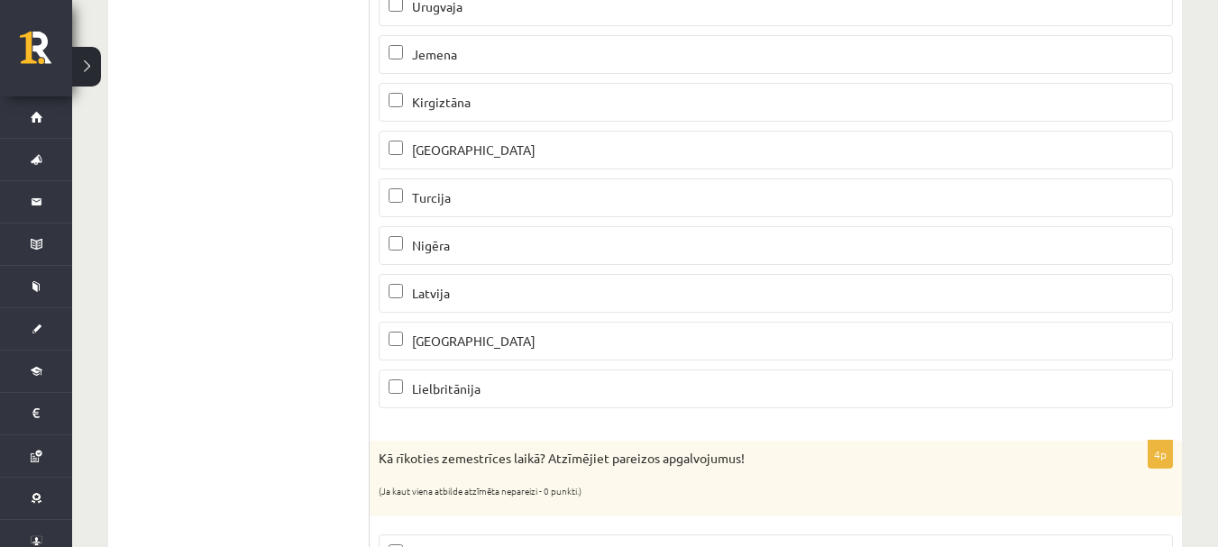
click at [434, 333] on p "Peru" at bounding box center [776, 341] width 774 height 19
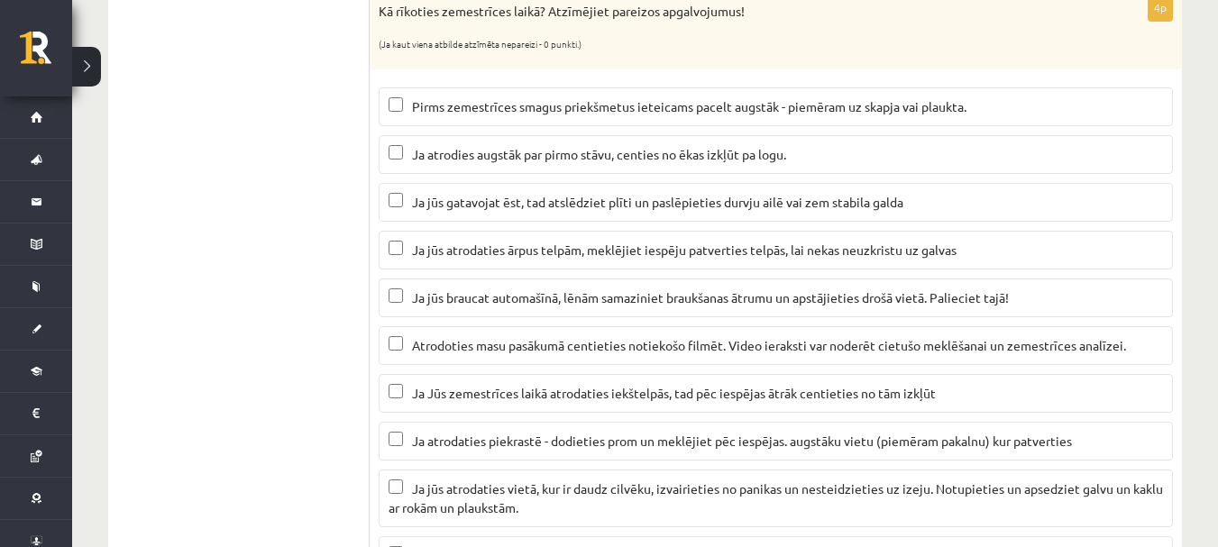
scroll to position [992, 0]
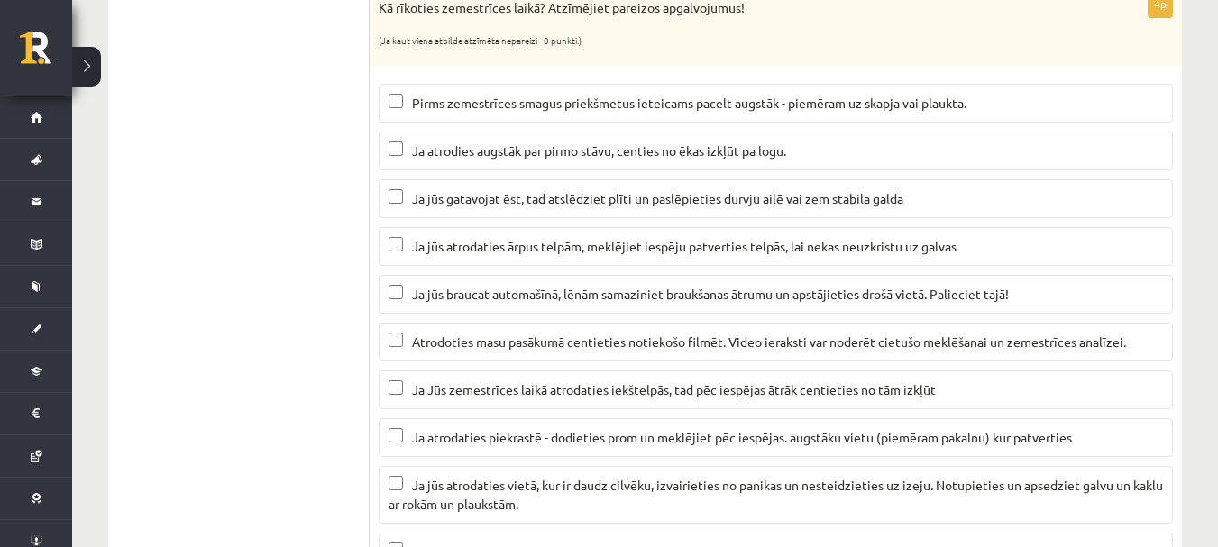
click at [424, 203] on span "Ja jūs gatavojat ēst, tad atslēdziet plīti un paslēpieties durvju ailē vai zem …" at bounding box center [657, 198] width 491 height 16
click at [435, 295] on span "Ja jūs braucat automašīnā, lēnām samaziniet braukšanas ātrumu un apstājieties d…" at bounding box center [710, 294] width 597 height 16
click at [414, 430] on span "Ja atrodaties piekrastē - dodieties prom un meklējiet pēc iespējas. augstāku vi…" at bounding box center [742, 437] width 660 height 16
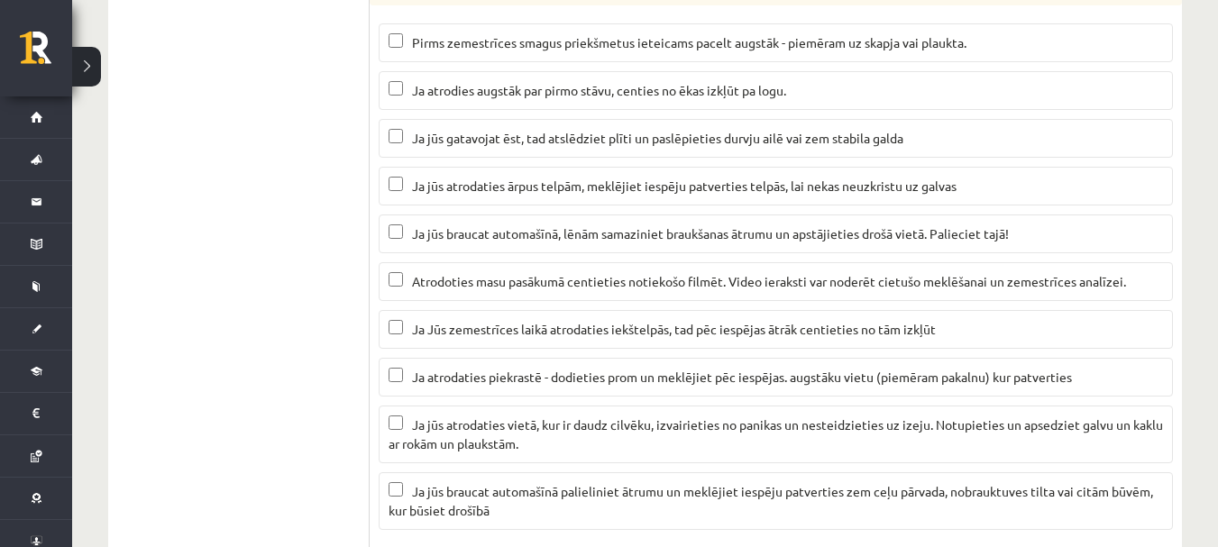
scroll to position [1082, 0]
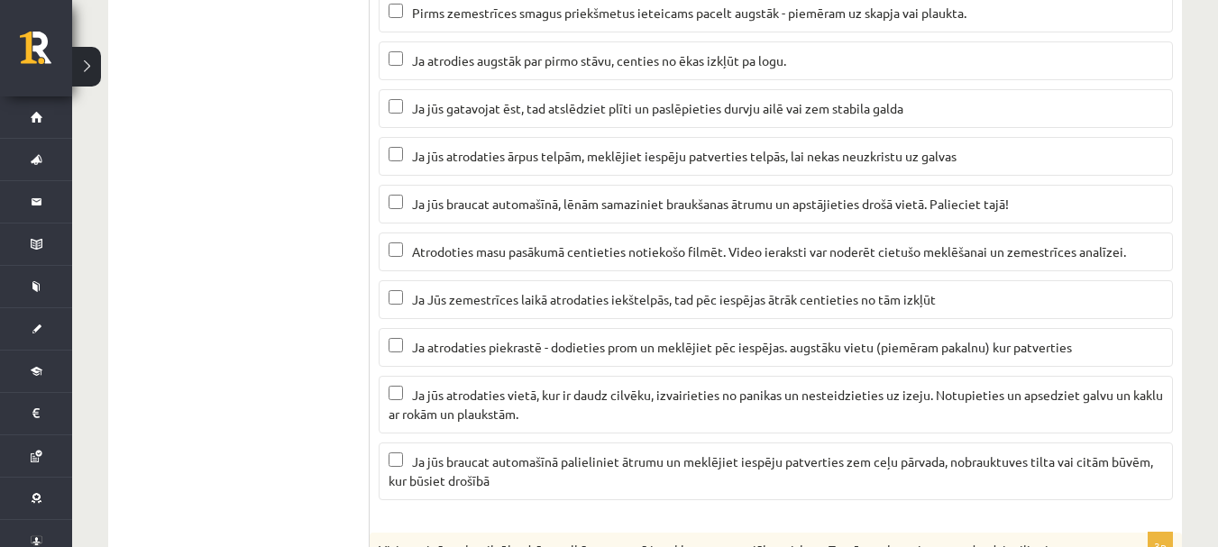
click at [448, 411] on span "Ja jūs atrodaties vietā, kur ir daudz cilvēku, izvairieties no panikas un neste…" at bounding box center [776, 404] width 774 height 35
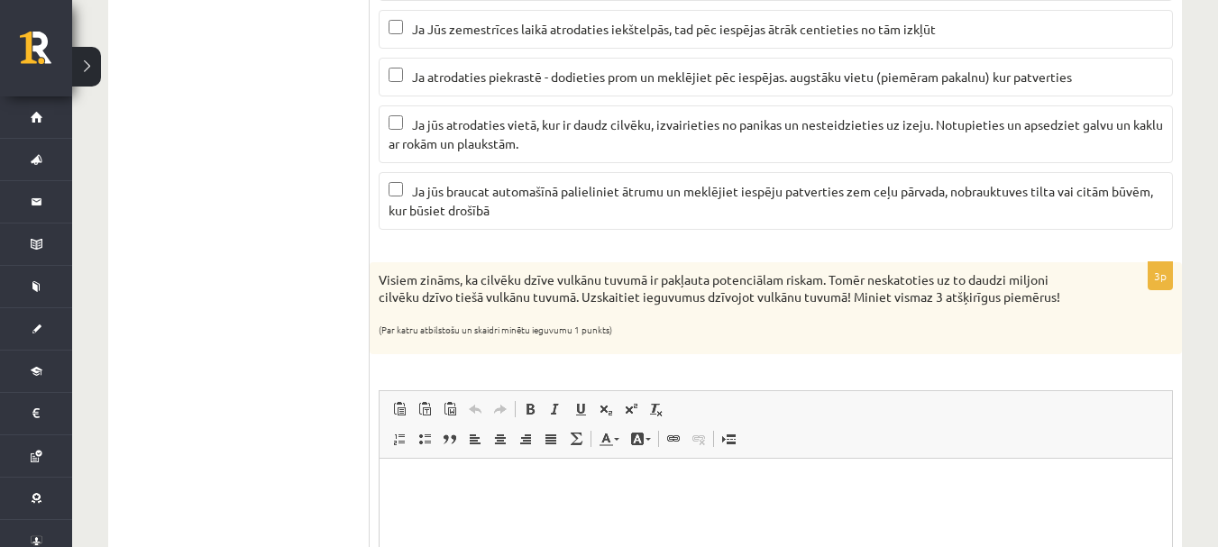
scroll to position [1443, 0]
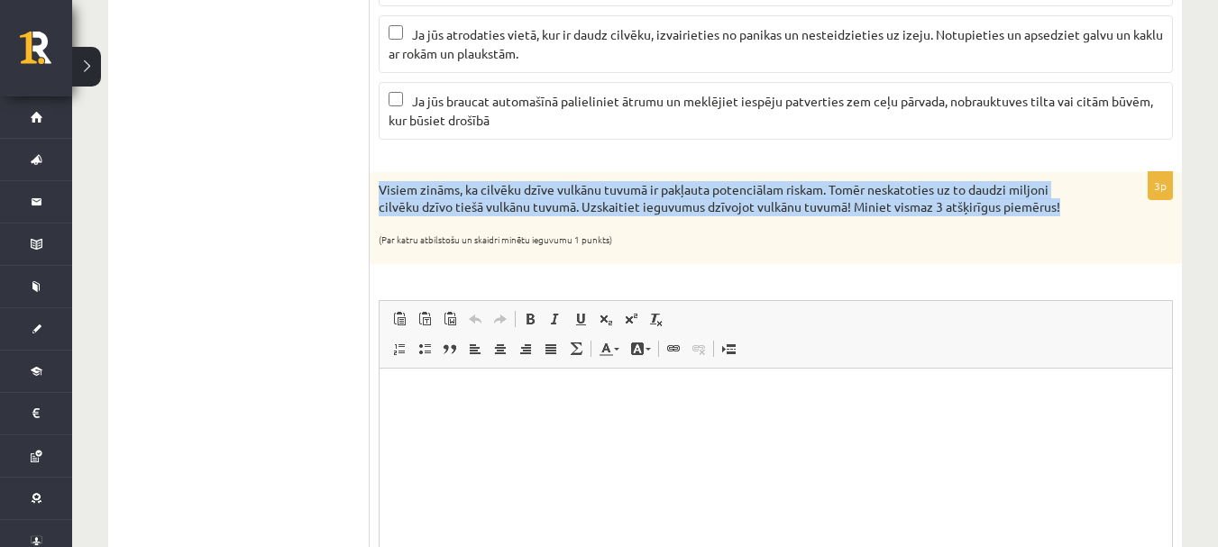
drag, startPoint x: 373, startPoint y: 186, endPoint x: 1067, endPoint y: 206, distance: 693.6
click at [1067, 206] on div "Visiem zināms, ka cilvēku dzīve vulkānu tuvumā ir pakļauta potenciālam riskam. …" at bounding box center [776, 218] width 812 height 93
copy p "Visiem zināms, ka cilvēku dzīve vulkānu tuvumā ir pakļauta potenciālam riskam. …"
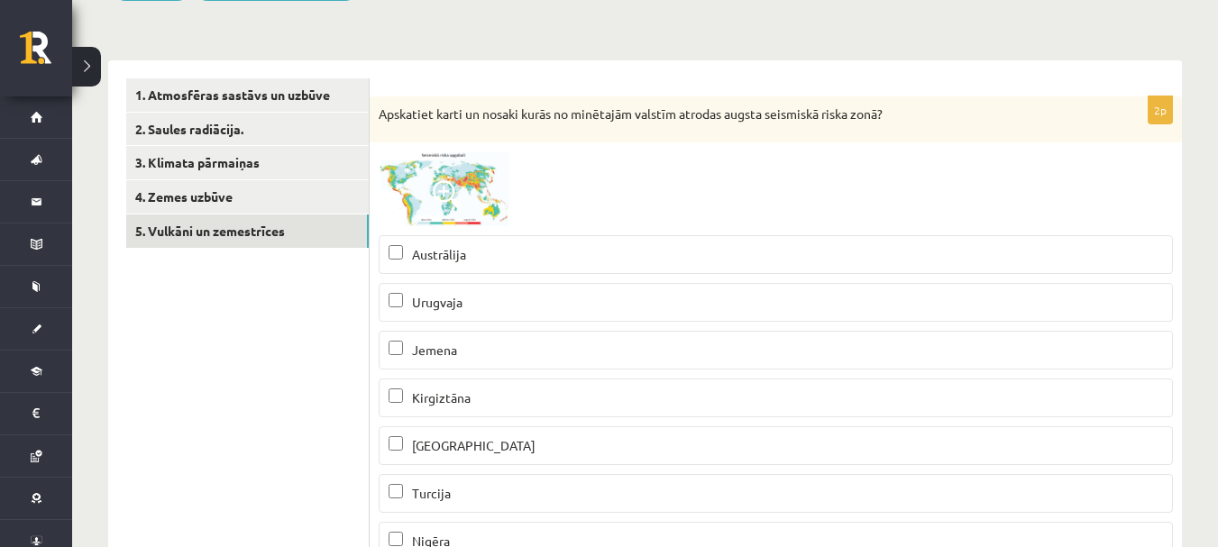
scroll to position [90, 0]
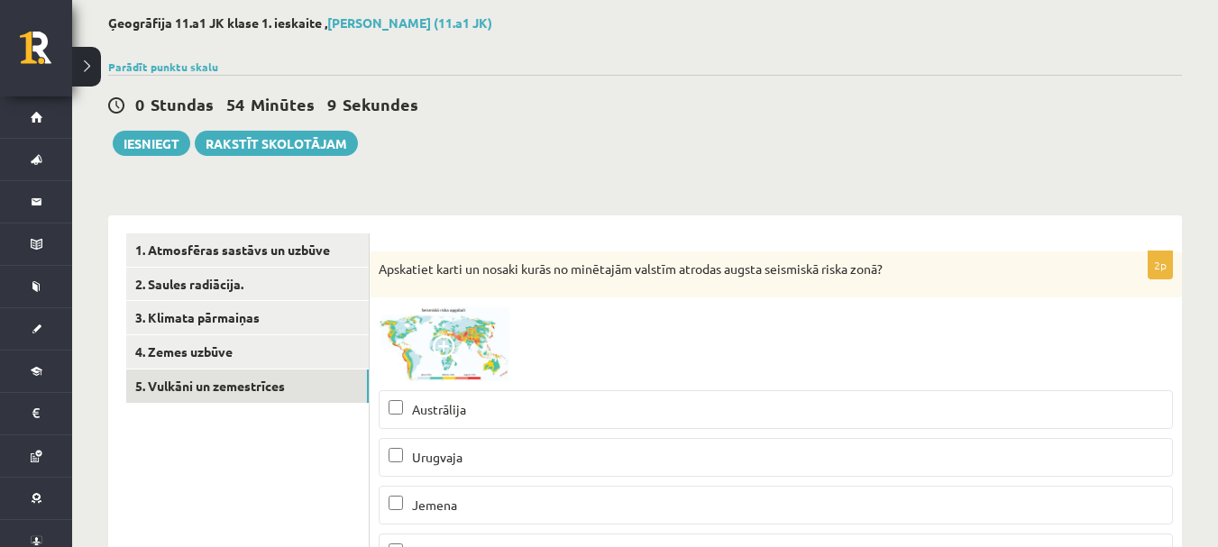
click at [480, 121] on div "0 Stundas 54 Minūtes 9 Sekundes Ieskaite saglabāta! Iesniegt Rakstīt skolotājam" at bounding box center [645, 115] width 1074 height 81
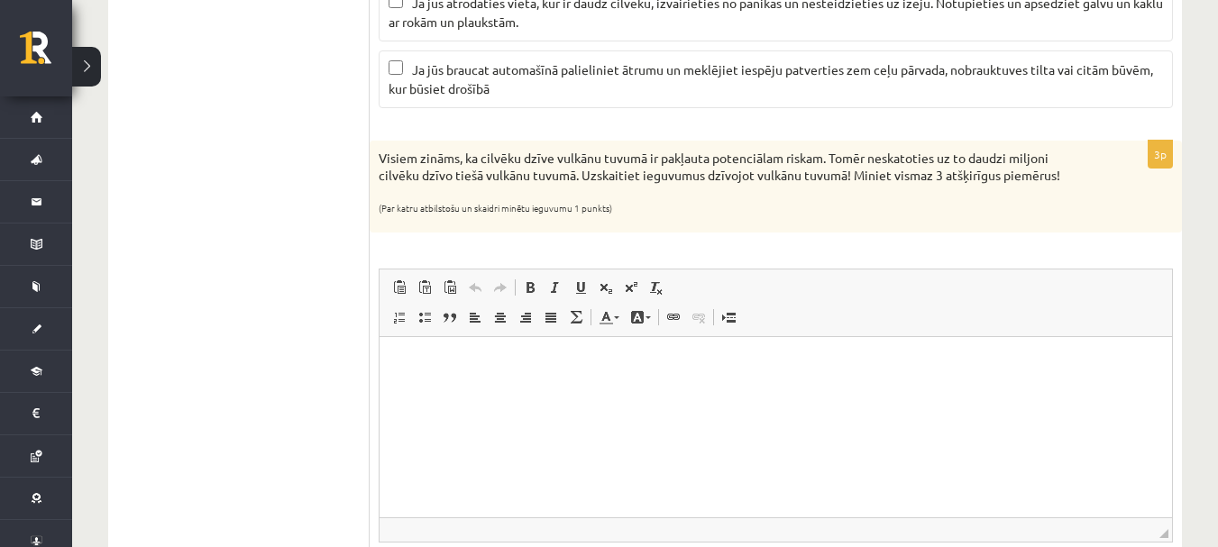
scroll to position [1461, 0]
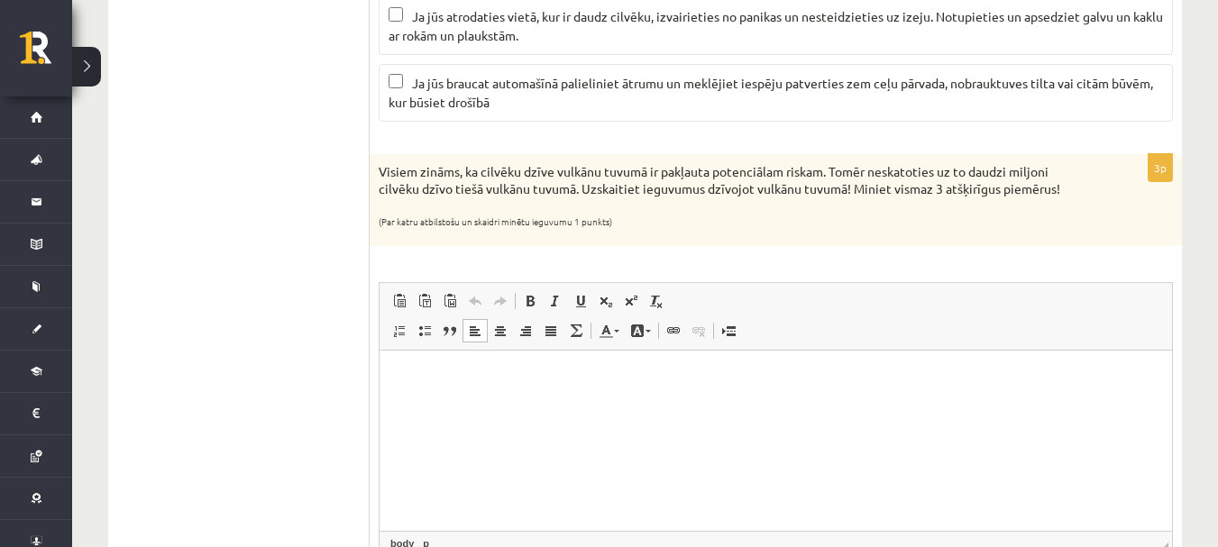
click at [446, 369] on p "Bagātinātā teksta redaktors, wiswyg-editor-user-answer-47024852120900" at bounding box center [776, 378] width 756 height 19
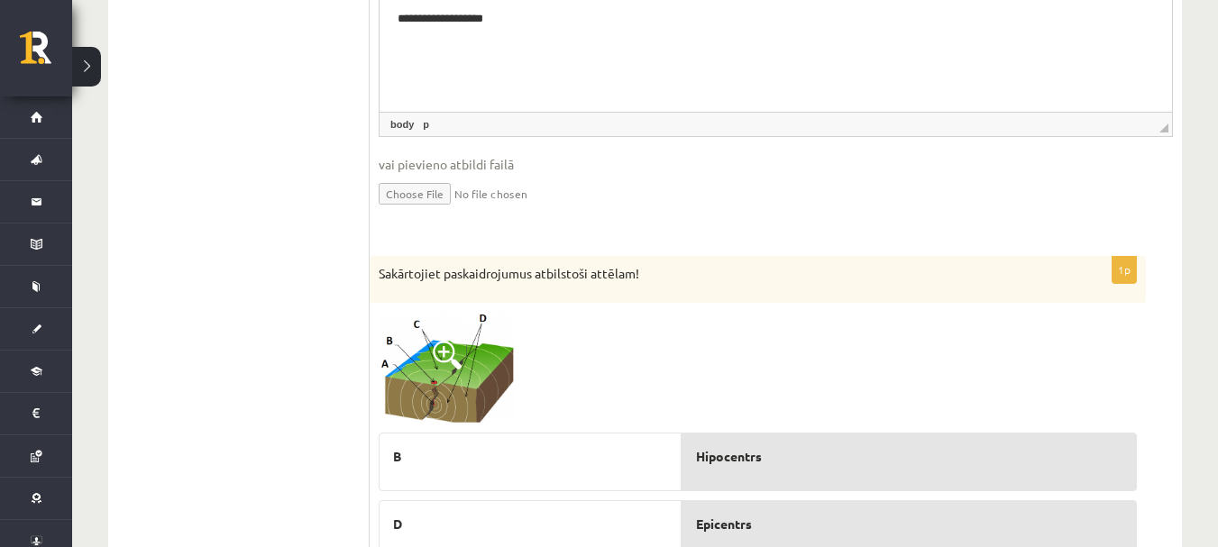
scroll to position [1911, 0]
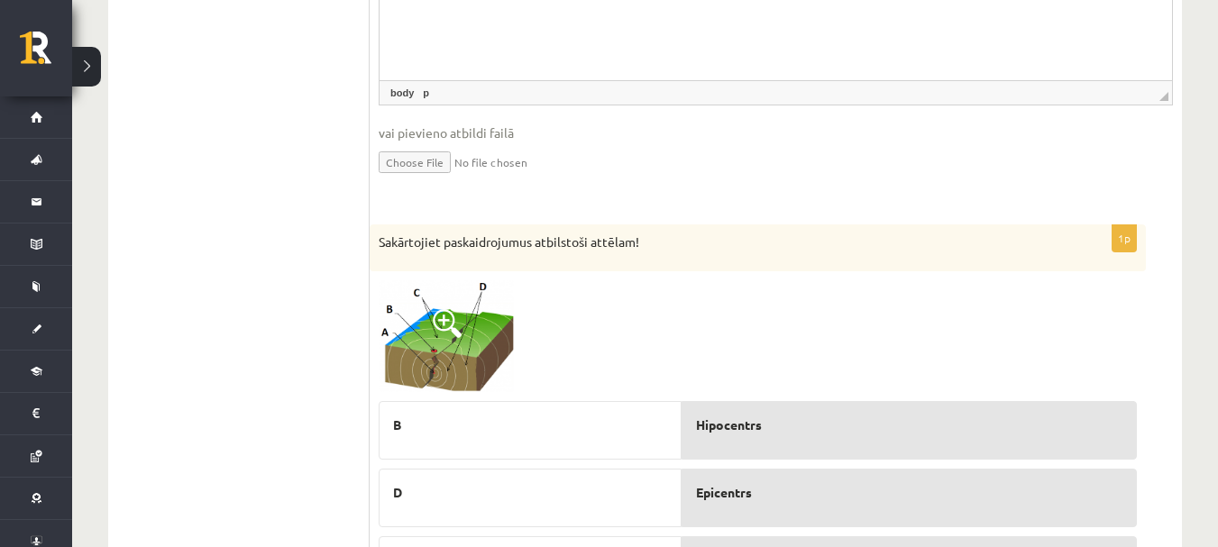
click at [483, 344] on img at bounding box center [446, 336] width 135 height 113
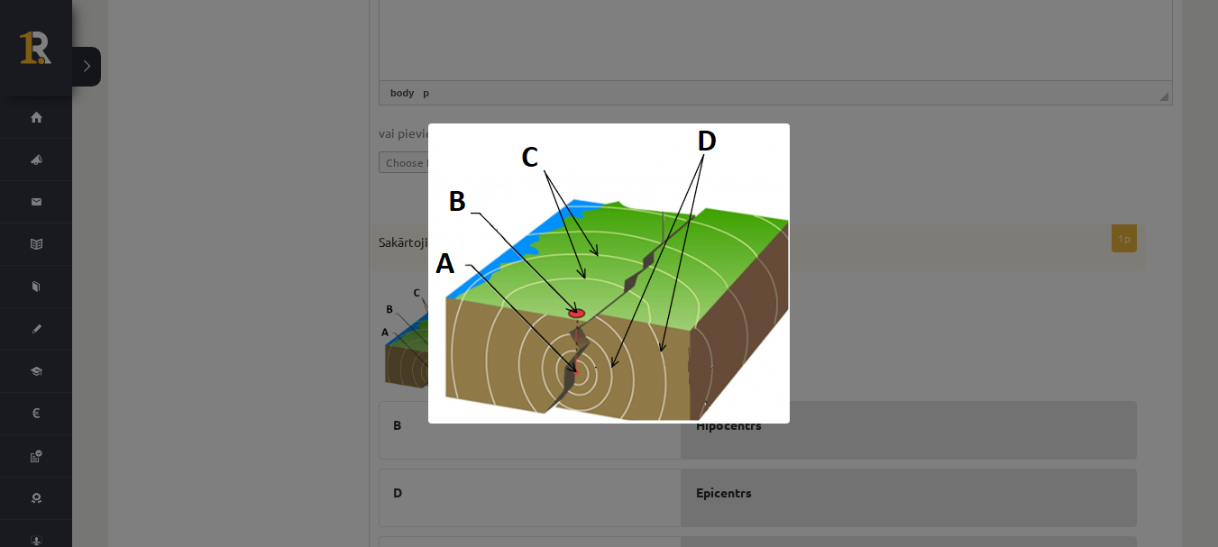
click at [963, 342] on div at bounding box center [609, 273] width 1218 height 547
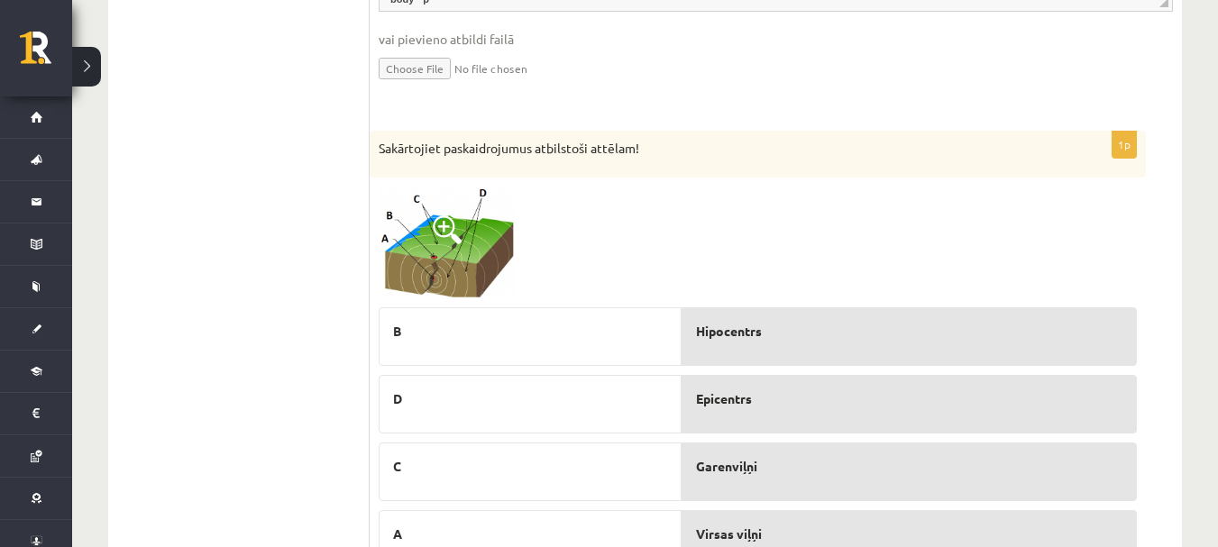
scroll to position [2092, 0]
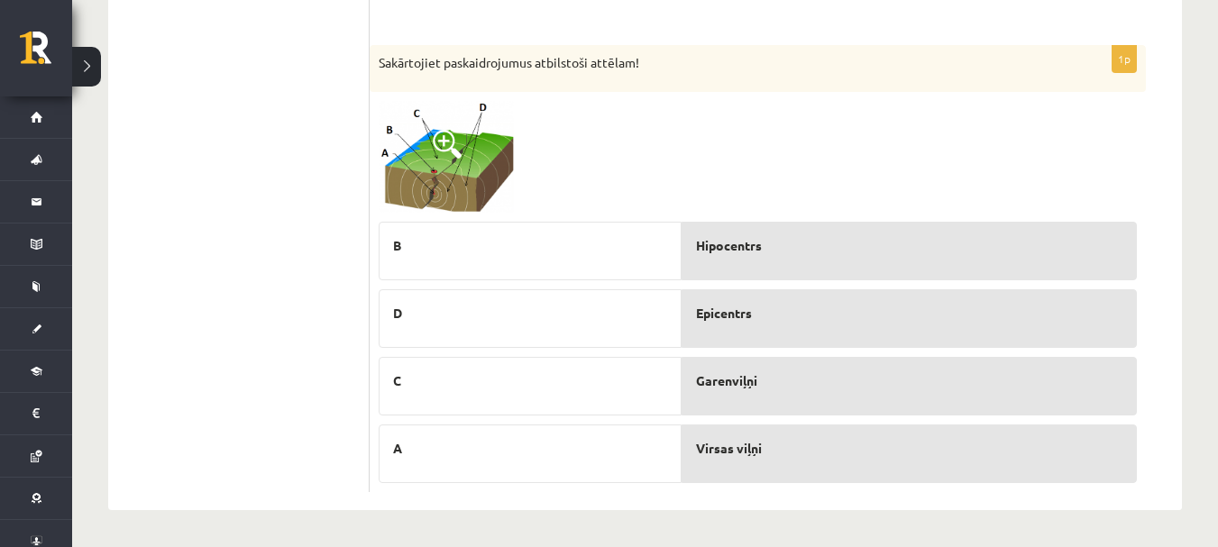
click at [437, 192] on img at bounding box center [446, 157] width 135 height 113
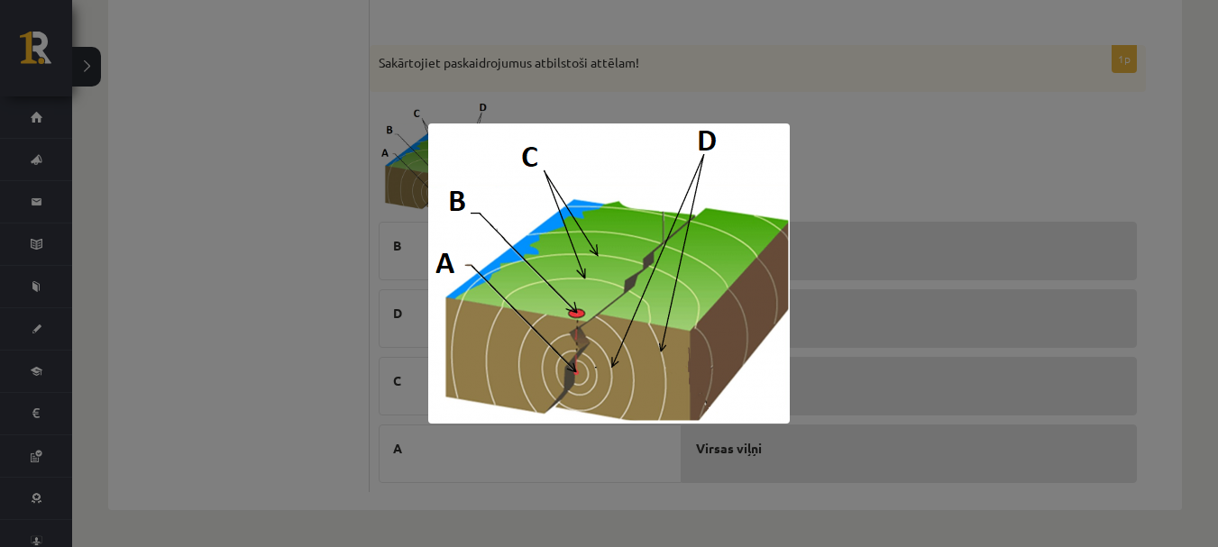
click at [873, 148] on div at bounding box center [609, 273] width 1218 height 547
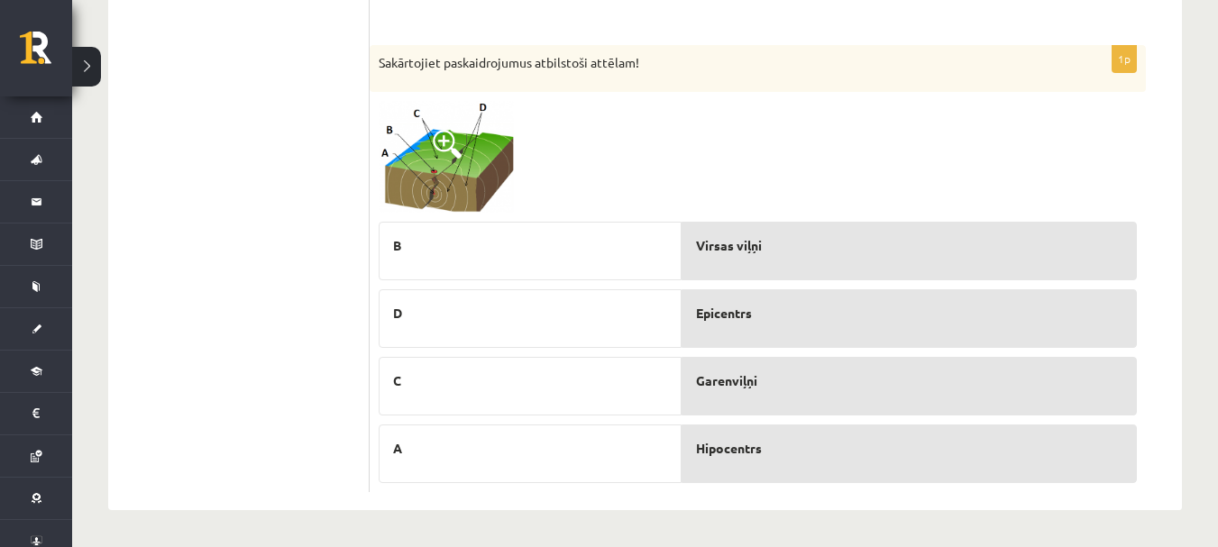
click at [449, 167] on img at bounding box center [446, 157] width 135 height 113
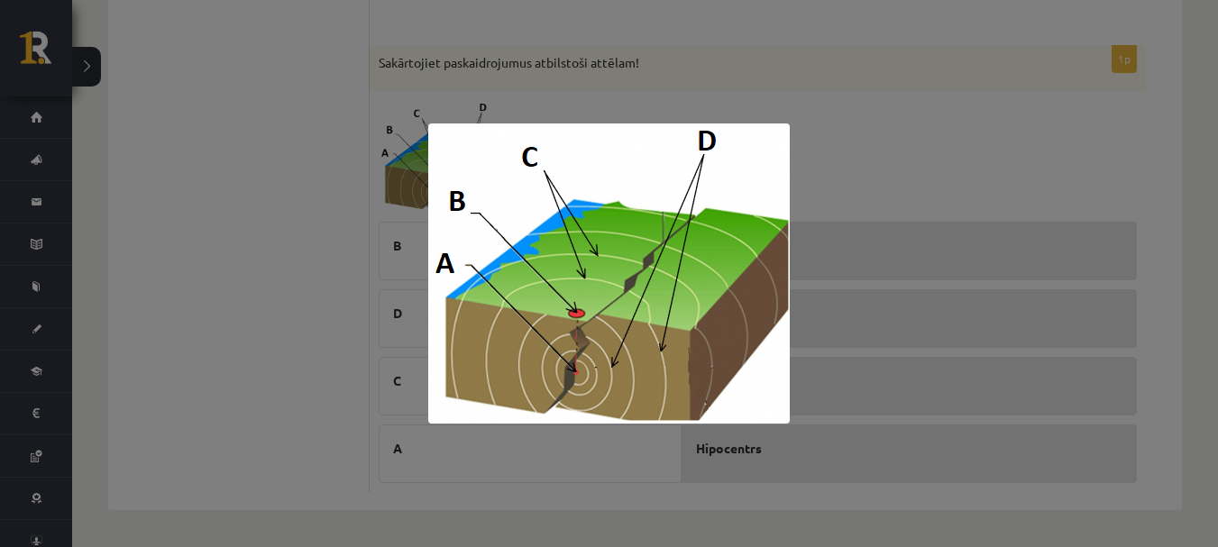
click at [923, 143] on div at bounding box center [609, 273] width 1218 height 547
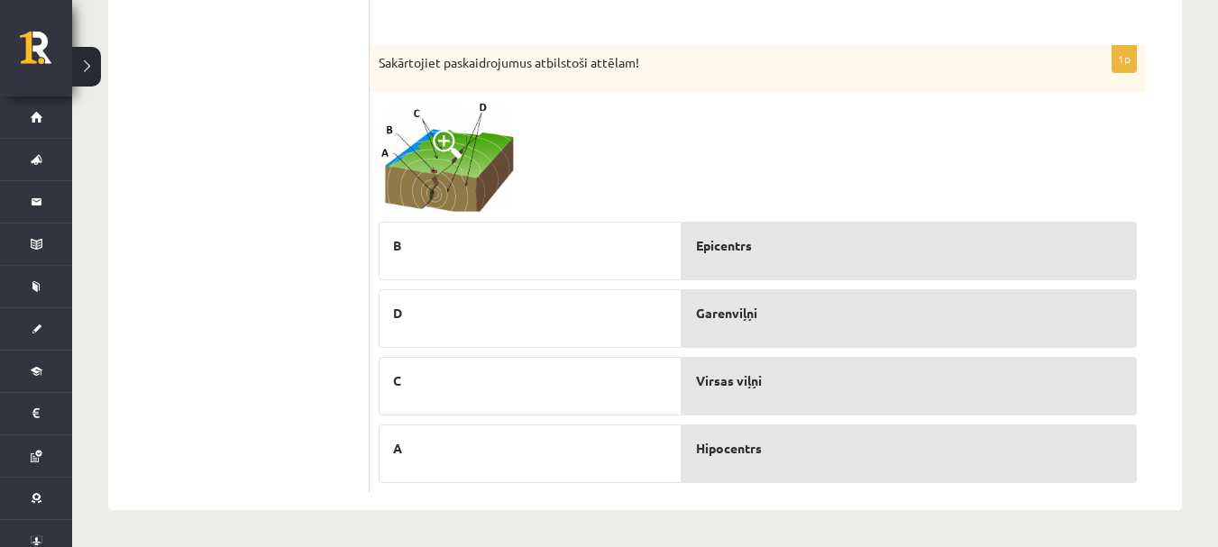
click at [439, 164] on img at bounding box center [446, 157] width 135 height 113
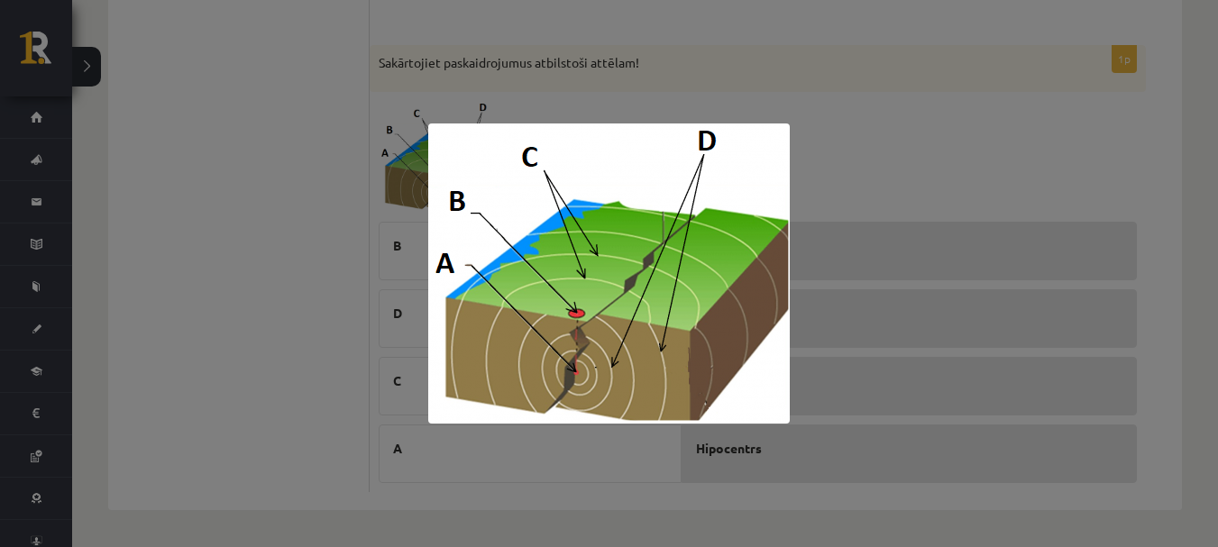
click at [696, 86] on div at bounding box center [609, 273] width 1218 height 547
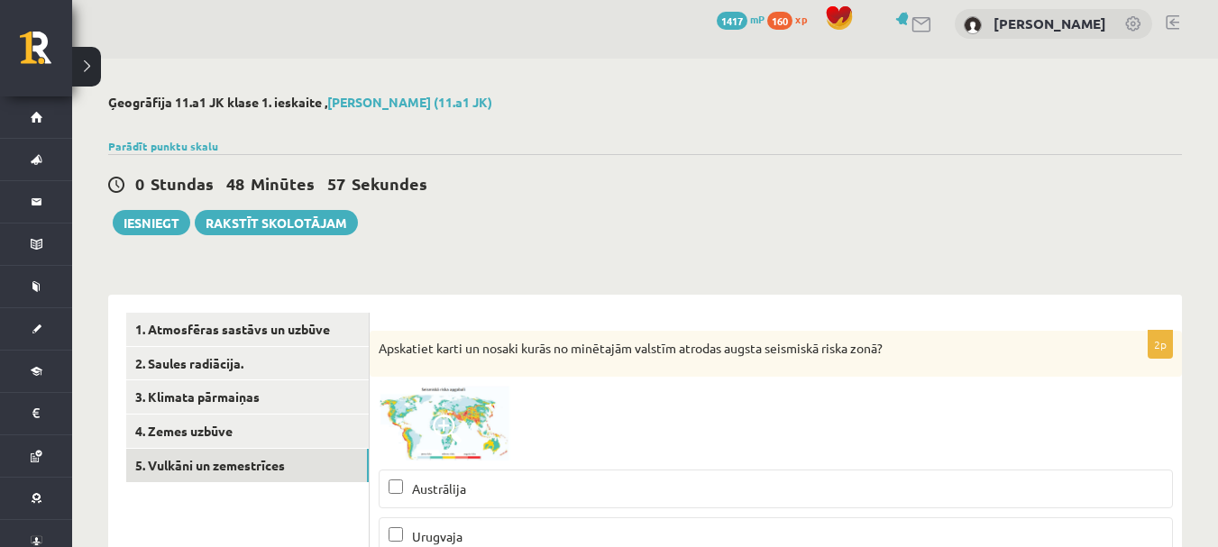
scroll to position [0, 0]
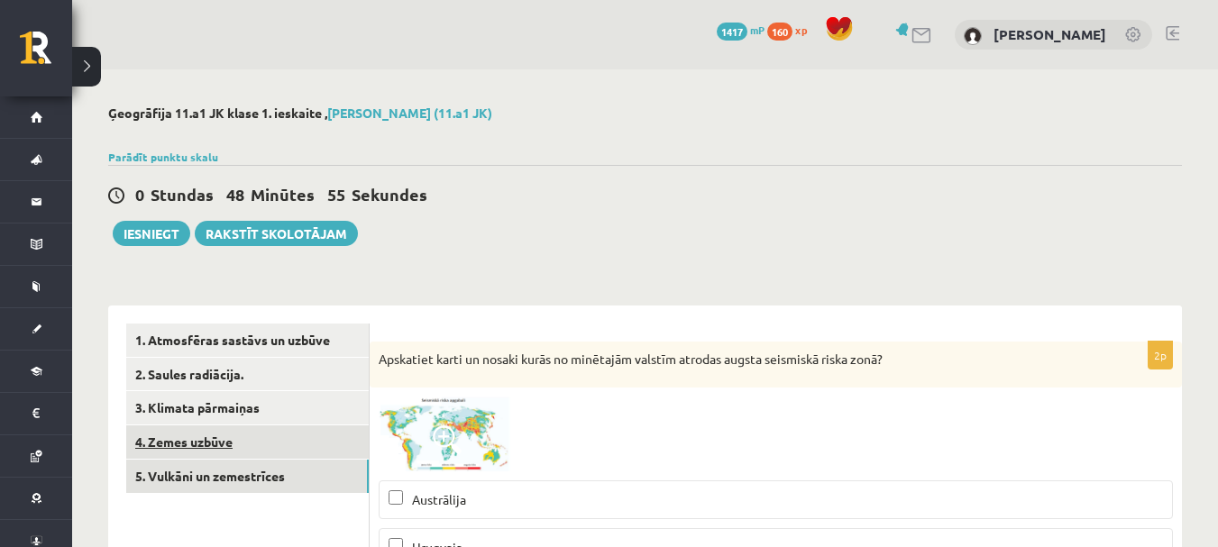
click at [212, 442] on link "4. Zemes uzbūve" at bounding box center [247, 442] width 243 height 33
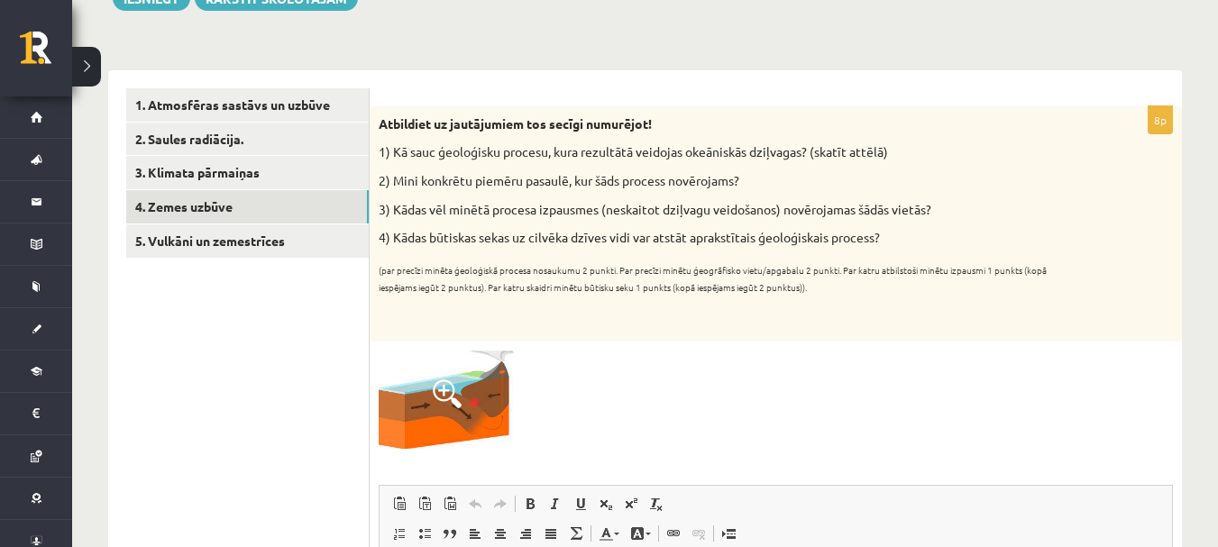
scroll to position [180, 0]
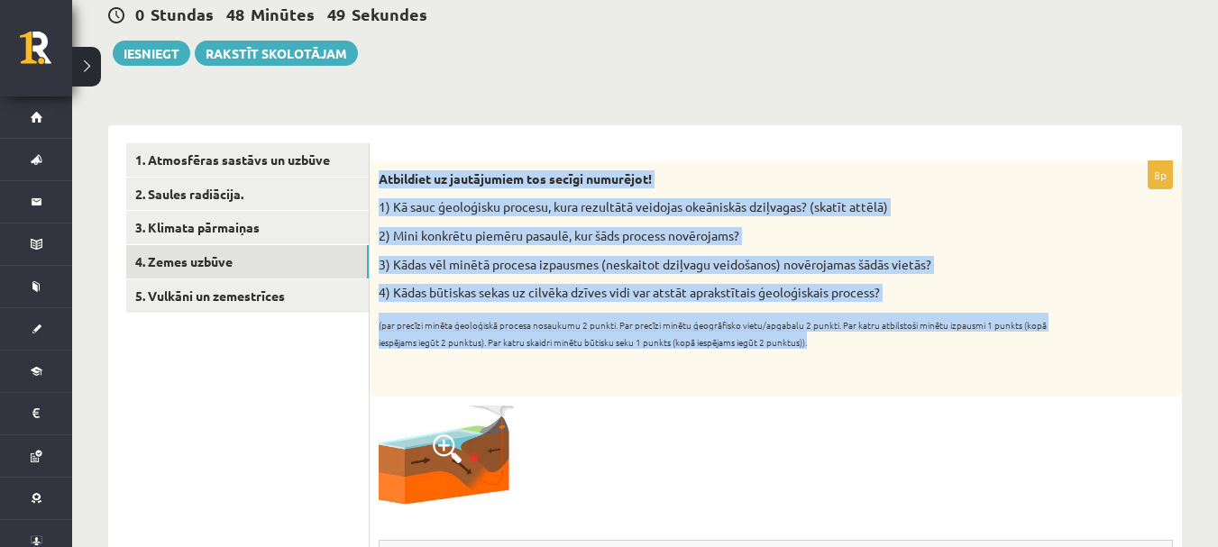
drag, startPoint x: 378, startPoint y: 170, endPoint x: 840, endPoint y: 340, distance: 492.9
click at [840, 340] on div "Atbildiet uz jautājumiem tos secīgi numurējot! 1) Kā sauc ģeoloģisku procesu, k…" at bounding box center [776, 278] width 812 height 235
click at [469, 439] on img at bounding box center [446, 455] width 135 height 98
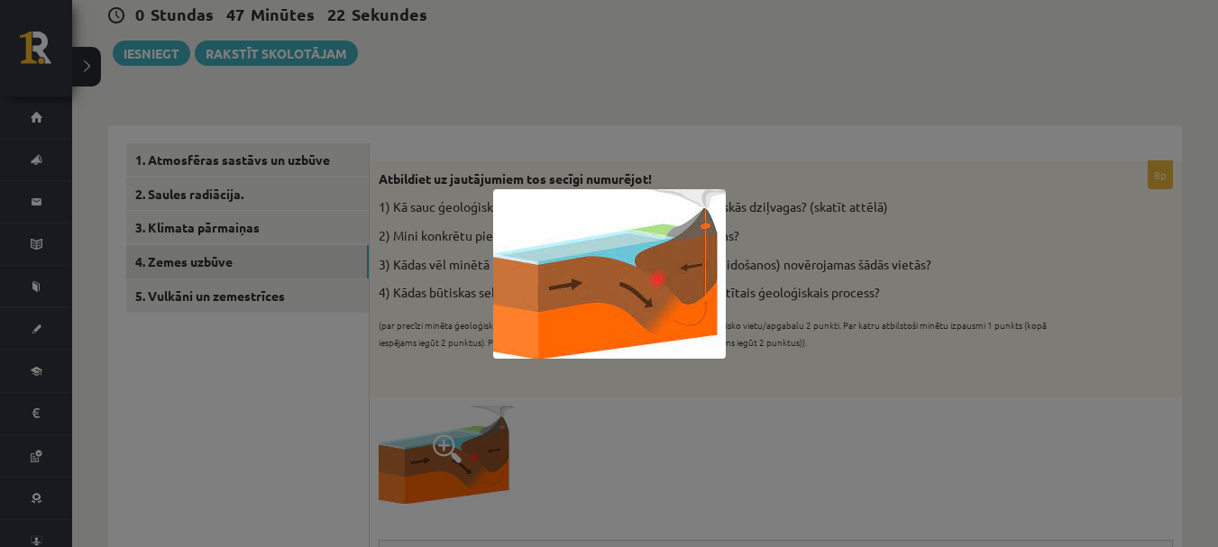
click at [543, 94] on div at bounding box center [609, 273] width 1218 height 547
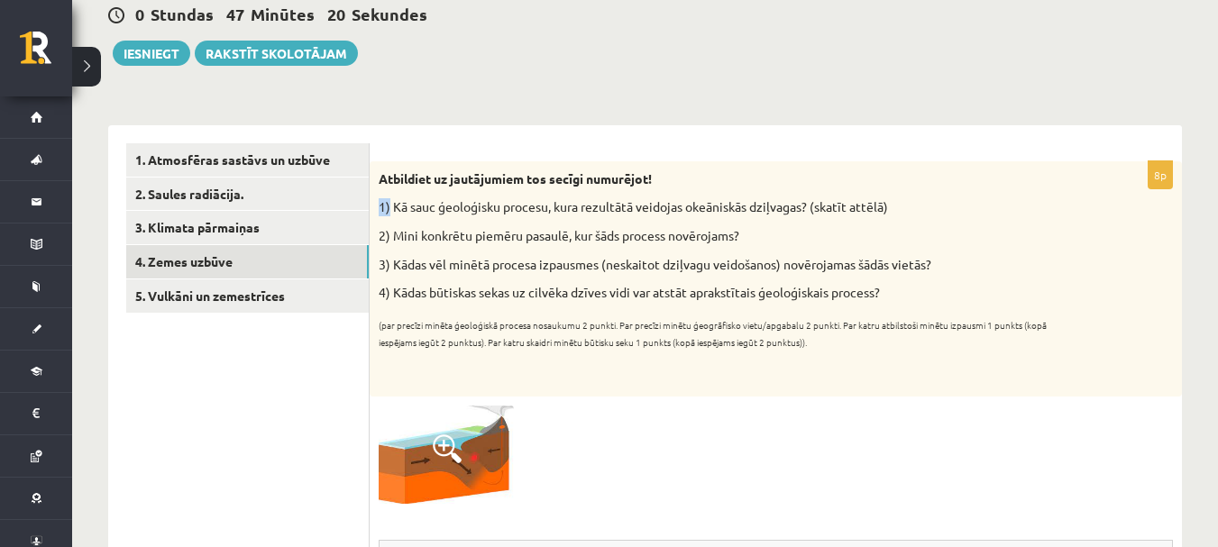
drag, startPoint x: 376, startPoint y: 202, endPoint x: 390, endPoint y: 205, distance: 14.7
click at [390, 205] on div "Atbildiet uz jautājumiem tos secīgi numurējot! 1) Kā sauc ģeoloģisku procesu, k…" at bounding box center [776, 278] width 812 height 235
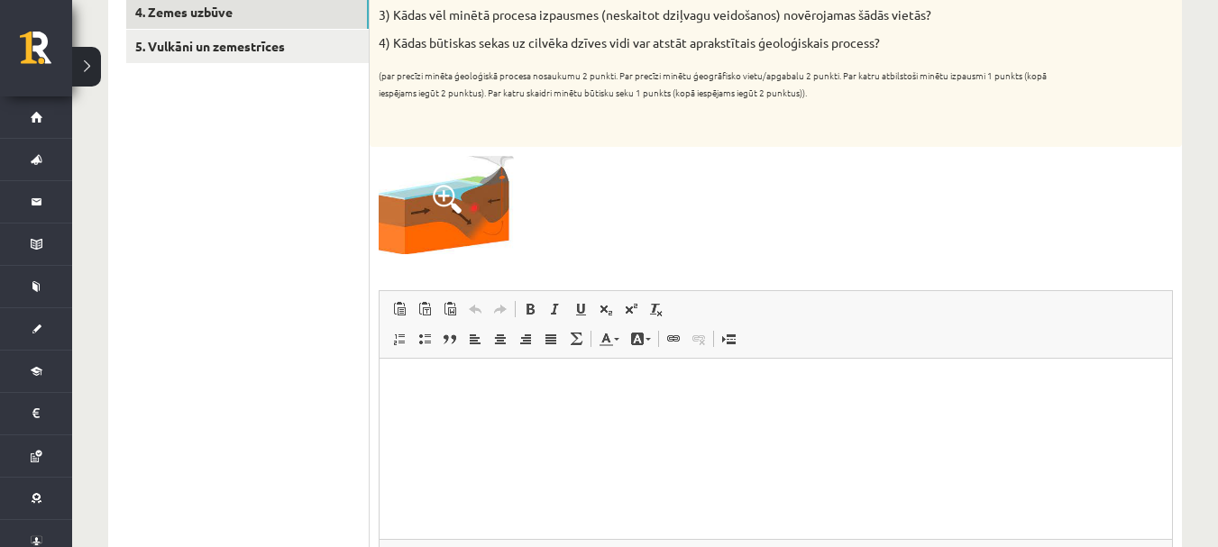
scroll to position [451, 0]
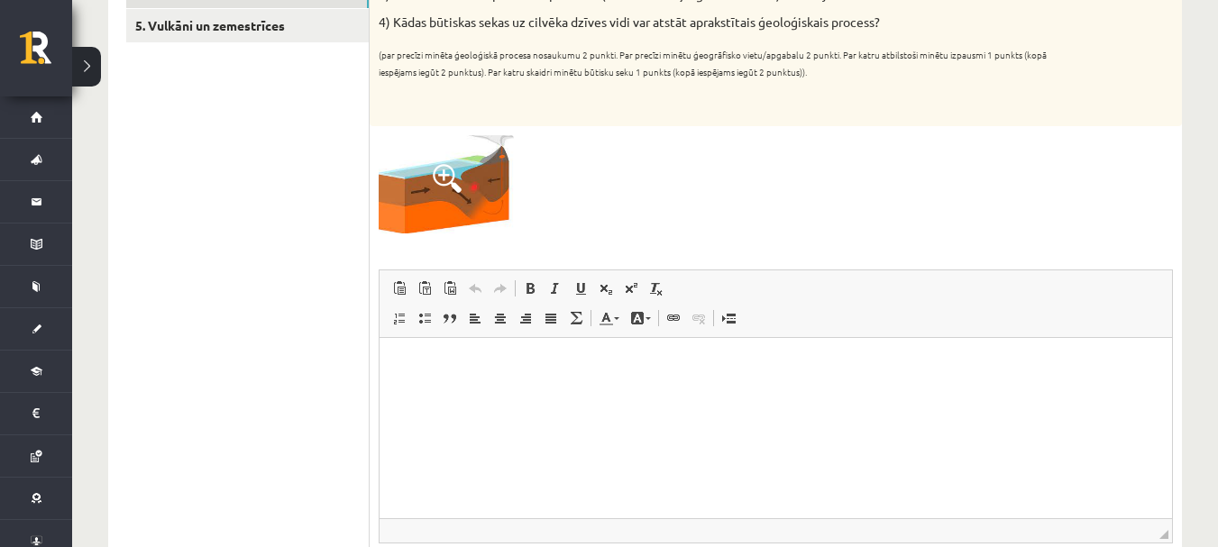
click at [406, 367] on p "Bagātinātā teksta redaktors, wiswyg-editor-user-answer-47024801301860" at bounding box center [776, 364] width 756 height 19
click at [525, 292] on span at bounding box center [530, 288] width 14 height 14
drag, startPoint x: 411, startPoint y: 360, endPoint x: 473, endPoint y: 355, distance: 62.4
click at [437, 394] on body "**********" at bounding box center [776, 379] width 756 height 49
click at [526, 285] on span at bounding box center [530, 288] width 14 height 14
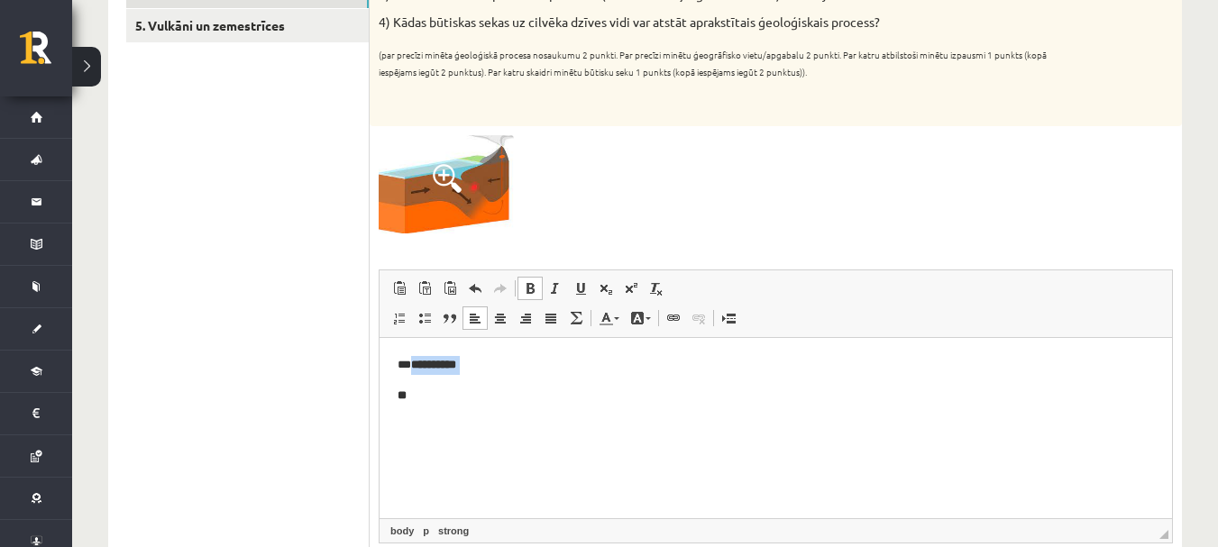
click at [529, 285] on span at bounding box center [530, 288] width 14 height 14
click at [435, 398] on p "**" at bounding box center [776, 395] width 756 height 19
click at [531, 298] on link "Treknraksts Klaviatūras saīsne vadīšanas taustiņš+B" at bounding box center [530, 288] width 25 height 23
drag, startPoint x: 534, startPoint y: 283, endPoint x: 304, endPoint y: 6, distance: 359.8
click at [534, 283] on span at bounding box center [530, 288] width 14 height 14
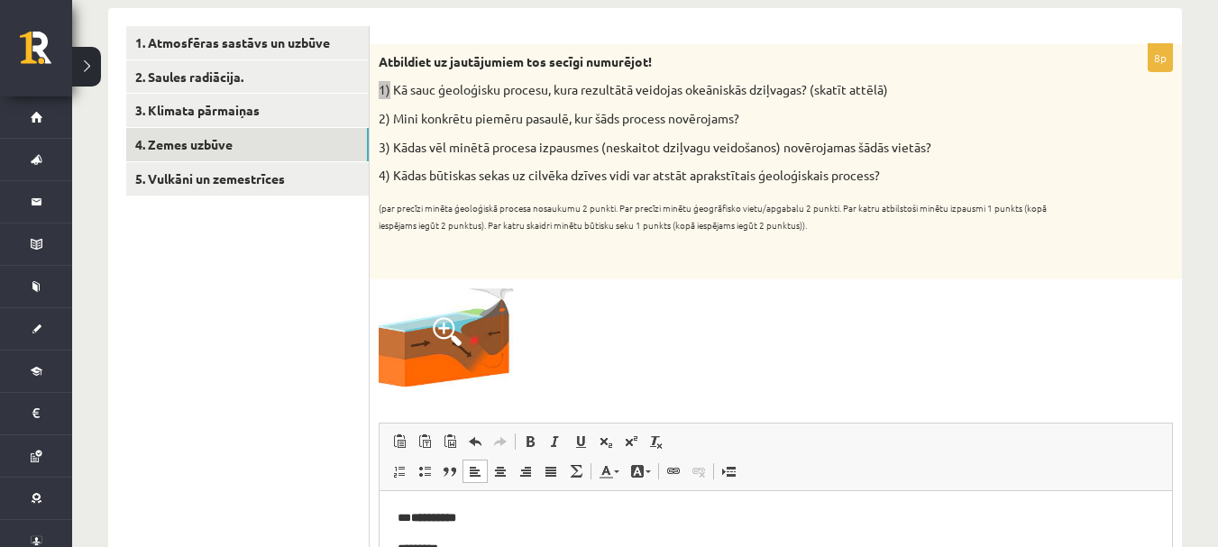
scroll to position [270, 0]
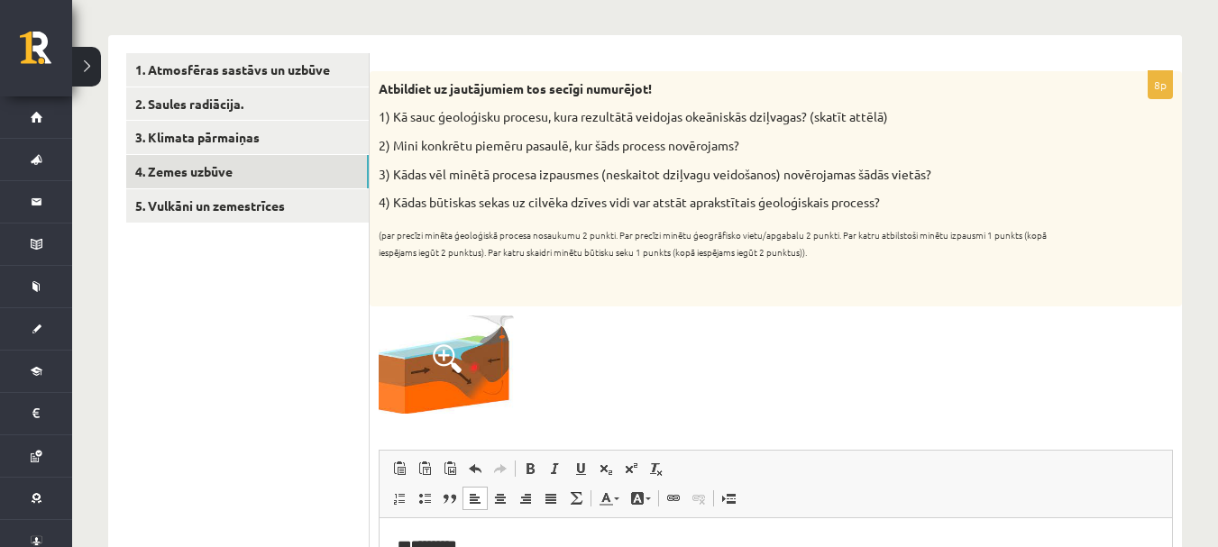
click at [619, 169] on p "3) Kādas vēl minētā procesa izpausmes (neskaitot dziļvagu veidošanos) novērojam…" at bounding box center [731, 175] width 704 height 18
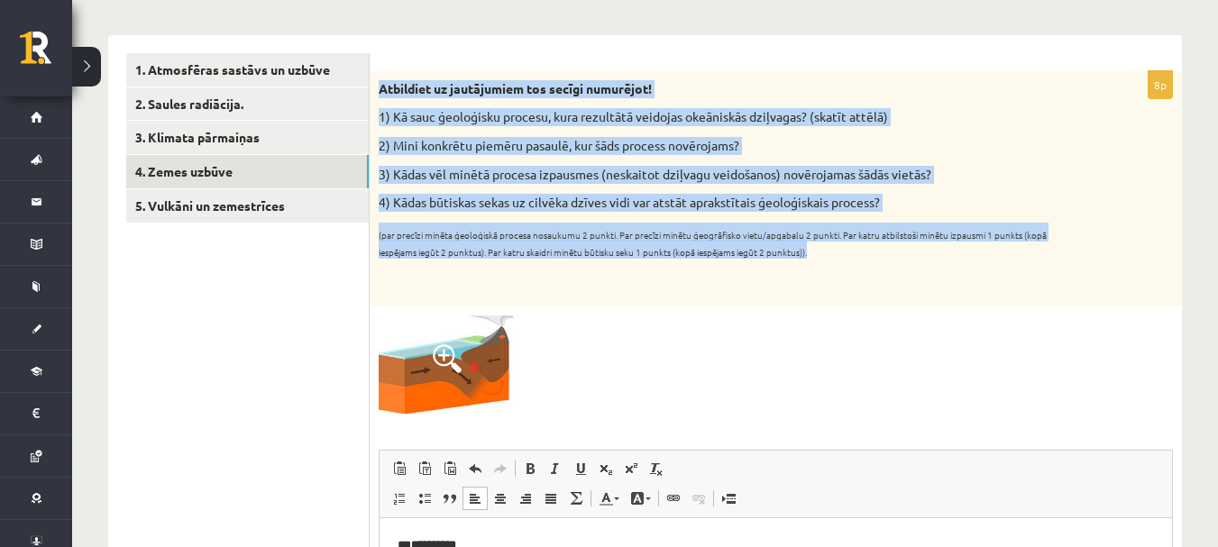
drag, startPoint x: 383, startPoint y: 81, endPoint x: 859, endPoint y: 257, distance: 507.5
click at [859, 257] on div "Atbildiet uz jautājumiem tos secīgi numurējot! 1) Kā sauc ģeoloģisku procesu, k…" at bounding box center [776, 188] width 812 height 235
click at [392, 94] on strong "Atbildiet uz jautājumiem tos secīgi numurējot!" at bounding box center [515, 88] width 273 height 16
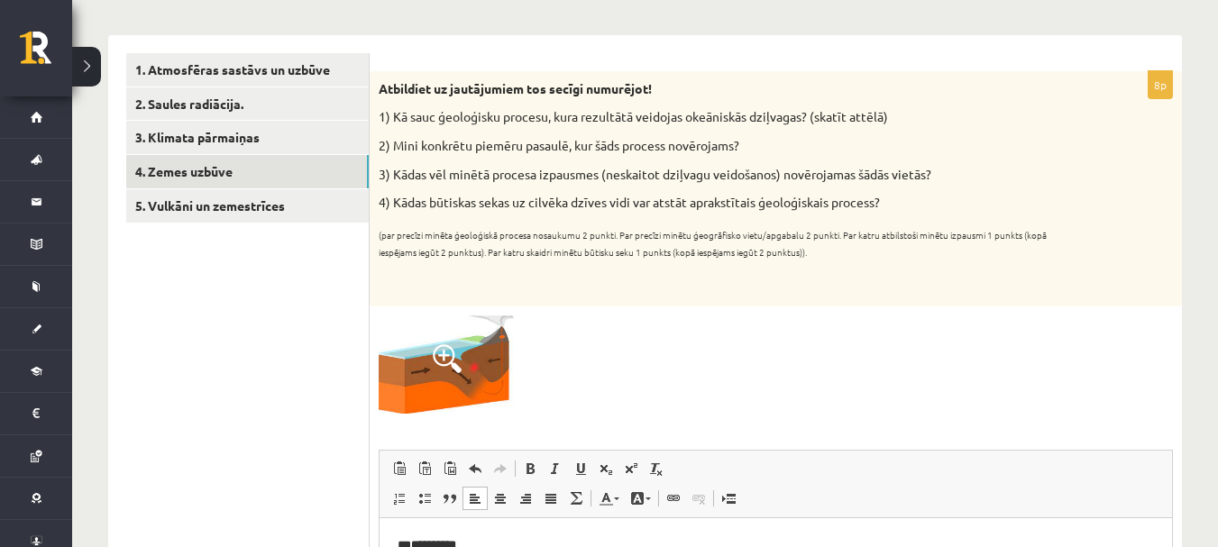
drag, startPoint x: 375, startPoint y: 79, endPoint x: 902, endPoint y: 193, distance: 538.7
click at [902, 193] on div "Atbildiet uz jautājumiem tos secīgi numurējot! 1) Kā sauc ģeoloģisku procesu, k…" at bounding box center [776, 188] width 812 height 235
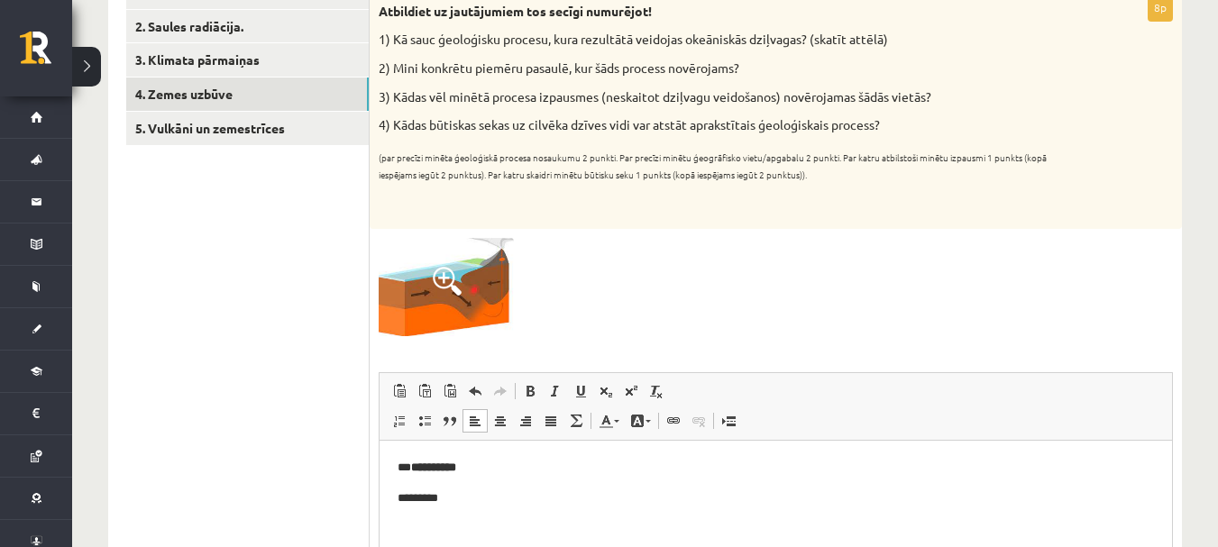
scroll to position [541, 0]
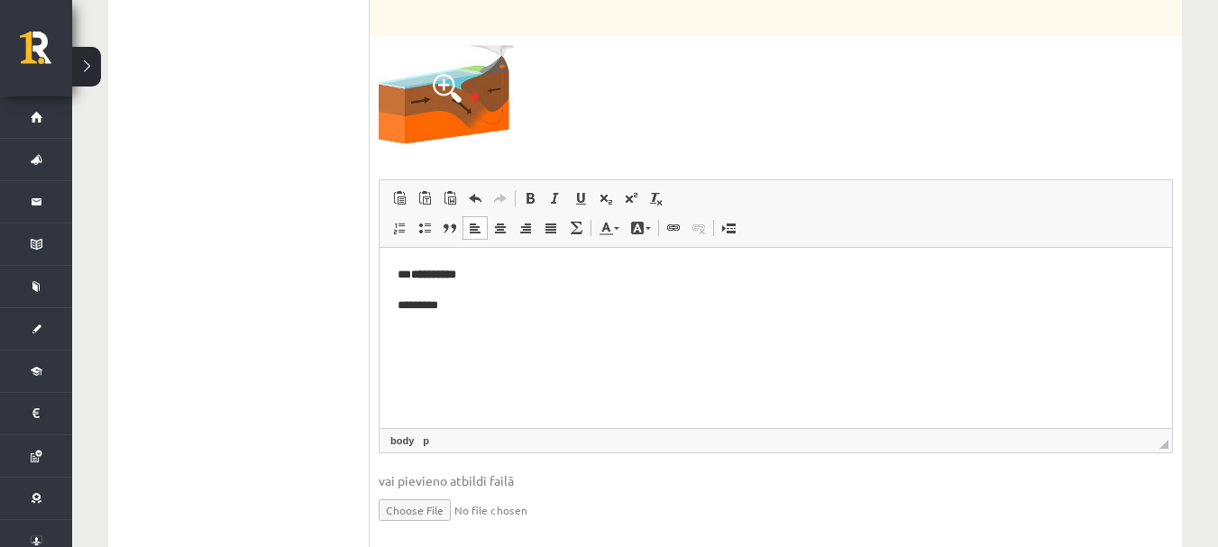
click at [465, 304] on p "*********" at bounding box center [776, 305] width 756 height 19
click at [451, 302] on p "**********" at bounding box center [776, 305] width 756 height 19
click at [534, 196] on span at bounding box center [530, 198] width 14 height 14
click at [492, 306] on p "** ********" at bounding box center [776, 305] width 756 height 19
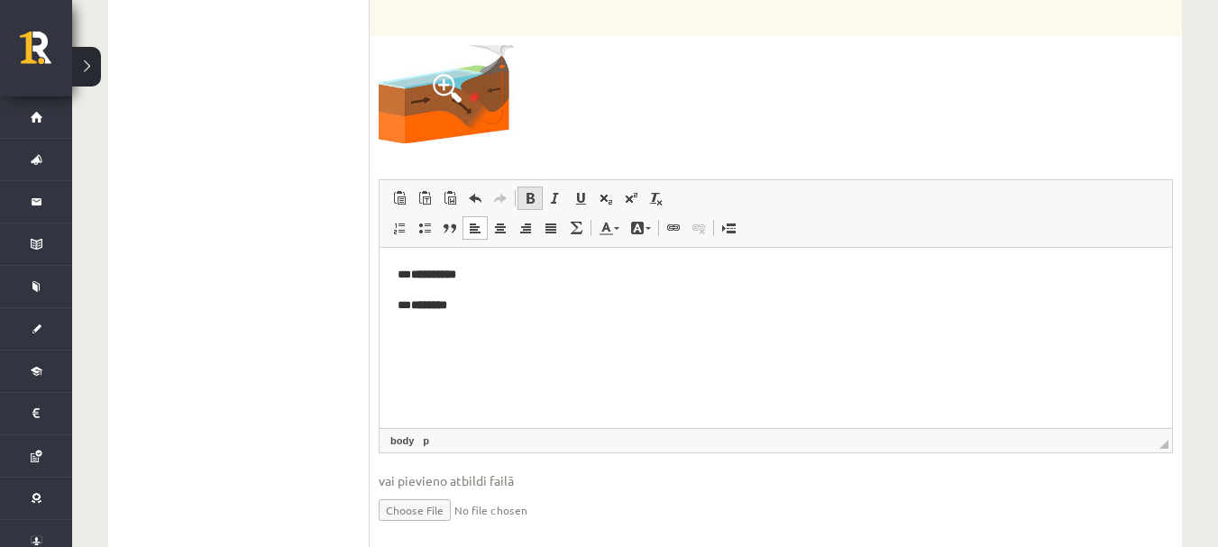
click at [527, 205] on span at bounding box center [530, 198] width 14 height 14
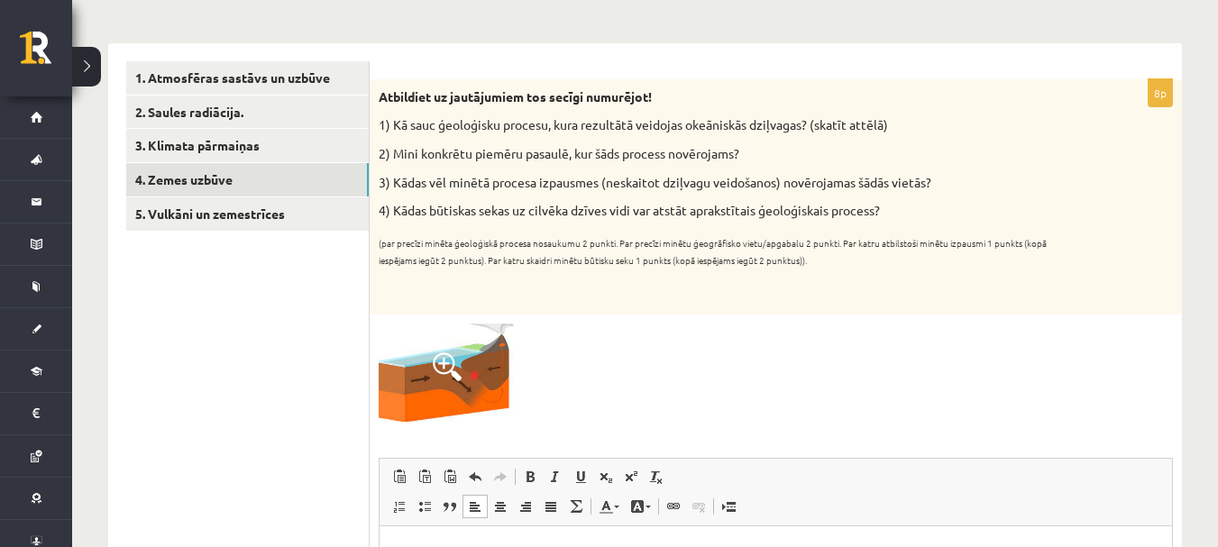
scroll to position [180, 0]
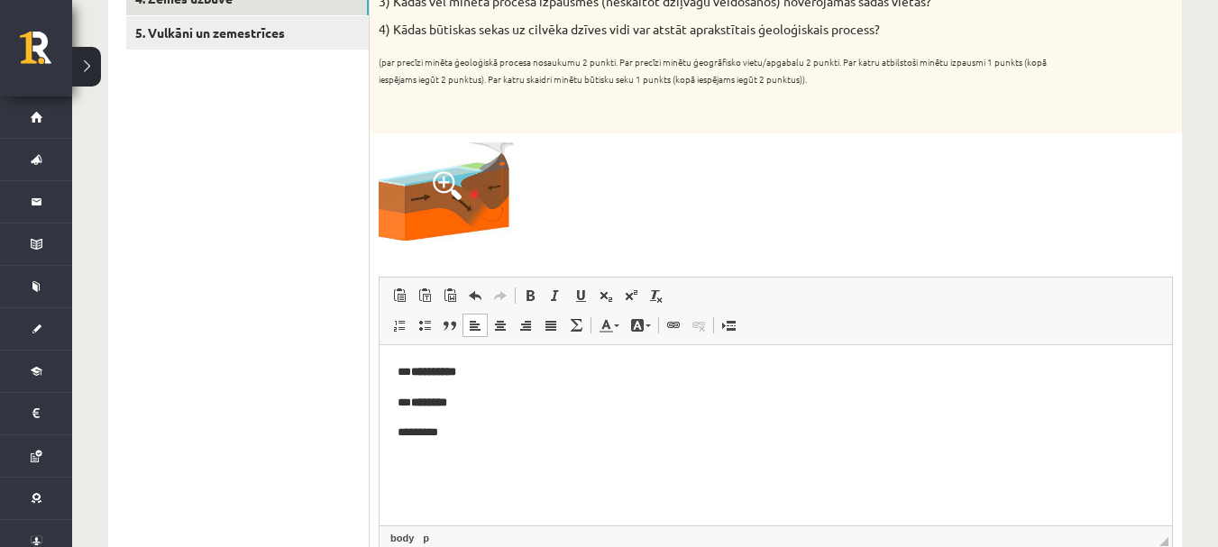
scroll to position [451, 0]
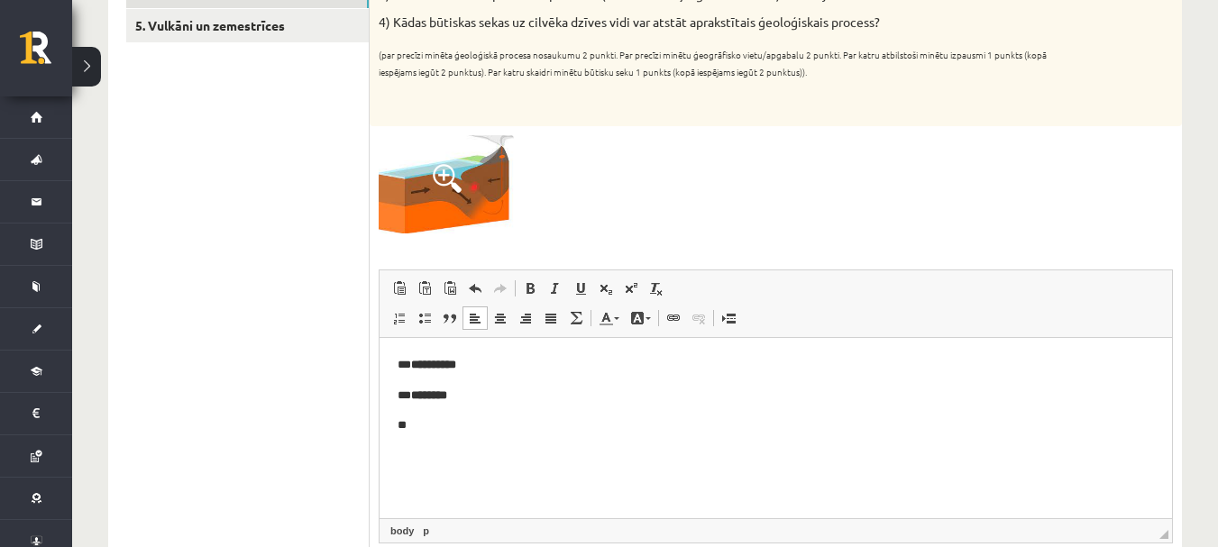
click at [437, 420] on p "**" at bounding box center [776, 425] width 756 height 19
click at [493, 426] on p "**********" at bounding box center [776, 425] width 756 height 19
drag, startPoint x: 580, startPoint y: 423, endPoint x: 492, endPoint y: 435, distance: 88.2
click at [492, 435] on p "**********" at bounding box center [776, 425] width 756 height 19
click at [529, 284] on span at bounding box center [530, 288] width 14 height 14
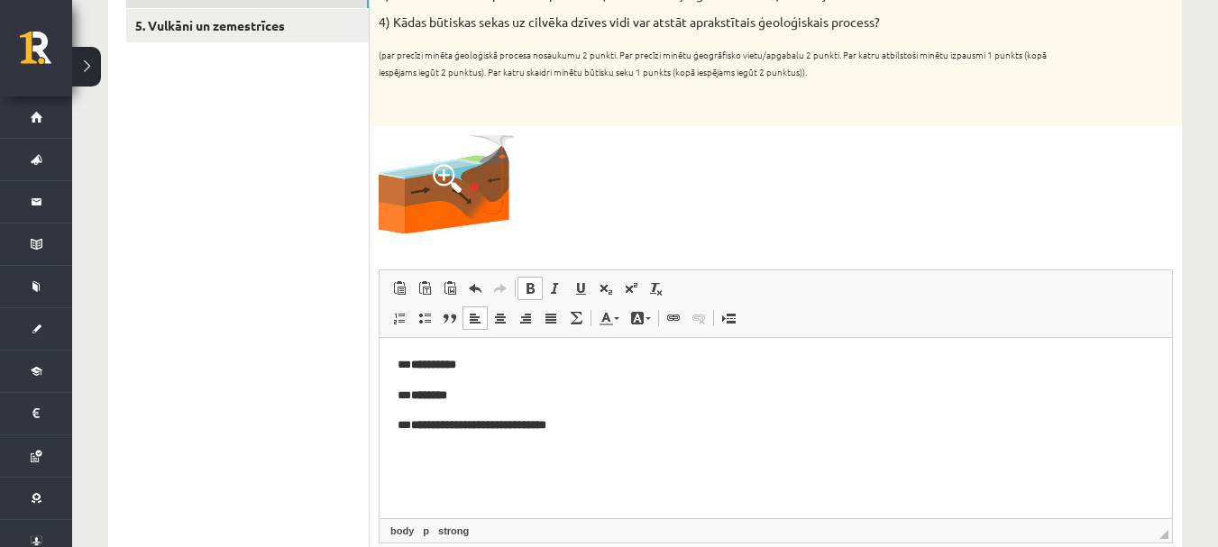
click at [595, 427] on p "**********" at bounding box center [776, 425] width 756 height 19
click at [533, 285] on span at bounding box center [530, 288] width 14 height 14
click at [531, 289] on span at bounding box center [530, 288] width 14 height 14
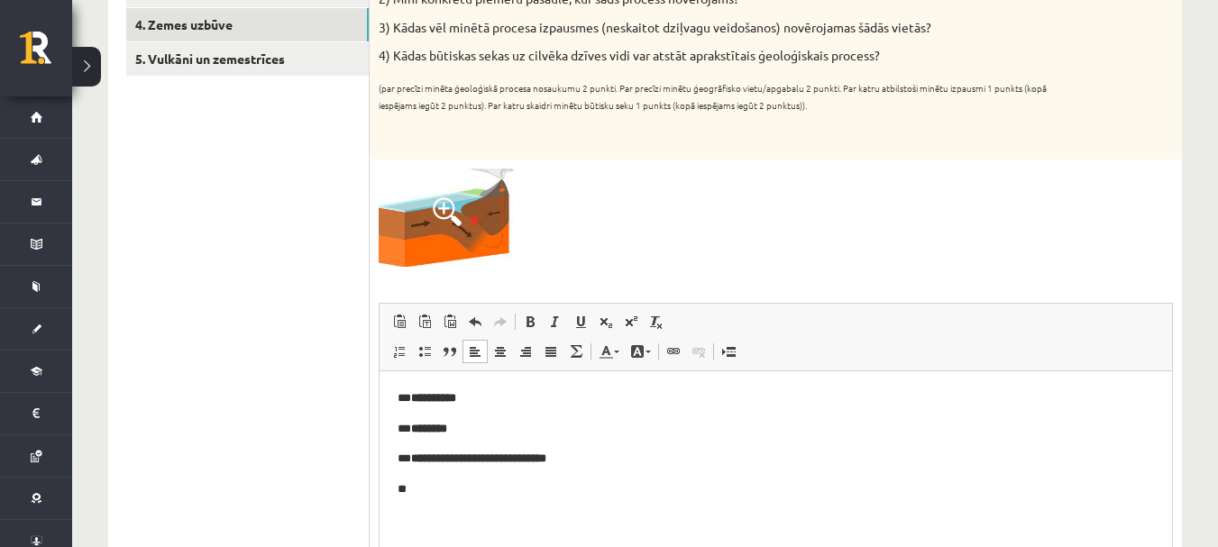
scroll to position [541, 0]
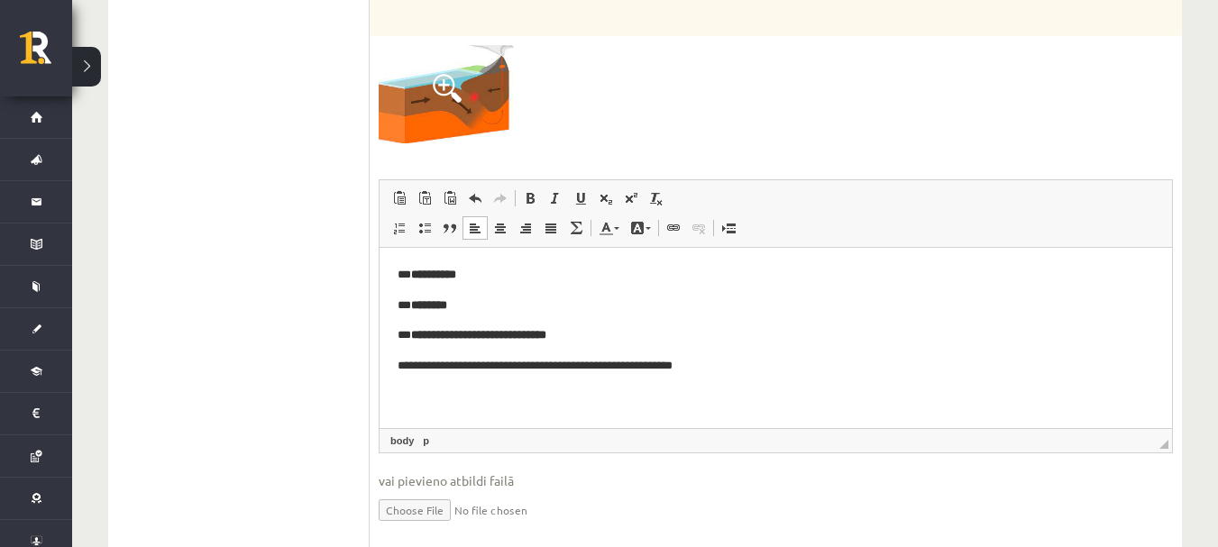
click at [582, 365] on p "**********" at bounding box center [776, 365] width 756 height 19
click at [714, 365] on p "**********" at bounding box center [776, 365] width 756 height 19
drag, startPoint x: 412, startPoint y: 370, endPoint x: 715, endPoint y: 369, distance: 302.9
click at [715, 369] on p "**********" at bounding box center [776, 365] width 756 height 19
click at [527, 190] on link "Treknraksts Klaviatūras saīsne vadīšanas taustiņš+B" at bounding box center [530, 198] width 25 height 23
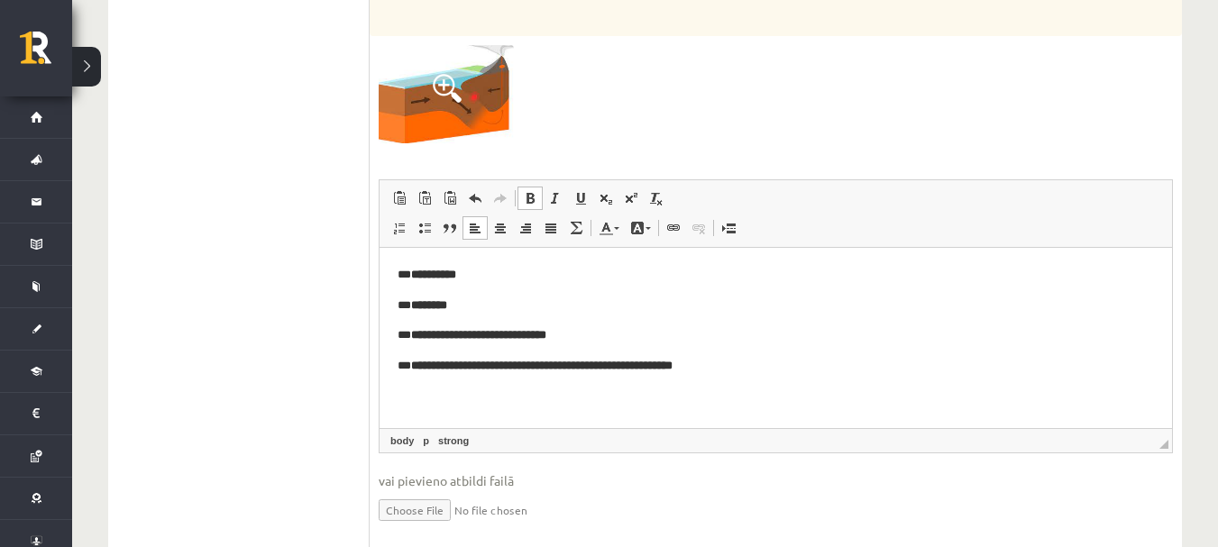
click at [675, 96] on div at bounding box center [776, 94] width 794 height 98
click at [680, 96] on div at bounding box center [776, 94] width 794 height 98
click at [558, 298] on p "** ********" at bounding box center [776, 305] width 756 height 19
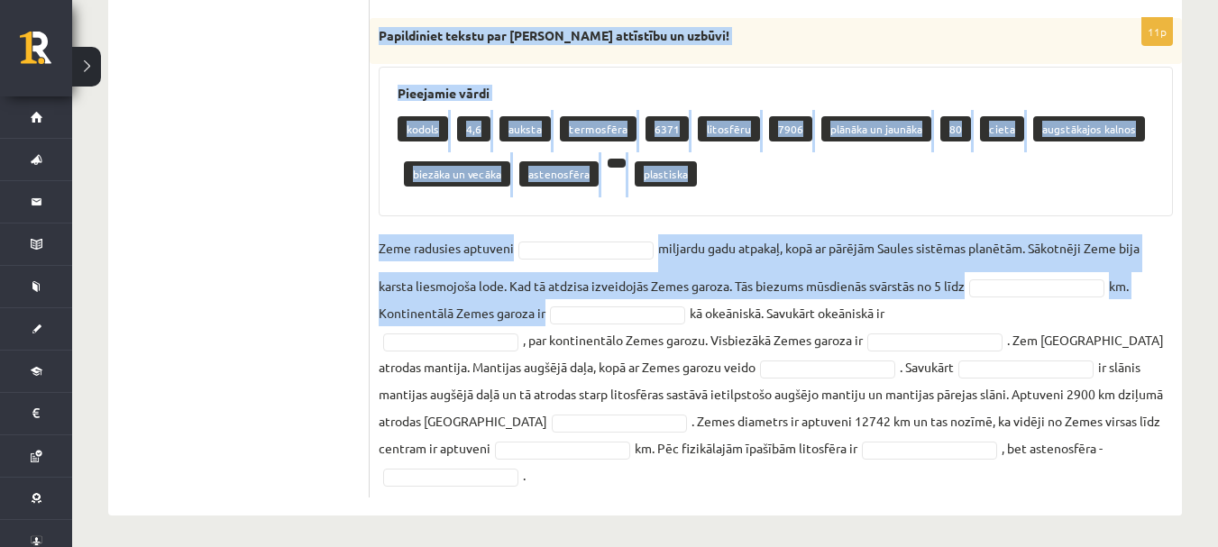
scroll to position [1103, 0]
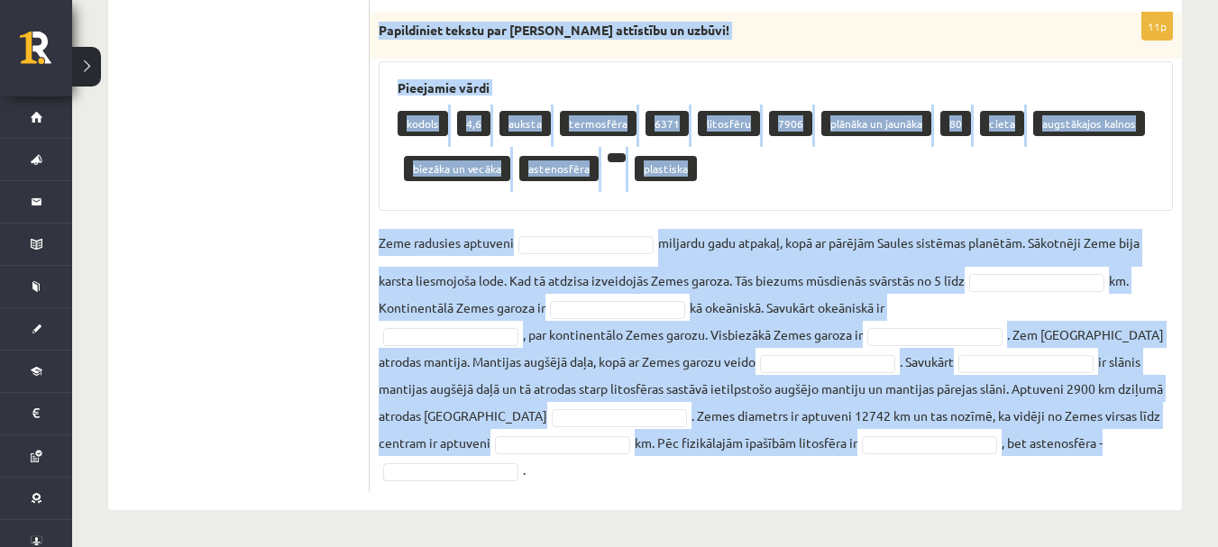
drag, startPoint x: 379, startPoint y: 224, endPoint x: 1119, endPoint y: 442, distance: 771.7
click at [1126, 446] on div "11p Papildiniet tekstu par Zemes attīstību un uzbūvi! Pieejamie vārdi kodols 4,…" at bounding box center [776, 253] width 812 height 480
click at [80, 56] on button at bounding box center [86, 67] width 29 height 40
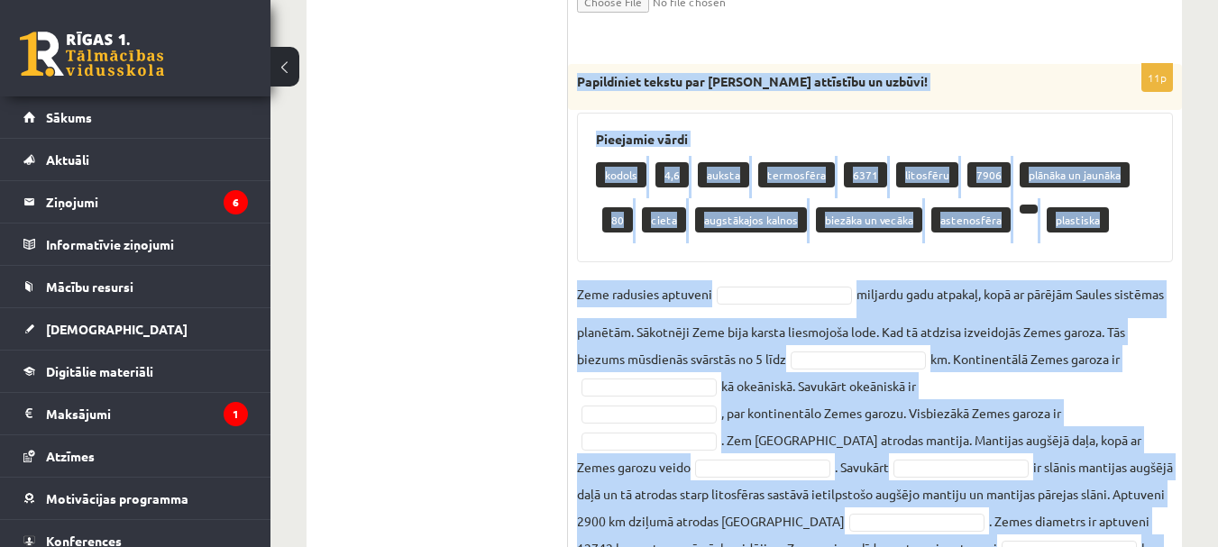
click at [289, 66] on button at bounding box center [284, 67] width 29 height 40
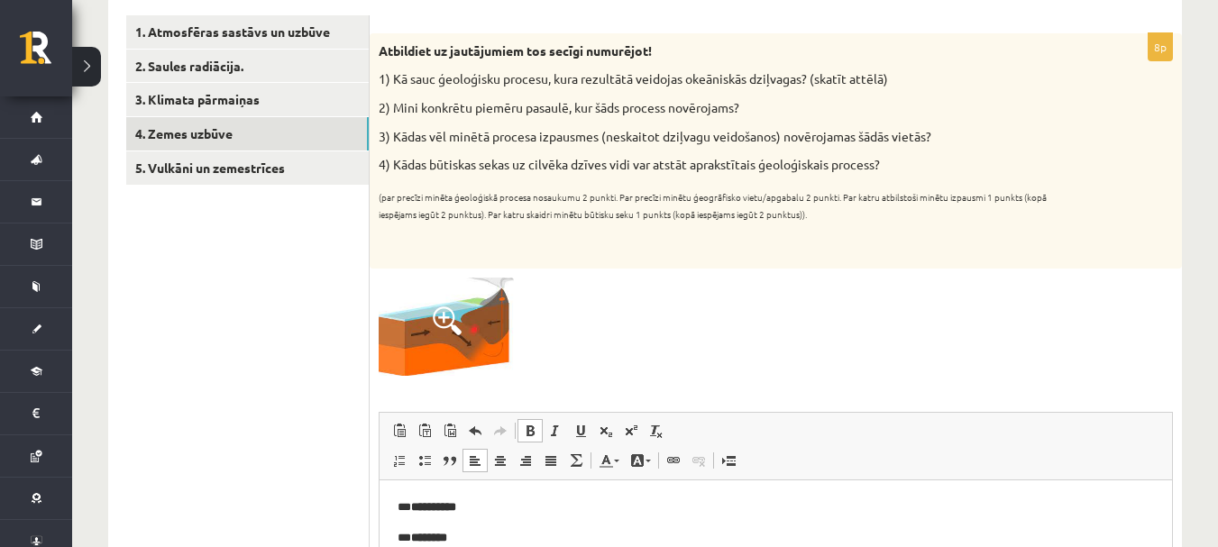
scroll to position [201, 0]
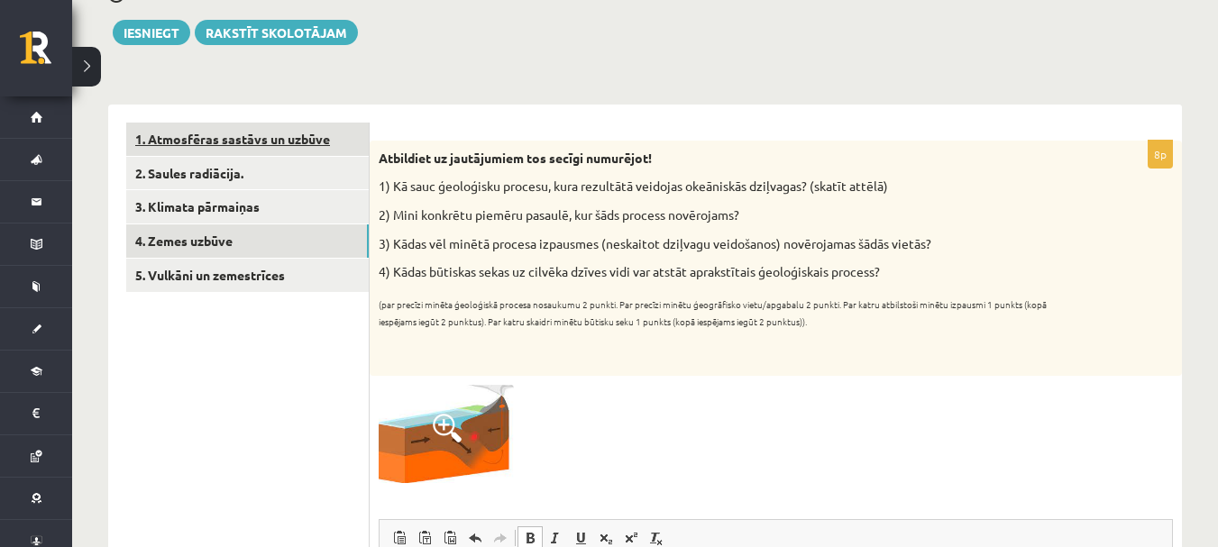
click at [245, 135] on link "1. Atmosfēras sastāvs un uzbūve" at bounding box center [247, 139] width 243 height 33
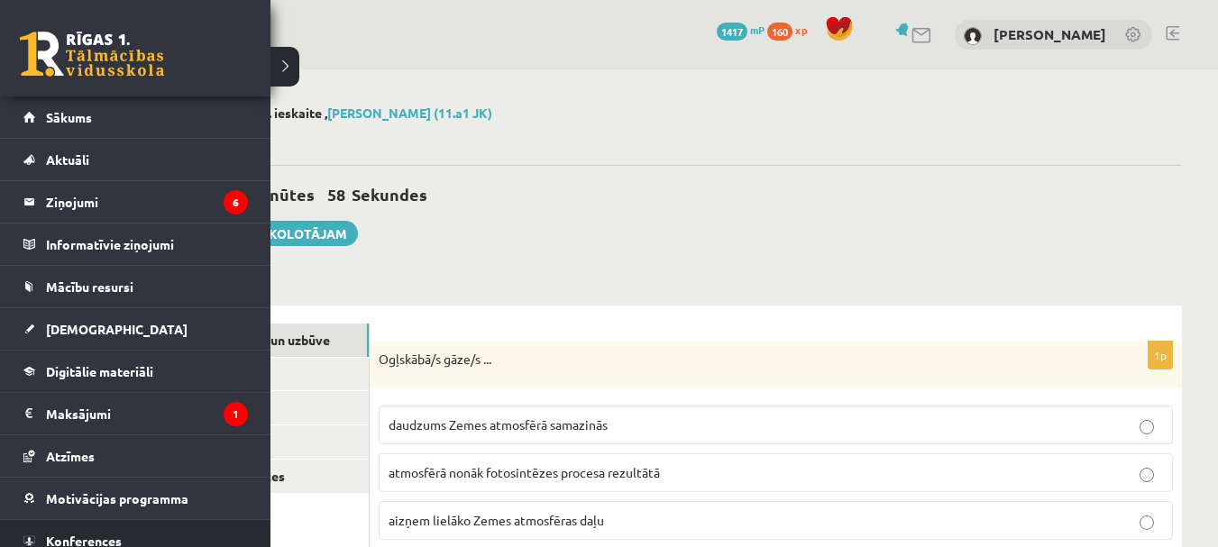
scroll to position [57, 0]
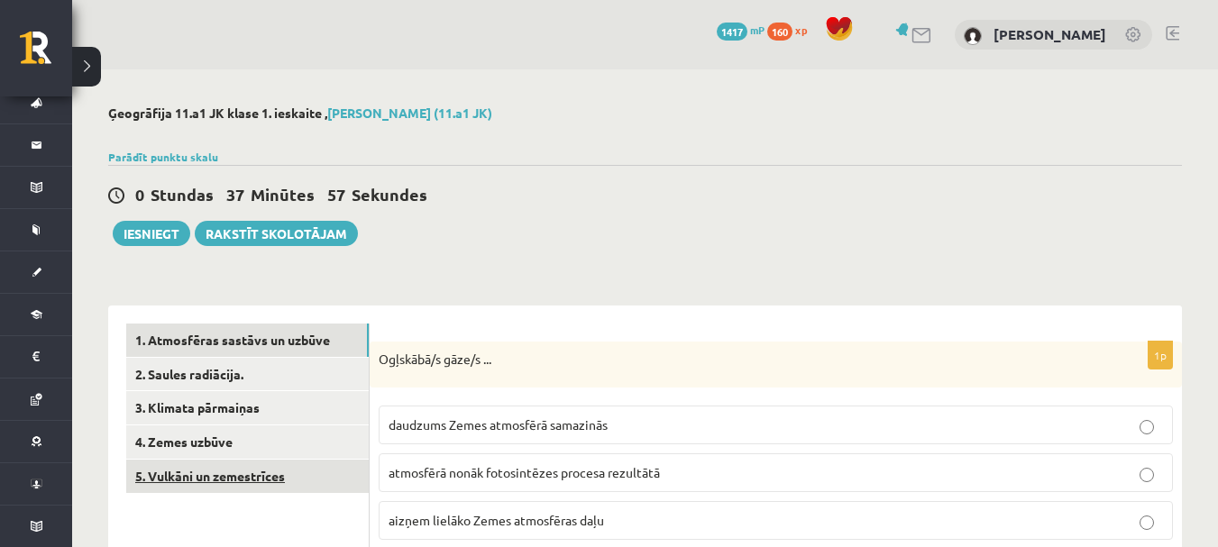
click at [235, 469] on link "5. Vulkāni un zemestrīces" at bounding box center [247, 476] width 243 height 33
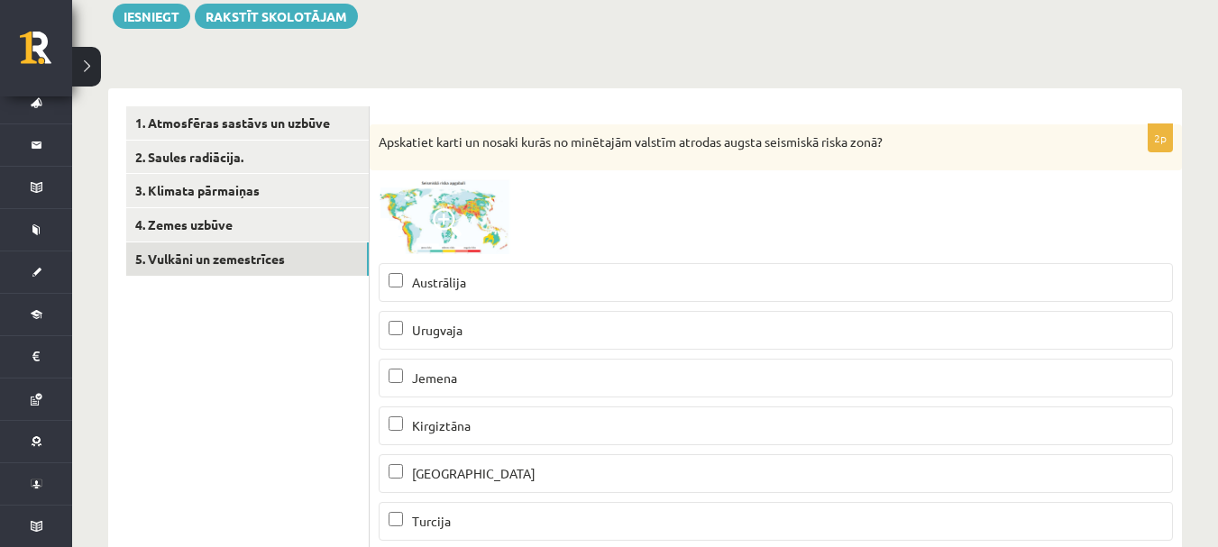
scroll to position [108, 0]
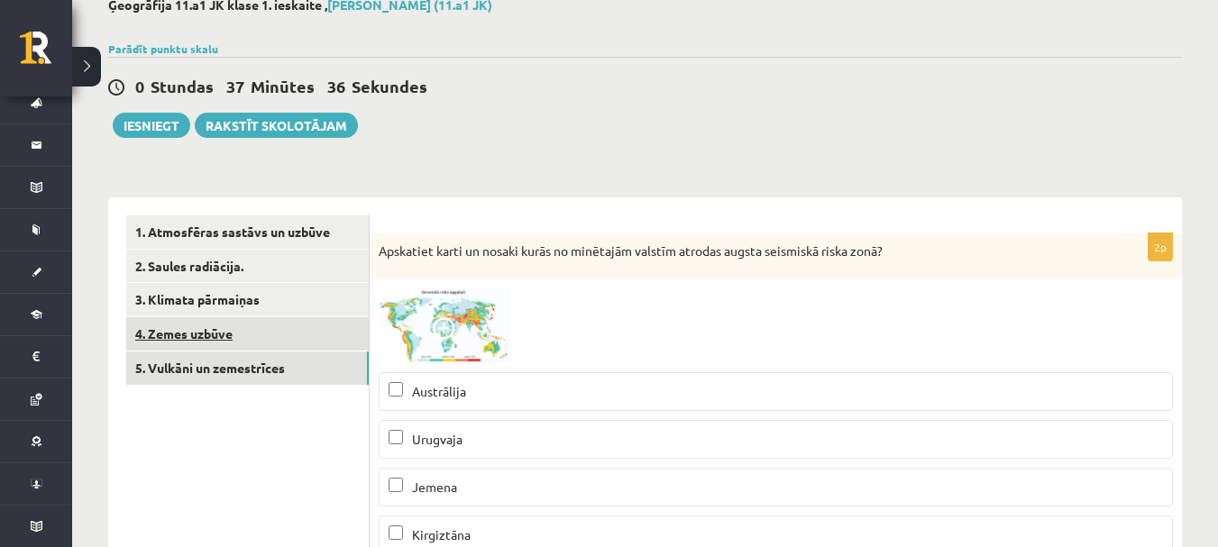
click at [222, 324] on link "4. Zemes uzbūve" at bounding box center [247, 333] width 243 height 33
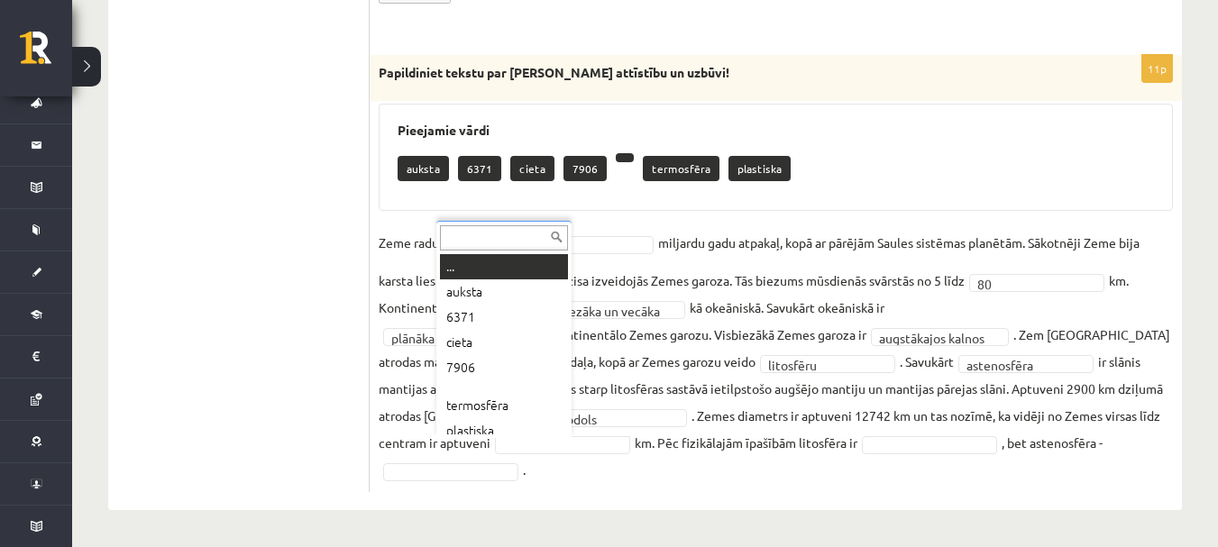
scroll to position [9, 0]
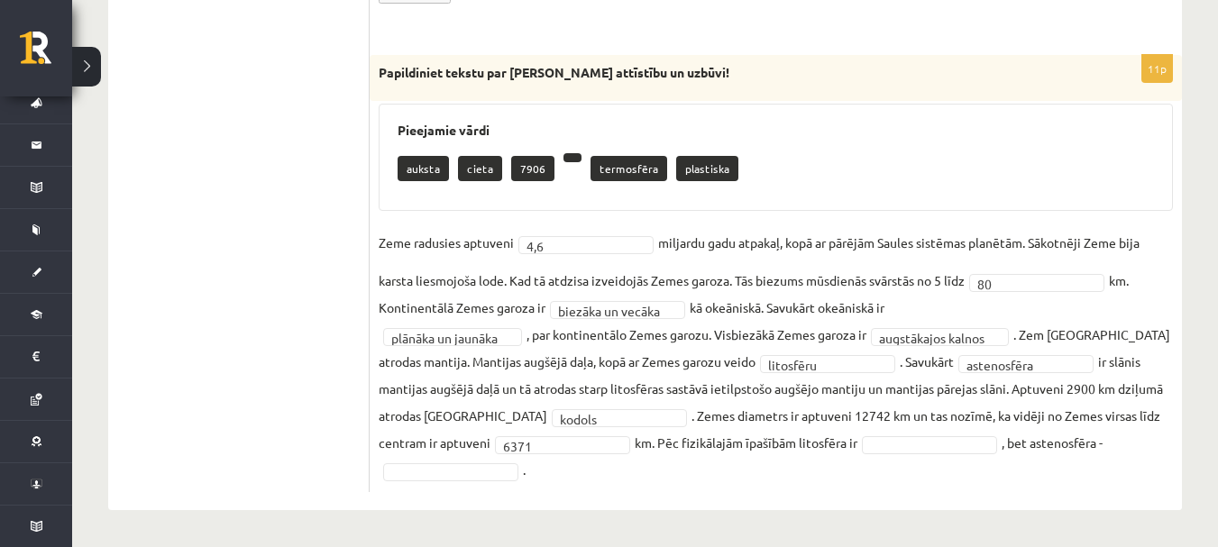
click at [897, 435] on fieldset "**********" at bounding box center [776, 356] width 794 height 254
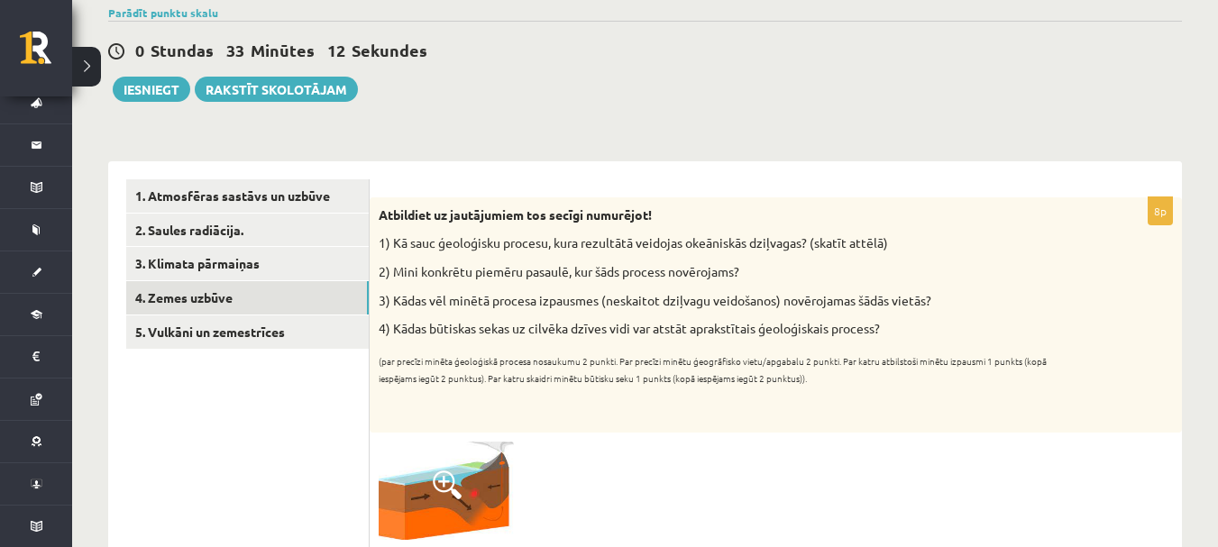
scroll to position [69, 0]
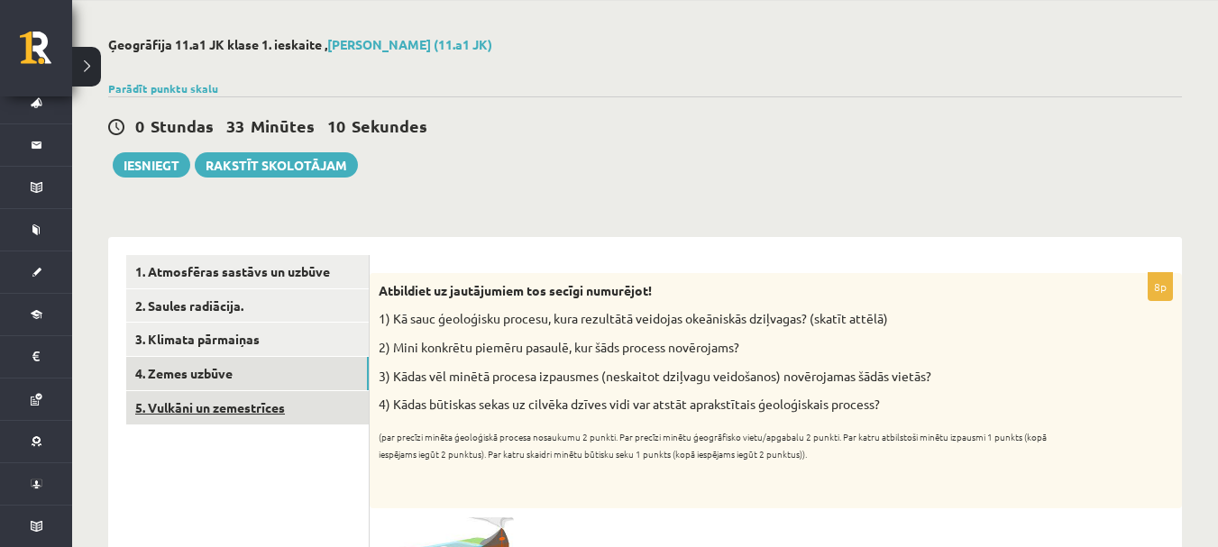
click at [197, 406] on link "5. Vulkāni un zemestrīces" at bounding box center [247, 407] width 243 height 33
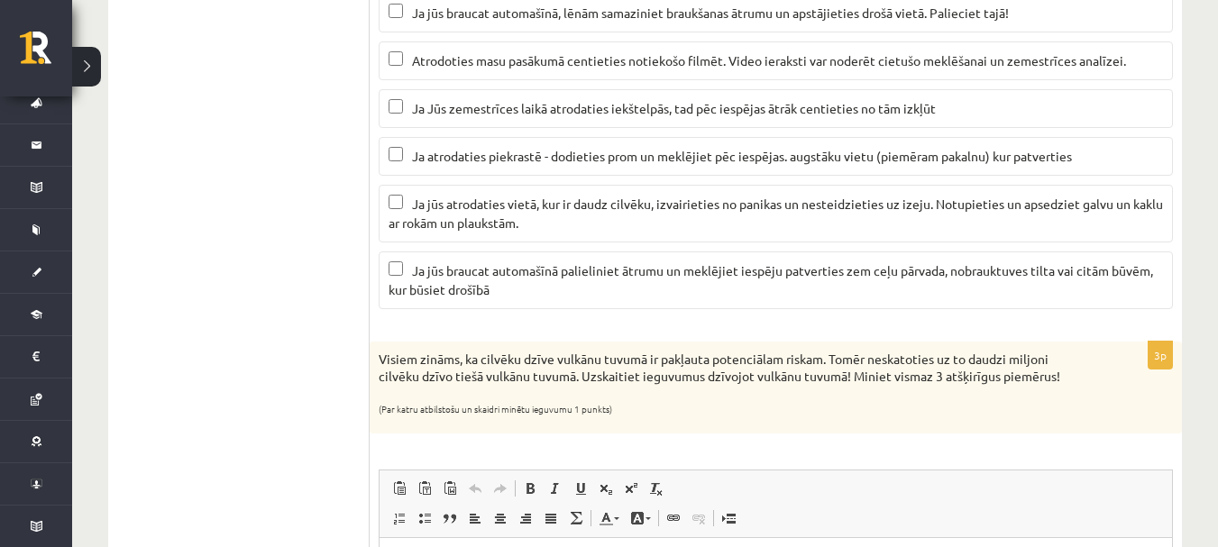
scroll to position [1601, 0]
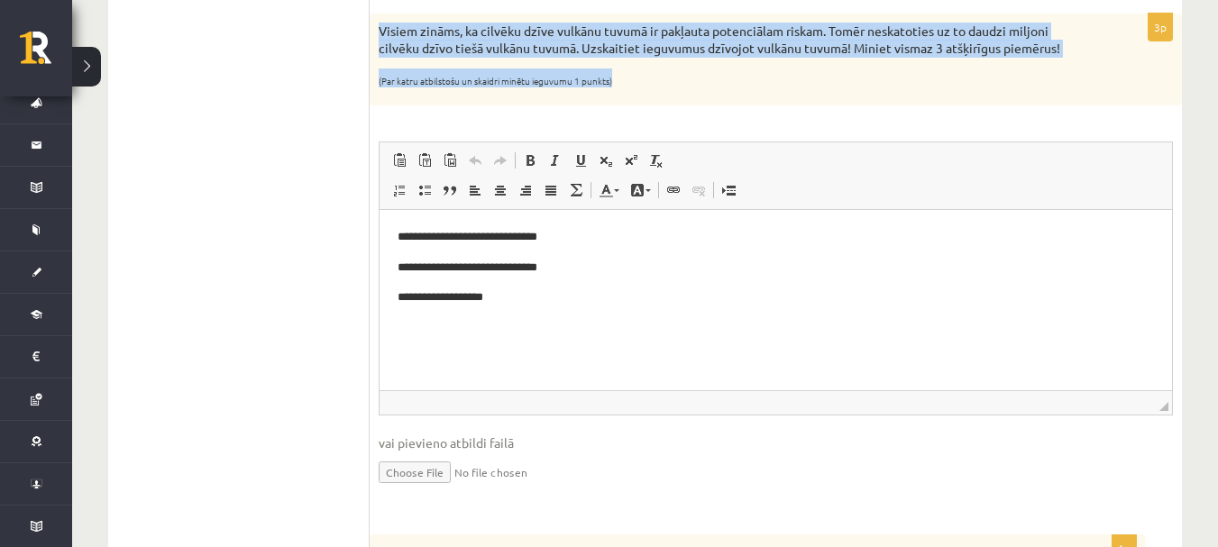
drag, startPoint x: 373, startPoint y: 15, endPoint x: 672, endPoint y: 73, distance: 304.0
click at [672, 73] on div "Visiem zināms, ka cilvēku dzīve vulkānu tuvumā ir pakļauta potenciālam riskam. …" at bounding box center [776, 60] width 812 height 93
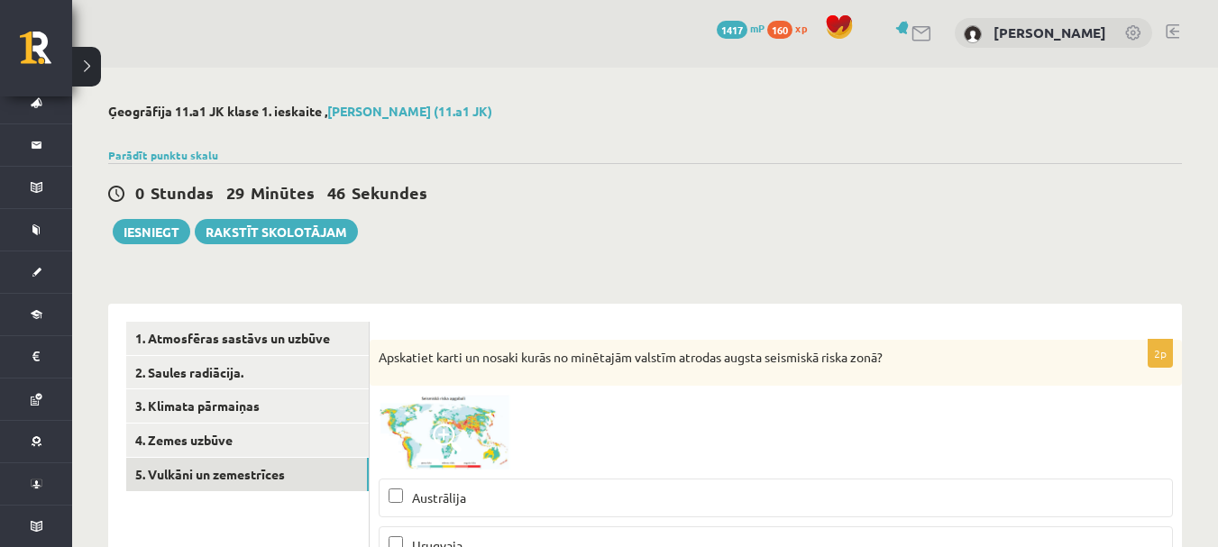
scroll to position [0, 0]
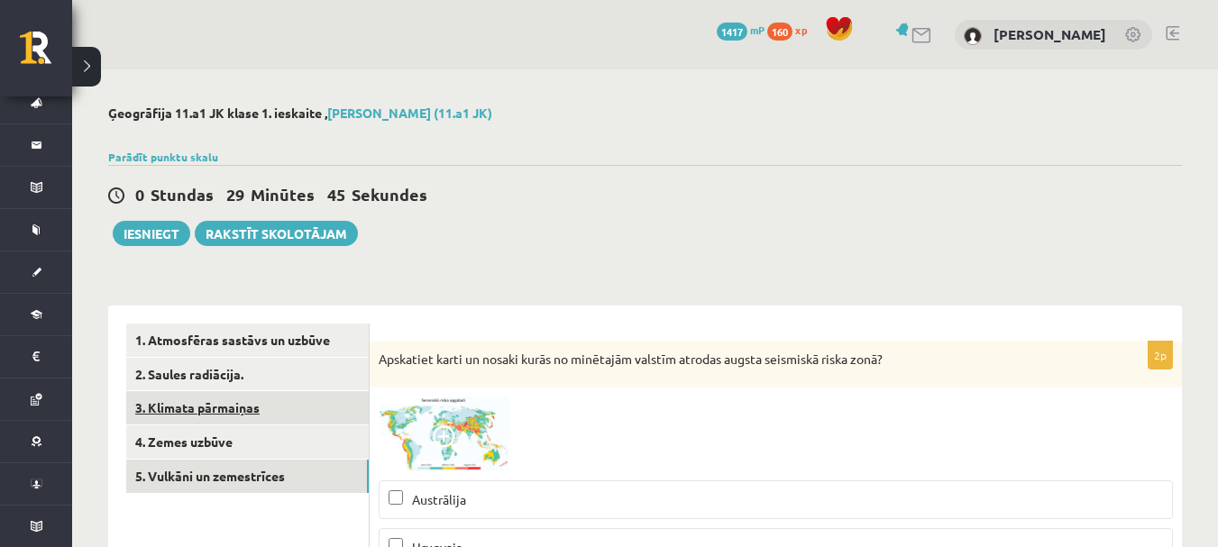
click at [178, 403] on link "3. Klimata pārmaiņas" at bounding box center [247, 407] width 243 height 33
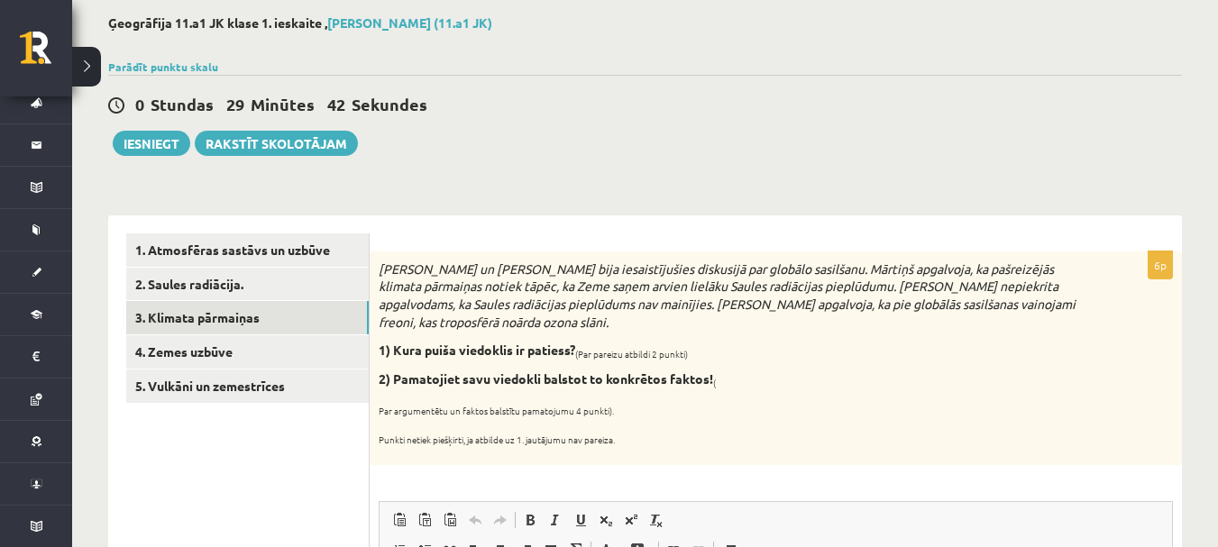
drag, startPoint x: 375, startPoint y: 259, endPoint x: 652, endPoint y: 435, distance: 328.4
click at [652, 435] on div "Mārtiņš un Jānis bija iesaistījušies diskusijā par globālo sasilšanu. Mārtiņš a…" at bounding box center [776, 359] width 812 height 214
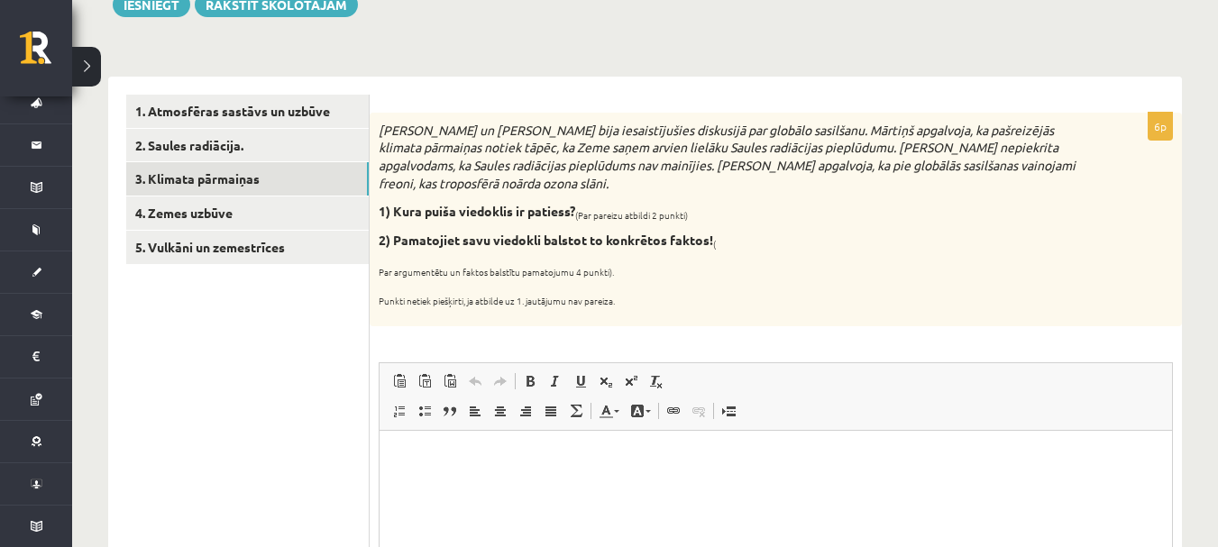
scroll to position [270, 0]
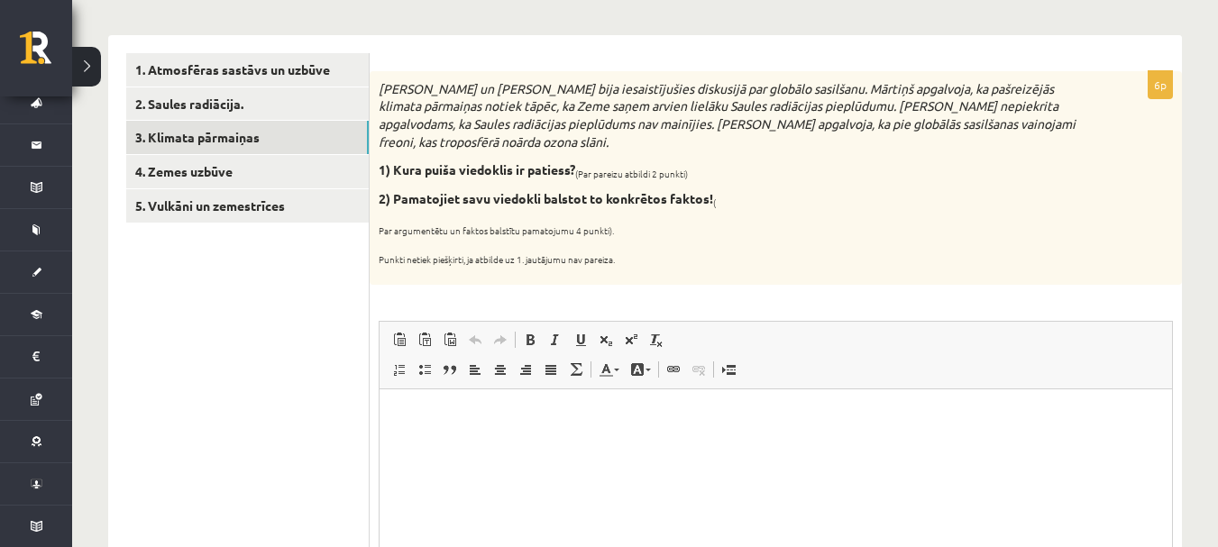
click at [427, 399] on html at bounding box center [776, 416] width 793 height 55
click at [424, 419] on p "****" at bounding box center [776, 416] width 756 height 19
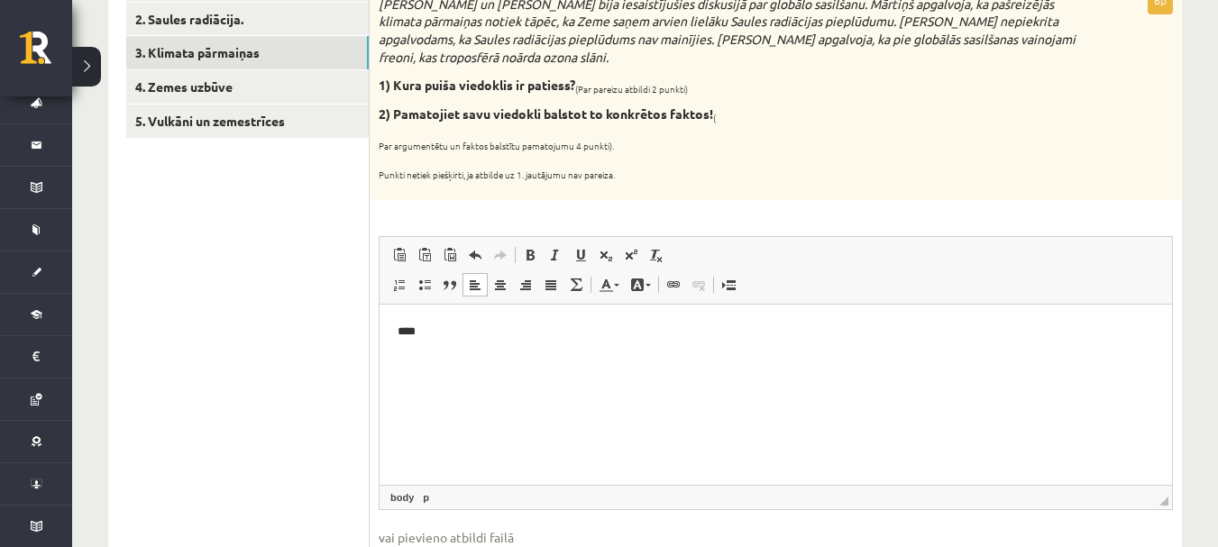
scroll to position [361, 0]
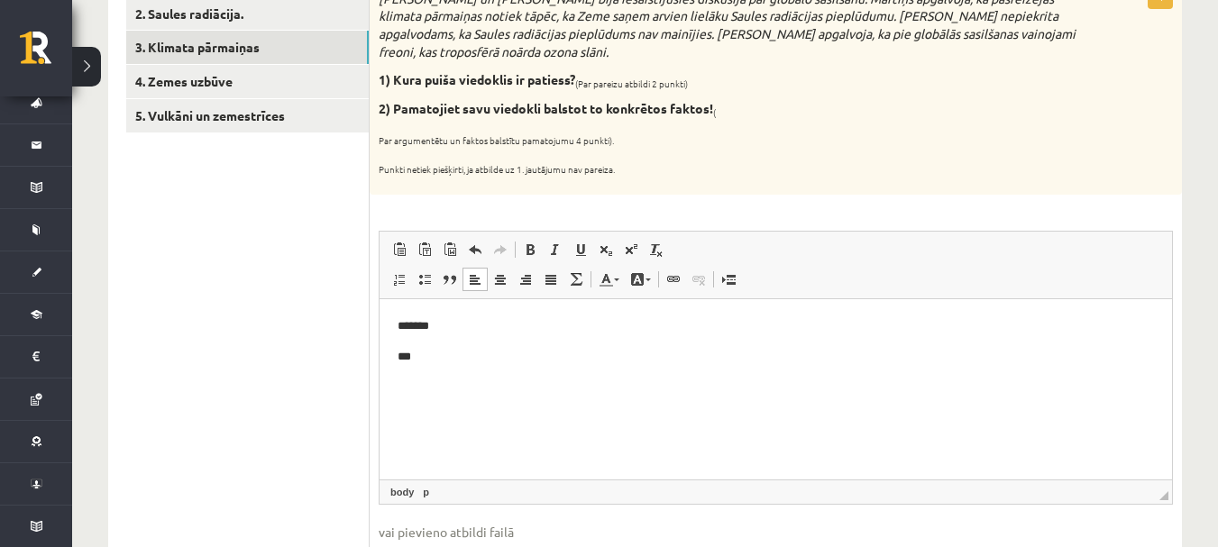
click at [408, 351] on p "***" at bounding box center [776, 356] width 756 height 19
click at [434, 344] on body "******* **" at bounding box center [776, 340] width 756 height 49
click at [428, 325] on p "*******" at bounding box center [776, 325] width 756 height 19
drag, startPoint x: 531, startPoint y: 253, endPoint x: 19, endPoint y: 18, distance: 563.6
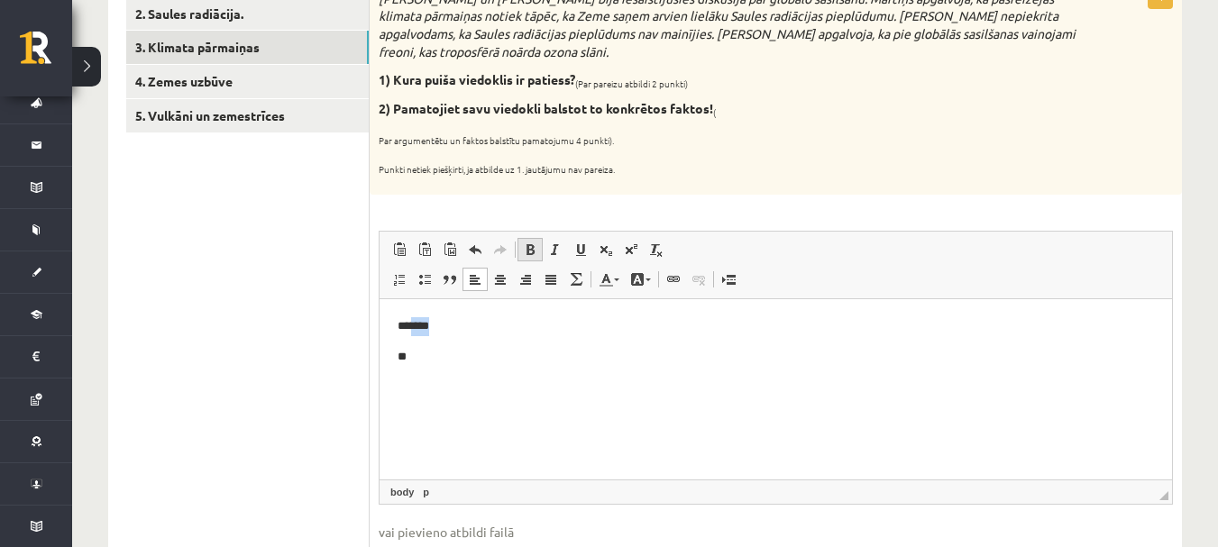
click at [531, 253] on span at bounding box center [530, 250] width 14 height 14
click at [430, 353] on p "**" at bounding box center [776, 356] width 756 height 19
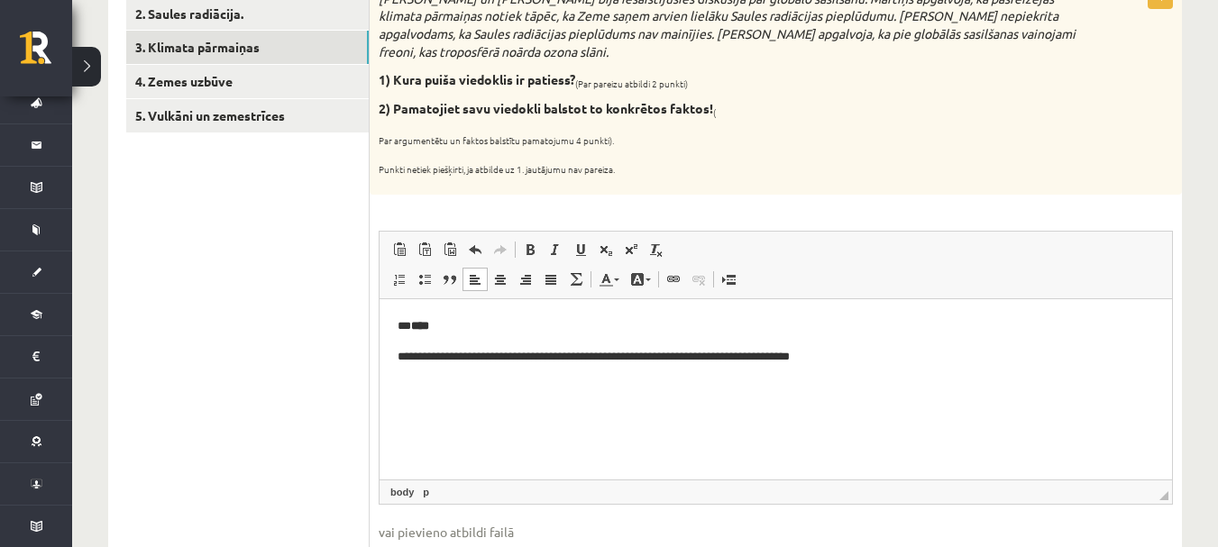
click at [414, 325] on strong "****" at bounding box center [420, 325] width 18 height 12
click at [412, 350] on p "**********" at bounding box center [776, 356] width 756 height 19
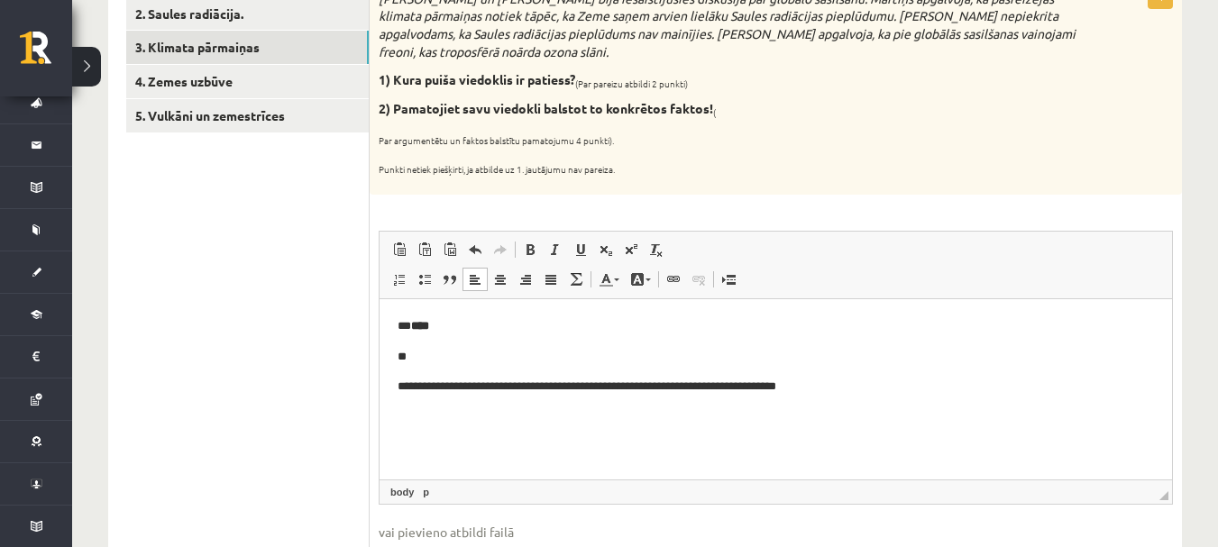
click at [480, 389] on p "**********" at bounding box center [776, 386] width 756 height 19
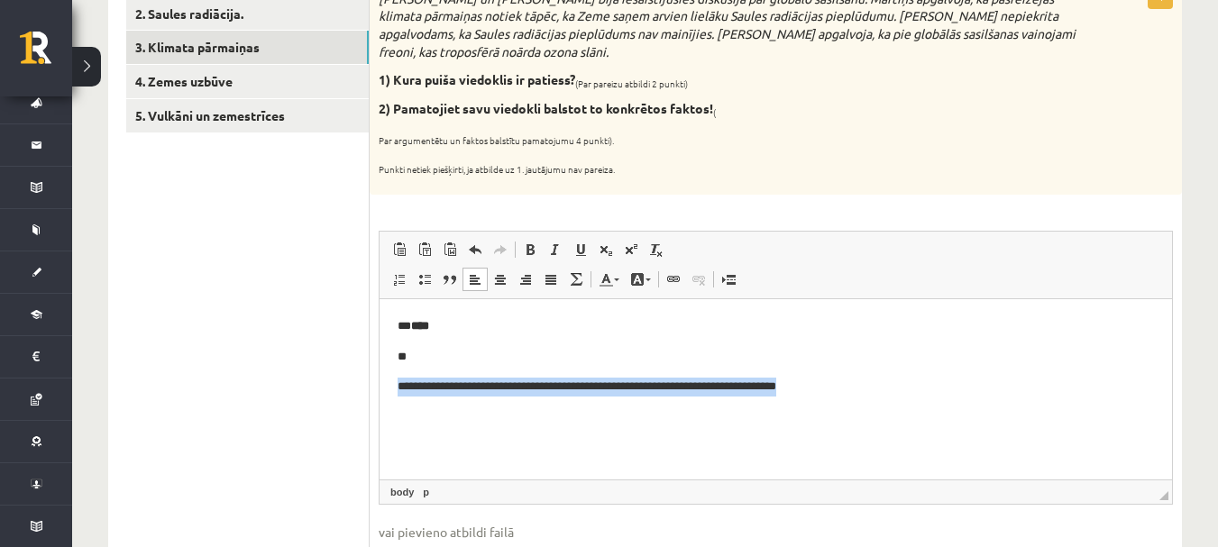
click at [480, 389] on p "**********" at bounding box center [776, 386] width 756 height 19
click at [534, 248] on span at bounding box center [530, 250] width 14 height 14
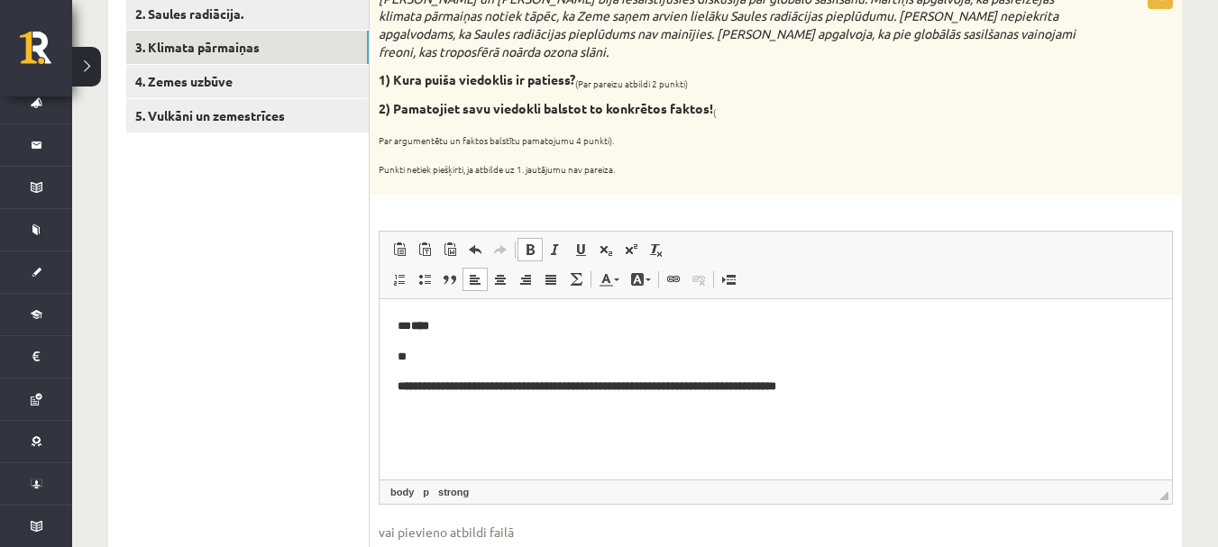
click at [862, 390] on p "**********" at bounding box center [776, 386] width 756 height 19
click at [429, 418] on p "**********" at bounding box center [776, 417] width 756 height 19
click at [526, 253] on span at bounding box center [530, 250] width 14 height 14
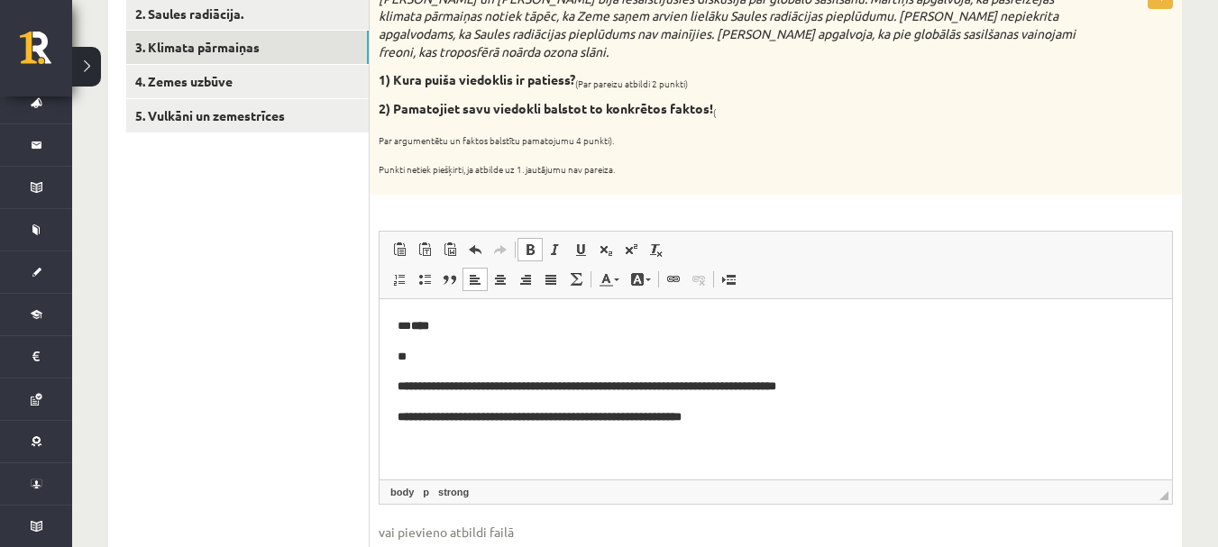
click at [747, 428] on html "**********" at bounding box center [776, 371] width 793 height 146
click at [747, 416] on p "**********" at bounding box center [776, 417] width 756 height 19
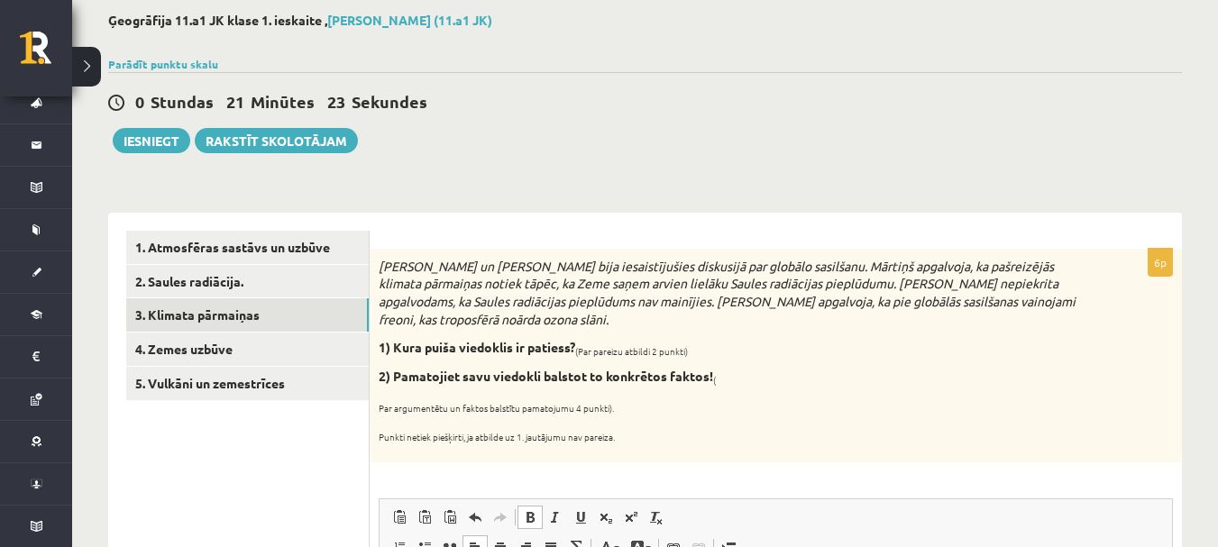
scroll to position [90, 0]
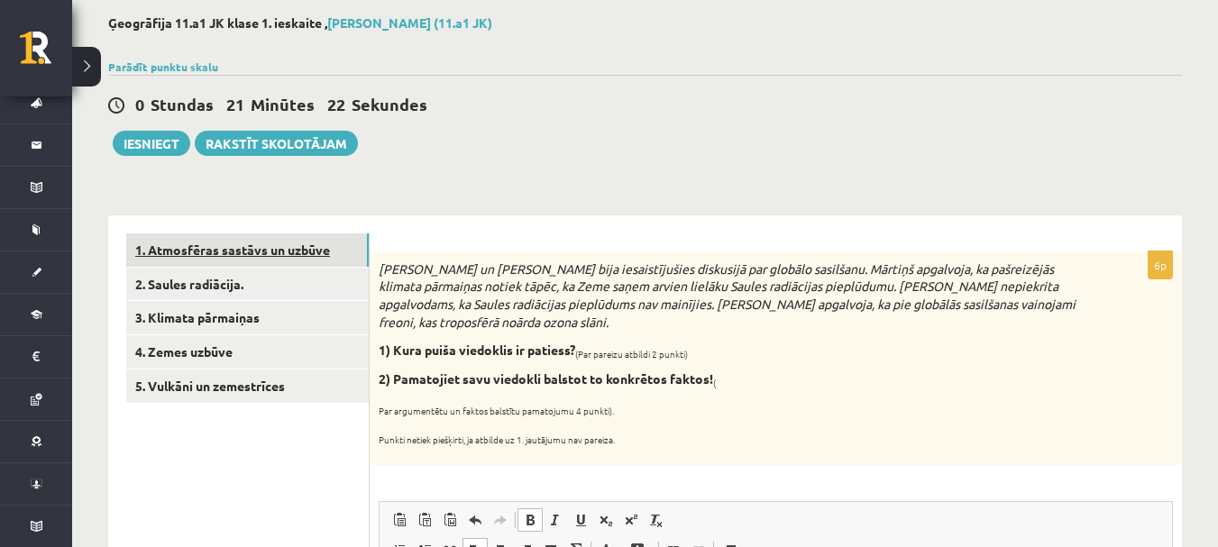
click at [257, 245] on link "1. Atmosfēras sastāvs un uzbūve" at bounding box center [247, 250] width 243 height 33
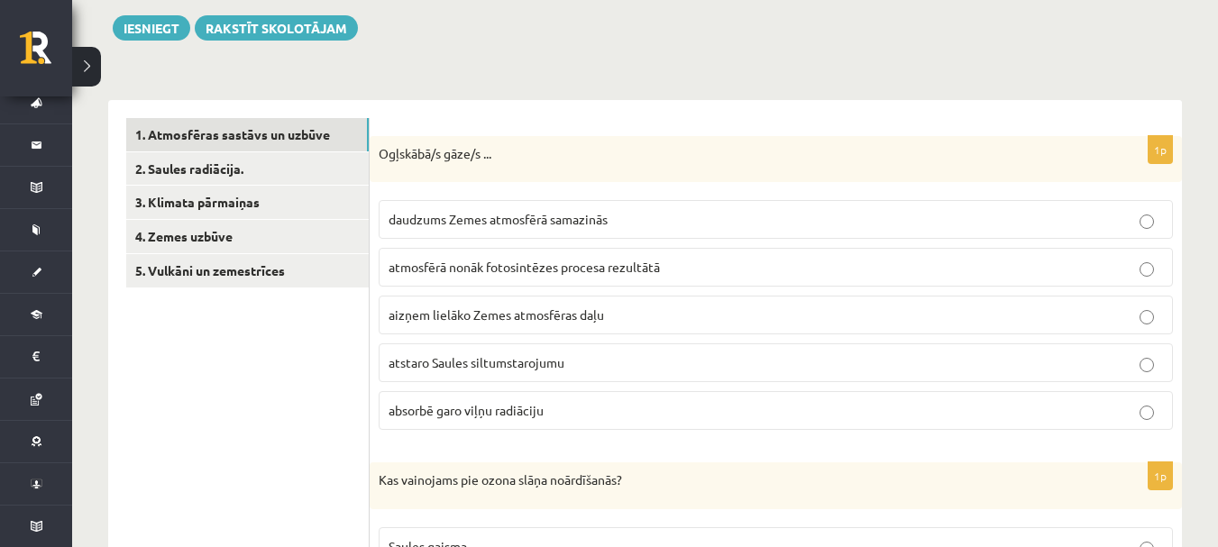
scroll to position [0, 0]
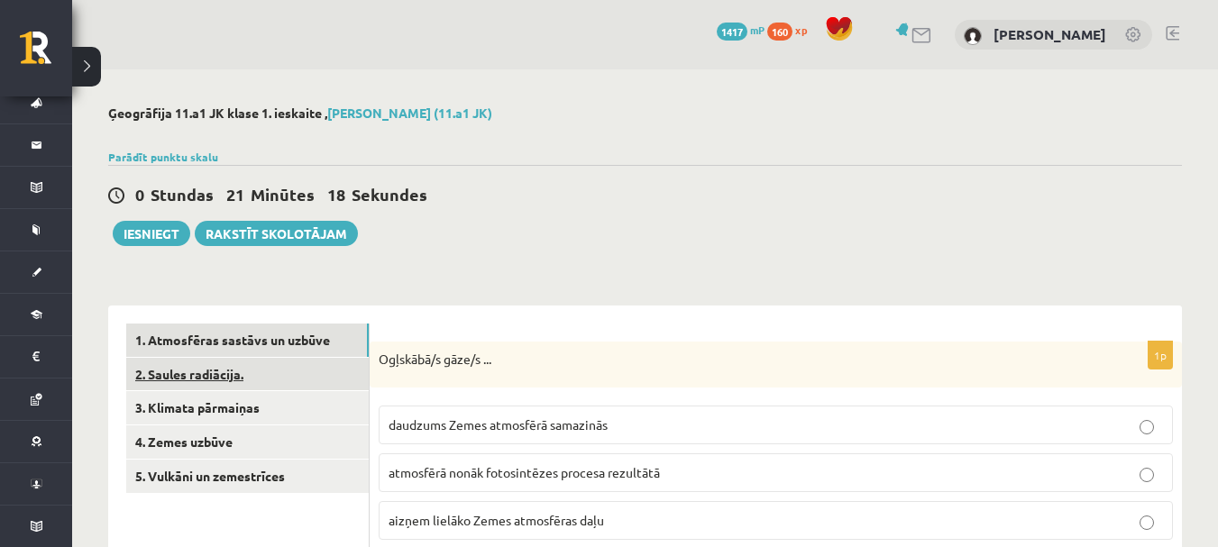
click at [269, 380] on link "2. Saules radiācija." at bounding box center [247, 374] width 243 height 33
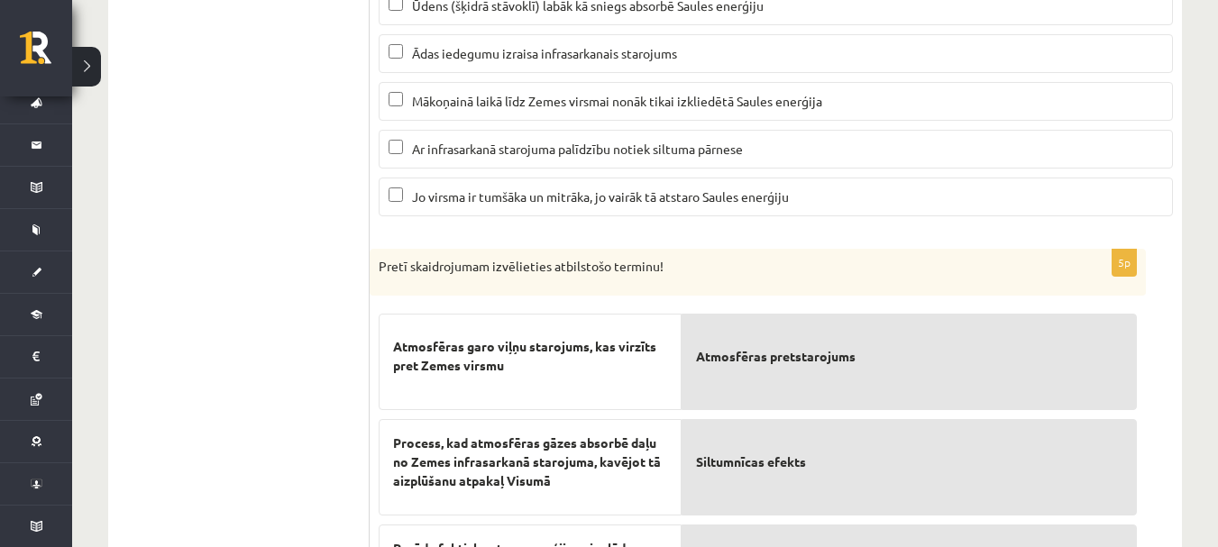
scroll to position [172, 0]
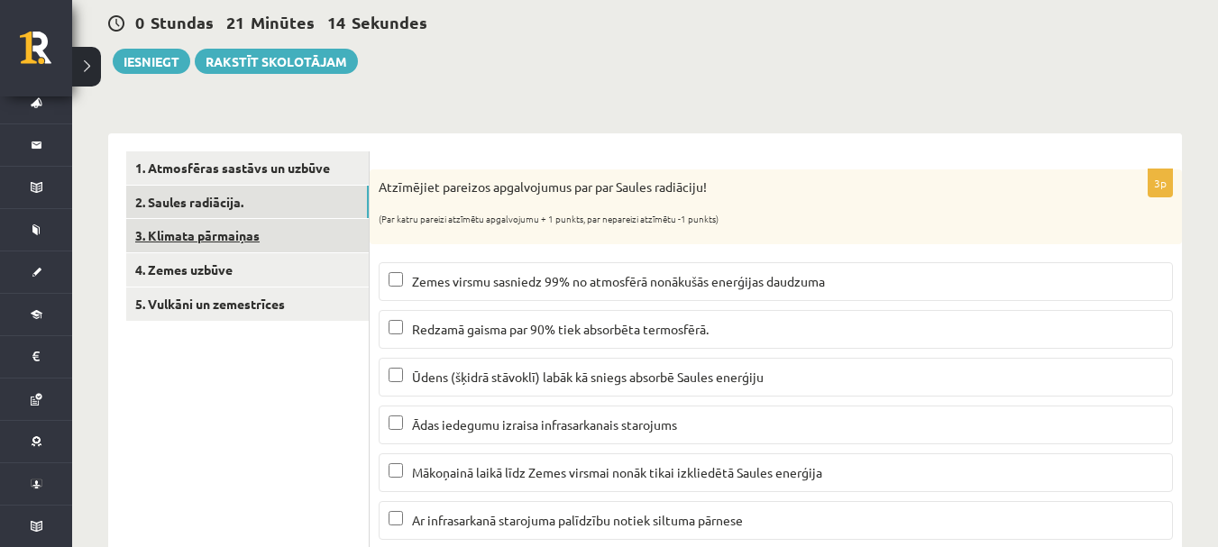
click at [298, 227] on link "3. Klimata pārmaiņas" at bounding box center [247, 235] width 243 height 33
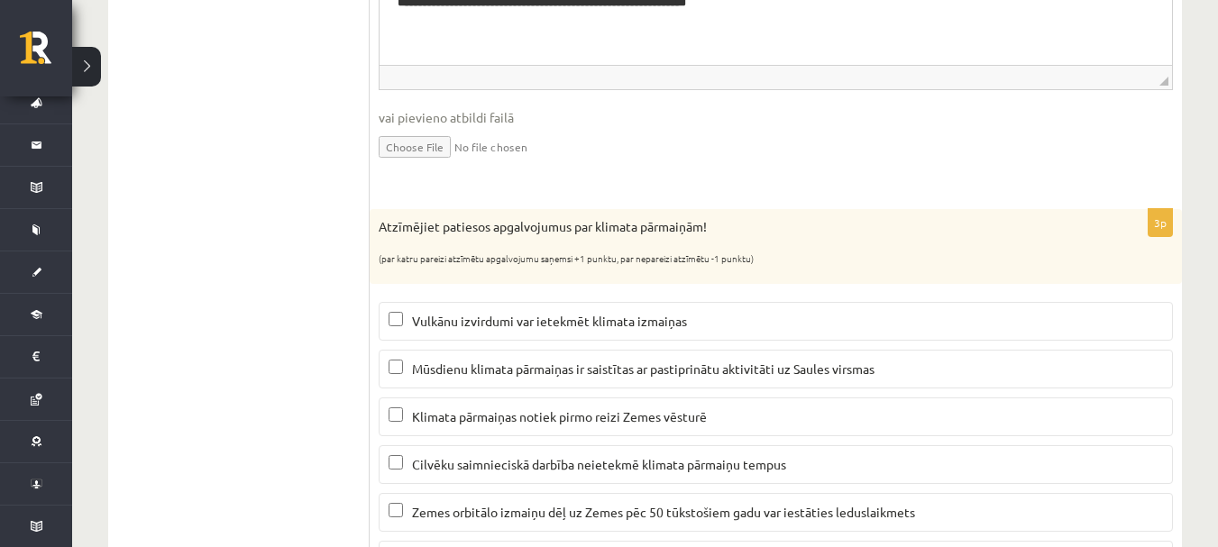
scroll to position [878, 0]
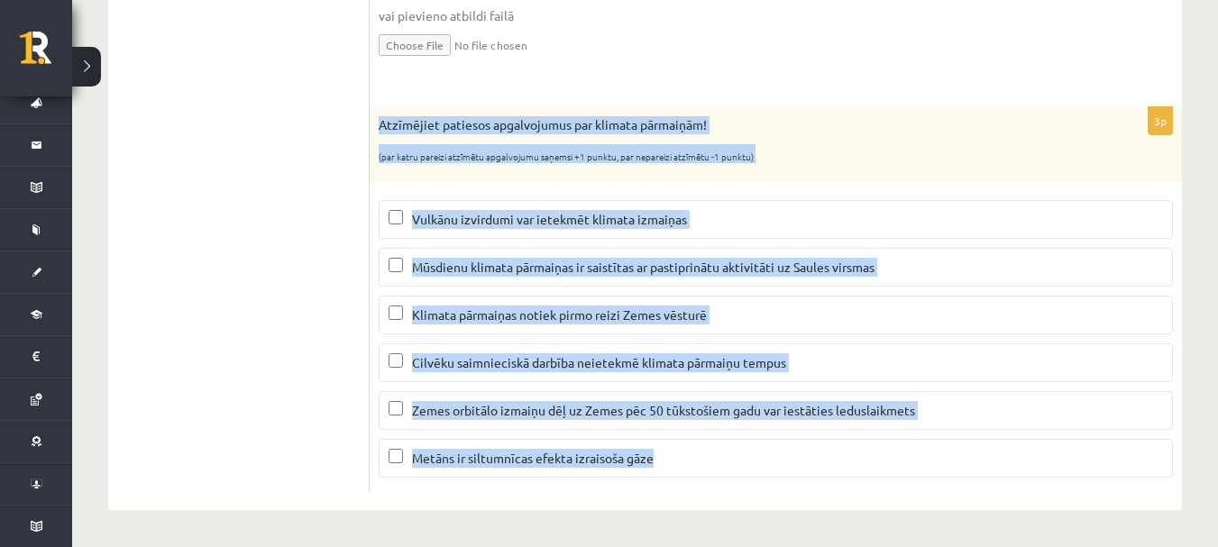
drag, startPoint x: 377, startPoint y: 117, endPoint x: 696, endPoint y: 464, distance: 471.6
click at [696, 464] on div "3p Atzīmējiet patiesos apgalvojumus par klimata pārmaiņām! (par katru pareizi a…" at bounding box center [776, 299] width 812 height 385
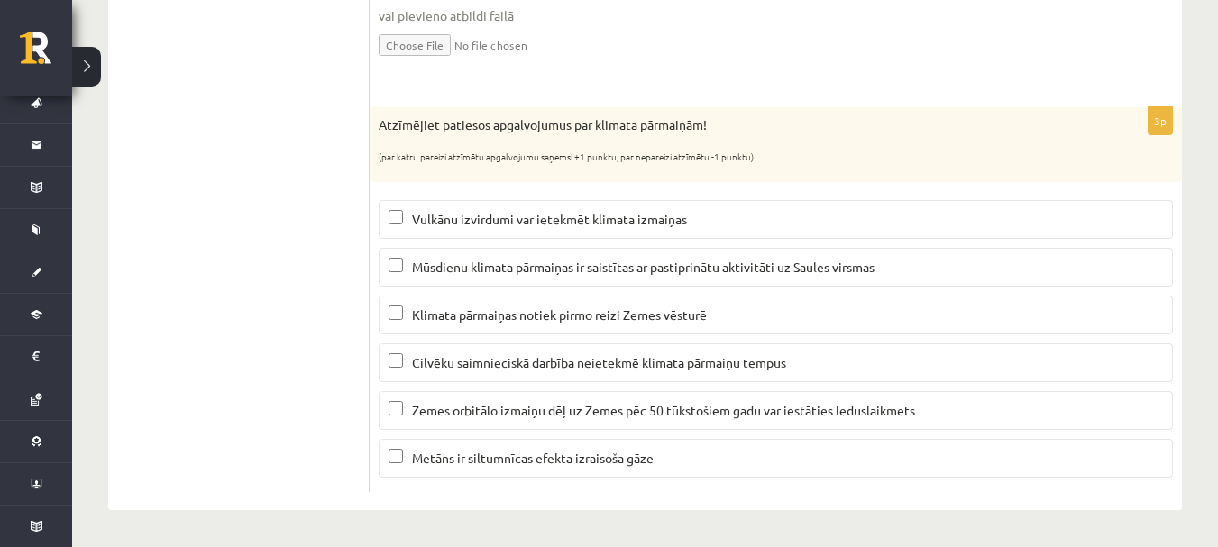
click at [460, 208] on label "Vulkānu izvirdumi var ietekmēt klimata izmaiņas" at bounding box center [776, 219] width 794 height 39
click at [470, 417] on p "Zemes orbitālo izmaiņu dēļ uz Zemes pēc 50 tūkstošiem gadu var iestāties ledusl…" at bounding box center [776, 410] width 774 height 19
click at [493, 453] on span "Metāns ir siltumnīcas efekta izraisoša gāze" at bounding box center [533, 458] width 242 height 16
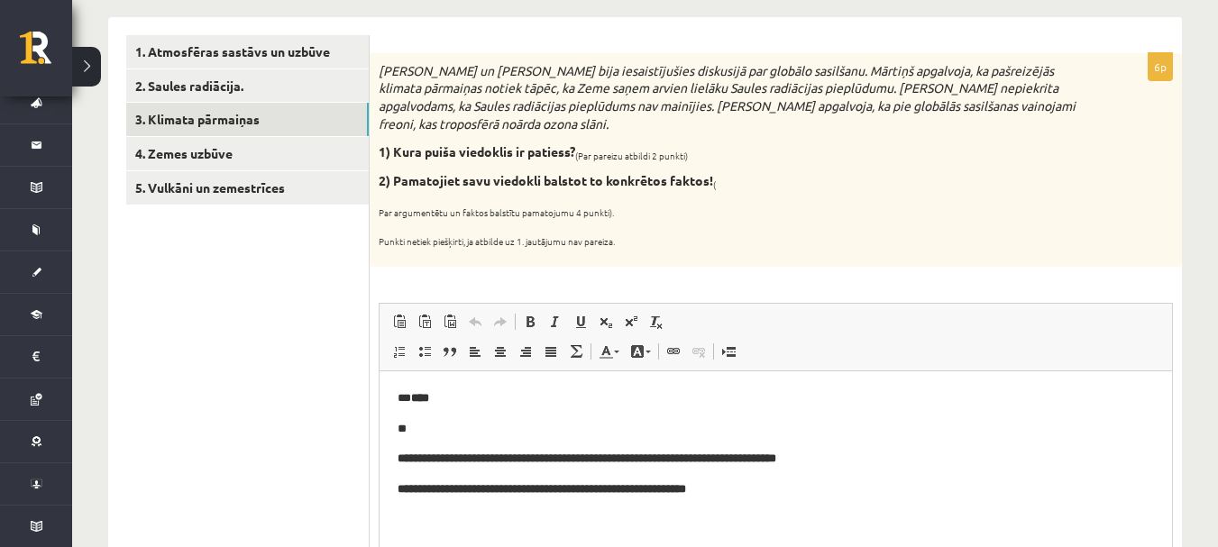
scroll to position [247, 0]
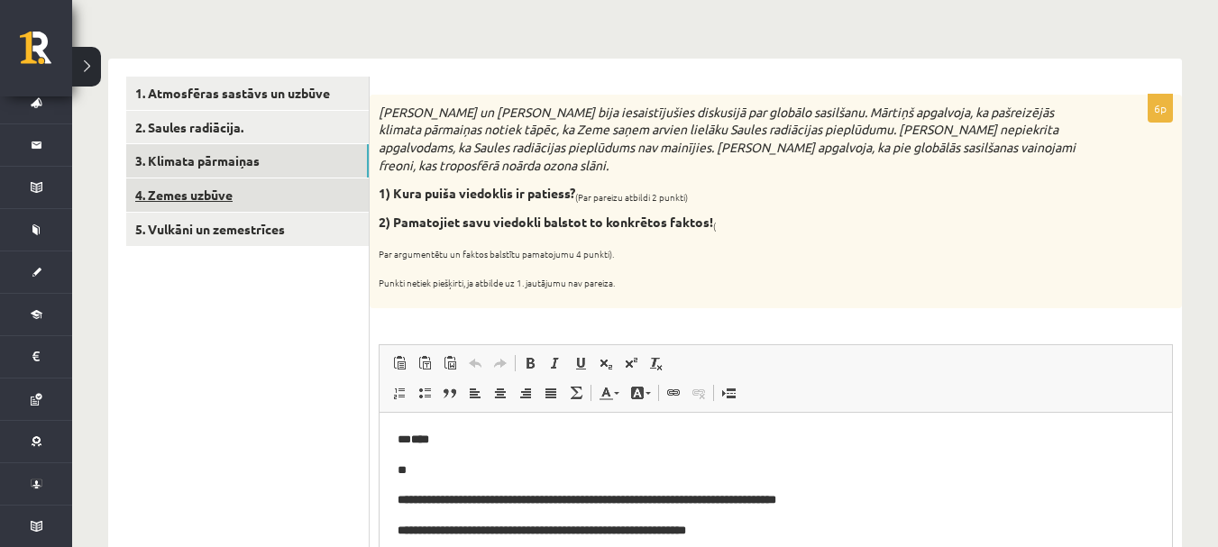
click at [206, 200] on link "4. Zemes uzbūve" at bounding box center [247, 195] width 243 height 33
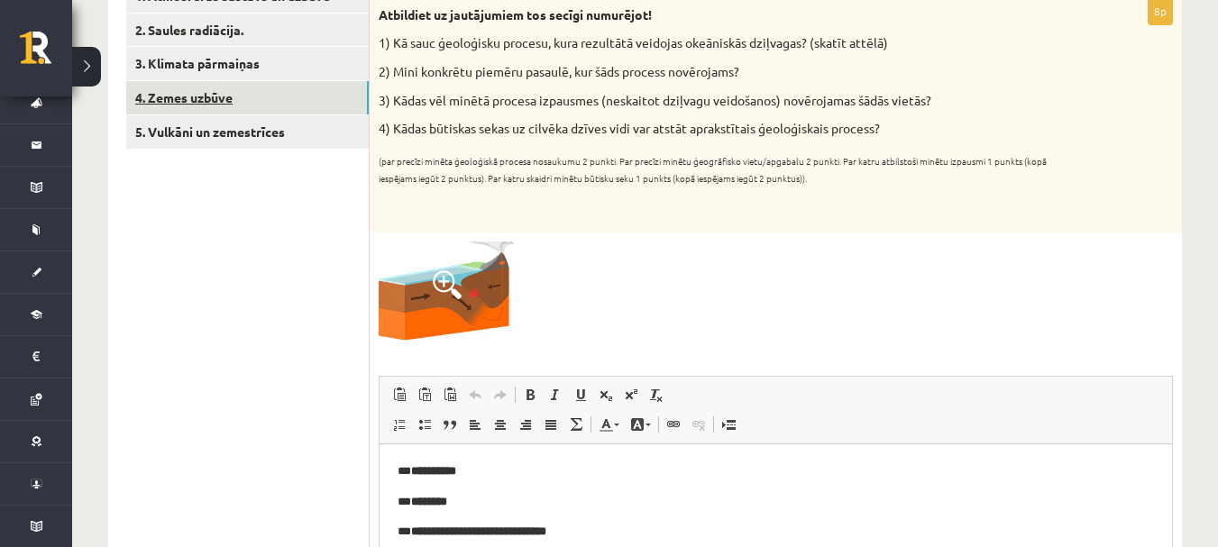
scroll to position [159, 0]
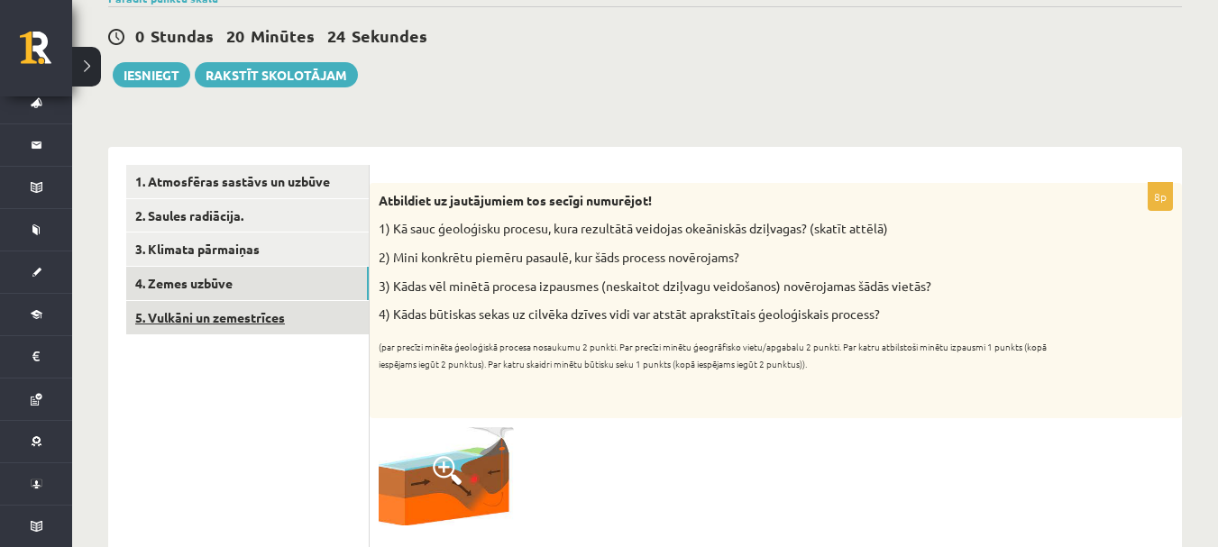
click at [237, 329] on link "5. Vulkāni un zemestrīces" at bounding box center [247, 317] width 243 height 33
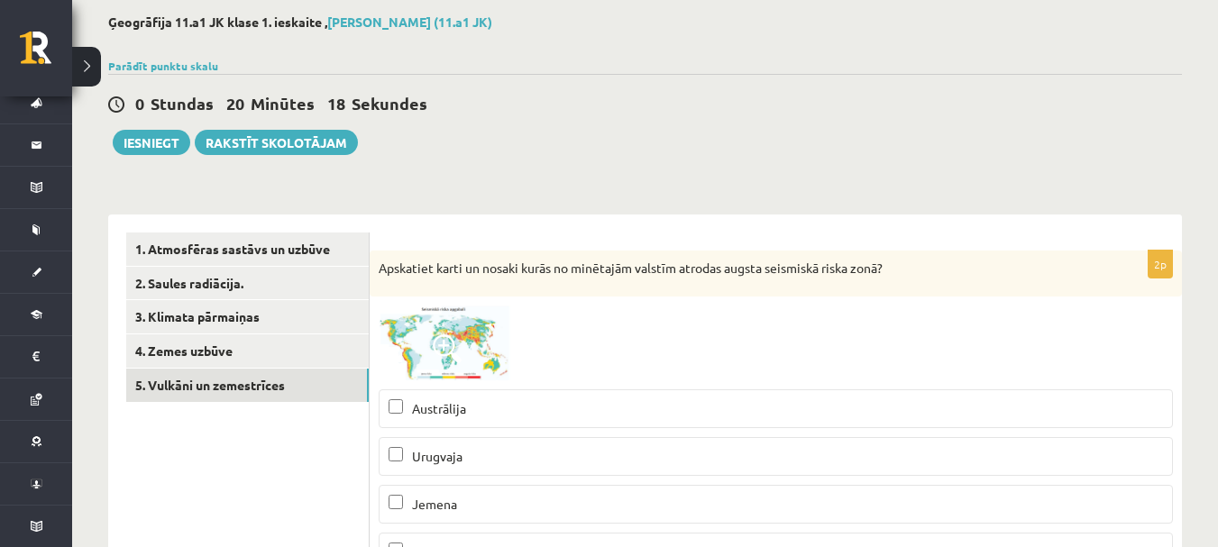
scroll to position [0, 0]
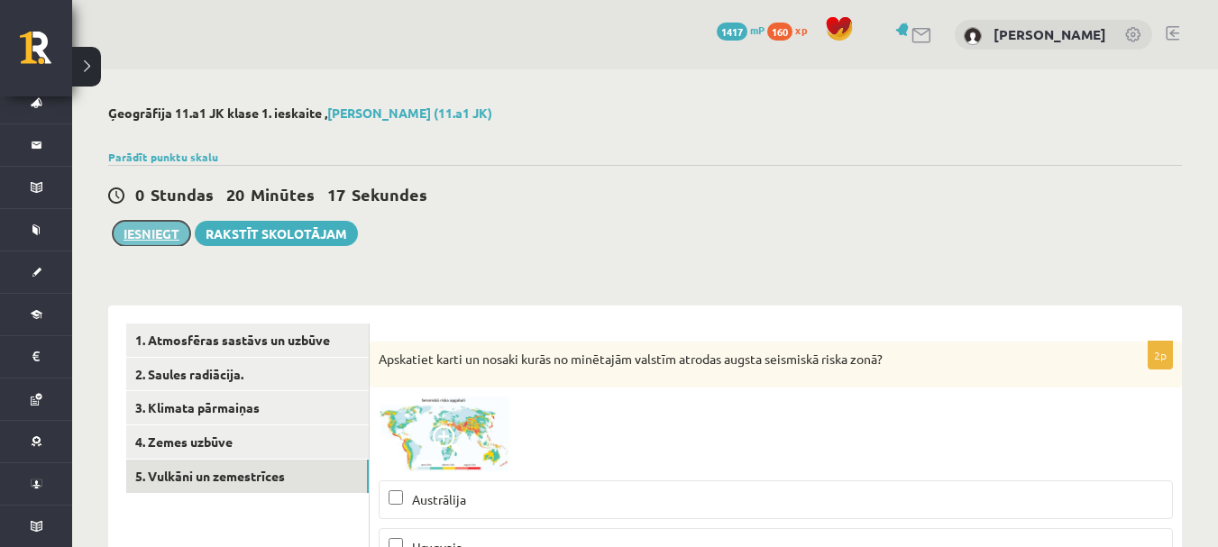
click at [170, 232] on button "Iesniegt" at bounding box center [152, 233] width 78 height 25
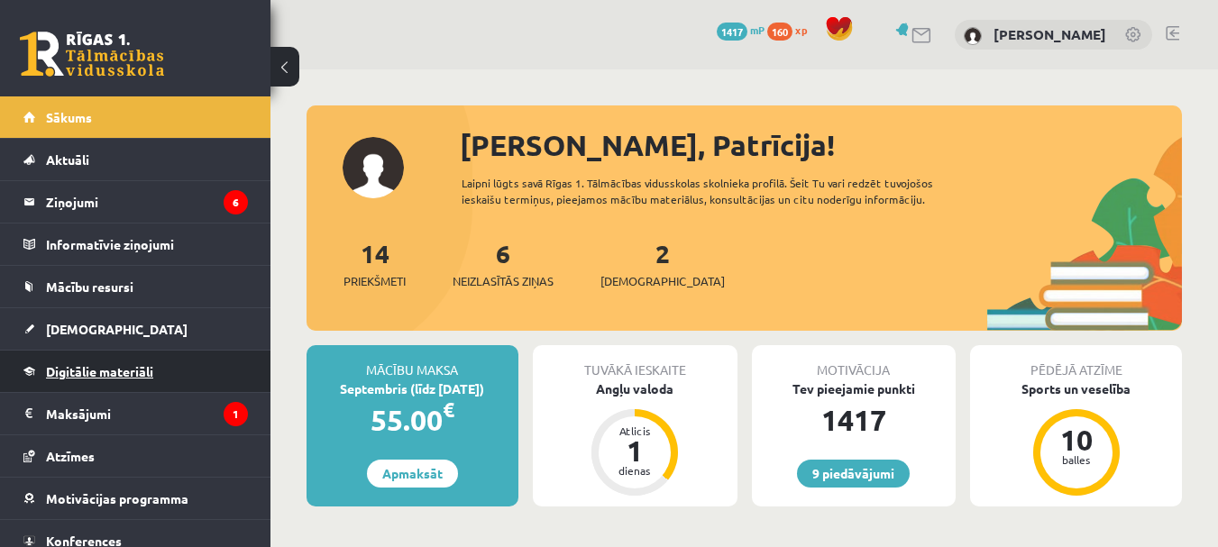
click at [109, 385] on link "Digitālie materiāli" at bounding box center [135, 371] width 225 height 41
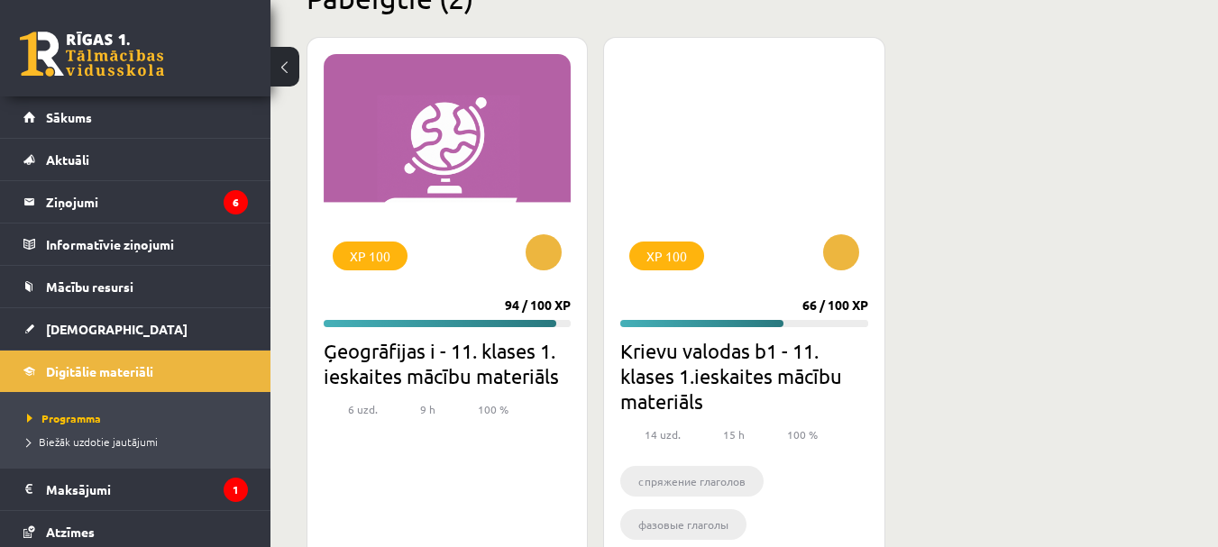
scroll to position [1713, 0]
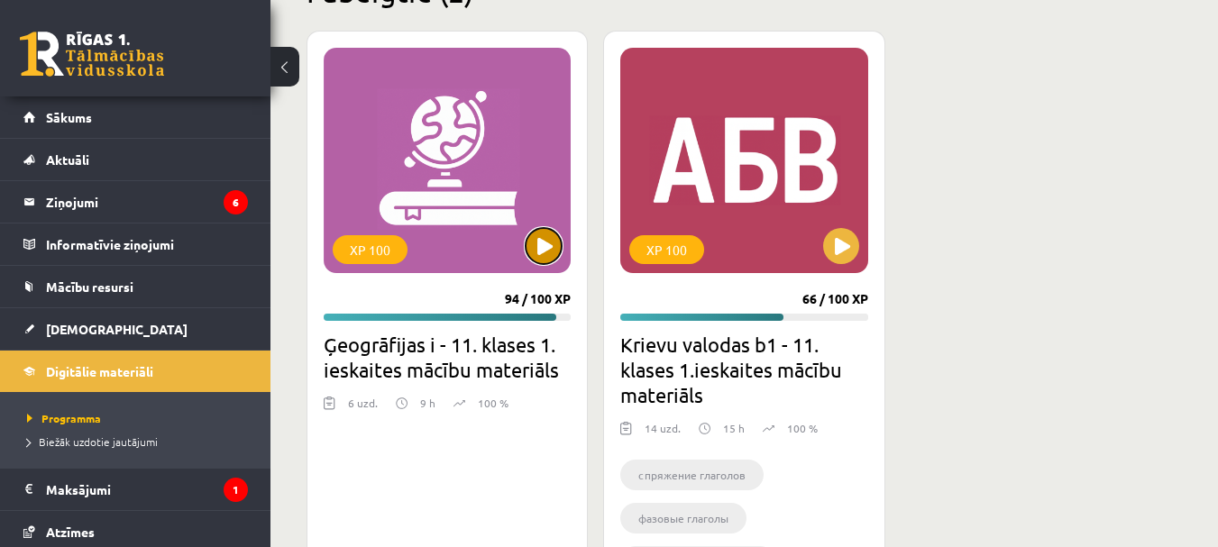
click at [540, 241] on button at bounding box center [544, 246] width 36 height 36
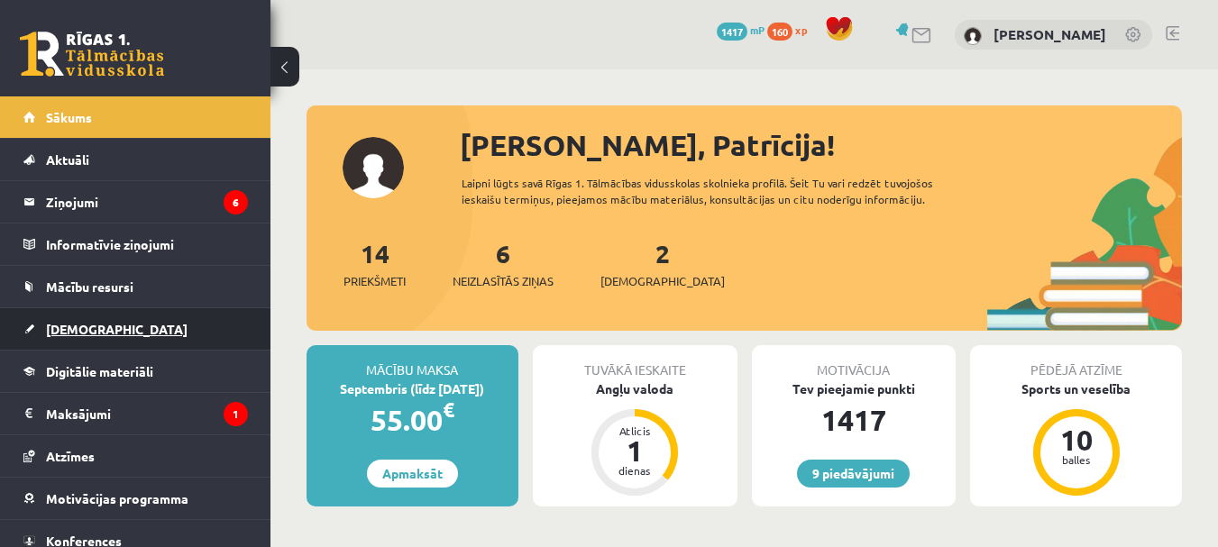
click at [154, 330] on link "[DEMOGRAPHIC_DATA]" at bounding box center [135, 328] width 225 height 41
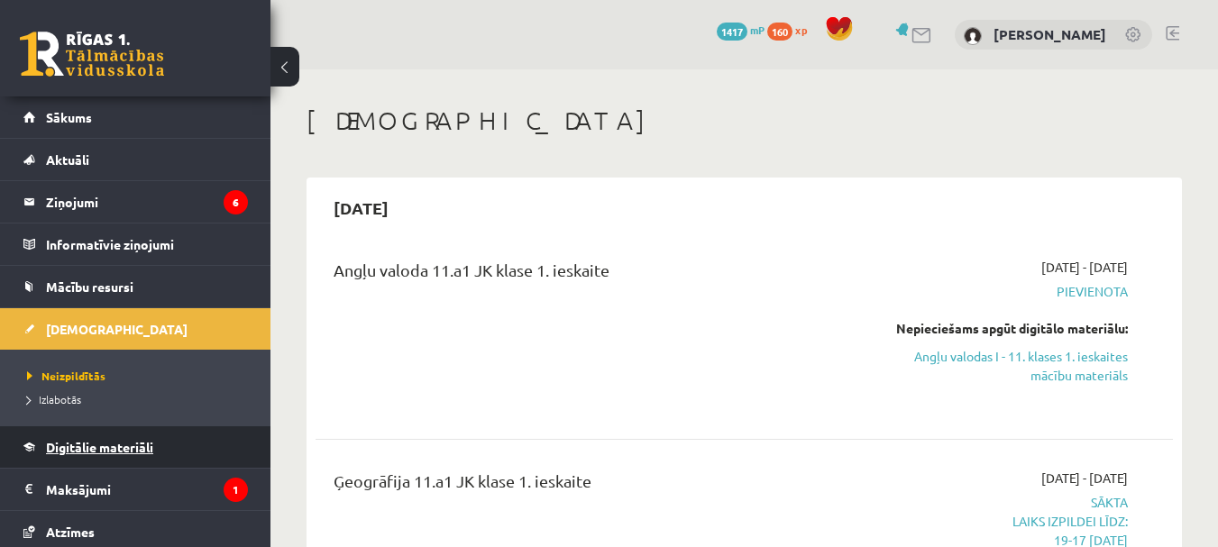
click at [117, 427] on link "Digitālie materiāli" at bounding box center [135, 446] width 225 height 41
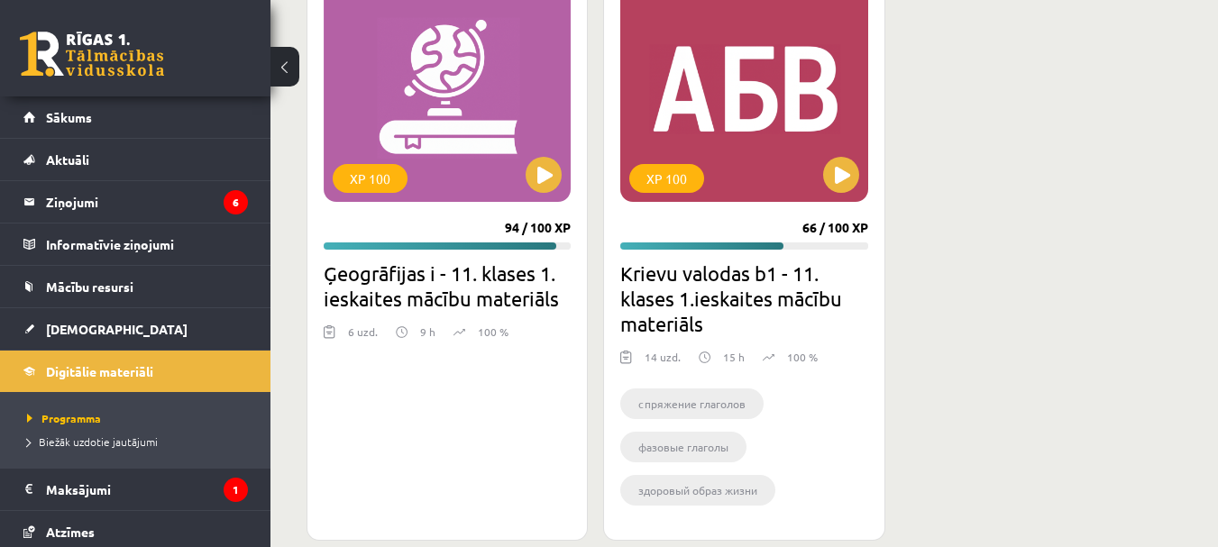
scroll to position [1814, 0]
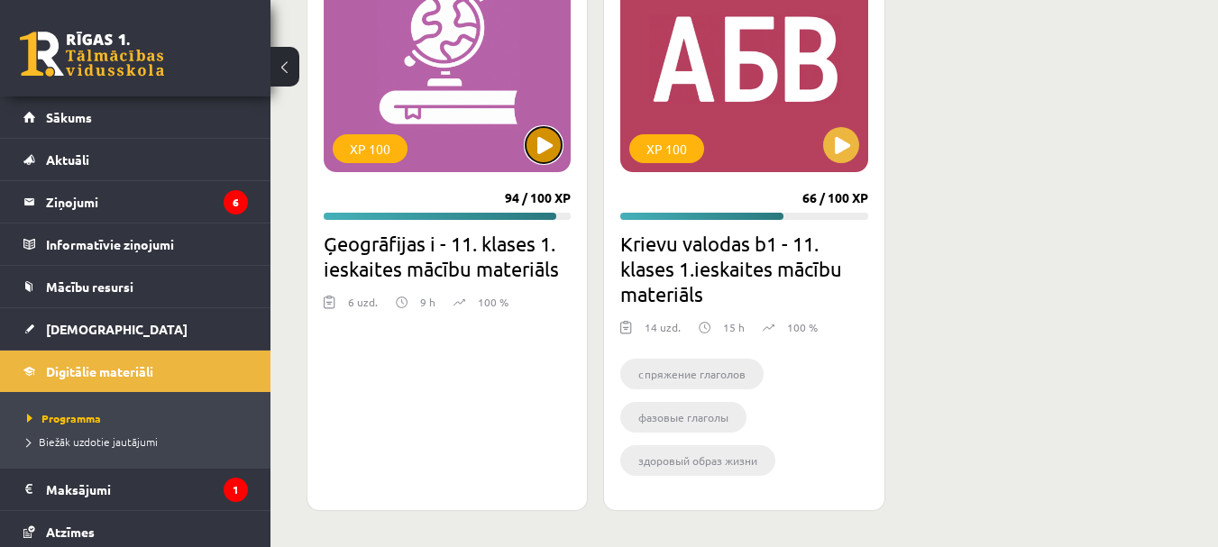
click at [548, 144] on button at bounding box center [544, 145] width 36 height 36
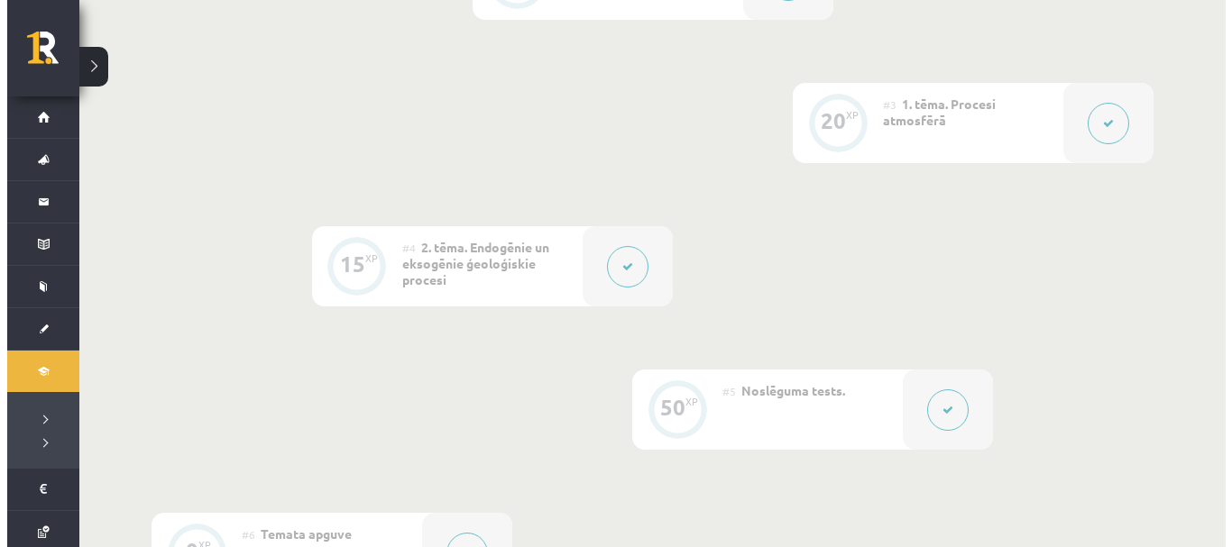
scroll to position [721, 0]
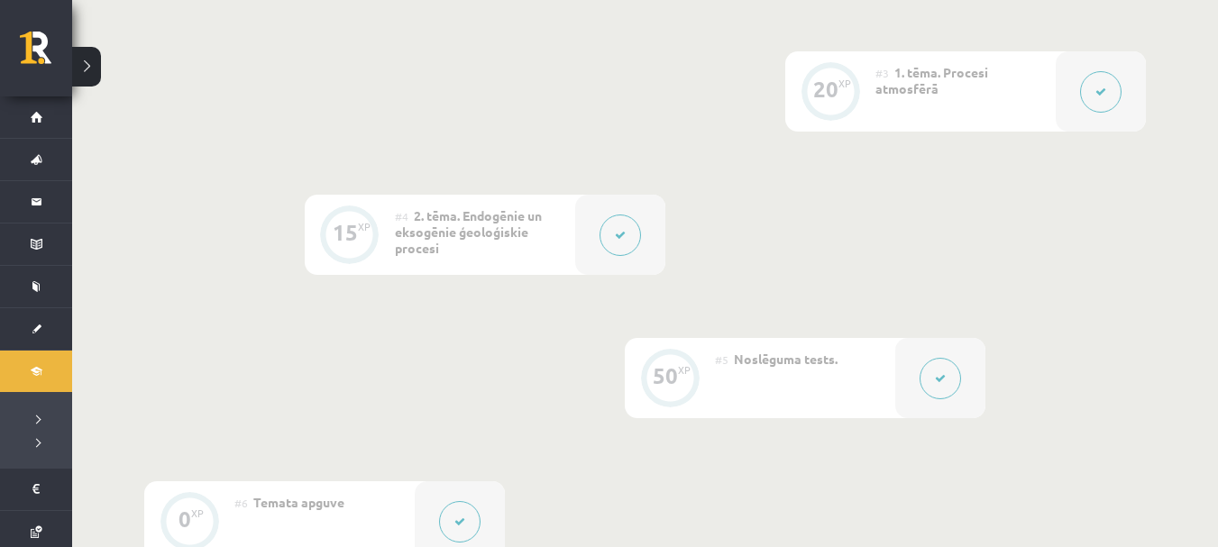
click at [619, 230] on icon at bounding box center [620, 235] width 11 height 11
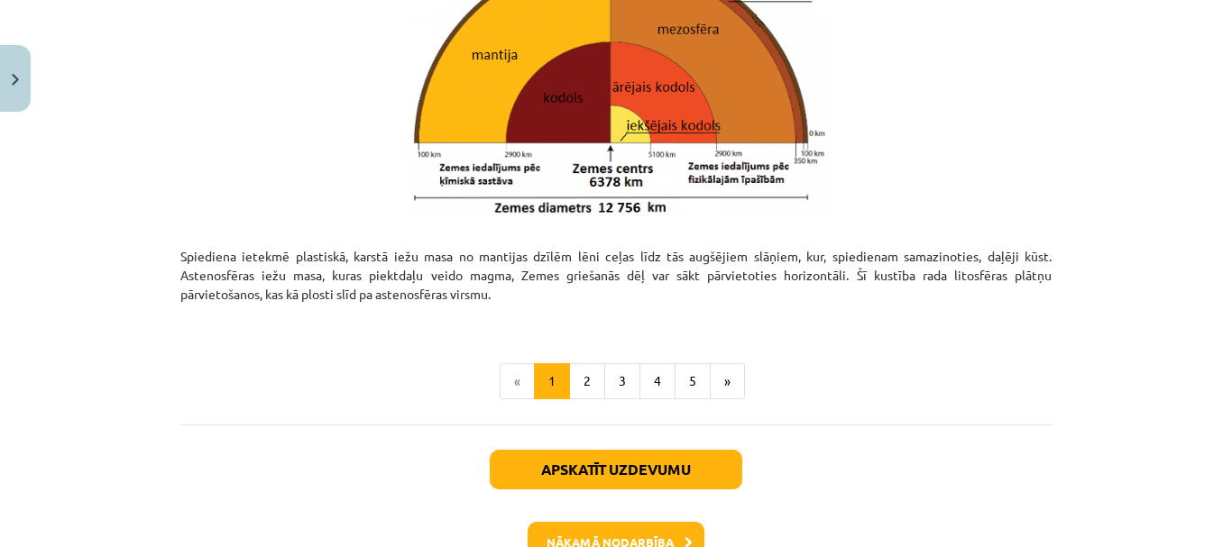
scroll to position [1984, 0]
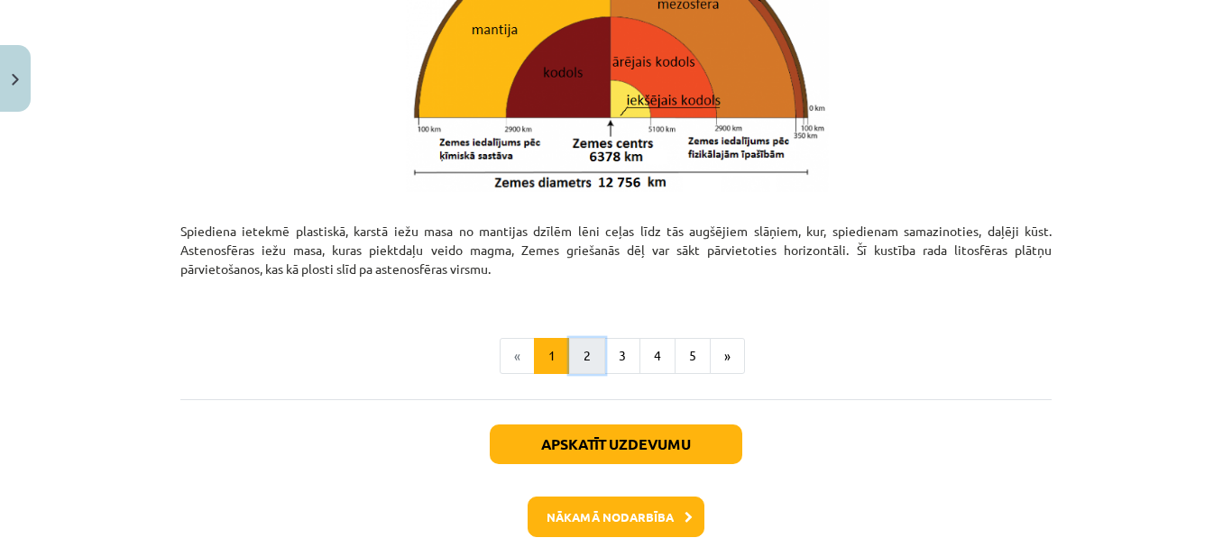
click at [573, 354] on button "2" at bounding box center [587, 356] width 36 height 36
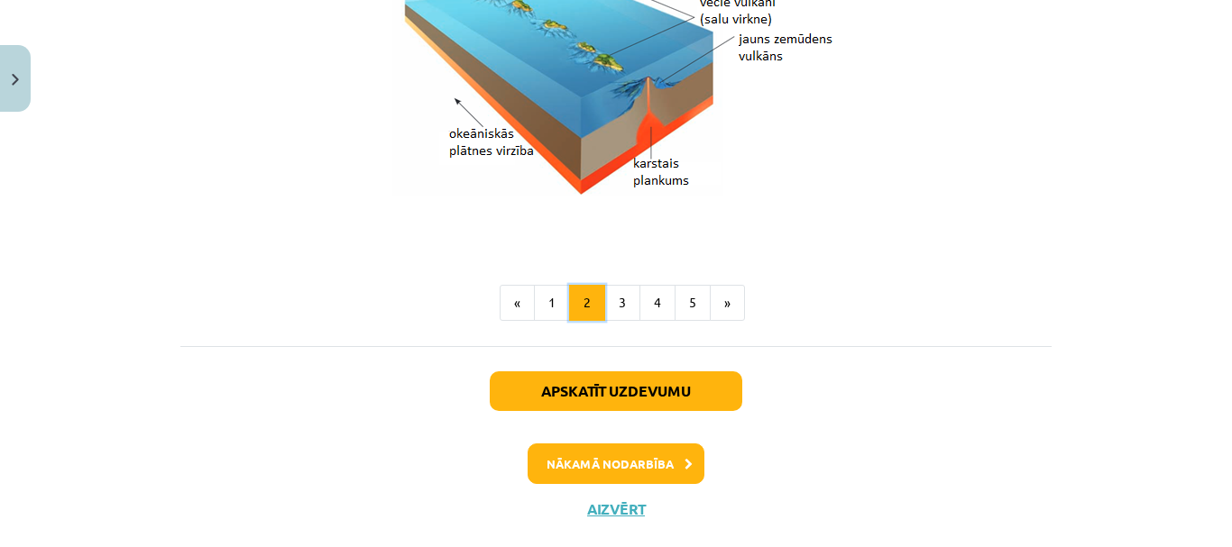
scroll to position [2030, 0]
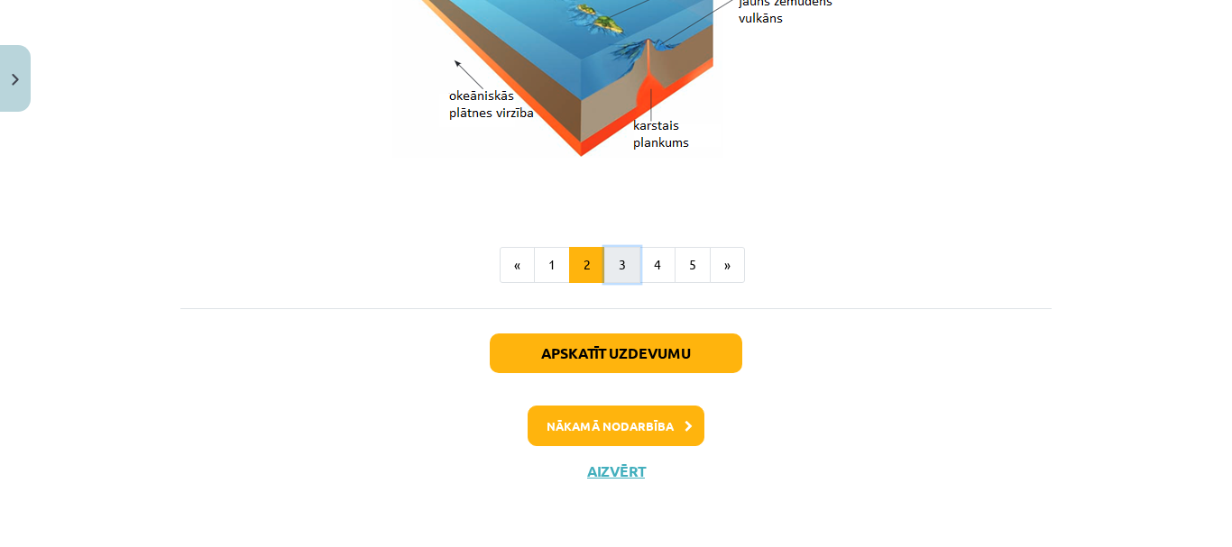
click at [616, 268] on button "3" at bounding box center [622, 265] width 36 height 36
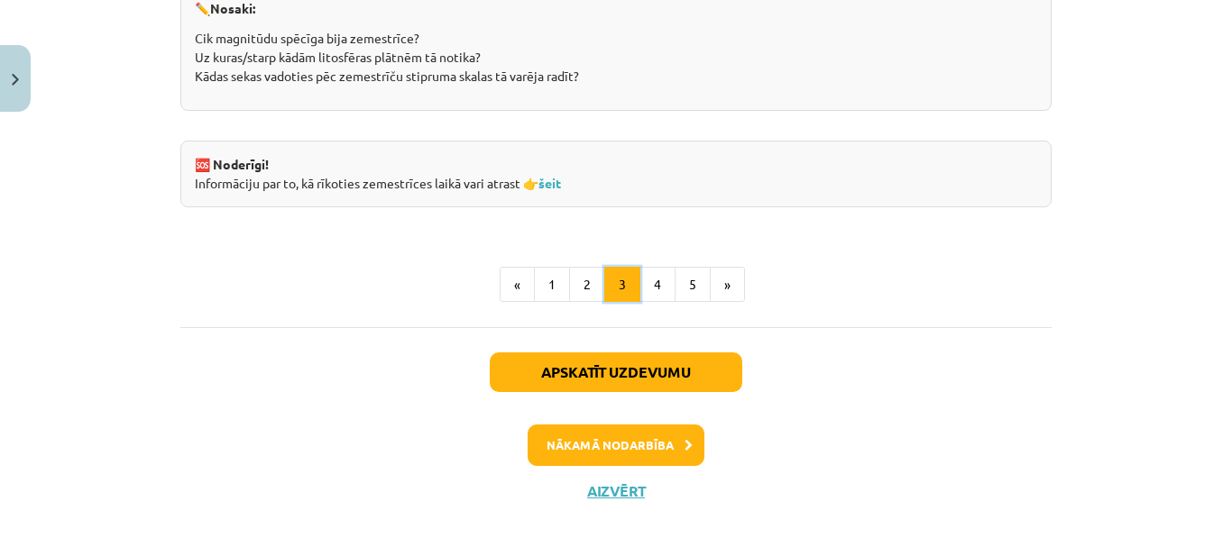
scroll to position [3688, 0]
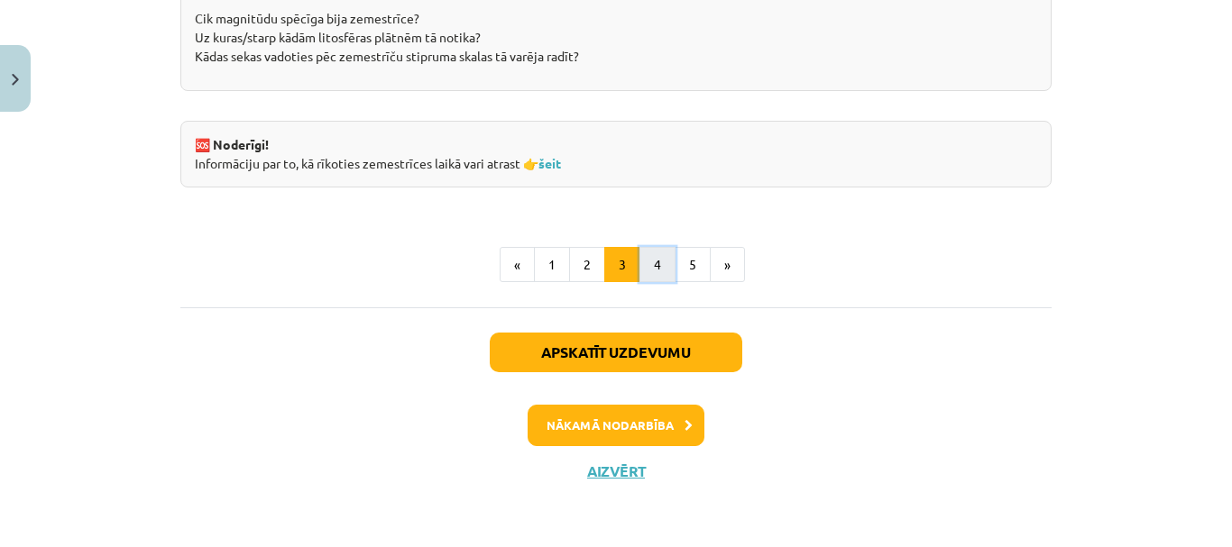
click at [643, 256] on button "4" at bounding box center [657, 265] width 36 height 36
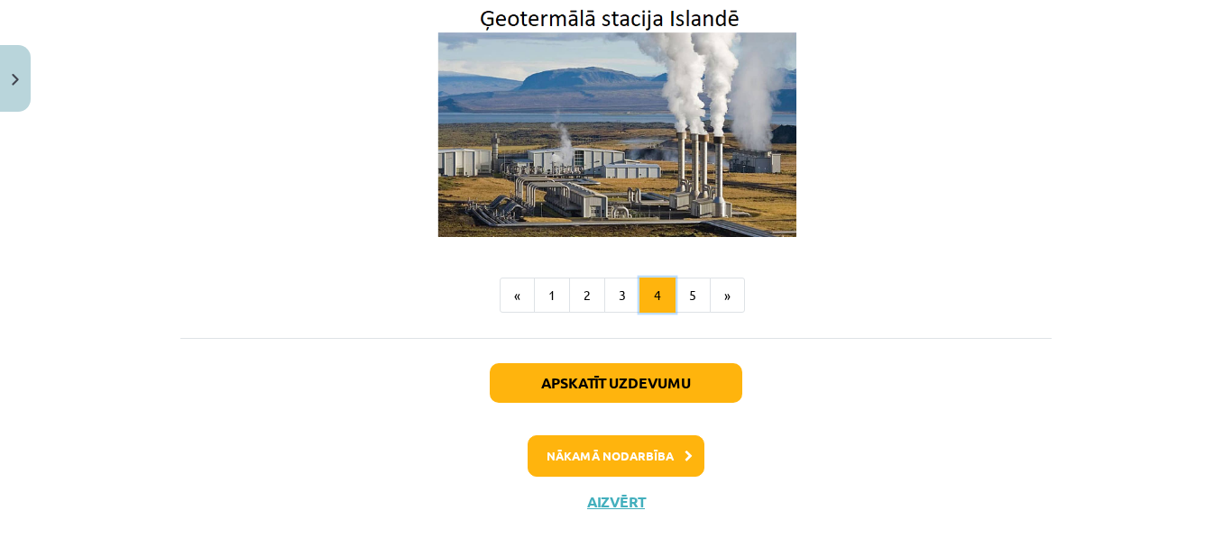
scroll to position [775, 0]
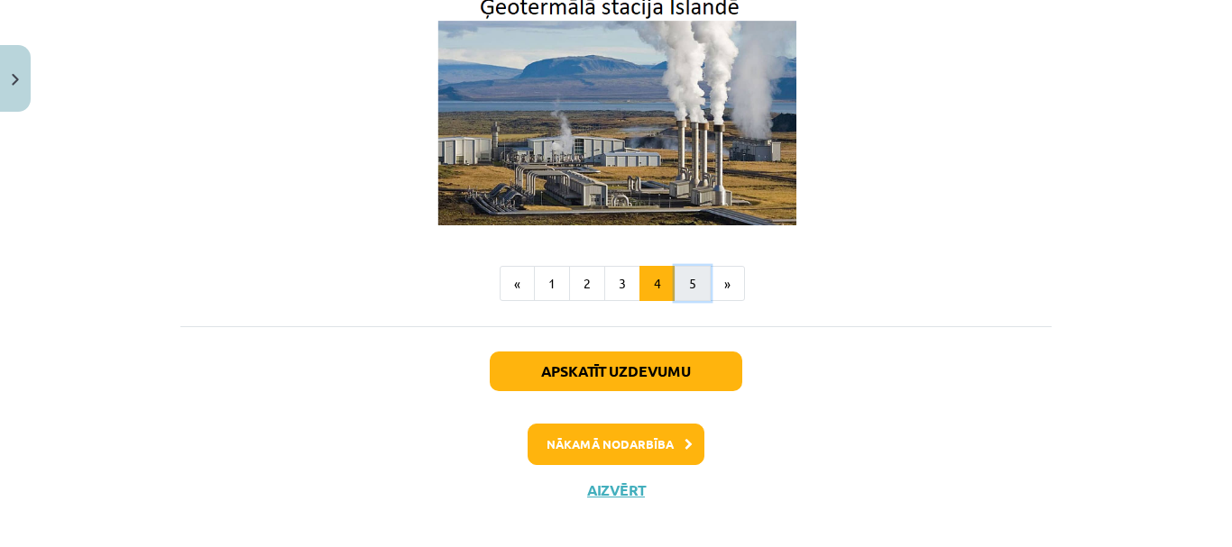
click at [688, 266] on button "5" at bounding box center [692, 284] width 36 height 36
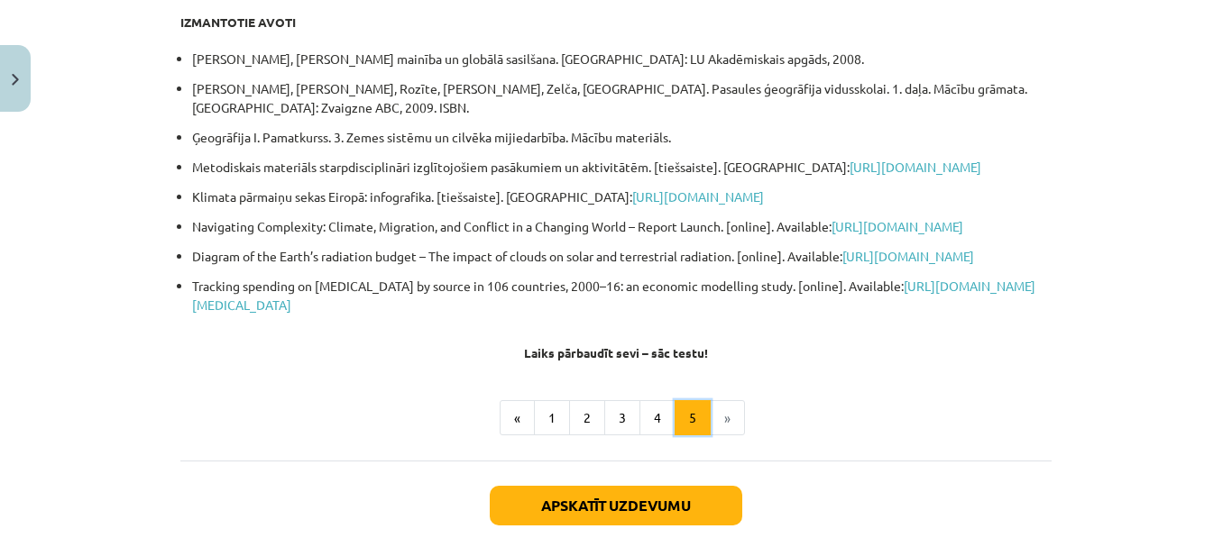
scroll to position [533, 0]
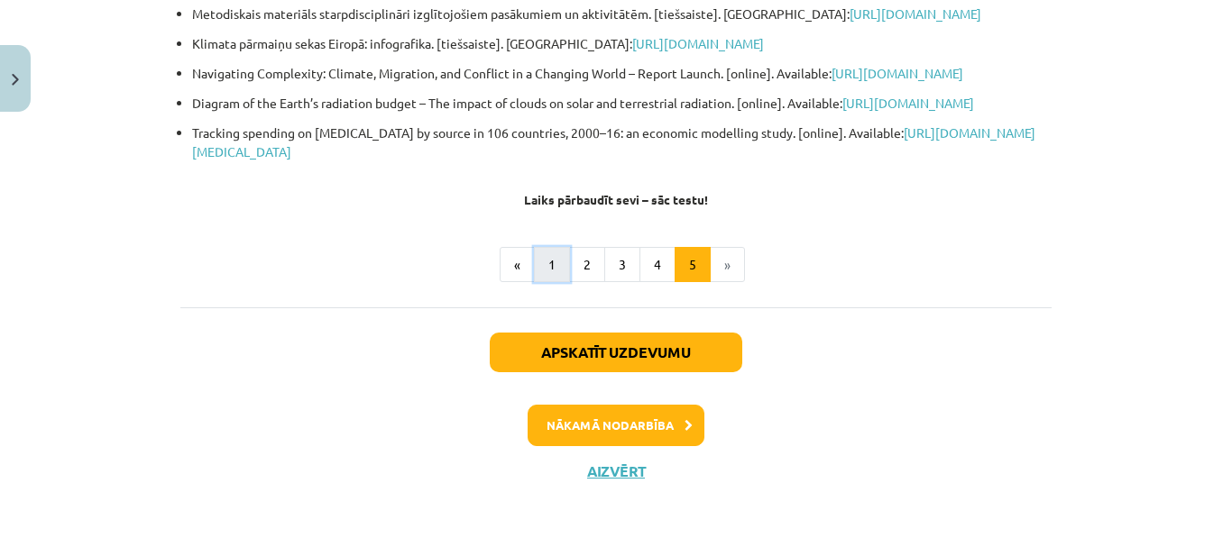
click at [546, 266] on button "1" at bounding box center [552, 265] width 36 height 36
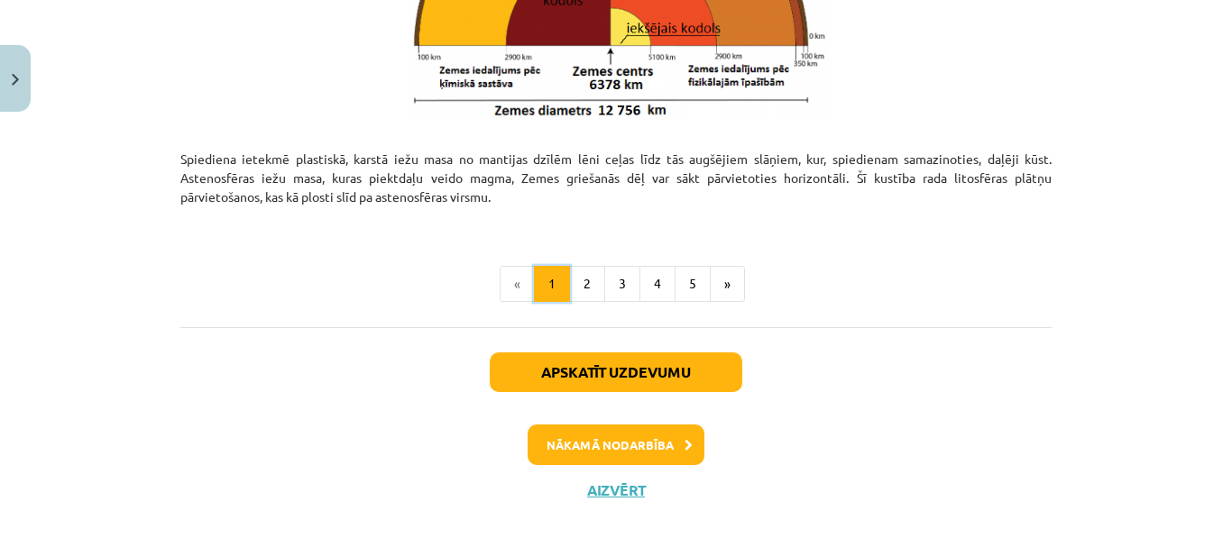
scroll to position [2074, 0]
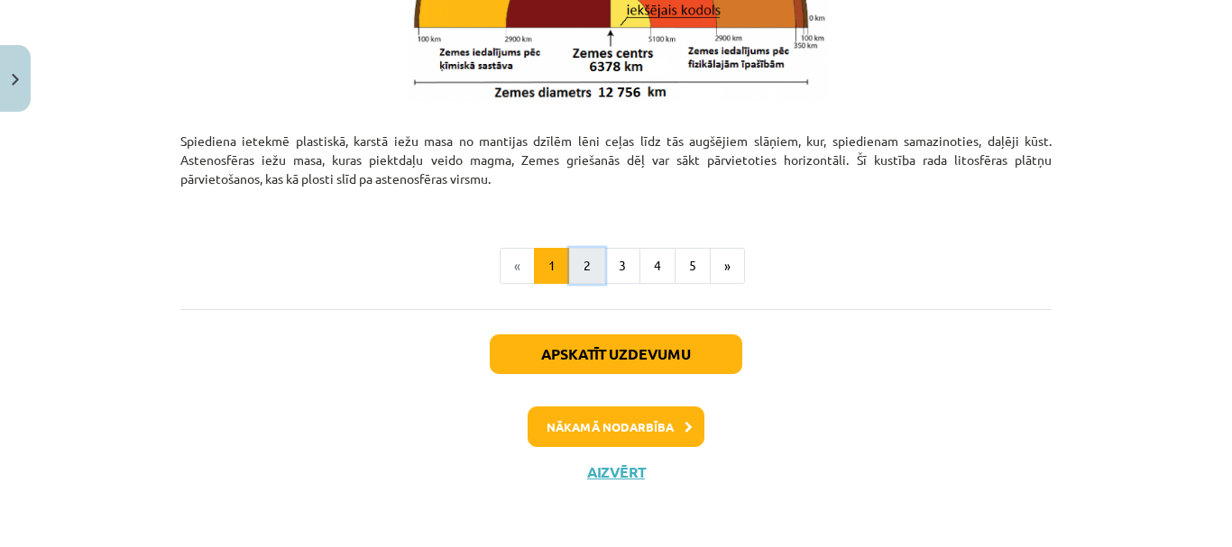
click at [573, 259] on button "2" at bounding box center [587, 266] width 36 height 36
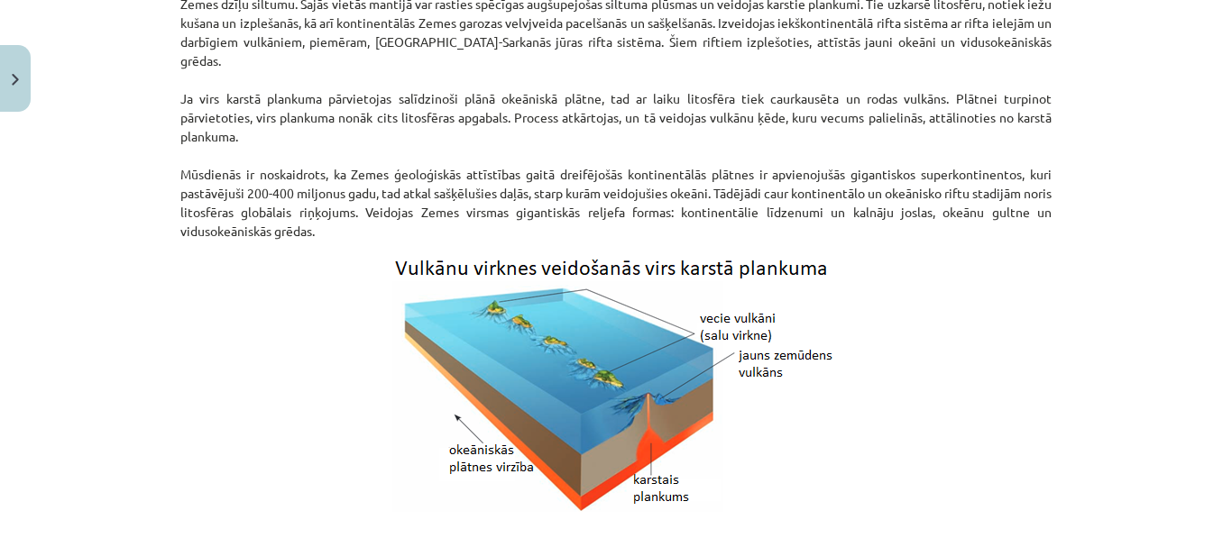
scroll to position [1856, 0]
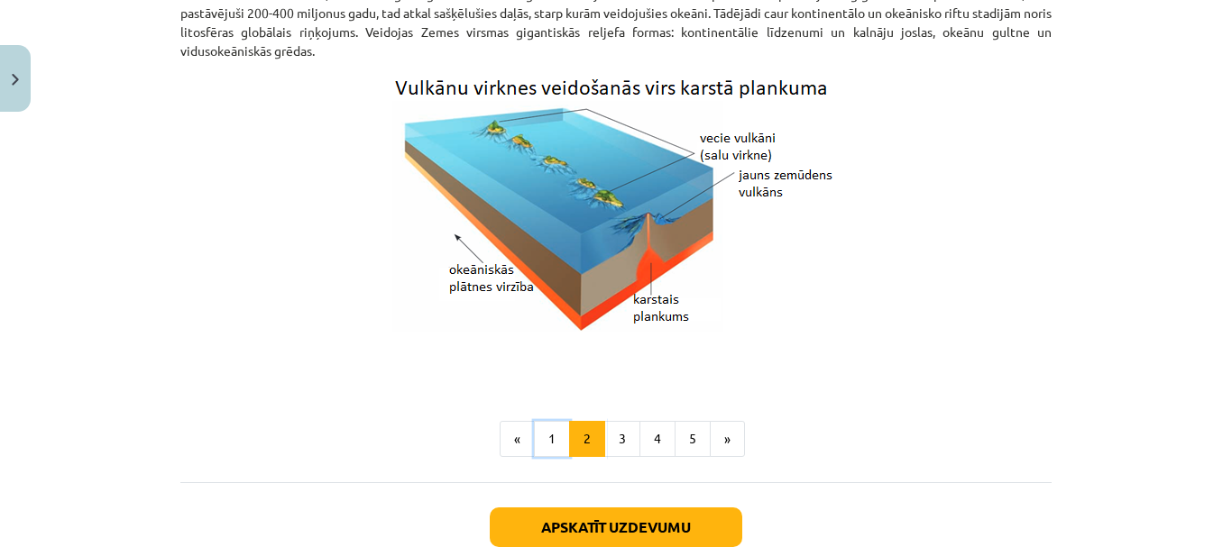
click at [539, 446] on button "1" at bounding box center [552, 439] width 36 height 36
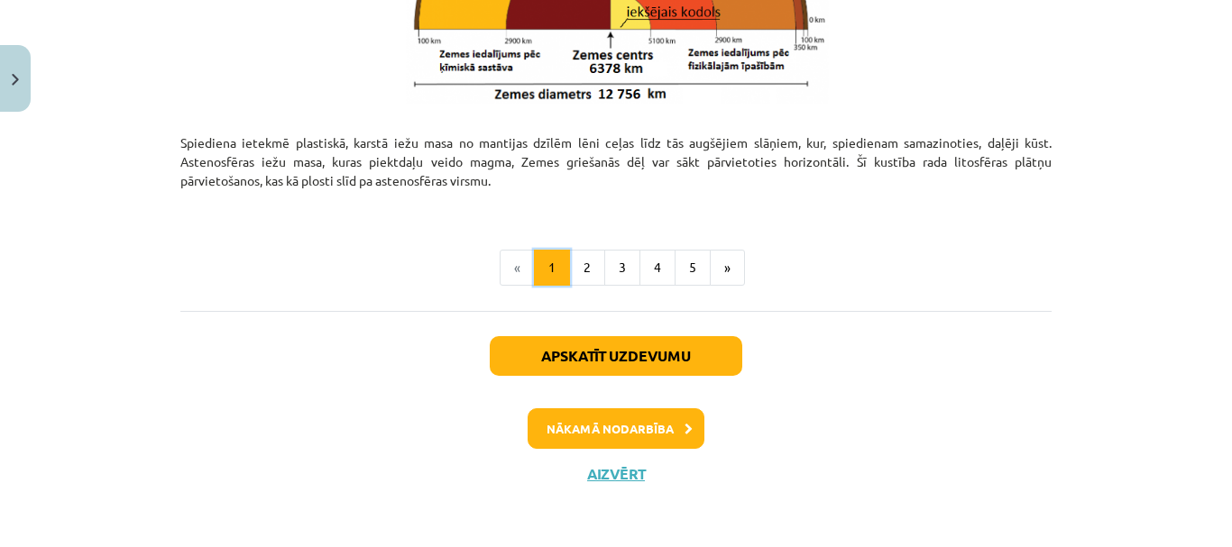
scroll to position [2074, 0]
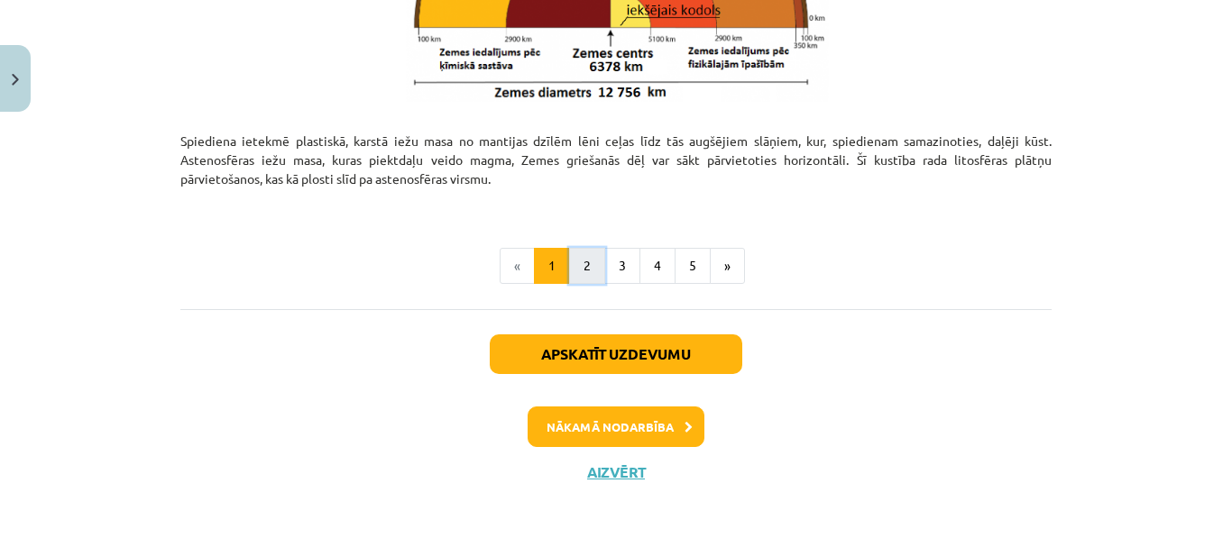
click at [578, 263] on button "2" at bounding box center [587, 266] width 36 height 36
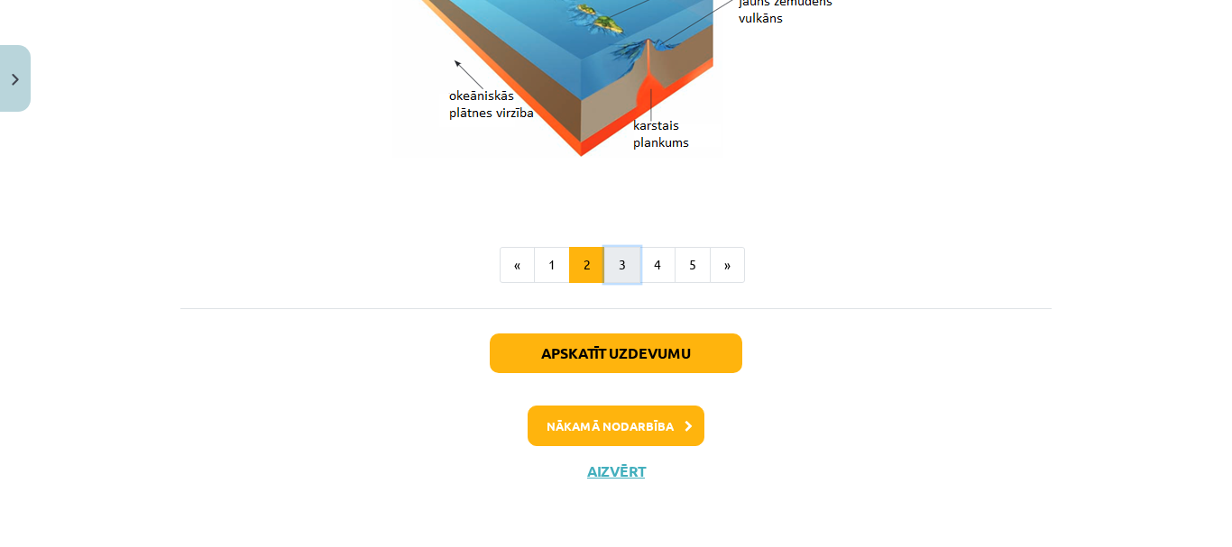
click at [614, 265] on button "3" at bounding box center [622, 265] width 36 height 36
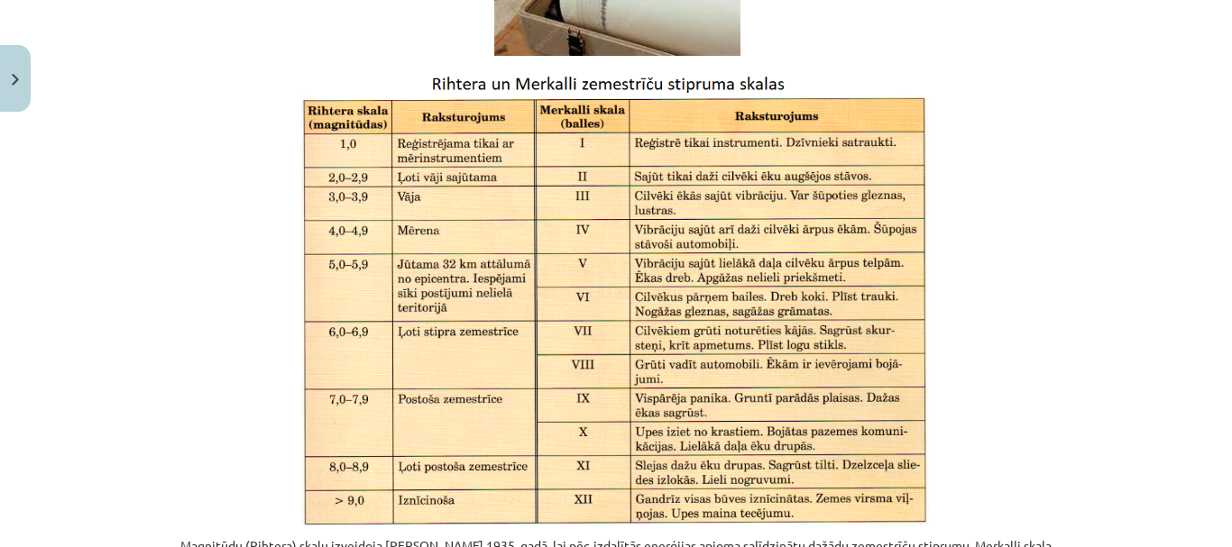
scroll to position [2036, 0]
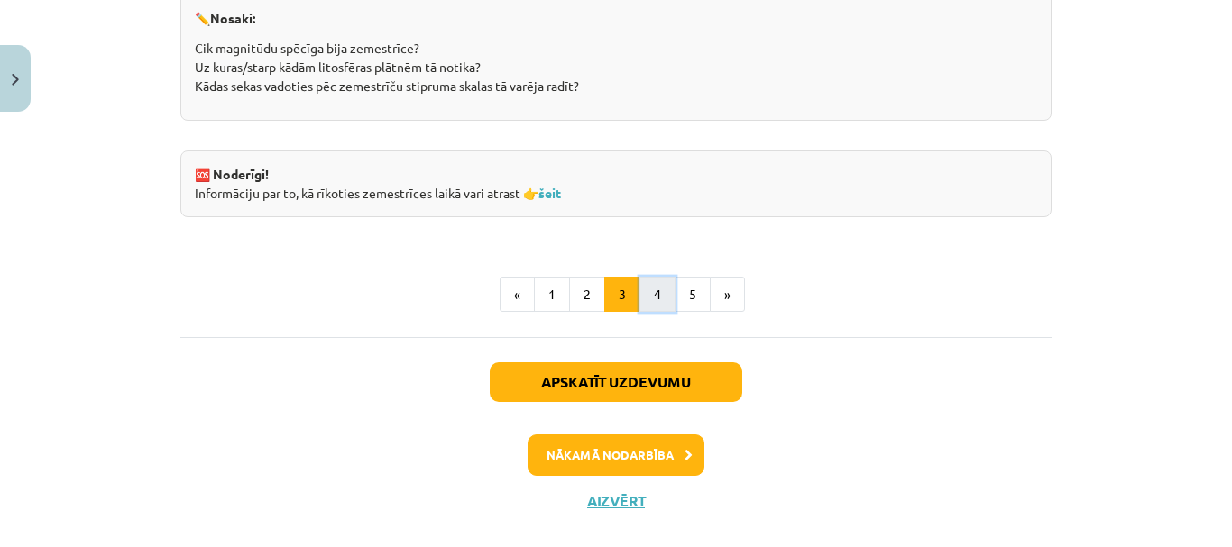
click at [655, 289] on button "4" at bounding box center [657, 295] width 36 height 36
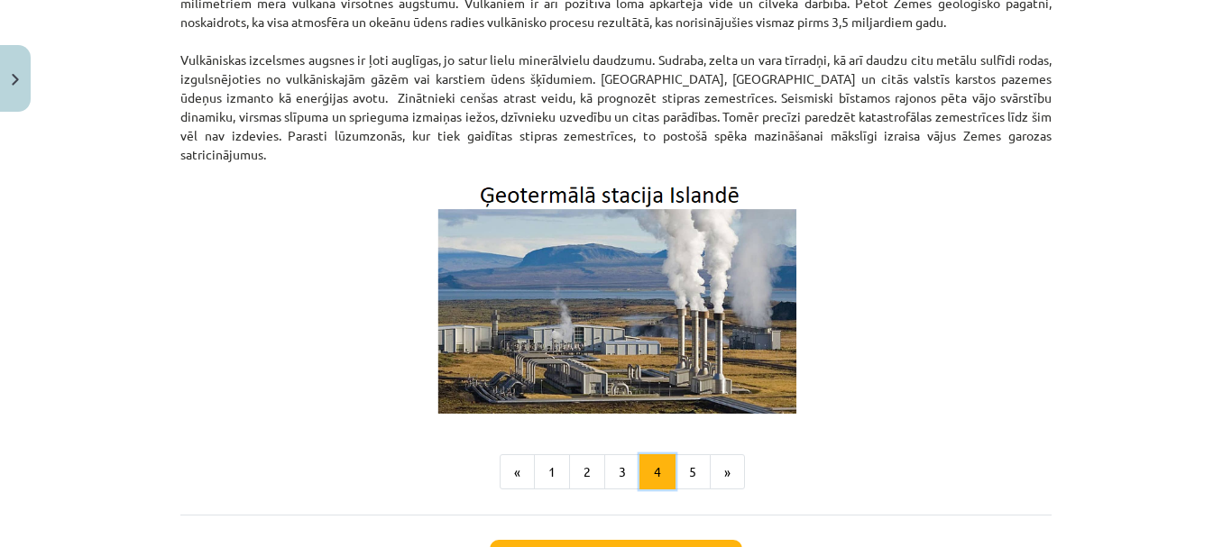
scroll to position [595, 0]
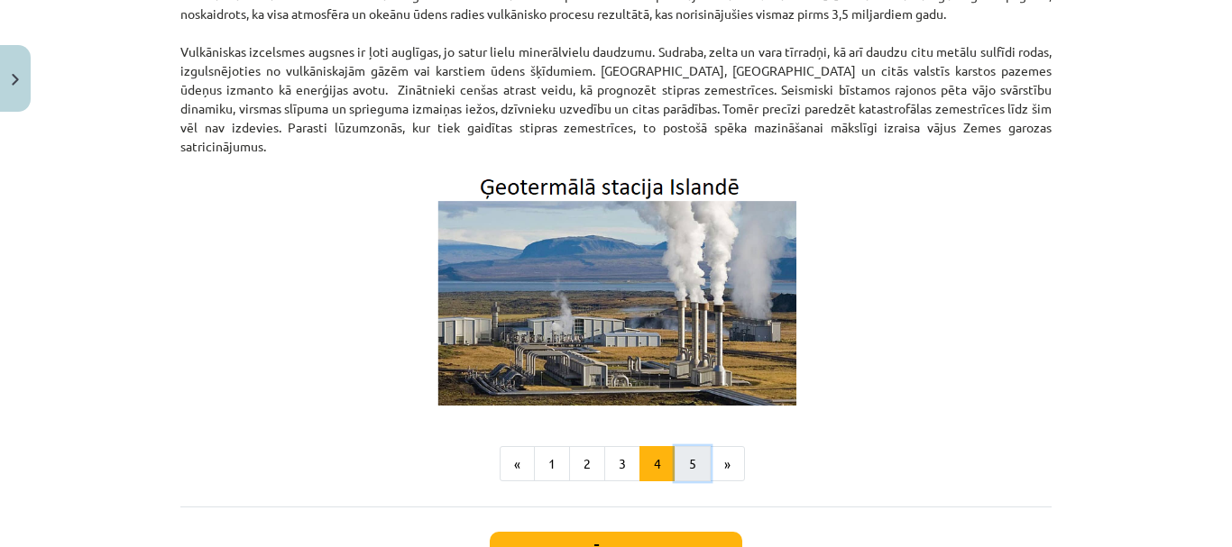
click at [692, 446] on button "5" at bounding box center [692, 464] width 36 height 36
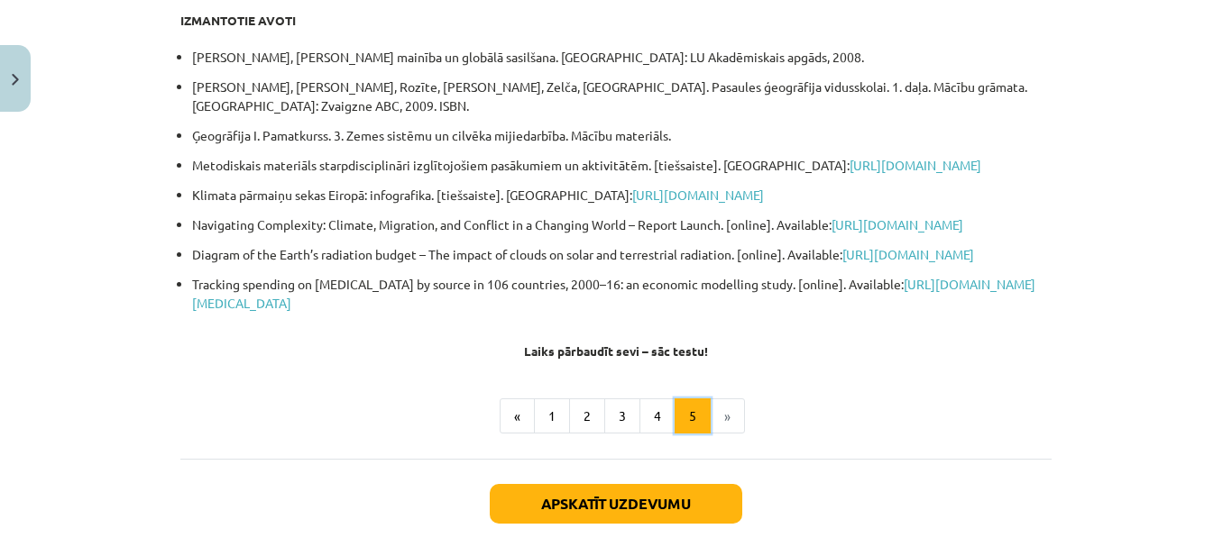
scroll to position [323, 0]
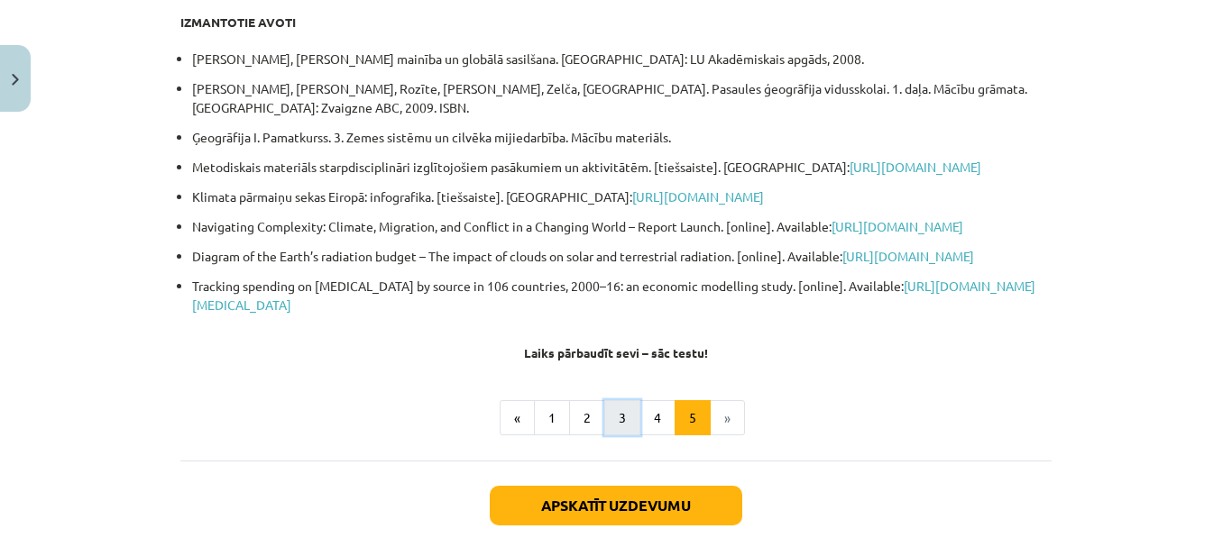
click at [608, 436] on button "3" at bounding box center [622, 418] width 36 height 36
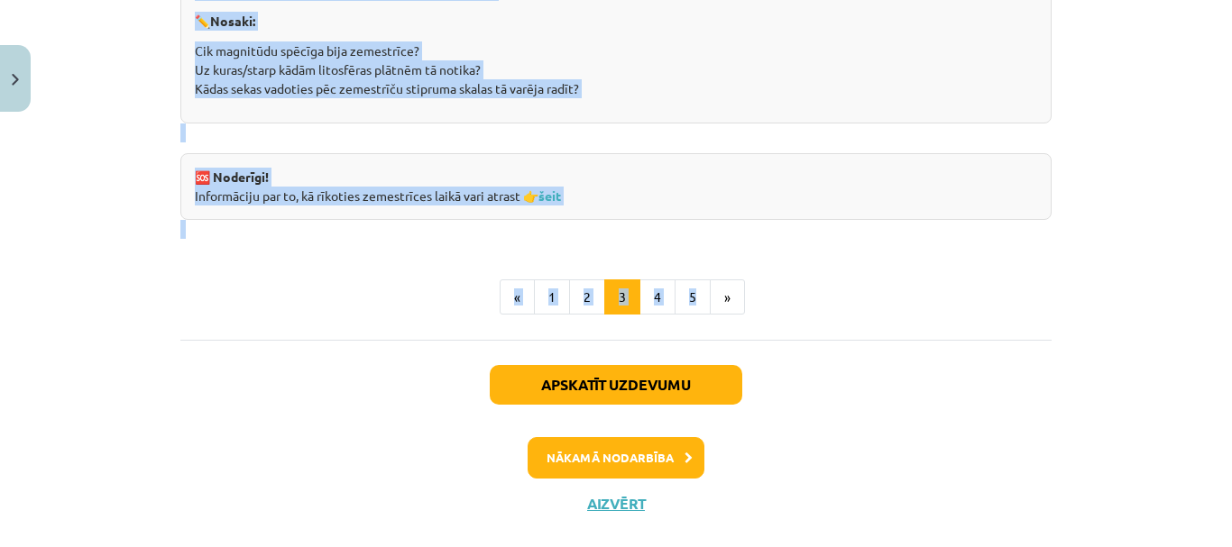
scroll to position [3659, 0]
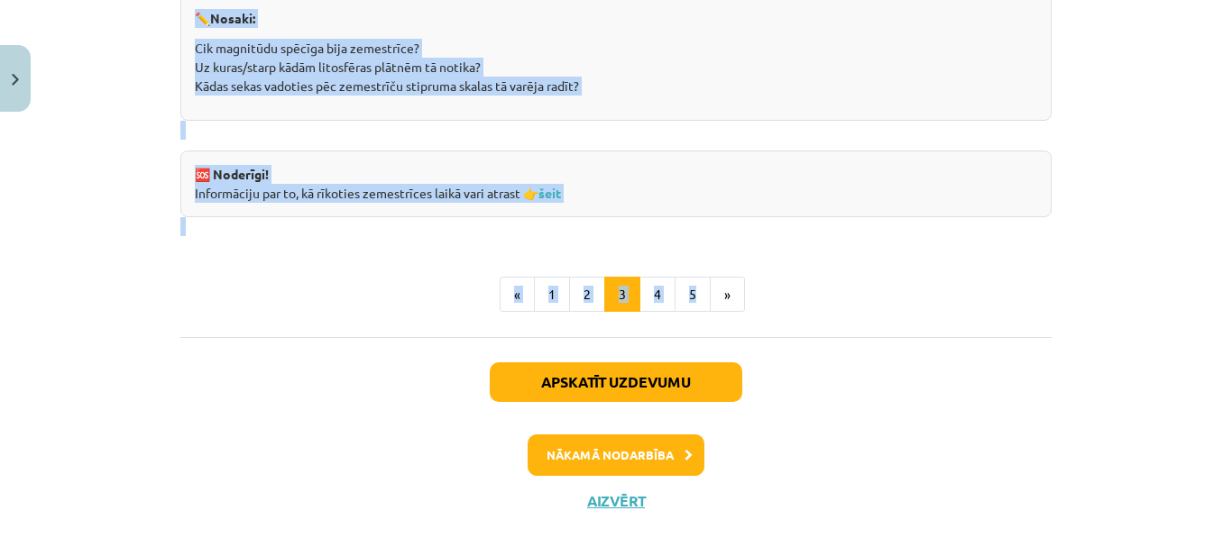
drag, startPoint x: 432, startPoint y: 25, endPoint x: 685, endPoint y: 297, distance: 371.3
copy div "Loremipsum dolo. Sitametcons ad elitsed Doeiusmodt inci ut labor et dolorem ali…"
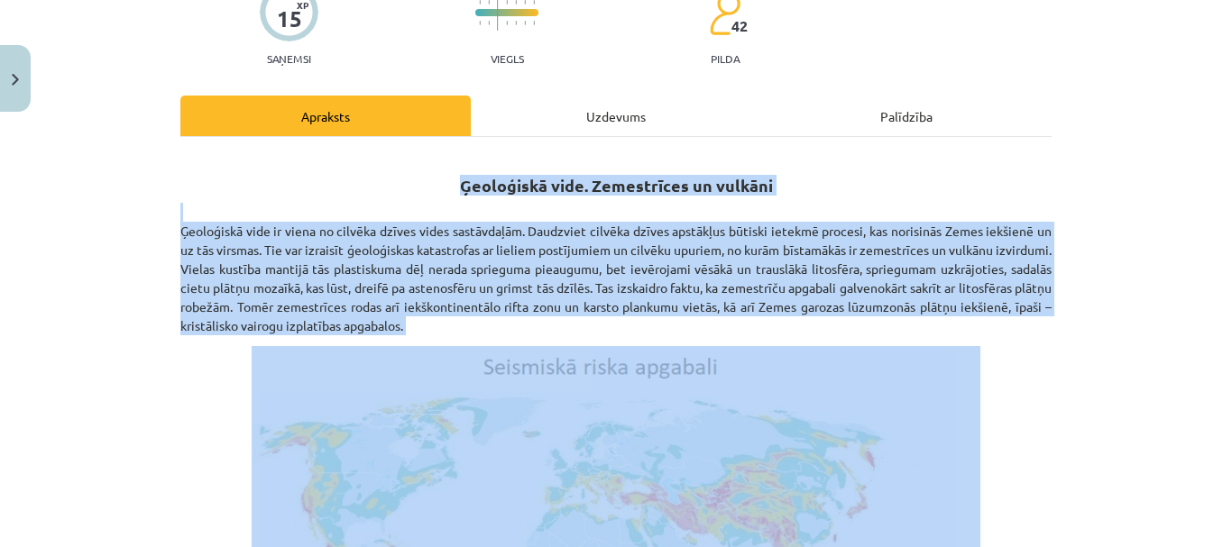
scroll to position [142, 0]
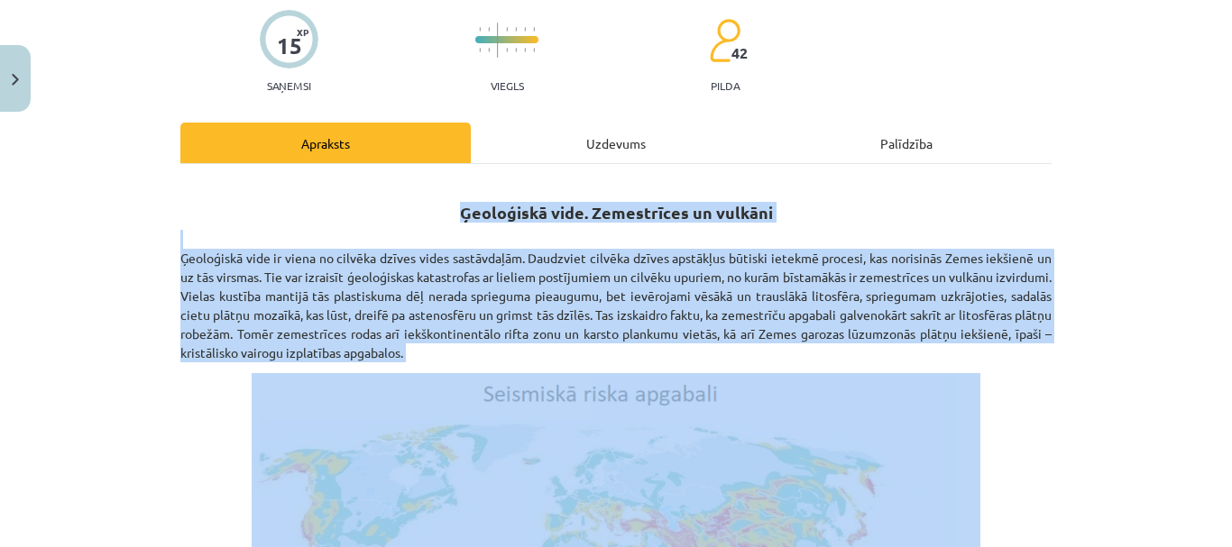
click at [389, 208] on h2 "Ģeoloģiskā vide. Zemestrīces un vulkāni" at bounding box center [615, 202] width 871 height 44
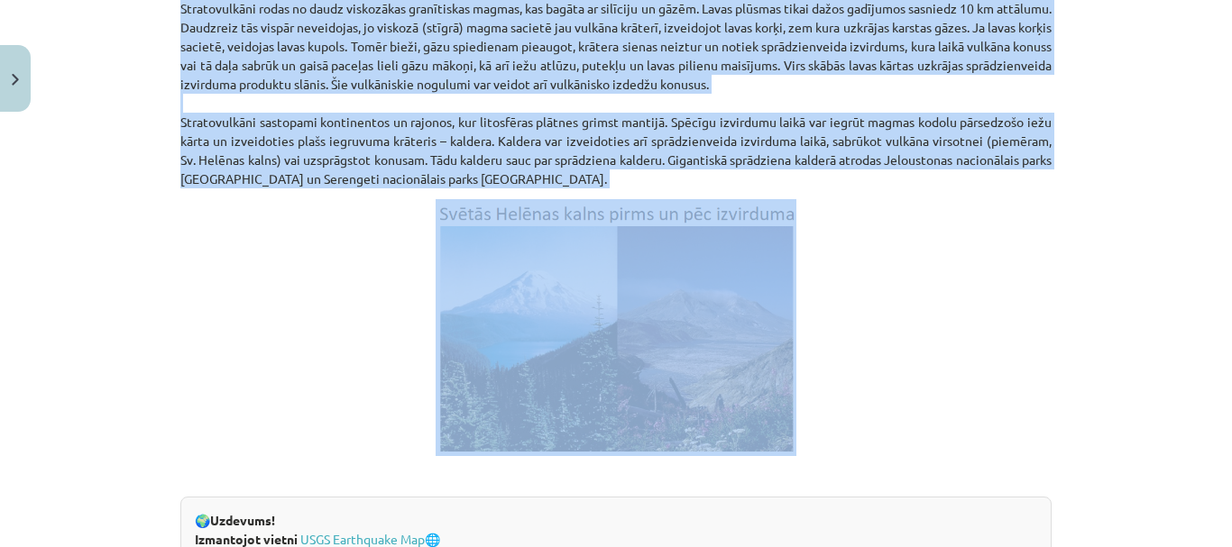
scroll to position [3028, 0]
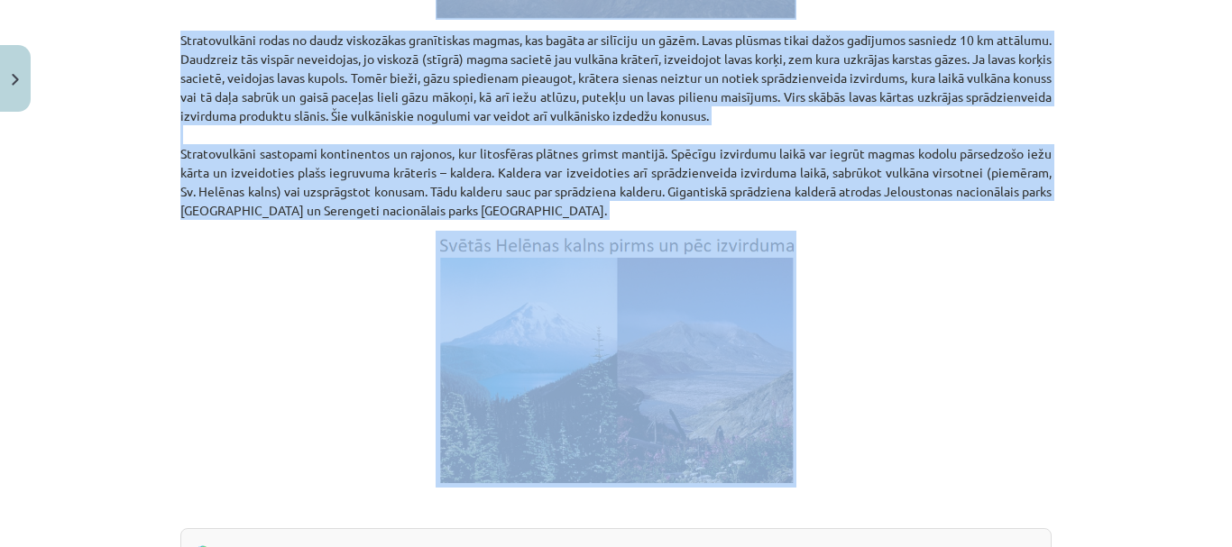
drag, startPoint x: 457, startPoint y: 205, endPoint x: 738, endPoint y: 284, distance: 291.4
copy div "Loremipsum dolo. Sitametcons ad elitsed Doeiusmodt inci ut labor et dolorem ali…"
click at [281, 188] on p "Stratovulkāni rodas no daudz viskozākas granītiskas magmas, kas bagāta ar silīc…" at bounding box center [615, 125] width 871 height 189
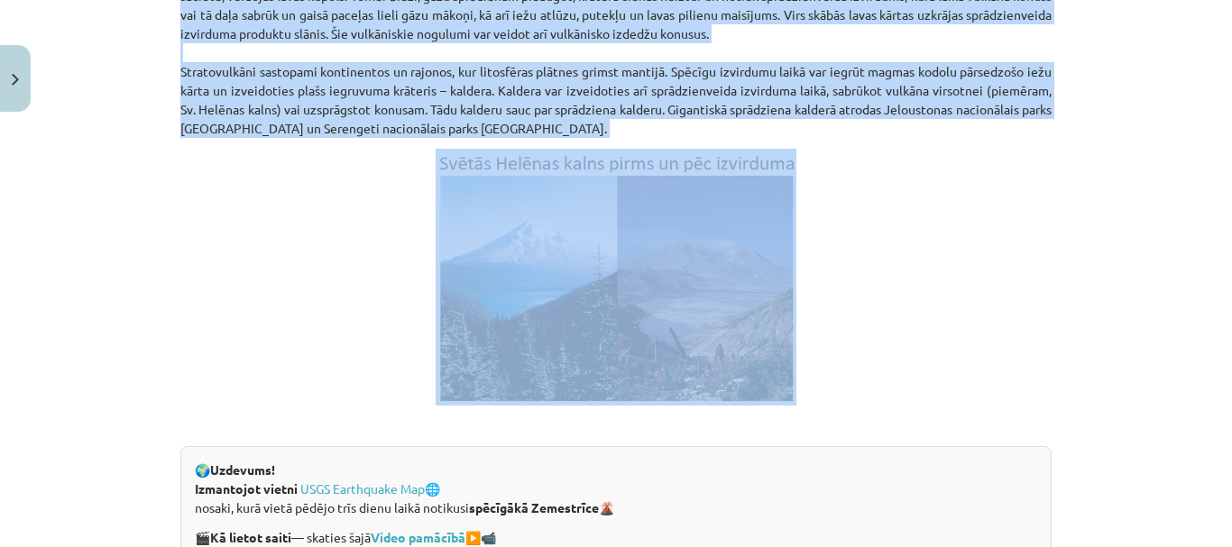
scroll to position [3156, 0]
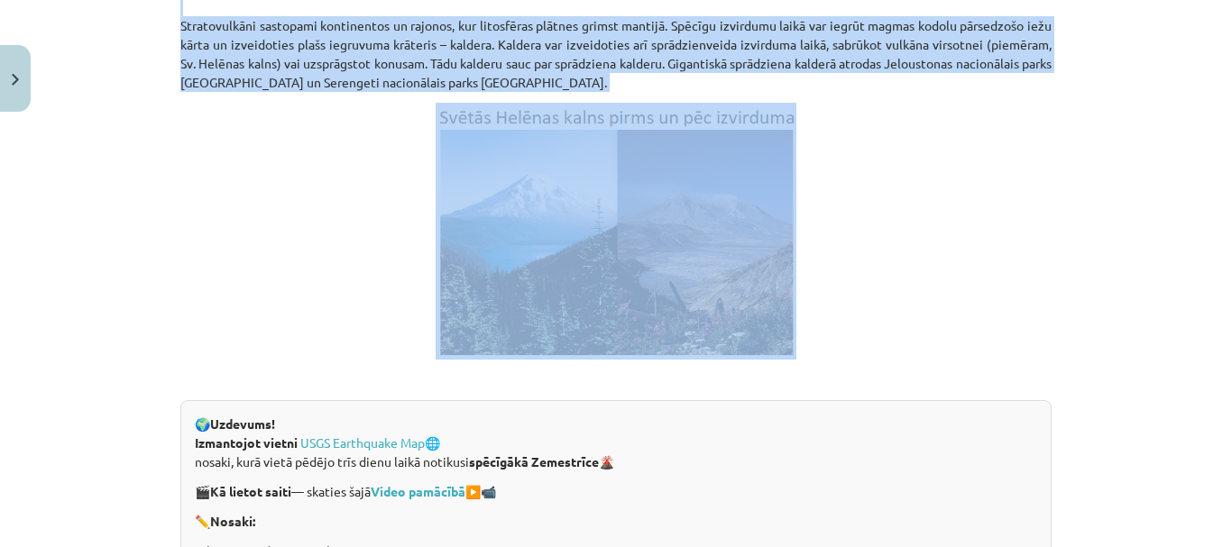
drag, startPoint x: 442, startPoint y: 351, endPoint x: 636, endPoint y: 353, distance: 193.9
copy div "Loremipsum dolo. Sitametcons ad elitsed Doeiusmodt inci ut labor et dolorem ali…"
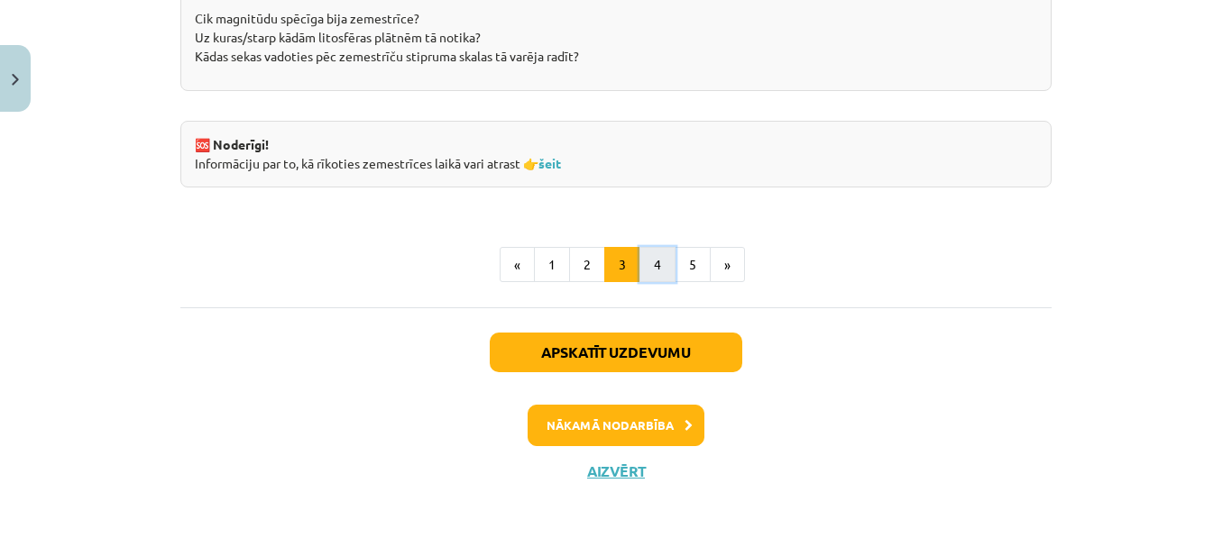
click at [647, 261] on button "4" at bounding box center [657, 265] width 36 height 36
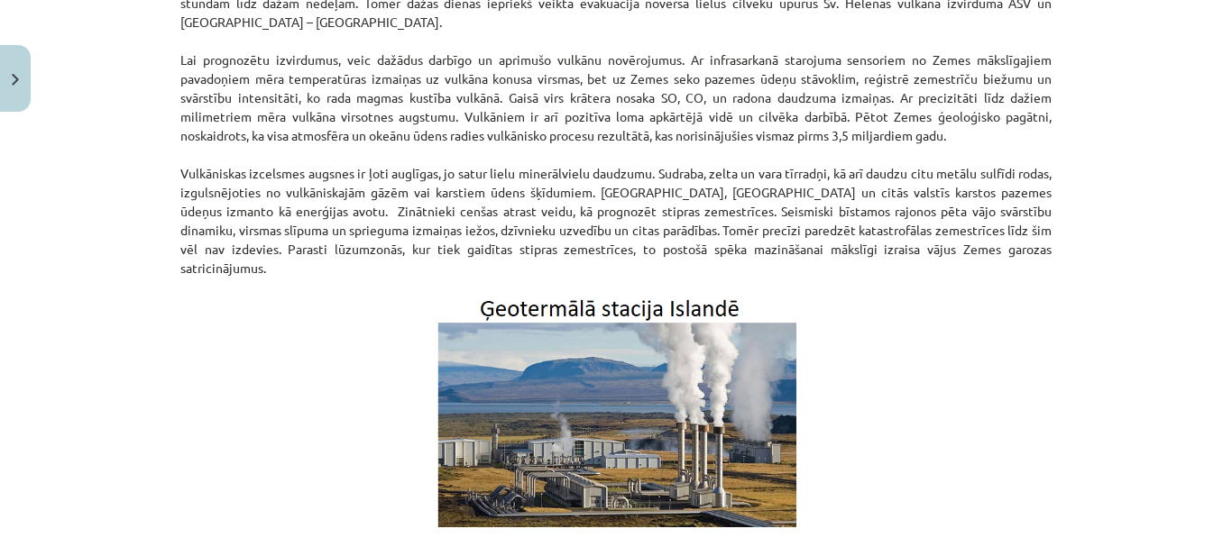
scroll to position [593, 0]
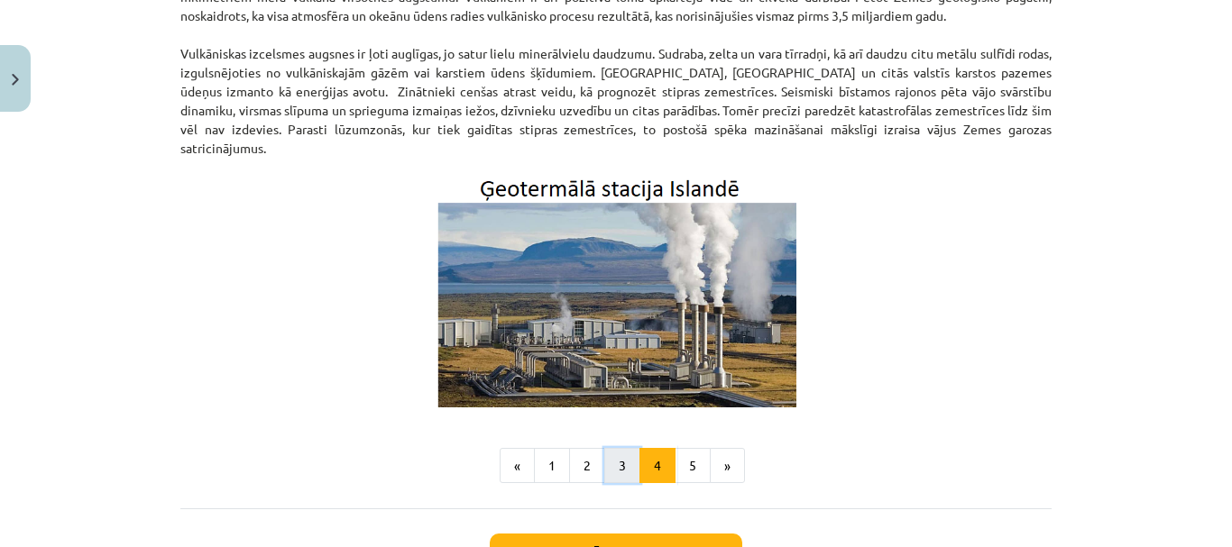
click at [617, 464] on button "3" at bounding box center [622, 466] width 36 height 36
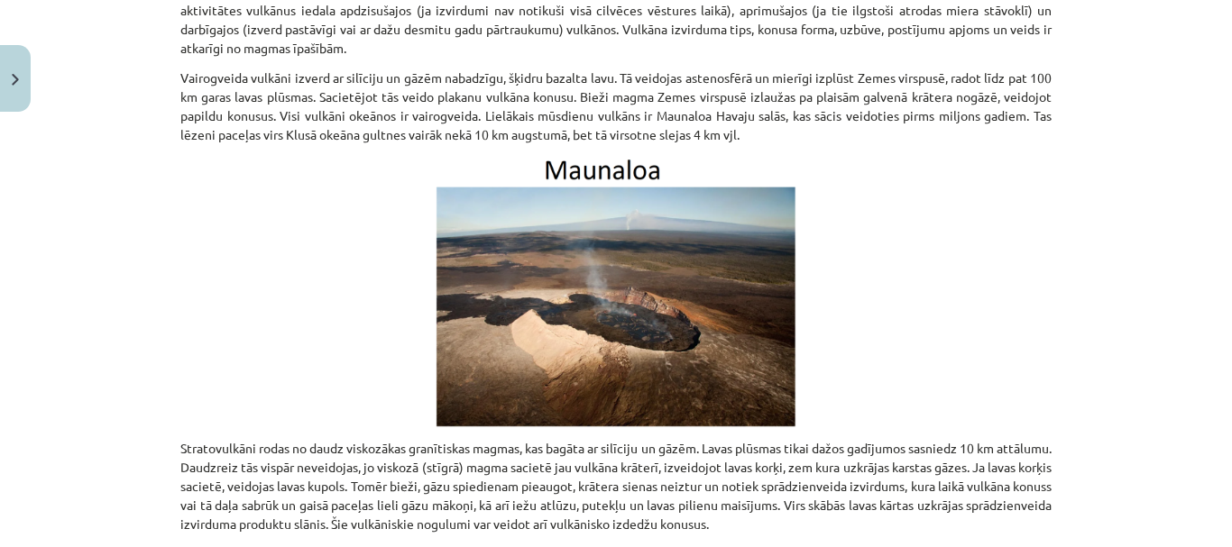
scroll to position [2577, 0]
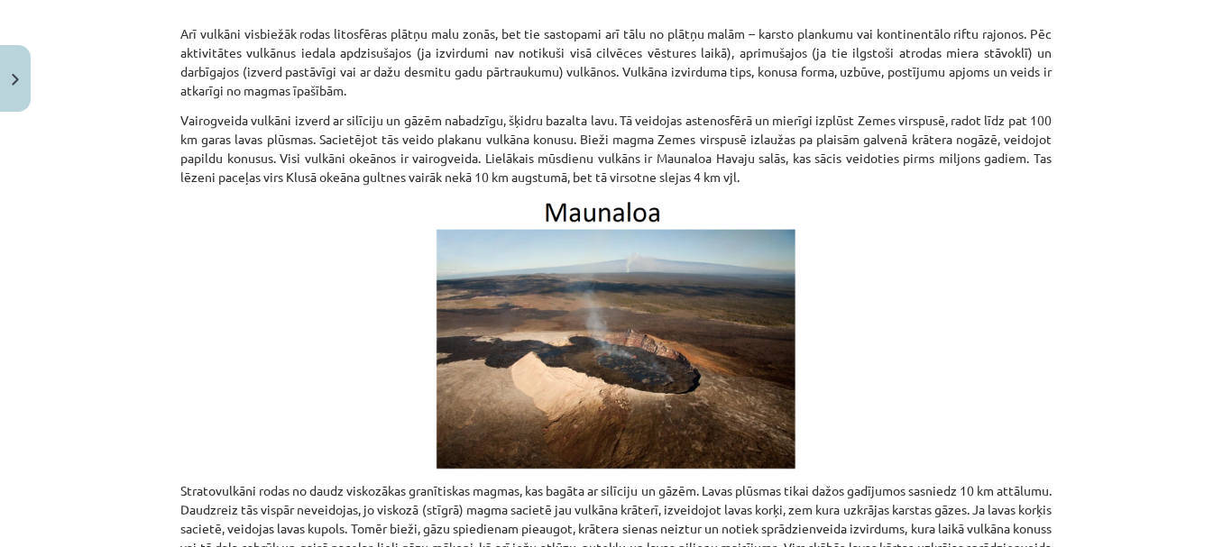
click at [621, 215] on img at bounding box center [615, 333] width 361 height 273
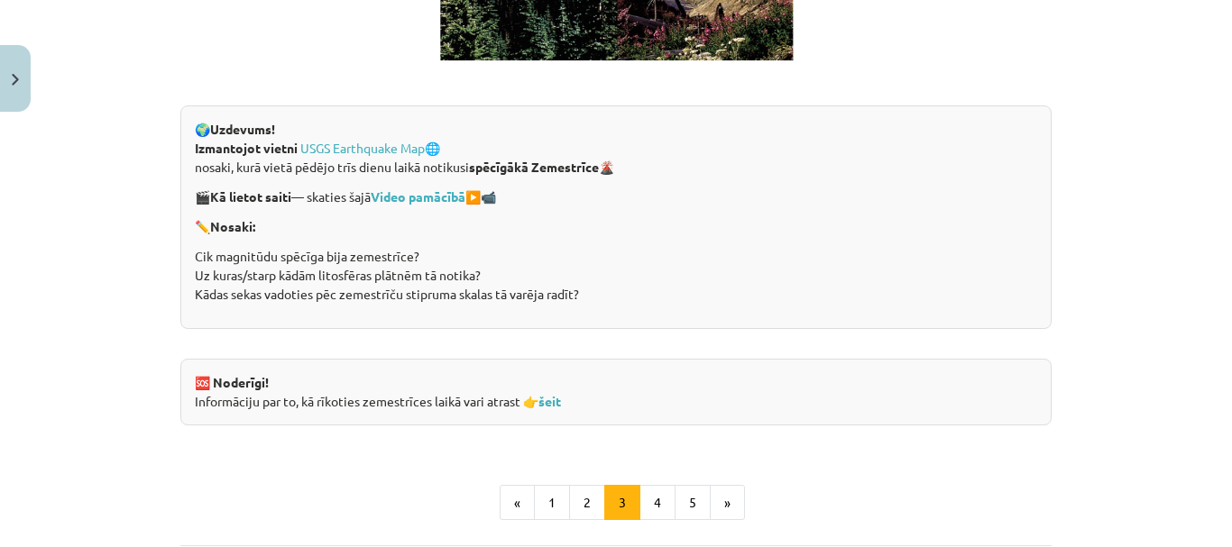
scroll to position [3478, 0]
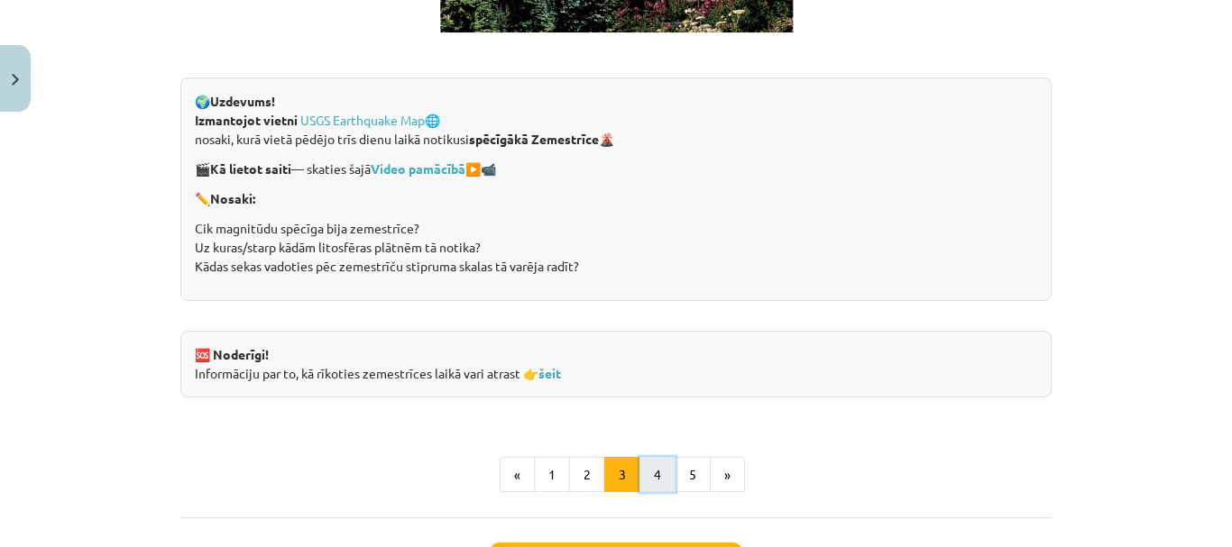
click at [648, 472] on button "4" at bounding box center [657, 475] width 36 height 36
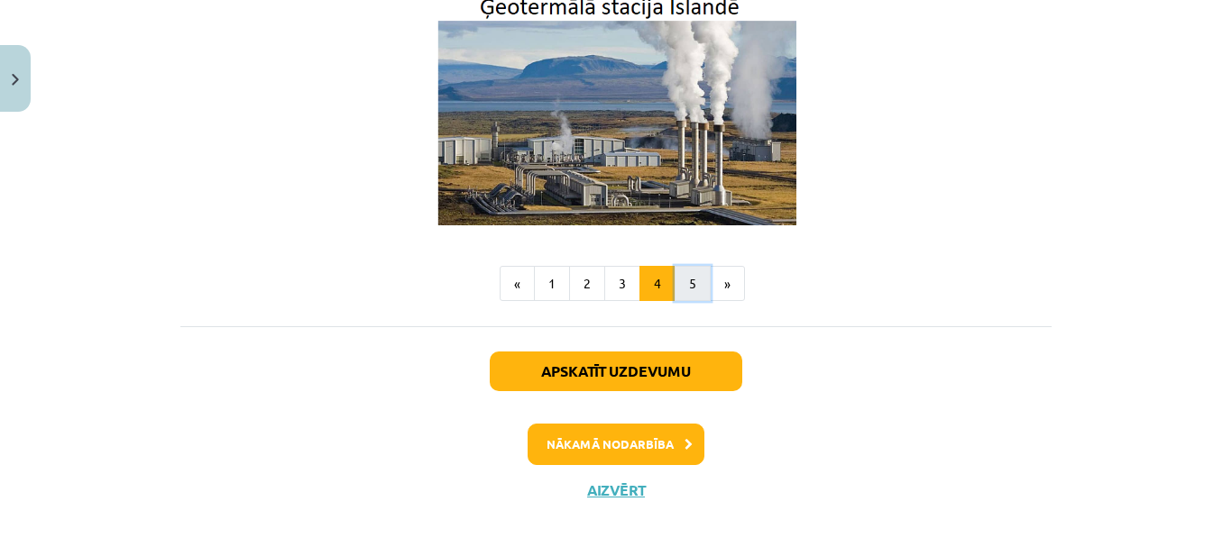
click at [683, 277] on button "5" at bounding box center [692, 284] width 36 height 36
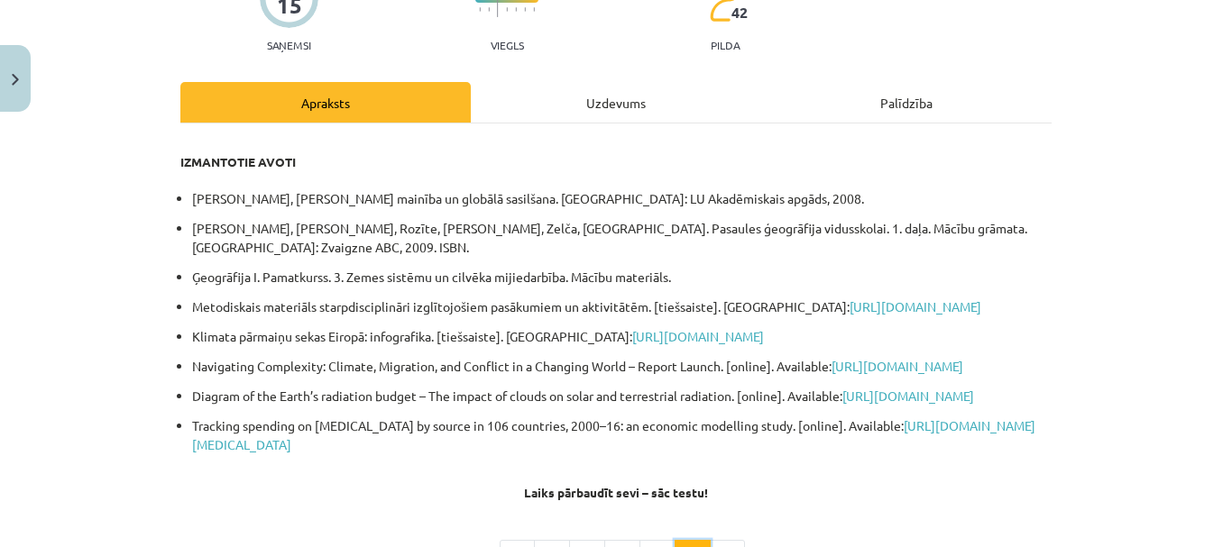
scroll to position [0, 0]
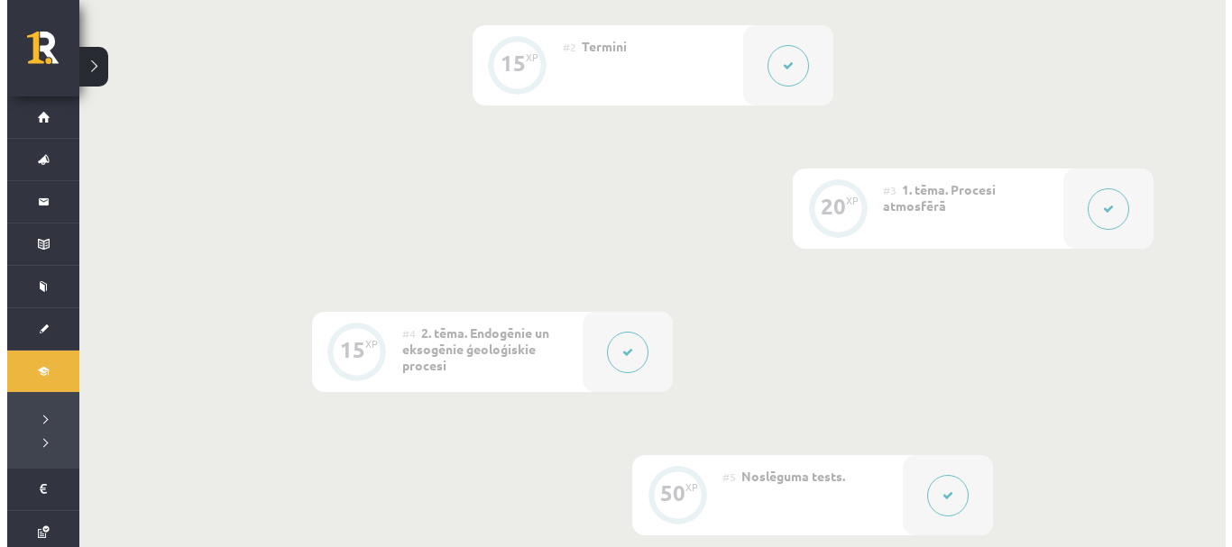
scroll to position [721, 0]
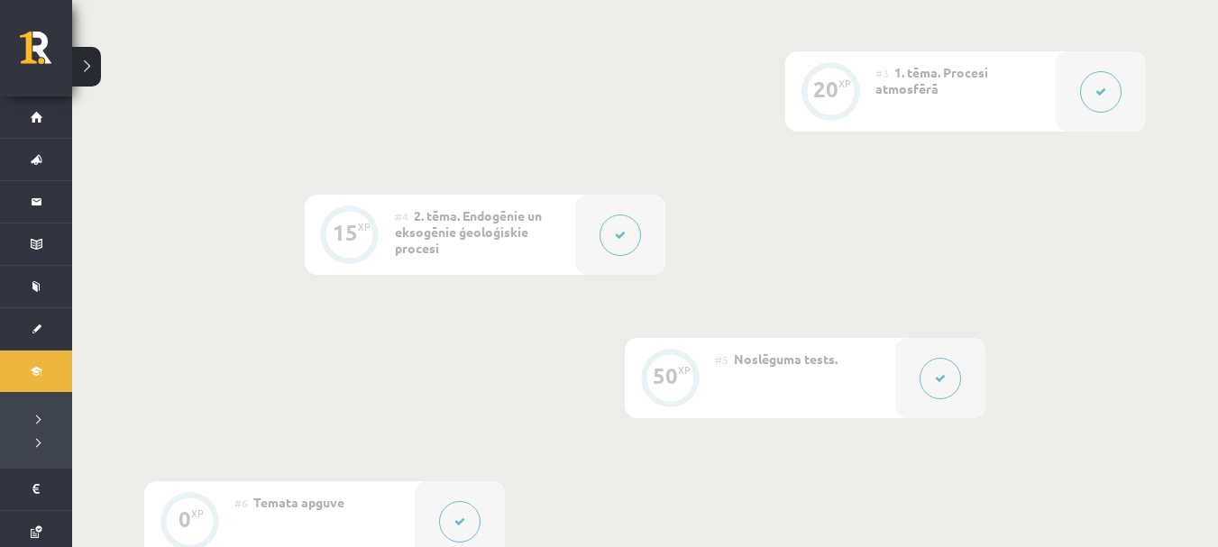
click at [1090, 80] on button at bounding box center [1100, 91] width 41 height 41
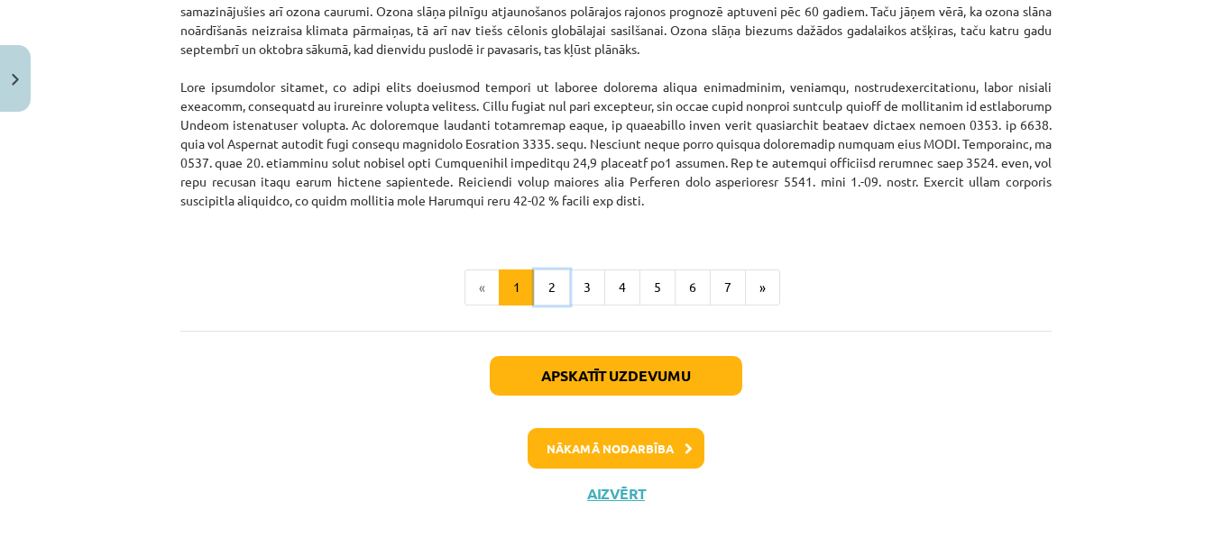
click at [542, 288] on button "2" at bounding box center [552, 288] width 36 height 36
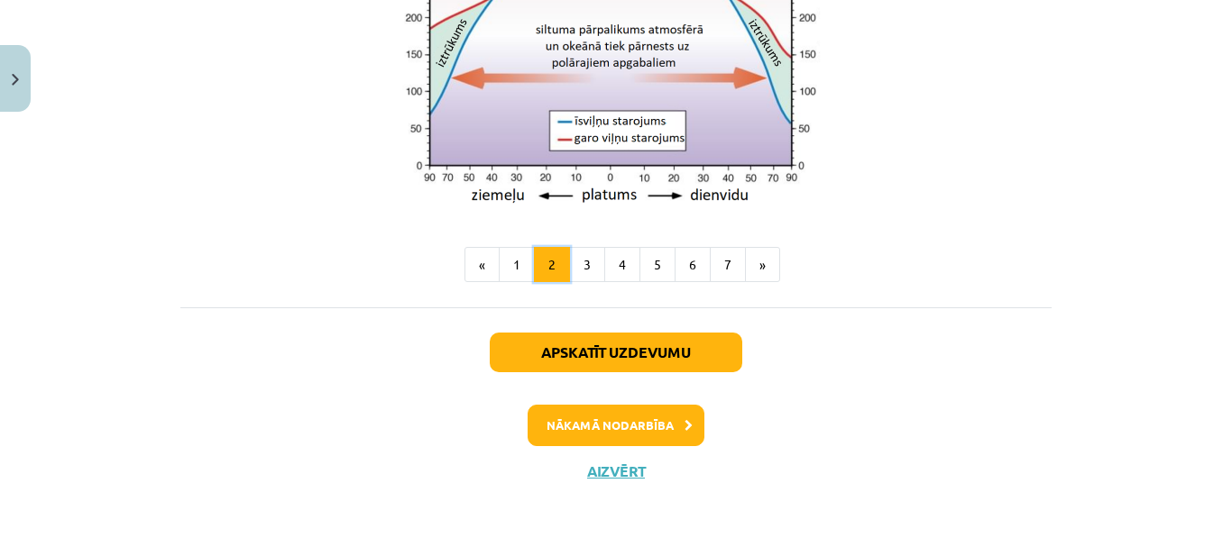
scroll to position [1774, 0]
click at [583, 267] on button "3" at bounding box center [587, 265] width 36 height 36
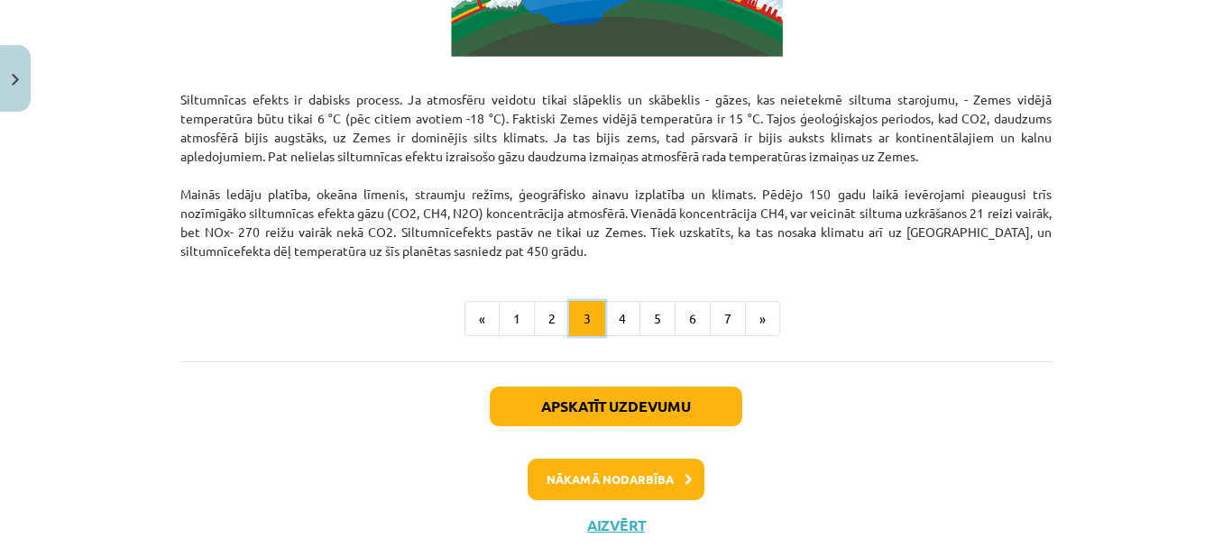
scroll to position [1296, 0]
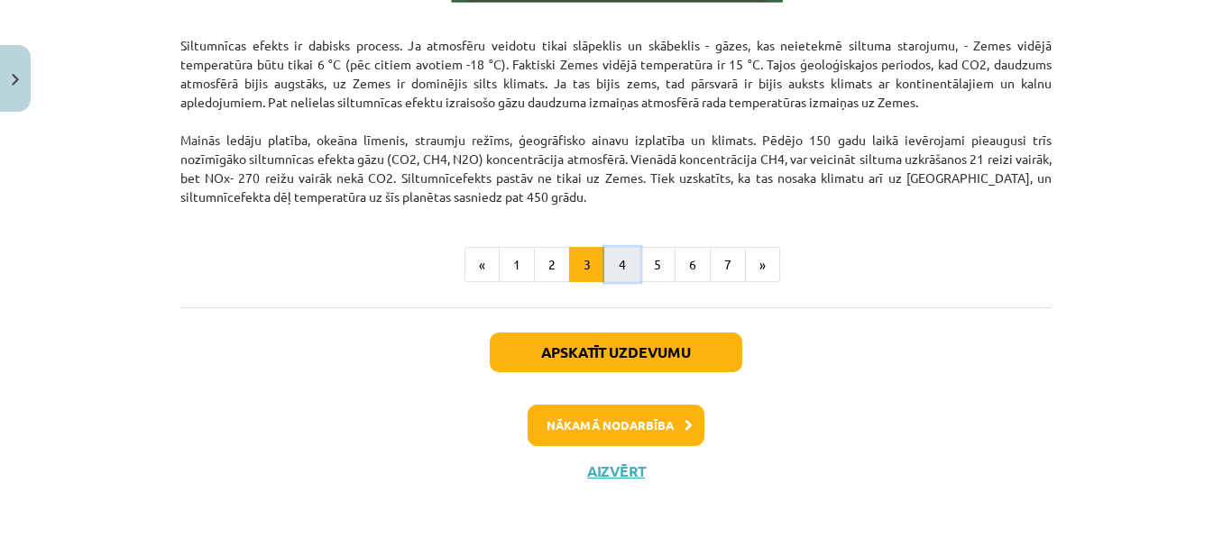
click at [607, 260] on button "4" at bounding box center [622, 265] width 36 height 36
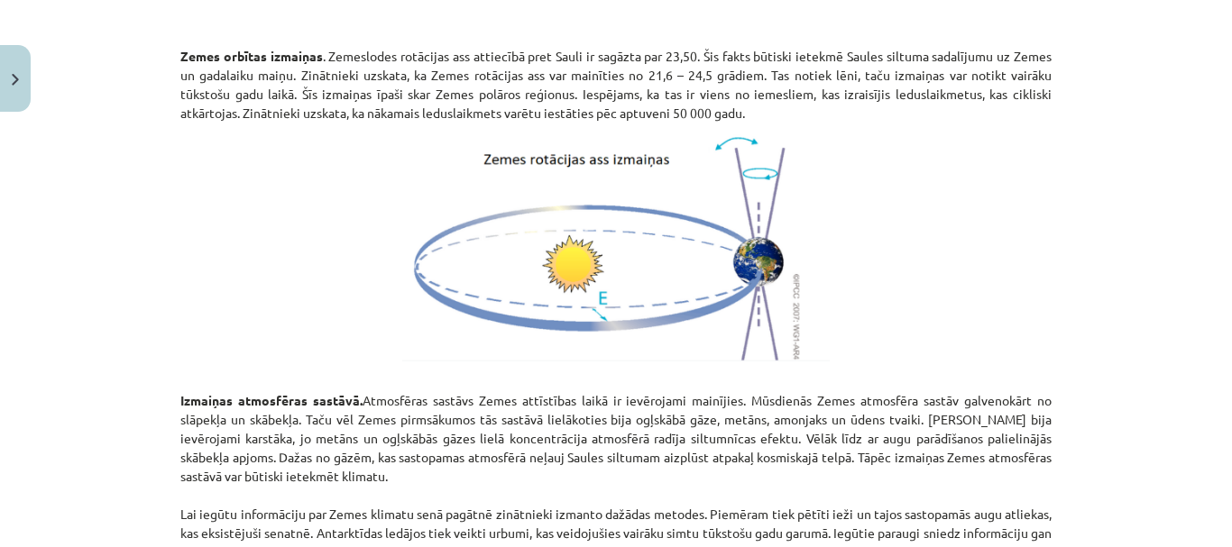
scroll to position [1946, 0]
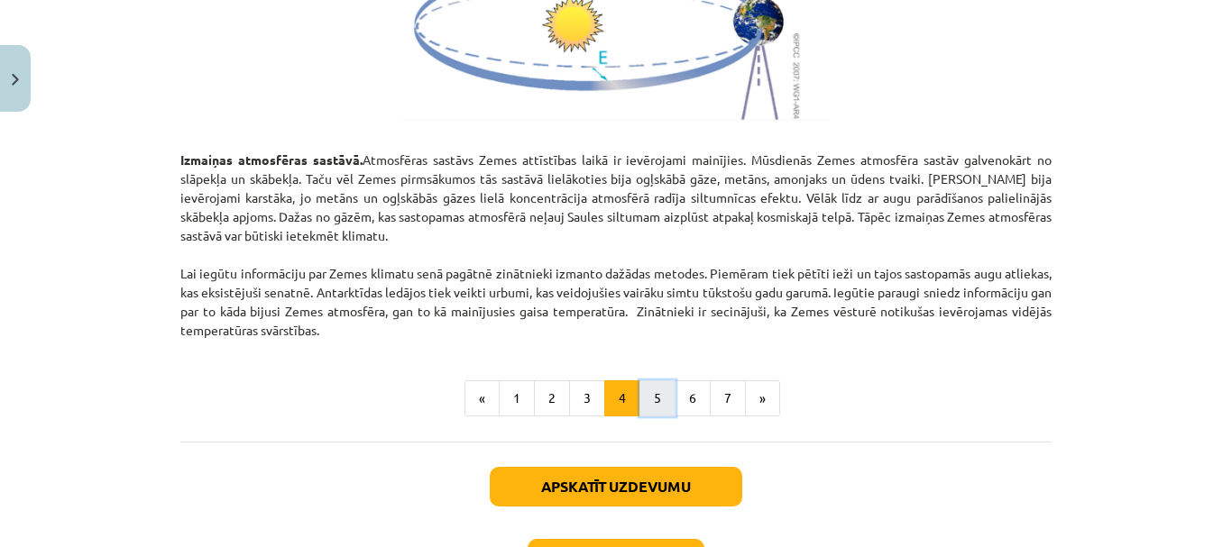
click at [642, 407] on button "5" at bounding box center [657, 398] width 36 height 36
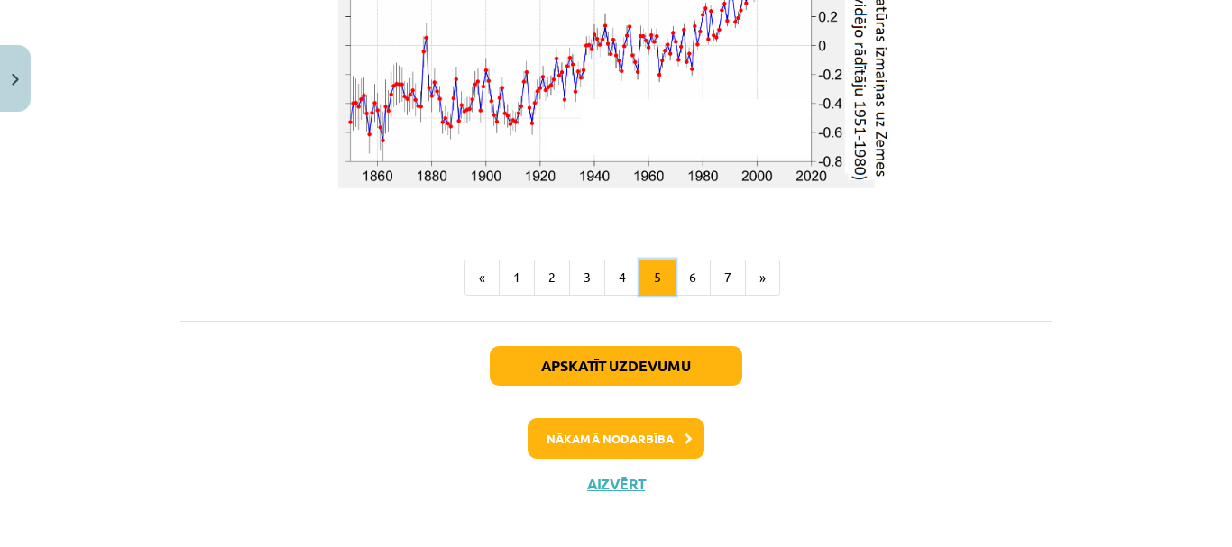
scroll to position [3255, 0]
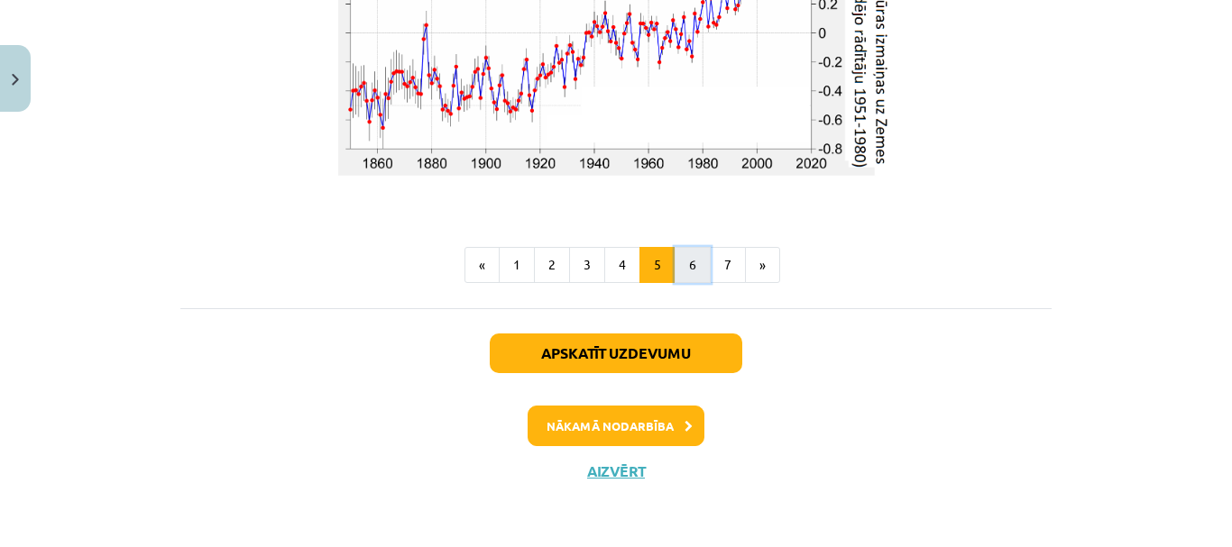
click at [692, 254] on button "6" at bounding box center [692, 265] width 36 height 36
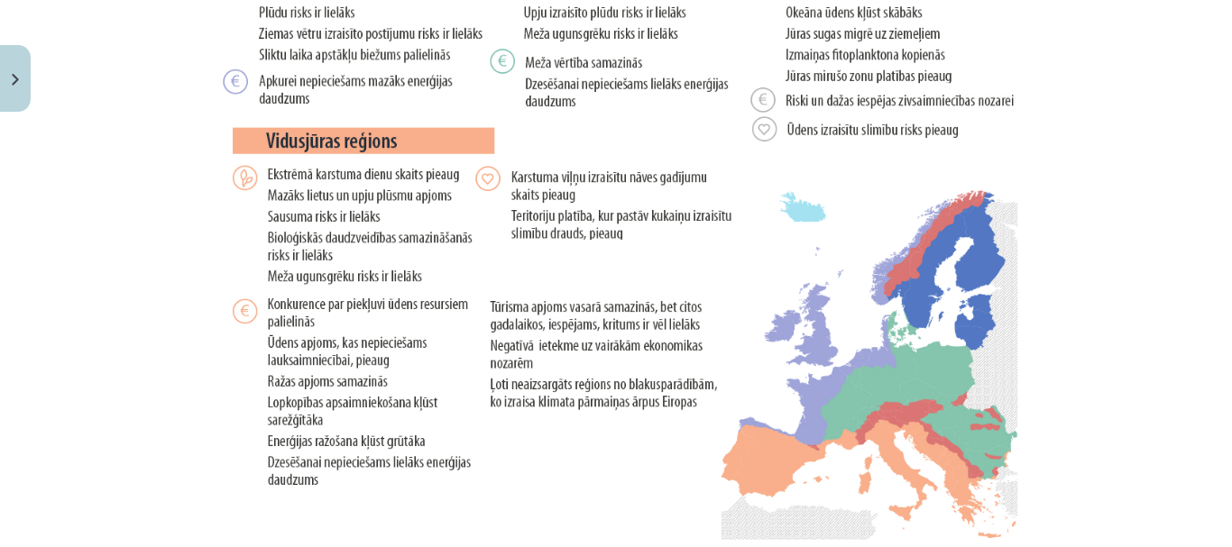
scroll to position [3852, 0]
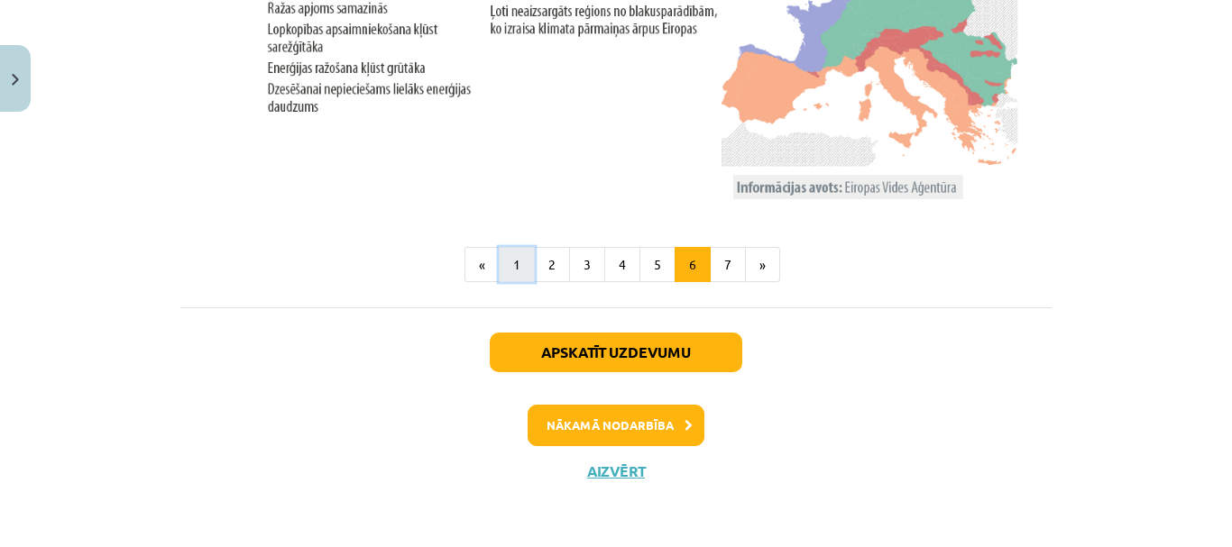
click at [501, 275] on button "1" at bounding box center [517, 265] width 36 height 36
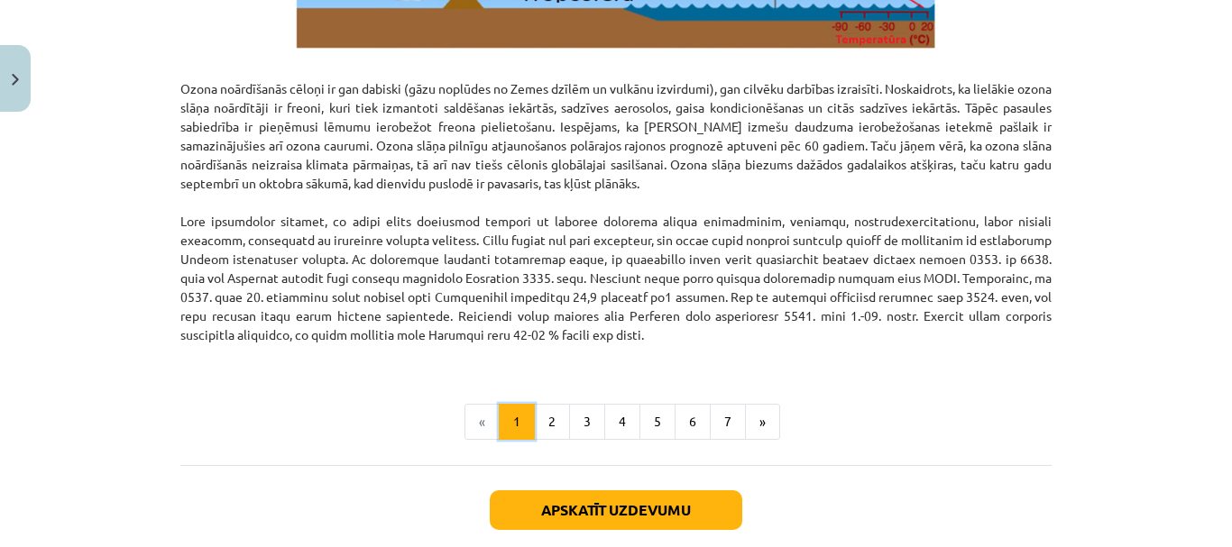
scroll to position [2457, 0]
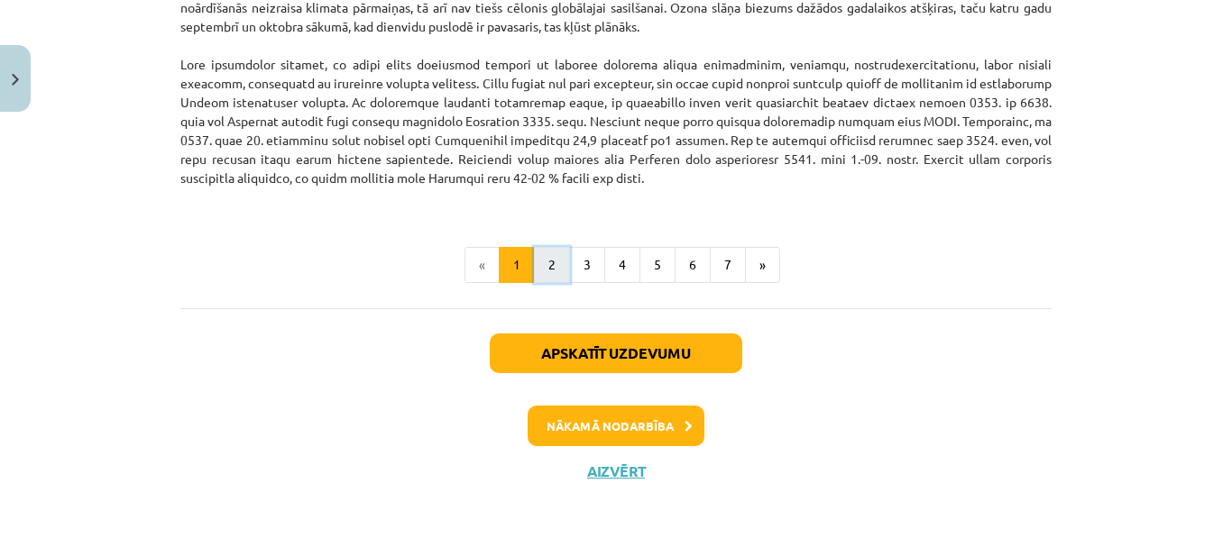
click at [544, 270] on button "2" at bounding box center [552, 265] width 36 height 36
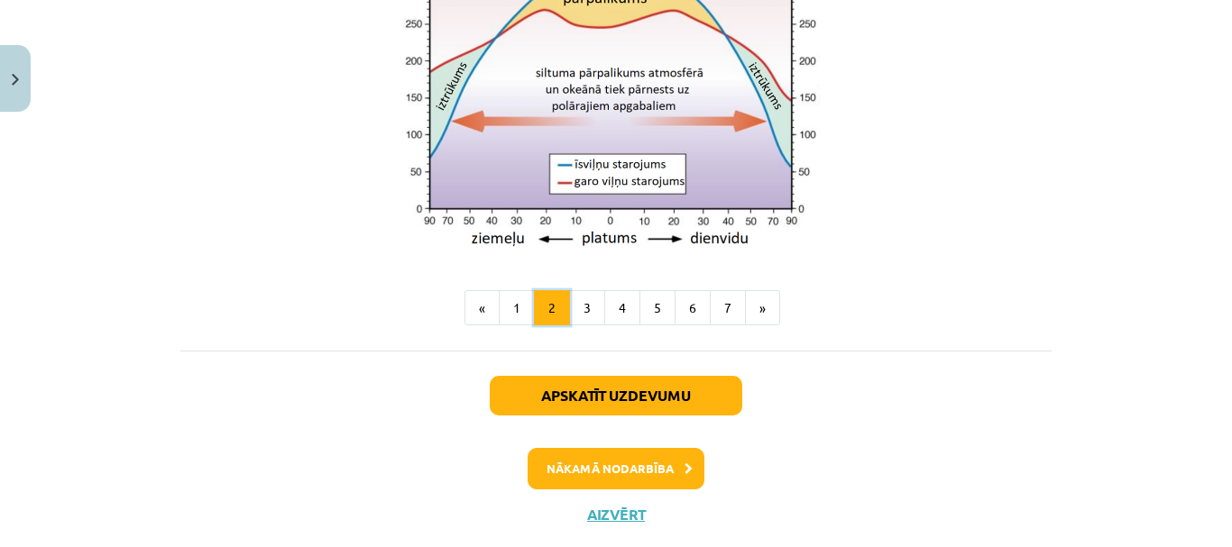
scroll to position [1774, 0]
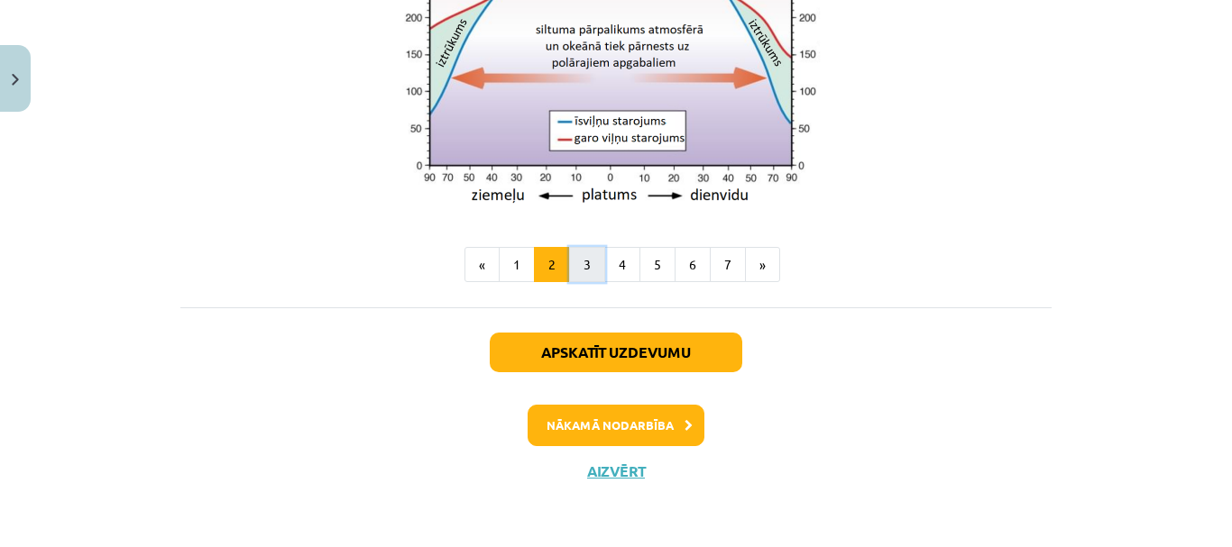
click at [572, 264] on button "3" at bounding box center [587, 265] width 36 height 36
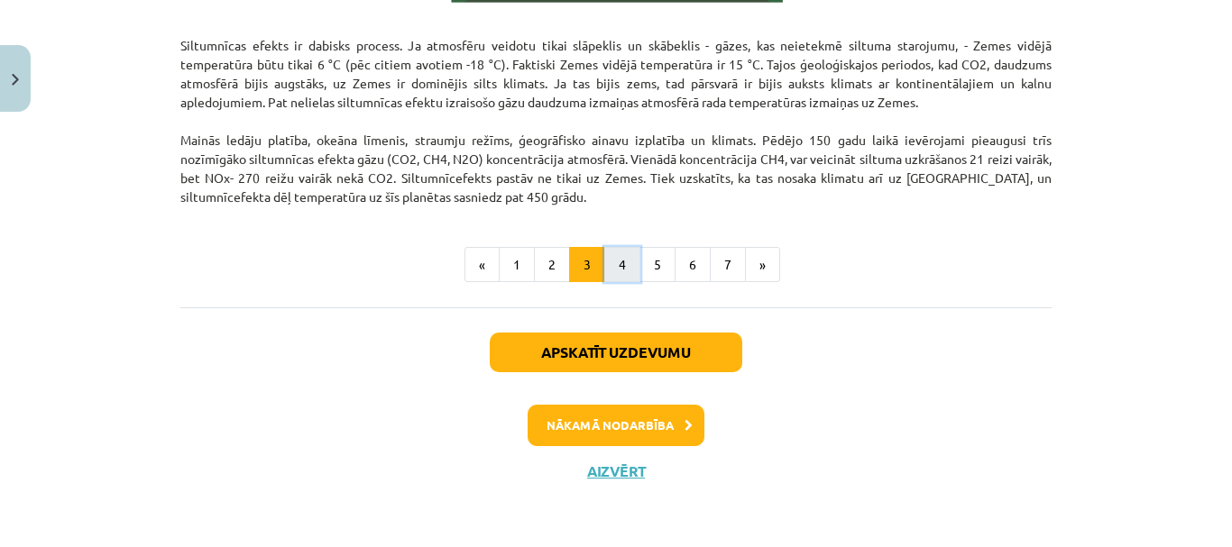
click at [623, 265] on button "4" at bounding box center [622, 265] width 36 height 36
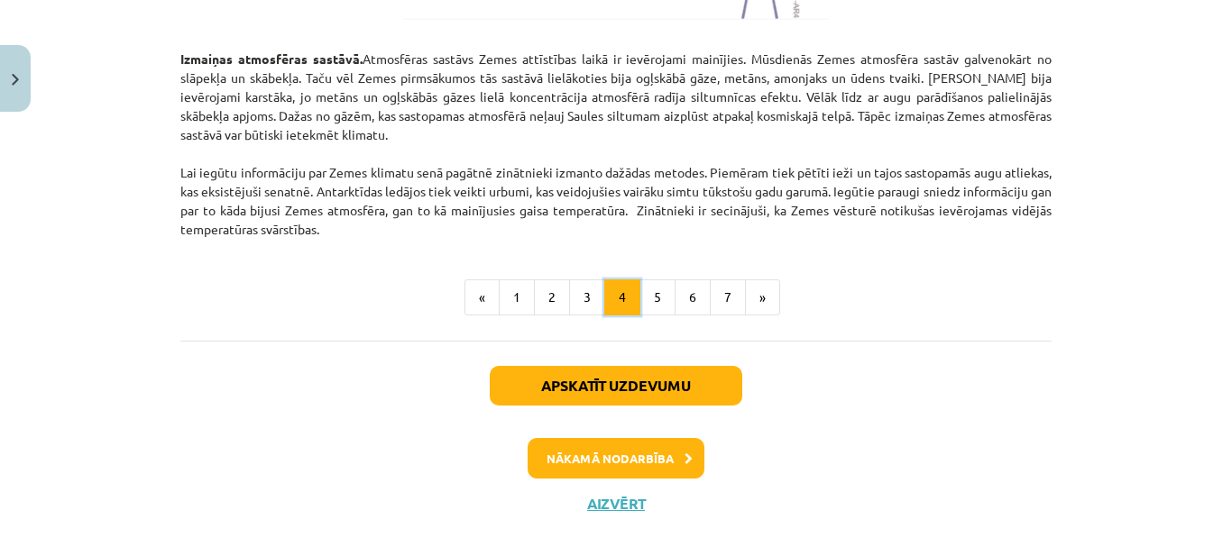
scroll to position [2259, 0]
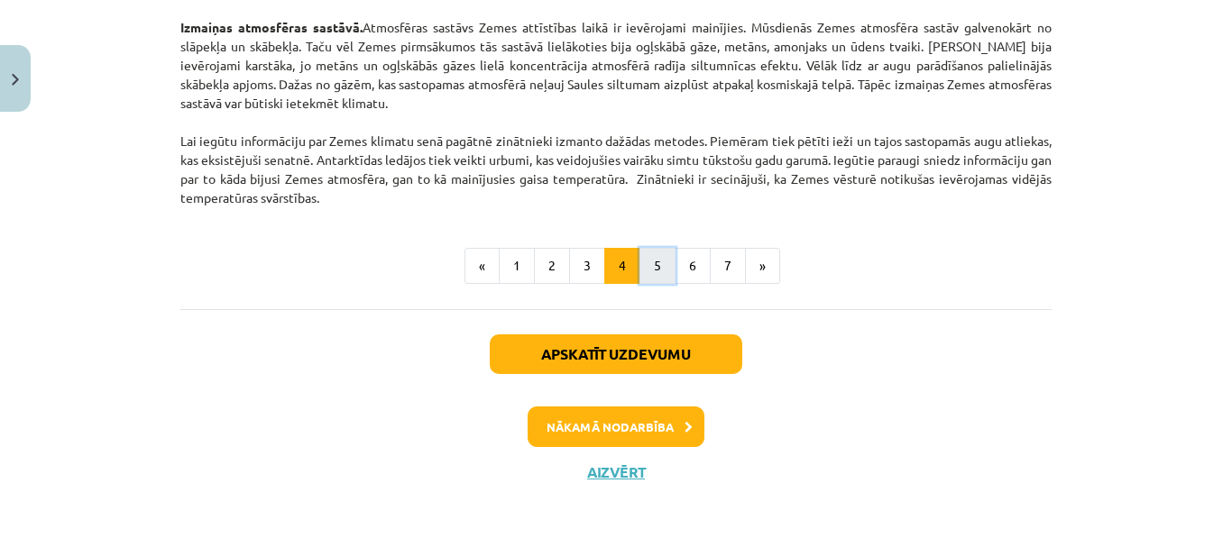
click at [639, 255] on button "5" at bounding box center [657, 266] width 36 height 36
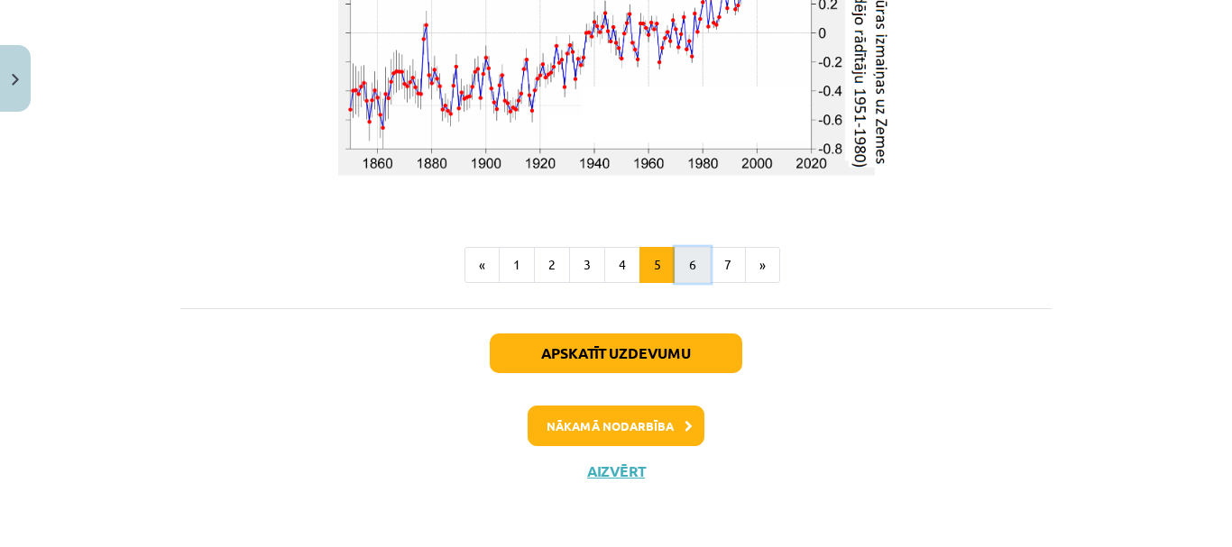
click at [686, 260] on button "6" at bounding box center [692, 265] width 36 height 36
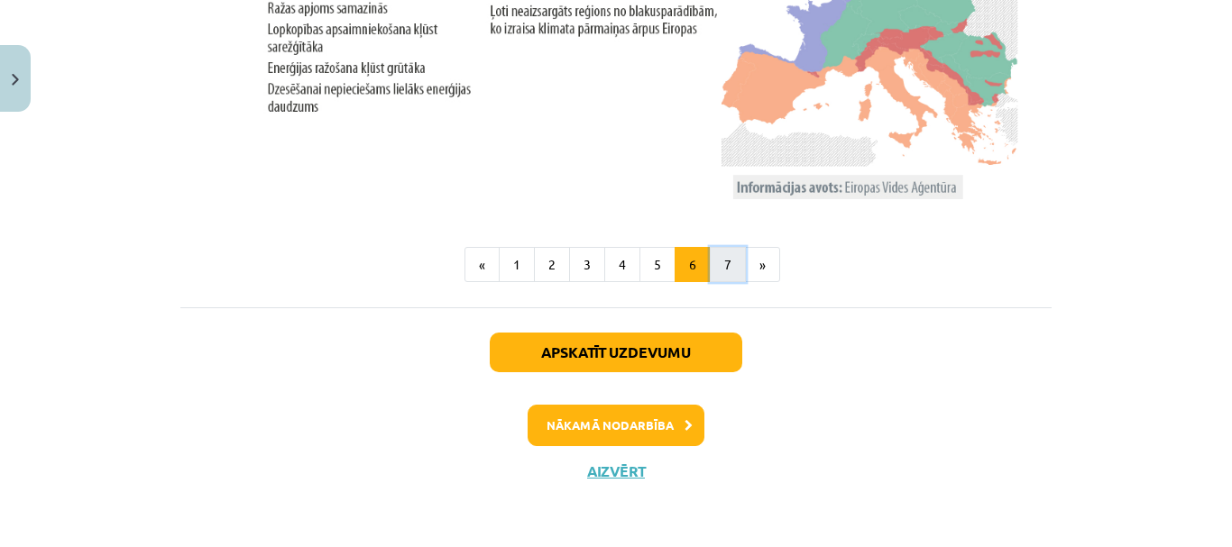
click at [713, 265] on button "7" at bounding box center [728, 265] width 36 height 36
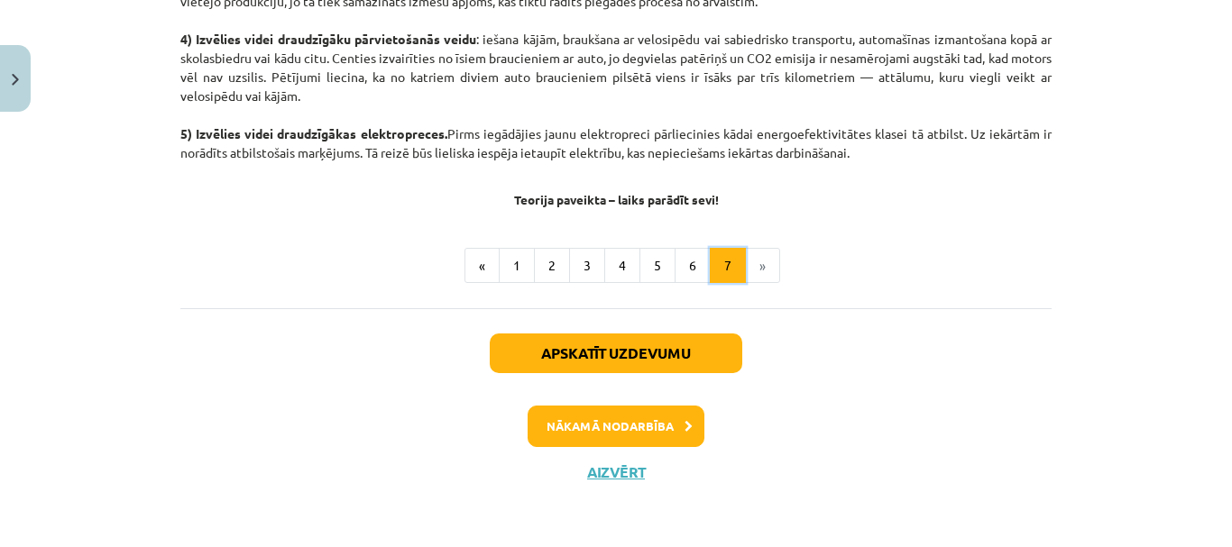
click at [737, 254] on button "7" at bounding box center [728, 266] width 36 height 36
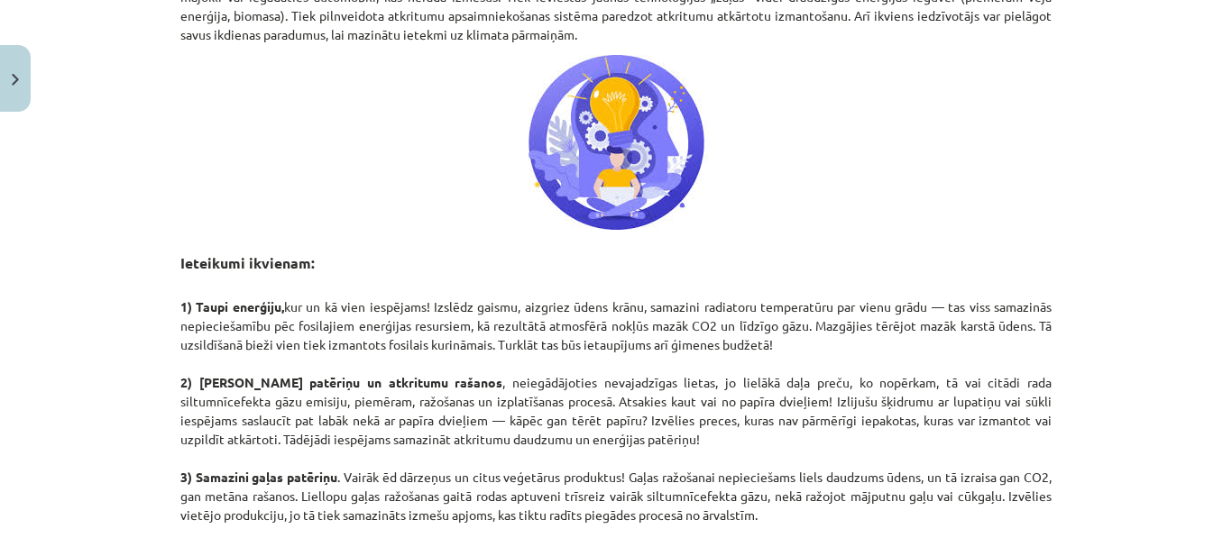
scroll to position [1145, 0]
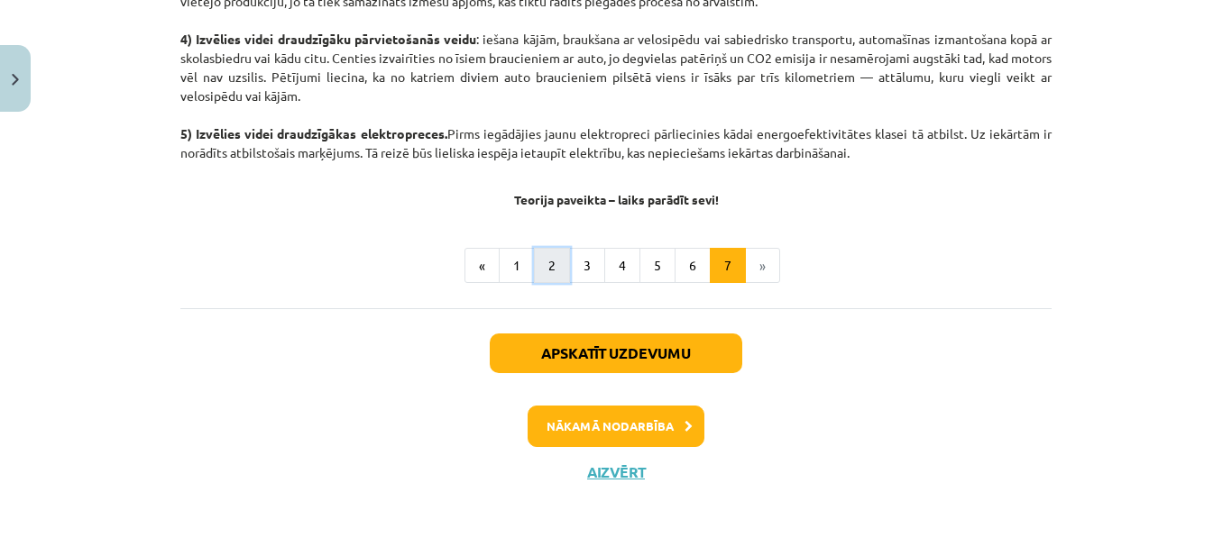
click at [544, 273] on button "2" at bounding box center [552, 266] width 36 height 36
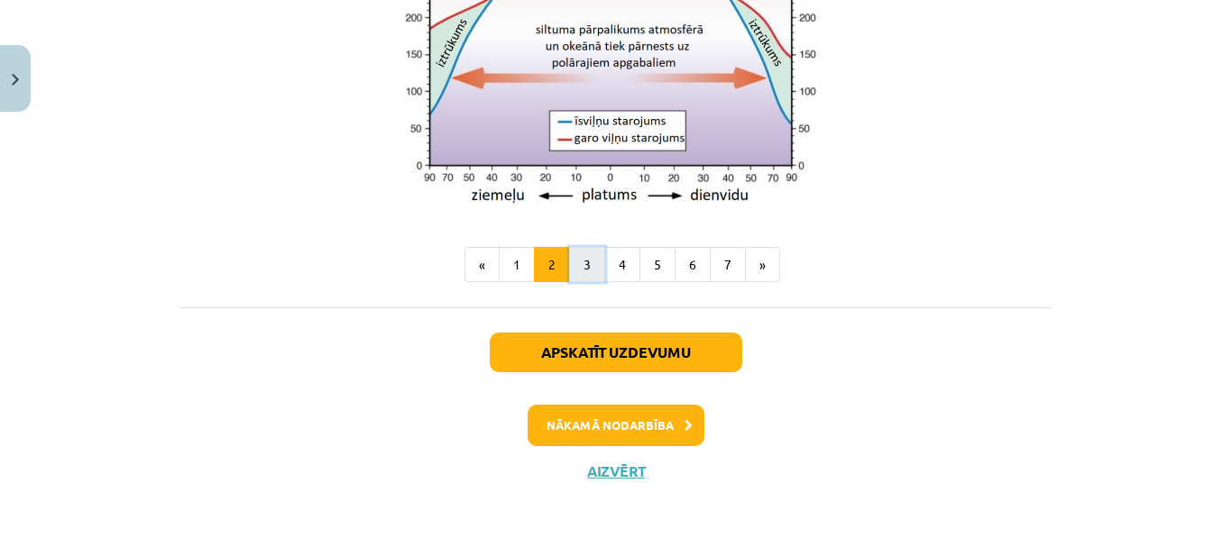
click at [569, 275] on button "3" at bounding box center [587, 265] width 36 height 36
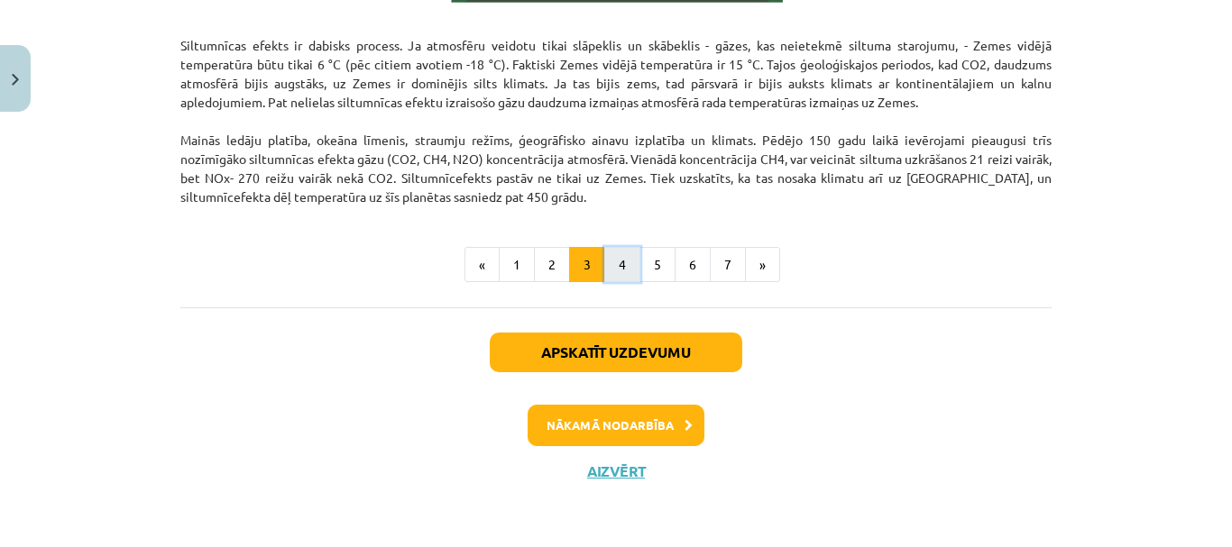
click at [613, 252] on button "4" at bounding box center [622, 265] width 36 height 36
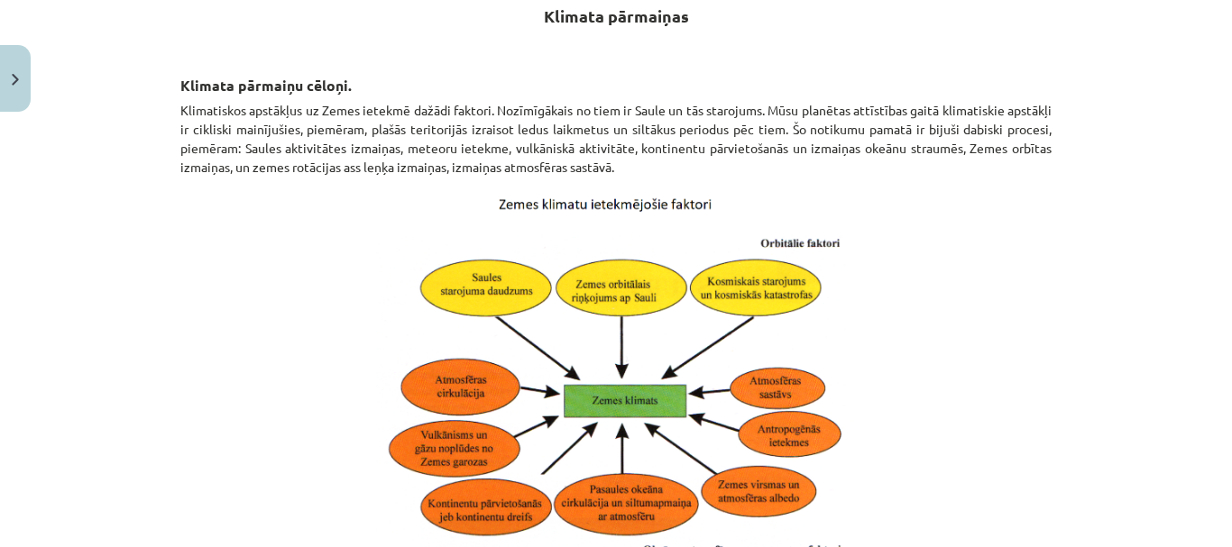
scroll to position [323, 0]
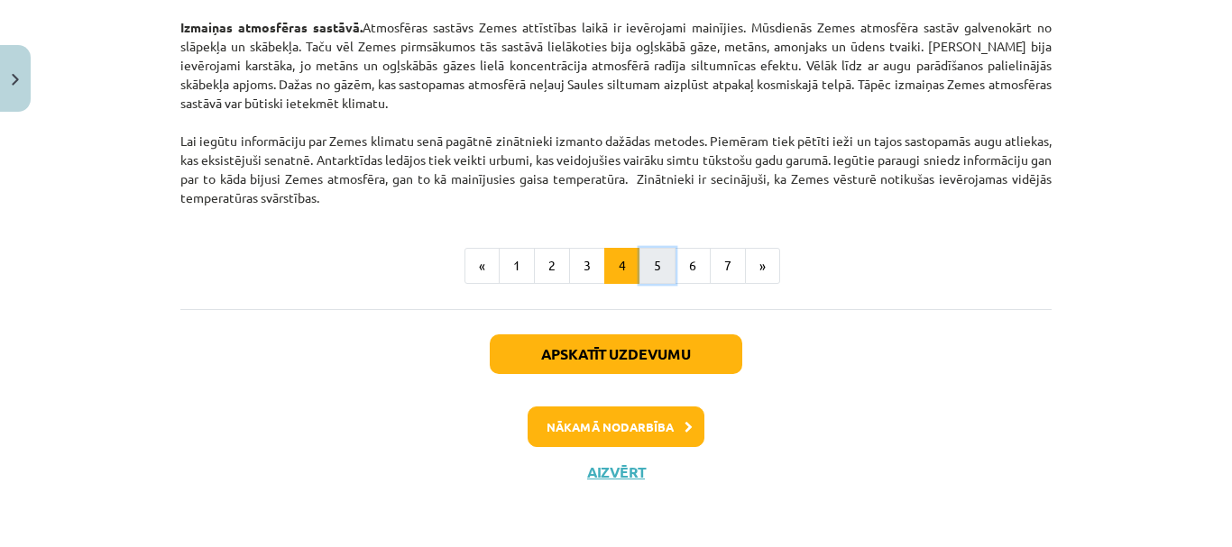
click at [653, 266] on button "5" at bounding box center [657, 266] width 36 height 36
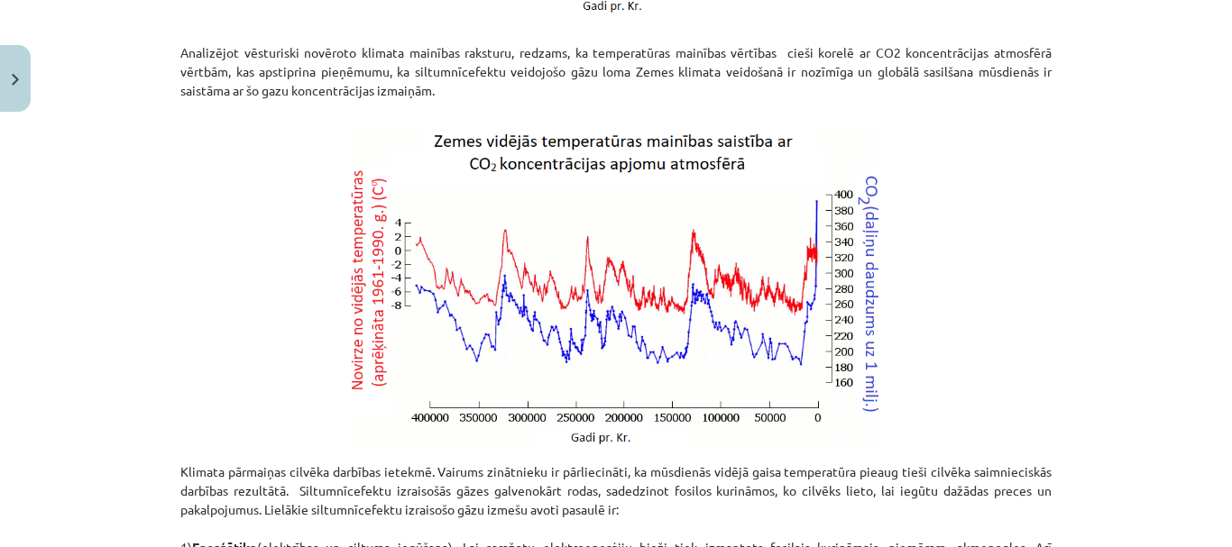
scroll to position [683, 0]
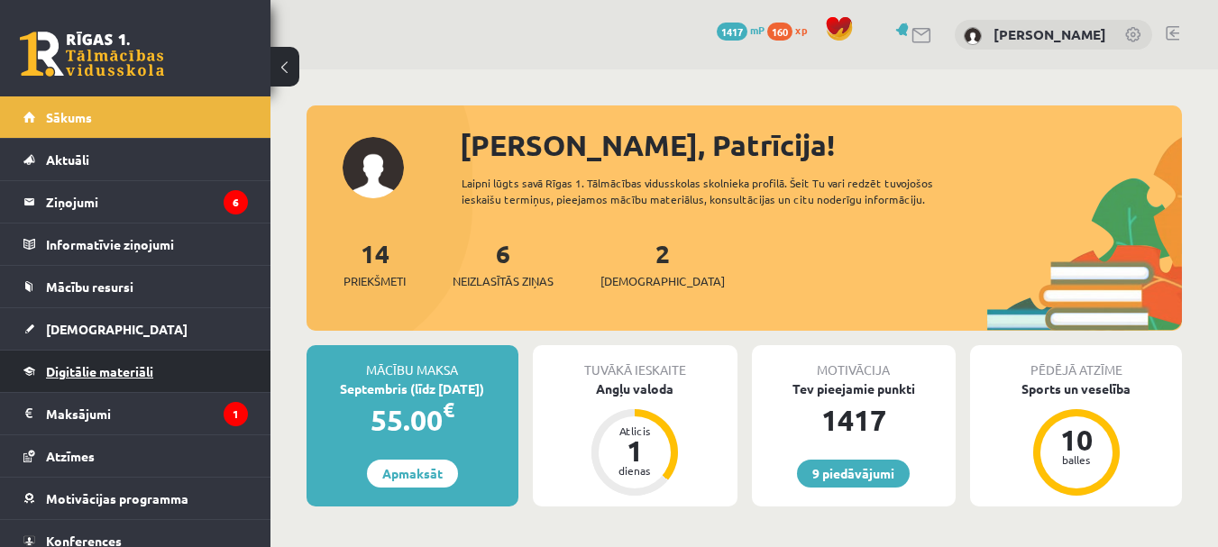
click at [54, 377] on span "Digitālie materiāli" at bounding box center [99, 371] width 107 height 16
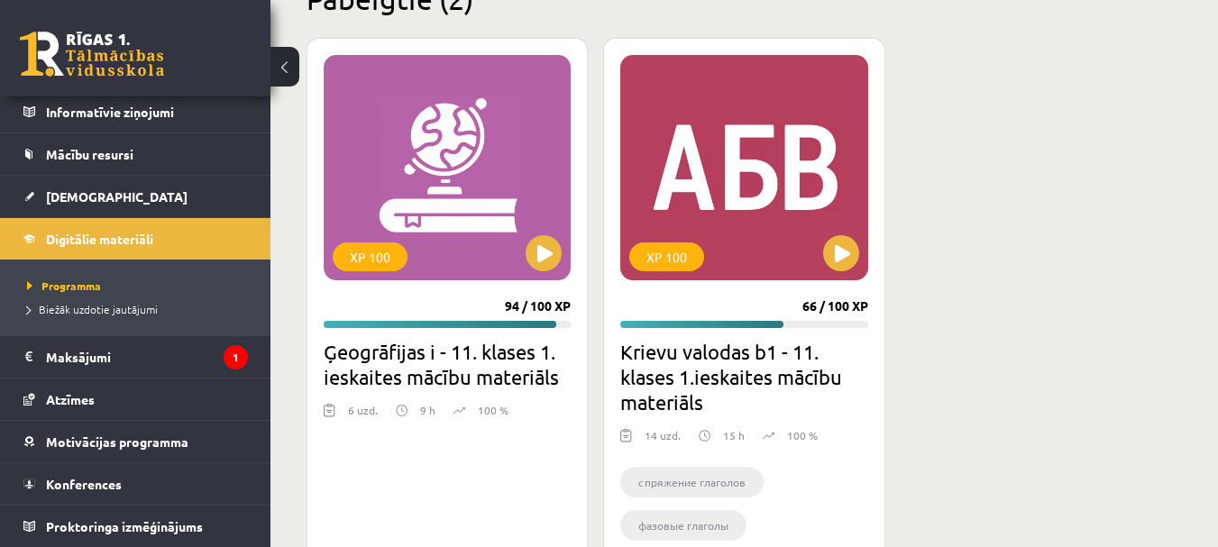
scroll to position [1713, 0]
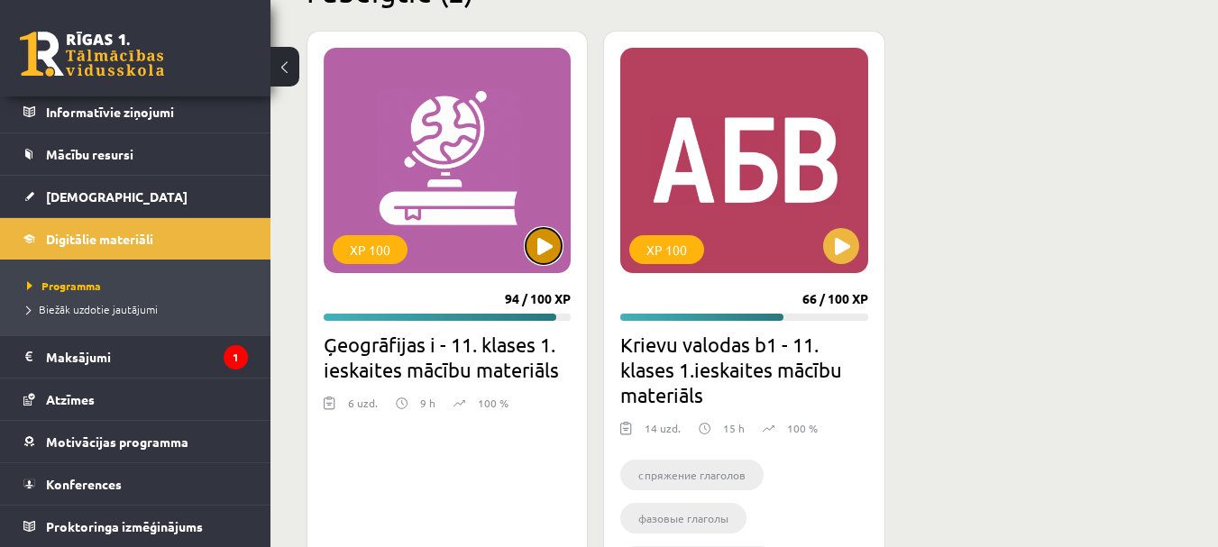
click at [536, 237] on button at bounding box center [544, 246] width 36 height 36
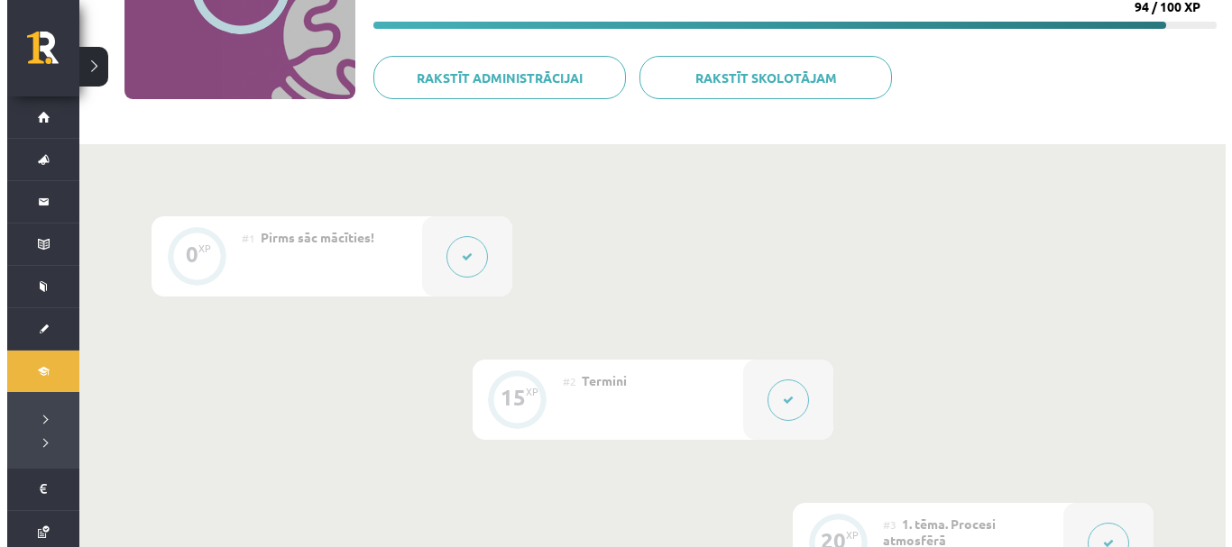
scroll to position [270, 0]
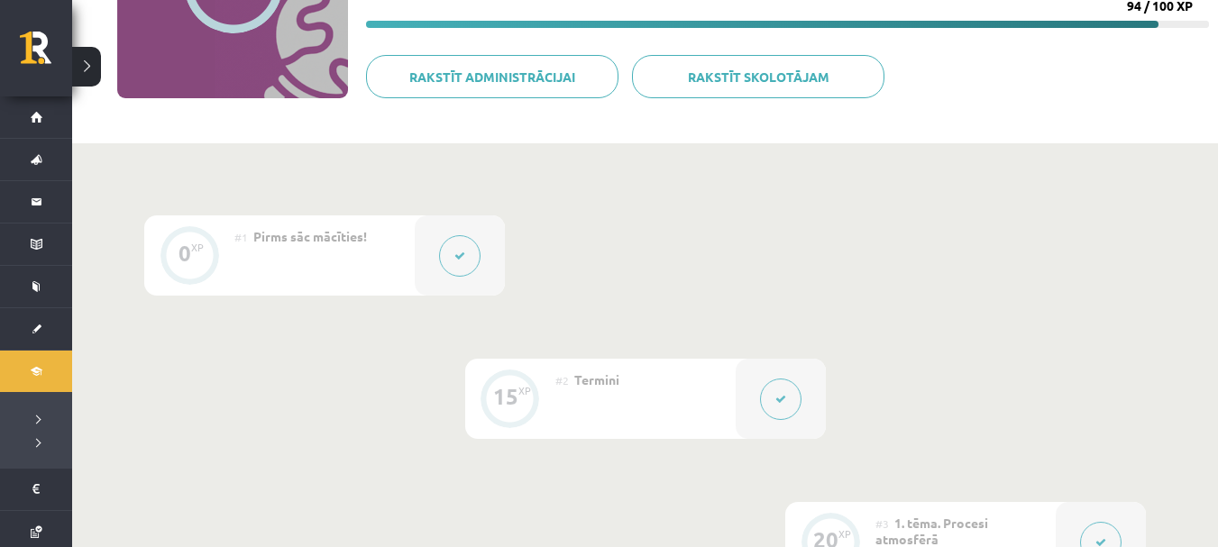
click at [785, 381] on button at bounding box center [780, 399] width 41 height 41
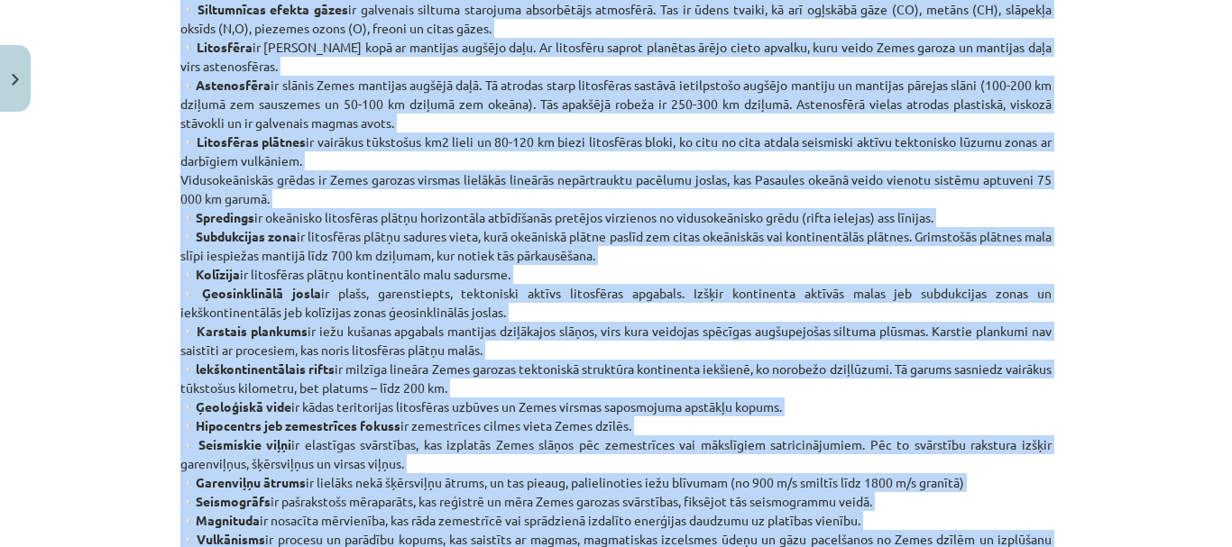
scroll to position [1202, 0]
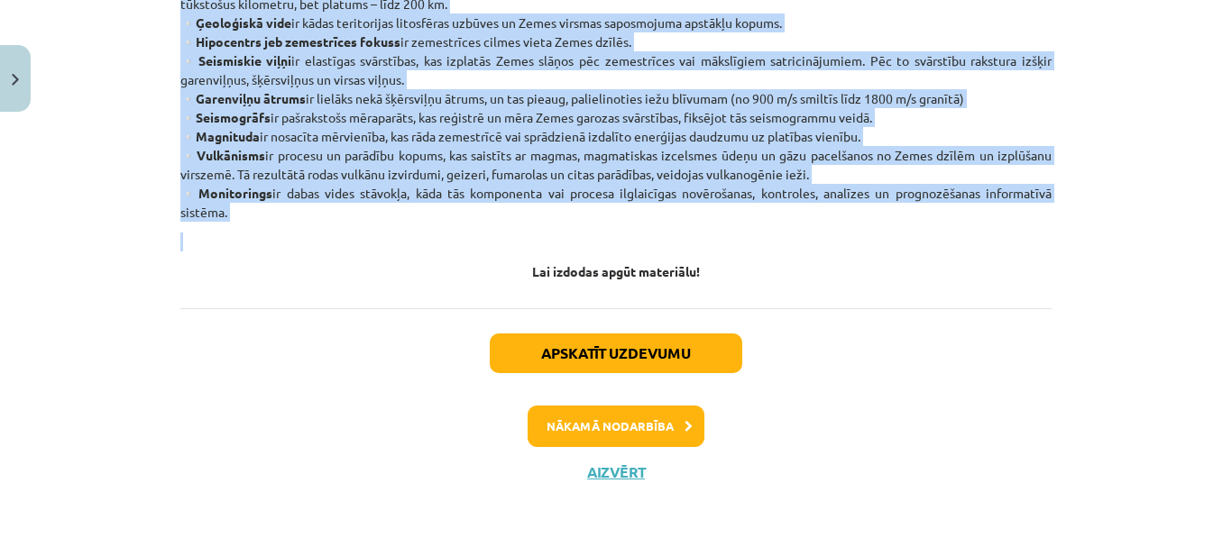
drag, startPoint x: 172, startPoint y: 228, endPoint x: 378, endPoint y: 218, distance: 205.8
copy div "Mācību materiāla apguves laikā tev noderēs zināt šos terminus: ▫️Atmosfēra nav …"
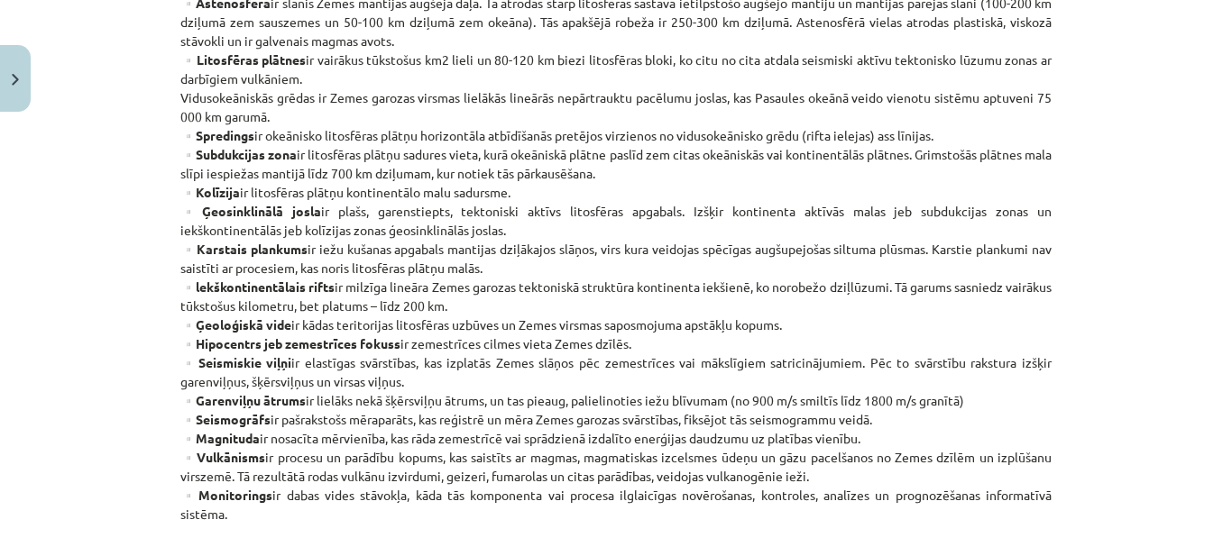
scroll to position [931, 0]
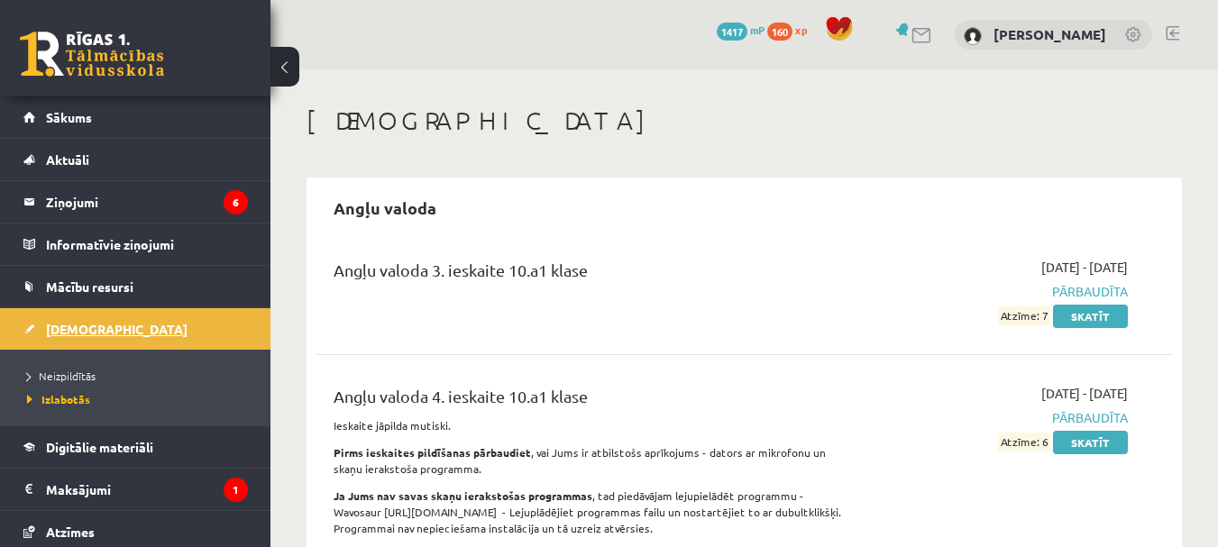
click at [78, 339] on link "[DEMOGRAPHIC_DATA]" at bounding box center [135, 328] width 225 height 41
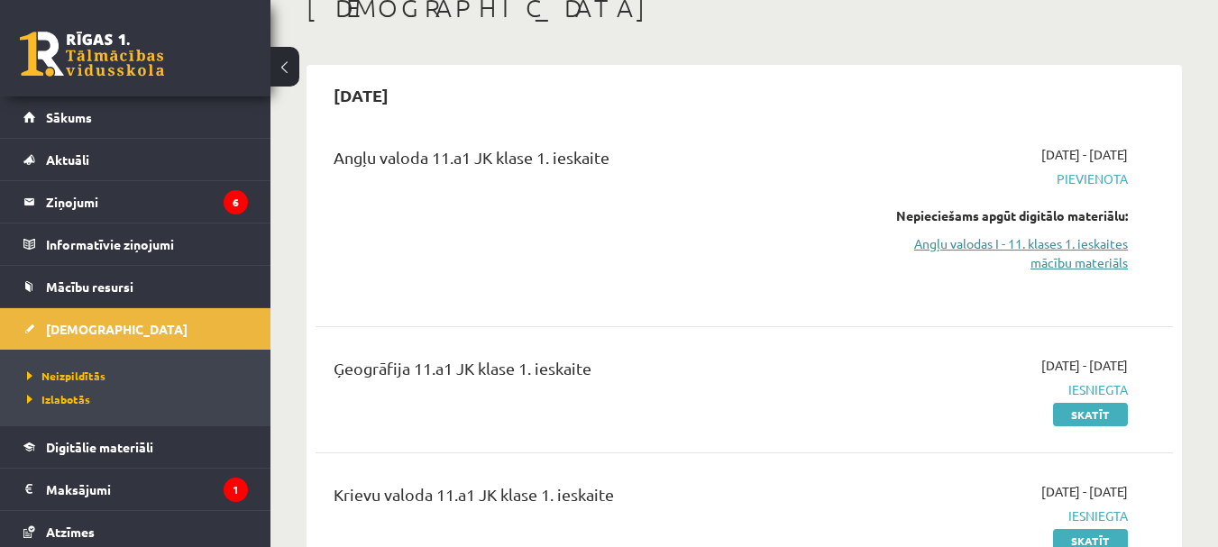
scroll to position [90, 0]
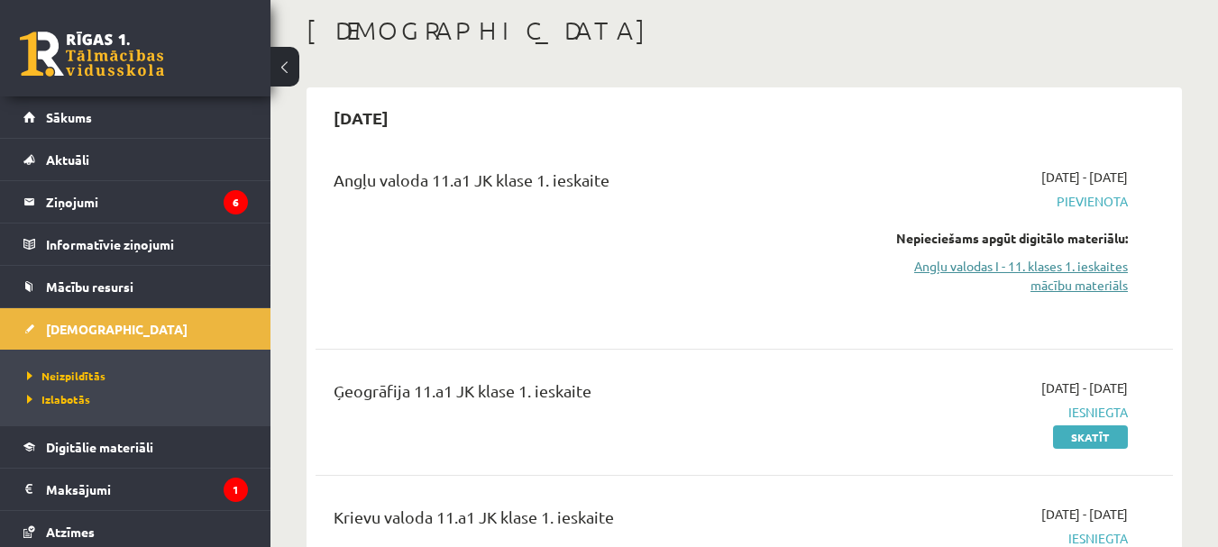
click at [999, 271] on link "Angļu valodas I - 11. klases 1. ieskaites mācību materiāls" at bounding box center [1004, 276] width 247 height 38
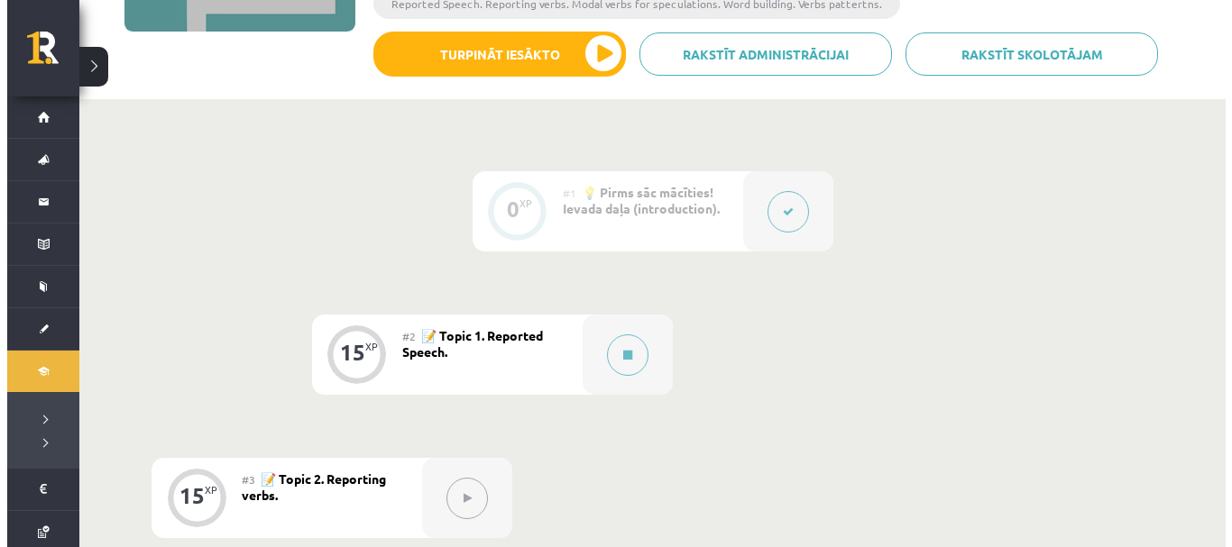
scroll to position [451, 0]
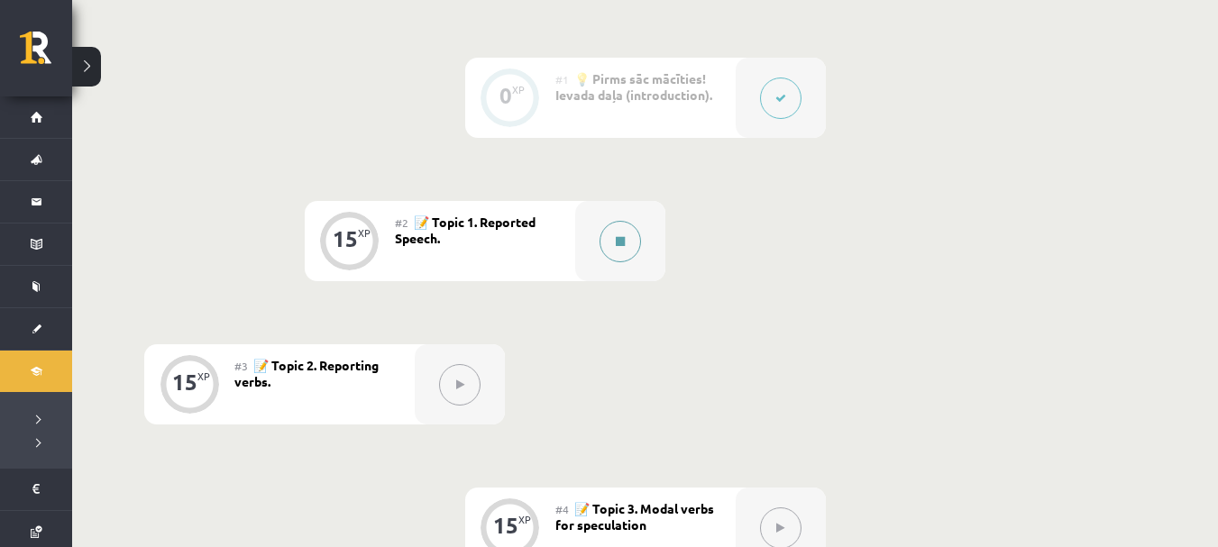
click at [617, 257] on button at bounding box center [620, 241] width 41 height 41
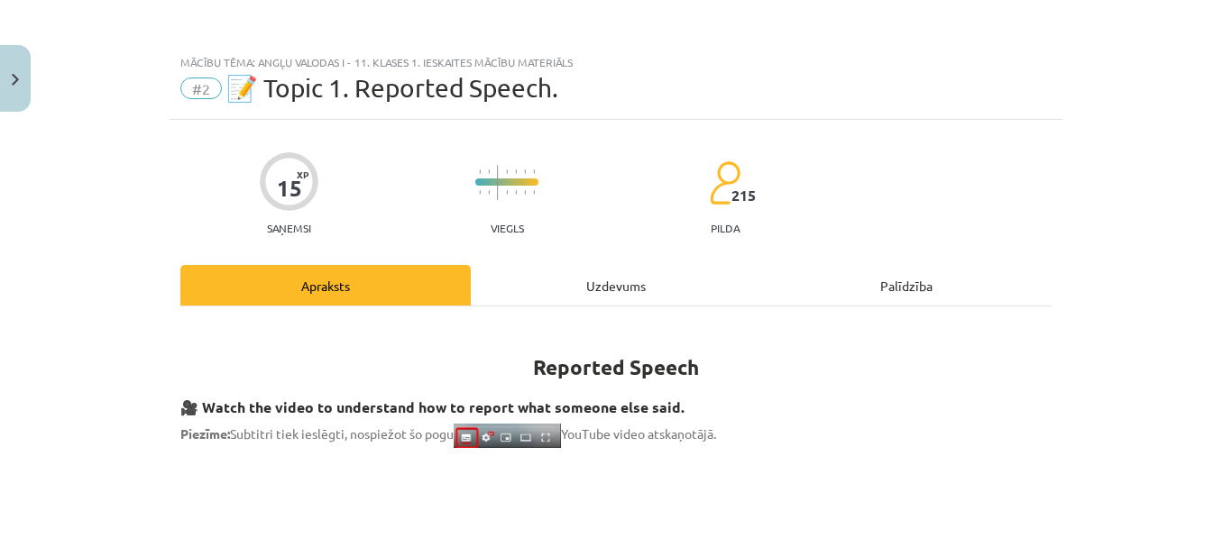
click at [564, 289] on div "Uzdevums" at bounding box center [616, 285] width 290 height 41
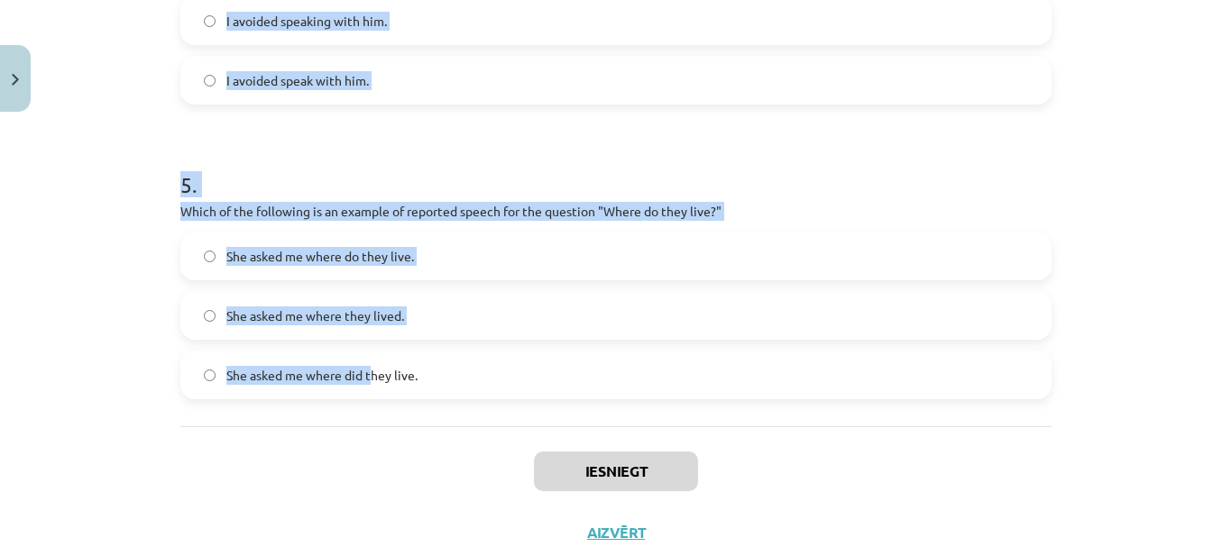
scroll to position [1459, 0]
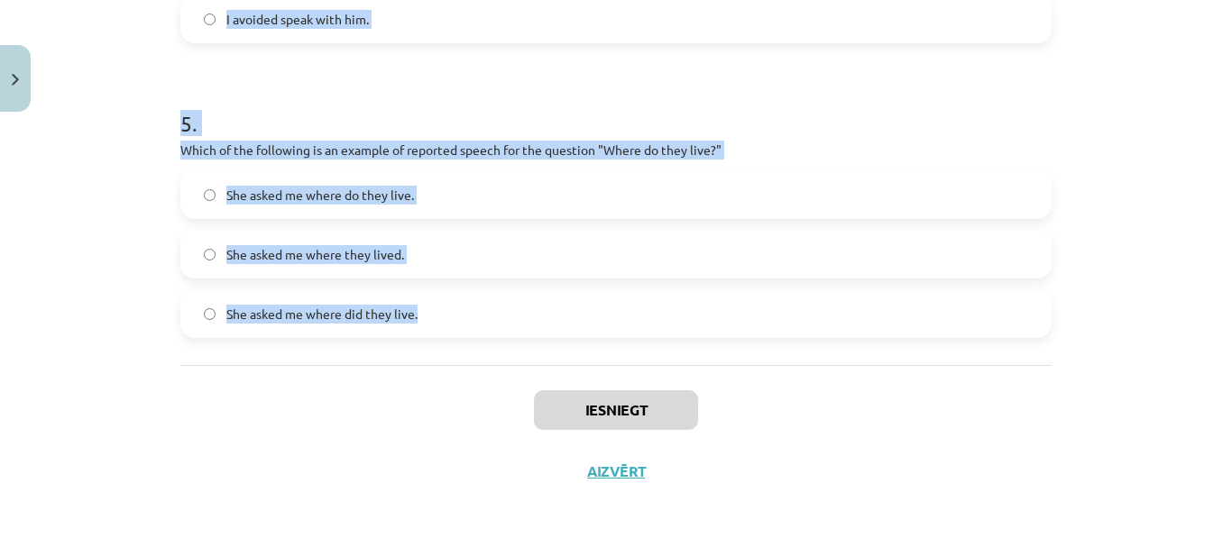
drag, startPoint x: 174, startPoint y: 357, endPoint x: 428, endPoint y: 349, distance: 254.4
copy form "1 . Which of the following sentences correctly uses reported speech? He said th…"
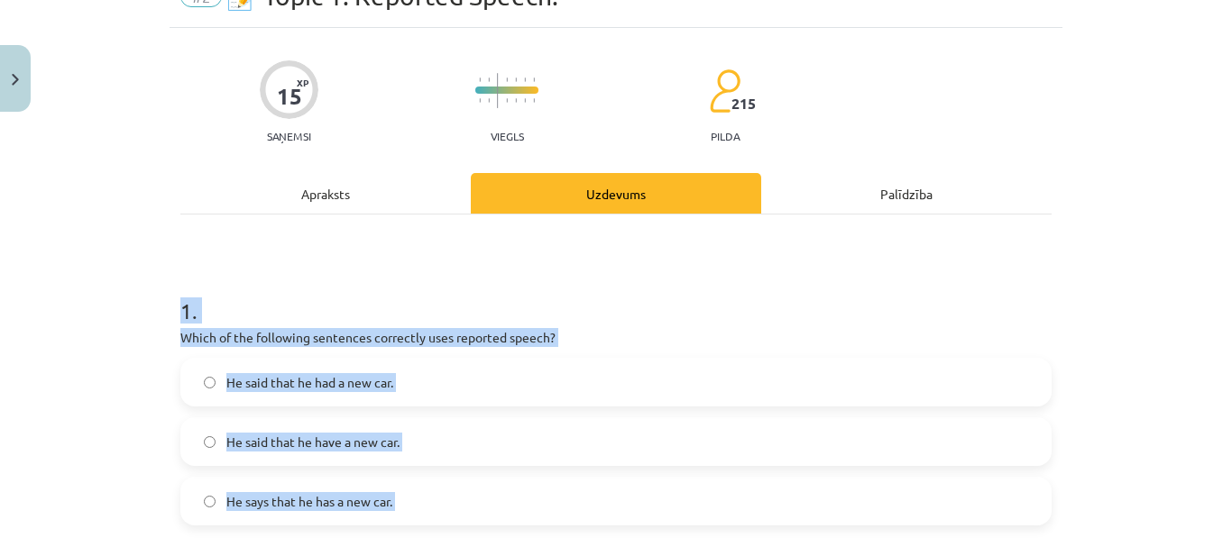
scroll to position [180, 0]
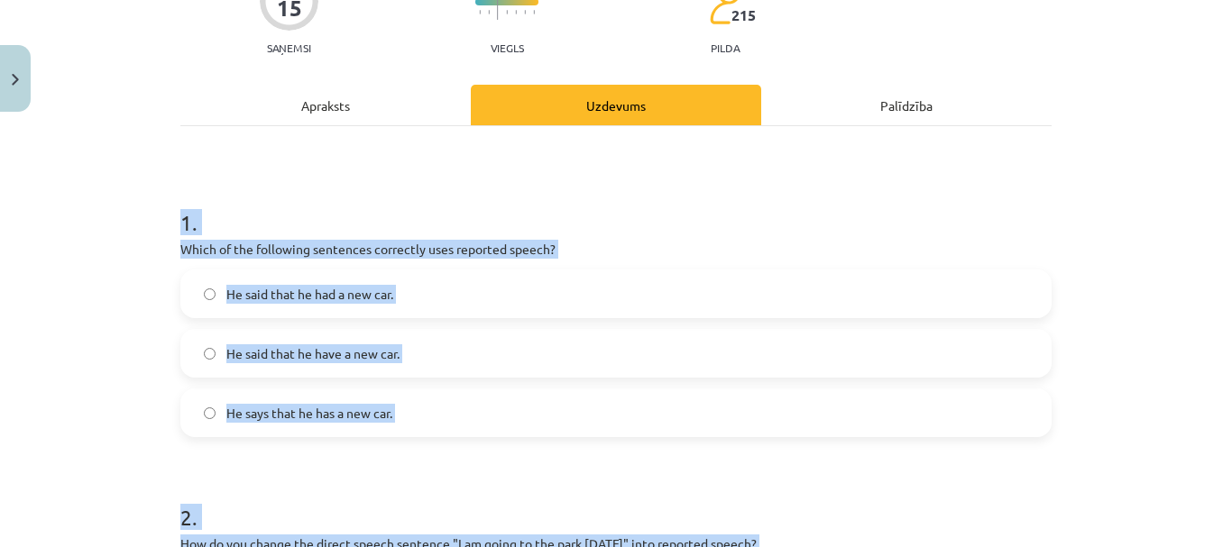
click at [93, 222] on div "Mācību tēma: Angļu valodas i - 11. klases 1. ieskaites mācību materiāls #2 📝 To…" at bounding box center [616, 273] width 1232 height 547
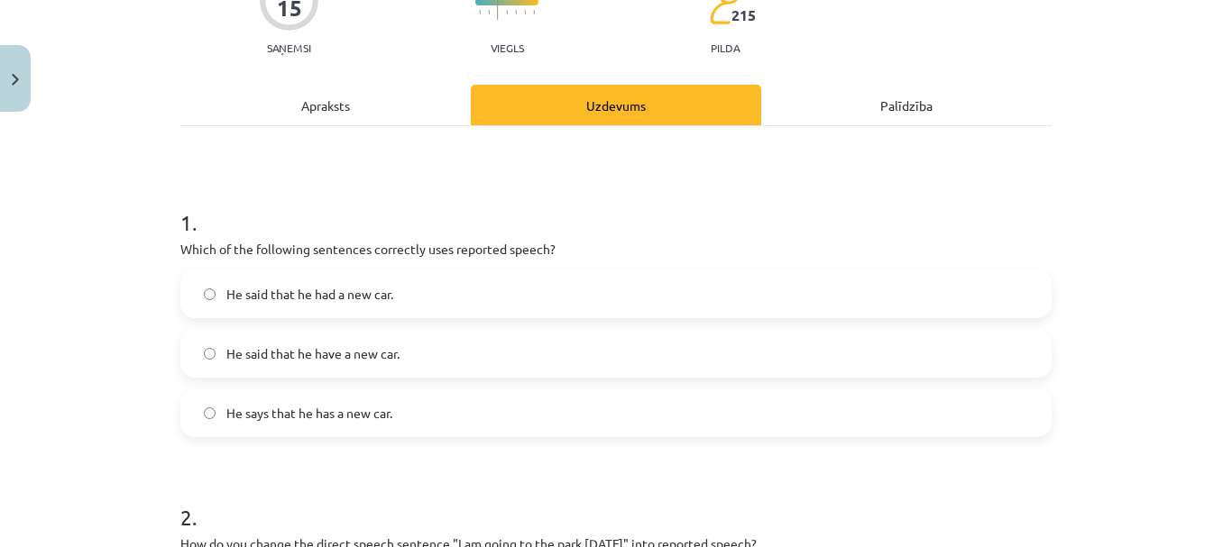
click at [351, 297] on span "He said that he had a new car." at bounding box center [309, 294] width 167 height 19
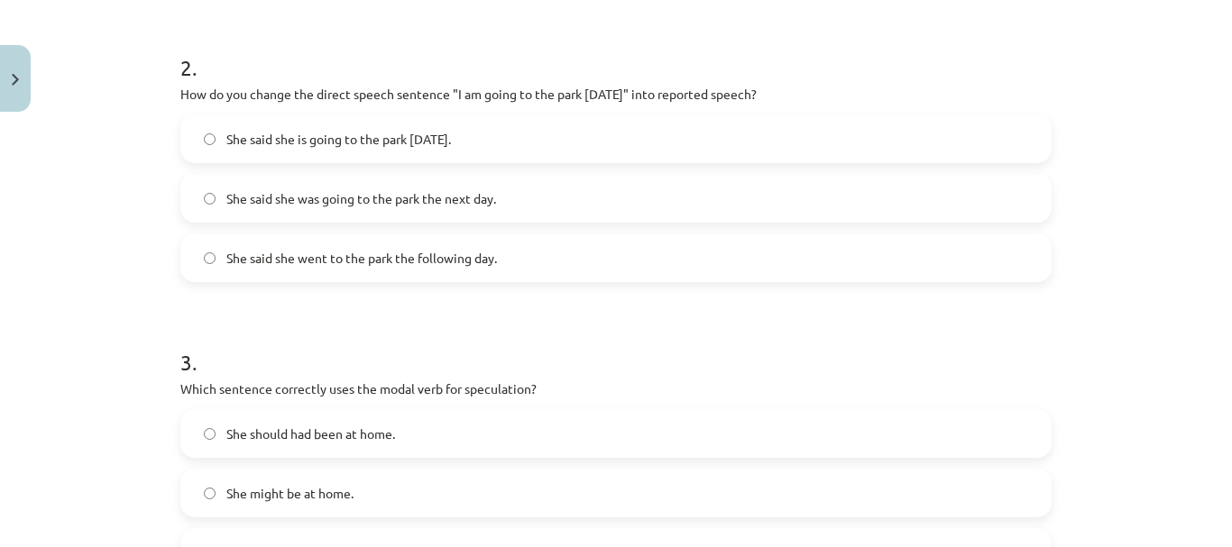
scroll to position [631, 0]
click at [304, 188] on span "She said she was going to the park the next day." at bounding box center [361, 197] width 270 height 19
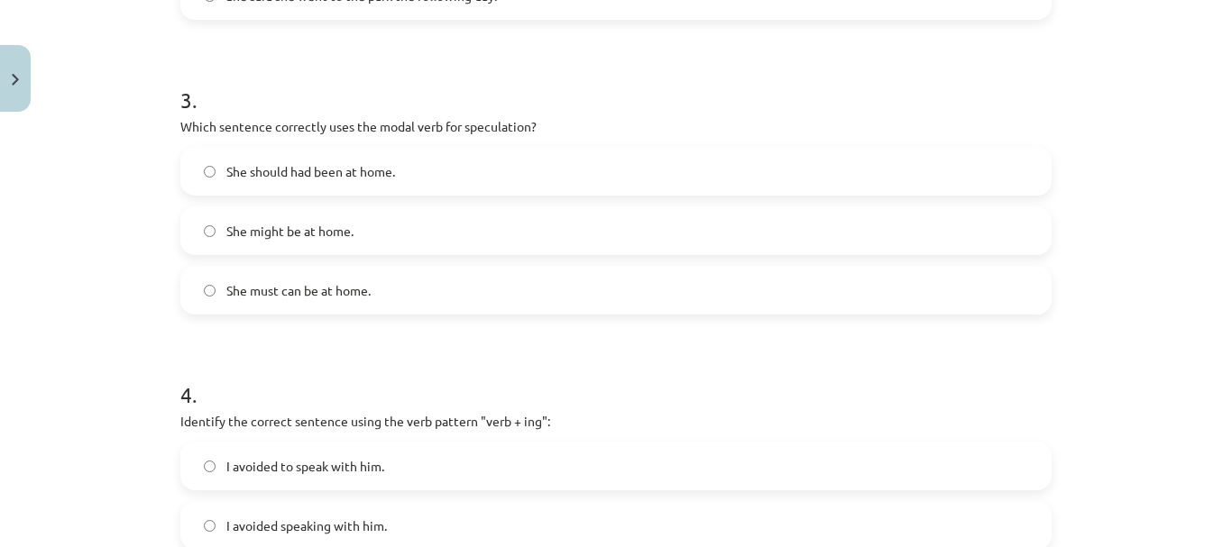
scroll to position [902, 0]
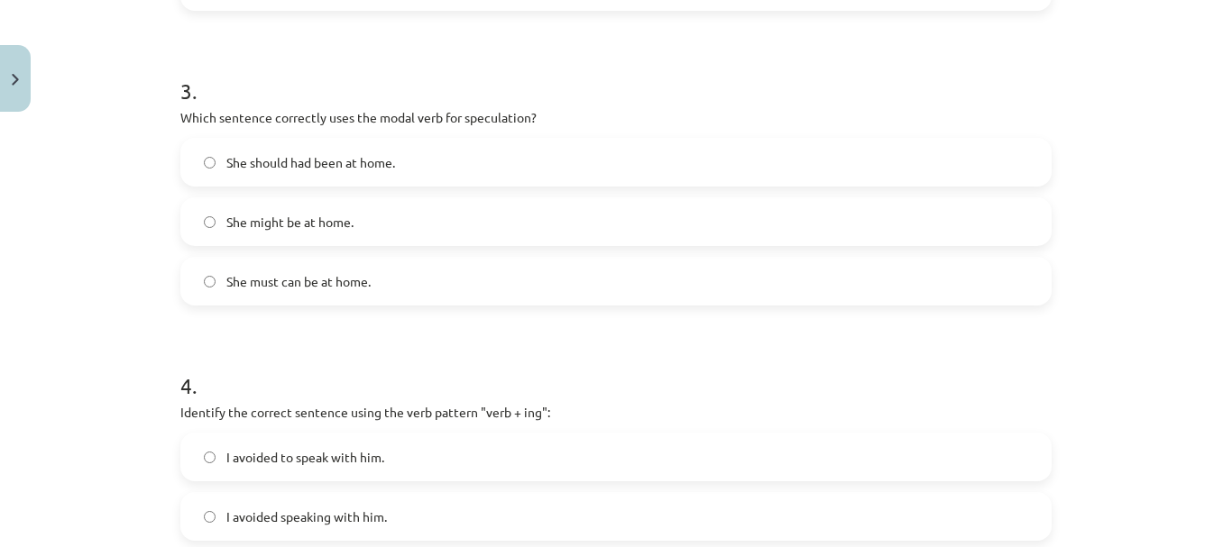
click at [333, 231] on span "She might be at home." at bounding box center [289, 222] width 127 height 19
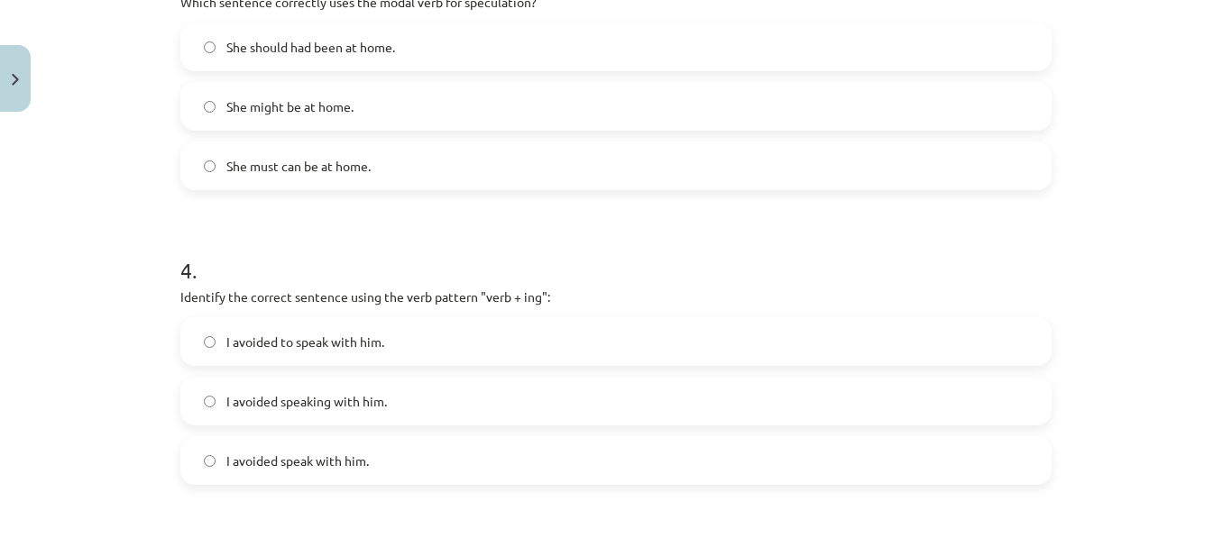
scroll to position [1262, 0]
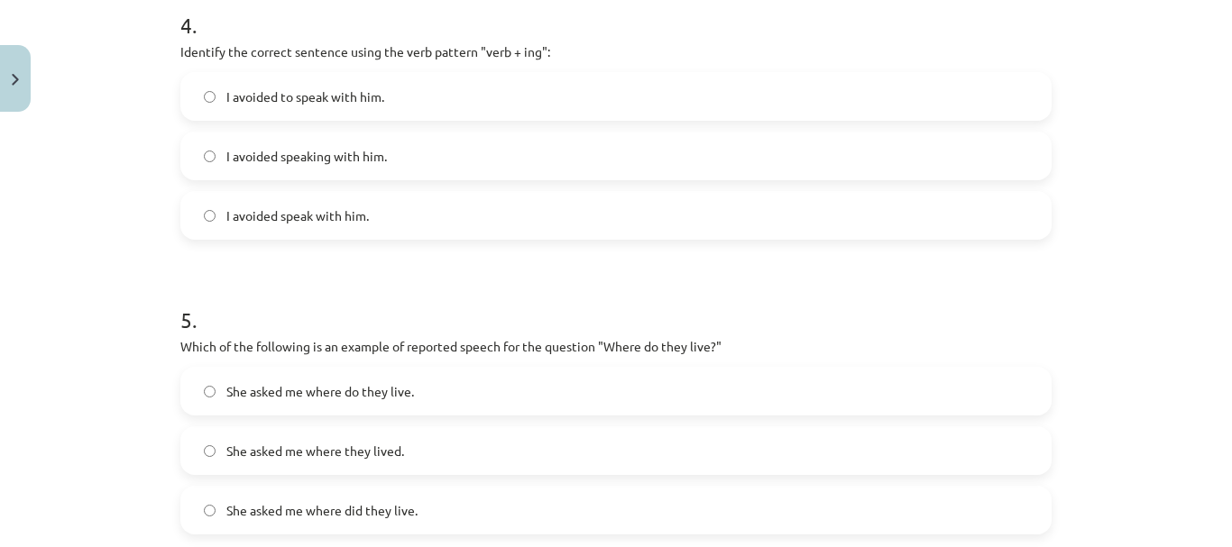
click at [346, 94] on span "I avoided to speak with him." at bounding box center [305, 96] width 158 height 19
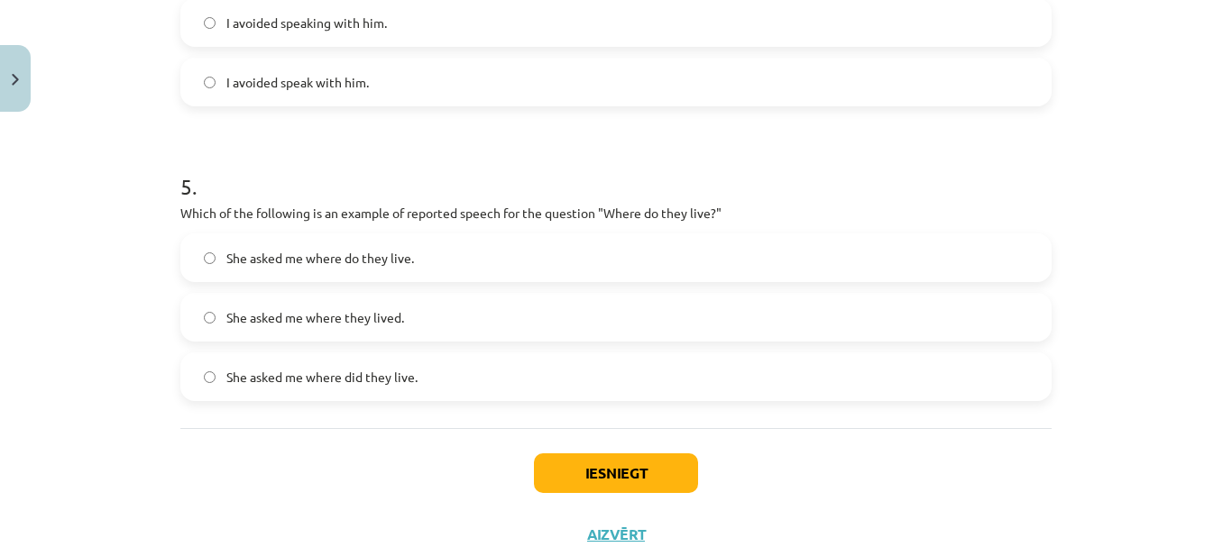
scroll to position [1443, 0]
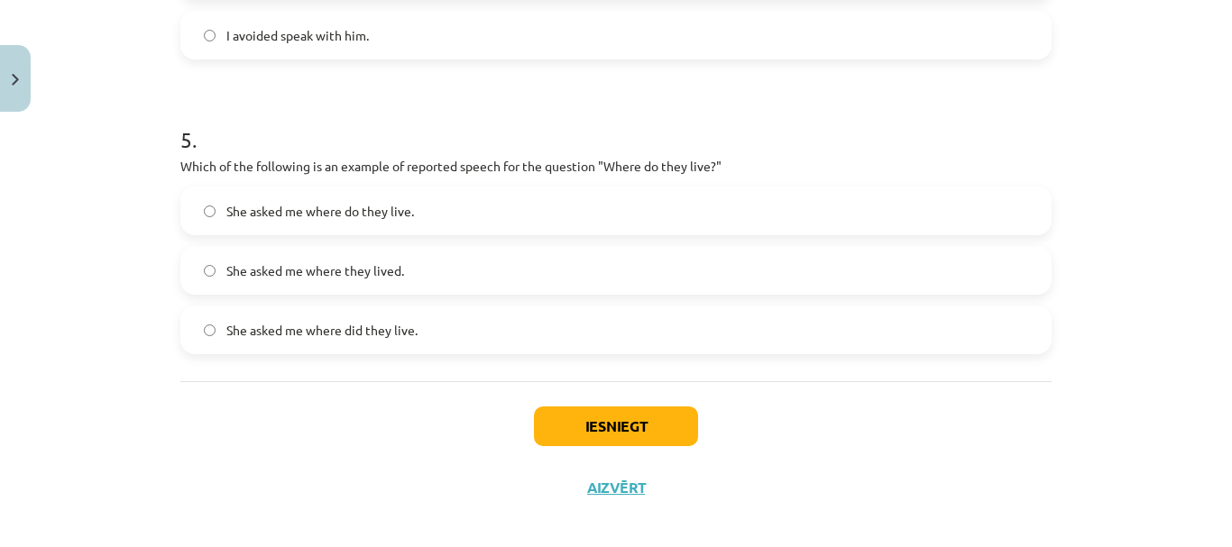
click at [399, 274] on label "She asked me where they lived." at bounding box center [615, 270] width 867 height 45
click at [598, 432] on button "Iesniegt" at bounding box center [616, 427] width 164 height 40
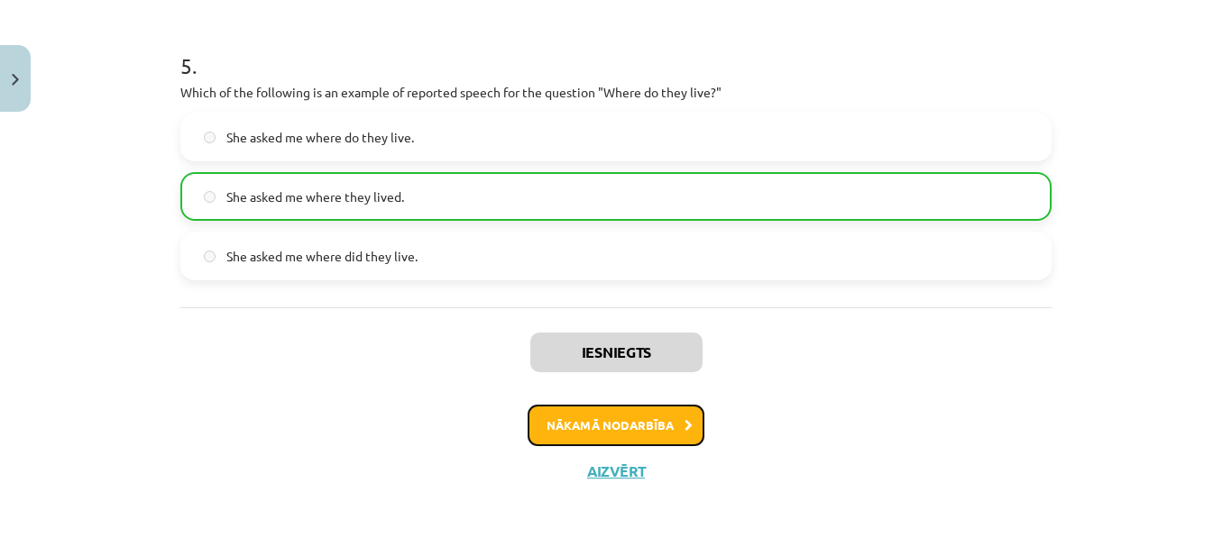
click at [619, 408] on button "Nākamā nodarbība" at bounding box center [615, 425] width 177 height 41
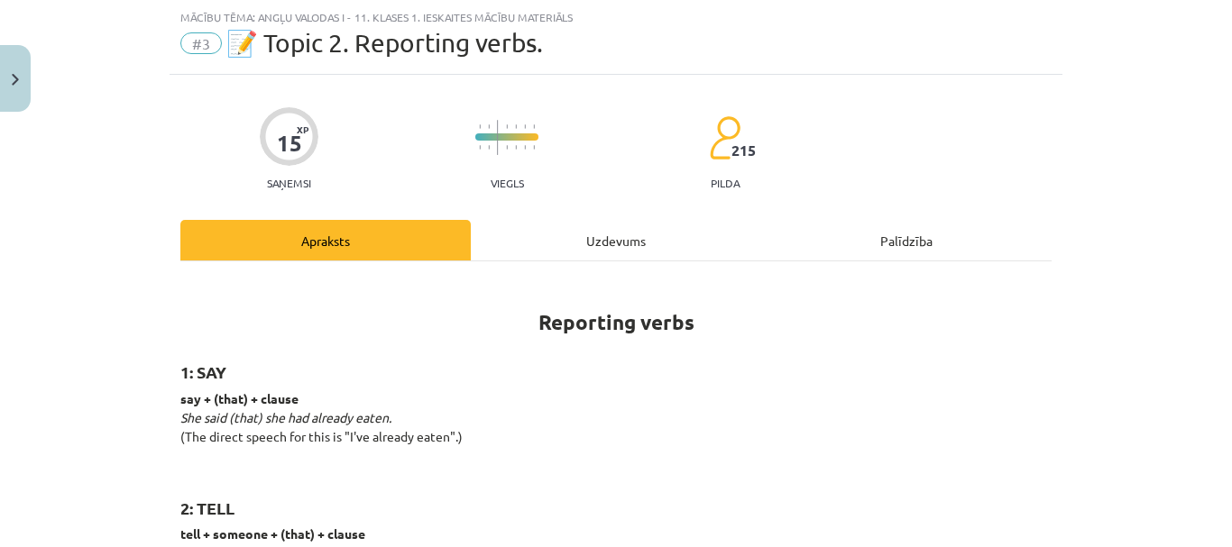
click at [619, 237] on div "Uzdevums" at bounding box center [616, 240] width 290 height 41
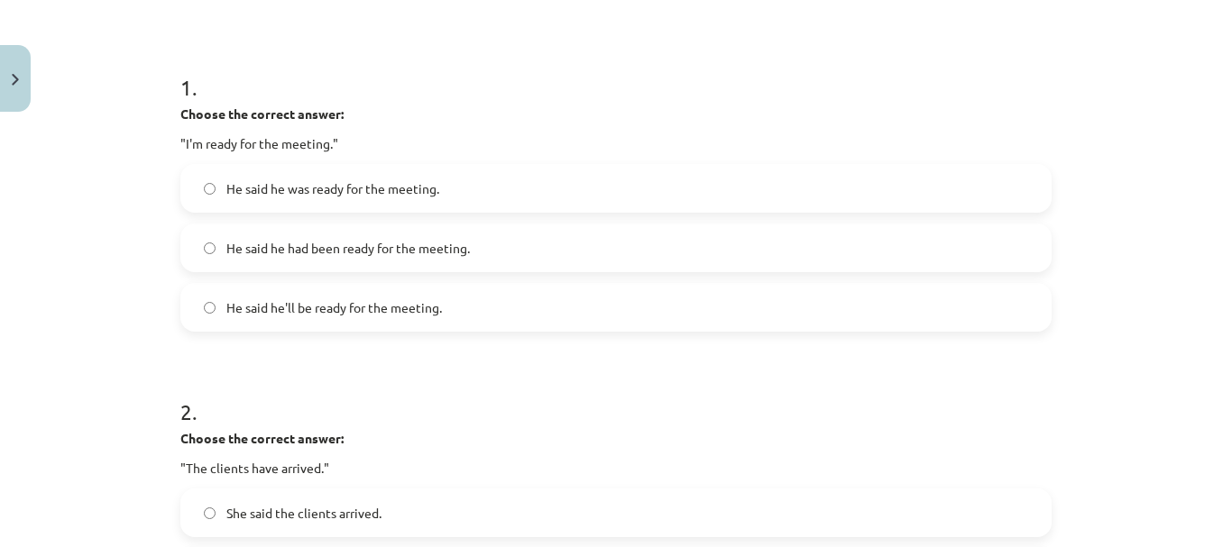
click at [249, 240] on span "He said he had been ready for the meeting." at bounding box center [347, 248] width 243 height 19
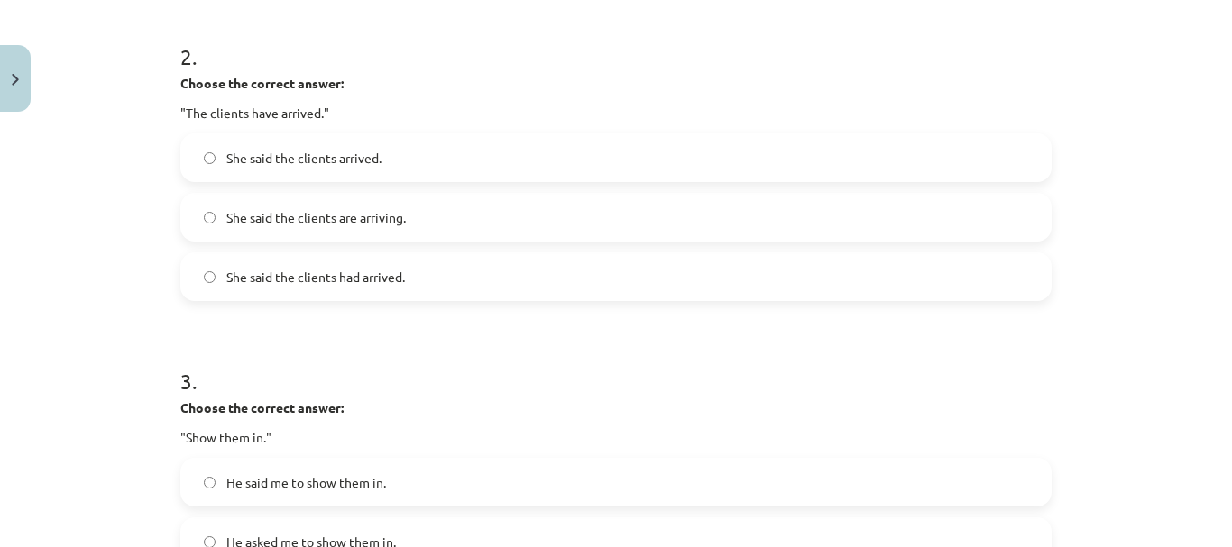
scroll to position [766, 0]
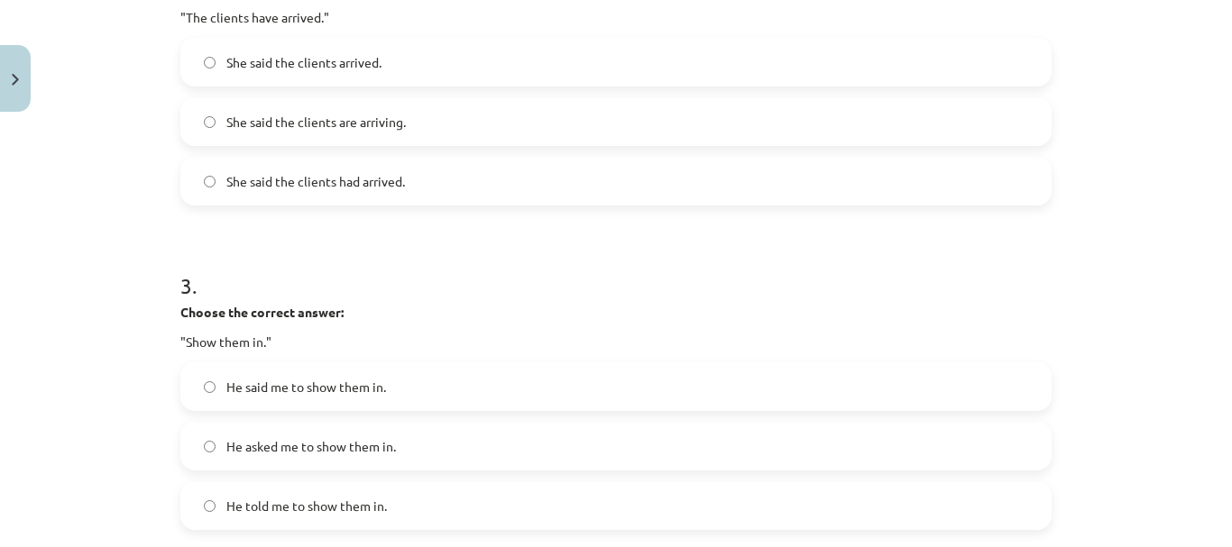
click at [301, 60] on span "She said the clients arrived." at bounding box center [303, 62] width 155 height 19
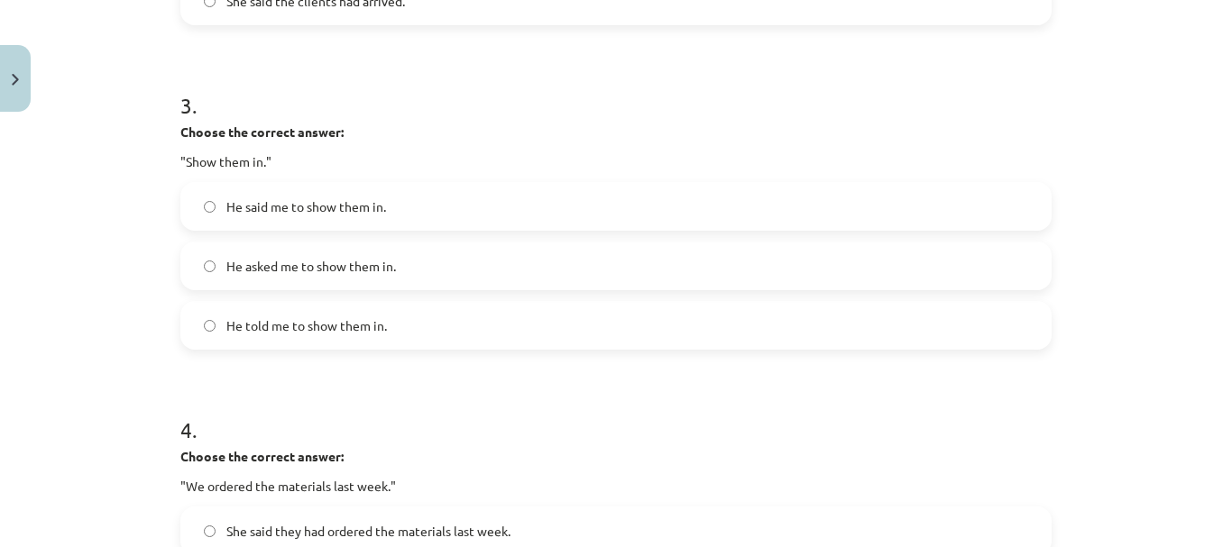
click at [348, 325] on span "He told me to show them in." at bounding box center [306, 325] width 160 height 19
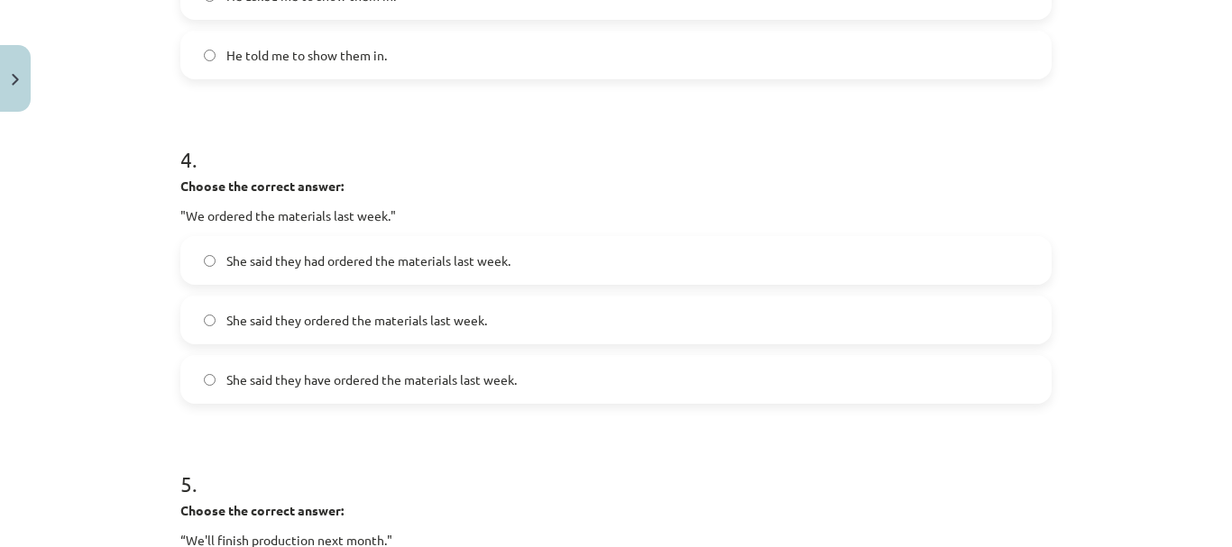
click at [333, 275] on label "She said they had ordered the materials last week." at bounding box center [615, 260] width 867 height 45
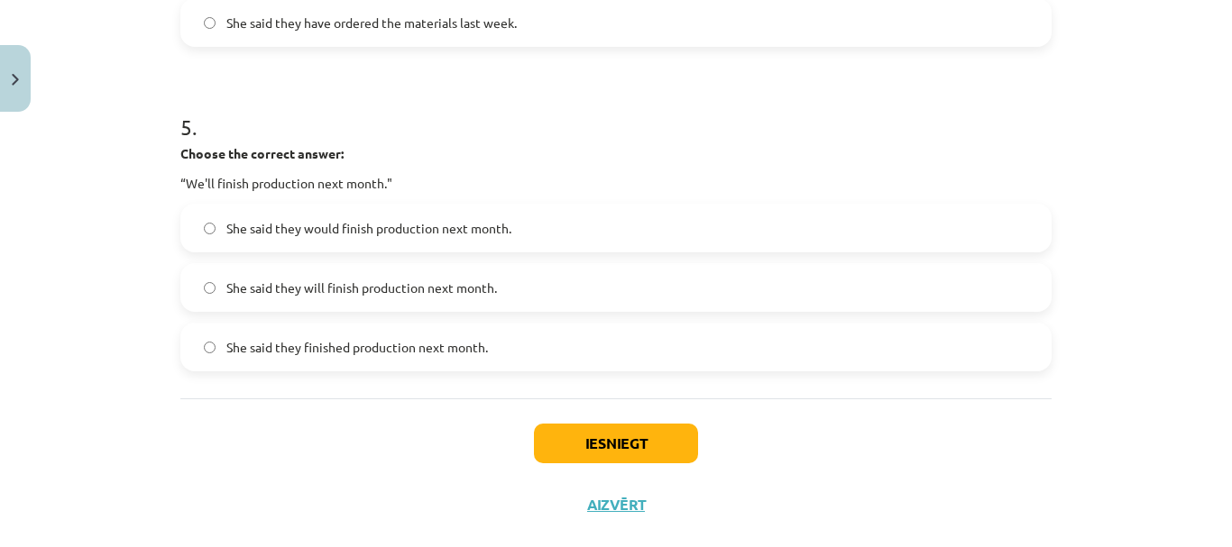
scroll to position [1578, 0]
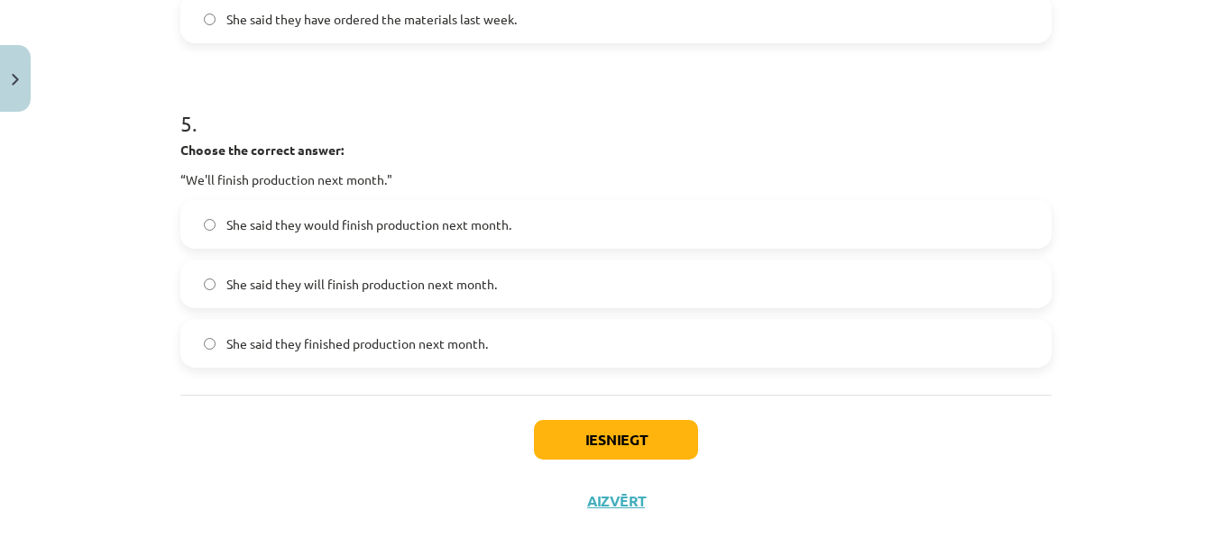
click at [316, 266] on label "She said they will finish production next month." at bounding box center [615, 283] width 867 height 45
click at [587, 444] on button "Iesniegt" at bounding box center [616, 440] width 164 height 40
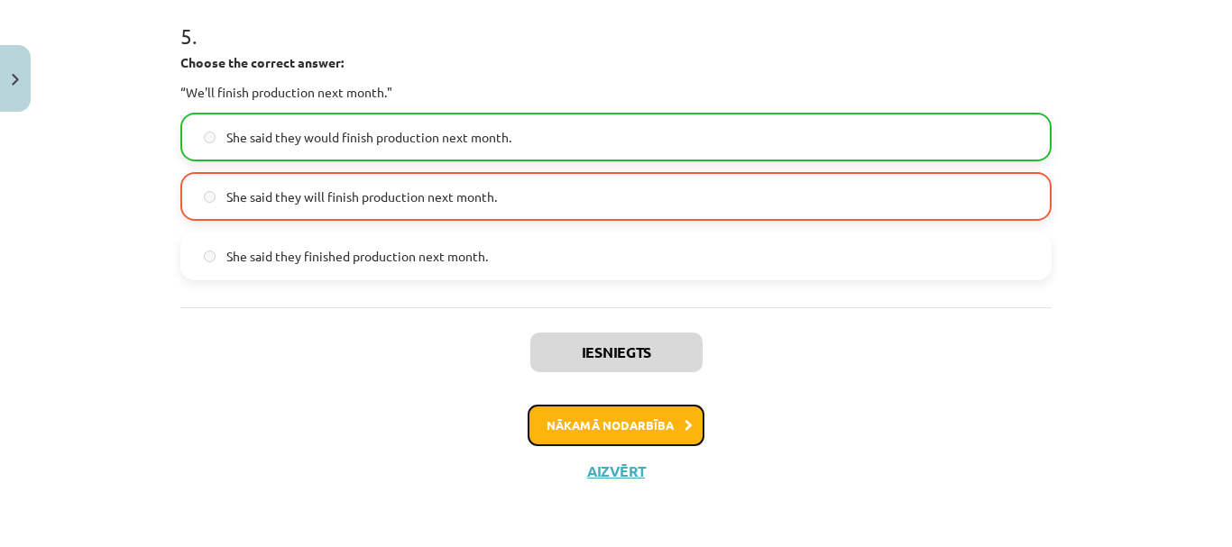
click at [587, 444] on button "Nākamā nodarbība" at bounding box center [615, 425] width 177 height 41
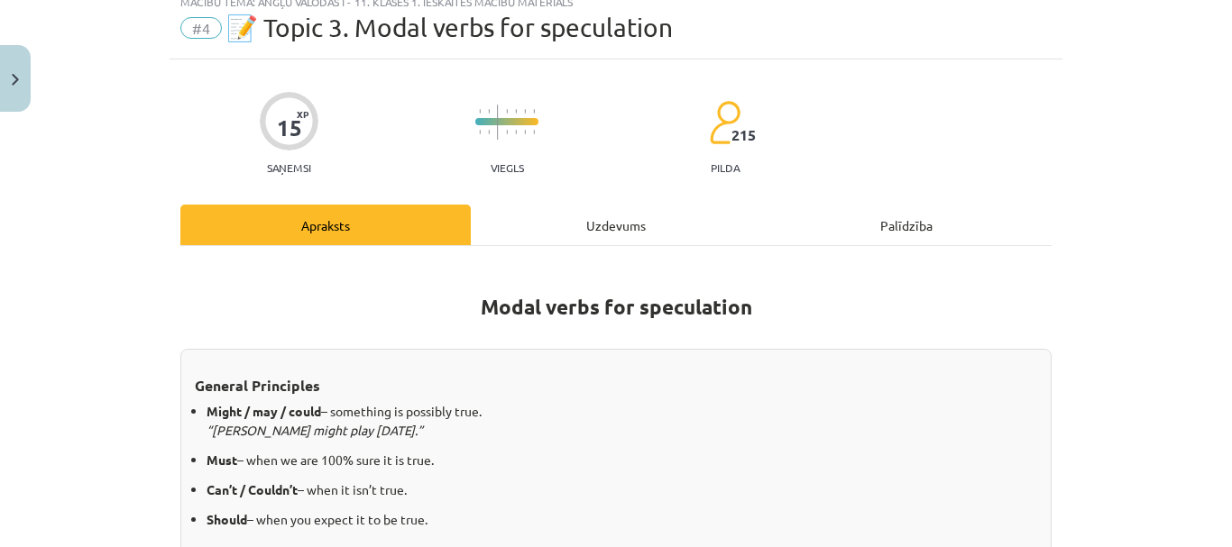
scroll to position [45, 0]
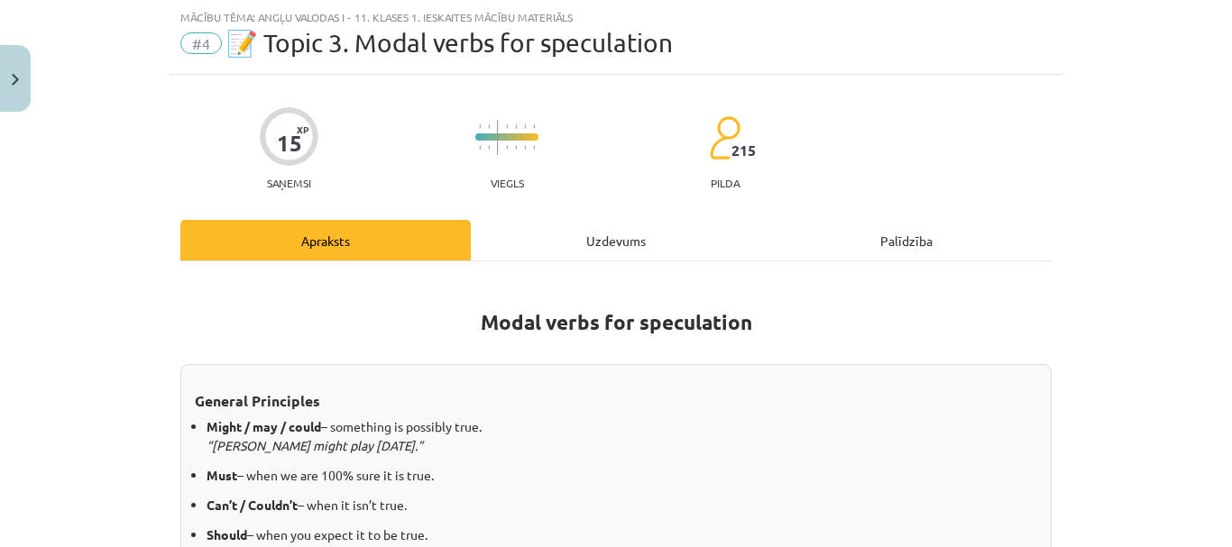
click at [605, 237] on div "Uzdevums" at bounding box center [616, 240] width 290 height 41
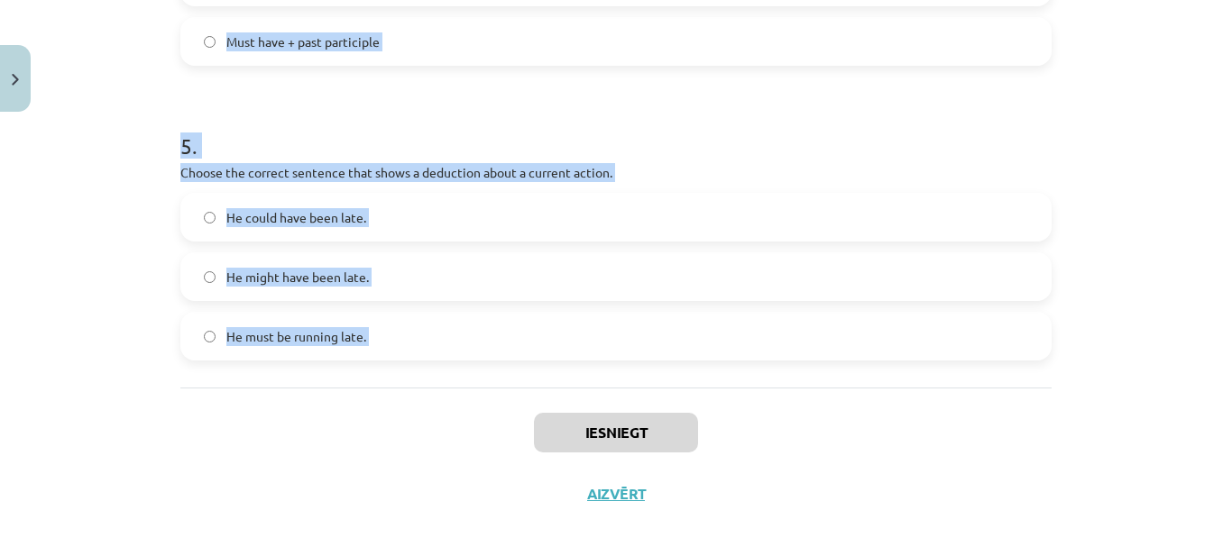
scroll to position [1459, 0]
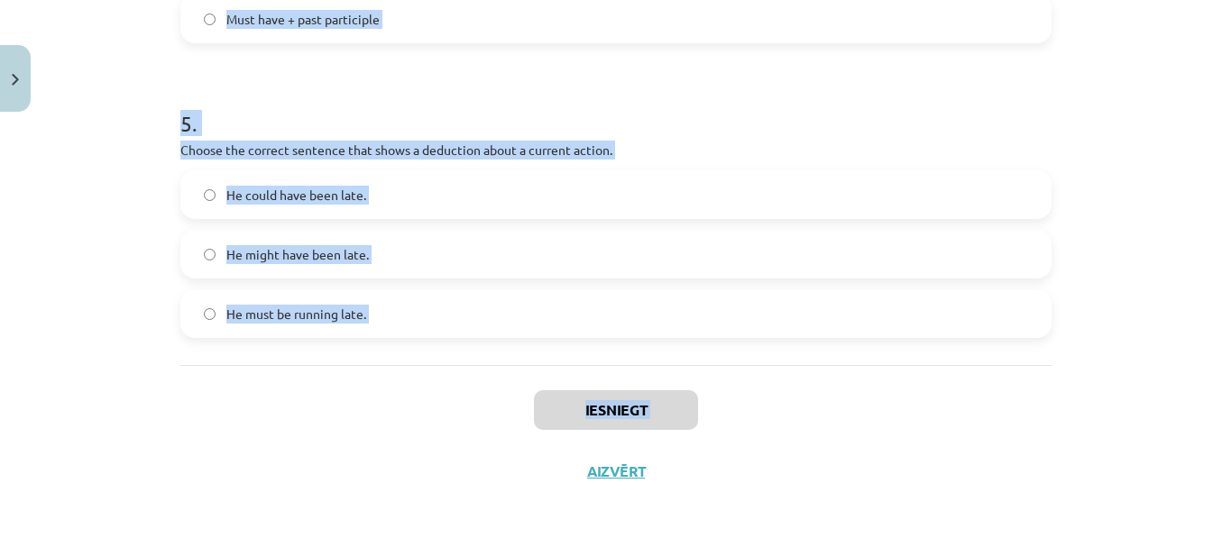
drag, startPoint x: 146, startPoint y: 352, endPoint x: 395, endPoint y: 429, distance: 260.6
click at [395, 429] on div "Mācību tēma: Angļu valodas i - 11. klases 1. ieskaites mācību materiāls #4 📝 To…" at bounding box center [616, 273] width 1232 height 547
copy form "1 . Which modal verb would you use to speculate about something that is possibl…"
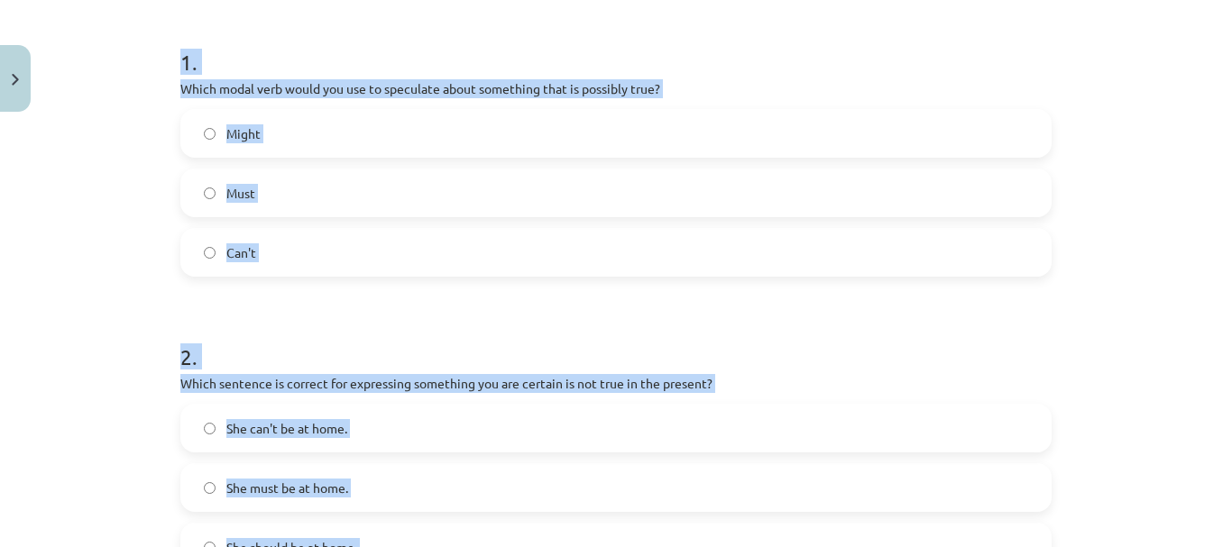
scroll to position [287, 0]
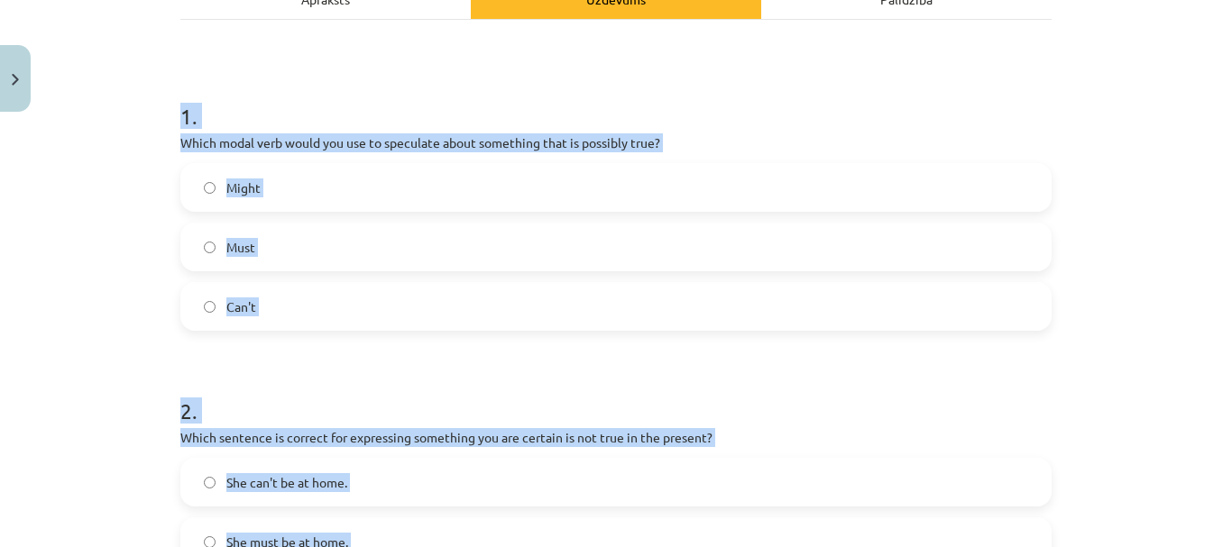
click at [361, 168] on label "Might" at bounding box center [615, 187] width 867 height 45
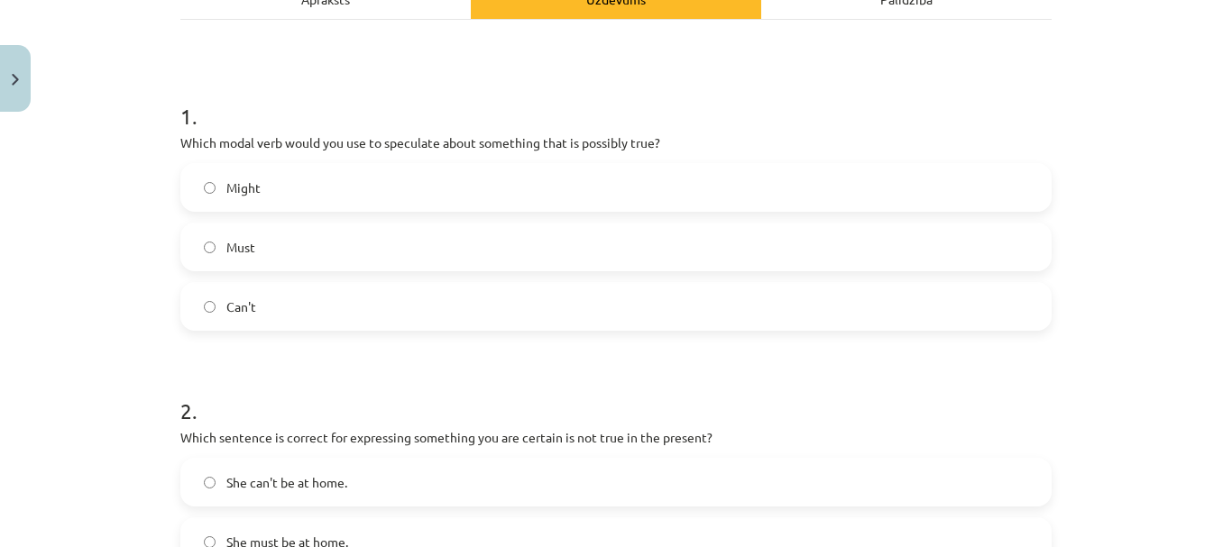
scroll to position [557, 0]
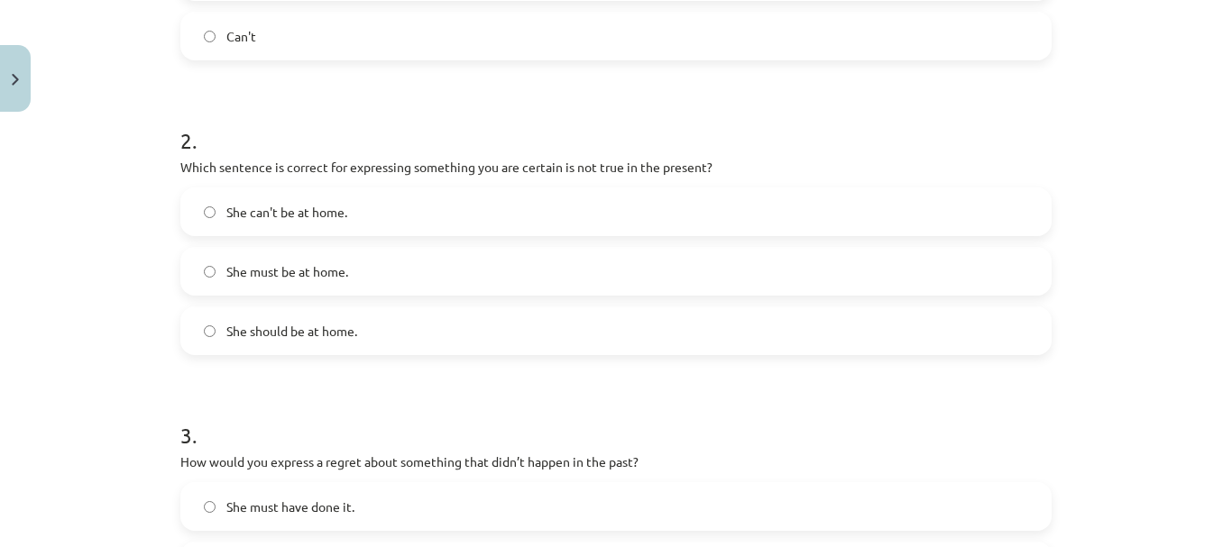
click at [321, 211] on span "She can't be at home." at bounding box center [286, 212] width 121 height 19
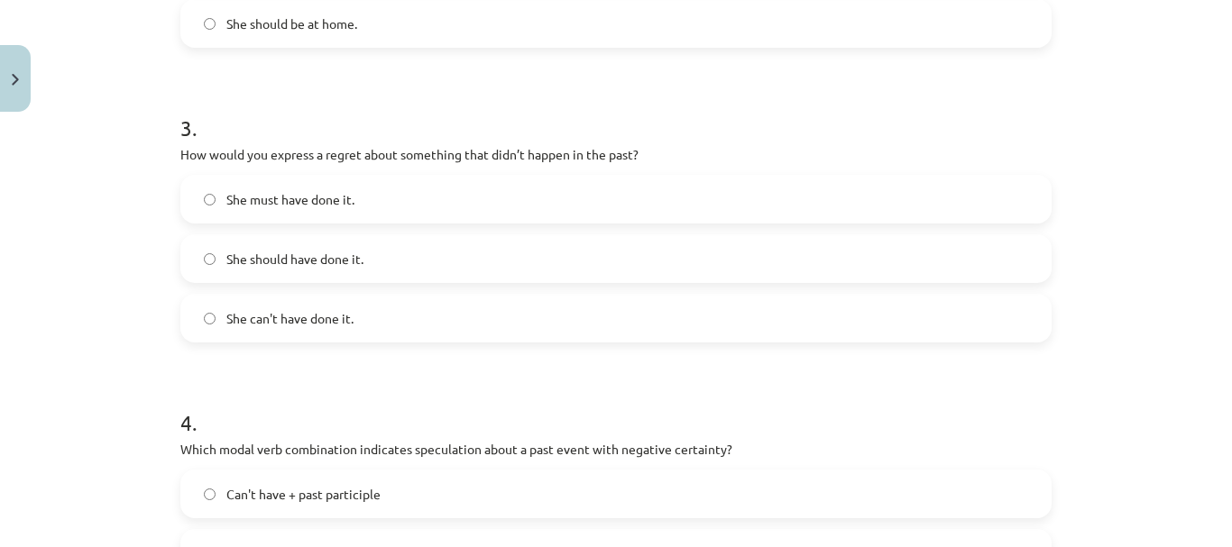
scroll to position [918, 0]
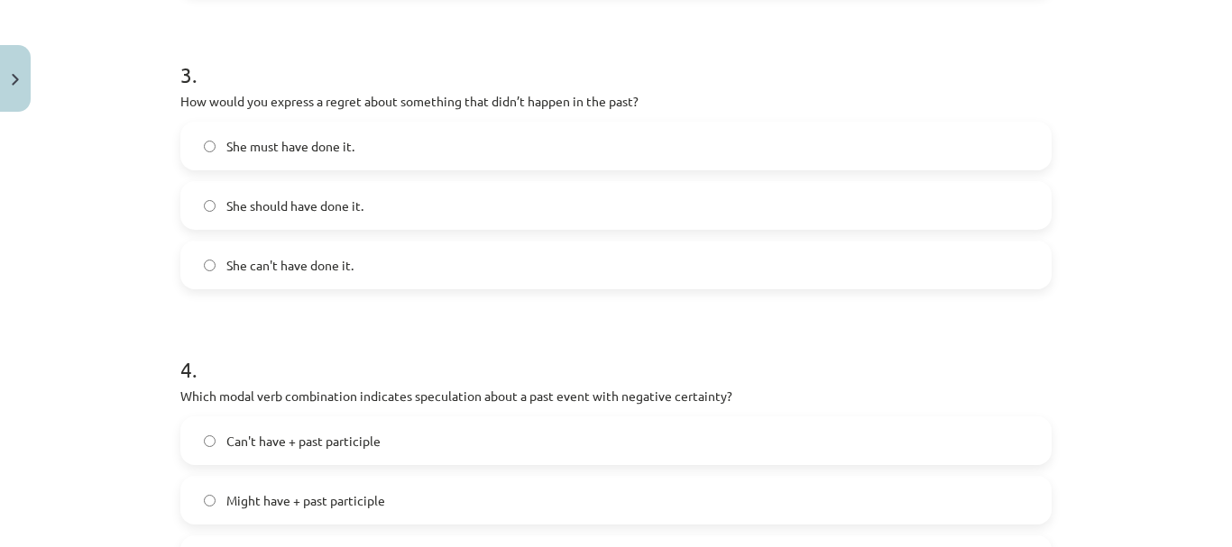
click at [252, 188] on label "She should have done it." at bounding box center [615, 205] width 867 height 45
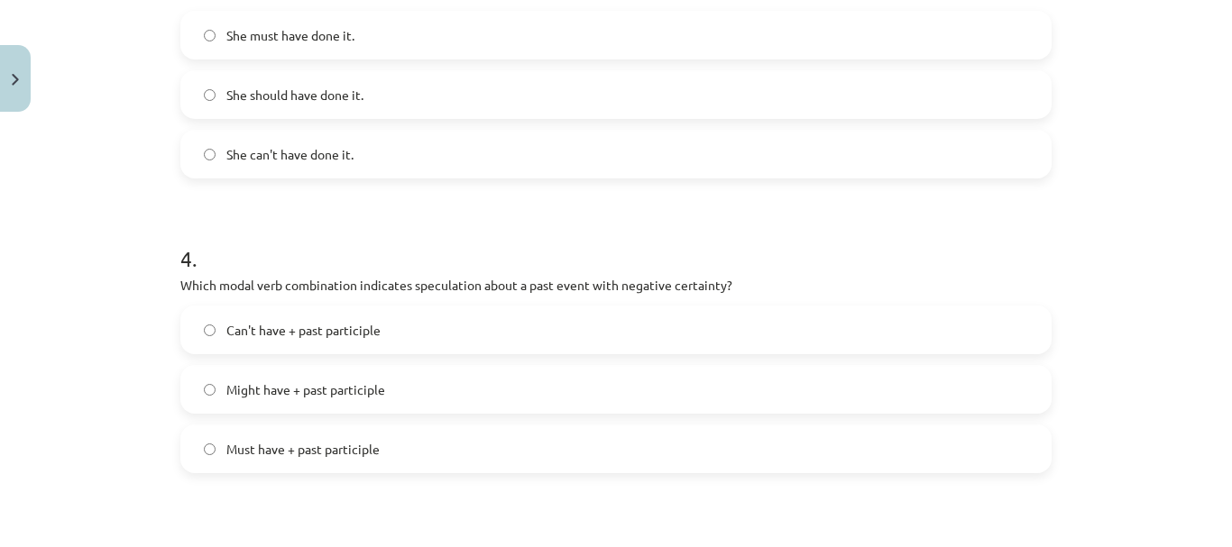
scroll to position [1188, 0]
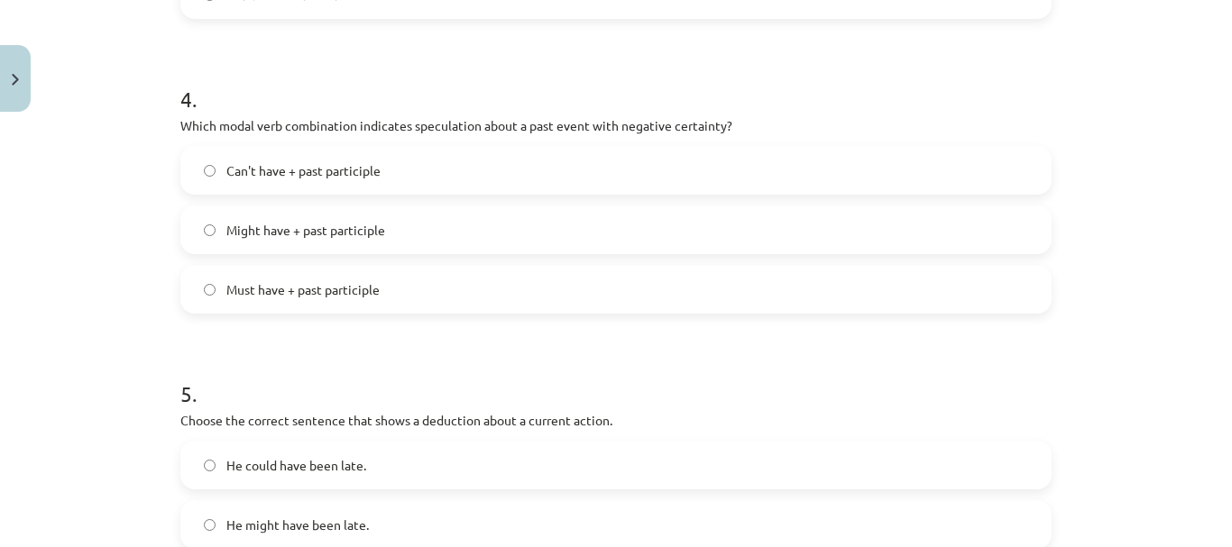
click at [375, 177] on label "Can't have + past participle" at bounding box center [615, 170] width 867 height 45
click at [369, 281] on span "Must have + past participle" at bounding box center [302, 289] width 153 height 19
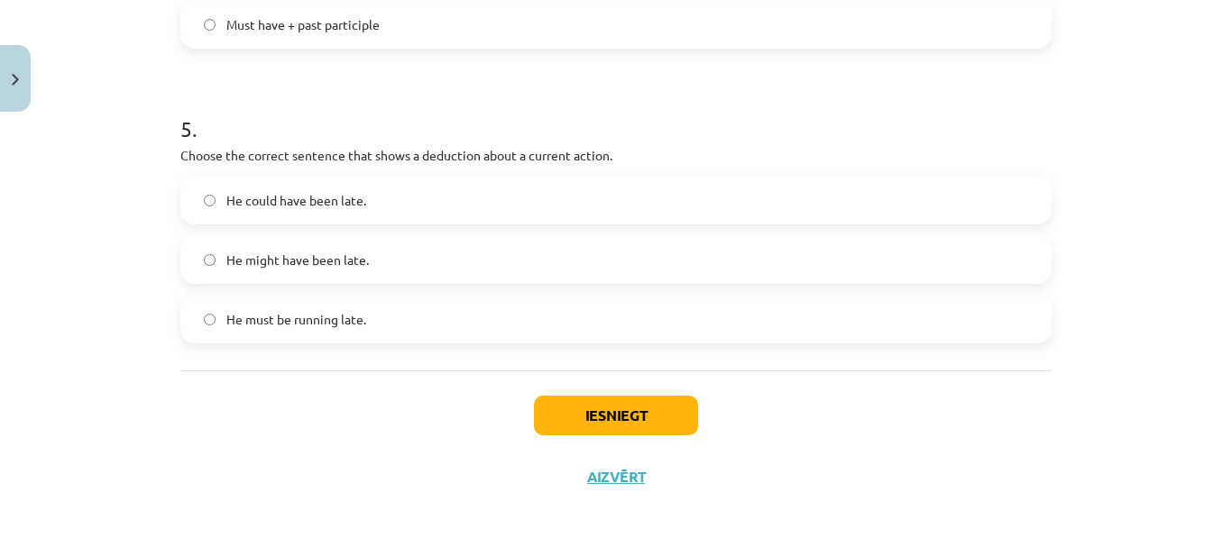
scroll to position [1459, 0]
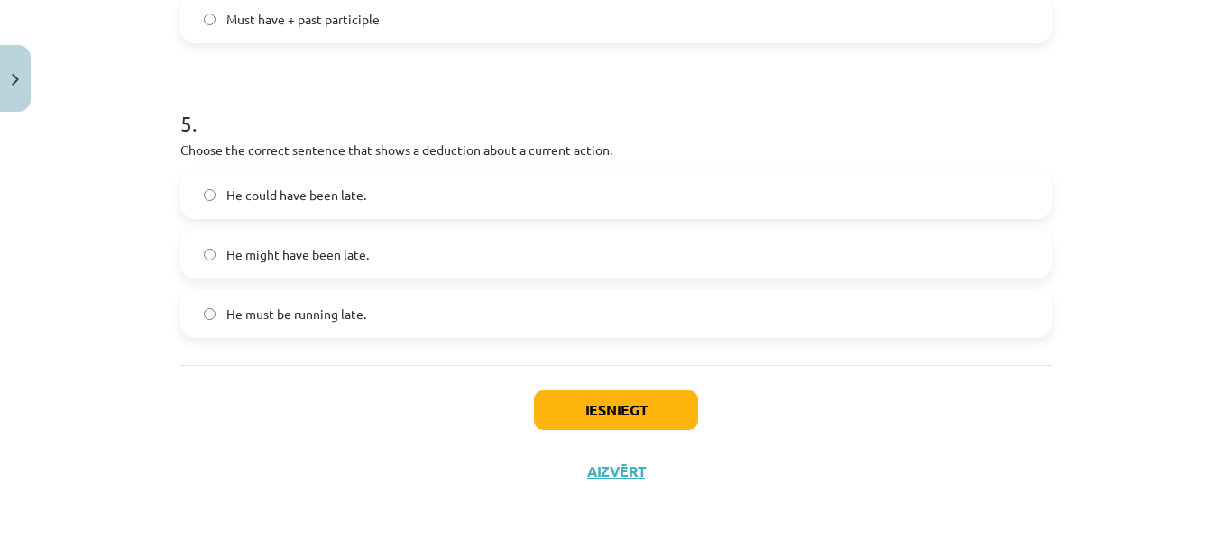
click at [327, 260] on span "He might have been late." at bounding box center [297, 254] width 142 height 19
click at [576, 404] on button "Iesniegt" at bounding box center [616, 410] width 164 height 40
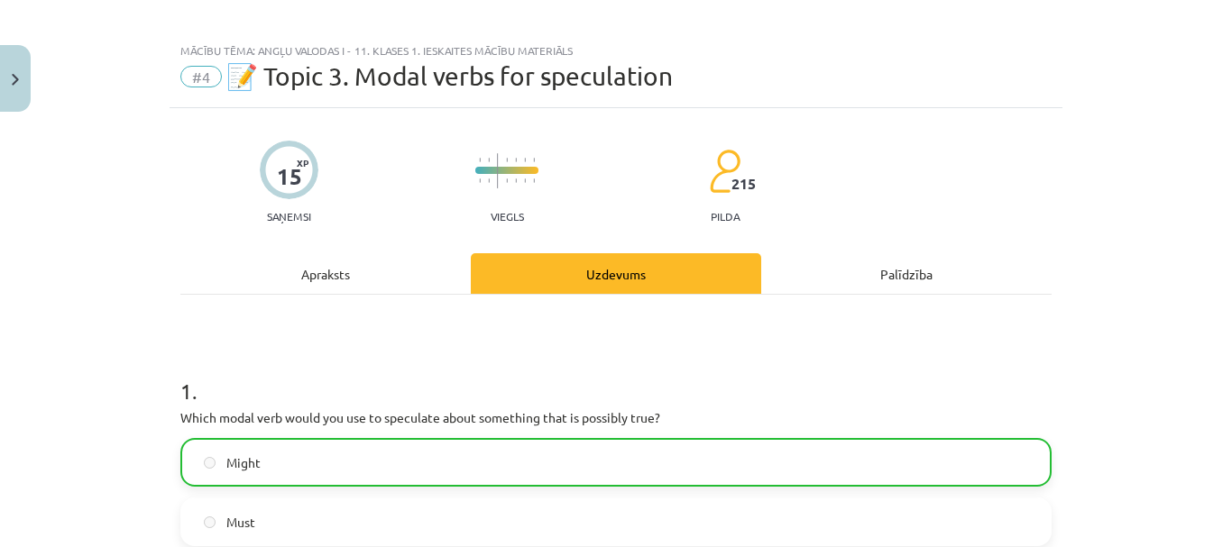
scroll to position [0, 0]
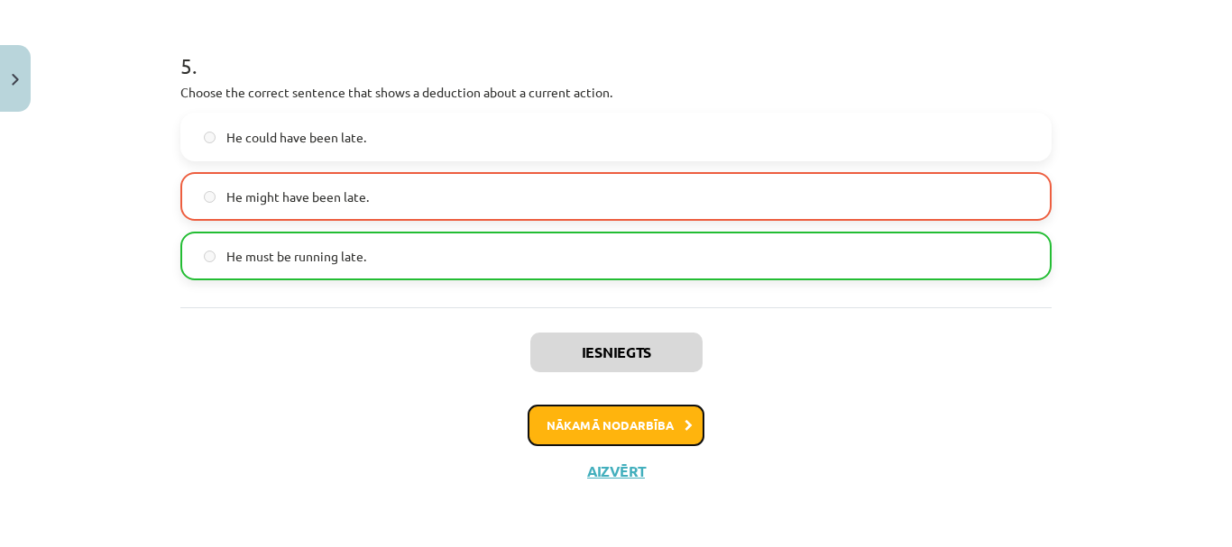
click at [600, 423] on button "Nākamā nodarbība" at bounding box center [615, 425] width 177 height 41
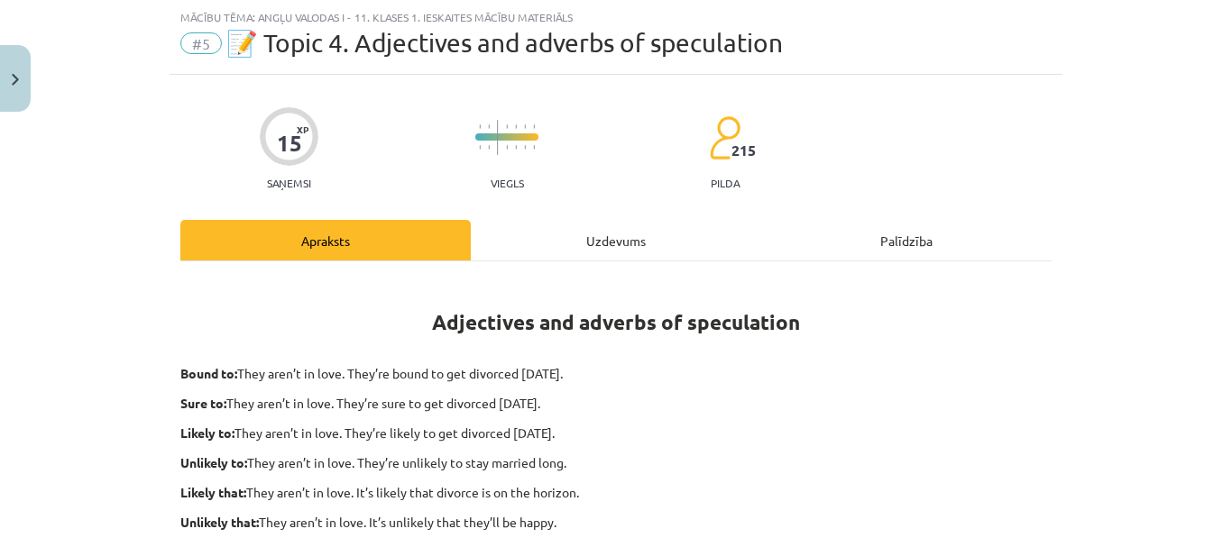
click at [589, 239] on div "Uzdevums" at bounding box center [616, 240] width 290 height 41
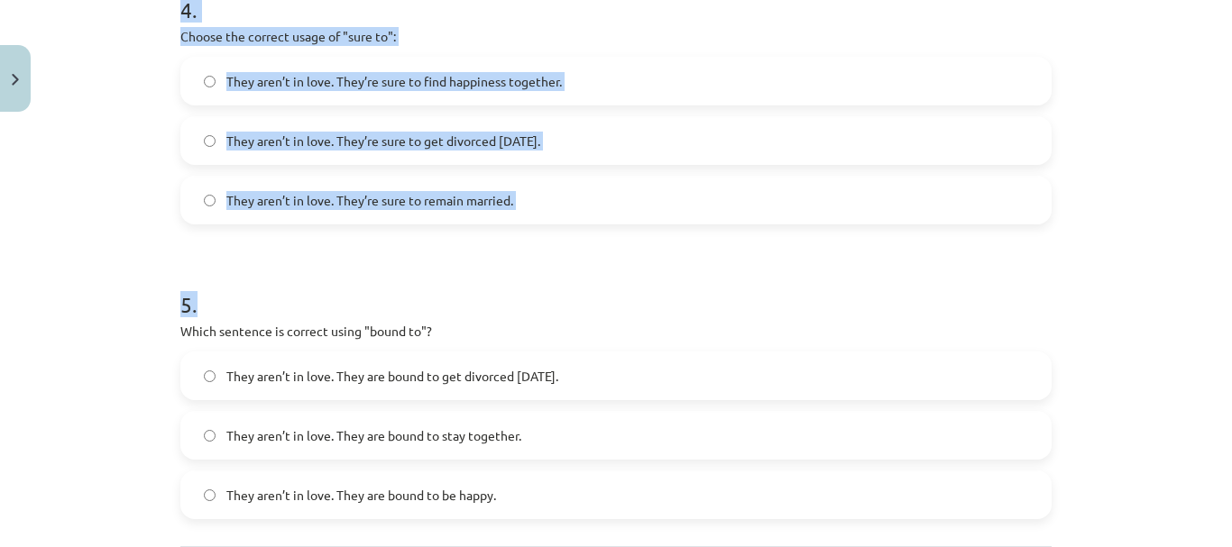
scroll to position [1489, 0]
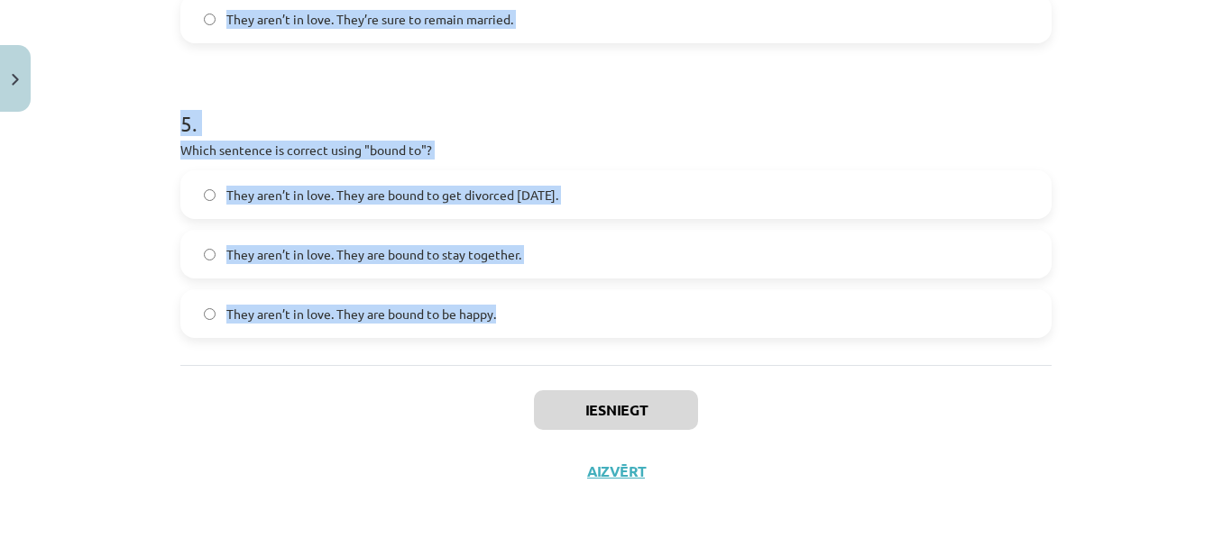
drag, startPoint x: 147, startPoint y: 75, endPoint x: 499, endPoint y: 307, distance: 422.4
click at [499, 307] on div "Mācību tēma: Angļu valodas i - 11. klases 1. ieskaites mācību materiāls #5 📝 To…" at bounding box center [616, 273] width 1232 height 547
copy form "1 . Loremi dol sitamet consecte adipi "elitsedd" ei te incididuntu laboree: Dol…"
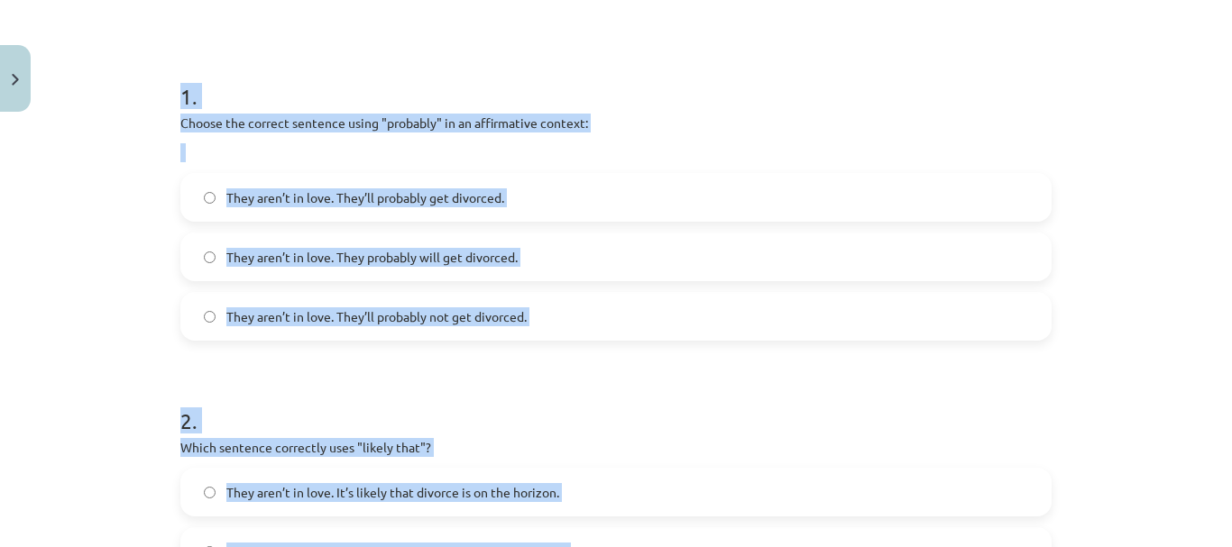
scroll to position [136, 0]
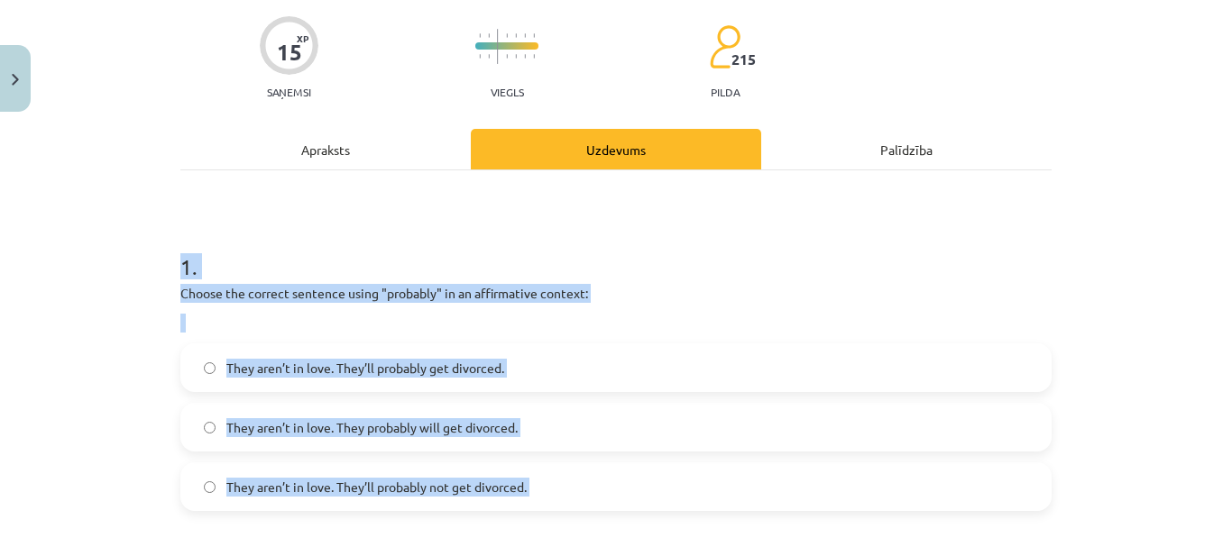
click at [312, 280] on div "1 . Choose the correct sentence using "probably" in an affirmative context: The…" at bounding box center [615, 367] width 871 height 289
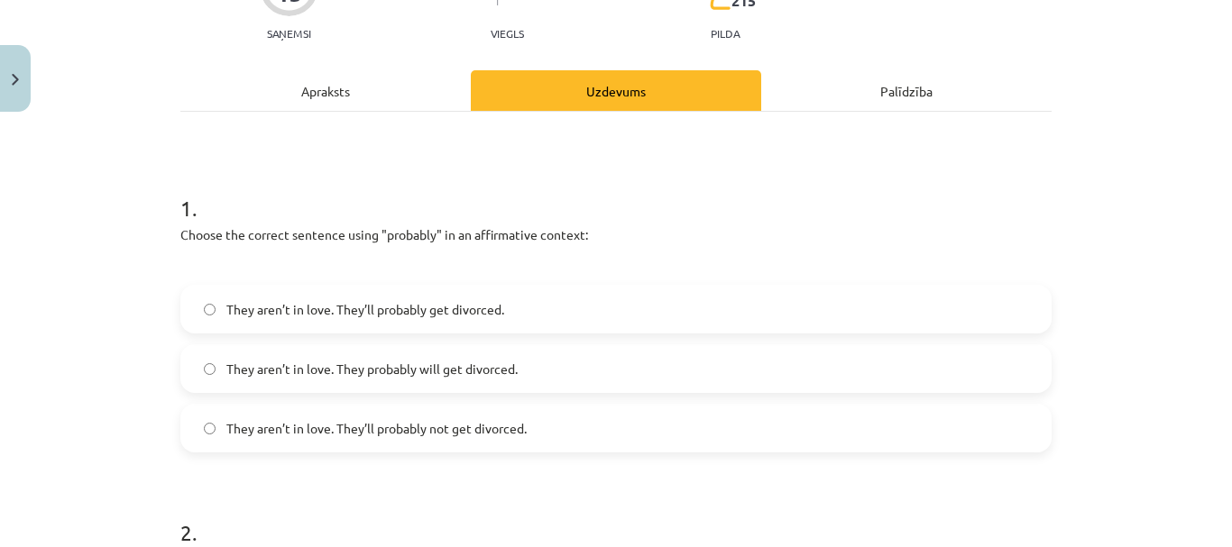
scroll to position [226, 0]
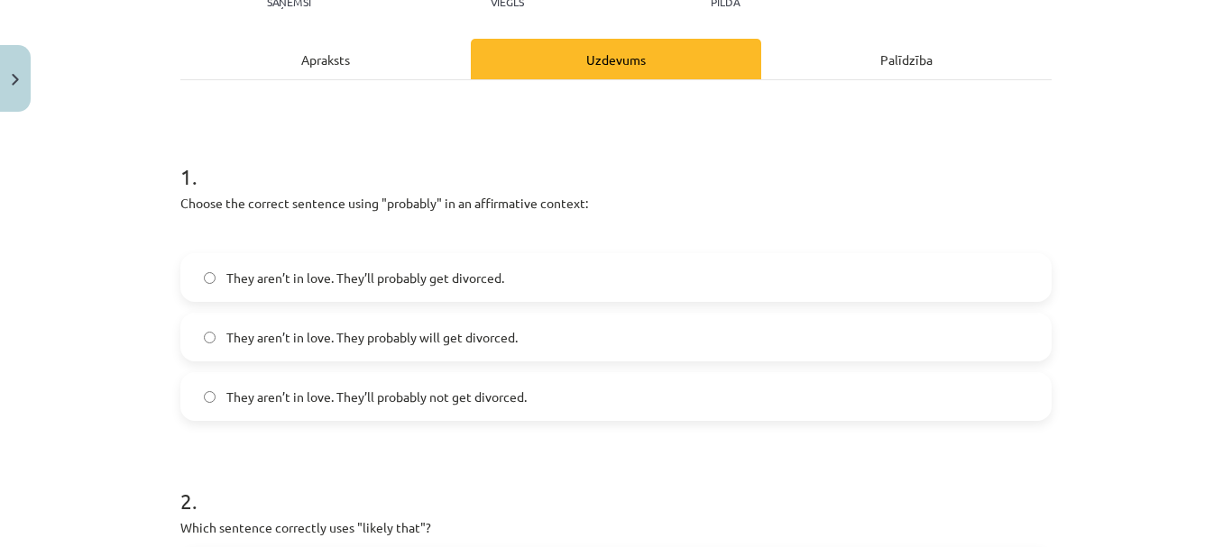
click at [471, 283] on span "They aren’t in love. They’ll probably get divorced." at bounding box center [365, 278] width 278 height 19
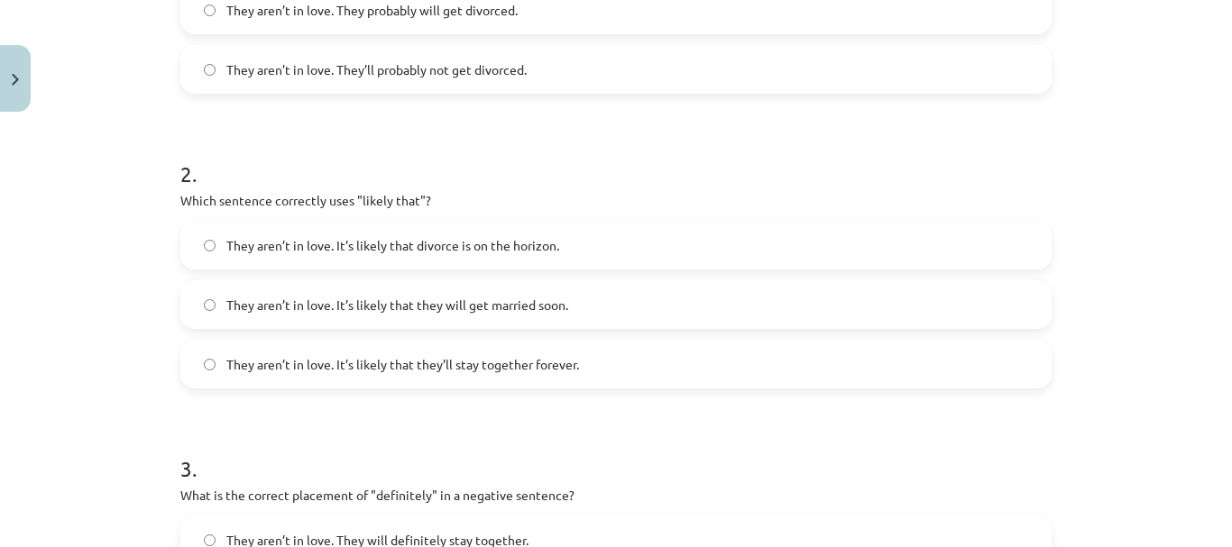
scroll to position [587, 0]
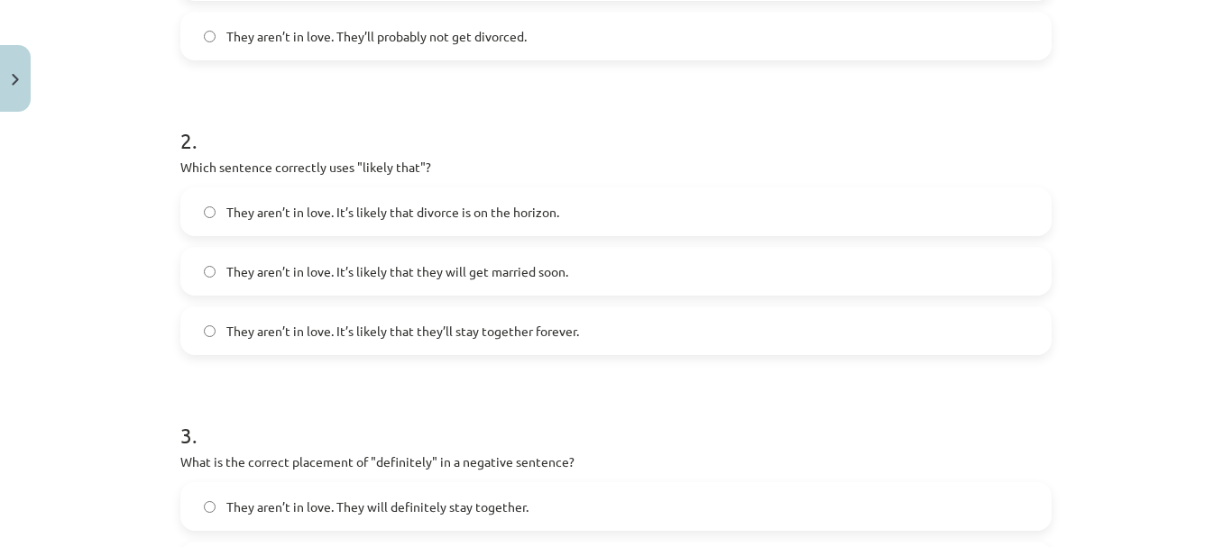
click at [358, 214] on span "They aren’t in love. It’s likely that divorce is on the horizon." at bounding box center [392, 212] width 333 height 19
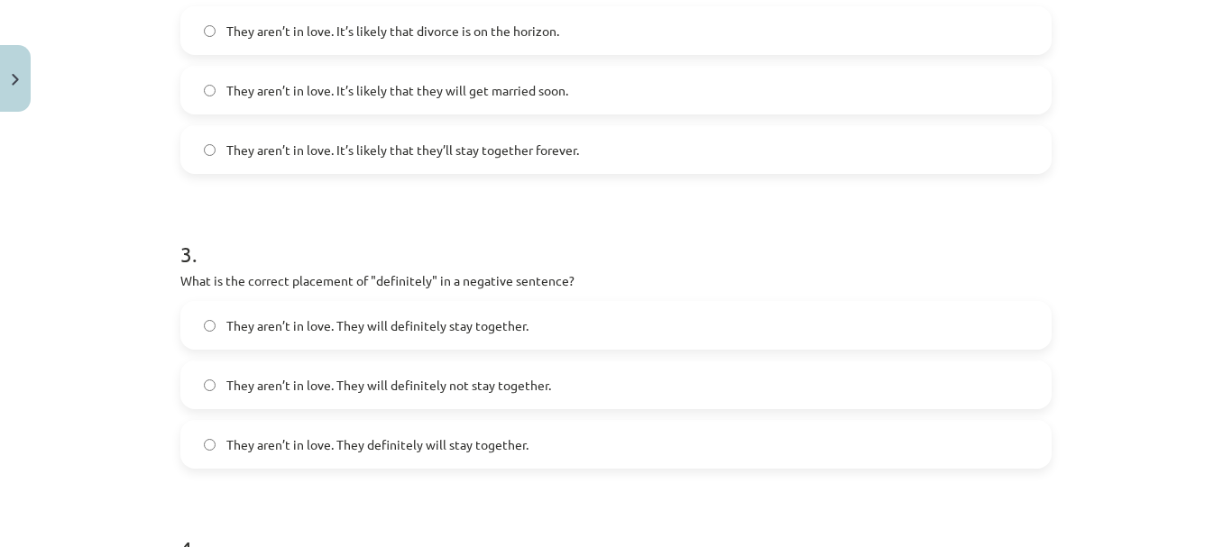
scroll to position [857, 0]
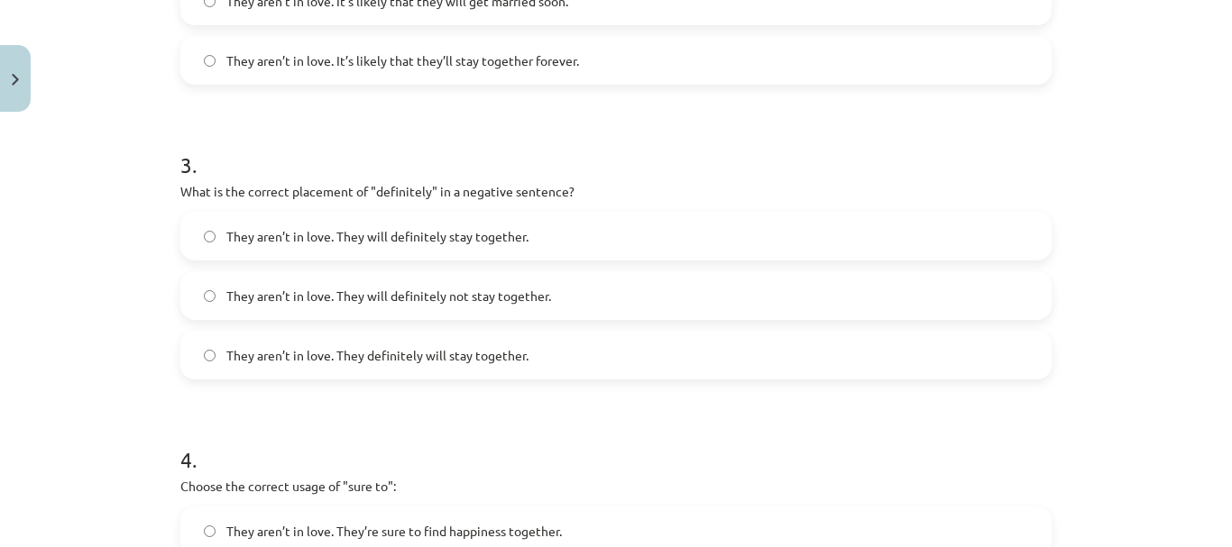
click at [444, 279] on label "They aren’t in love. They will definitely not stay together." at bounding box center [615, 295] width 867 height 45
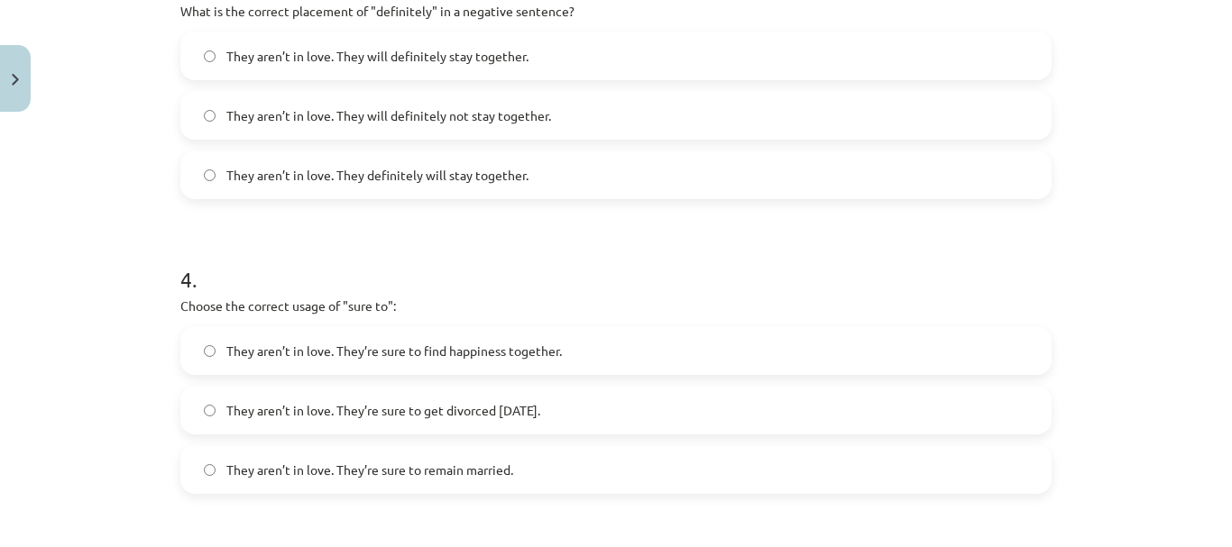
scroll to position [1128, 0]
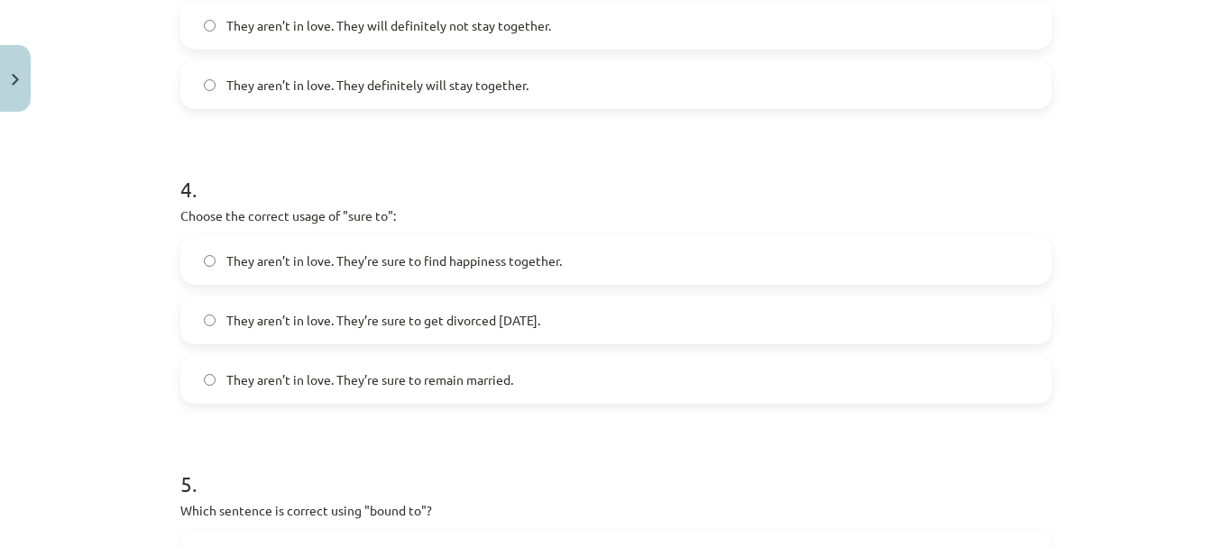
click at [405, 316] on span "They aren’t in love. They’re sure to get divorced [DATE]." at bounding box center [383, 320] width 314 height 19
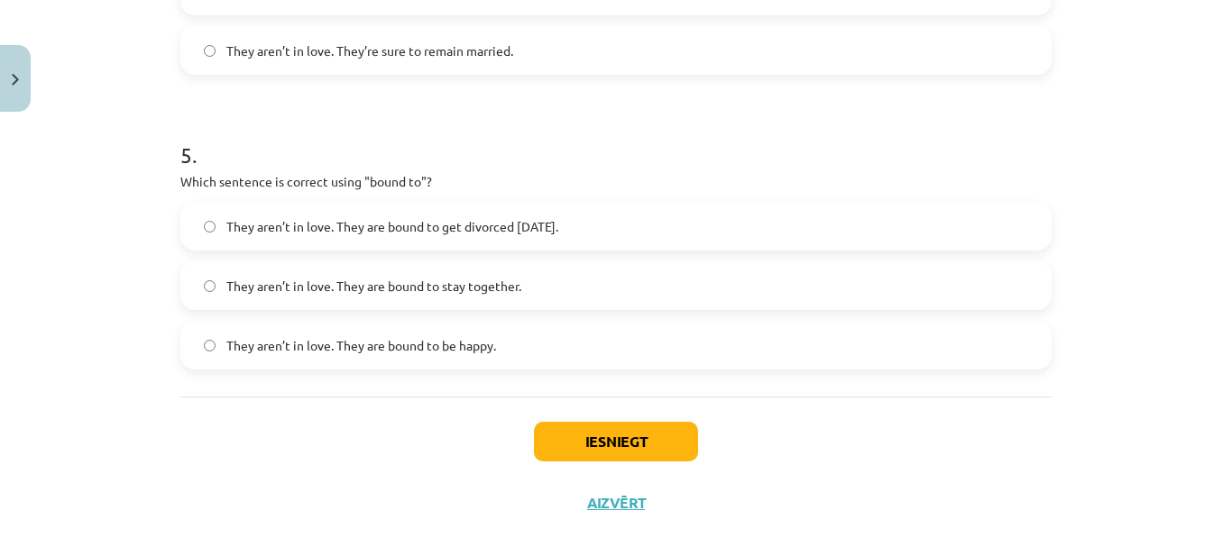
scroll to position [1489, 0]
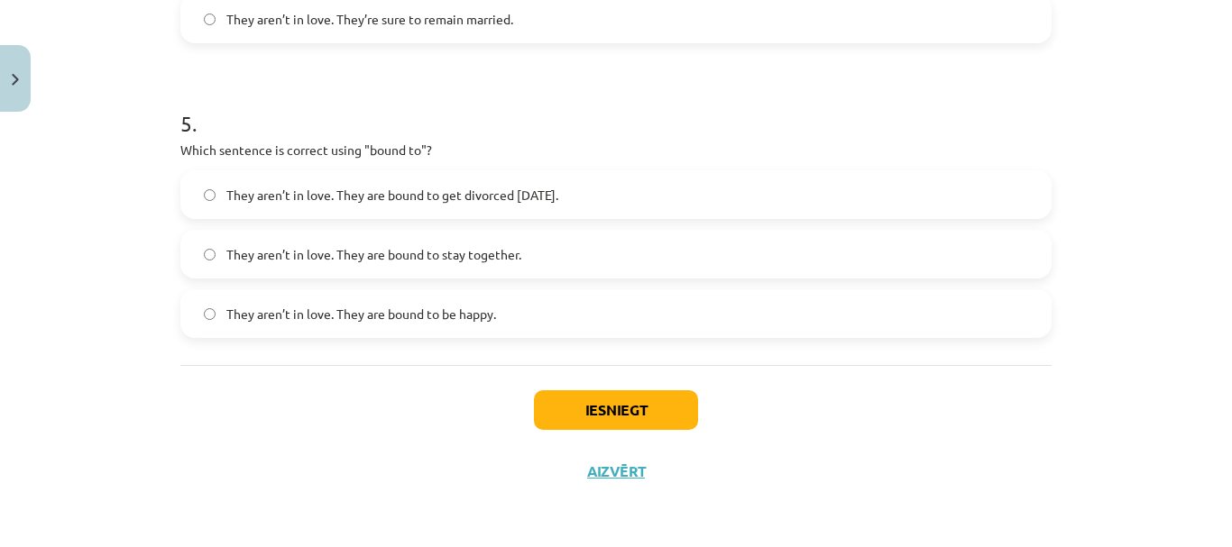
click at [483, 182] on label "They aren’t in love. They are bound to get divorced [DATE]." at bounding box center [615, 194] width 867 height 45
click at [565, 411] on button "Iesniegt" at bounding box center [616, 410] width 164 height 40
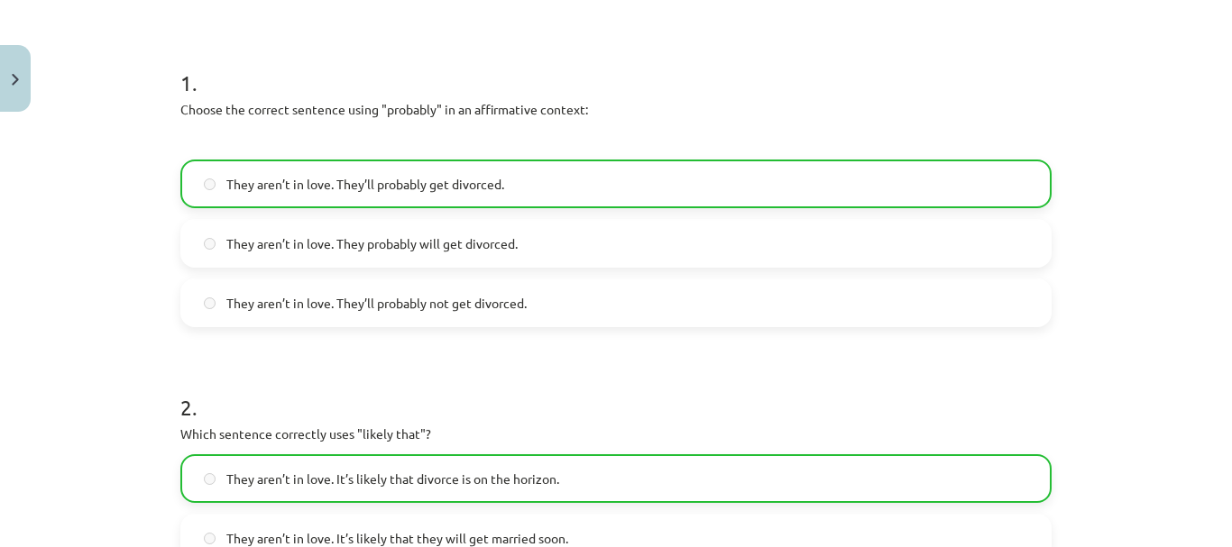
scroll to position [0, 0]
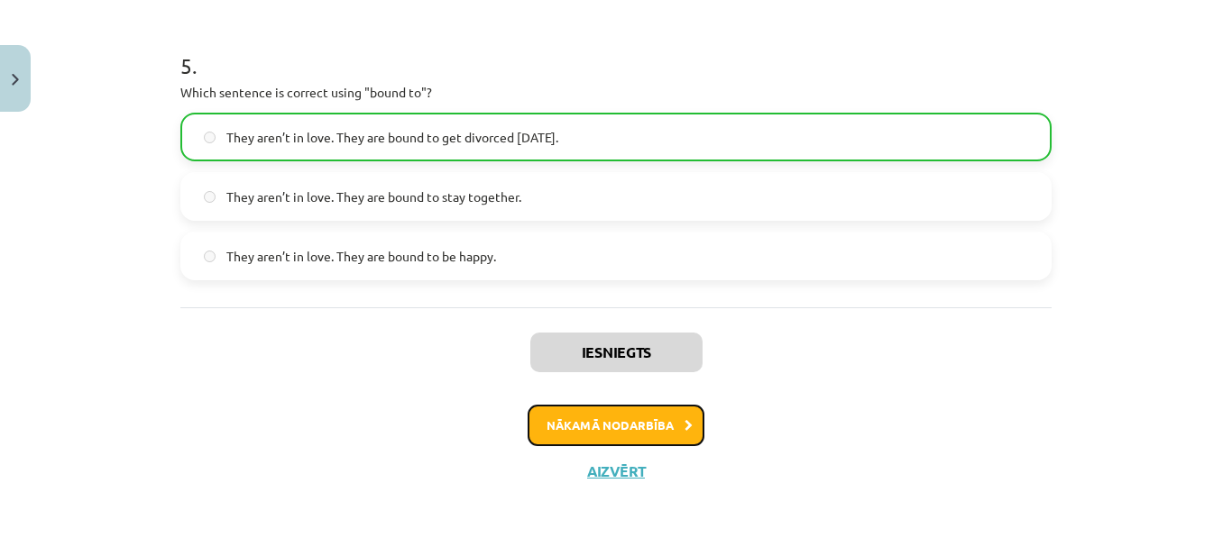
click at [622, 439] on button "Nākamā nodarbība" at bounding box center [615, 425] width 177 height 41
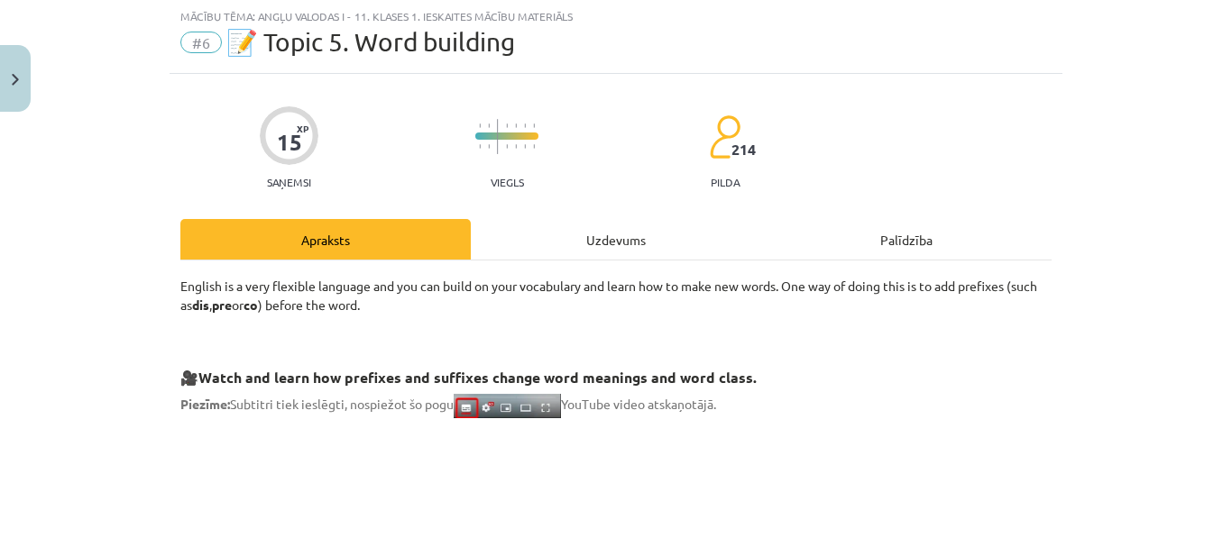
scroll to position [45, 0]
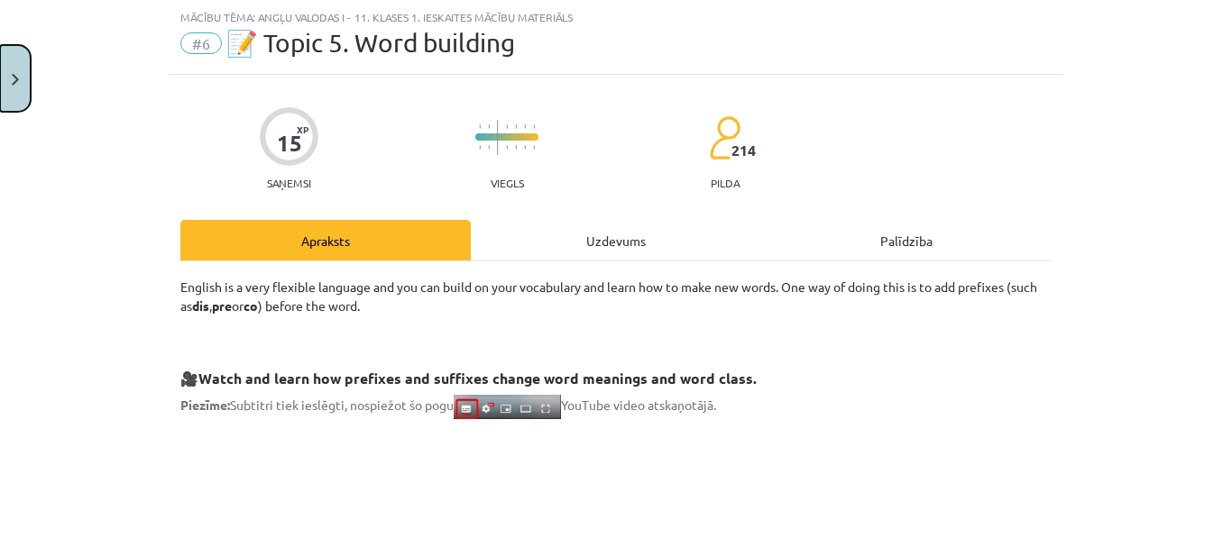
click at [12, 72] on button "Close" at bounding box center [15, 78] width 31 height 67
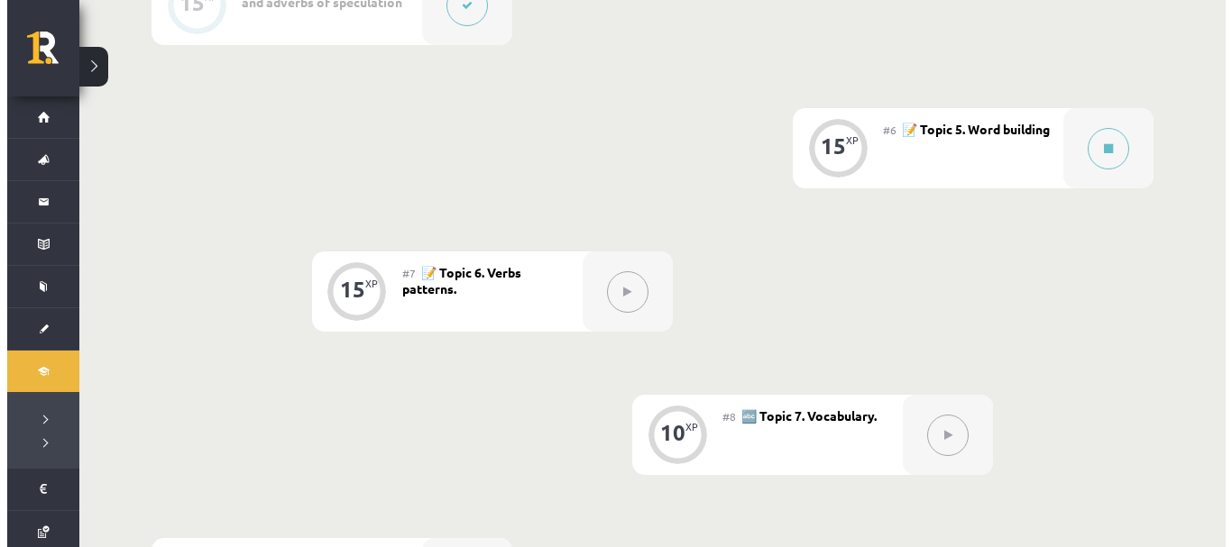
scroll to position [1082, 0]
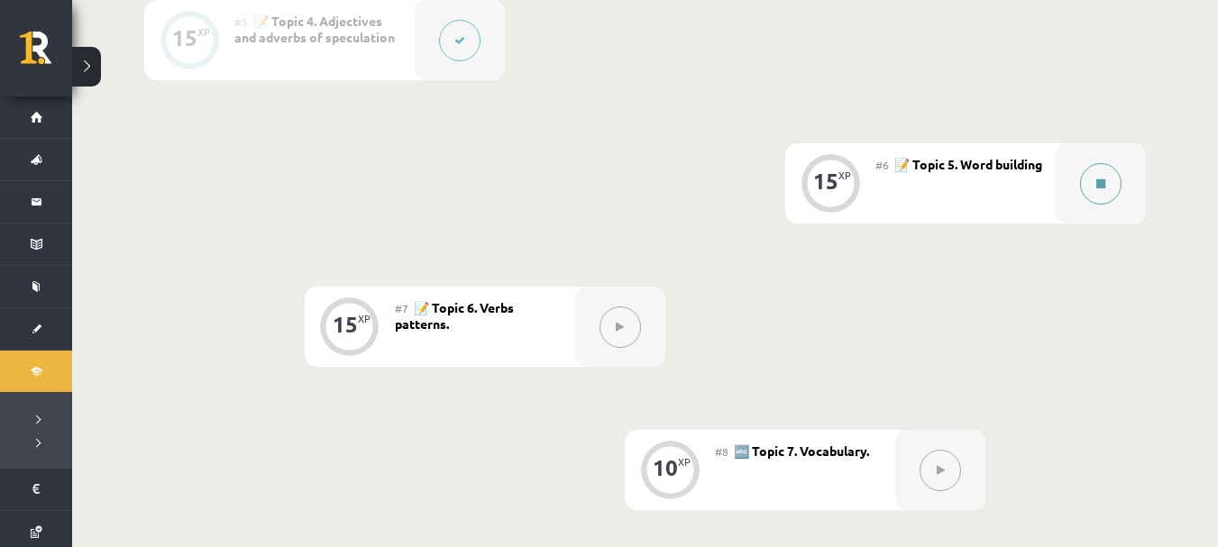
click at [1097, 176] on button at bounding box center [1100, 183] width 41 height 41
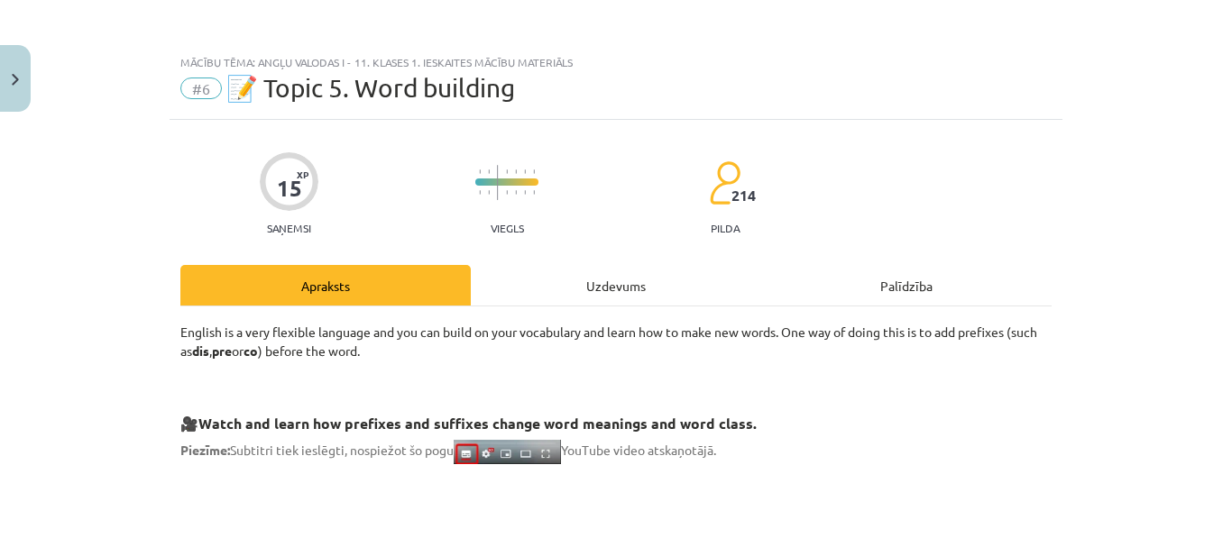
click at [585, 284] on div "Uzdevums" at bounding box center [616, 285] width 290 height 41
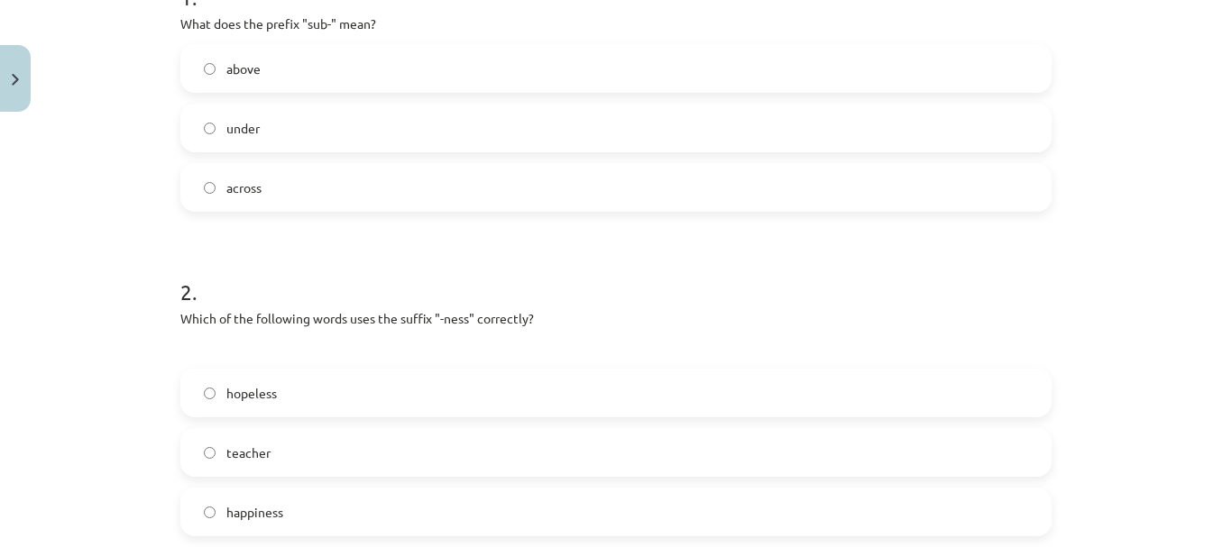
click at [342, 114] on label "under" at bounding box center [615, 127] width 867 height 45
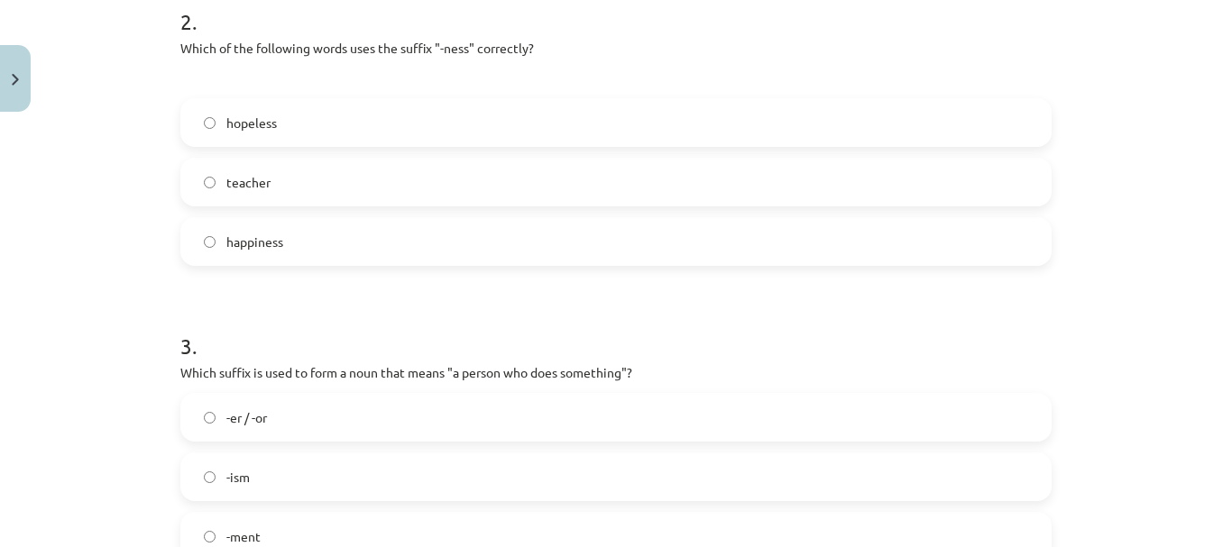
click at [302, 249] on label "happiness" at bounding box center [615, 241] width 867 height 45
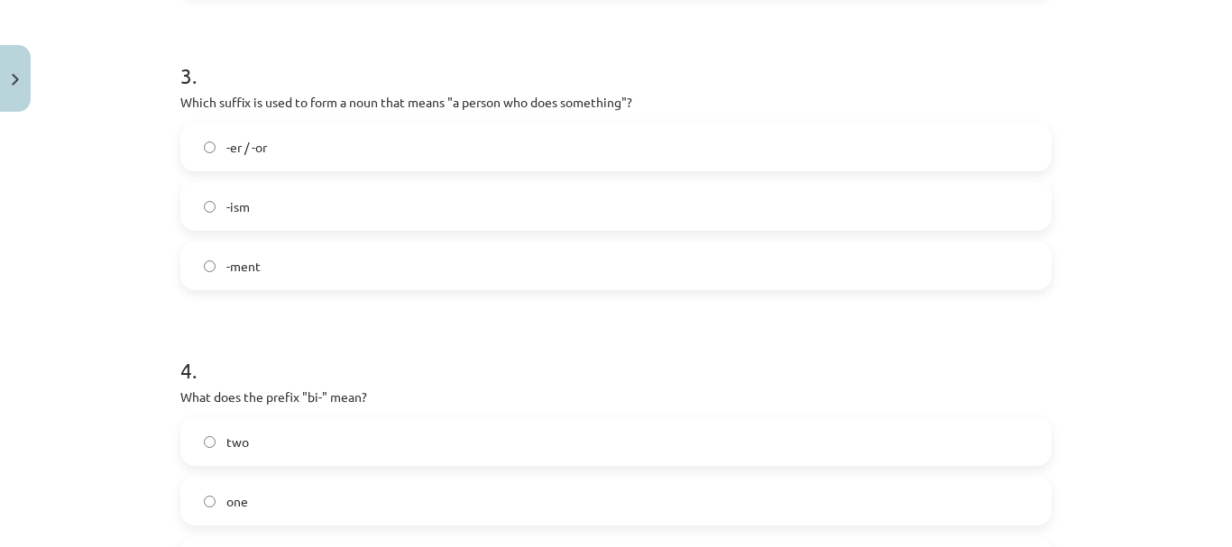
click at [302, 209] on label "-ism" at bounding box center [615, 206] width 867 height 45
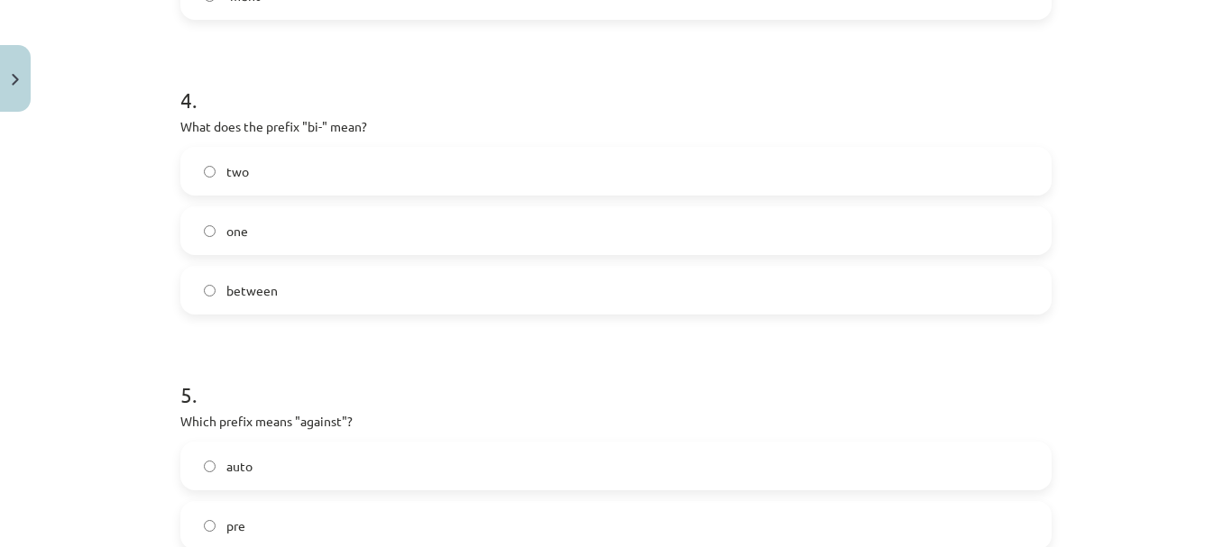
click at [296, 249] on label "one" at bounding box center [615, 230] width 867 height 45
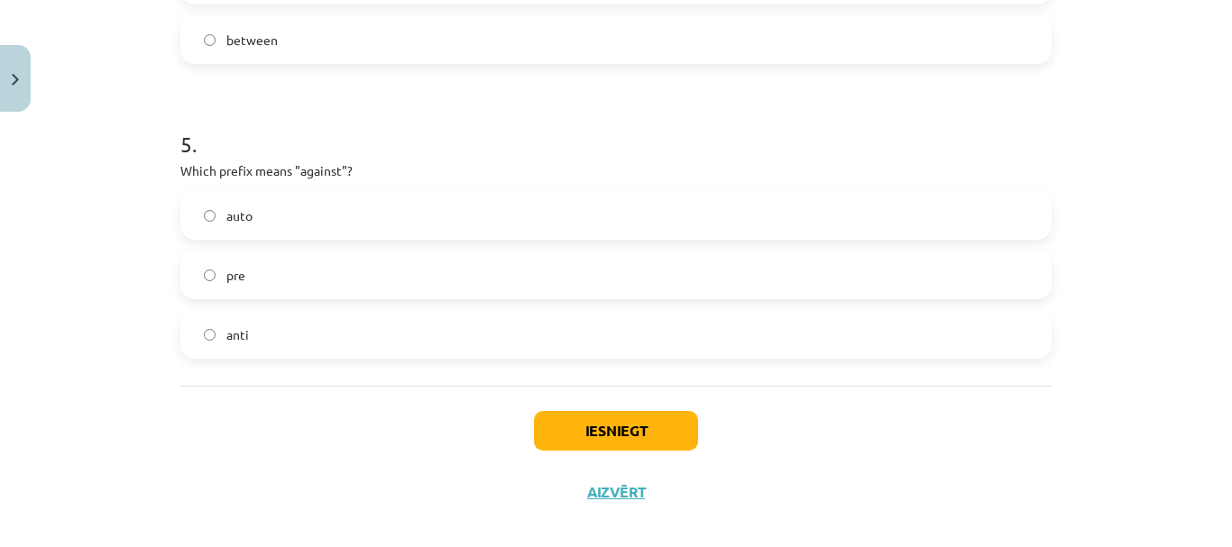
scroll to position [1488, 0]
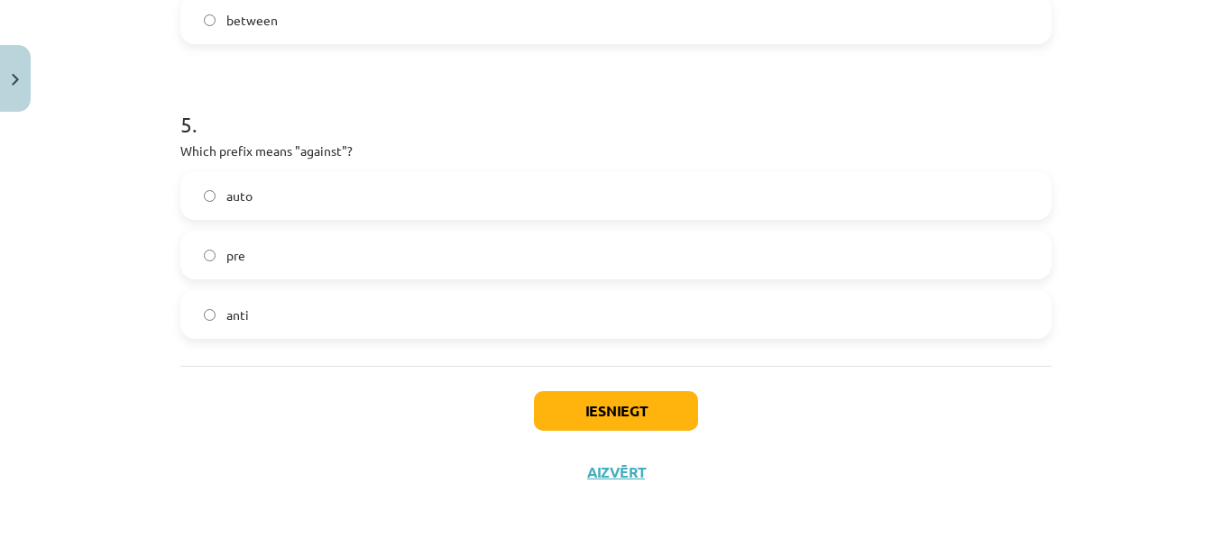
click at [298, 262] on label "pre" at bounding box center [615, 255] width 867 height 45
click at [655, 412] on button "Iesniegt" at bounding box center [616, 411] width 164 height 40
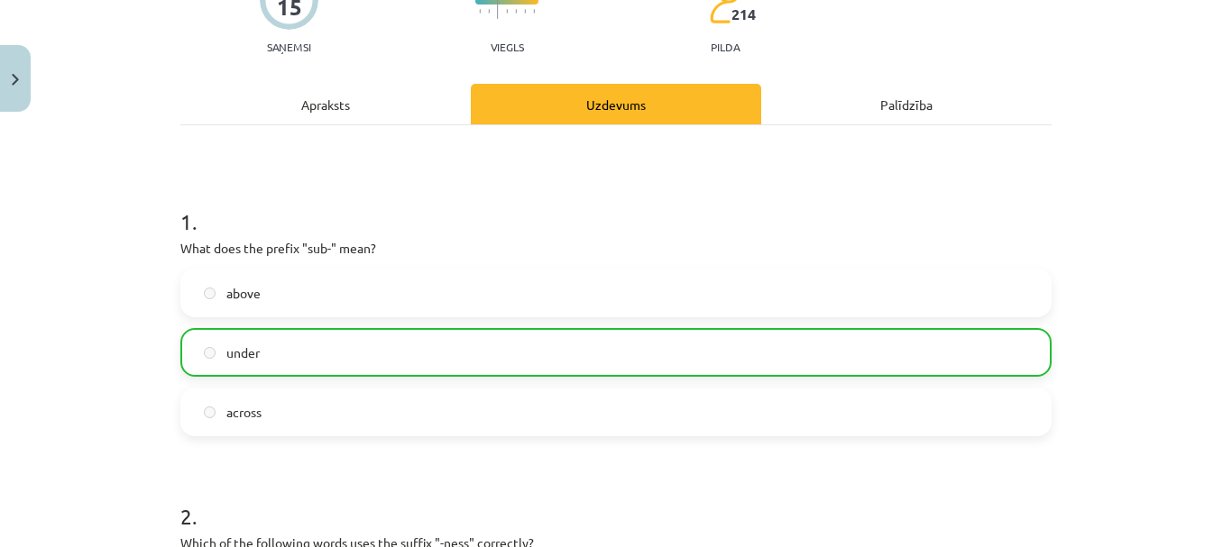
scroll to position [0, 0]
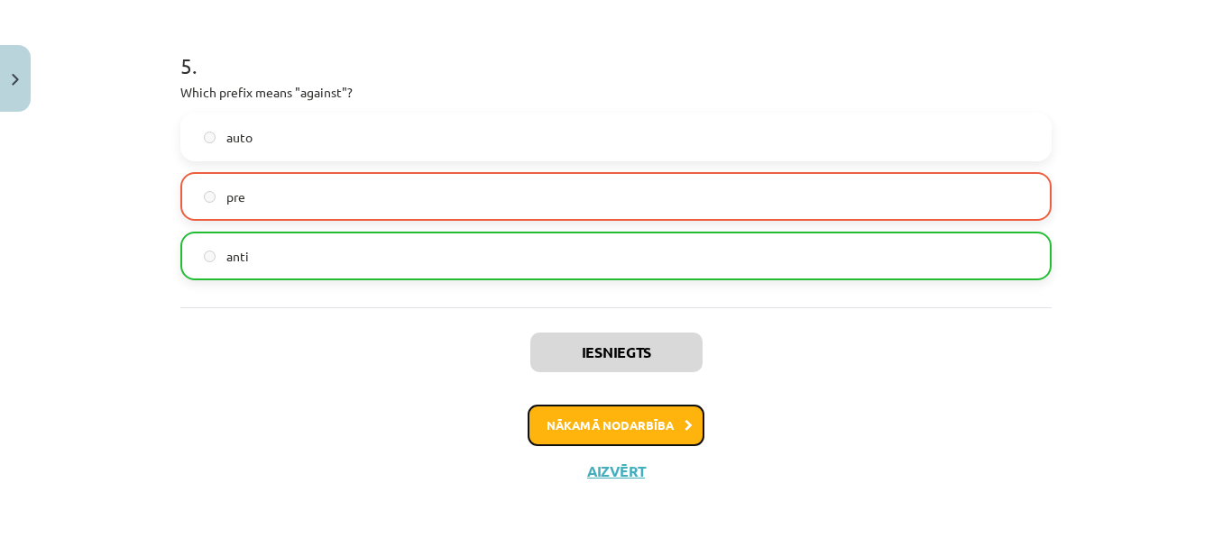
click at [655, 431] on button "Nākamā nodarbība" at bounding box center [615, 425] width 177 height 41
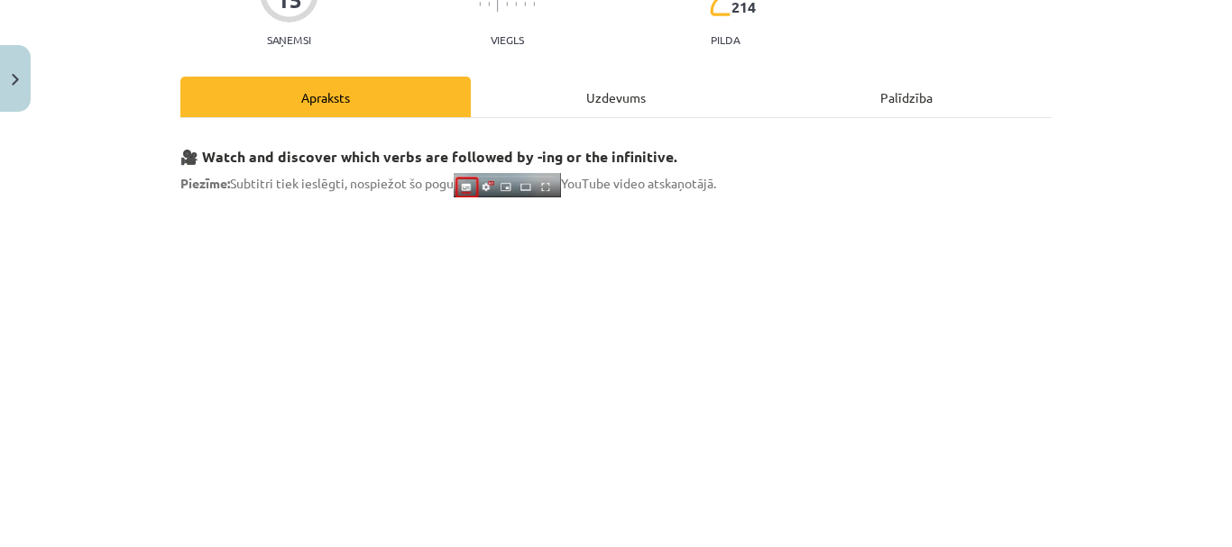
scroll to position [45, 0]
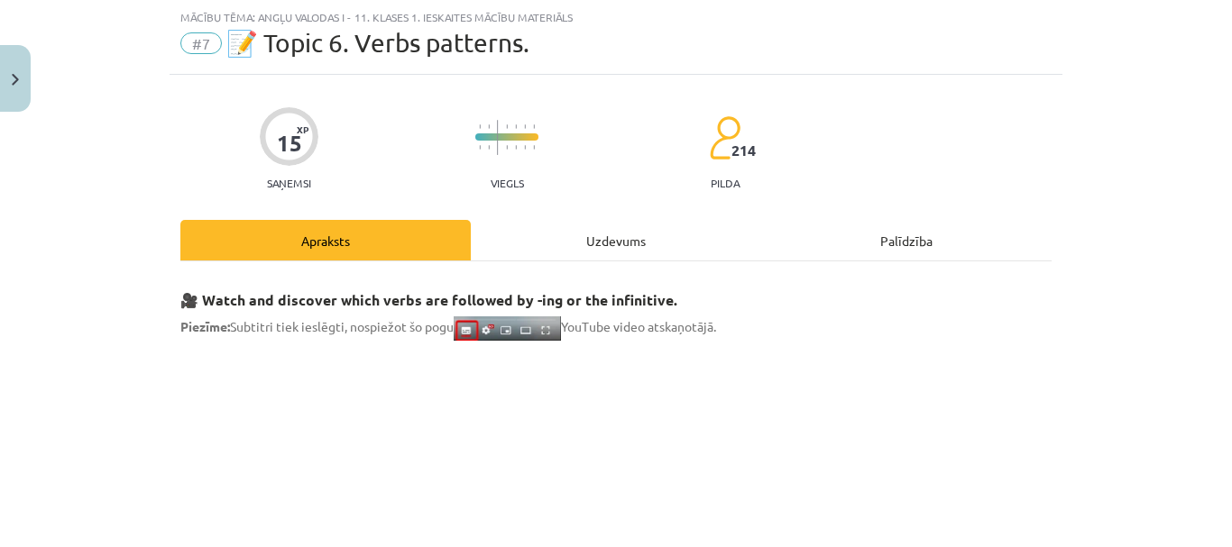
click at [601, 225] on div "Uzdevums" at bounding box center [616, 240] width 290 height 41
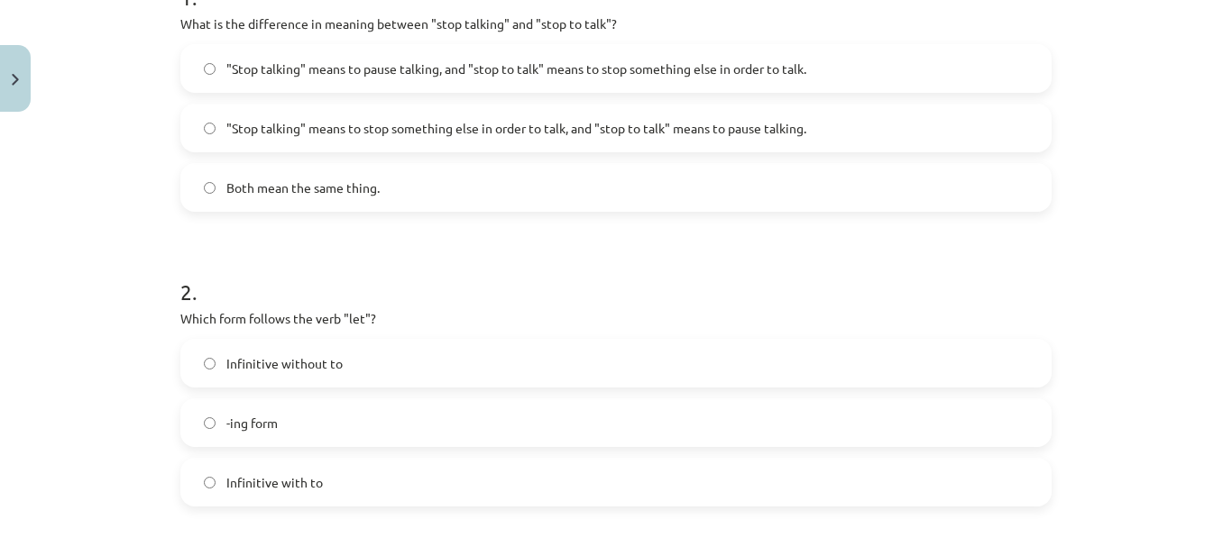
scroll to position [496, 0]
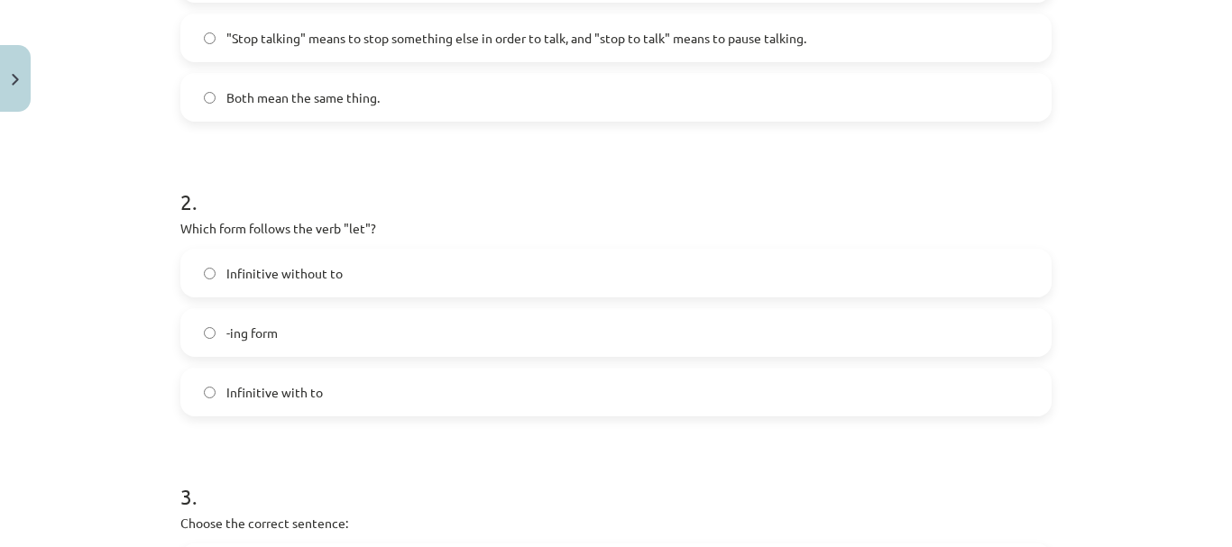
click at [379, 41] on span ""Stop talking" means to stop something else in order to talk, and "stop to talk…" at bounding box center [516, 38] width 580 height 19
click at [334, 272] on label "Infinitive without to" at bounding box center [615, 273] width 867 height 45
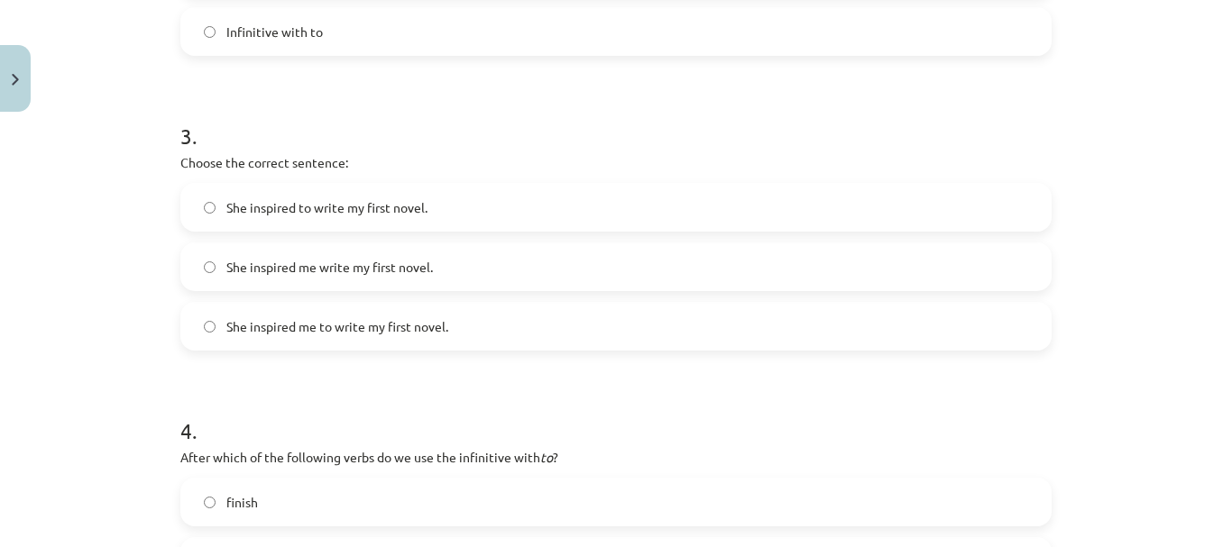
click at [338, 311] on label "She inspired me to write my first novel." at bounding box center [615, 326] width 867 height 45
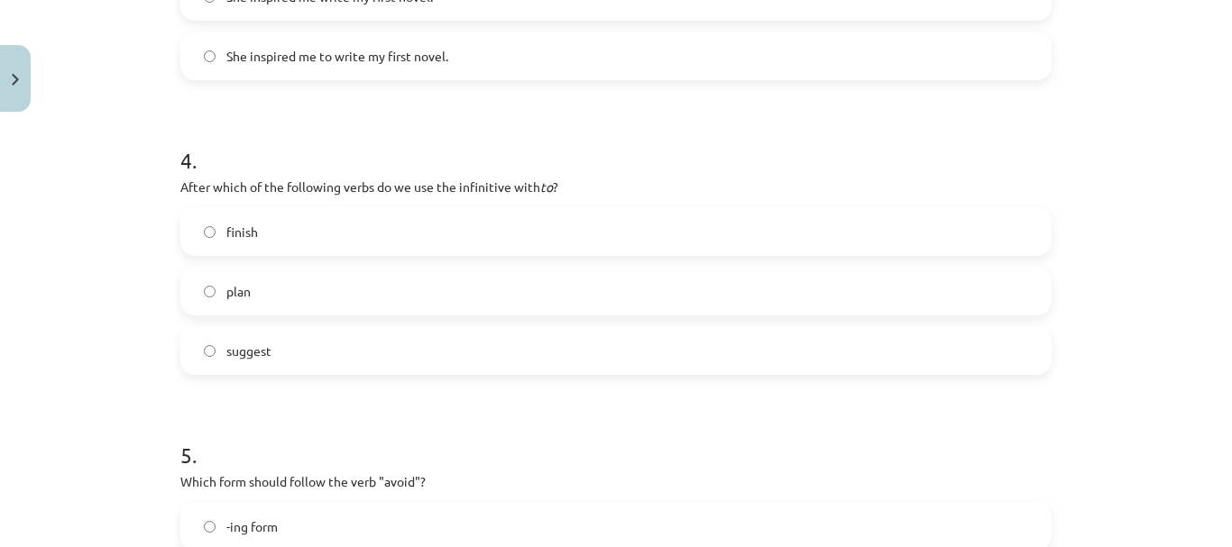
click at [339, 294] on label "plan" at bounding box center [615, 291] width 867 height 45
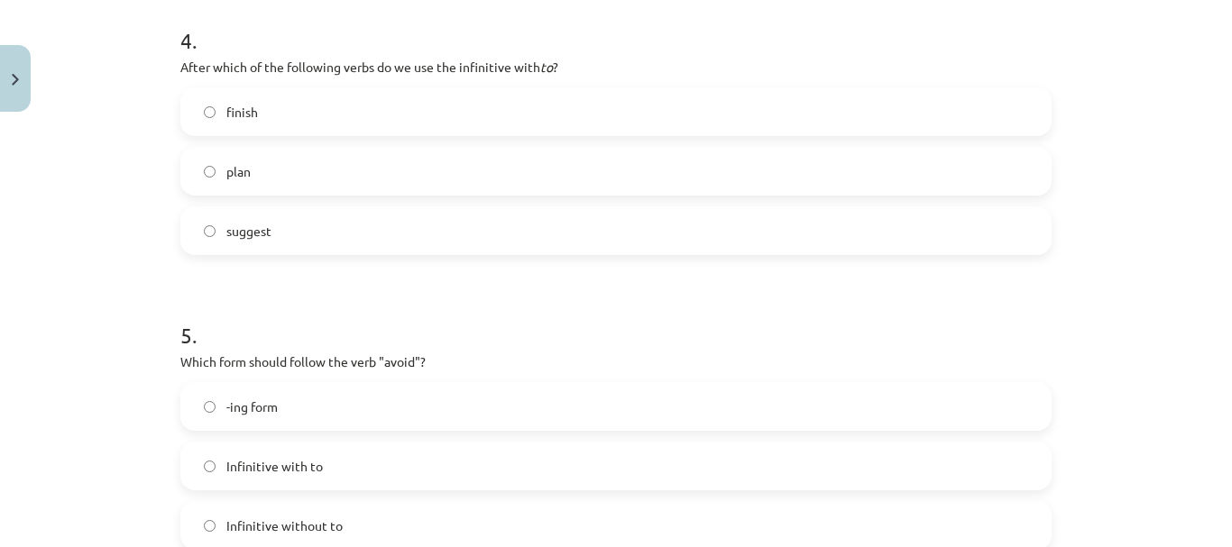
scroll to position [1459, 0]
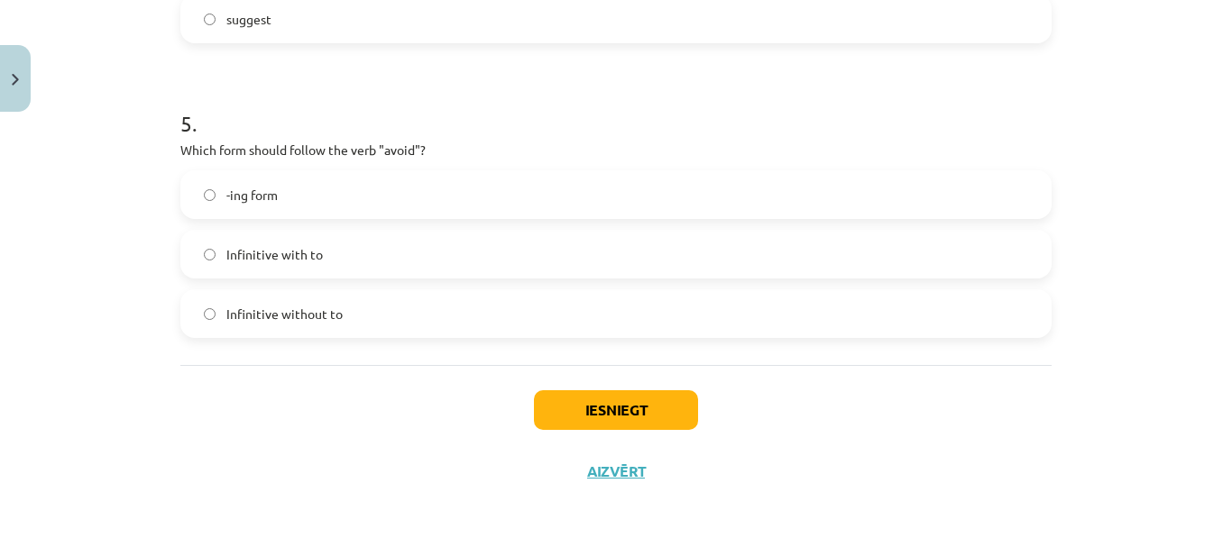
click at [327, 191] on label "-ing form" at bounding box center [615, 194] width 867 height 45
click at [544, 407] on button "Iesniegt" at bounding box center [616, 410] width 164 height 40
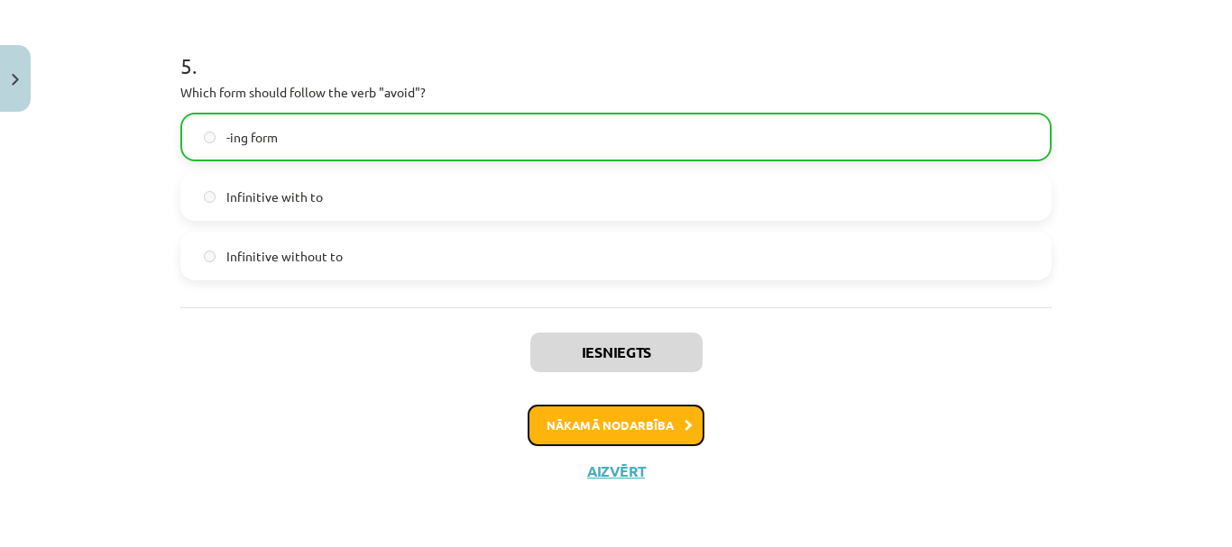
click at [562, 415] on button "Nākamā nodarbība" at bounding box center [615, 425] width 177 height 41
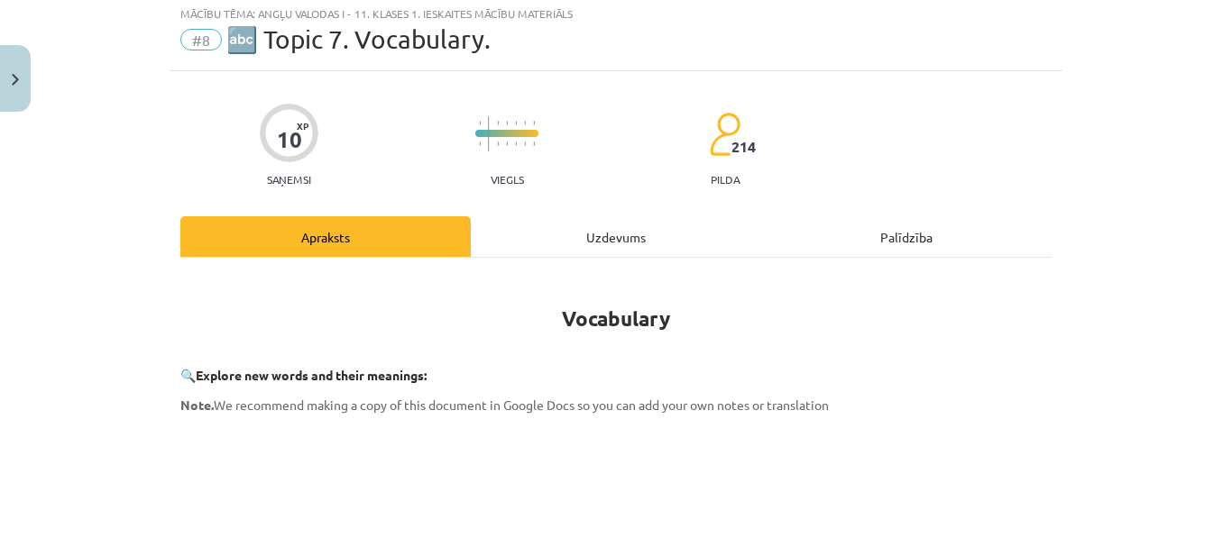
scroll to position [45, 0]
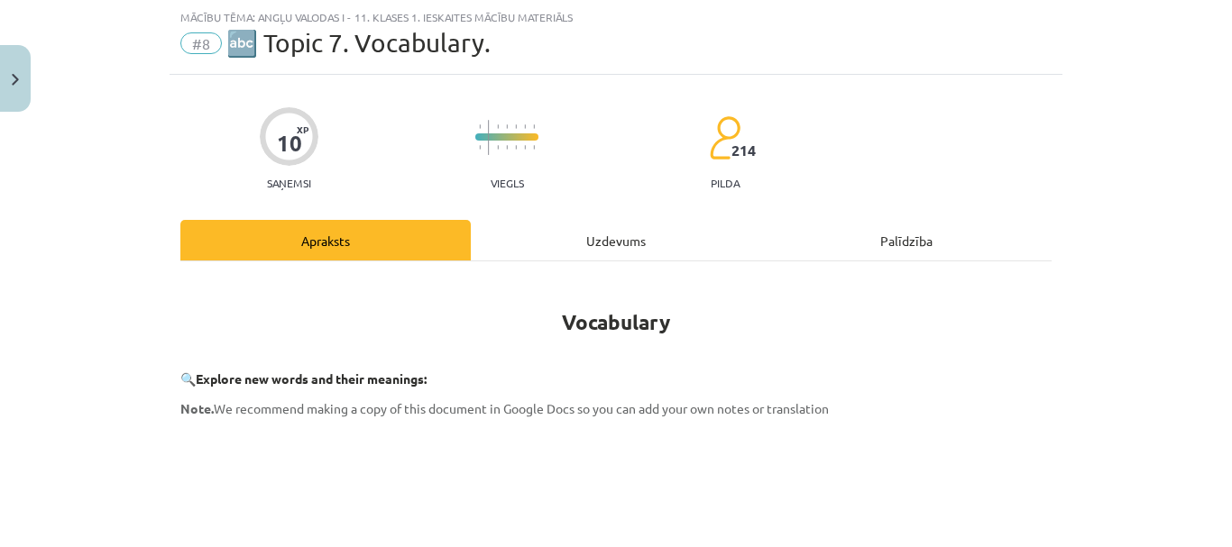
click at [616, 235] on div "Uzdevums" at bounding box center [616, 240] width 290 height 41
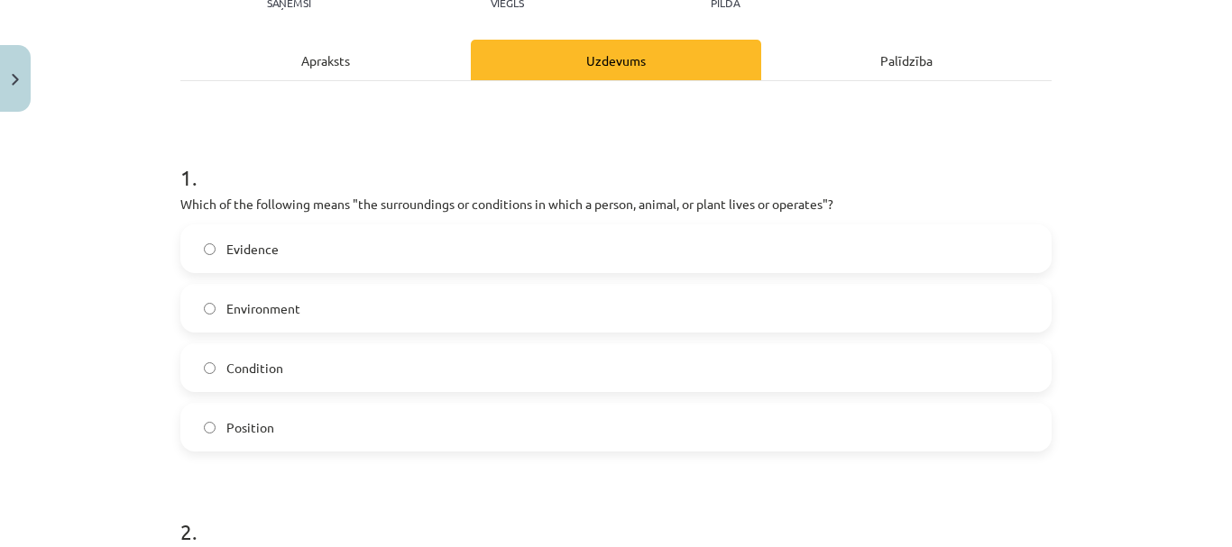
click at [358, 314] on label "Environment" at bounding box center [615, 308] width 867 height 45
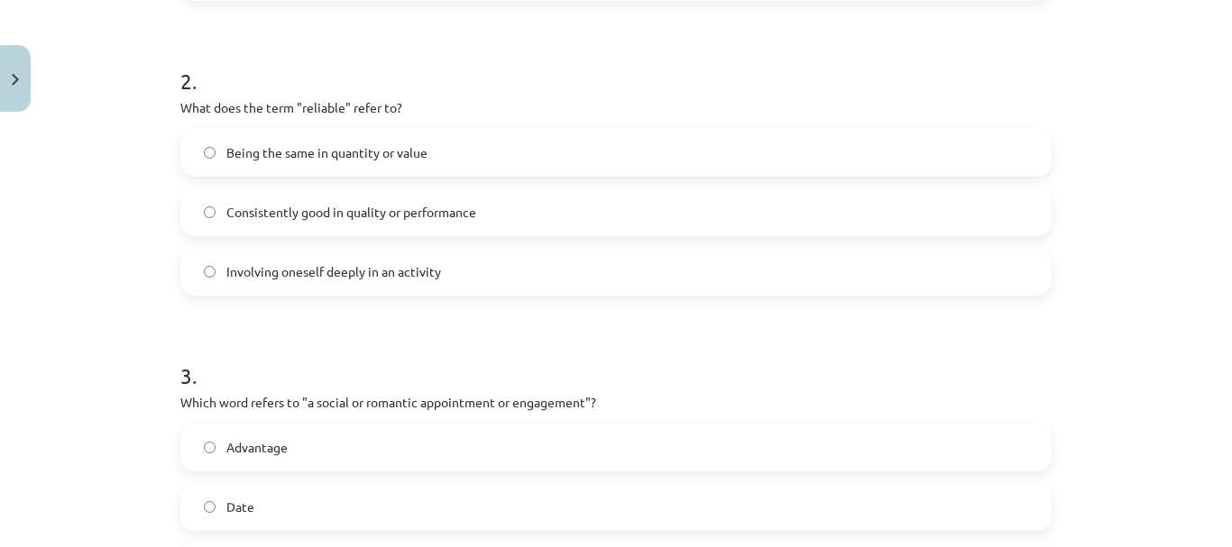
click at [367, 283] on label "Involving oneself deeply in an activity" at bounding box center [615, 271] width 867 height 45
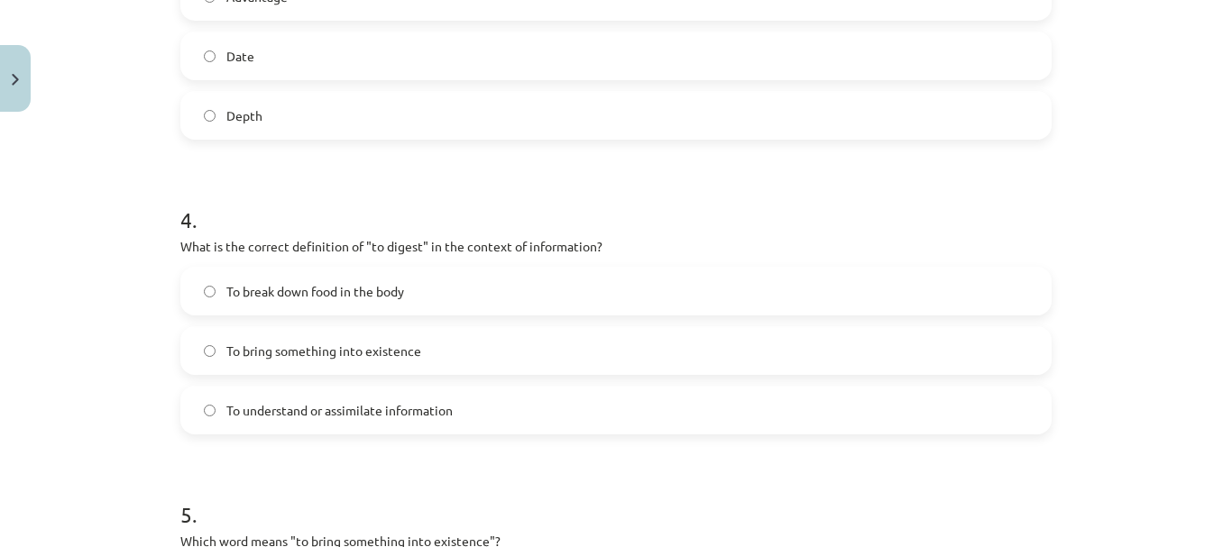
click at [373, 55] on label "Date" at bounding box center [615, 55] width 867 height 45
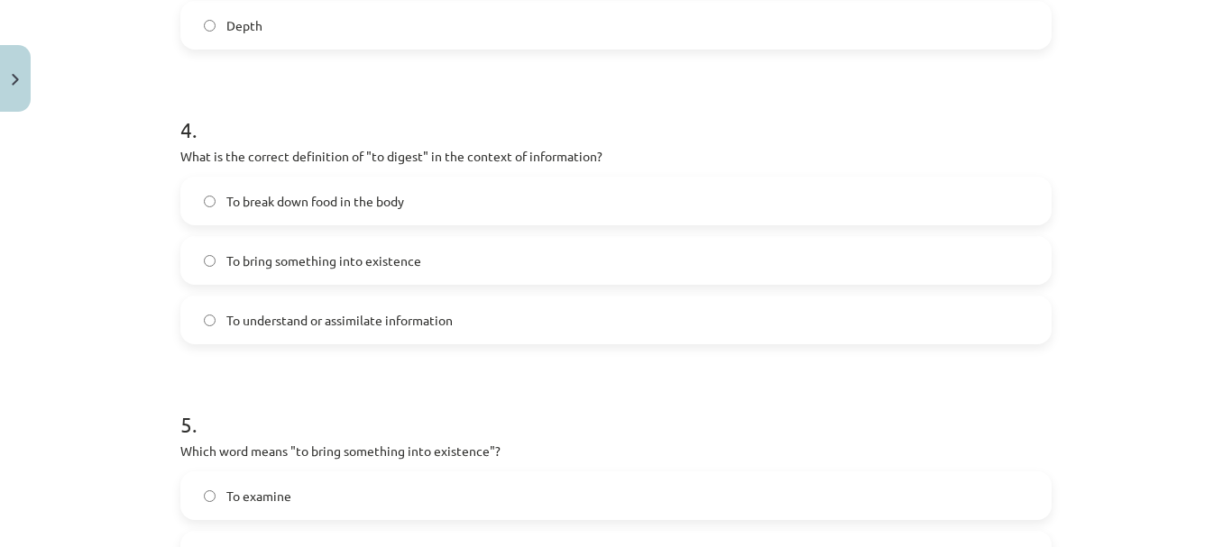
click at [357, 256] on span "To bring something into existence" at bounding box center [323, 261] width 195 height 19
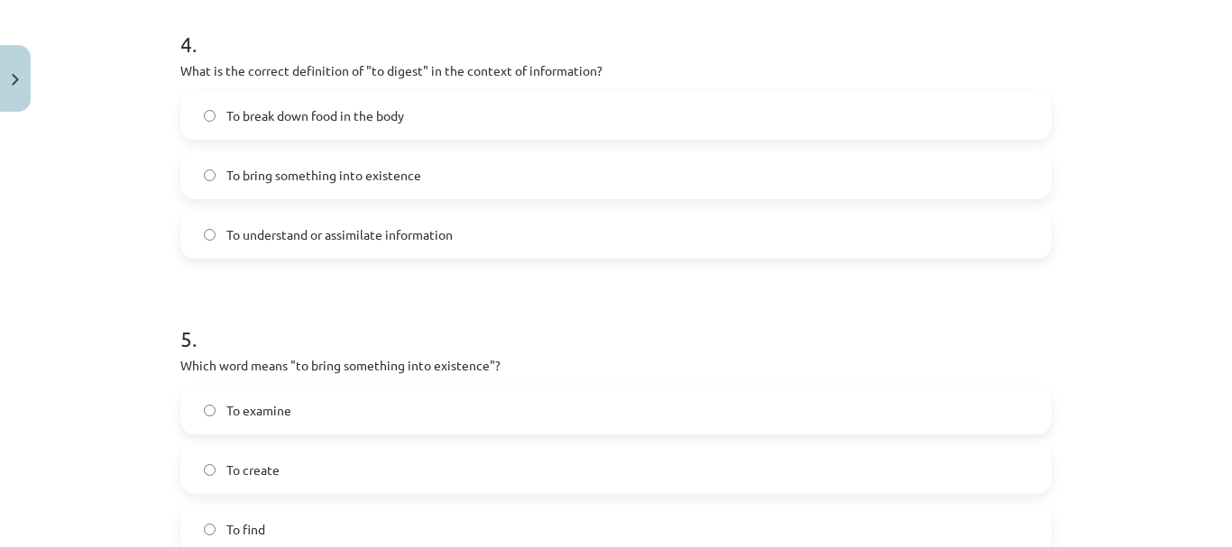
scroll to position [1518, 0]
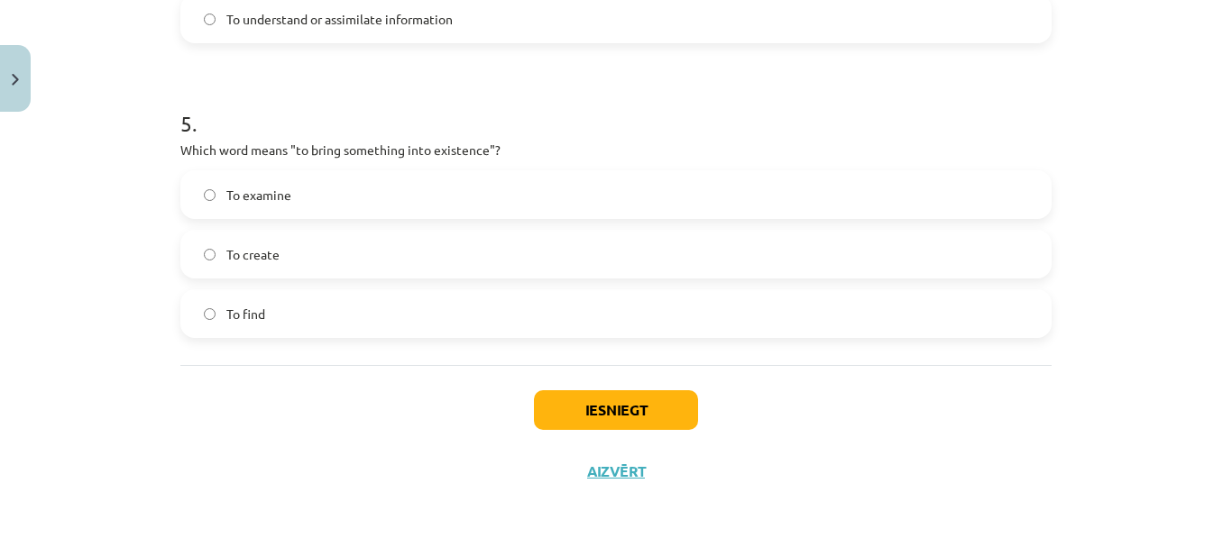
click at [356, 170] on div "To examine" at bounding box center [615, 194] width 871 height 49
click at [349, 205] on label "To examine" at bounding box center [615, 194] width 867 height 45
click at [605, 407] on button "Iesniegt" at bounding box center [616, 410] width 164 height 40
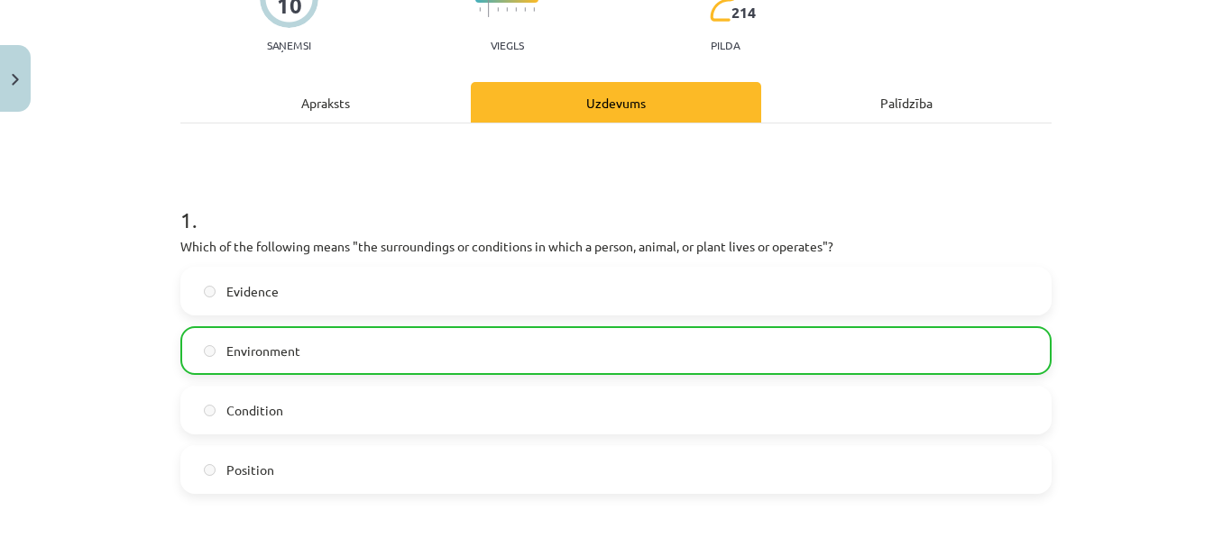
scroll to position [0, 0]
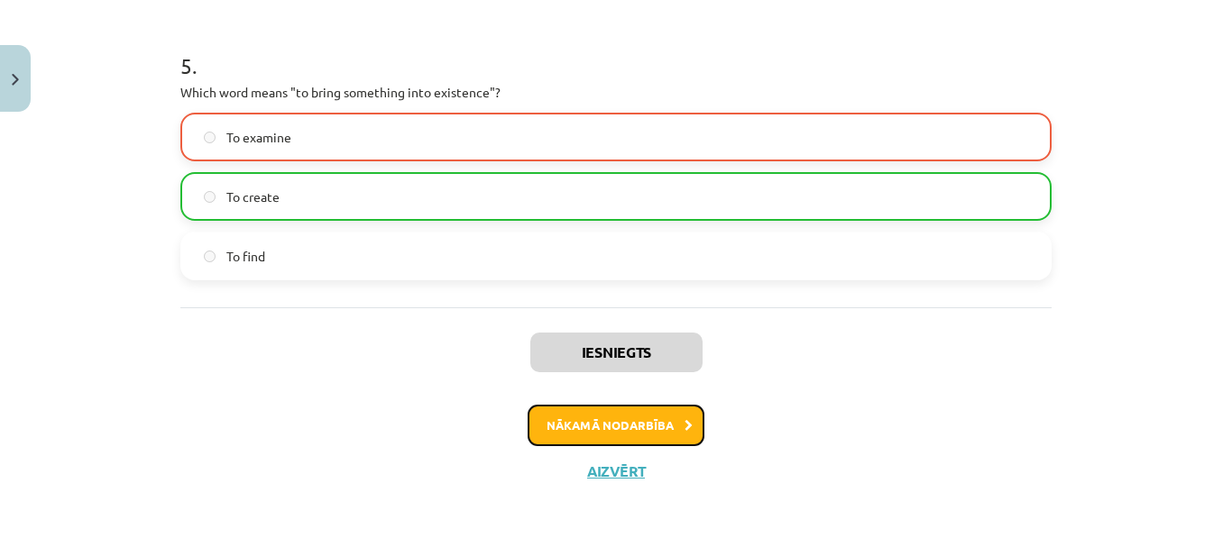
click at [599, 426] on button "Nākamā nodarbība" at bounding box center [615, 425] width 177 height 41
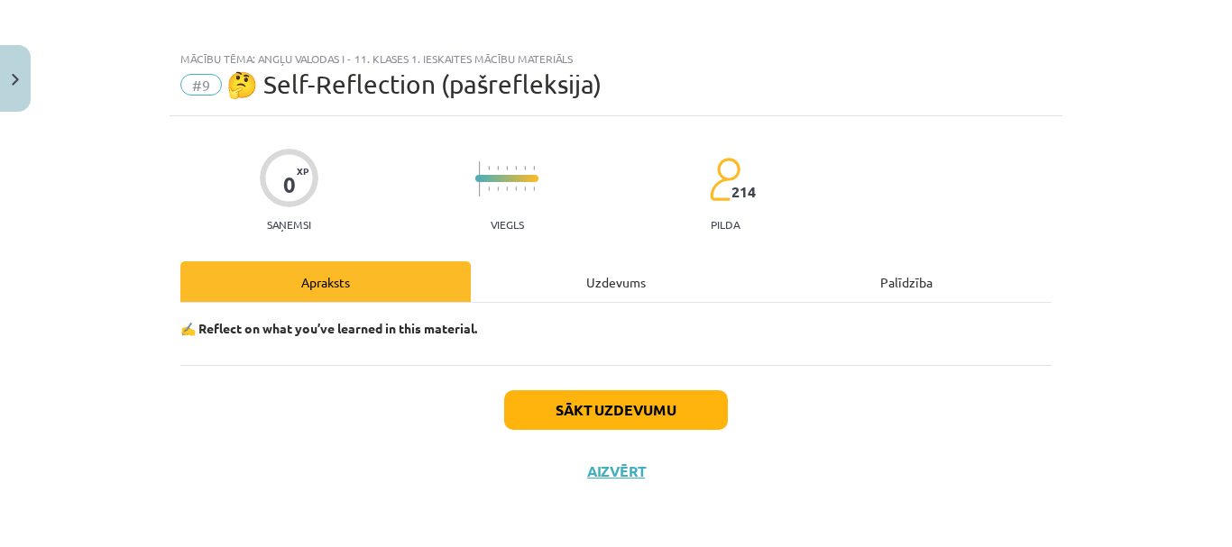
scroll to position [4, 0]
click at [598, 407] on button "Sākt uzdevumu" at bounding box center [616, 410] width 224 height 40
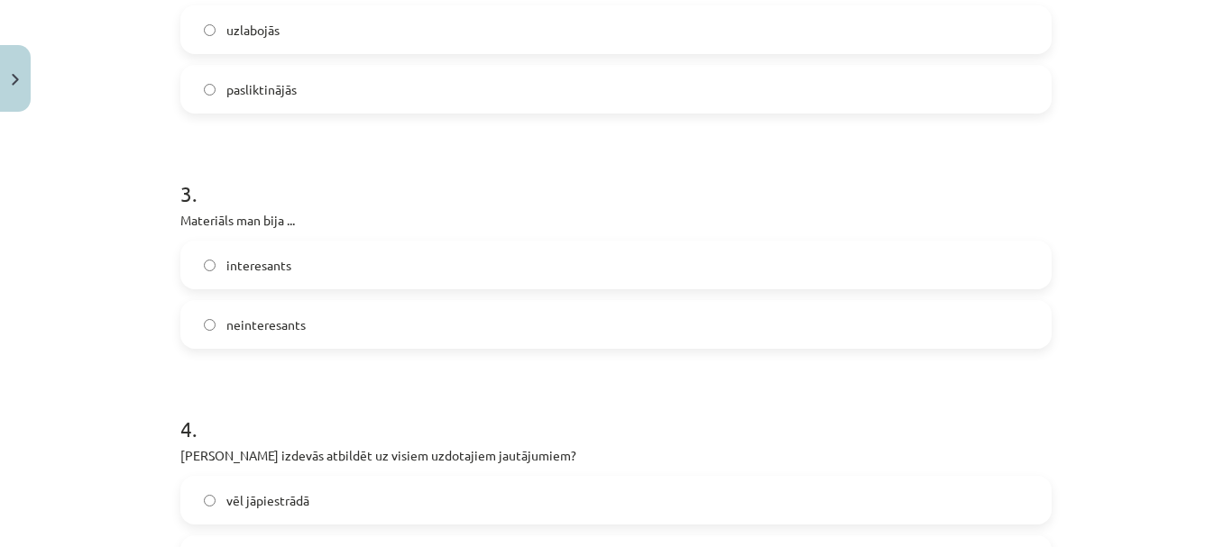
scroll to position [139, 0]
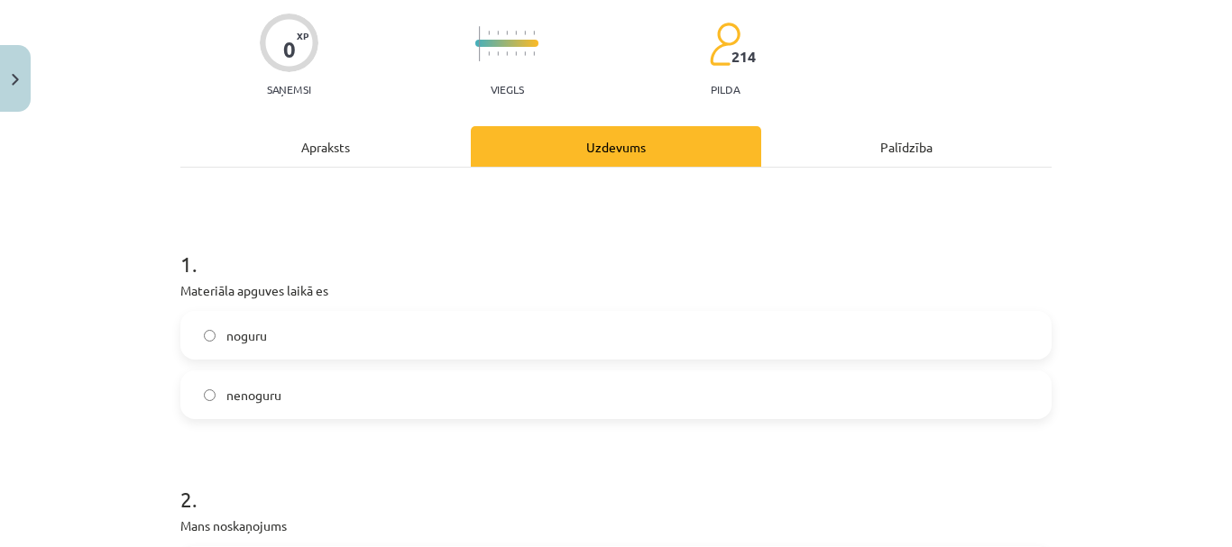
click at [355, 387] on label "nenoguru" at bounding box center [615, 394] width 867 height 45
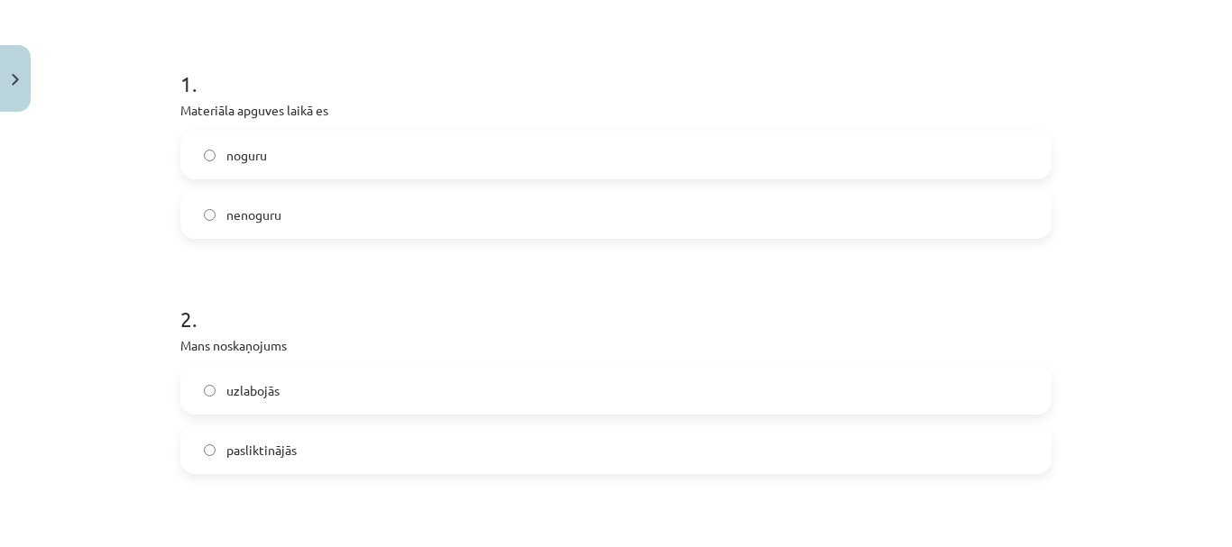
scroll to position [409, 0]
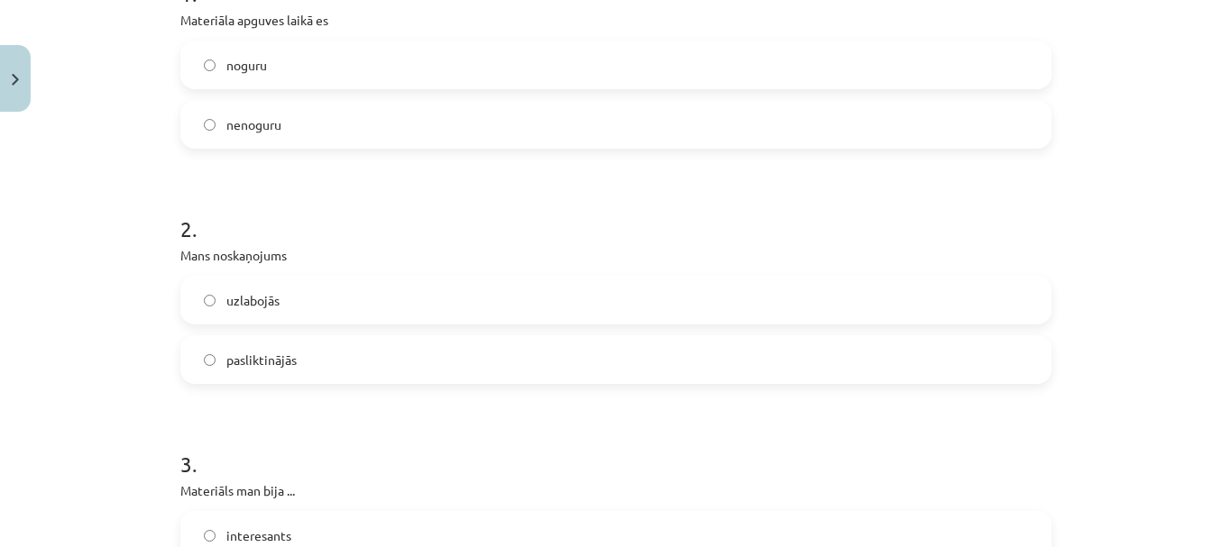
click at [337, 299] on label "uzlabojās" at bounding box center [615, 300] width 867 height 45
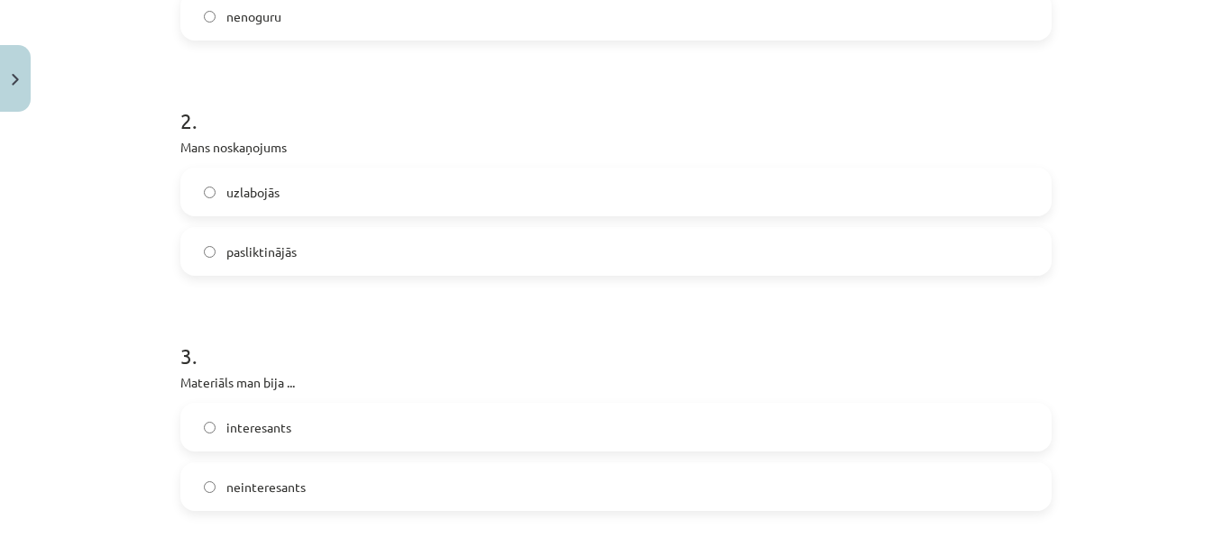
scroll to position [680, 0]
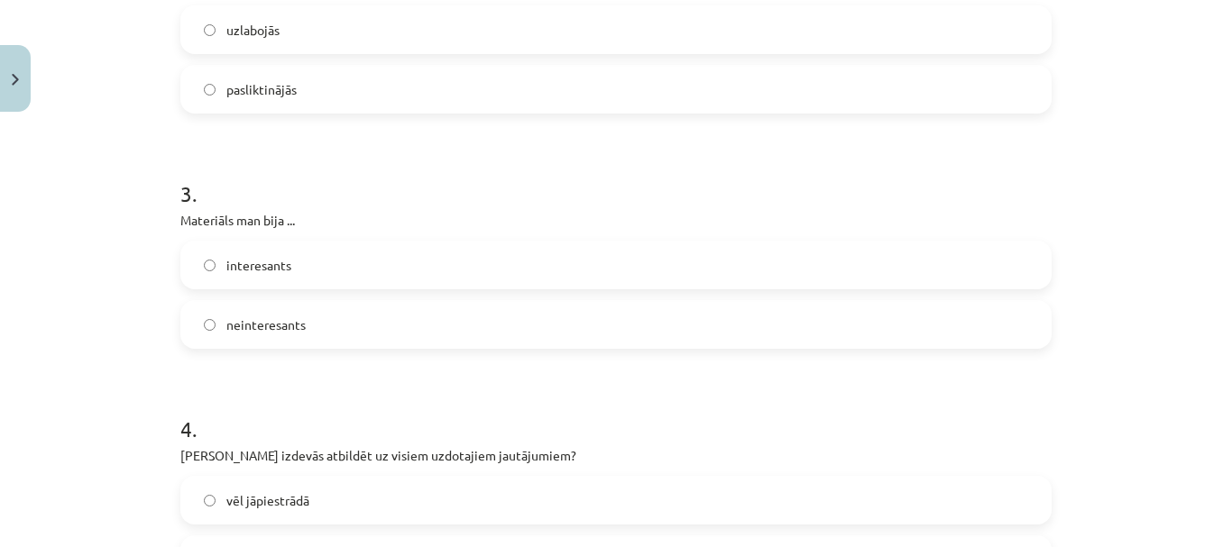
click at [453, 243] on div "interesants" at bounding box center [615, 265] width 871 height 49
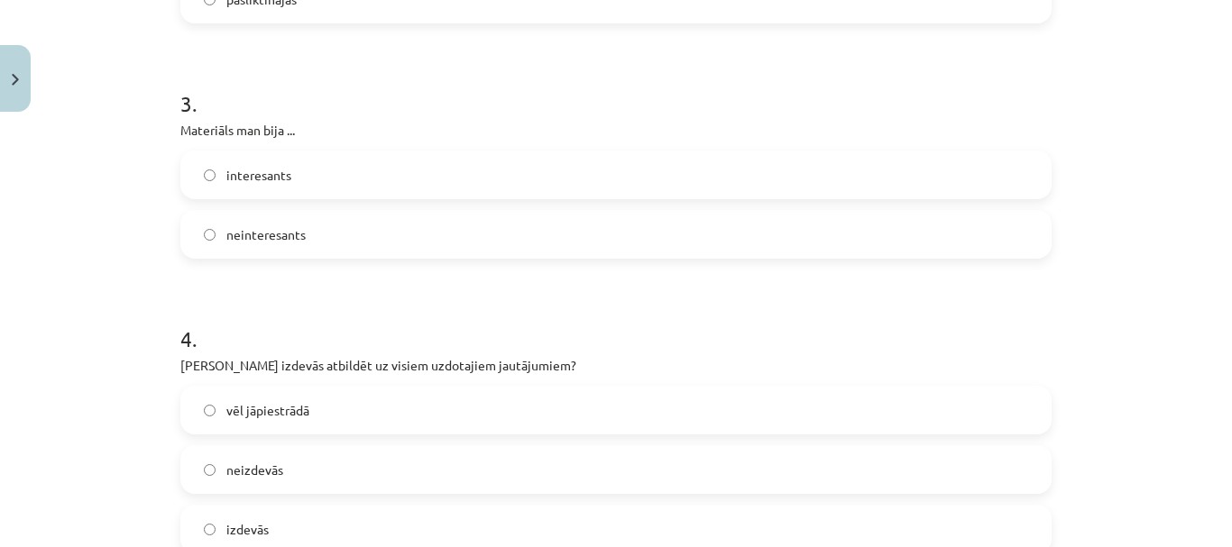
click at [415, 168] on label "interesants" at bounding box center [615, 174] width 867 height 45
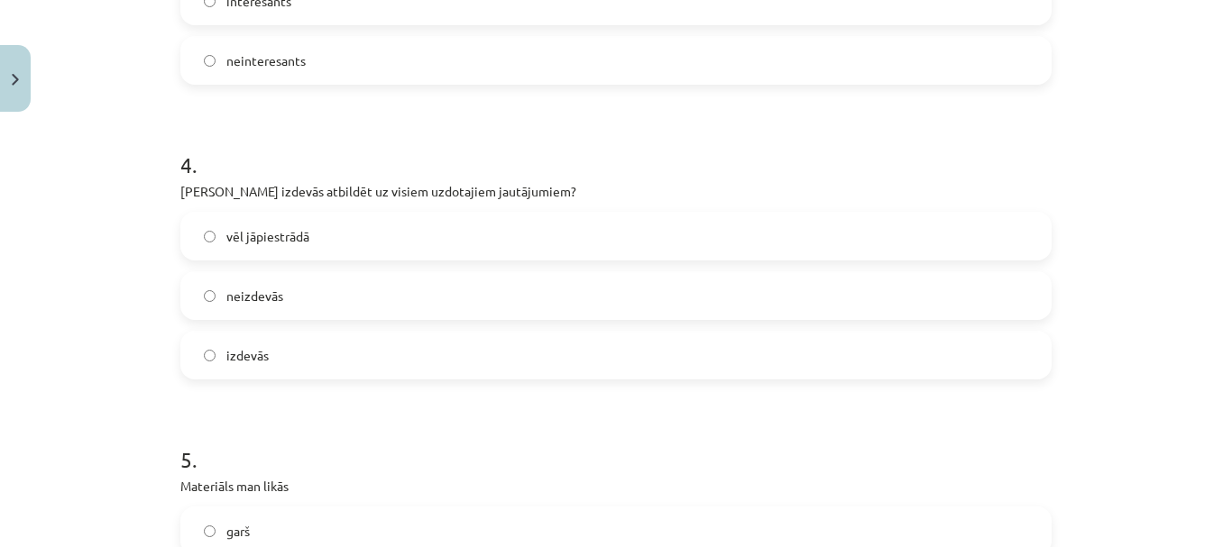
scroll to position [950, 0]
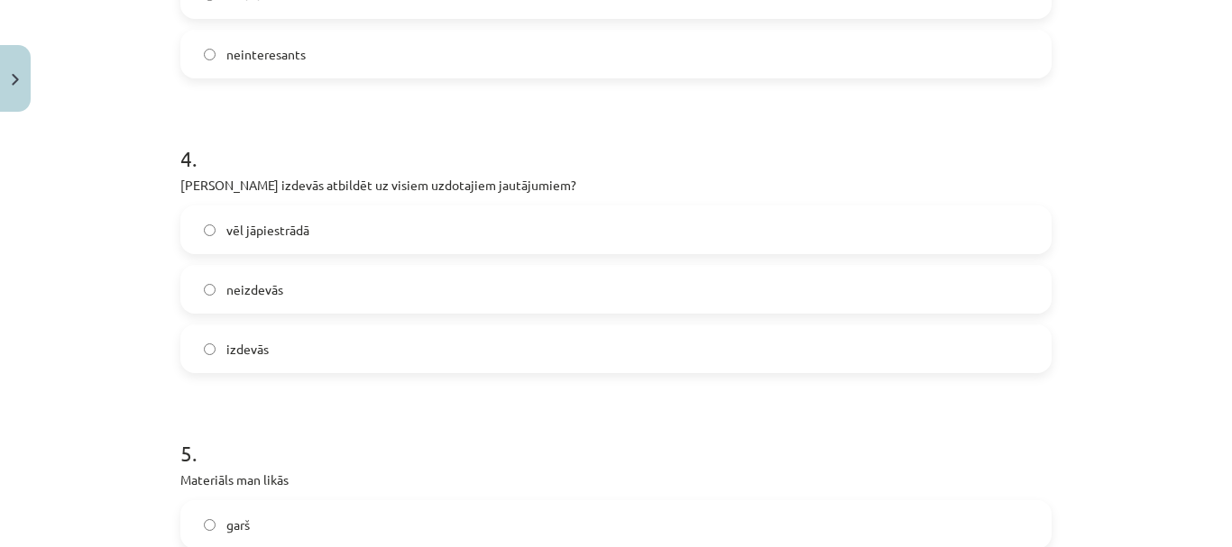
click at [380, 348] on label "izdevās" at bounding box center [615, 348] width 867 height 45
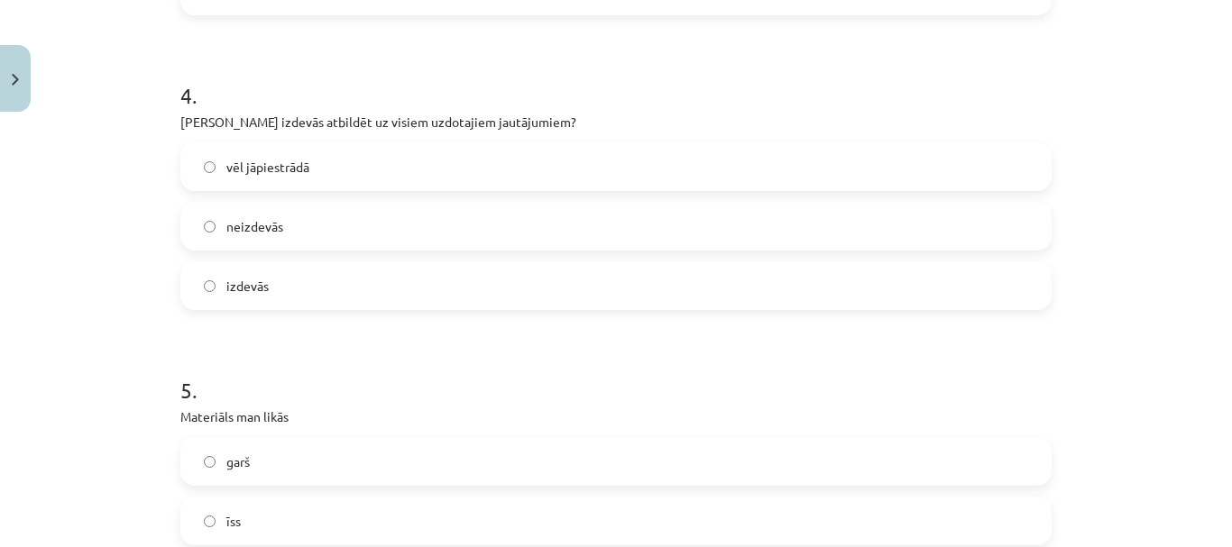
scroll to position [1131, 0]
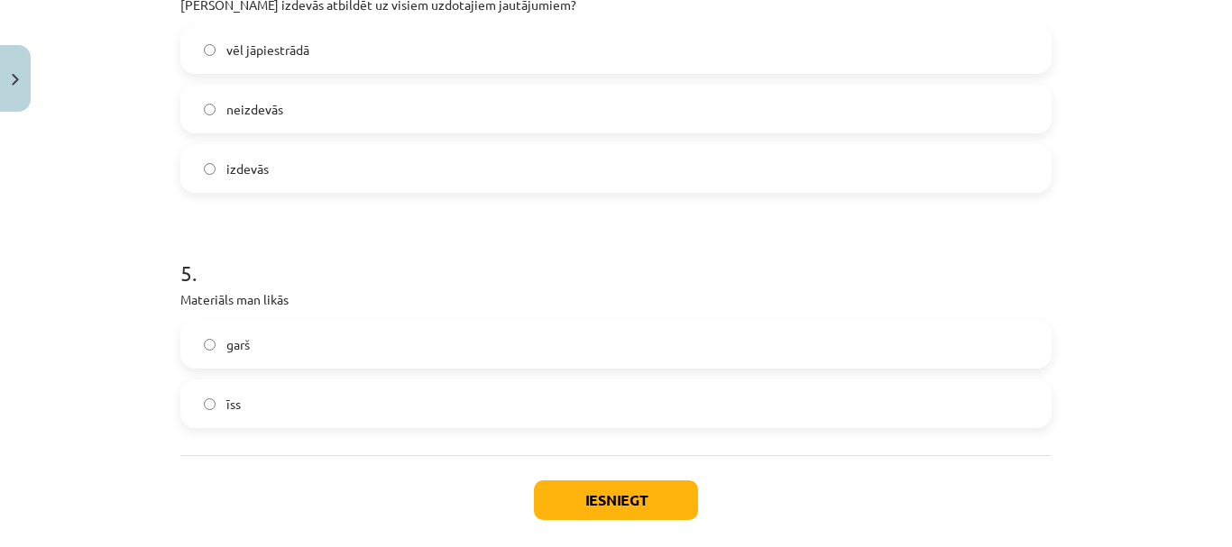
click at [295, 344] on label "garš" at bounding box center [615, 344] width 867 height 45
click at [569, 500] on button "Iesniegt" at bounding box center [616, 501] width 164 height 40
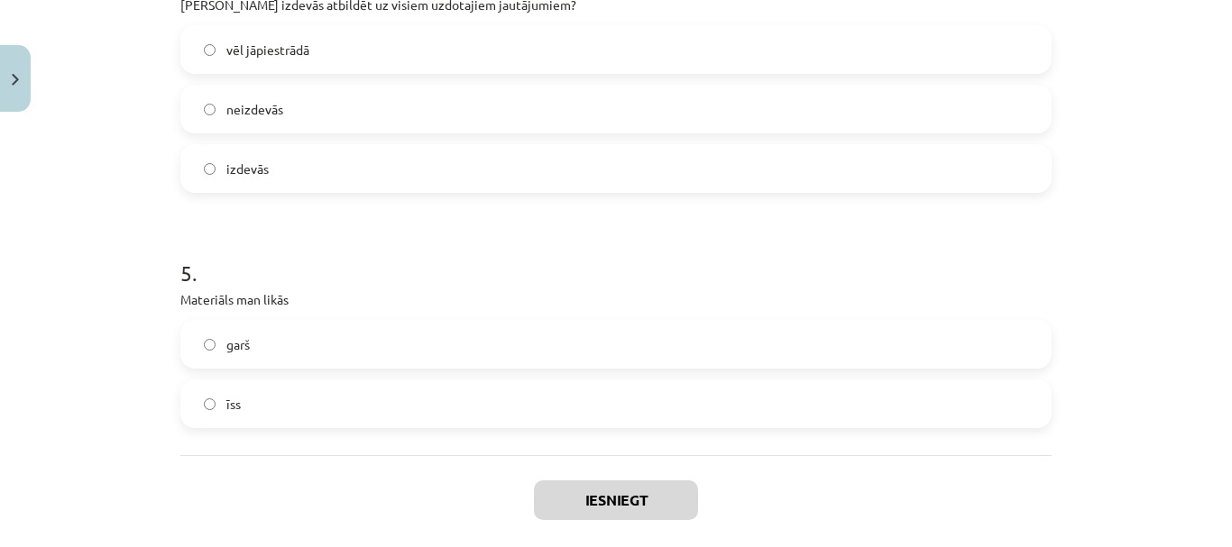
scroll to position [1080, 0]
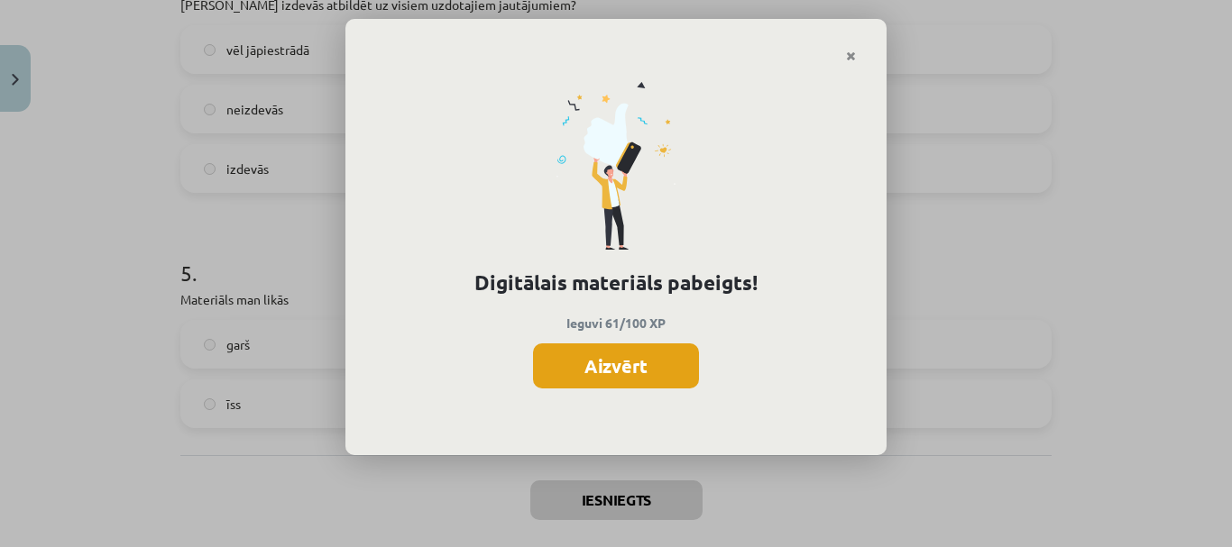
click at [573, 366] on button "Aizvērt" at bounding box center [616, 366] width 166 height 45
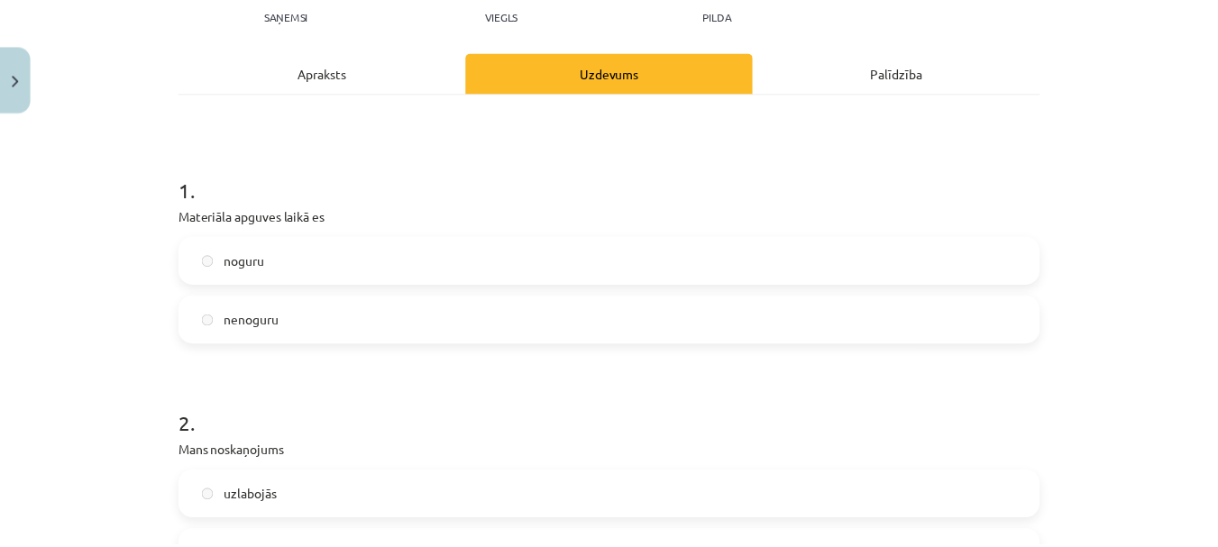
scroll to position [0, 0]
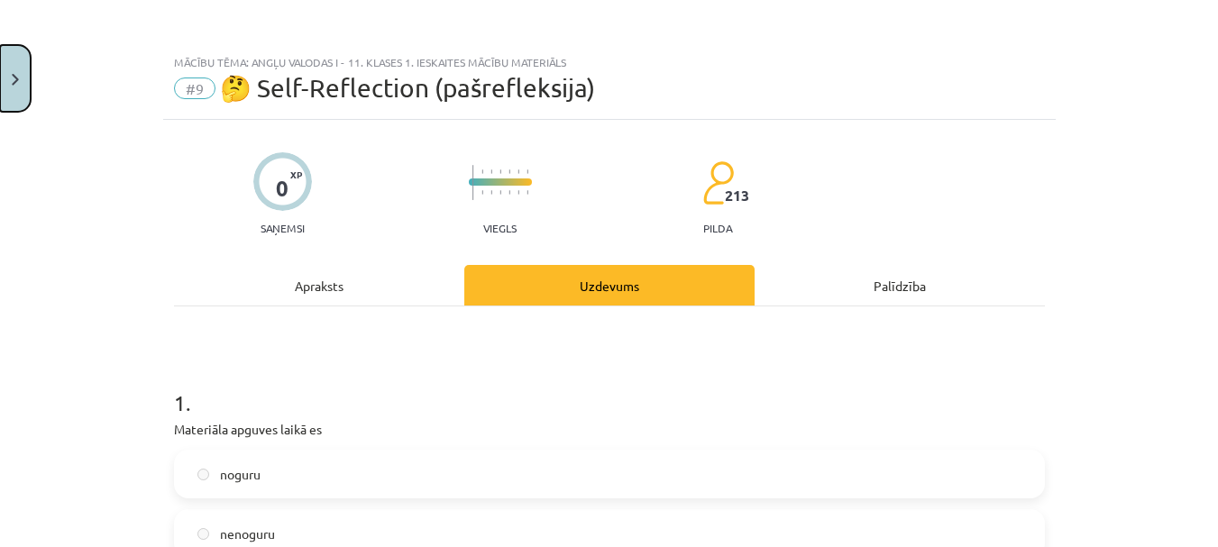
click at [4, 70] on button "Close" at bounding box center [15, 78] width 31 height 67
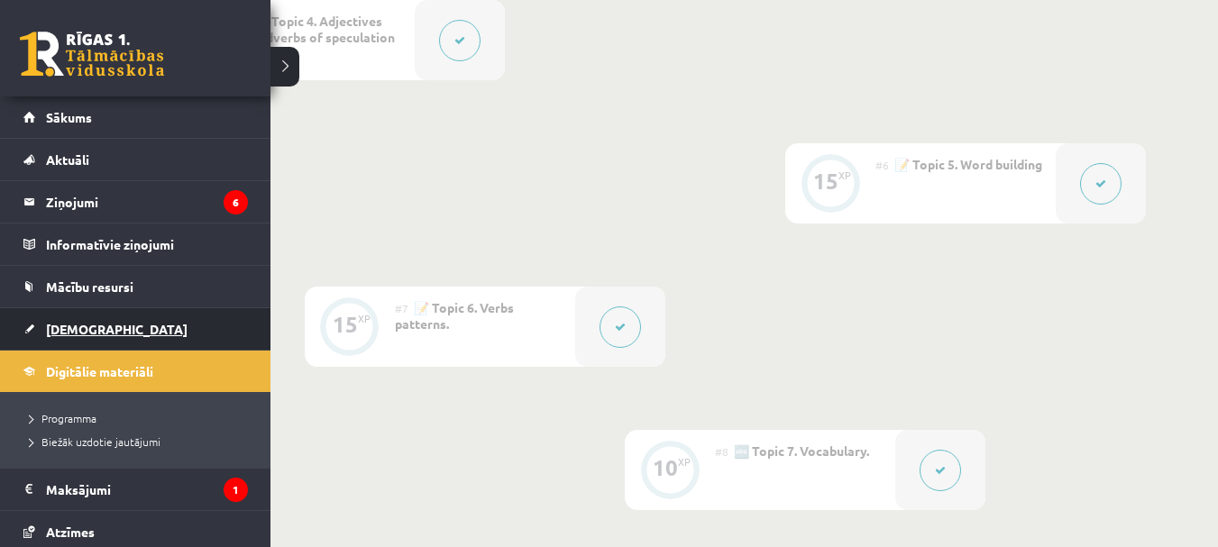
click at [32, 331] on link "[DEMOGRAPHIC_DATA]" at bounding box center [135, 328] width 225 height 41
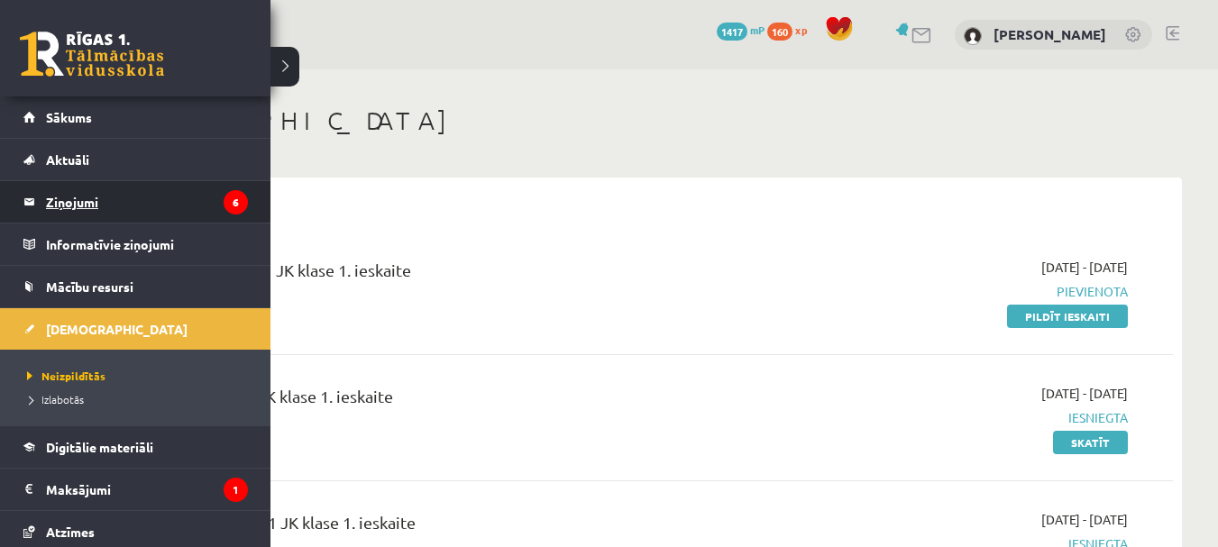
click at [54, 203] on legend "Ziņojumi 6" at bounding box center [147, 201] width 202 height 41
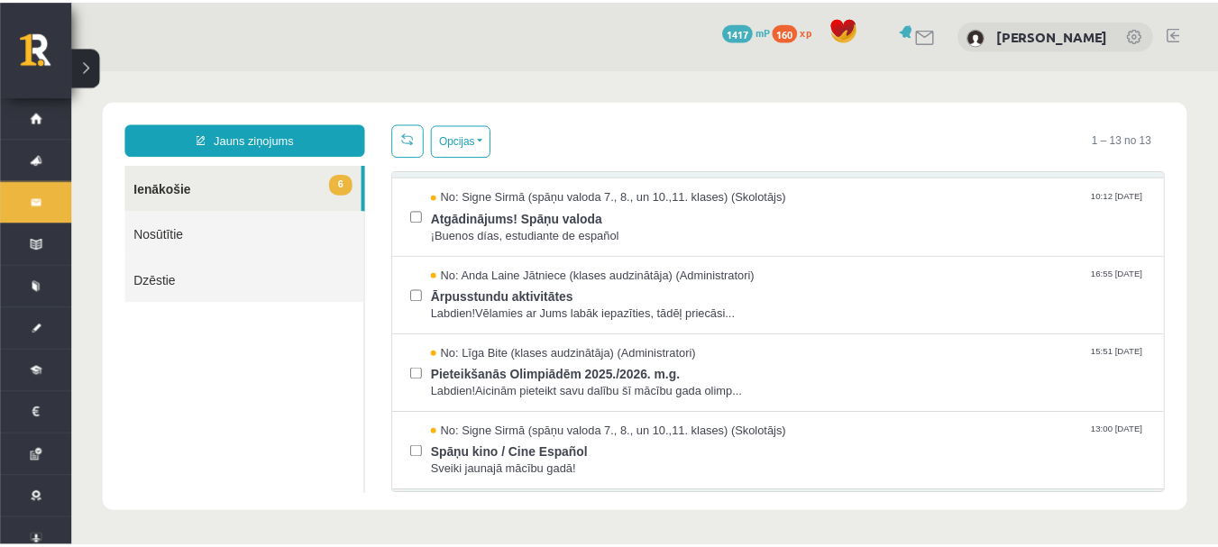
scroll to position [270, 0]
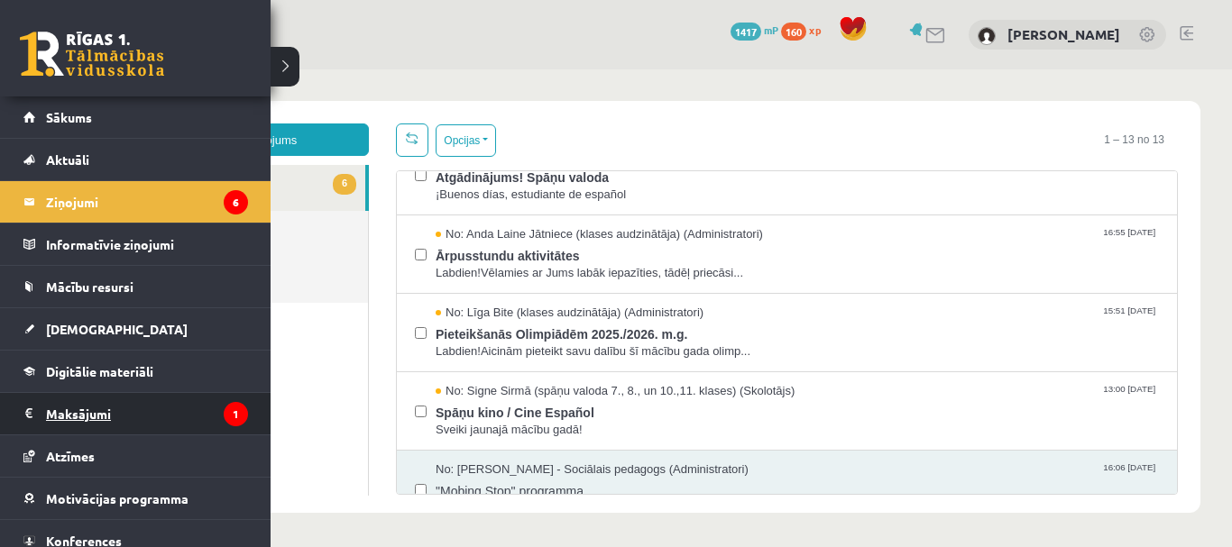
click at [78, 407] on legend "Maksājumi 1" at bounding box center [147, 413] width 202 height 41
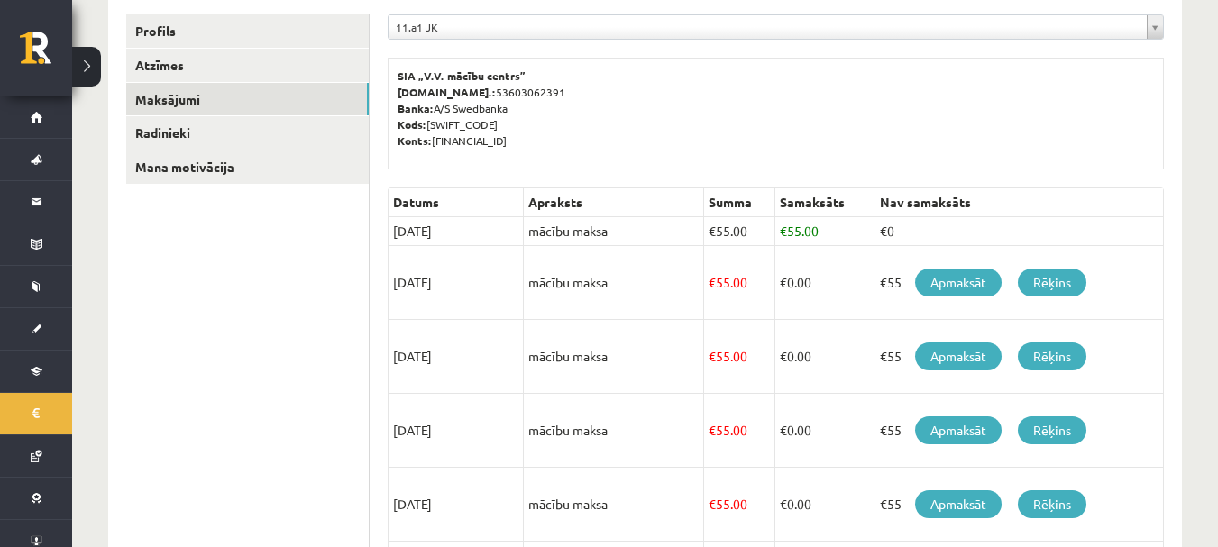
scroll to position [270, 0]
